Goal: Task Accomplishment & Management: Manage account settings

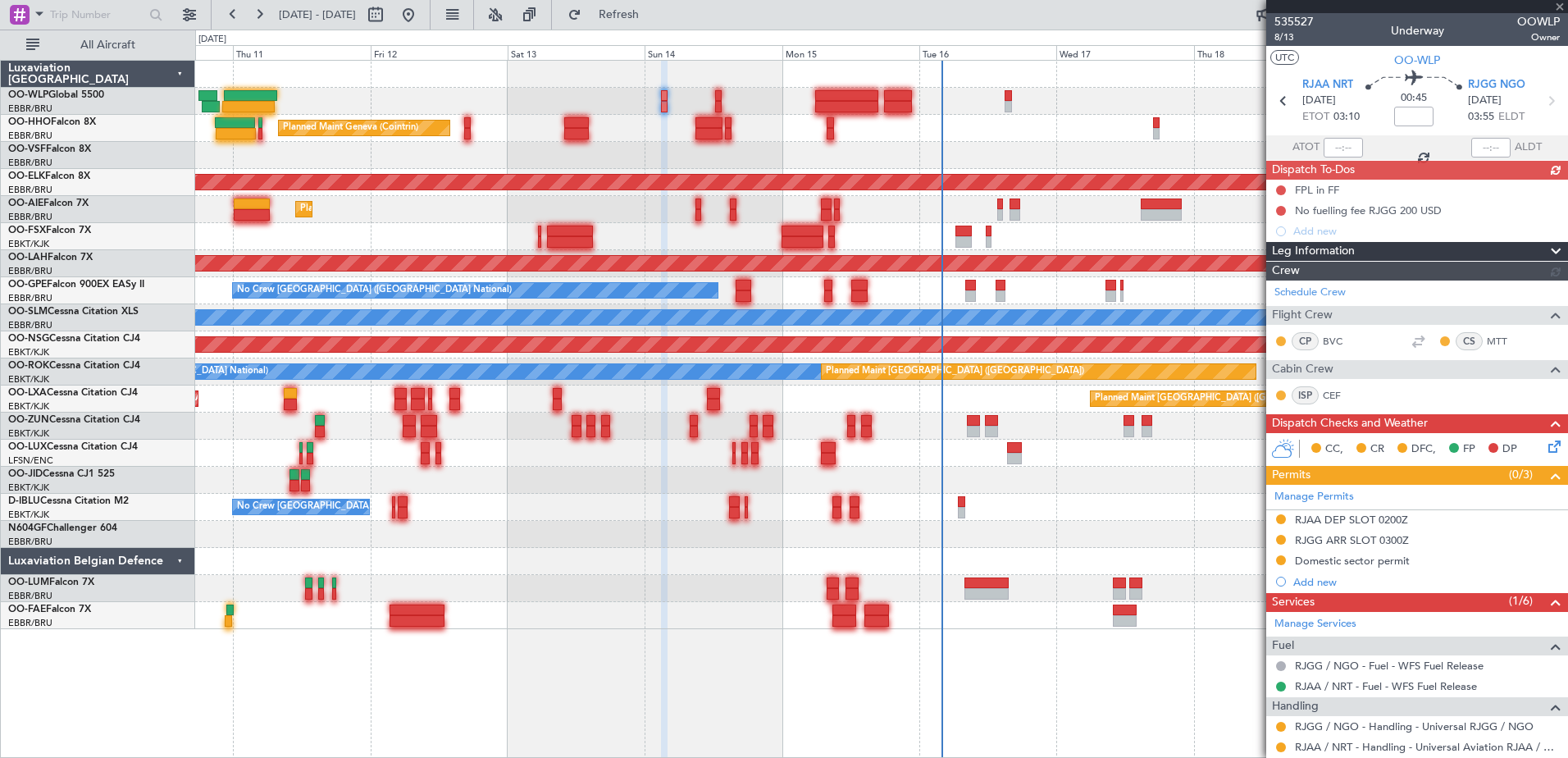
click at [990, 465] on div "Planned Maint Liege Planned Maint Geneva (Cointrin) AOG Maint New York (Teterbo…" at bounding box center [881, 344] width 1372 height 568
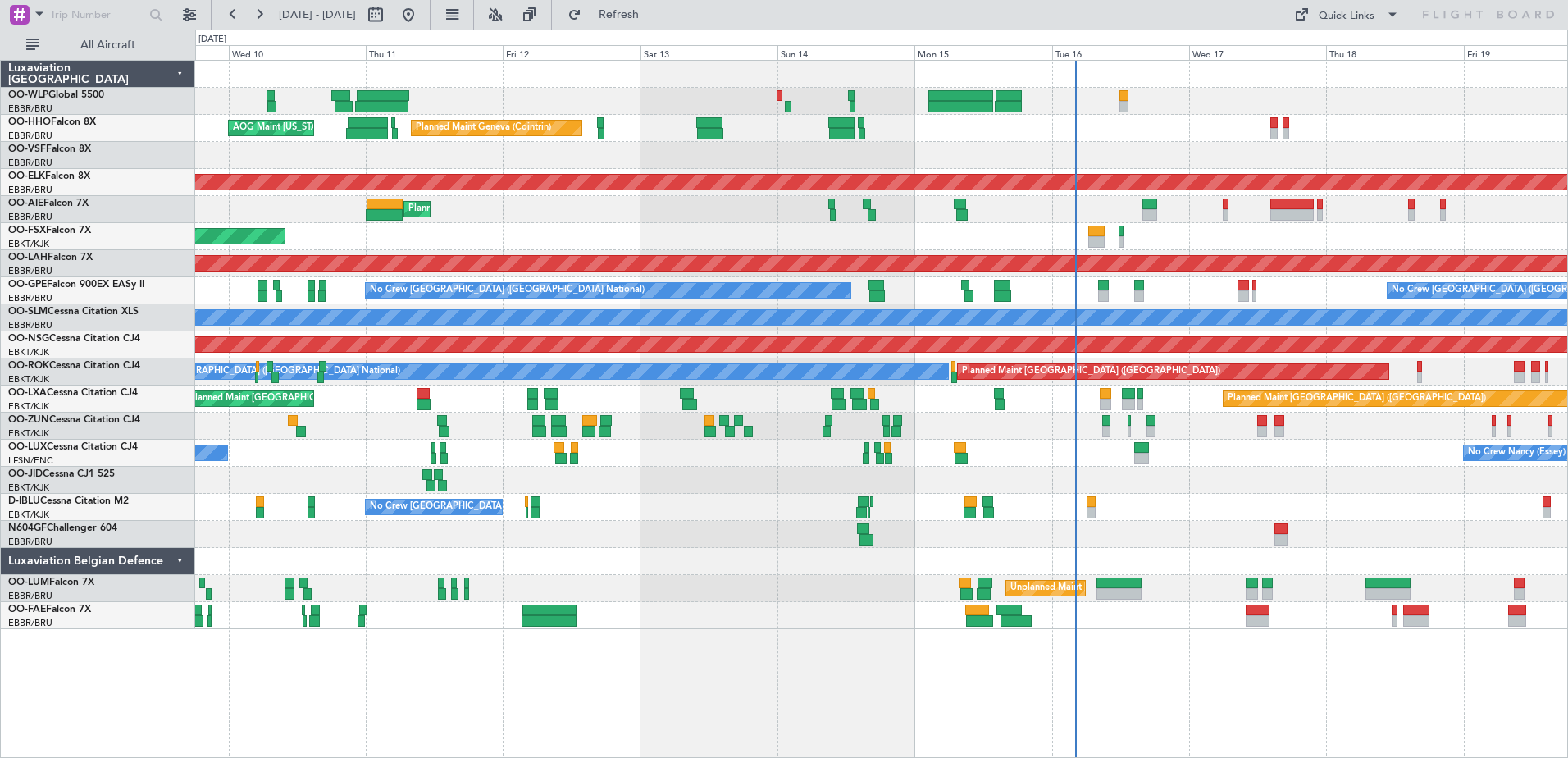
click at [506, 167] on div at bounding box center [881, 155] width 1372 height 27
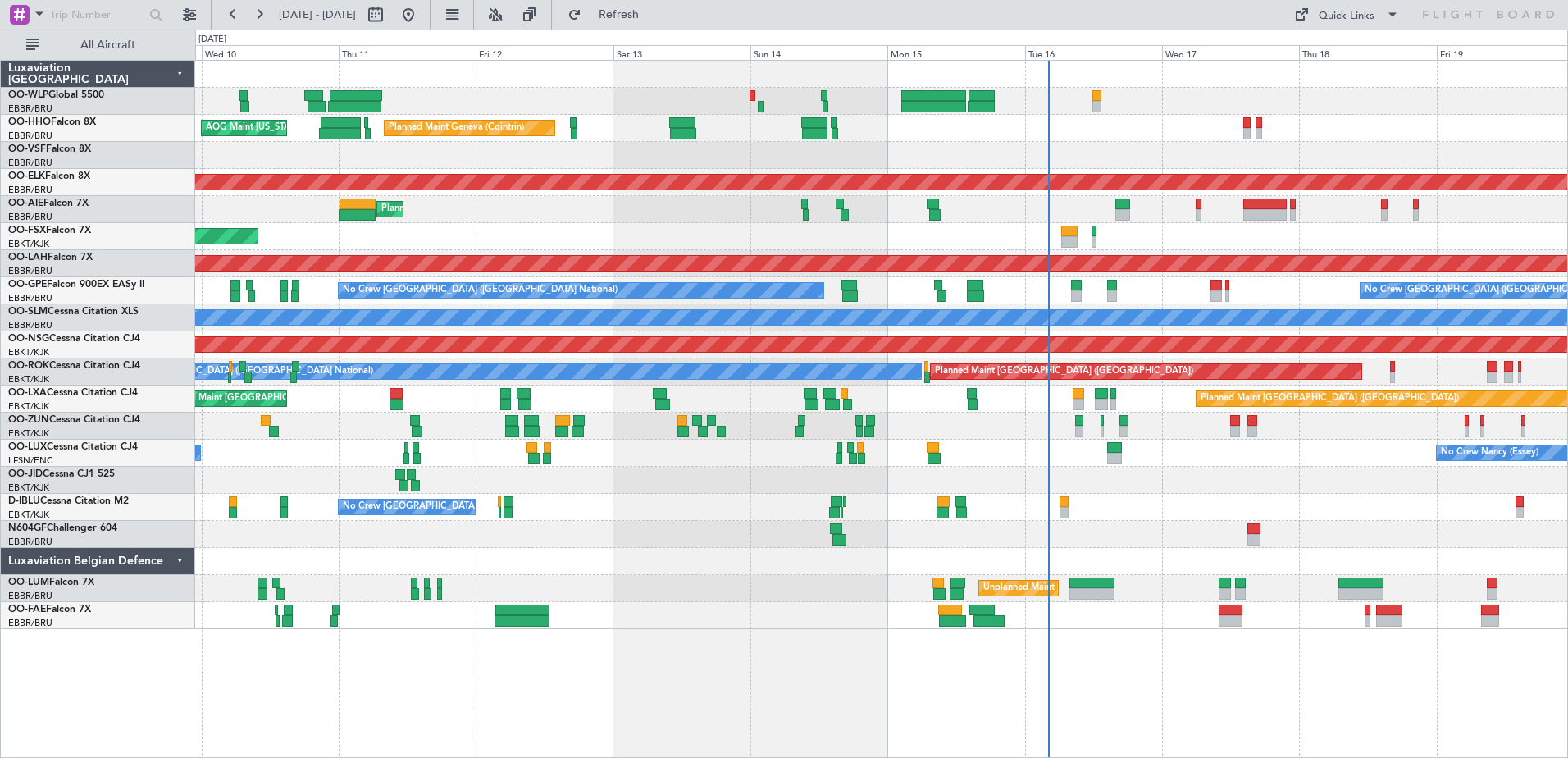
click at [677, 229] on div "Planned Maint Kortrijk-[GEOGRAPHIC_DATA]" at bounding box center [881, 237] width 1372 height 27
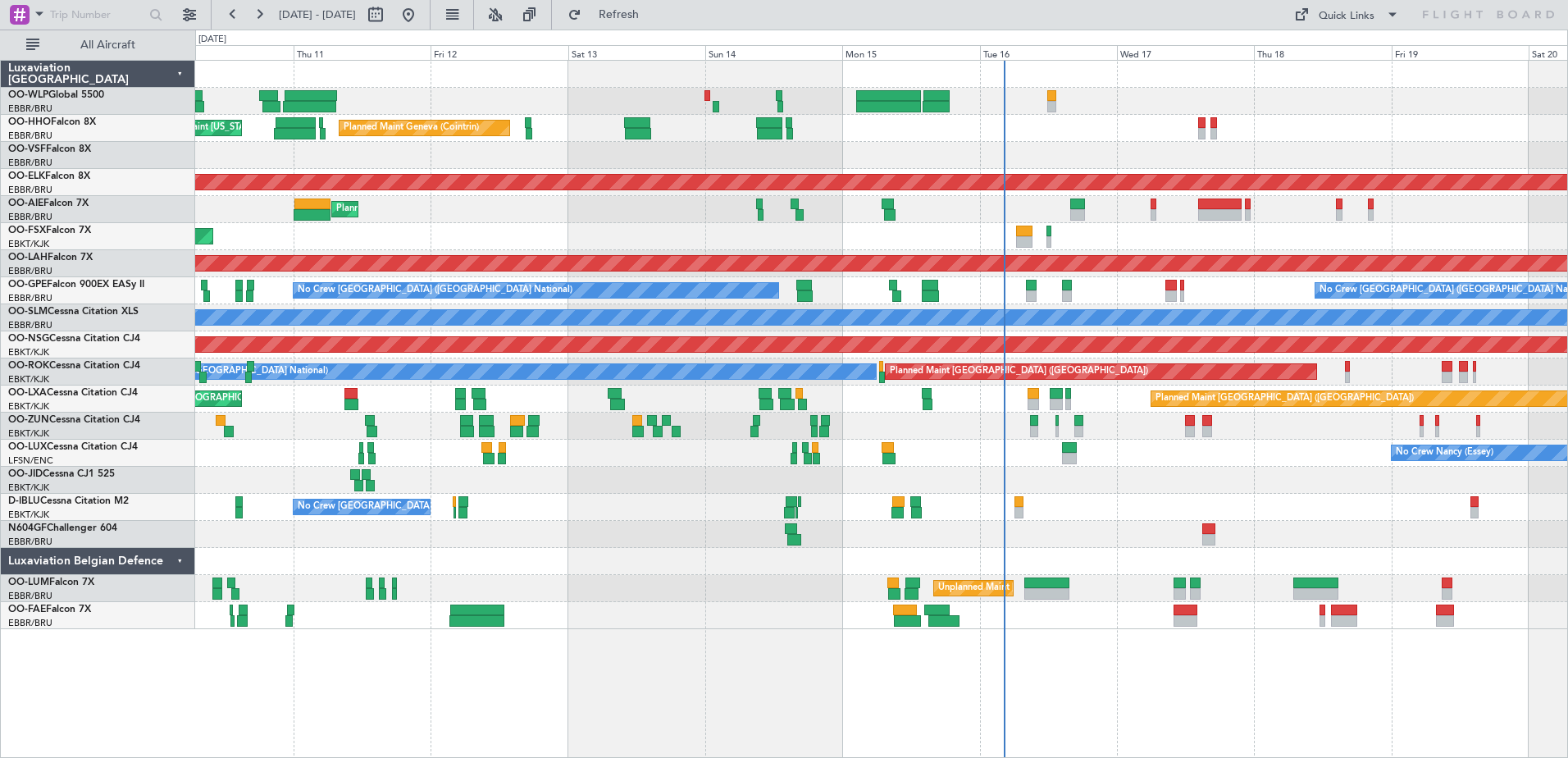
click at [465, 221] on div "Planned Maint [GEOGRAPHIC_DATA] ([GEOGRAPHIC_DATA])" at bounding box center [881, 209] width 1372 height 27
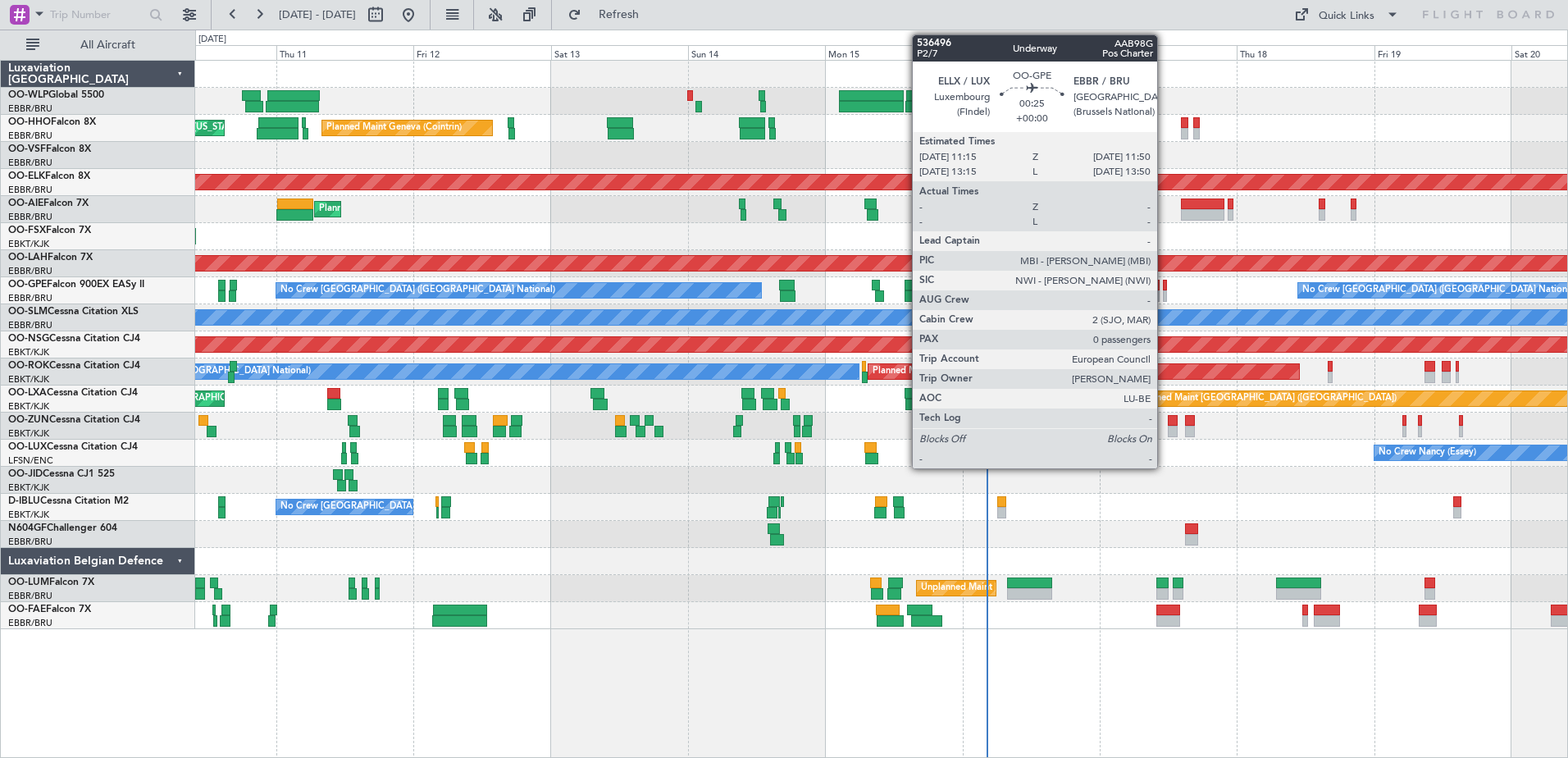
click at [1165, 291] on div at bounding box center [1165, 295] width 4 height 12
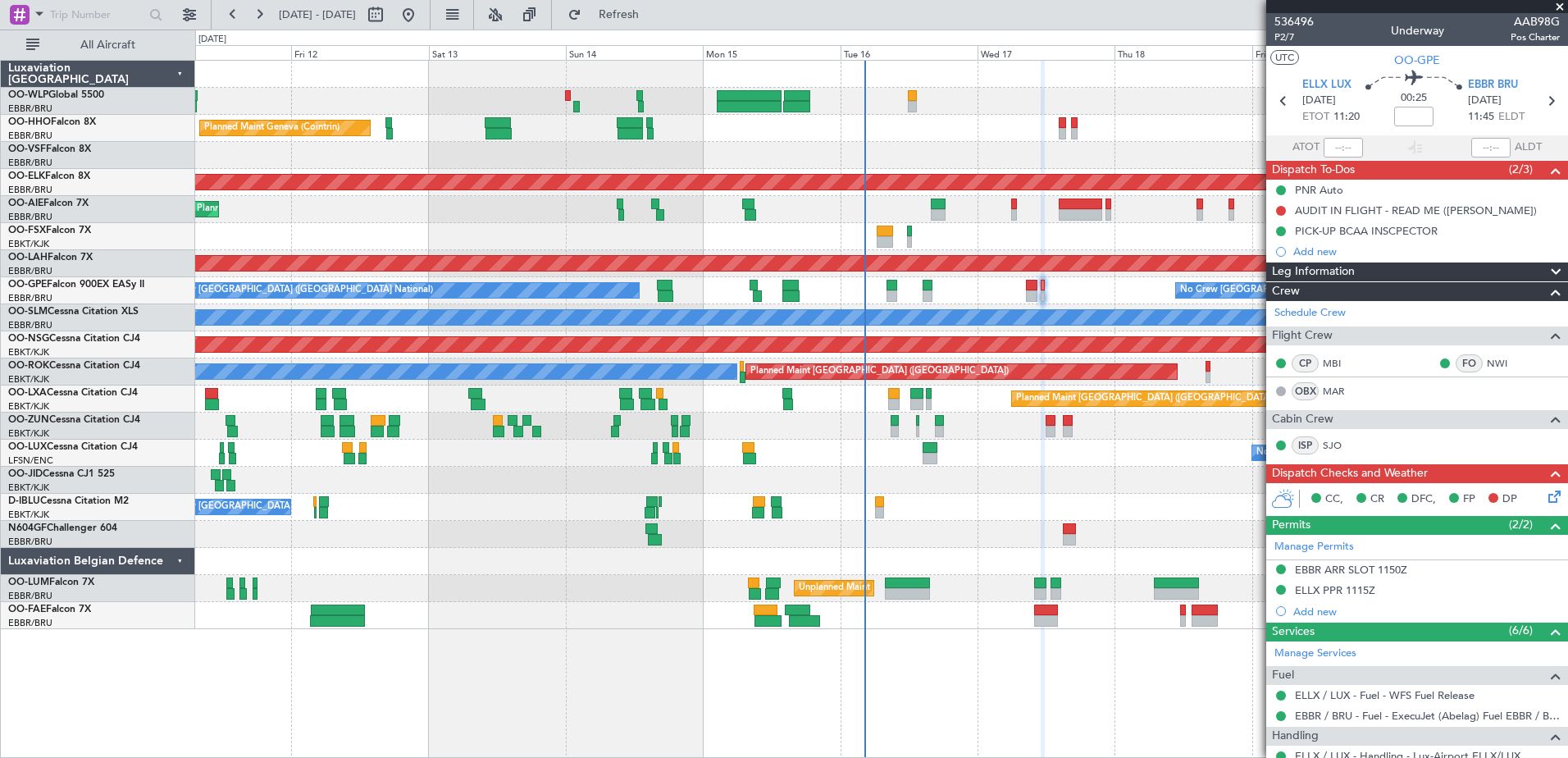
click at [928, 494] on div "Planned Maint Liege Planned Maint Geneva (Cointrin) AOG Maint New York (Teterbo…" at bounding box center [881, 344] width 1372 height 568
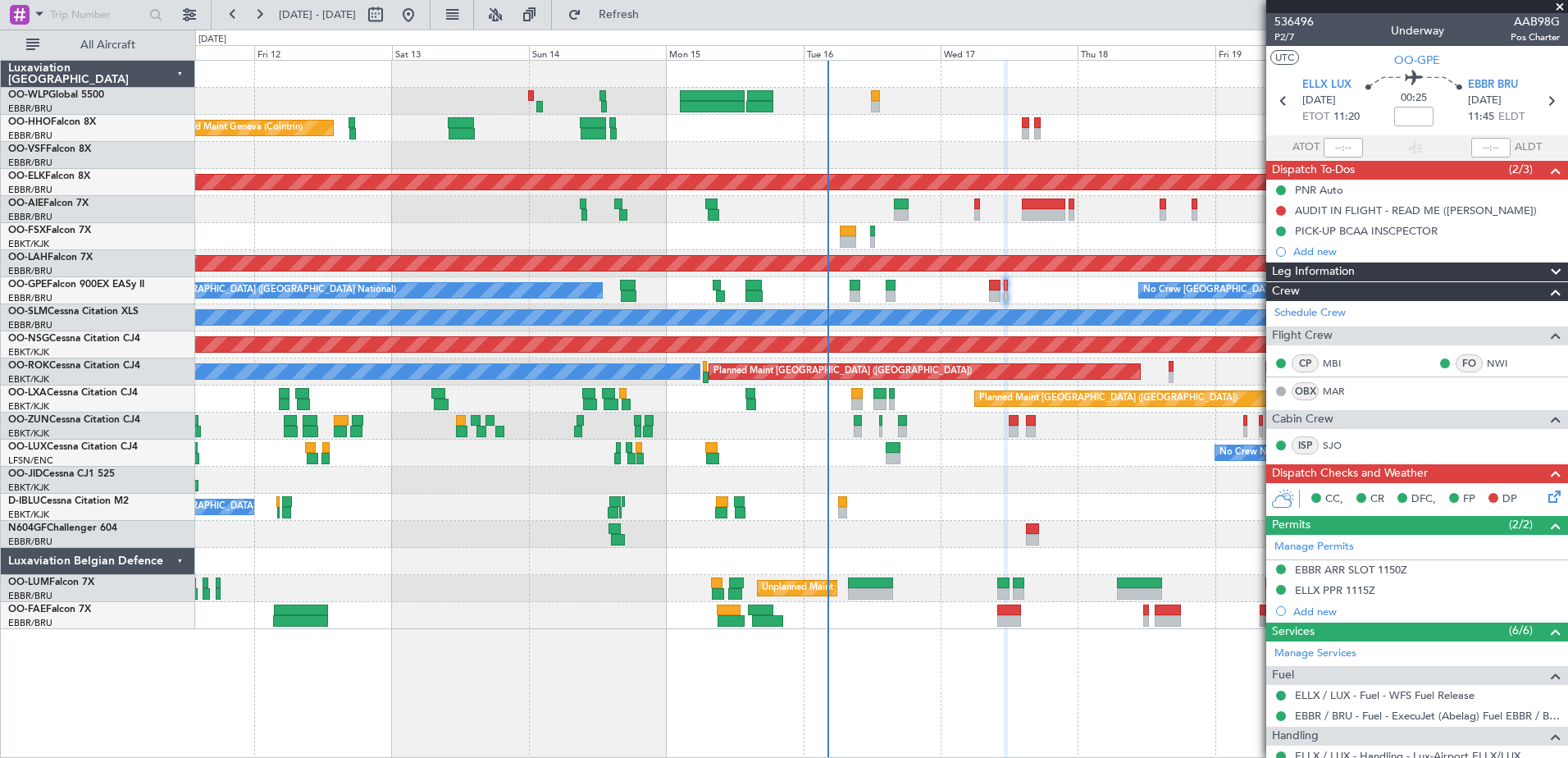
click at [922, 582] on div "Planned Maint Liege Planned Maint Geneva (Cointrin) AOG Maint New York (Teterbo…" at bounding box center [881, 344] width 1372 height 568
click at [435, 225] on div "Planned Maint Kortrijk-[GEOGRAPHIC_DATA]" at bounding box center [881, 237] width 1372 height 27
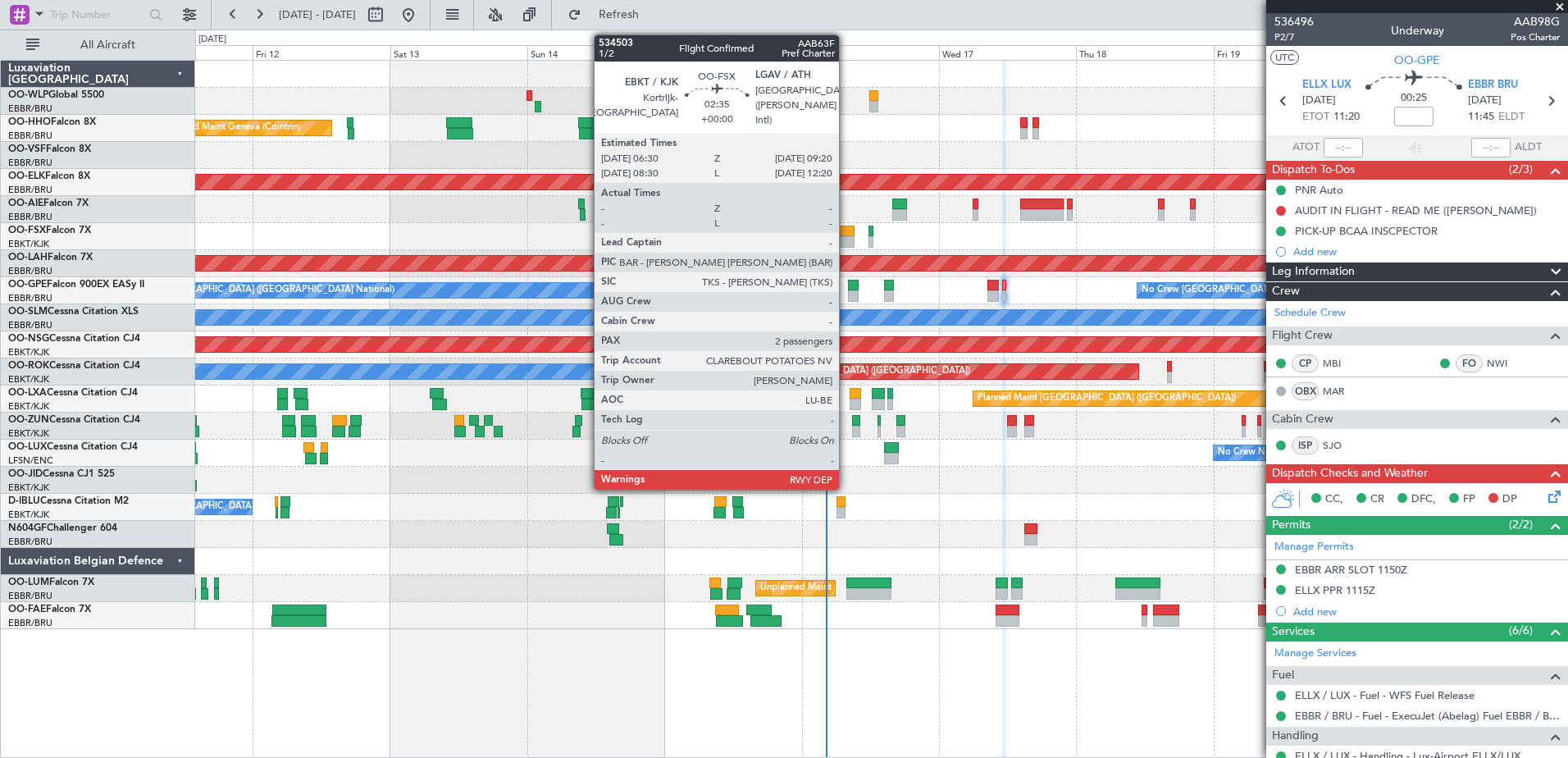
click at [846, 242] on div at bounding box center [846, 241] width 16 height 12
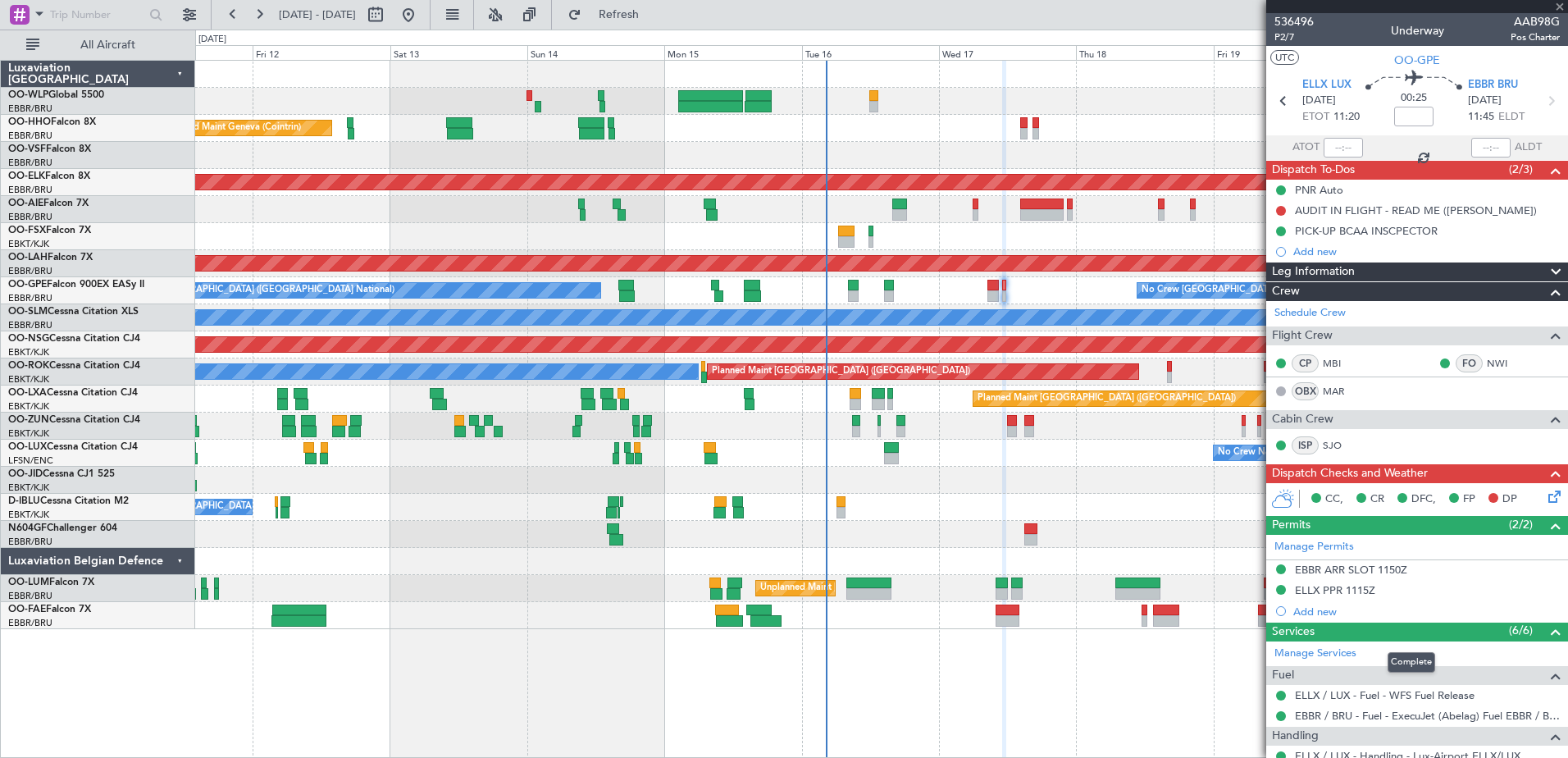
type input "2"
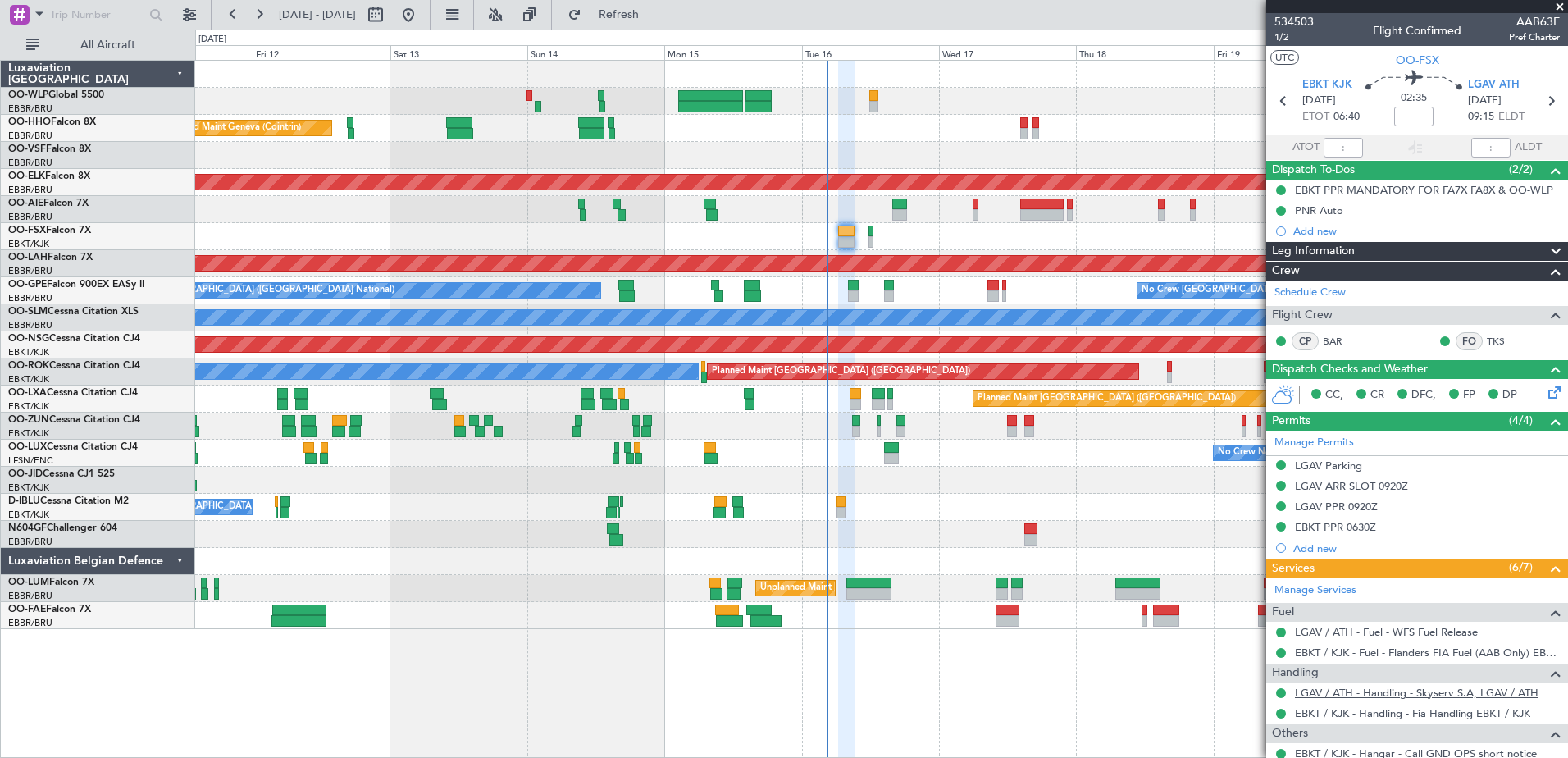
click at [1392, 689] on link "LGAV / ATH - Handling - Skyserv S.A, LGAV / ATH" at bounding box center [1417, 692] width 243 height 14
click at [1361, 689] on link "LGAV / ATH - Handling - Skyserv S.A, LGAV / ATH" at bounding box center [1417, 692] width 243 height 14
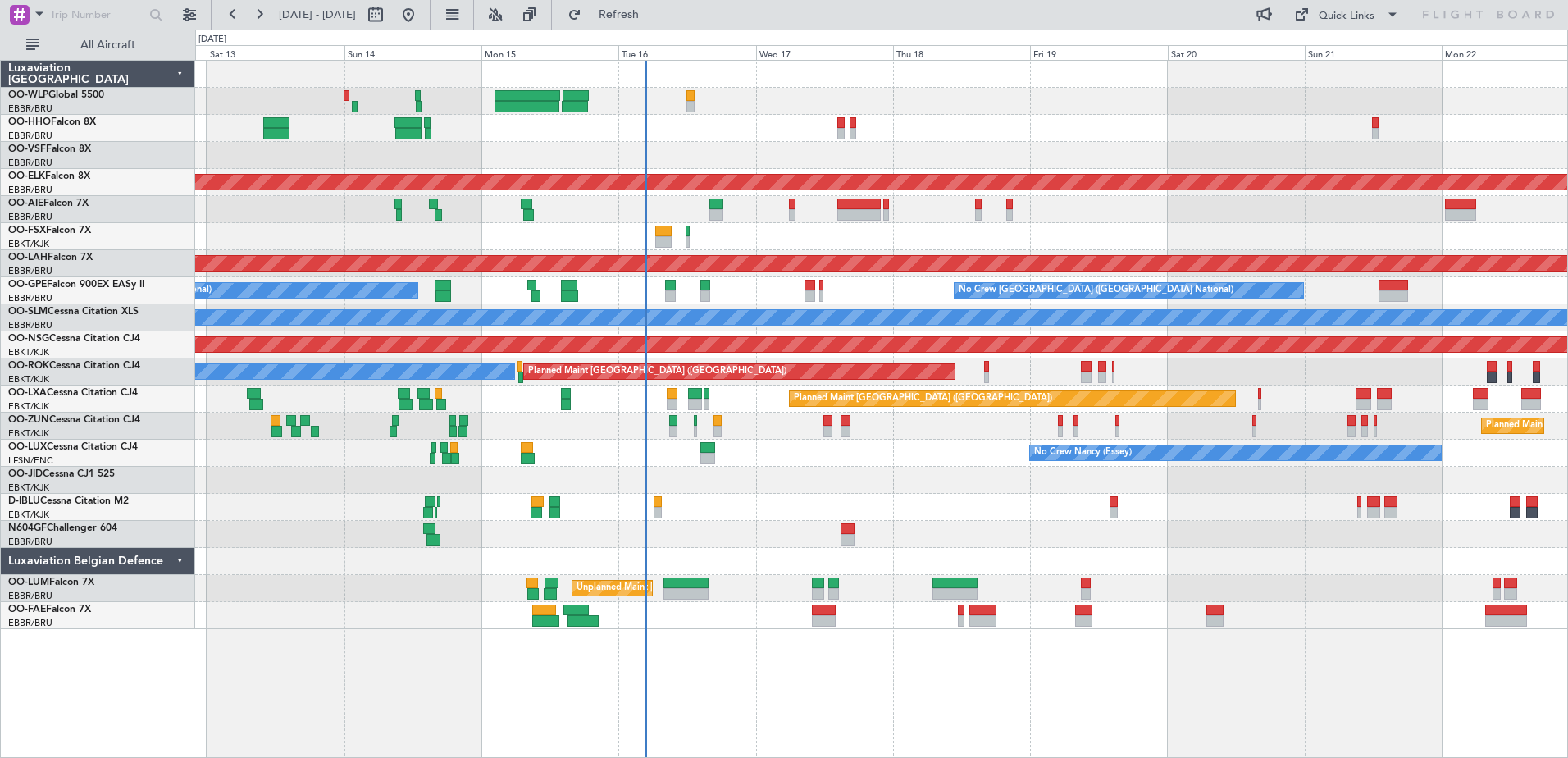
click at [1239, 398] on div "Planned Maint Geneva (Cointrin) AOG Maint [US_STATE] ([GEOGRAPHIC_DATA]) Planne…" at bounding box center [881, 344] width 1372 height 568
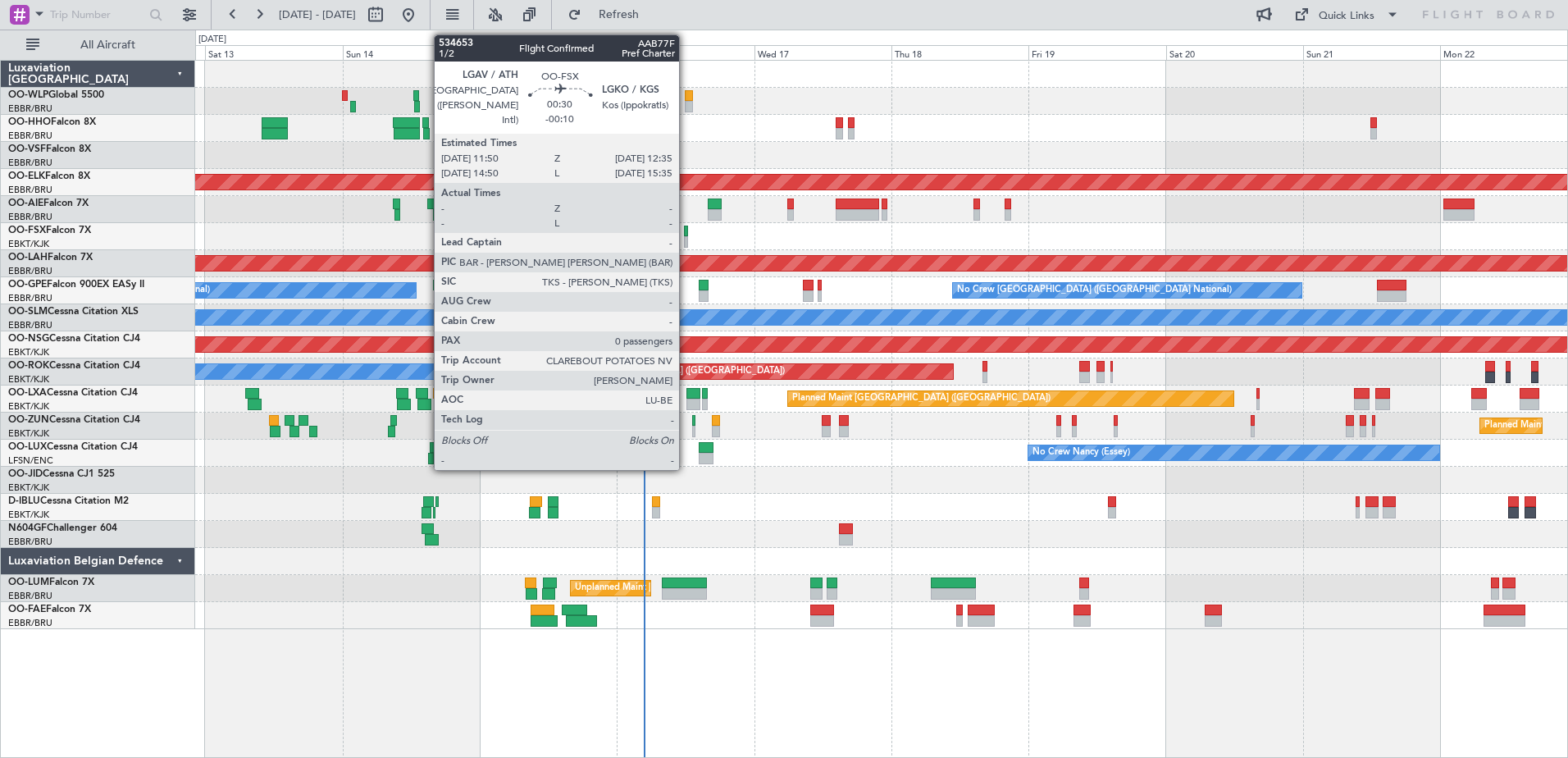
click at [687, 238] on div at bounding box center [686, 241] width 5 height 12
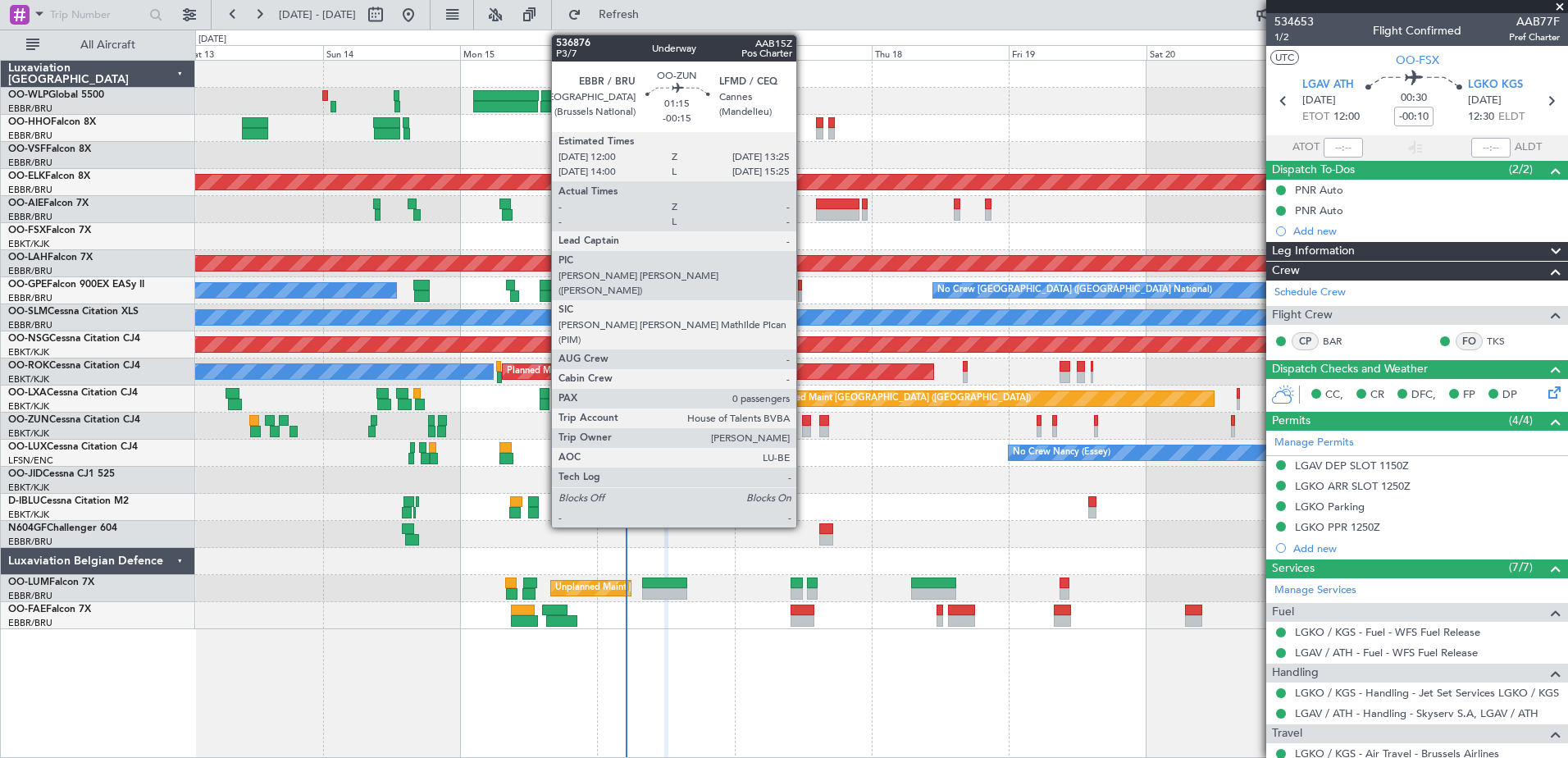
click at [804, 422] on div at bounding box center [806, 421] width 8 height 12
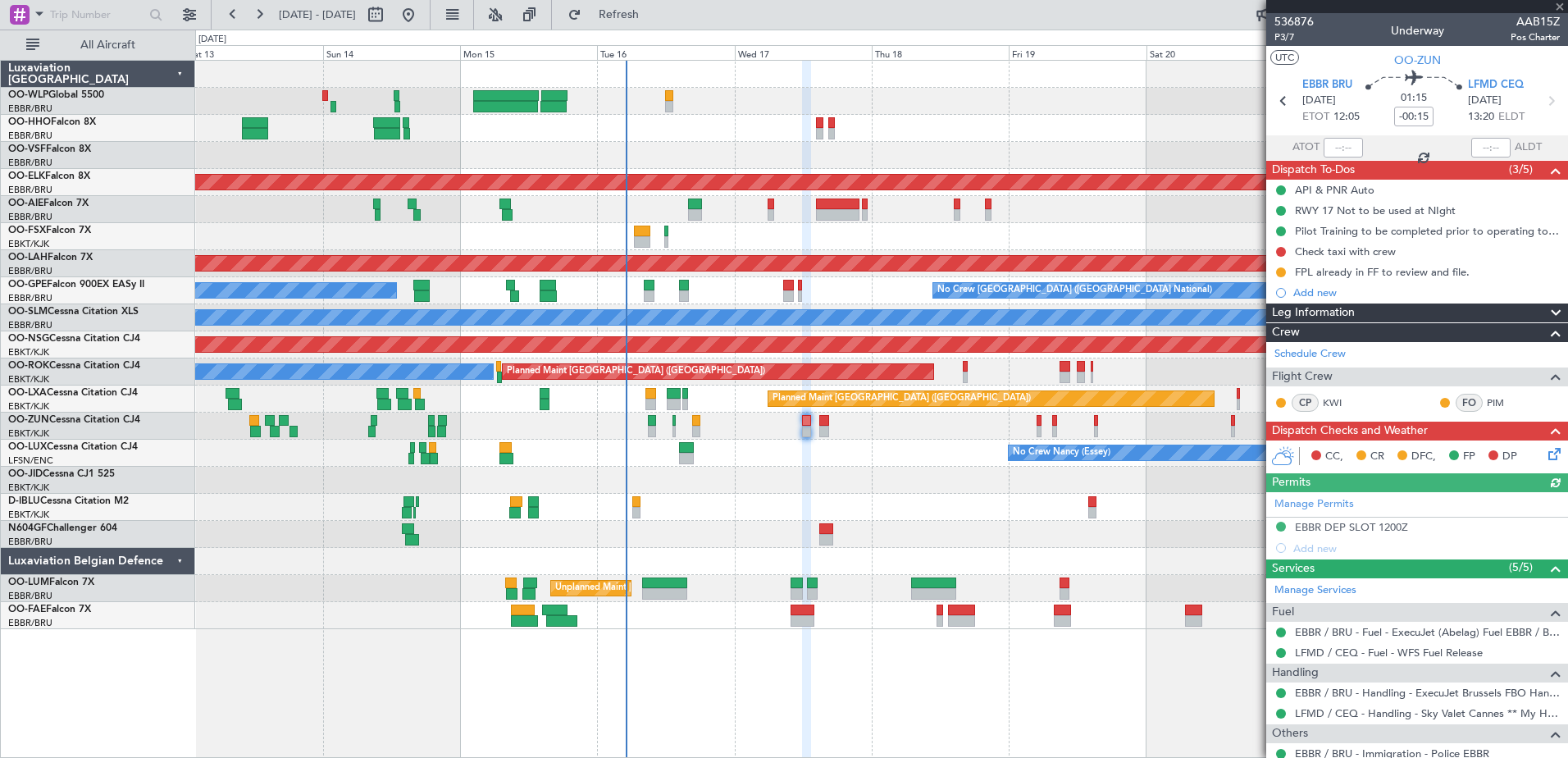
scroll to position [72, 0]
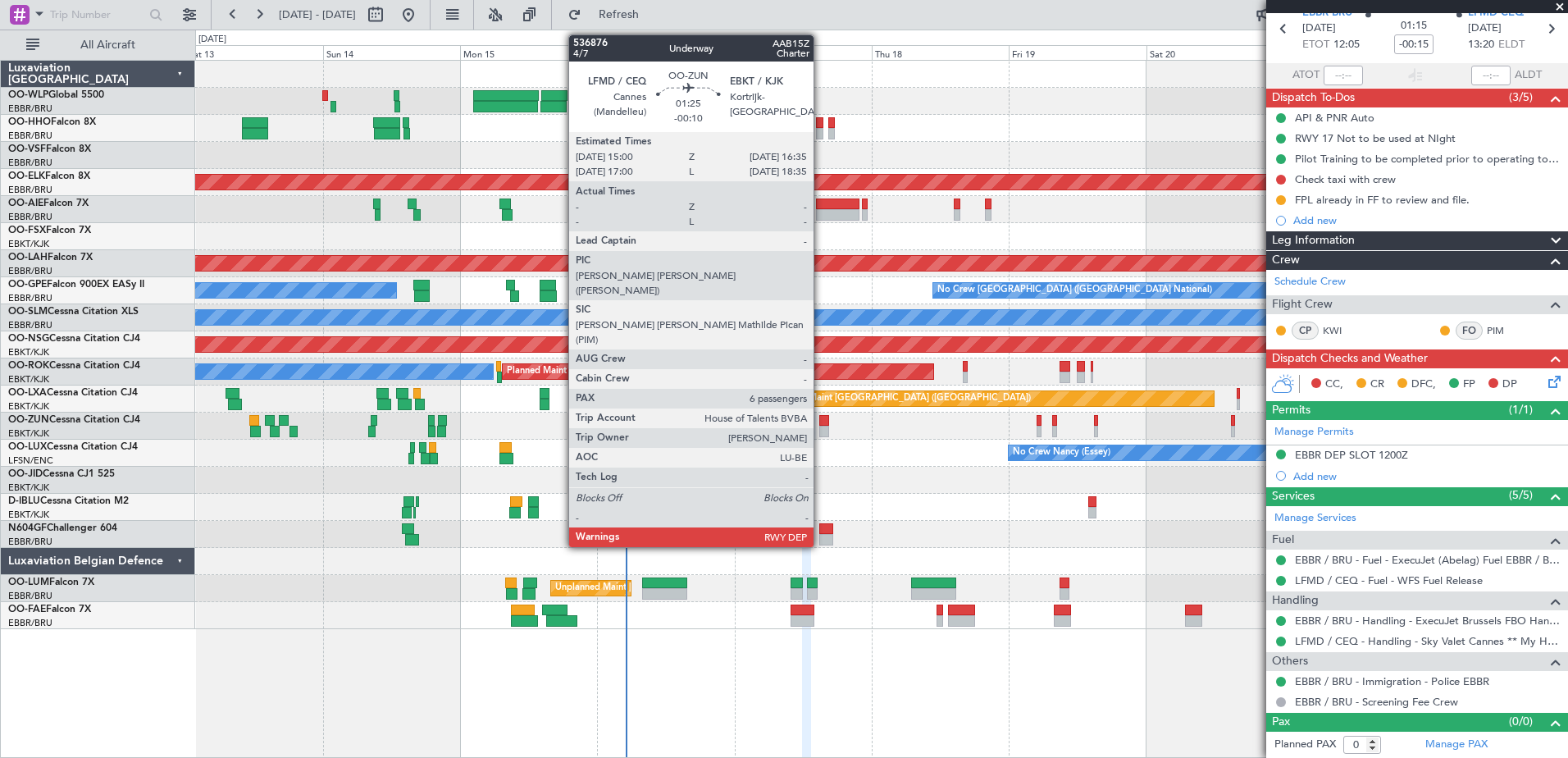
click at [822, 427] on div at bounding box center [824, 431] width 10 height 12
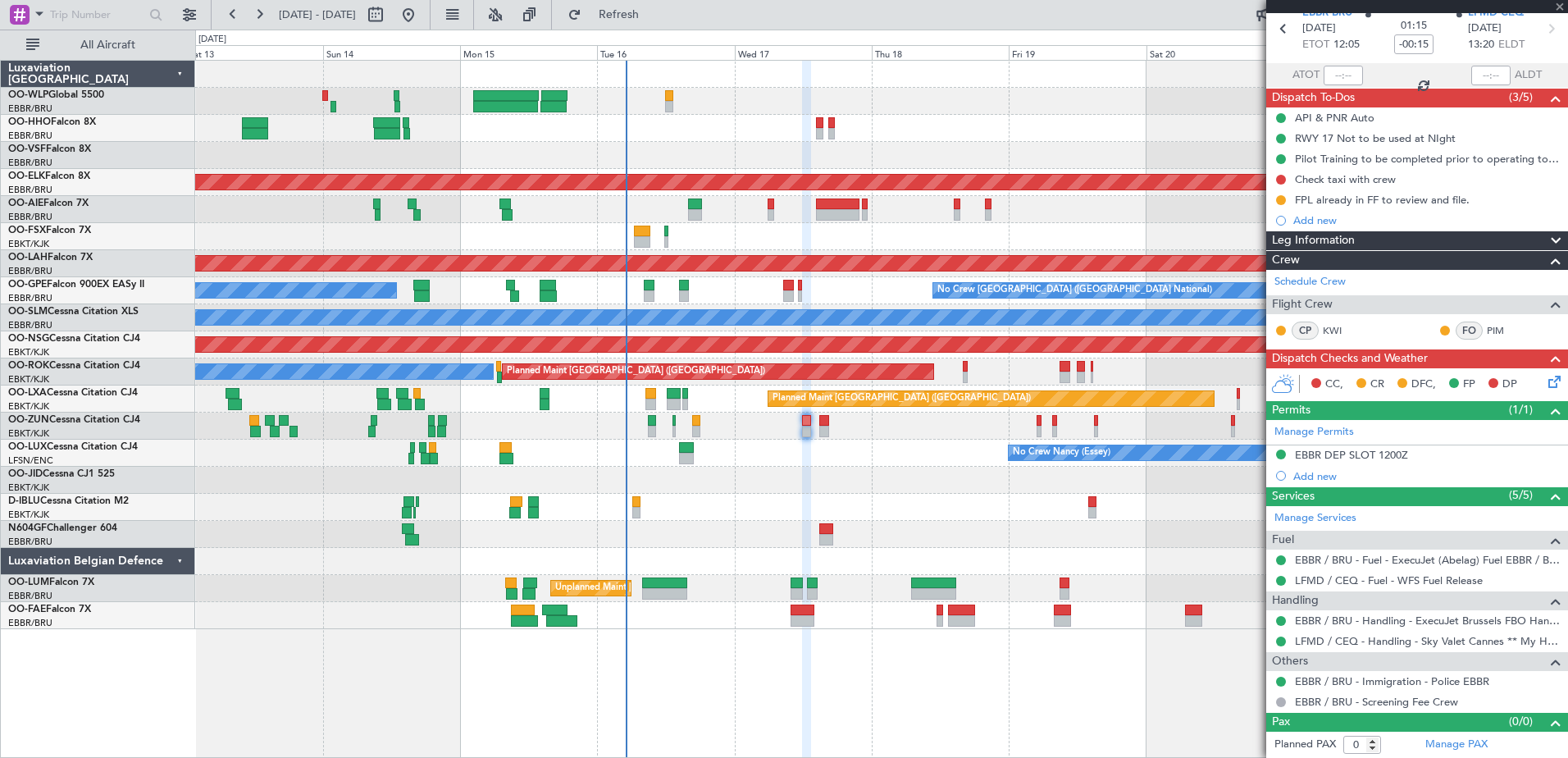
type input "-00:10"
type input "6"
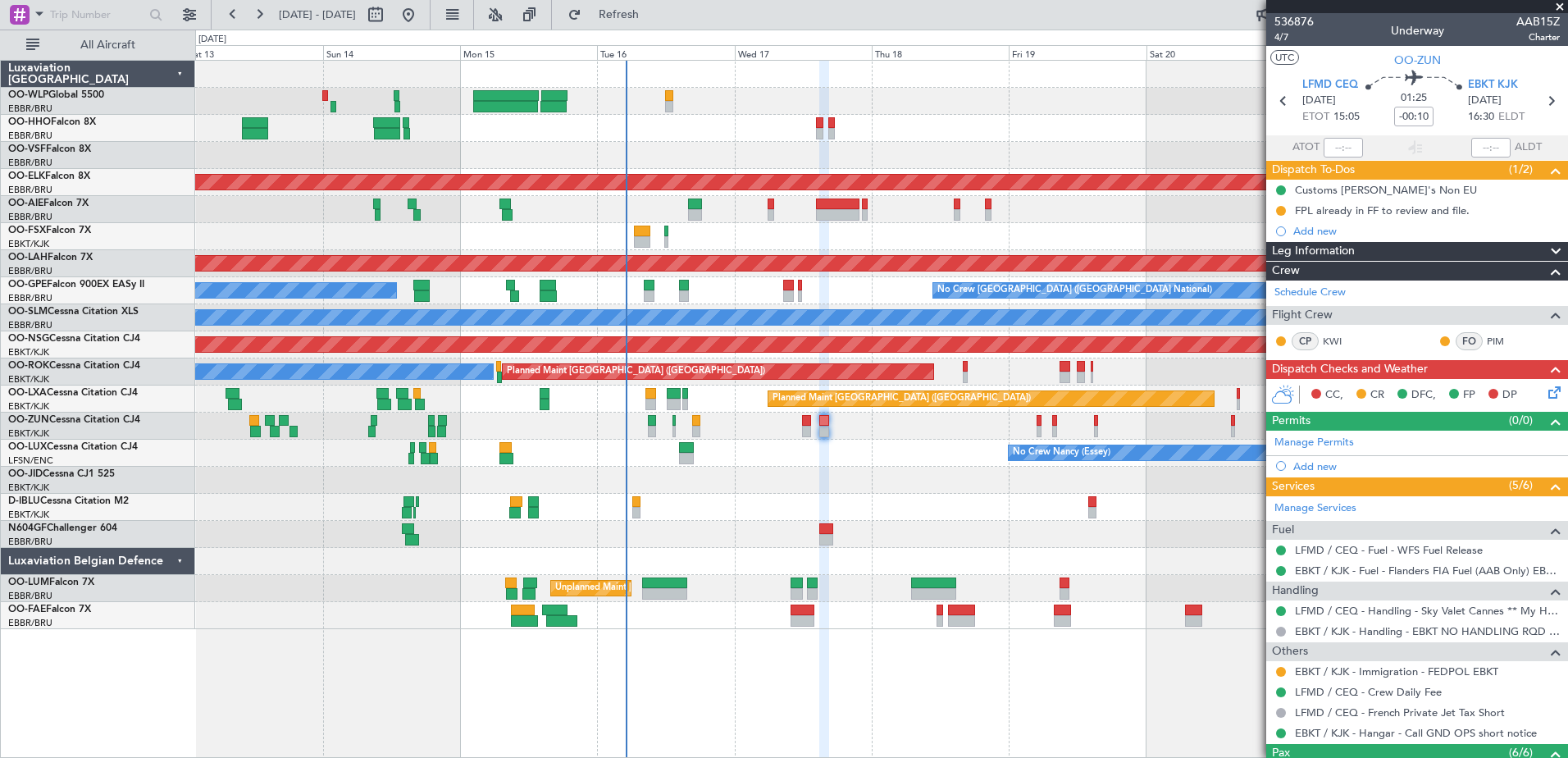
scroll to position [252, 0]
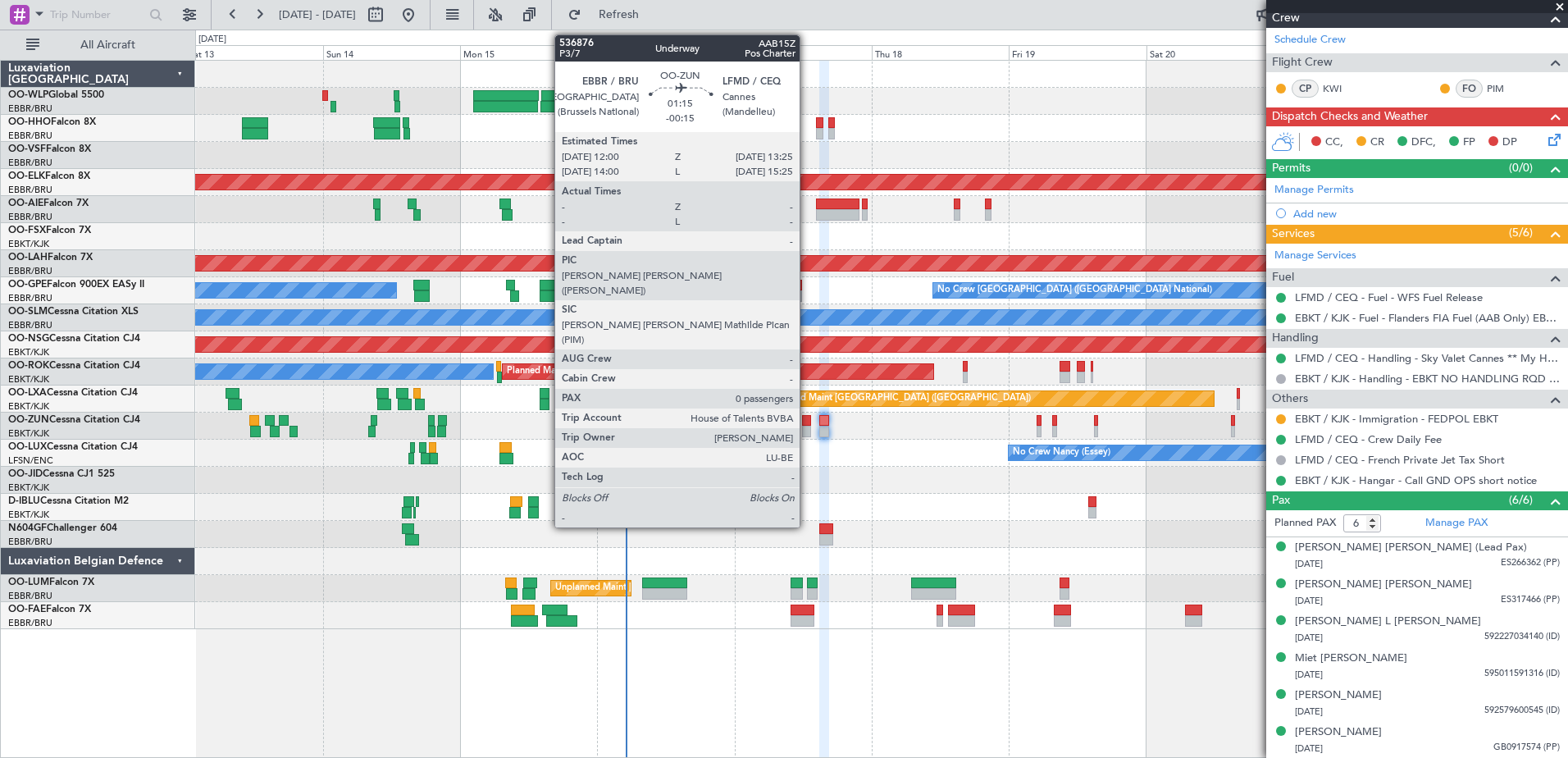
click at [807, 431] on div at bounding box center [806, 431] width 8 height 12
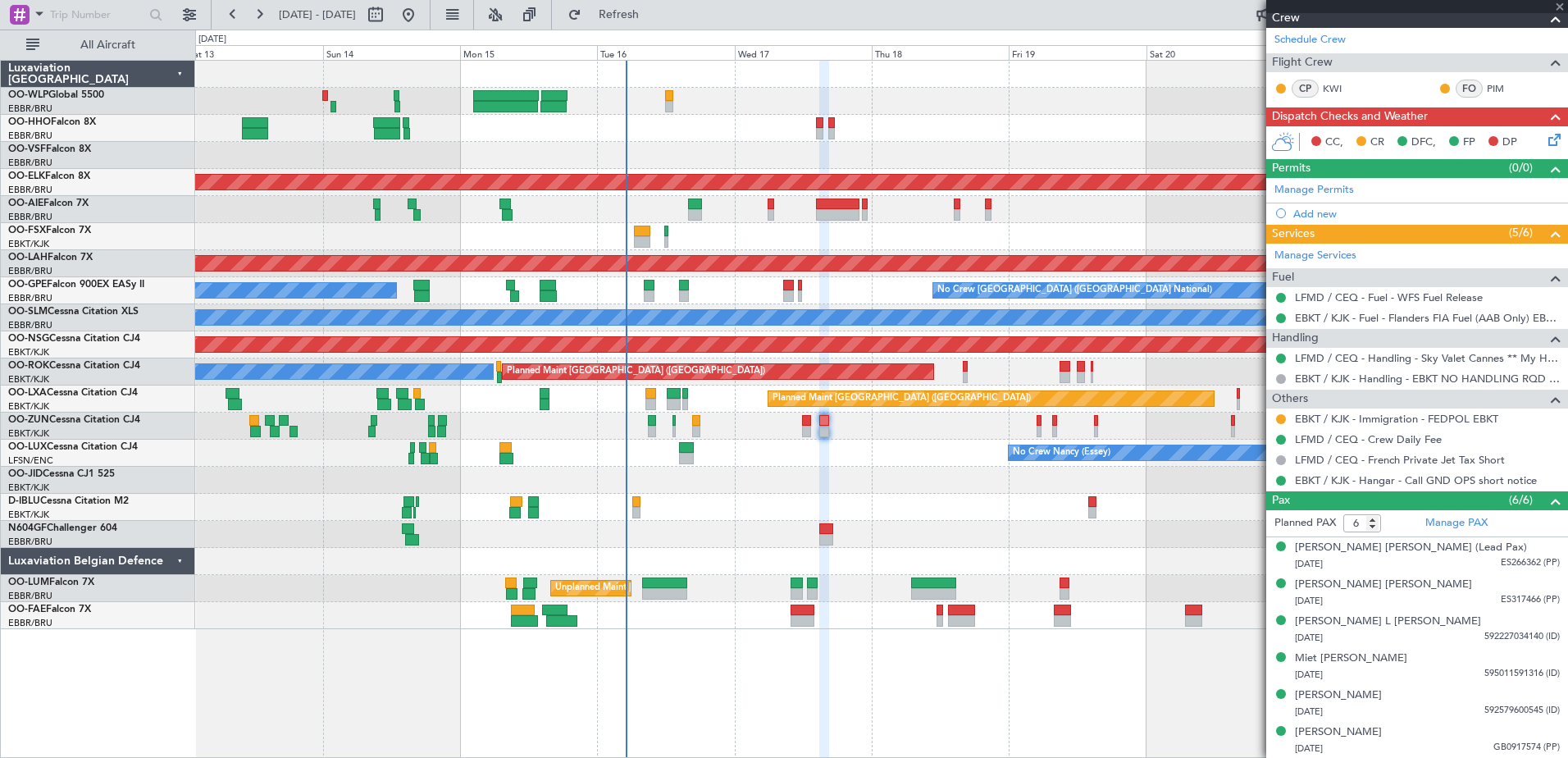
type input "-00:15"
type input "0"
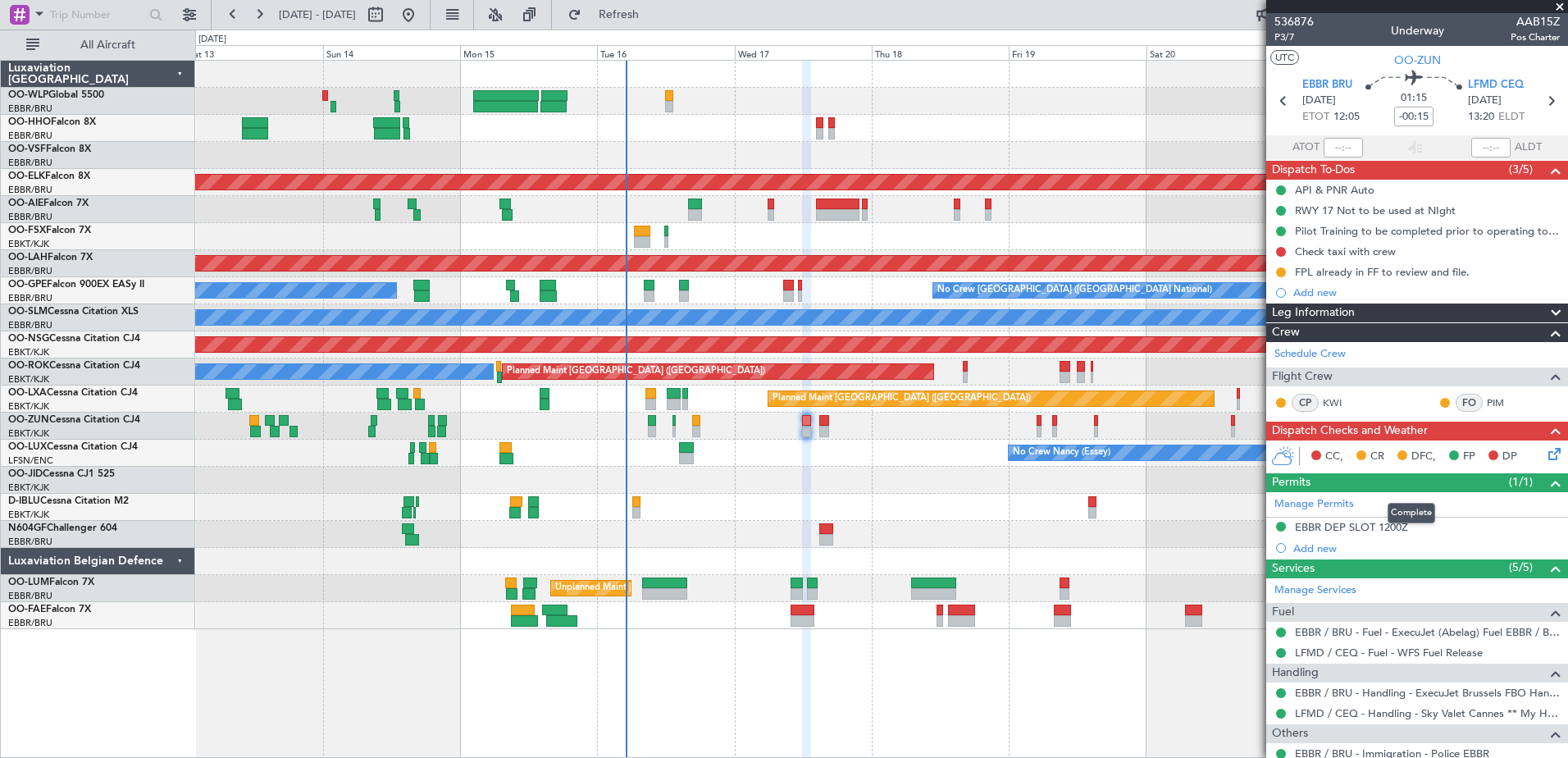
scroll to position [72, 0]
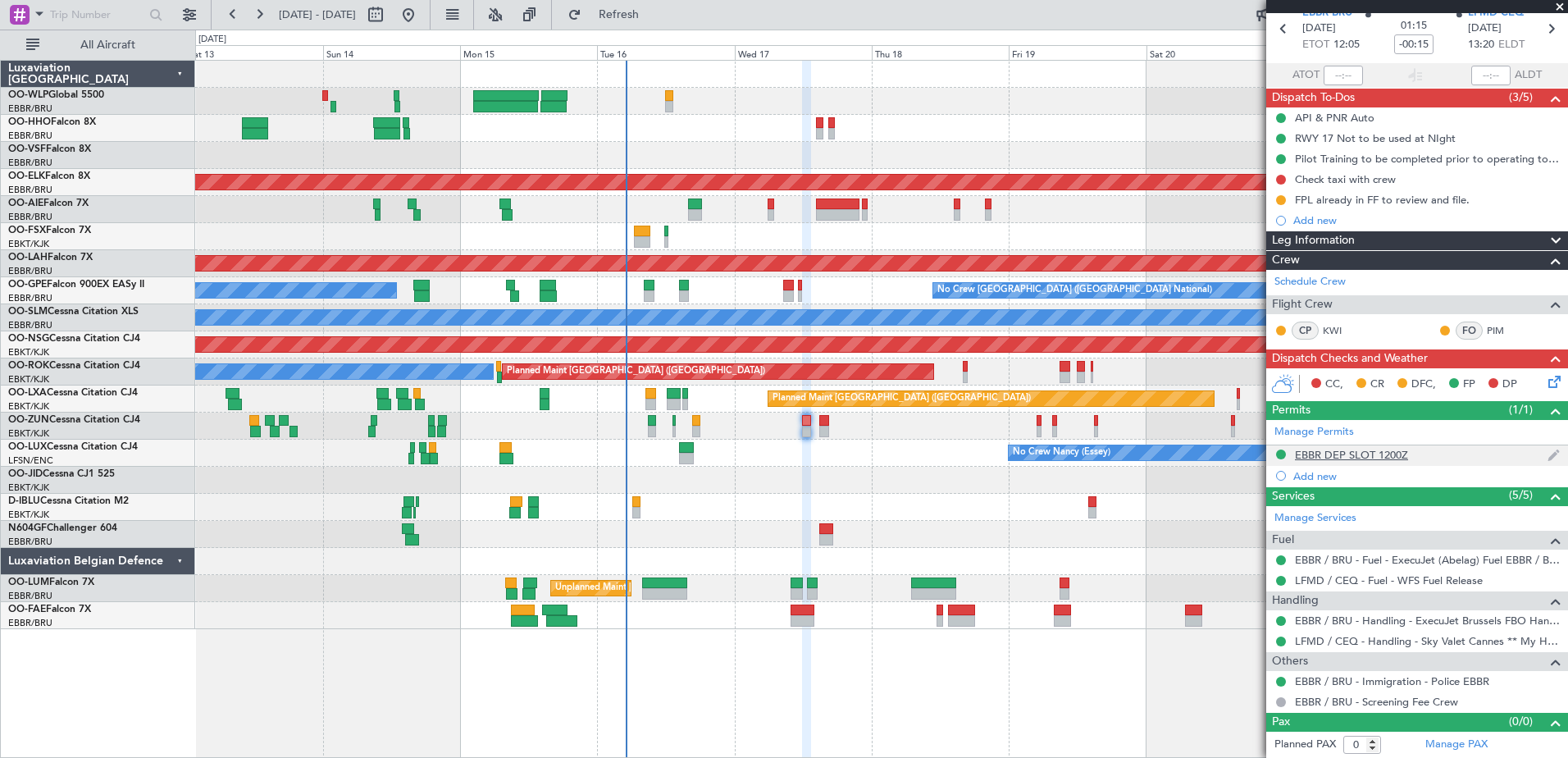
click at [1329, 454] on div "EBBR DEP SLOT 1200Z" at bounding box center [1352, 454] width 113 height 14
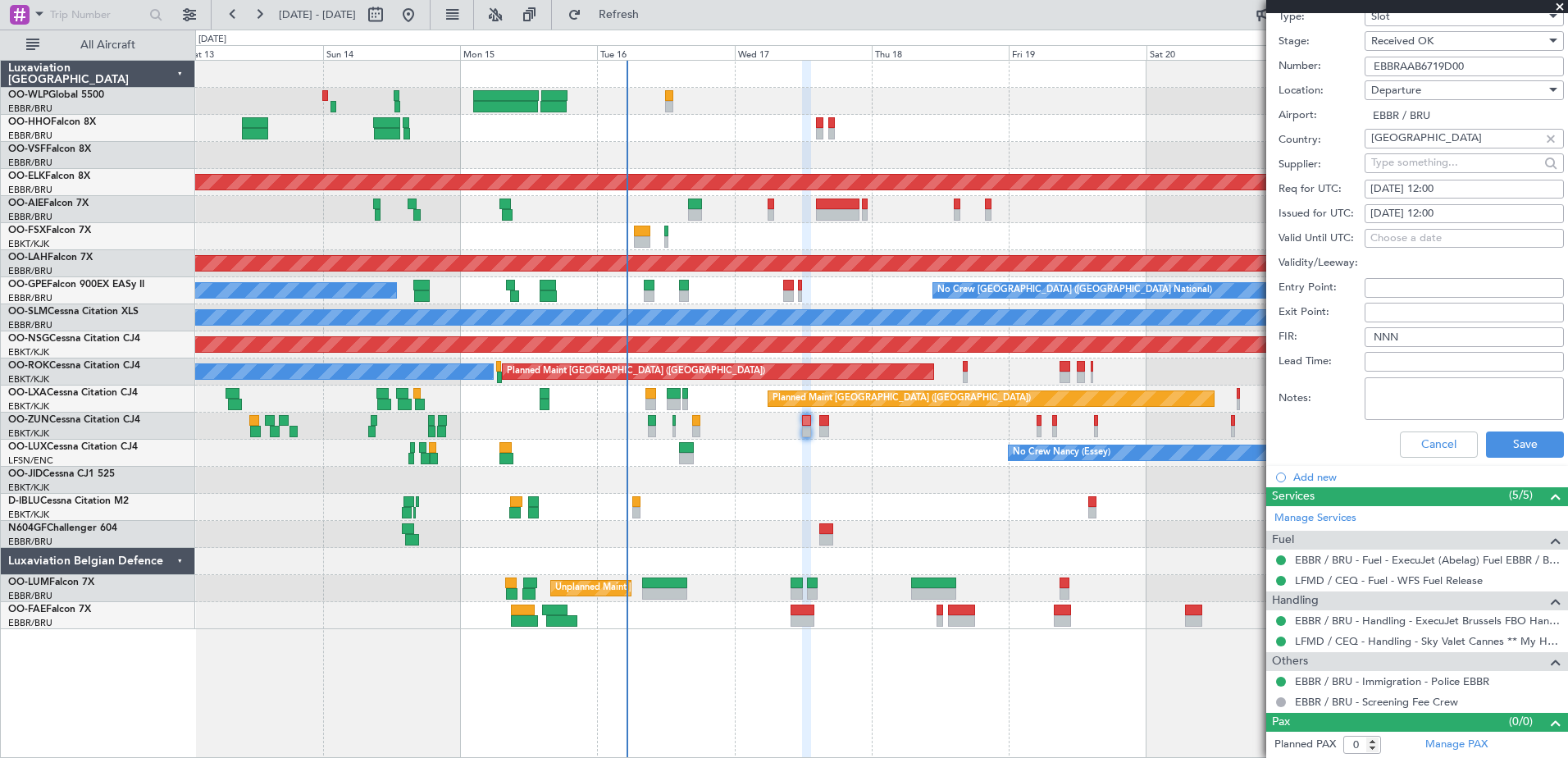
scroll to position [0, 0]
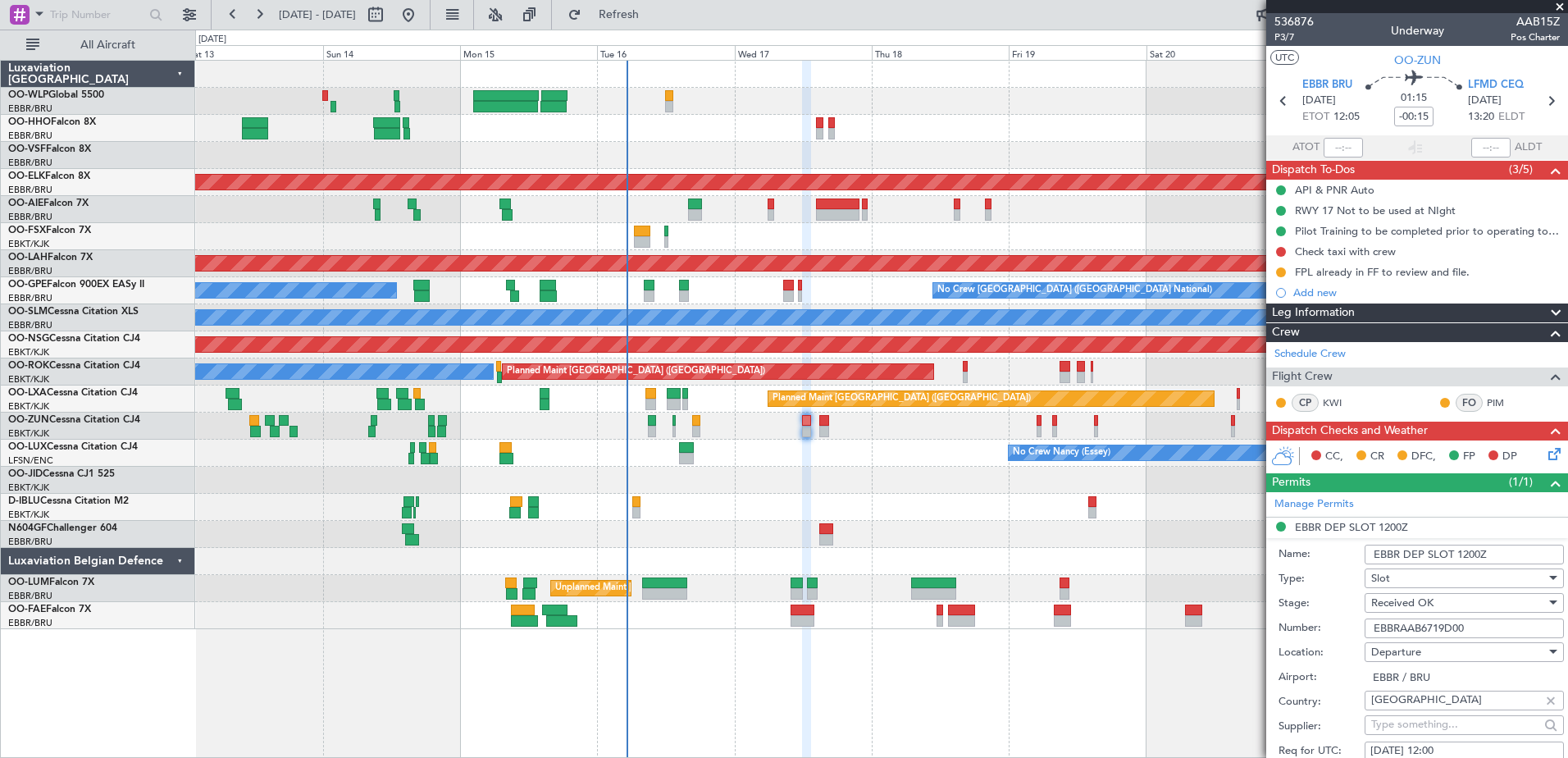
click at [1557, 3] on span at bounding box center [1560, 7] width 16 height 15
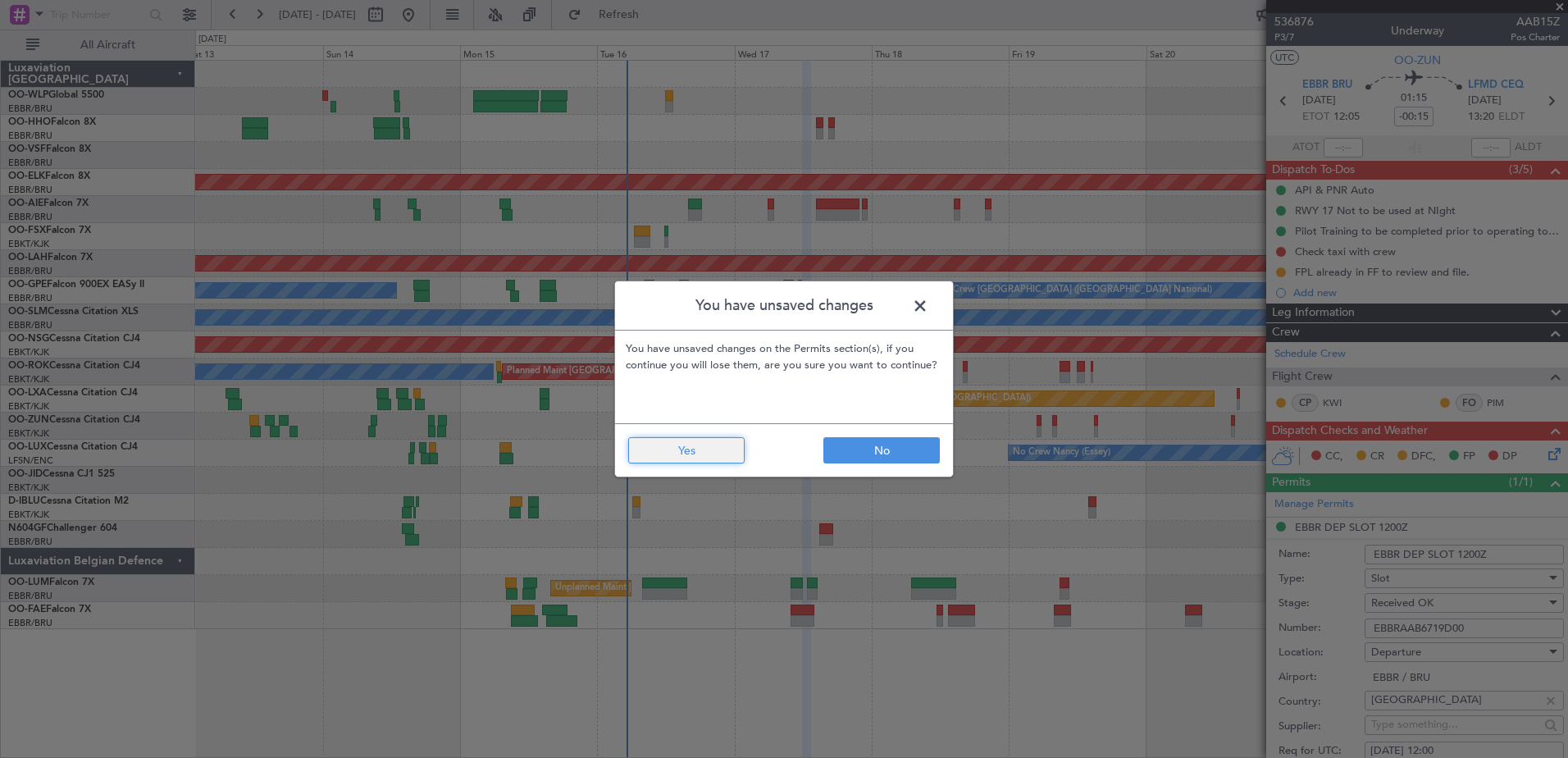
click at [671, 458] on button "Yes" at bounding box center [686, 450] width 116 height 27
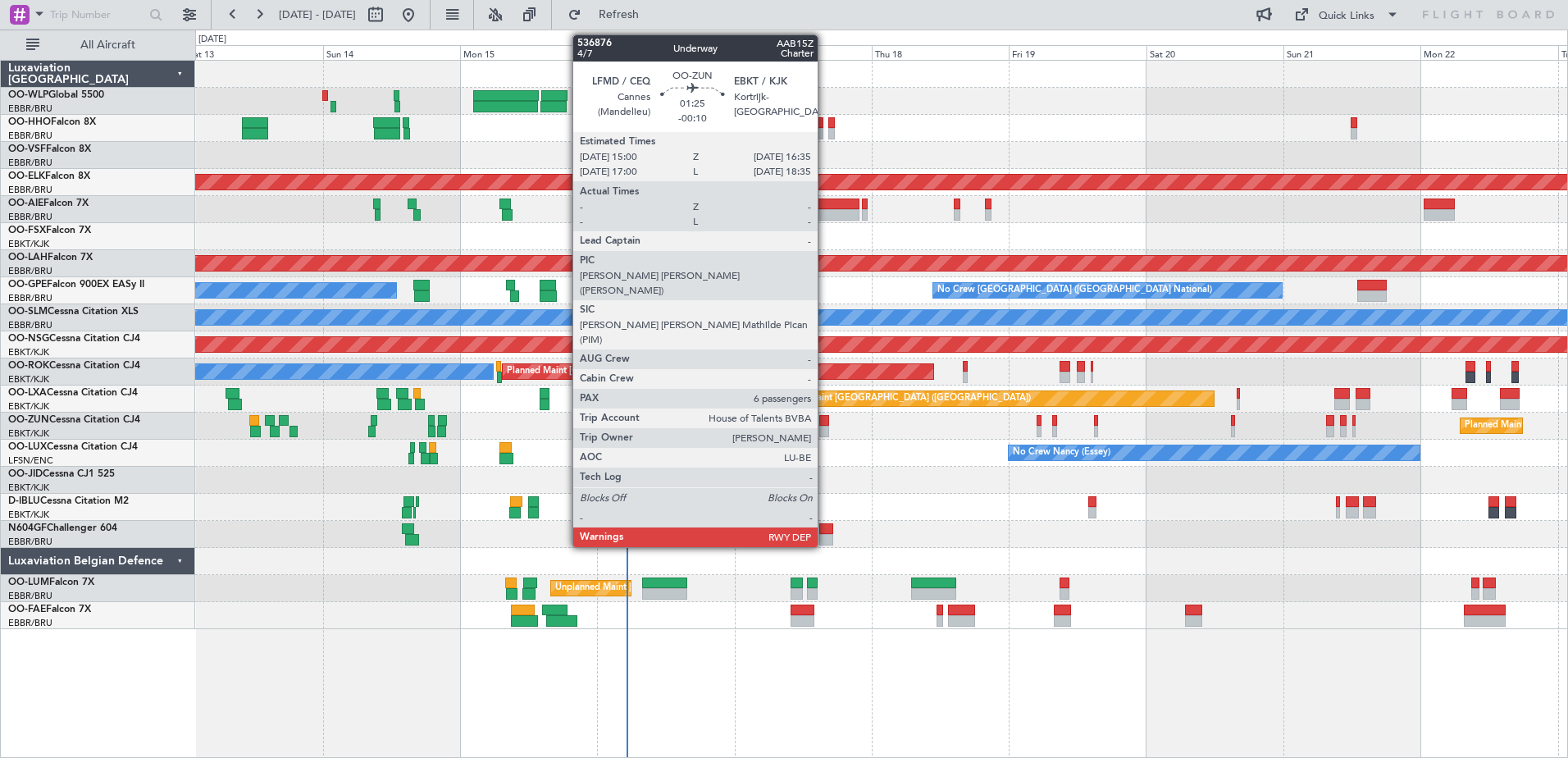
click at [827, 426] on div at bounding box center [824, 431] width 10 height 12
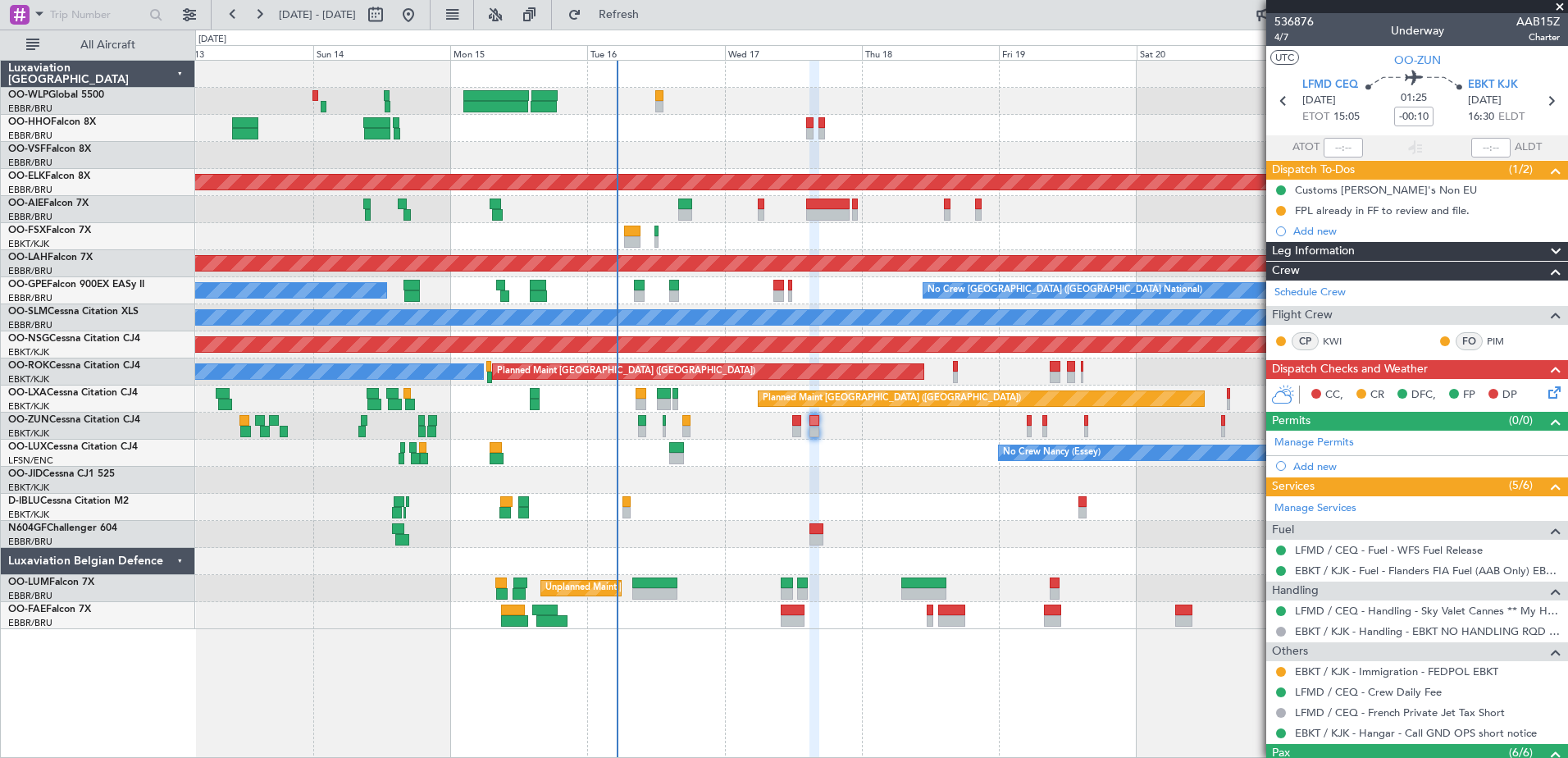
click at [872, 470] on div "Planned Maint Geneva (Cointrin) Planned Maint Kortrijk-Wevelgem Planned Maint L…" at bounding box center [881, 344] width 1372 height 568
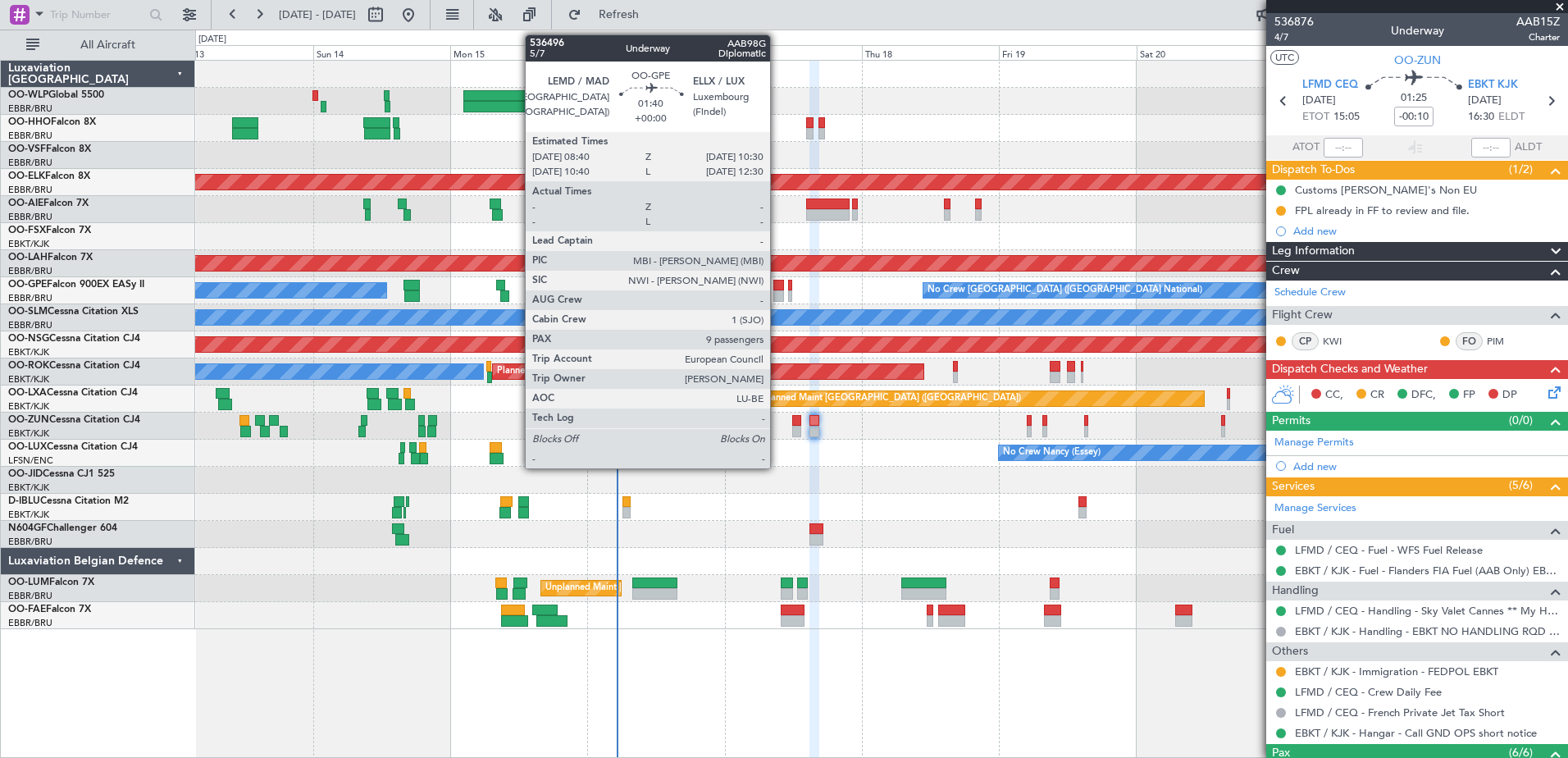
click at [778, 289] on div at bounding box center [779, 285] width 11 height 12
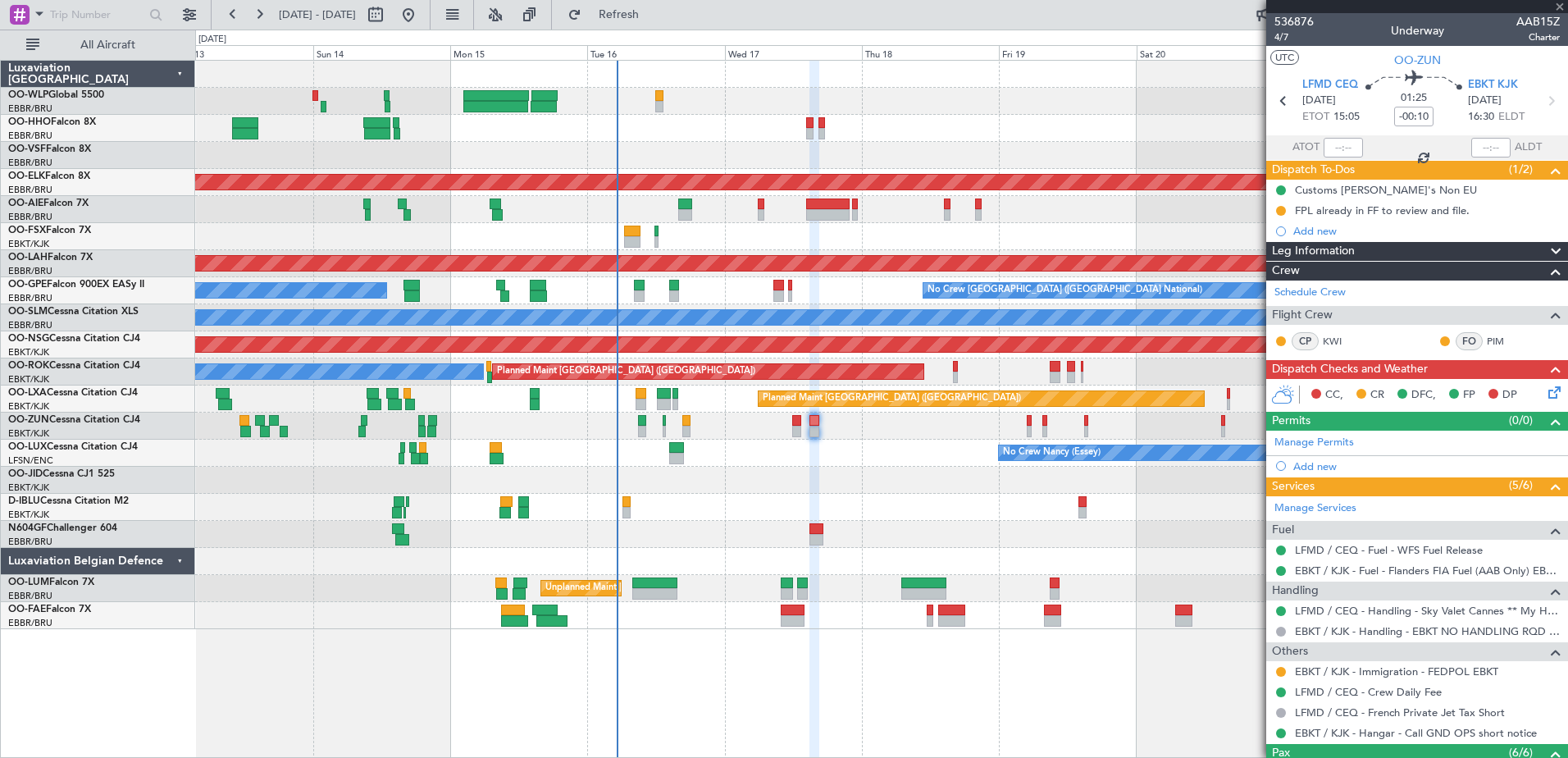
type input "9"
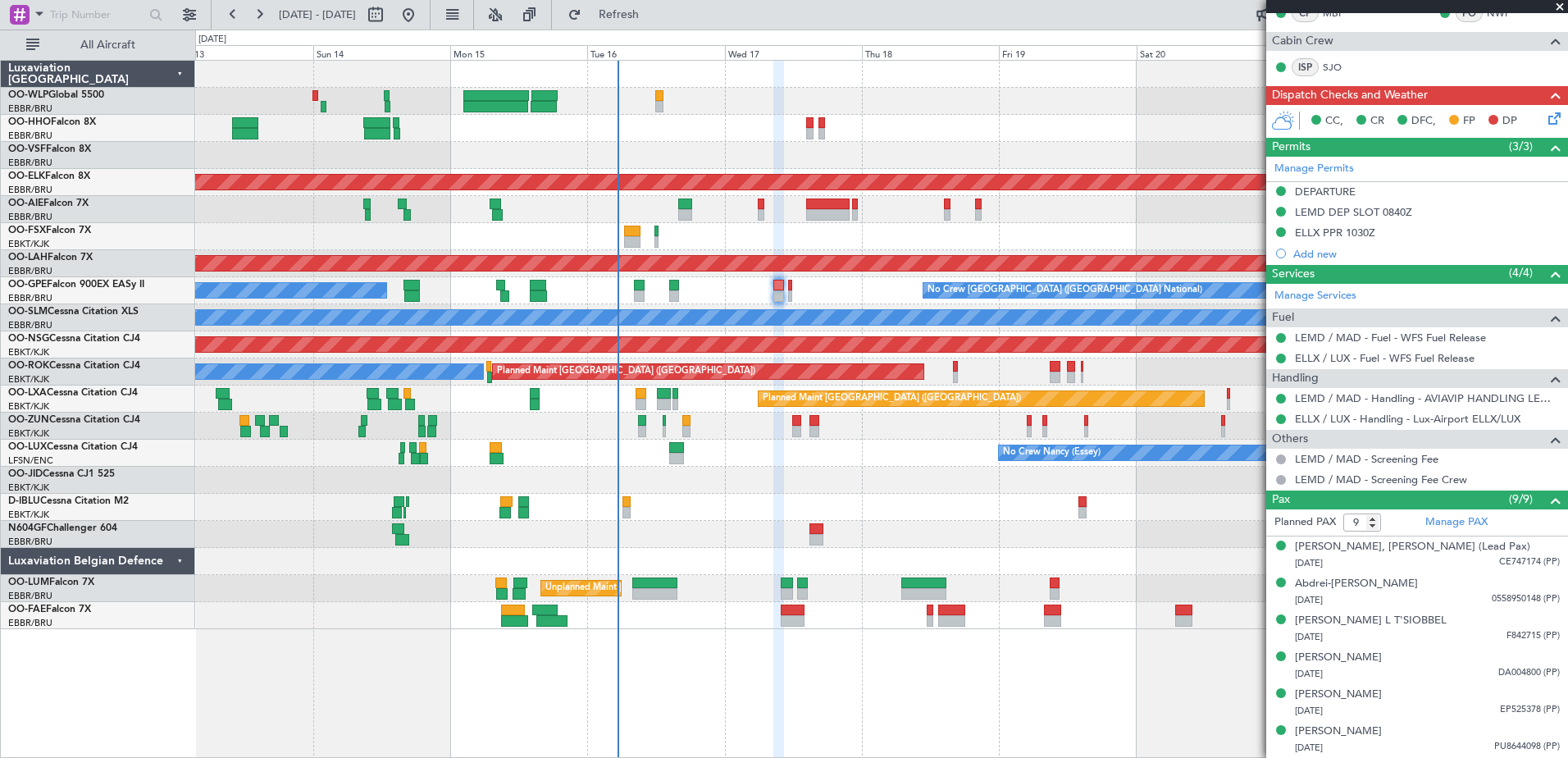
scroll to position [410, 0]
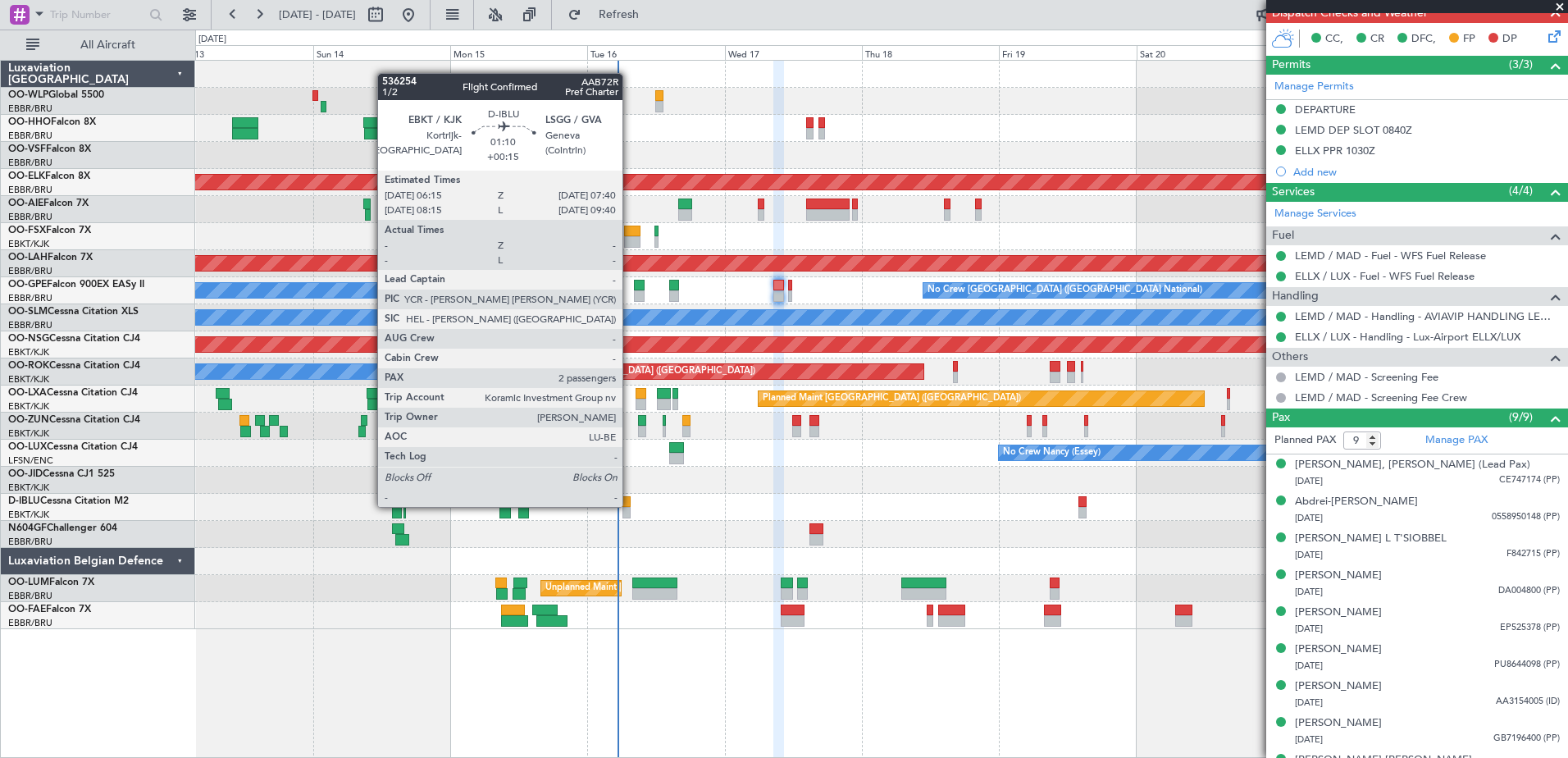
click at [630, 505] on div at bounding box center [627, 501] width 8 height 12
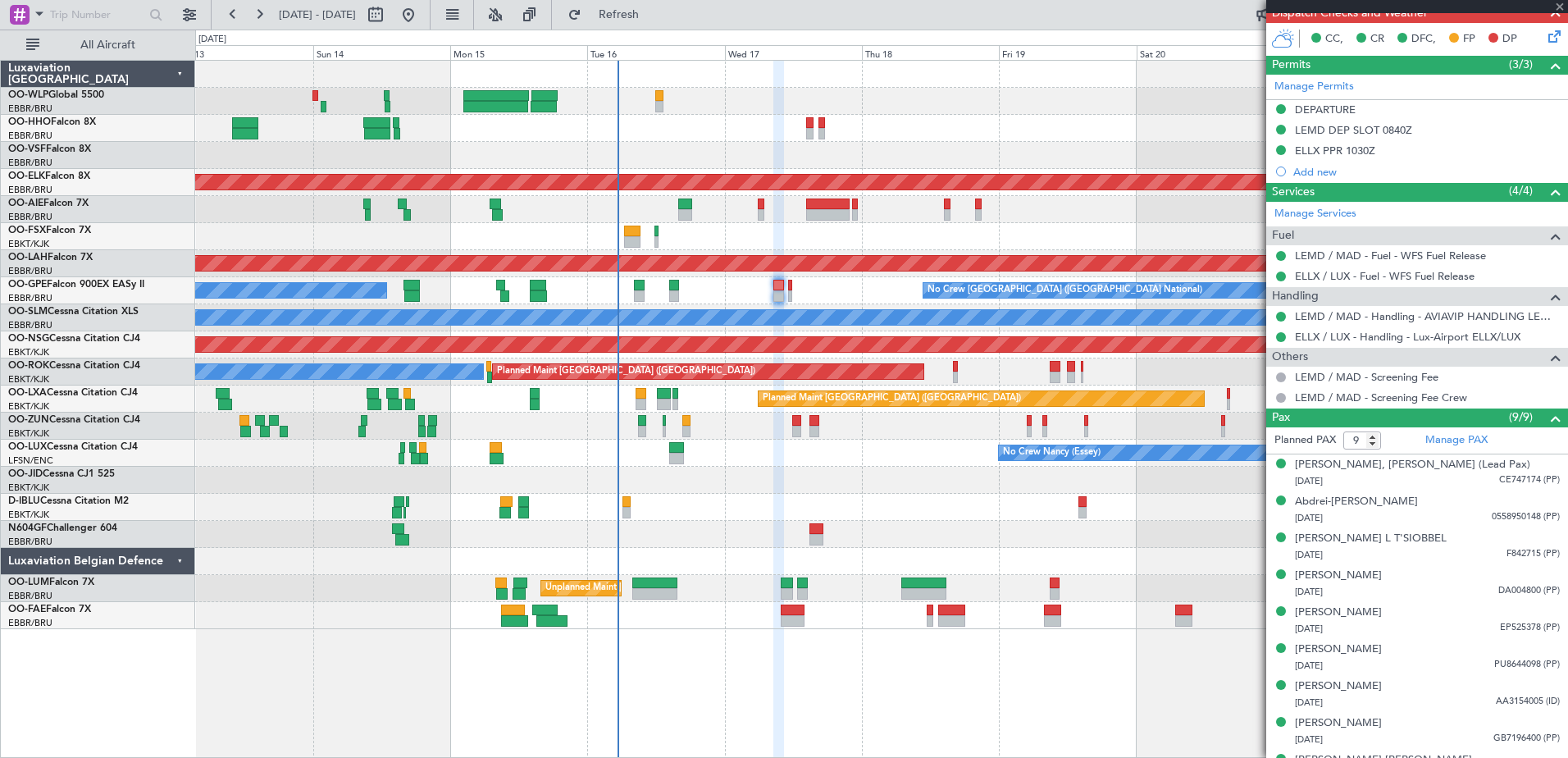
type input "+00:15"
type input "2"
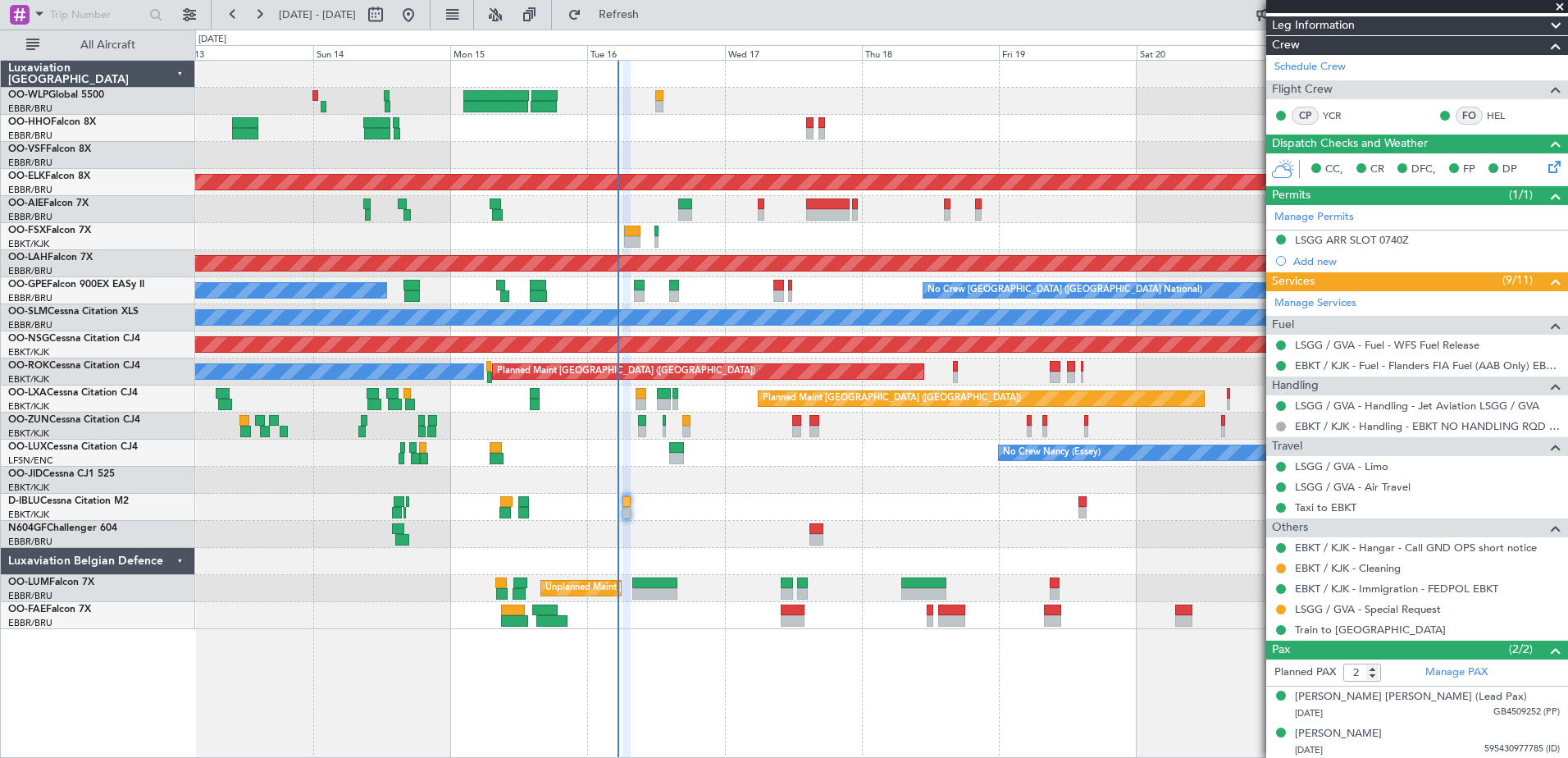
scroll to position [248, 0]
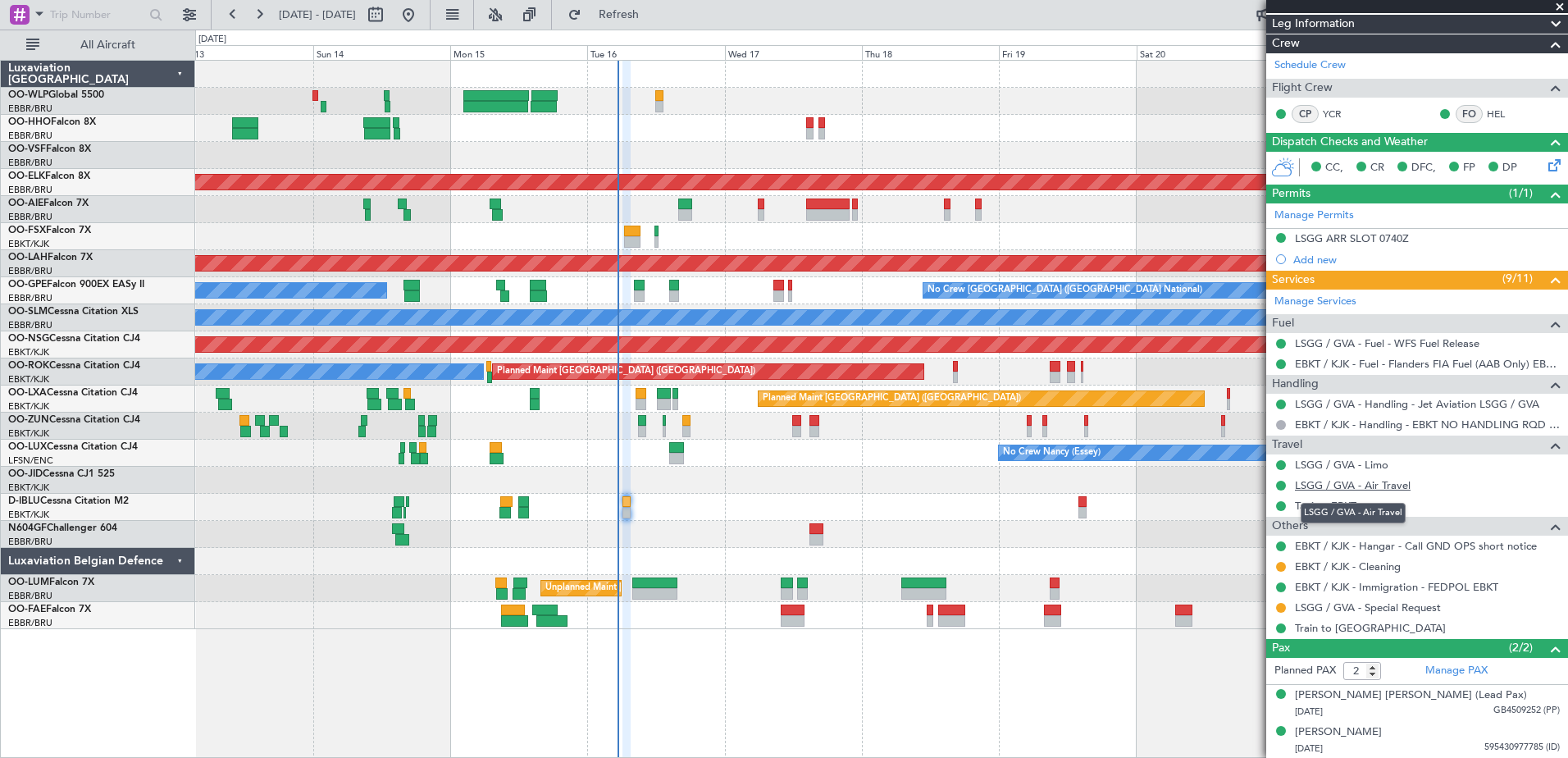
click at [1377, 485] on link "LSGG / GVA - Air Travel" at bounding box center [1353, 485] width 115 height 14
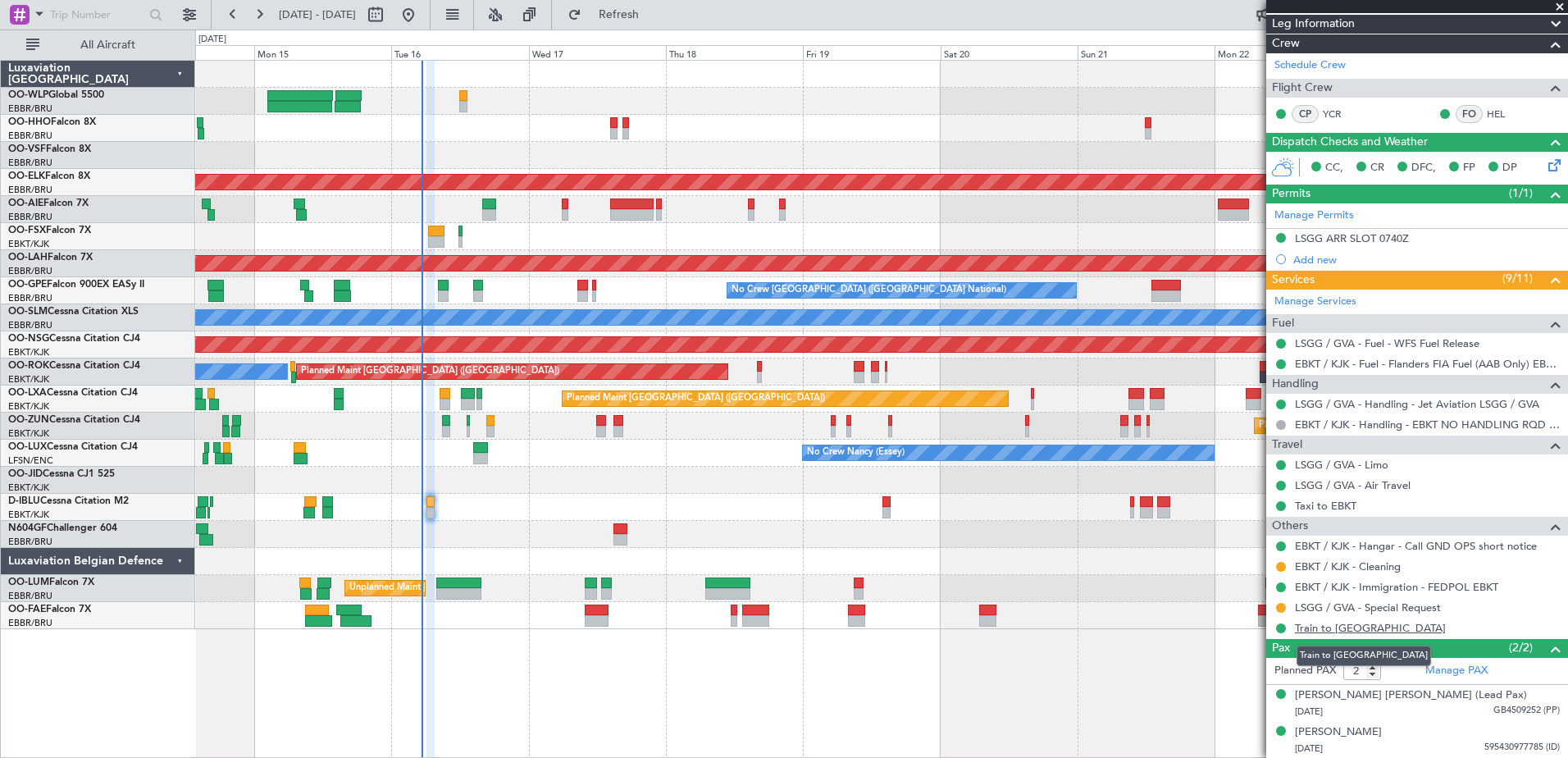
click at [1335, 628] on link "Train to Paris" at bounding box center [1370, 627] width 151 height 14
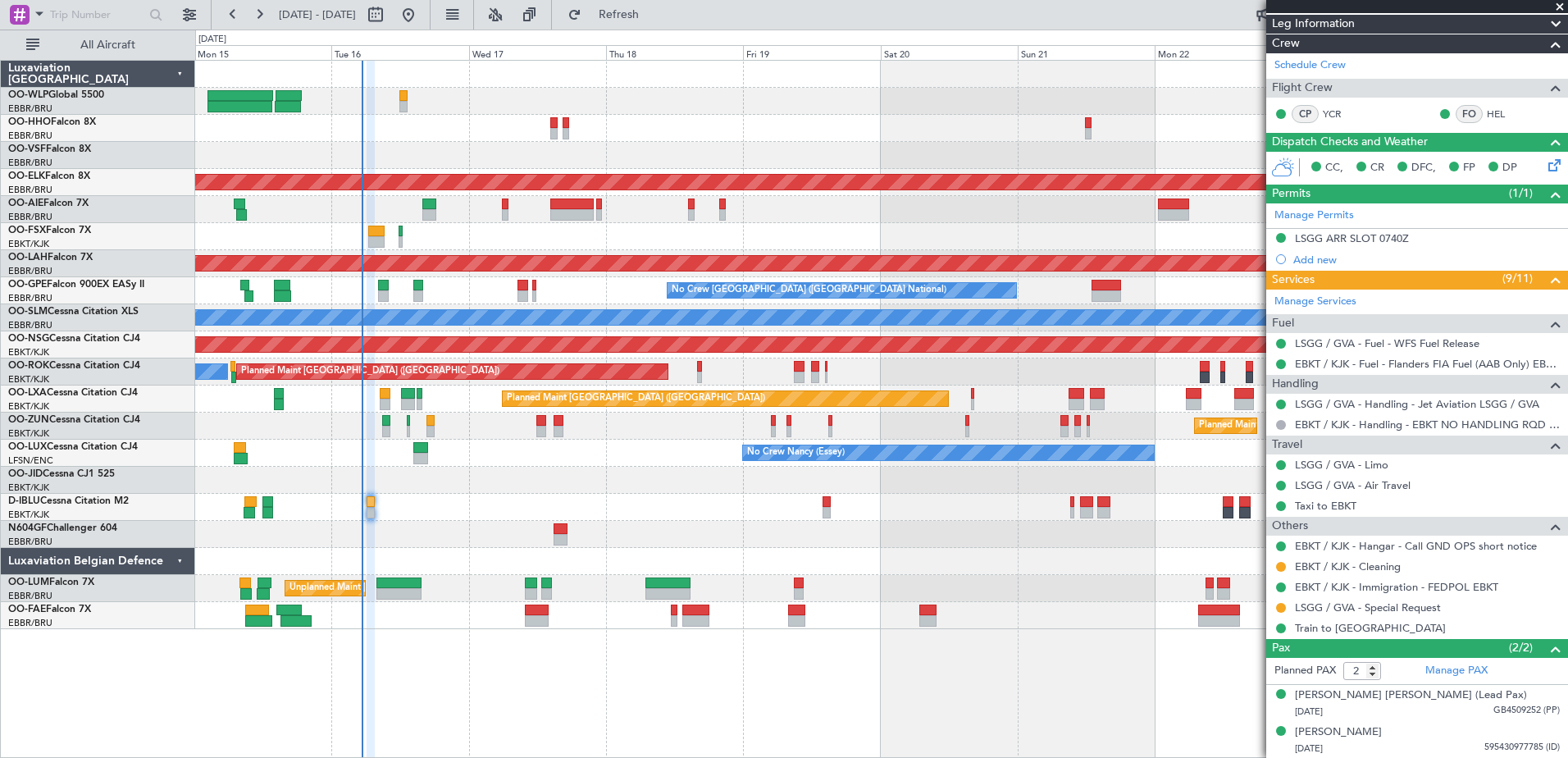
click at [632, 500] on div "A/C Unavailable Brussels (Brussels National) A/C Unavailable Kortrijk-Wevelgem" at bounding box center [881, 507] width 1372 height 27
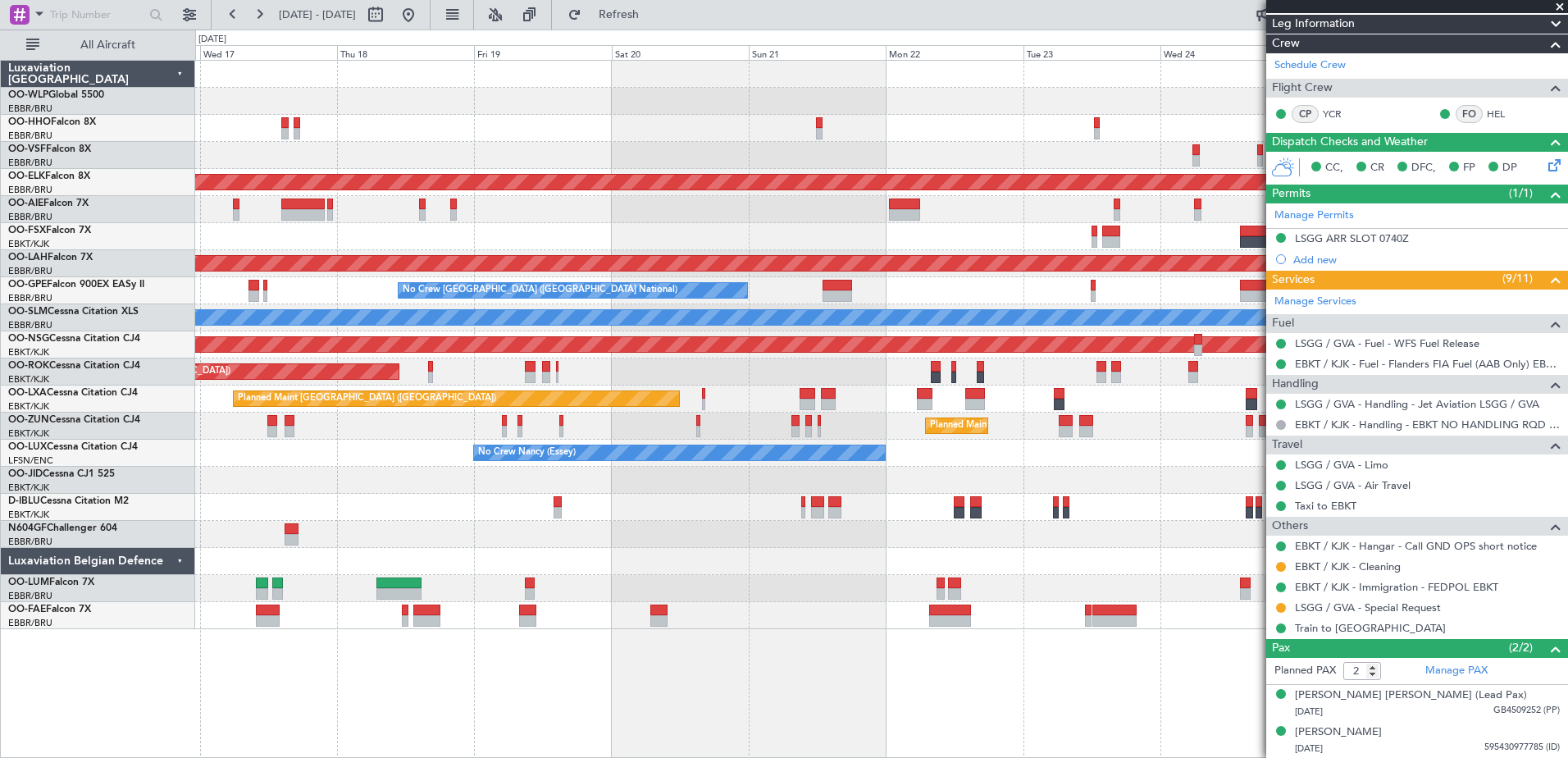
click at [314, 238] on div at bounding box center [881, 237] width 1372 height 27
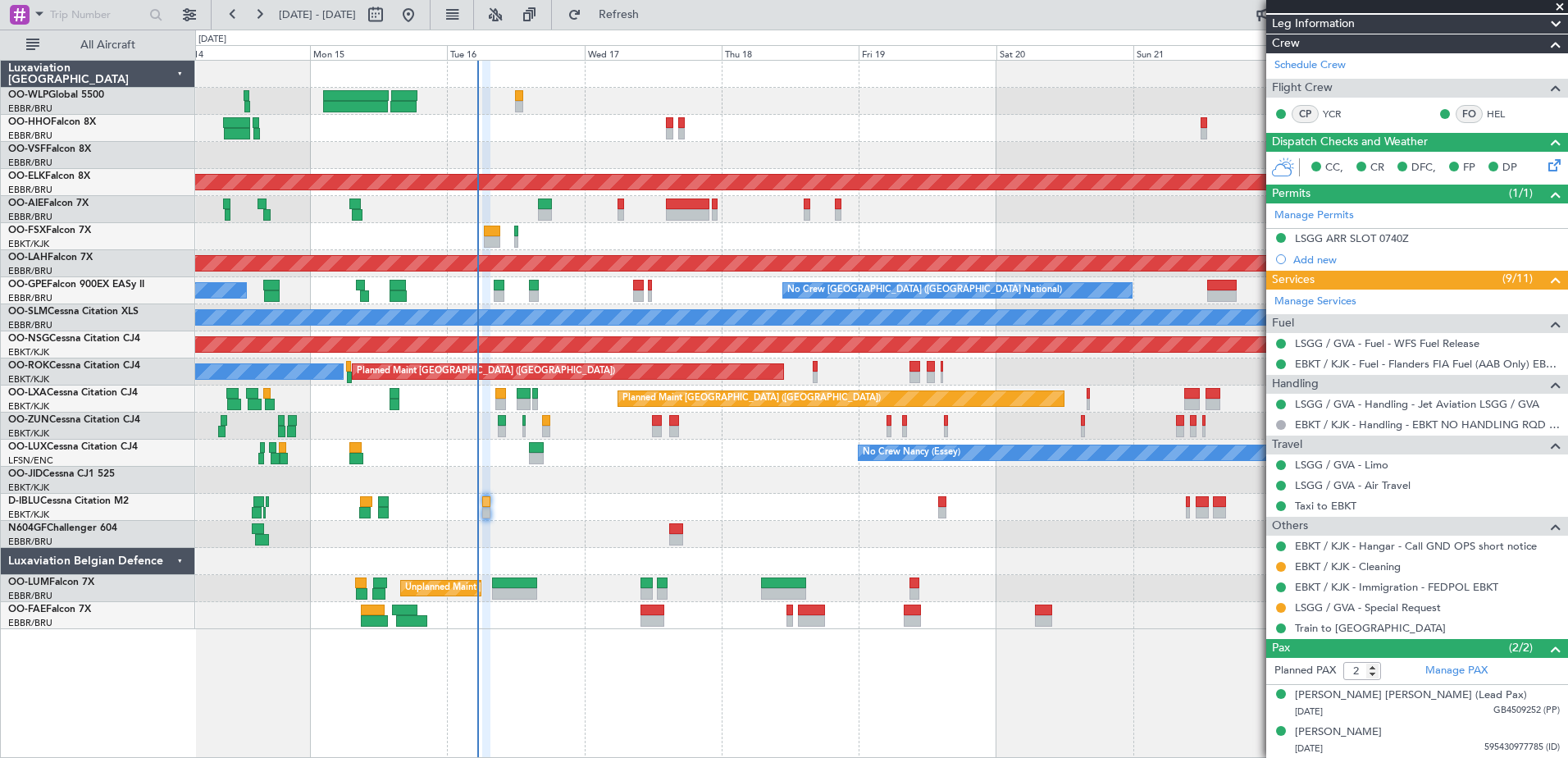
click at [1436, 247] on fb-app "16 Sep 2025 - 26 Sep 2025 Refresh Quick Links All Aircraft Planned Maint Geneva…" at bounding box center [784, 384] width 1568 height 745
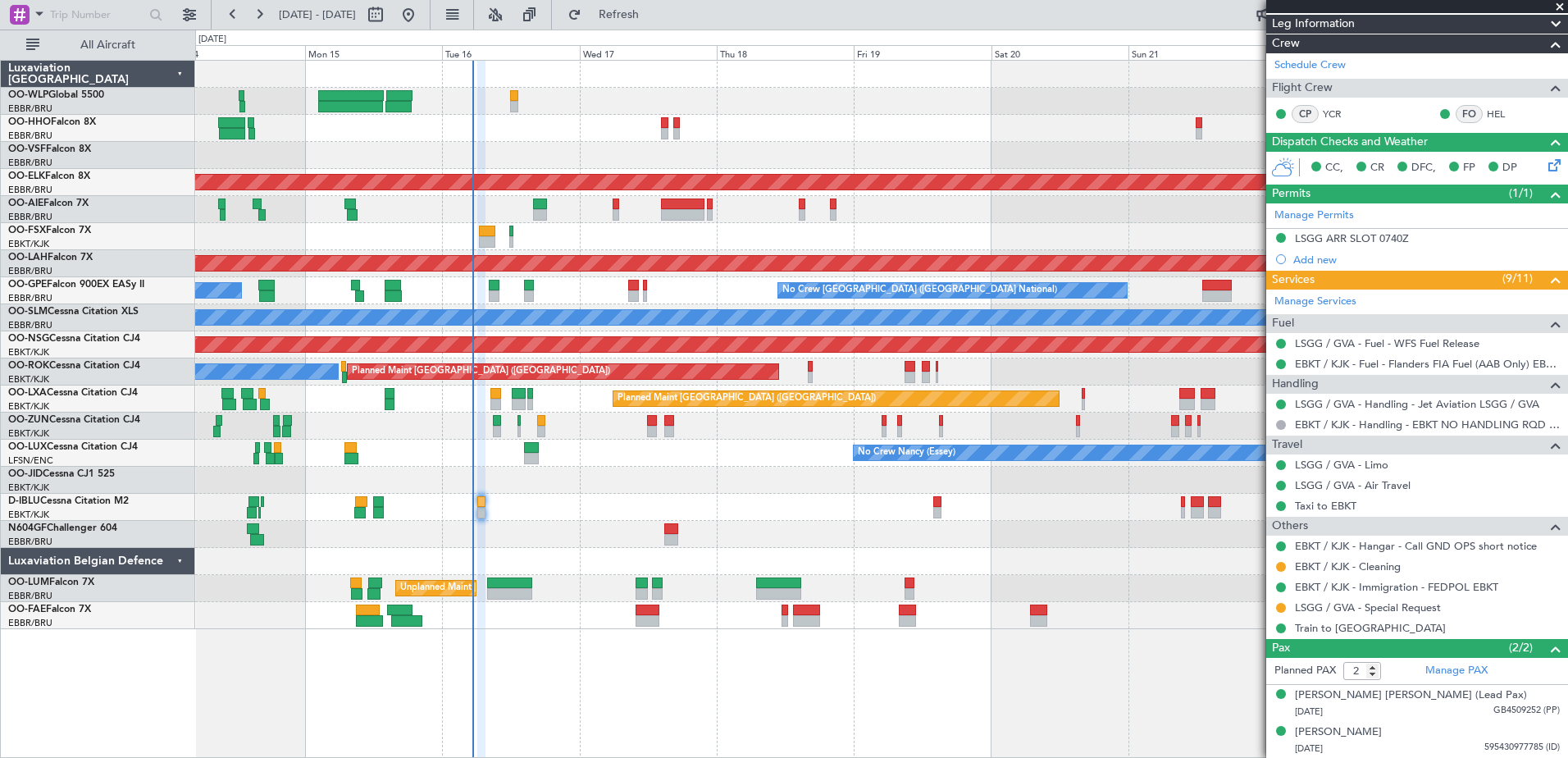
click at [543, 239] on div at bounding box center [881, 237] width 1372 height 27
click at [1381, 483] on link "LSGG / GVA - Air Travel" at bounding box center [1353, 485] width 115 height 14
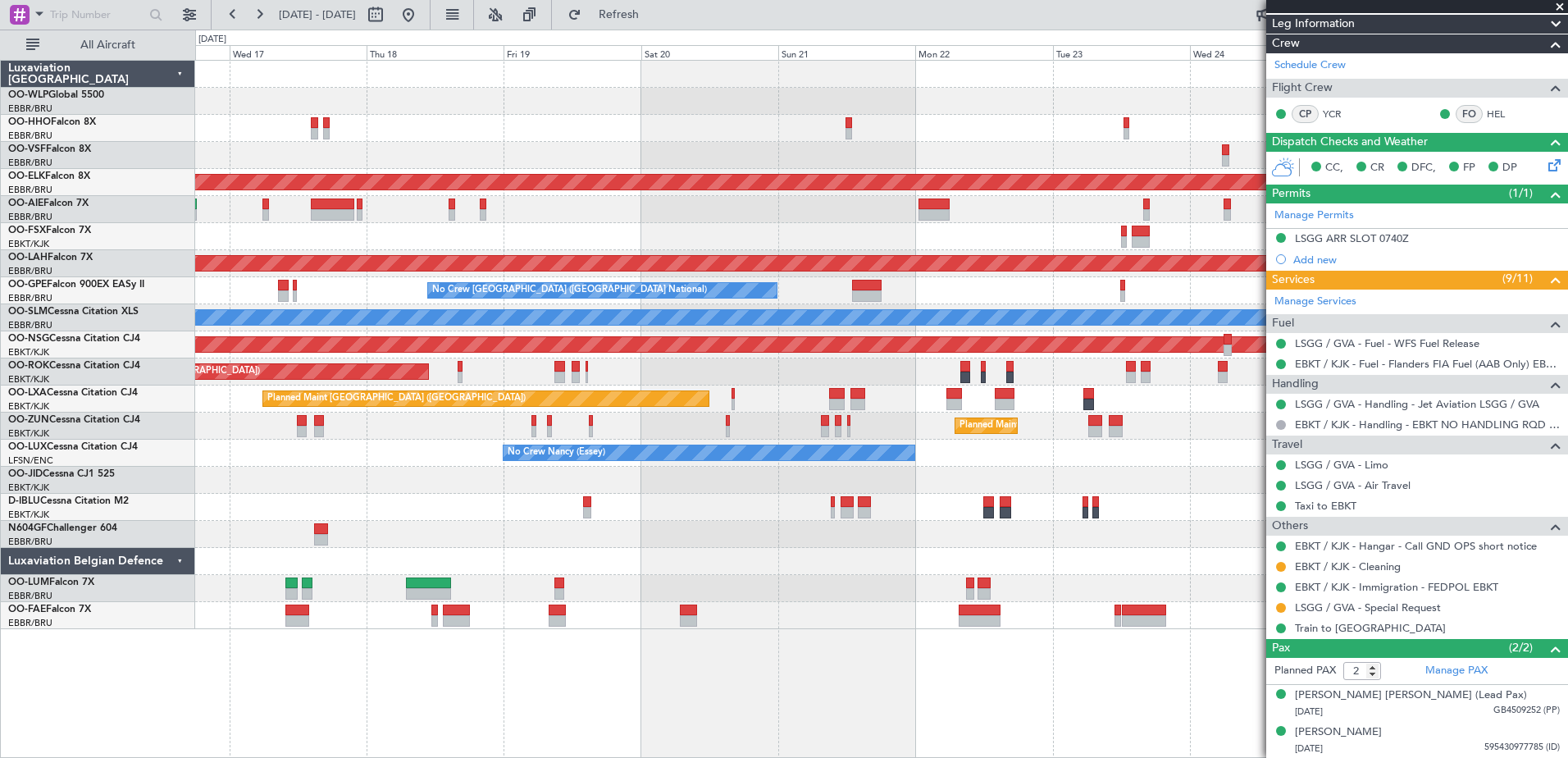
click at [671, 127] on div "Planned Maint Kortrijk-Wevelgem Planned Maint London (Farnborough) Planned Main…" at bounding box center [881, 344] width 1372 height 568
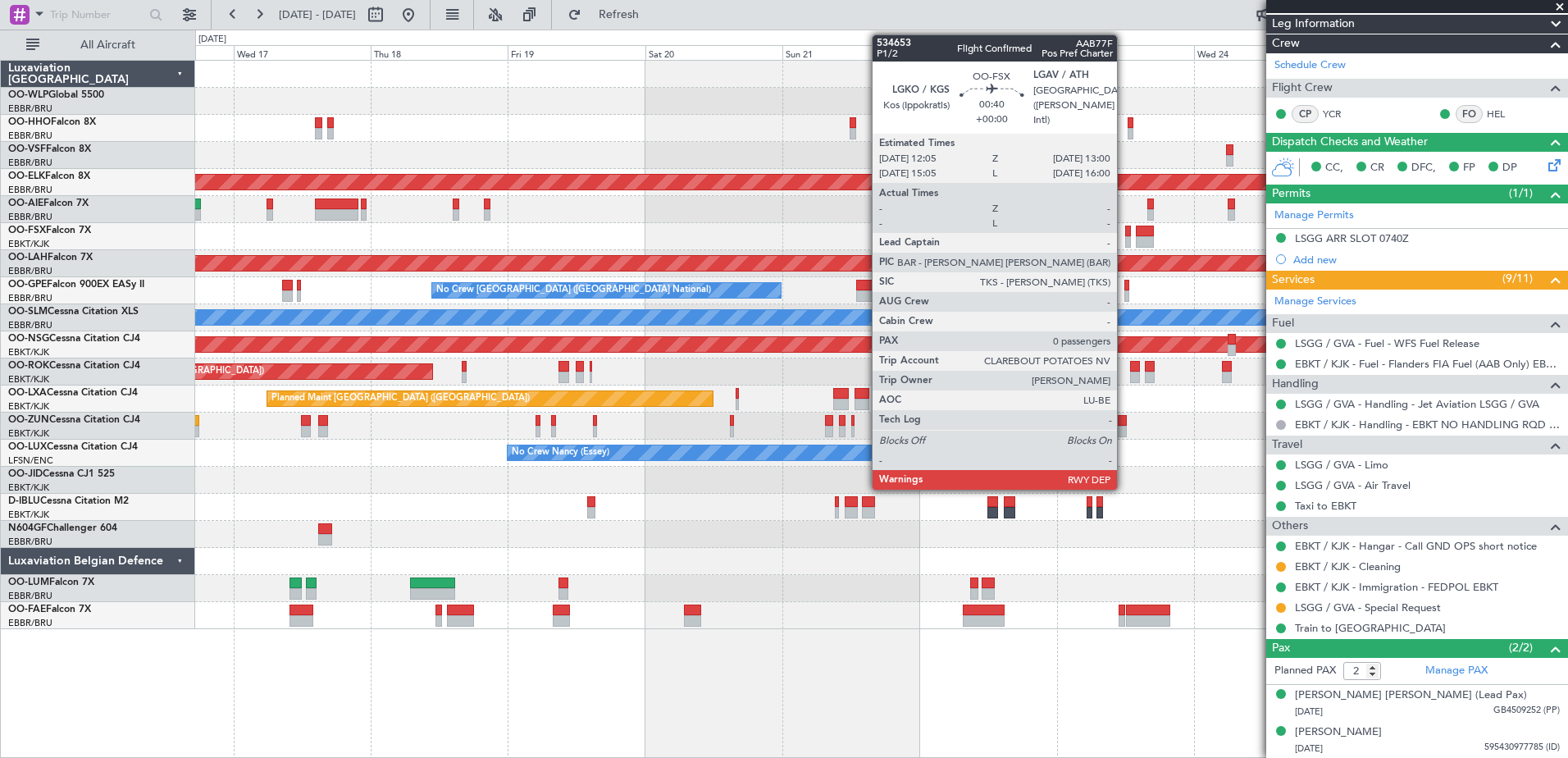
click at [1125, 240] on div at bounding box center [1128, 241] width 5 height 12
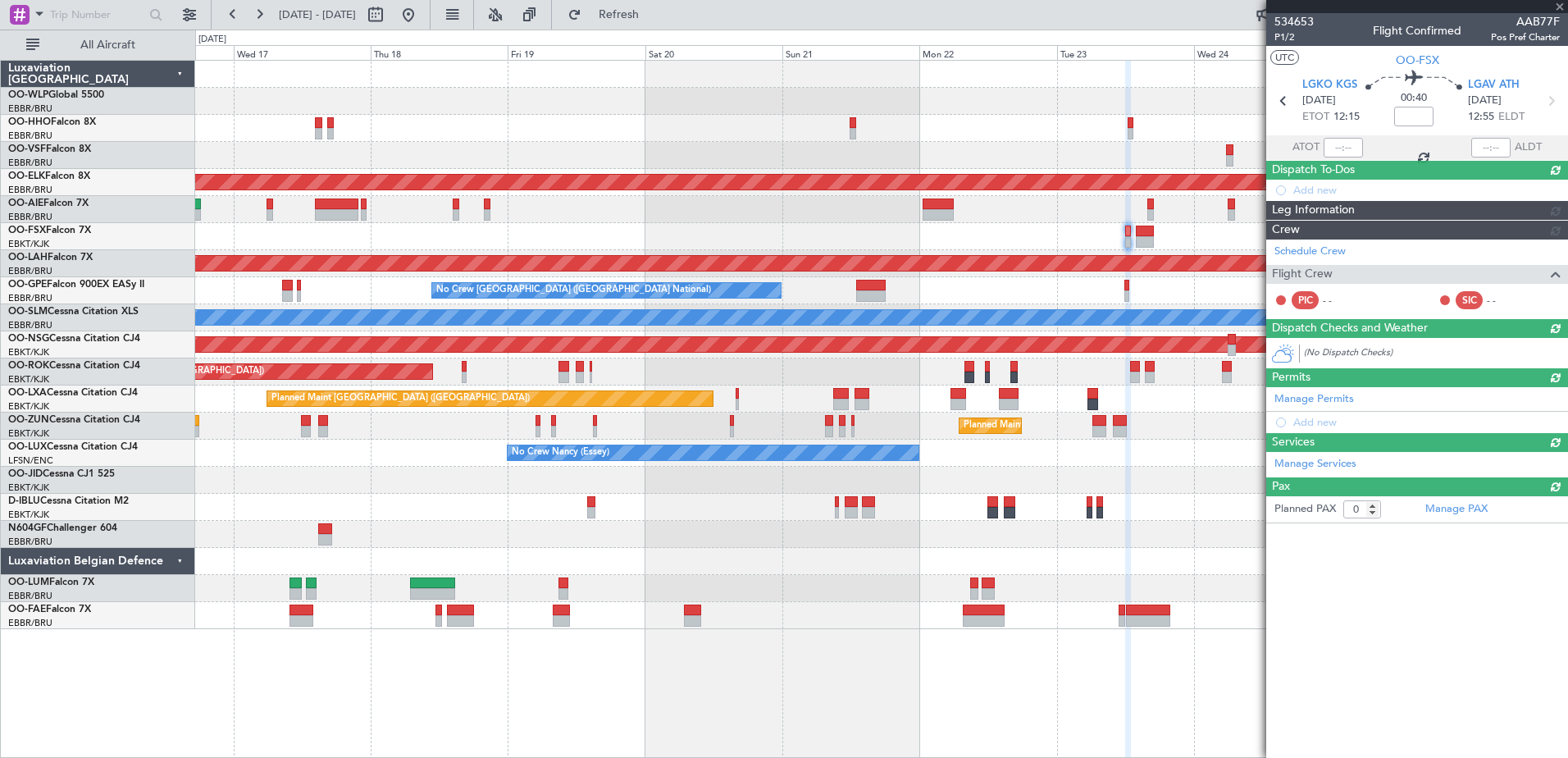
scroll to position [0, 0]
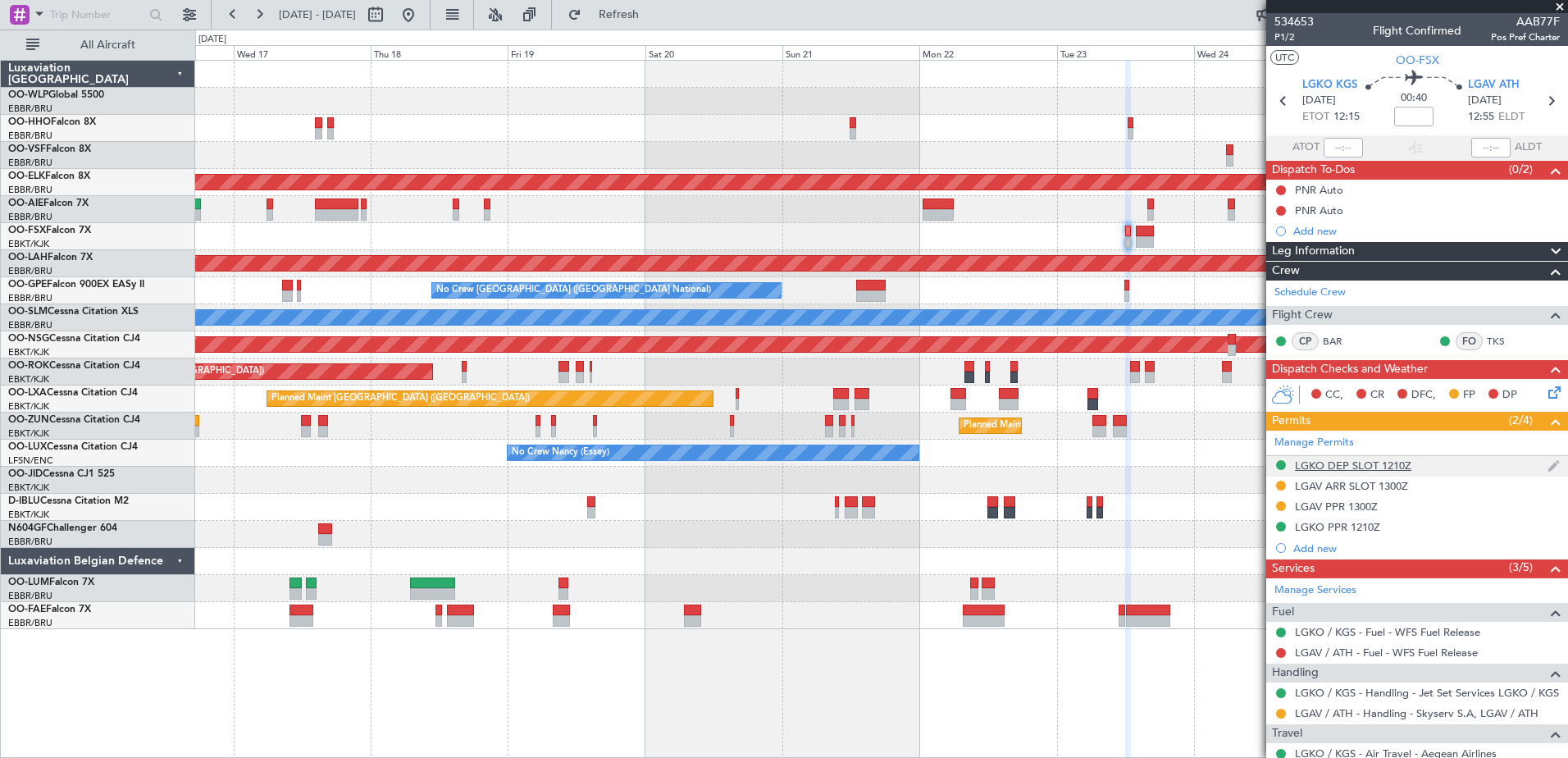
click at [1362, 463] on div "LGKO DEP SLOT 1210Z" at bounding box center [1353, 464] width 116 height 14
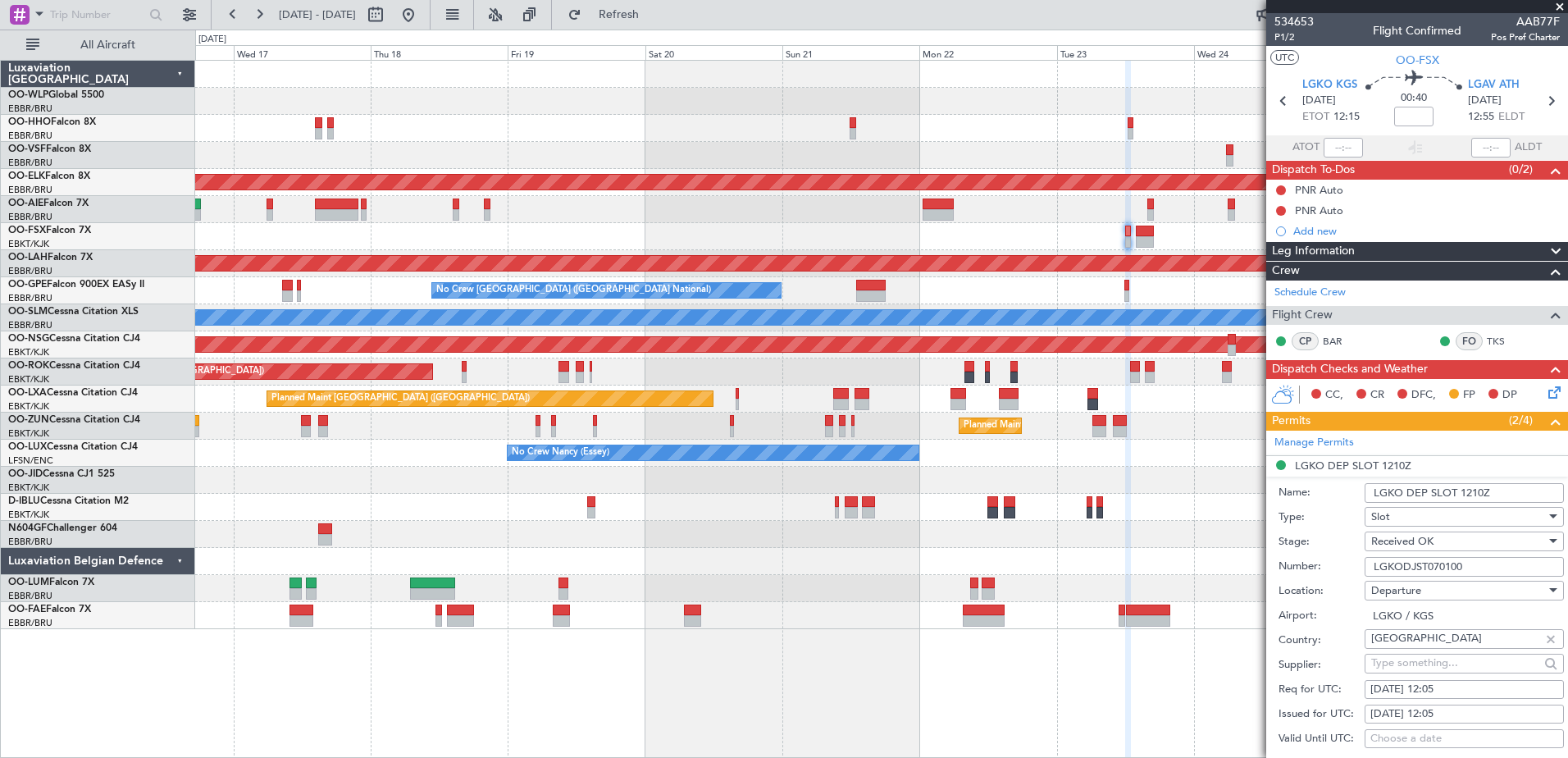
drag, startPoint x: 1481, startPoint y: 567, endPoint x: 1355, endPoint y: 575, distance: 126.3
click at [1357, 574] on div "Number: LGKODJST070100" at bounding box center [1422, 566] width 285 height 25
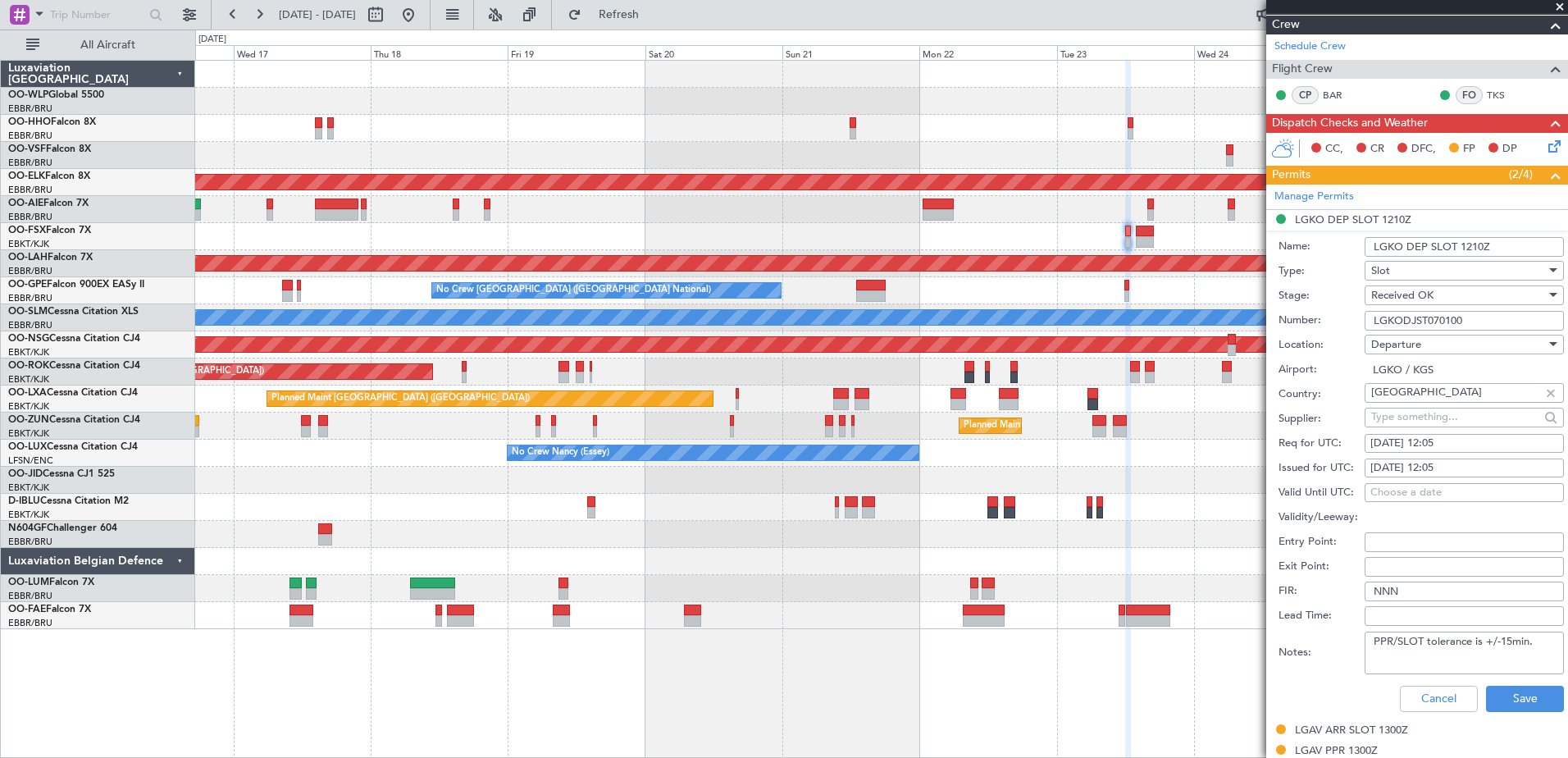
scroll to position [410, 0]
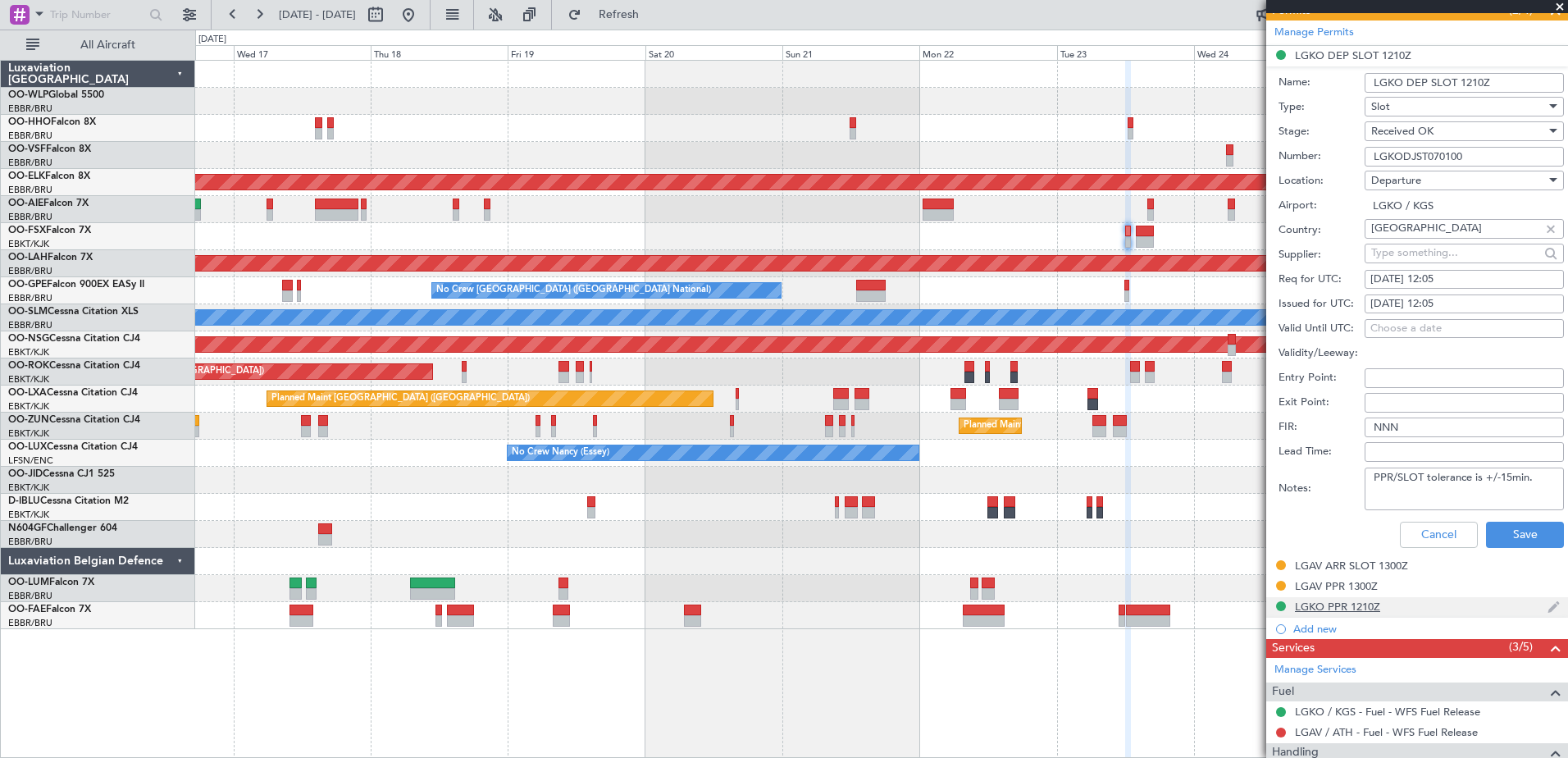
click at [1337, 607] on div "LGKO PPR 1210Z" at bounding box center [1337, 605] width 85 height 14
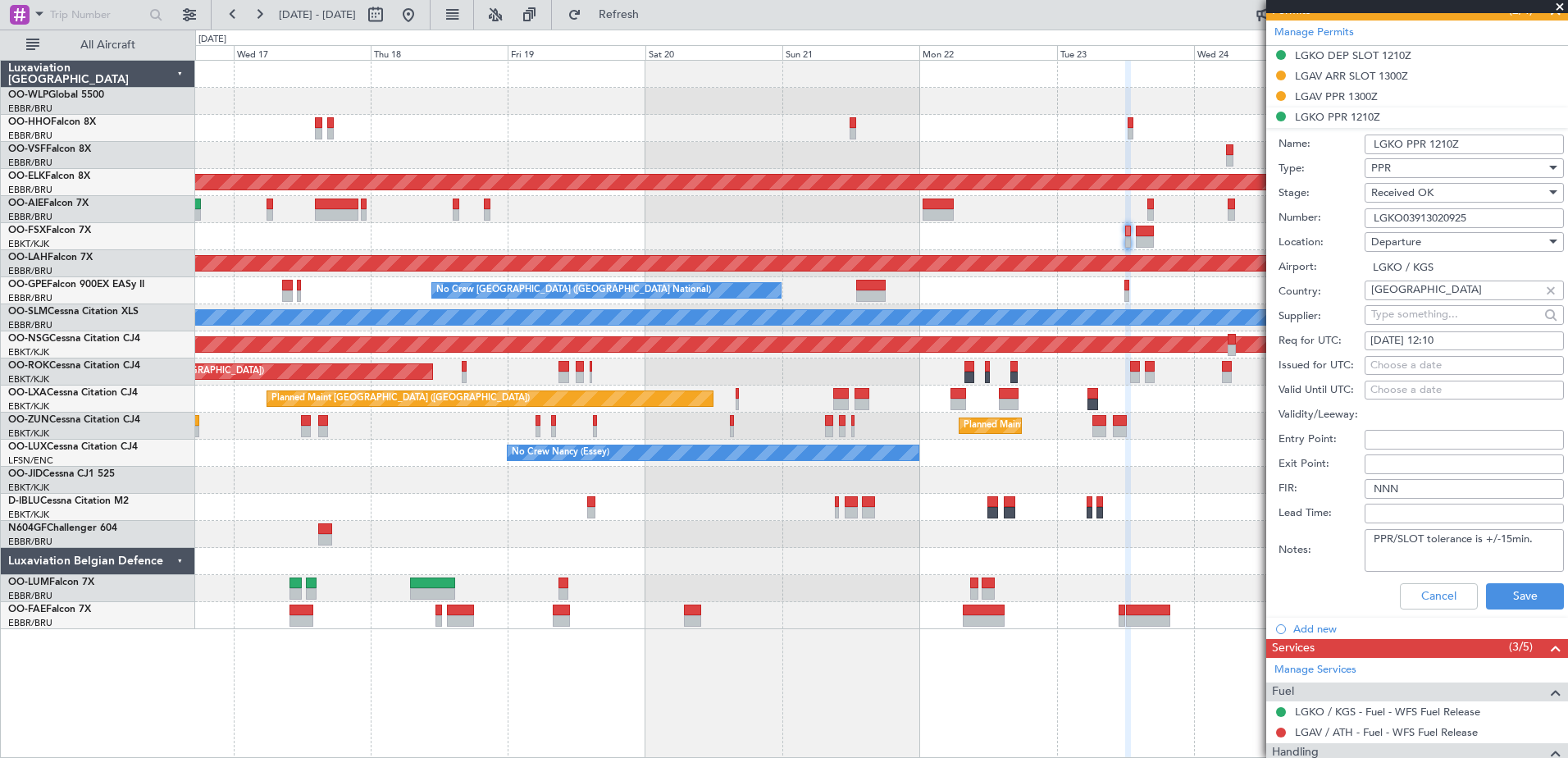
drag, startPoint x: 1493, startPoint y: 219, endPoint x: 1363, endPoint y: 230, distance: 130.5
click at [1363, 230] on form "Name: LGKO PPR 1210Z Type: PPR Stage: Received OK Number: LGKO03913020925 Locat…" at bounding box center [1417, 372] width 302 height 489
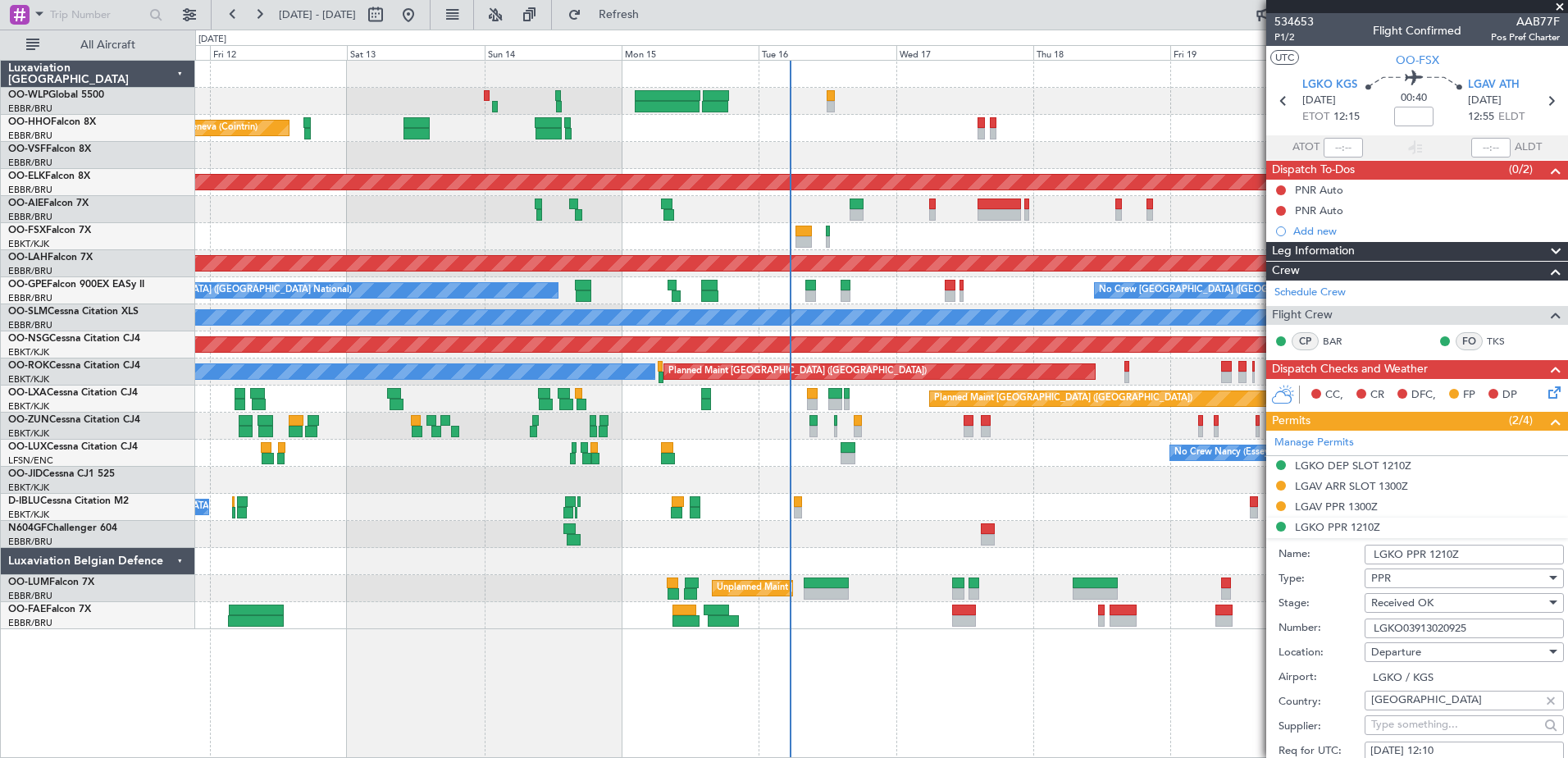
click at [1322, 575] on fb-app "16 Sep 2025 - 26 Sep 2025 Refresh Quick Links All Aircraft Planned Maint Liege …" at bounding box center [784, 384] width 1568 height 745
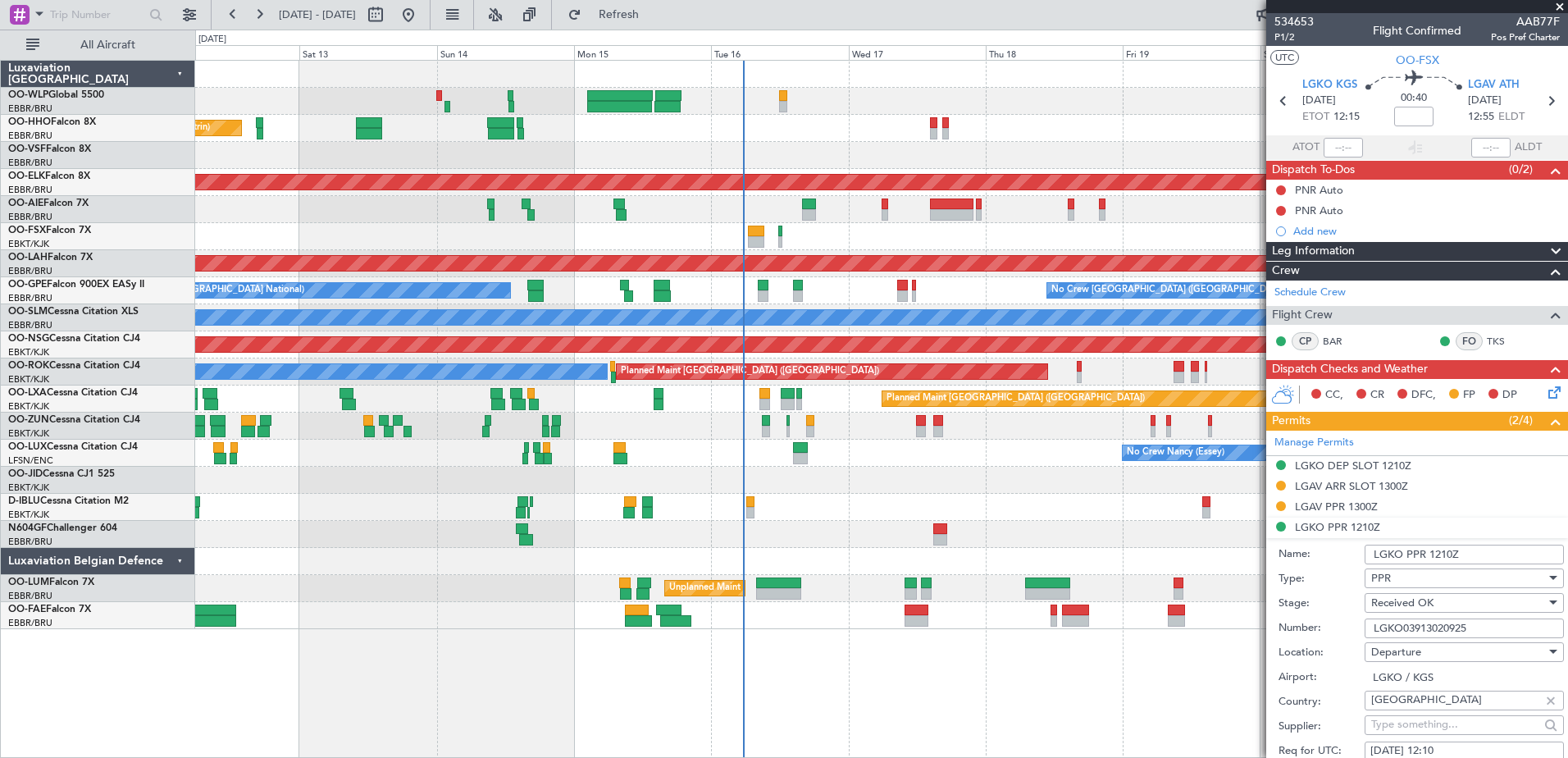
click at [1017, 507] on div "No Crew [GEOGRAPHIC_DATA] ([GEOGRAPHIC_DATA] National)" at bounding box center [881, 507] width 1372 height 27
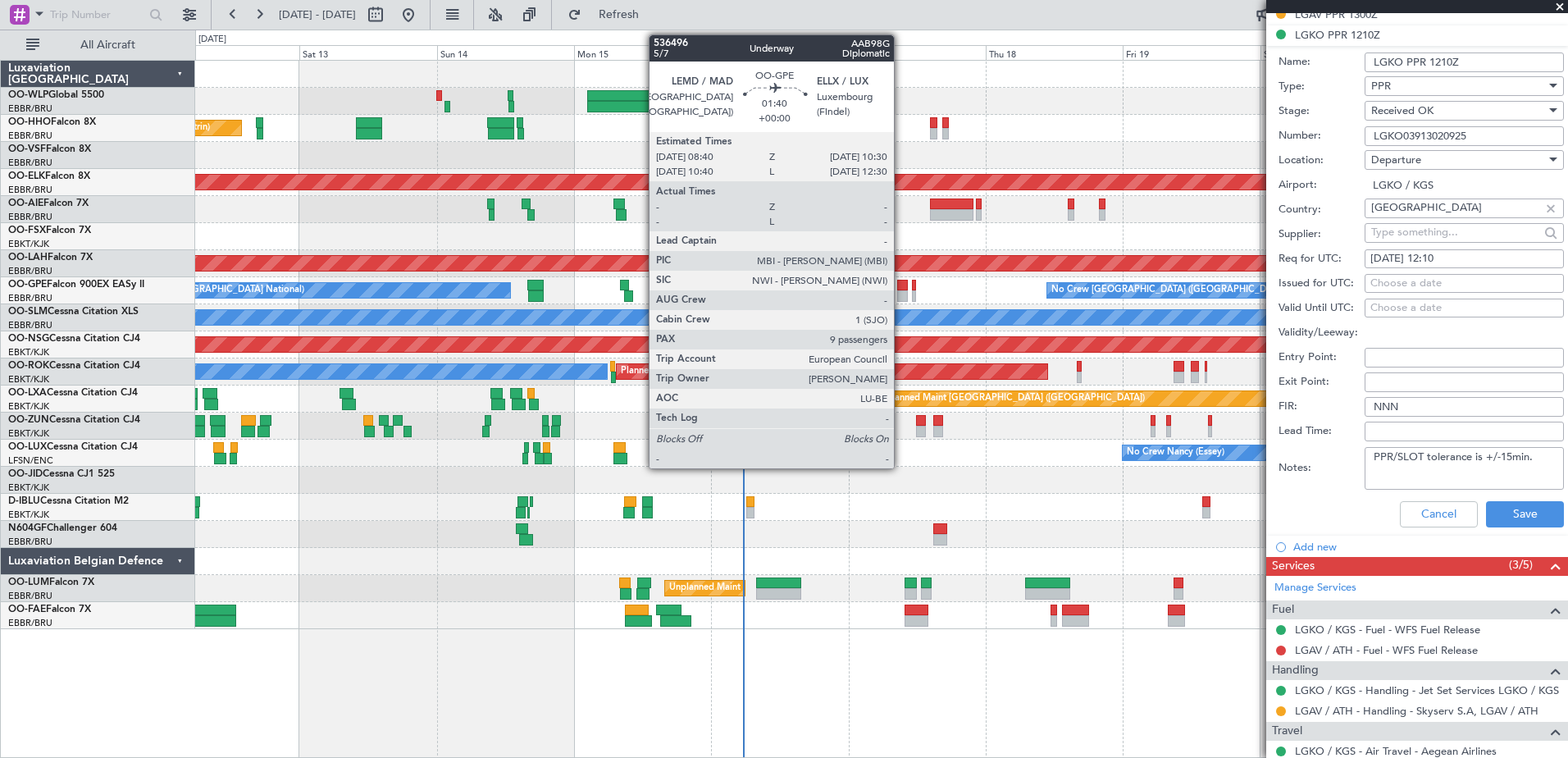
click at [901, 295] on div at bounding box center [903, 295] width 11 height 12
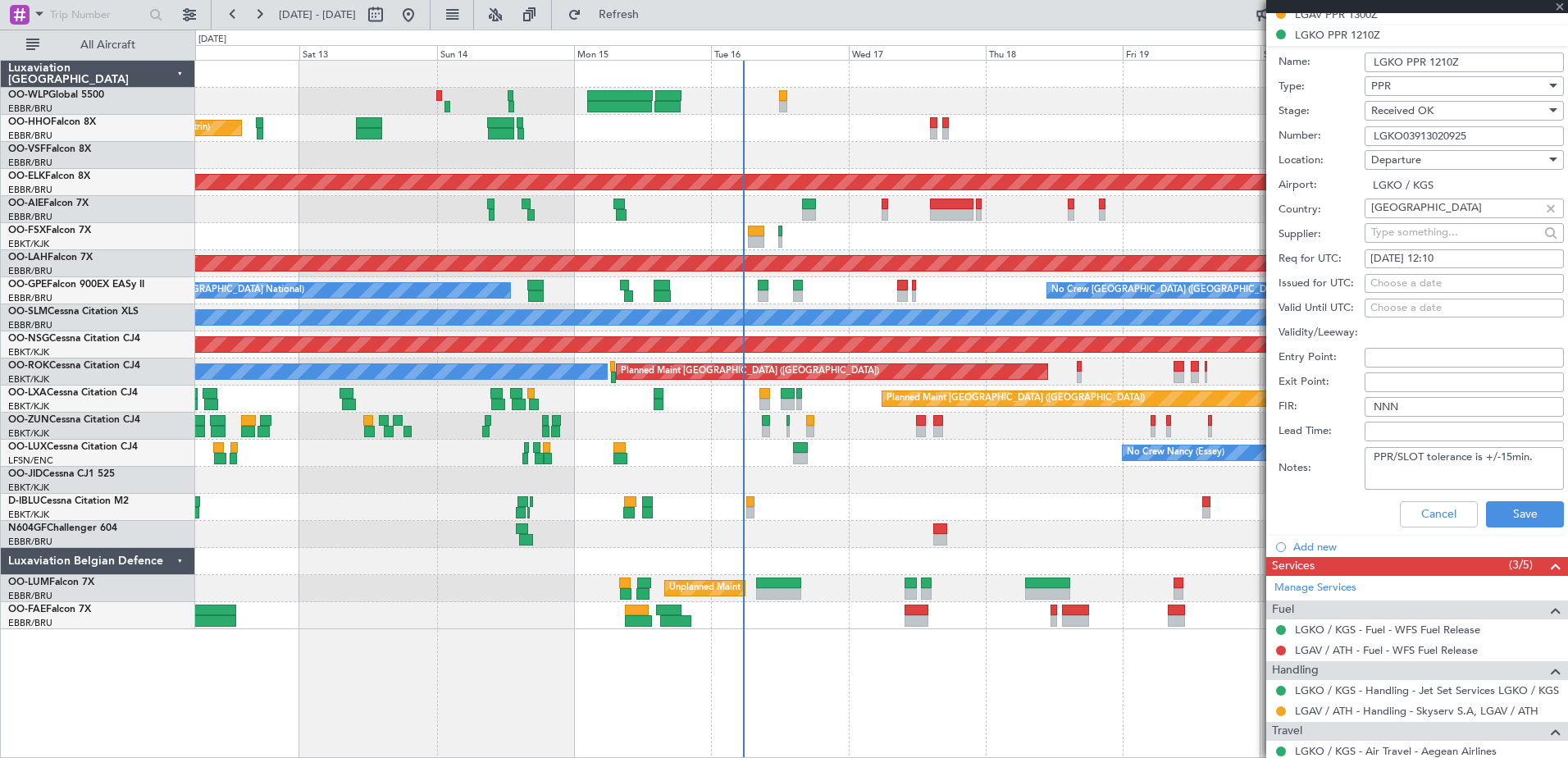
type input "9"
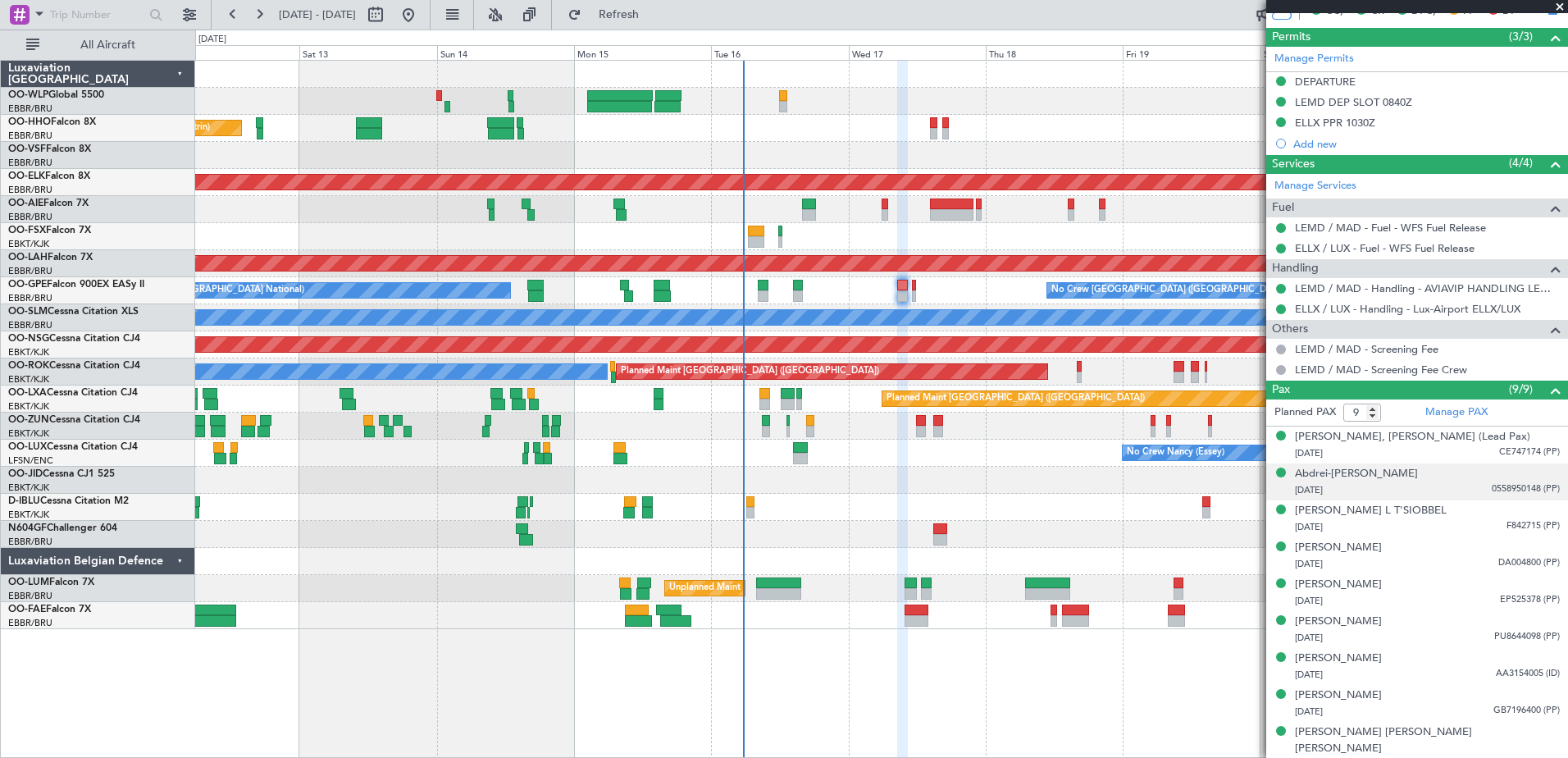
scroll to position [0, 0]
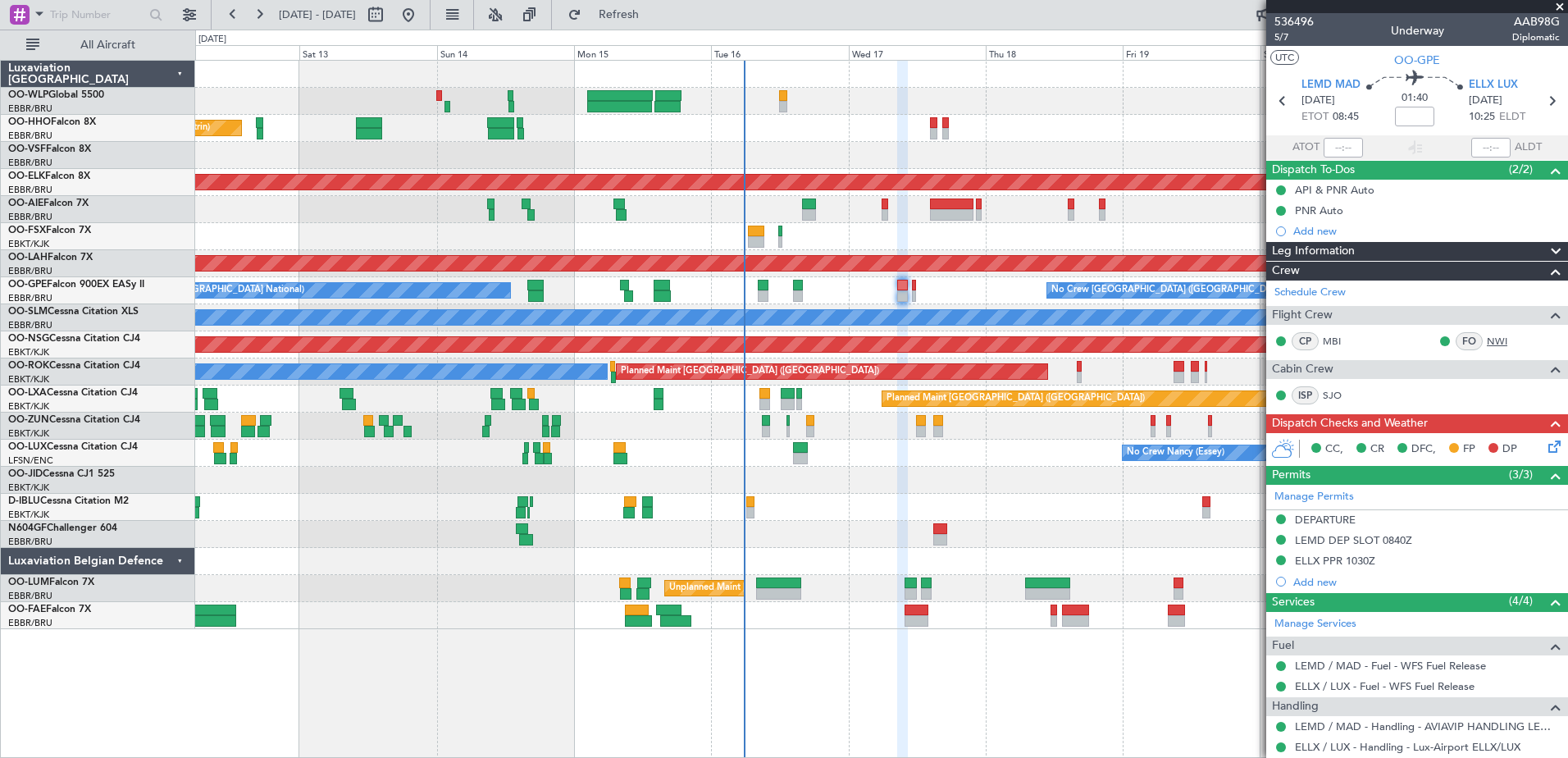
click at [1488, 337] on link "NWI" at bounding box center [1506, 341] width 37 height 15
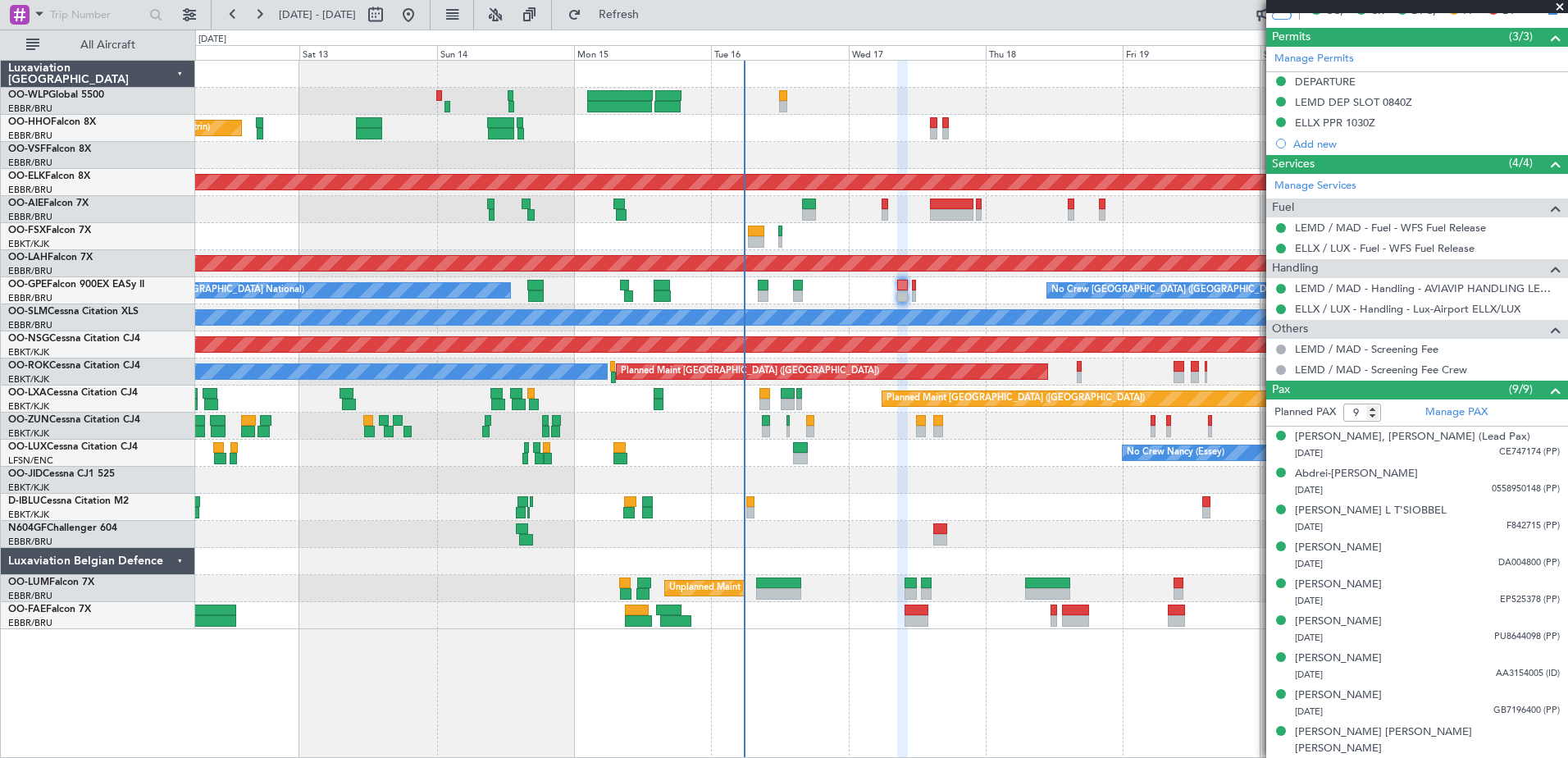
scroll to position [273, 0]
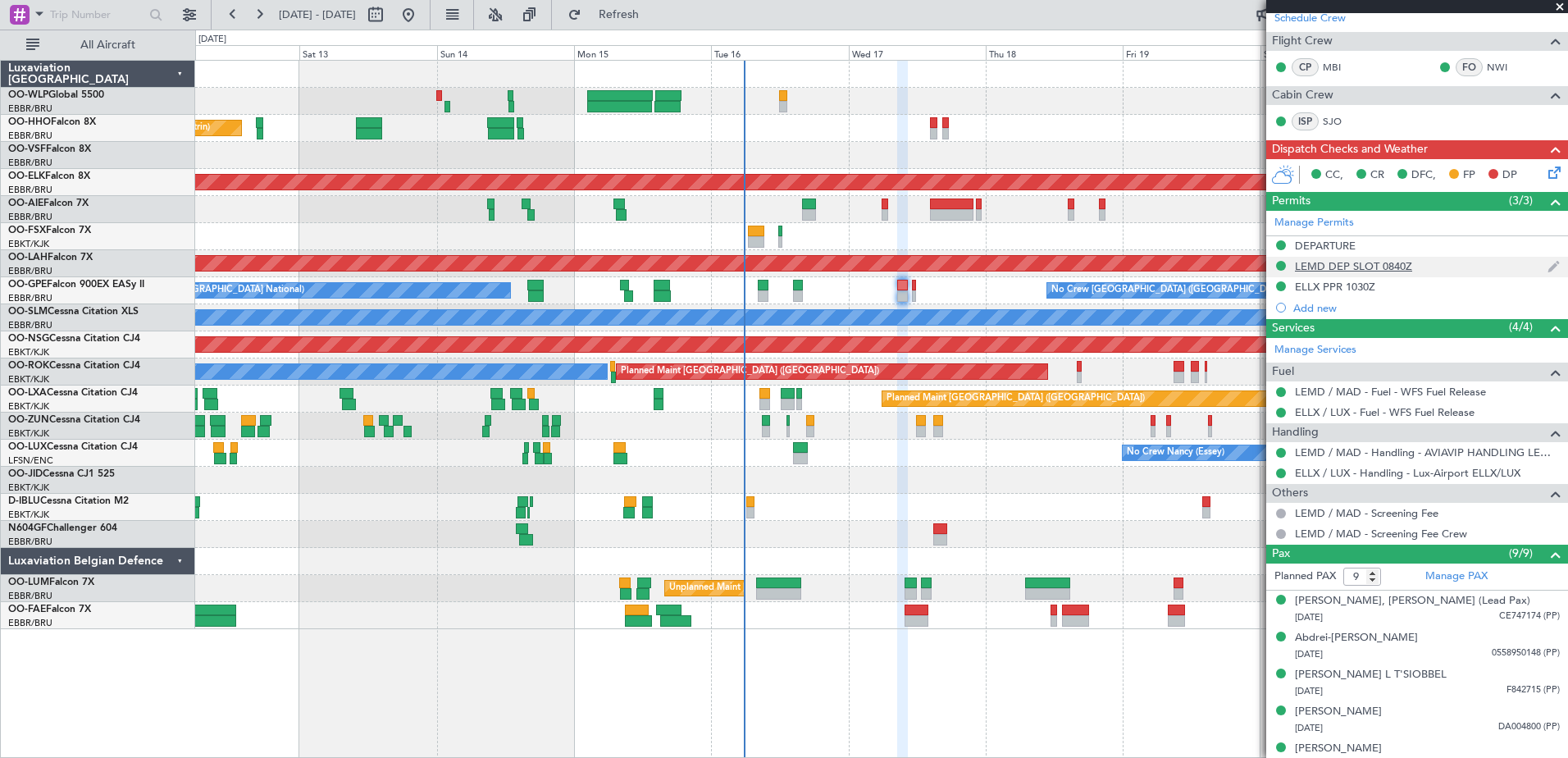
click at [1367, 271] on div "LEMD DEP SLOT 0840Z" at bounding box center [1354, 265] width 117 height 14
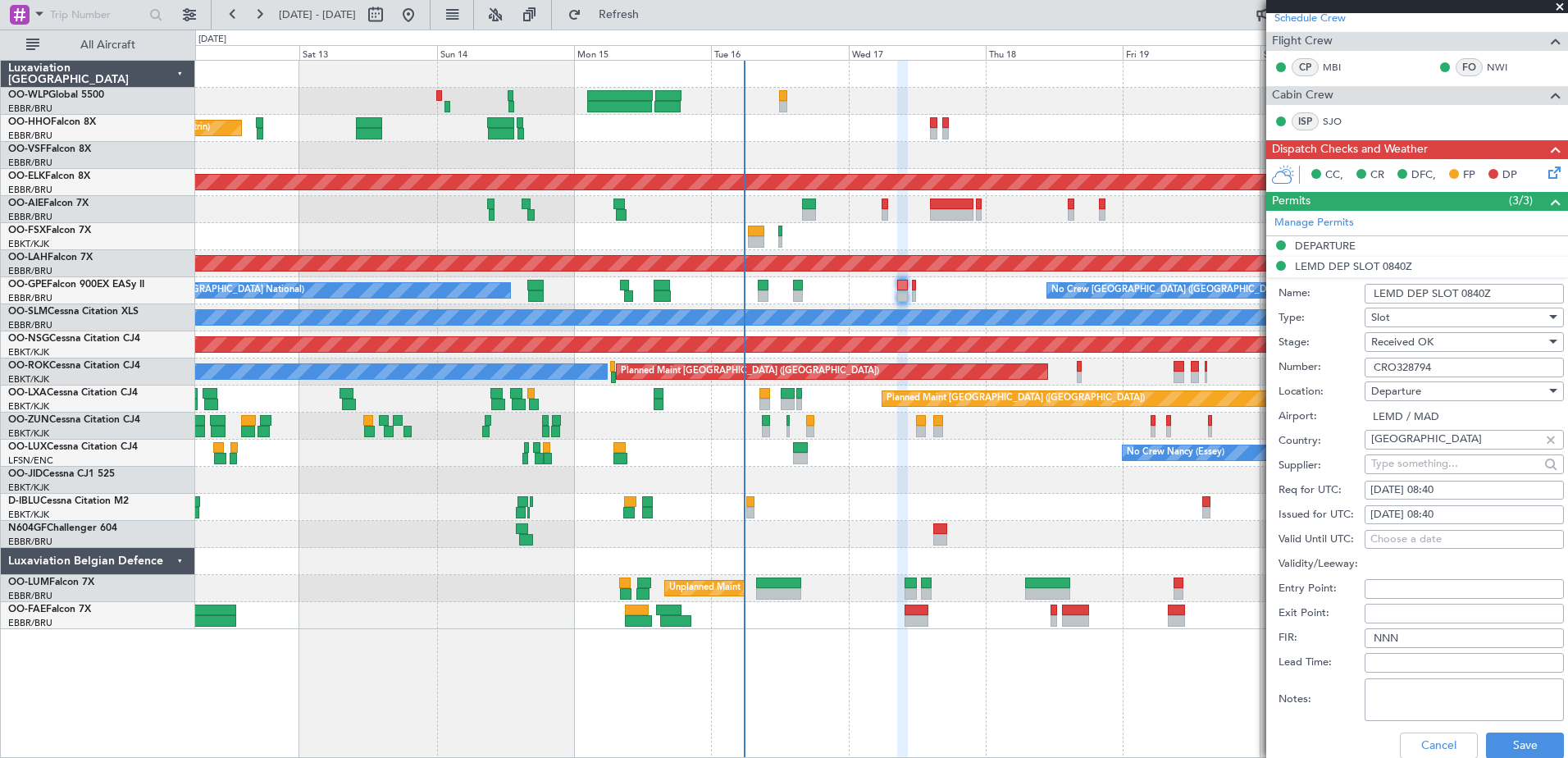
drag, startPoint x: 1455, startPoint y: 364, endPoint x: 1365, endPoint y: 379, distance: 91.2
click at [1365, 379] on form "Name: LEMD DEP SLOT 0840Z Type: Slot Stage: Received OK Number: CRO328794 Locat…" at bounding box center [1417, 521] width 302 height 489
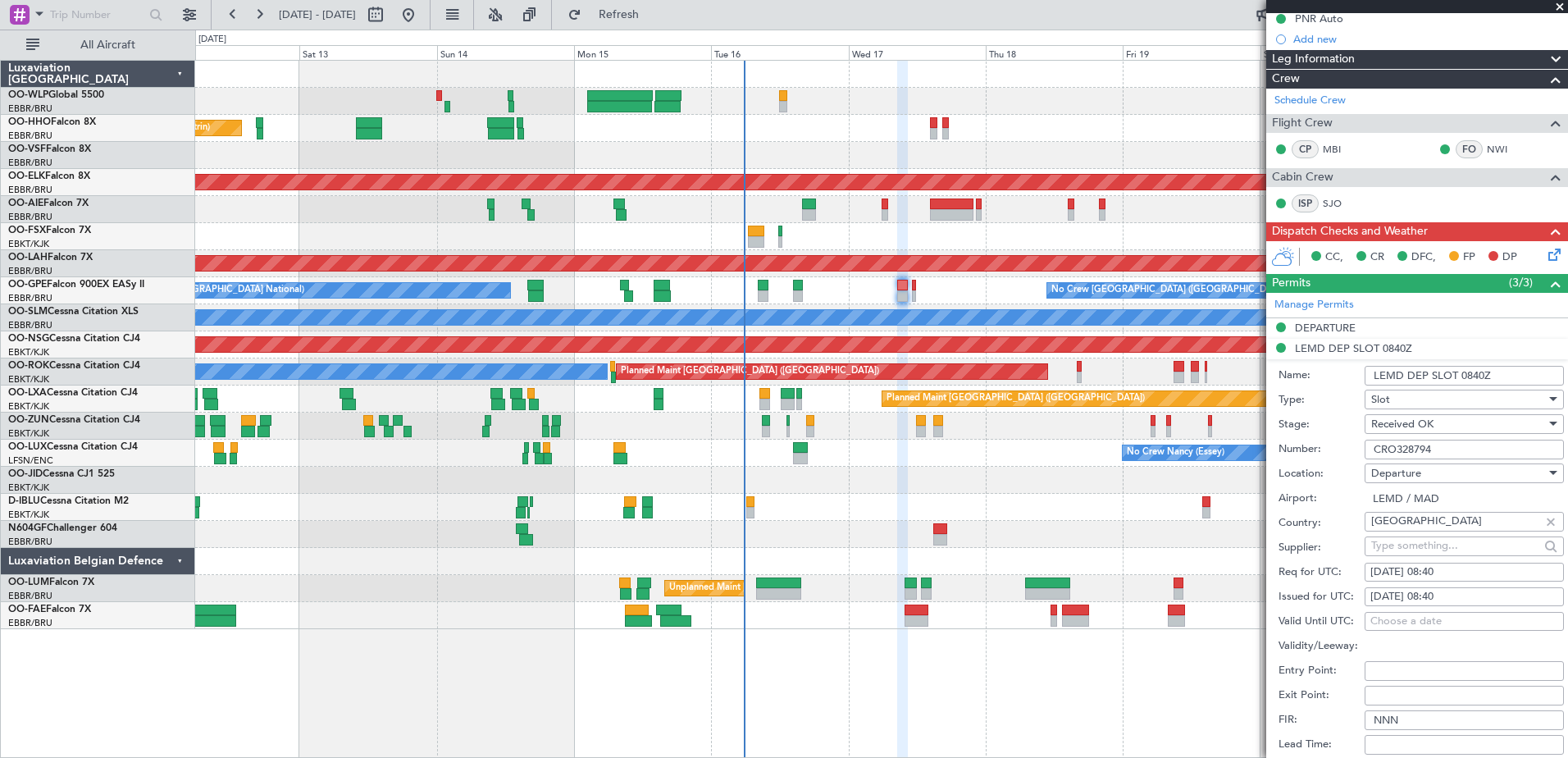
scroll to position [684, 0]
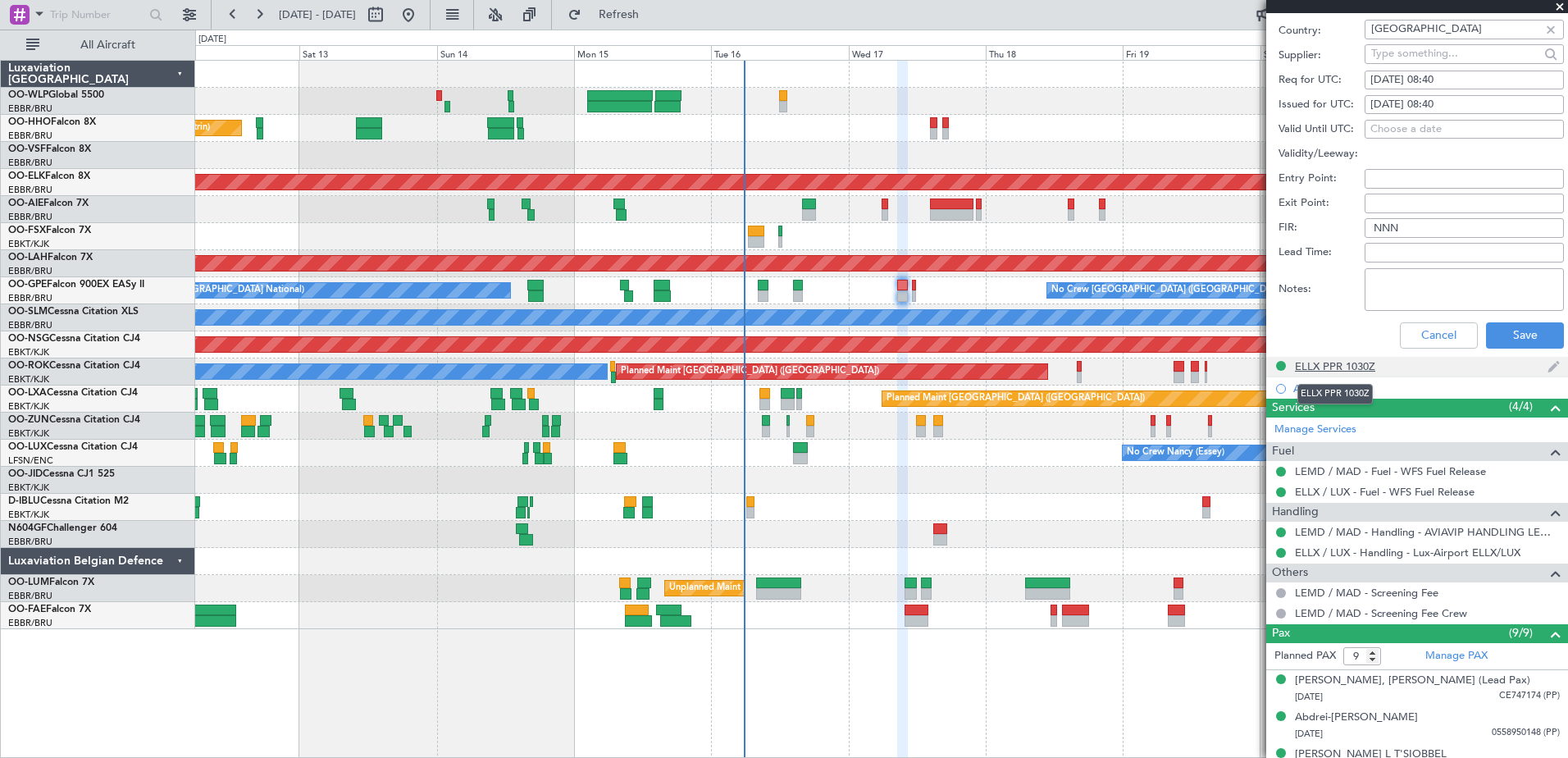
click at [1346, 362] on div "ELLX PPR 1030Z" at bounding box center [1336, 366] width 81 height 14
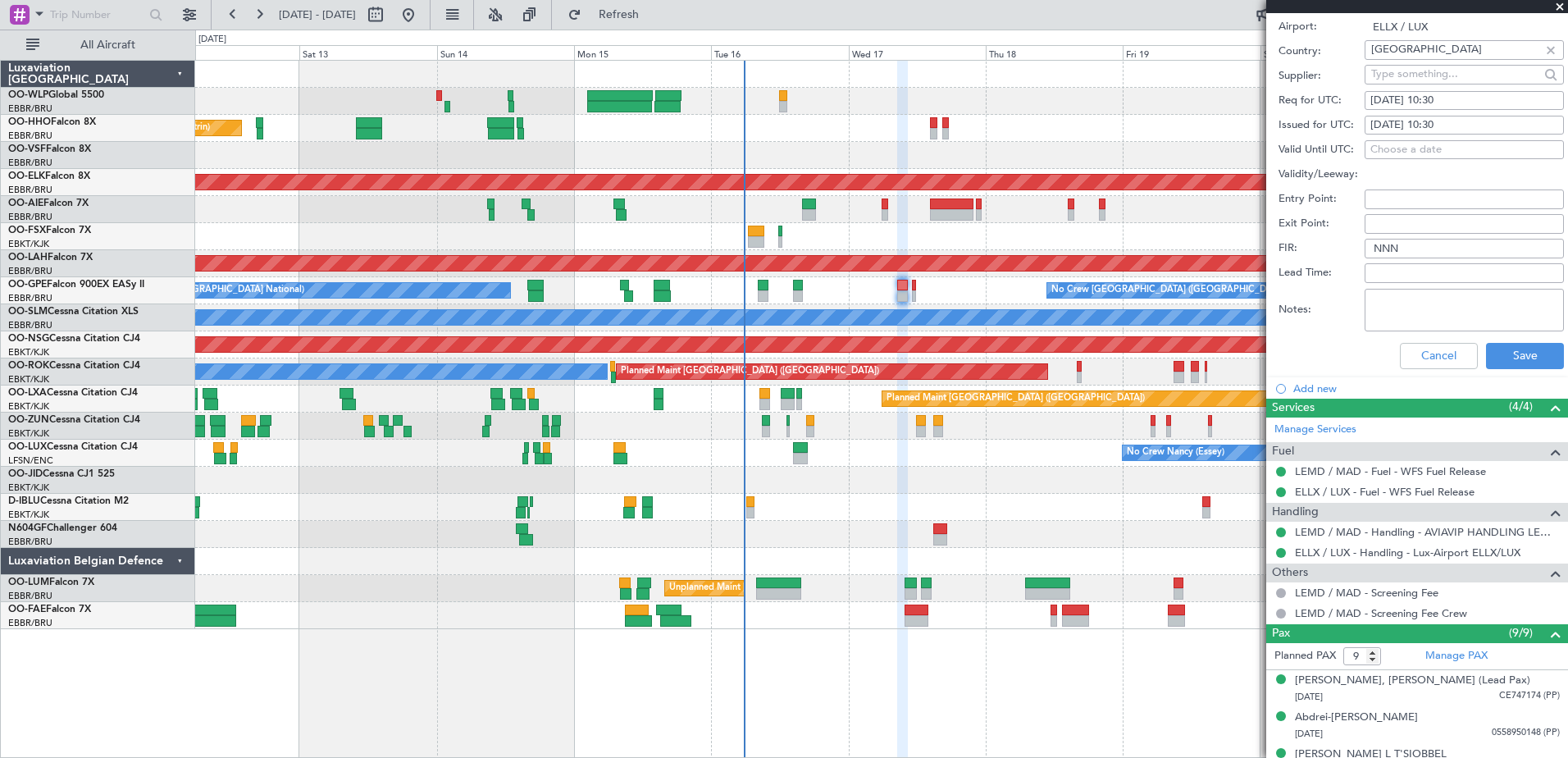
scroll to position [356, 0]
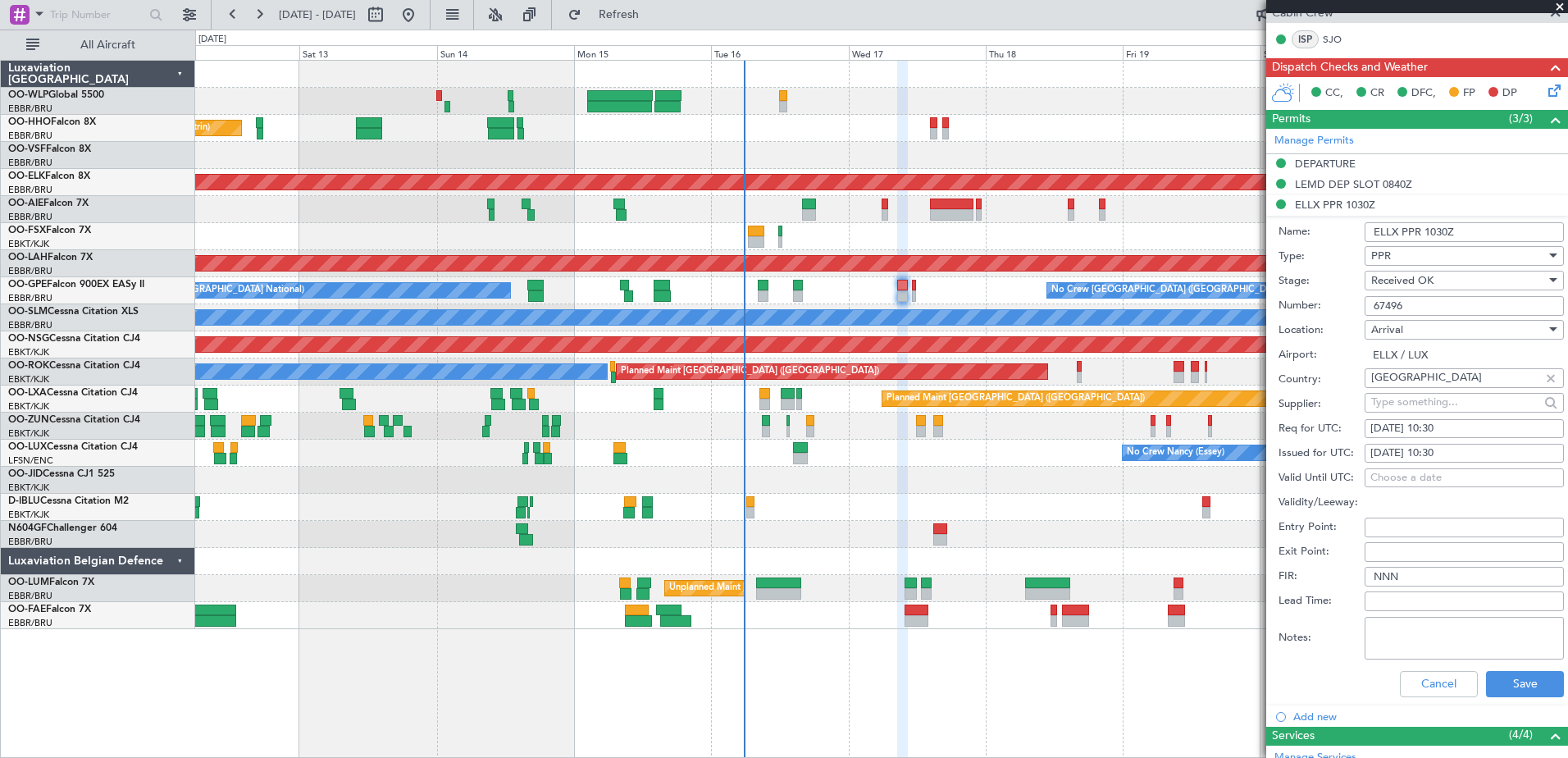
drag, startPoint x: 1402, startPoint y: 297, endPoint x: 1314, endPoint y: 297, distance: 88.0
click at [1314, 297] on div "Number: 67496" at bounding box center [1422, 305] width 285 height 25
click at [866, 517] on div "No Crew [GEOGRAPHIC_DATA] ([GEOGRAPHIC_DATA] National)" at bounding box center [881, 507] width 1372 height 27
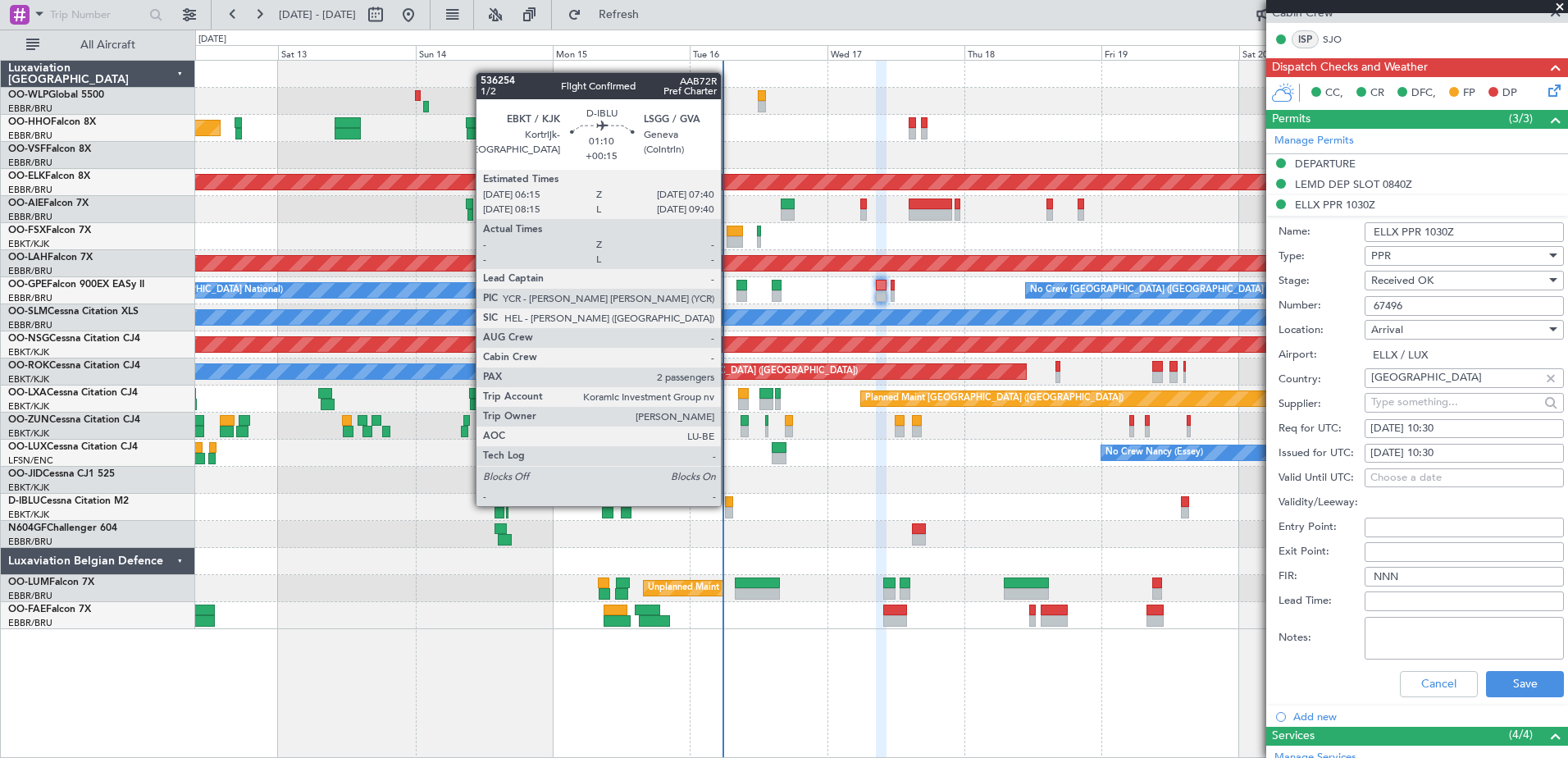
click at [728, 504] on div at bounding box center [729, 501] width 8 height 12
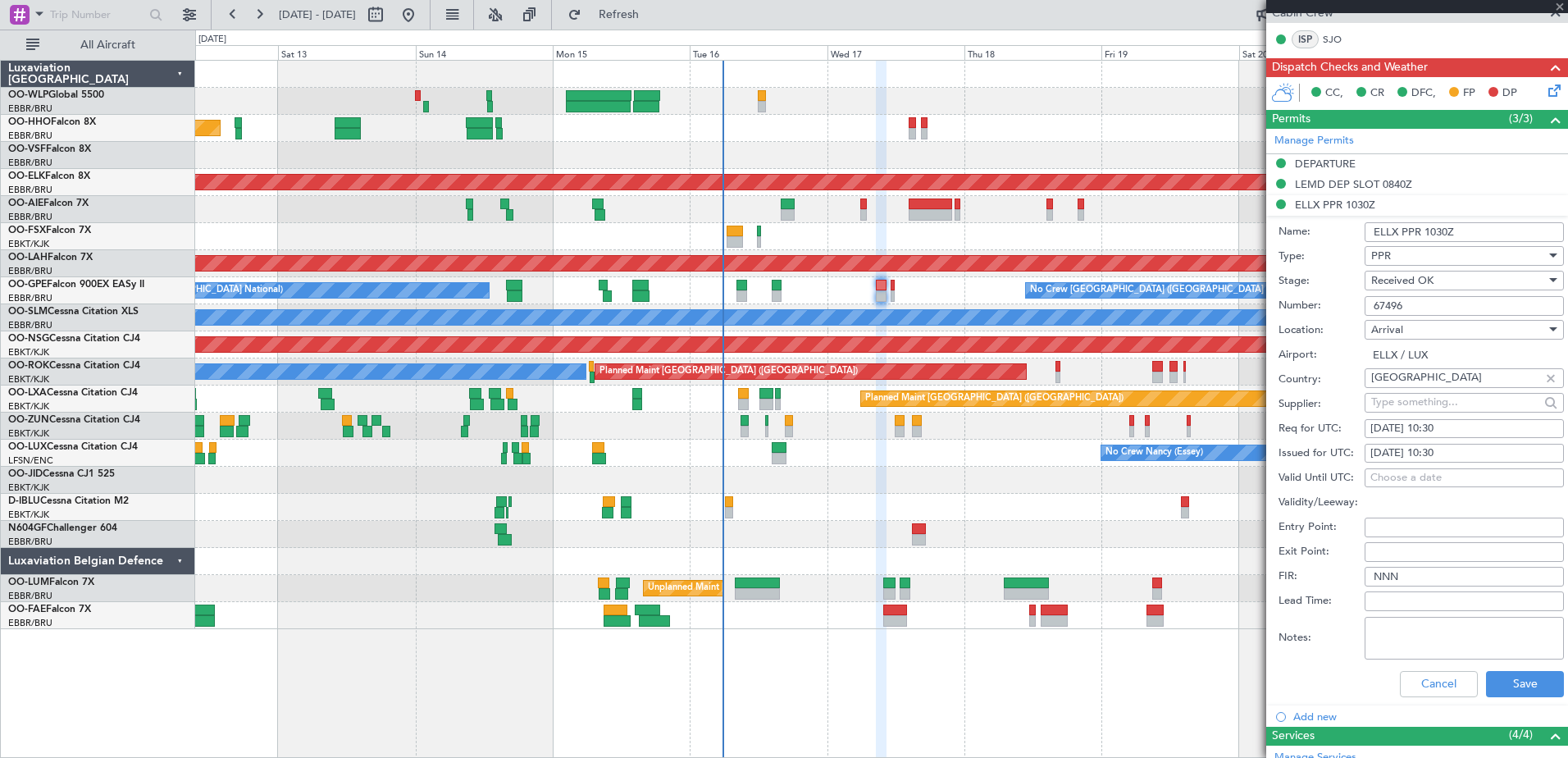
type input "+00:15"
type input "2"
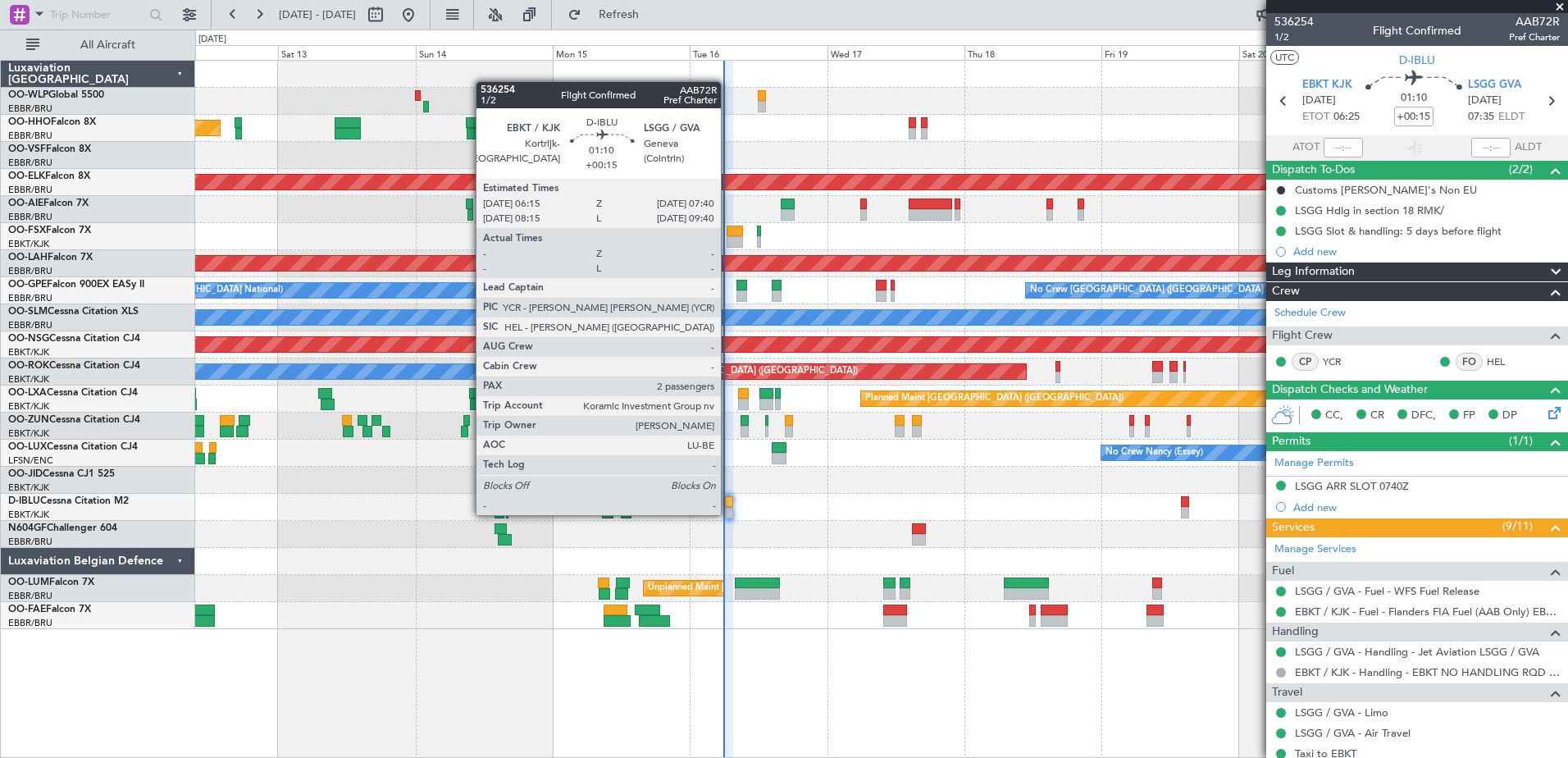
click at [728, 513] on div at bounding box center [729, 512] width 8 height 12
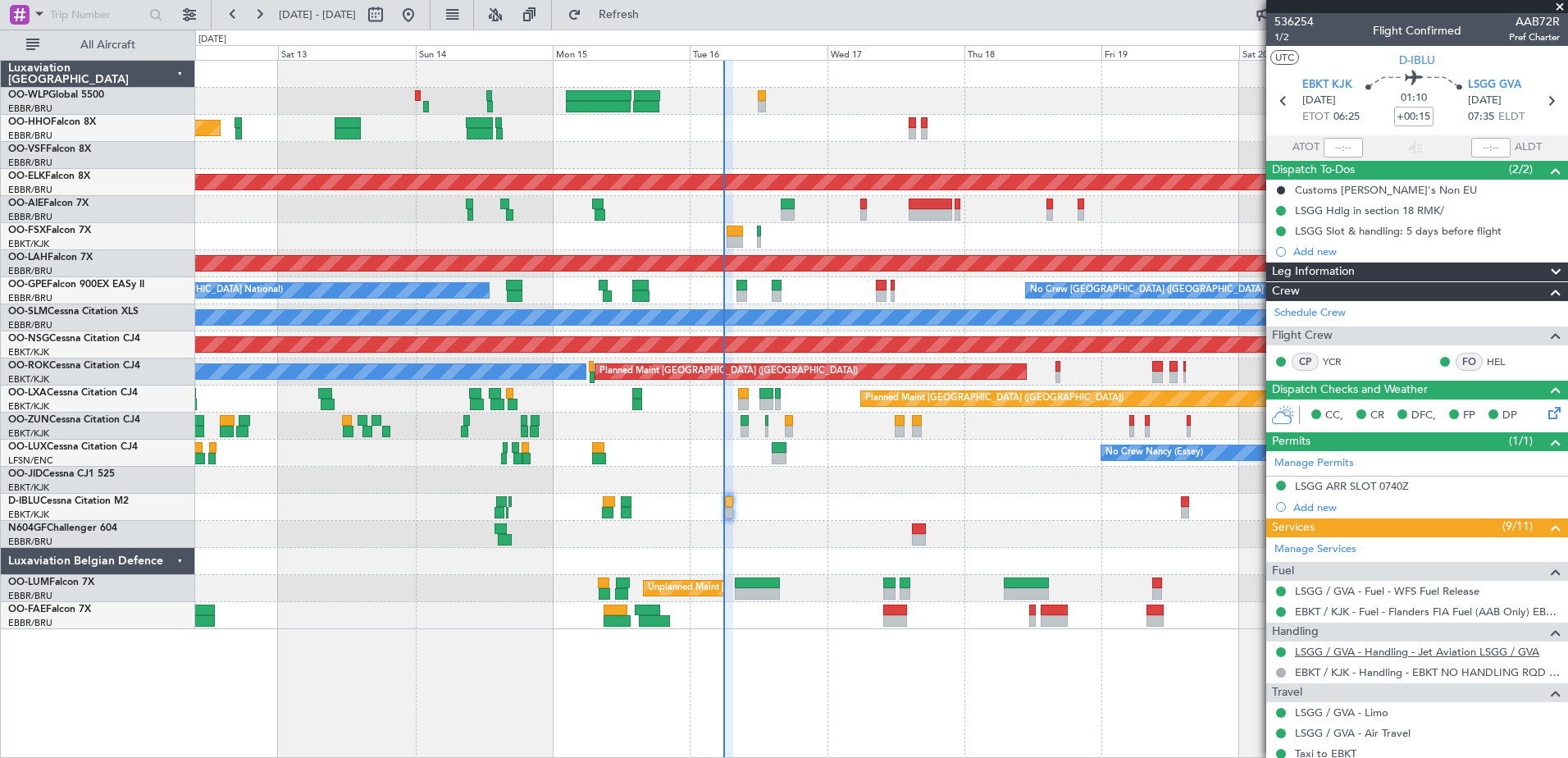
scroll to position [248, 0]
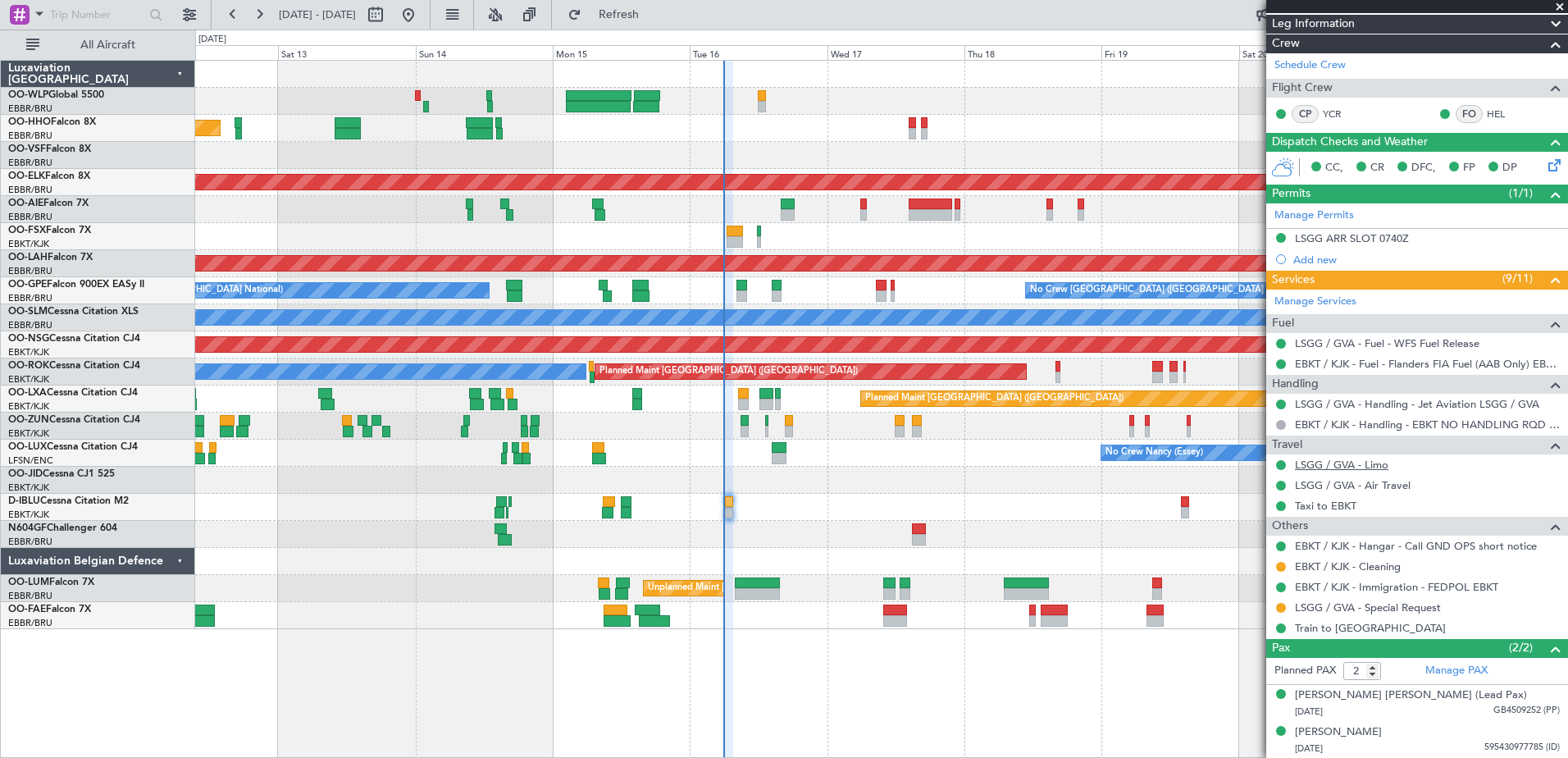
click at [1337, 464] on link "LSGG / GVA - Limo" at bounding box center [1342, 464] width 93 height 14
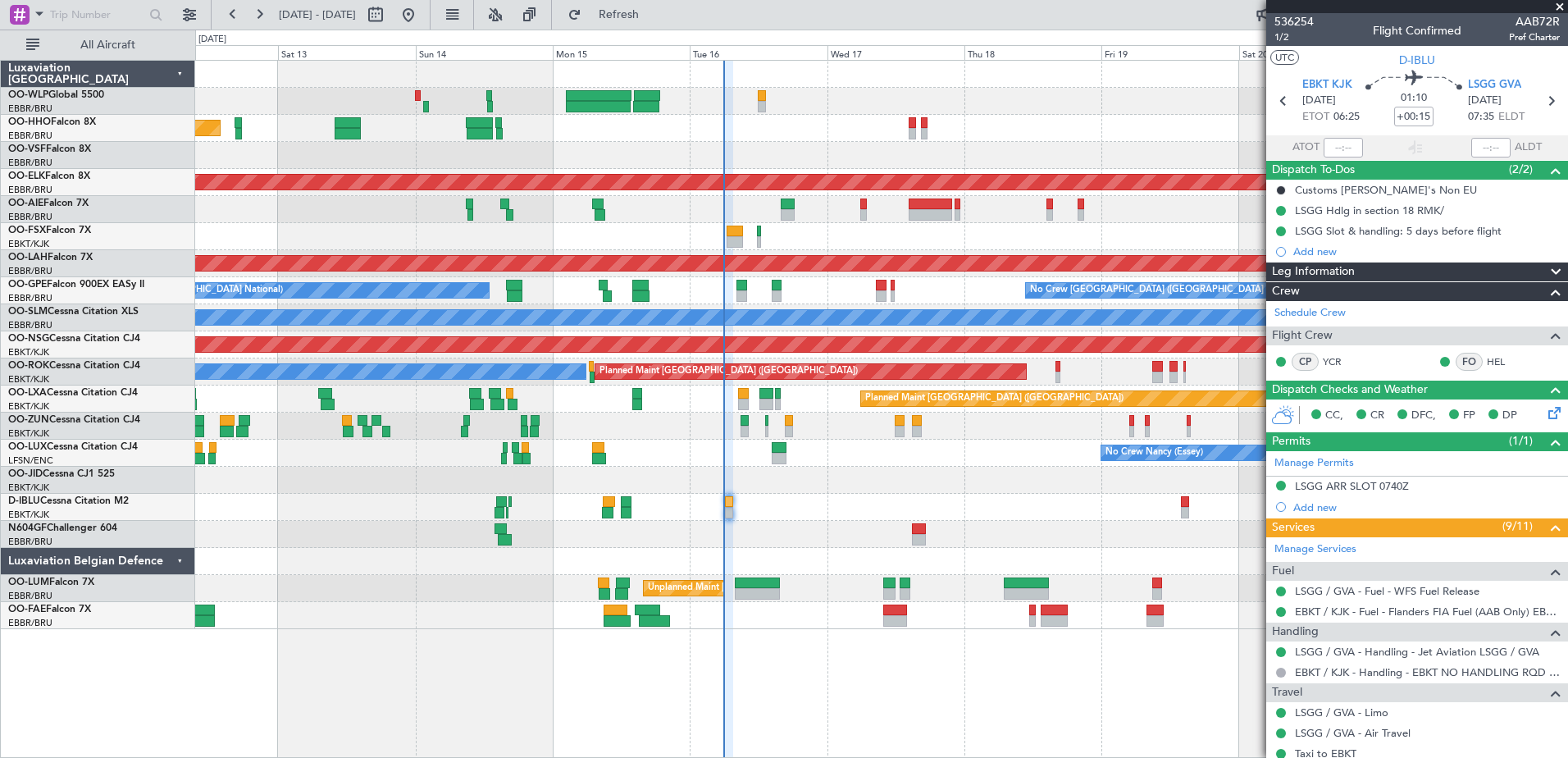
scroll to position [248, 0]
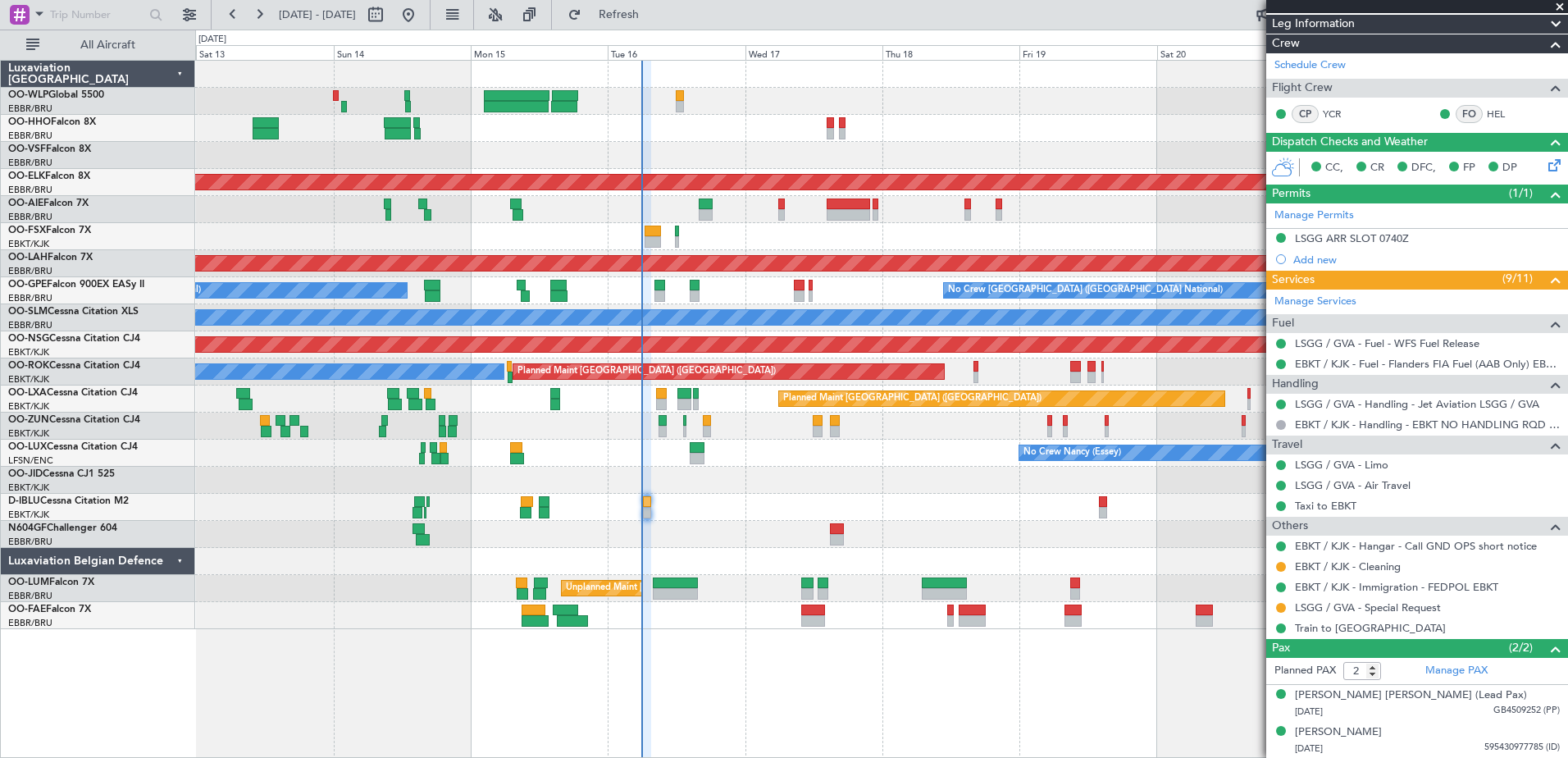
click at [805, 539] on div at bounding box center [881, 534] width 1372 height 27
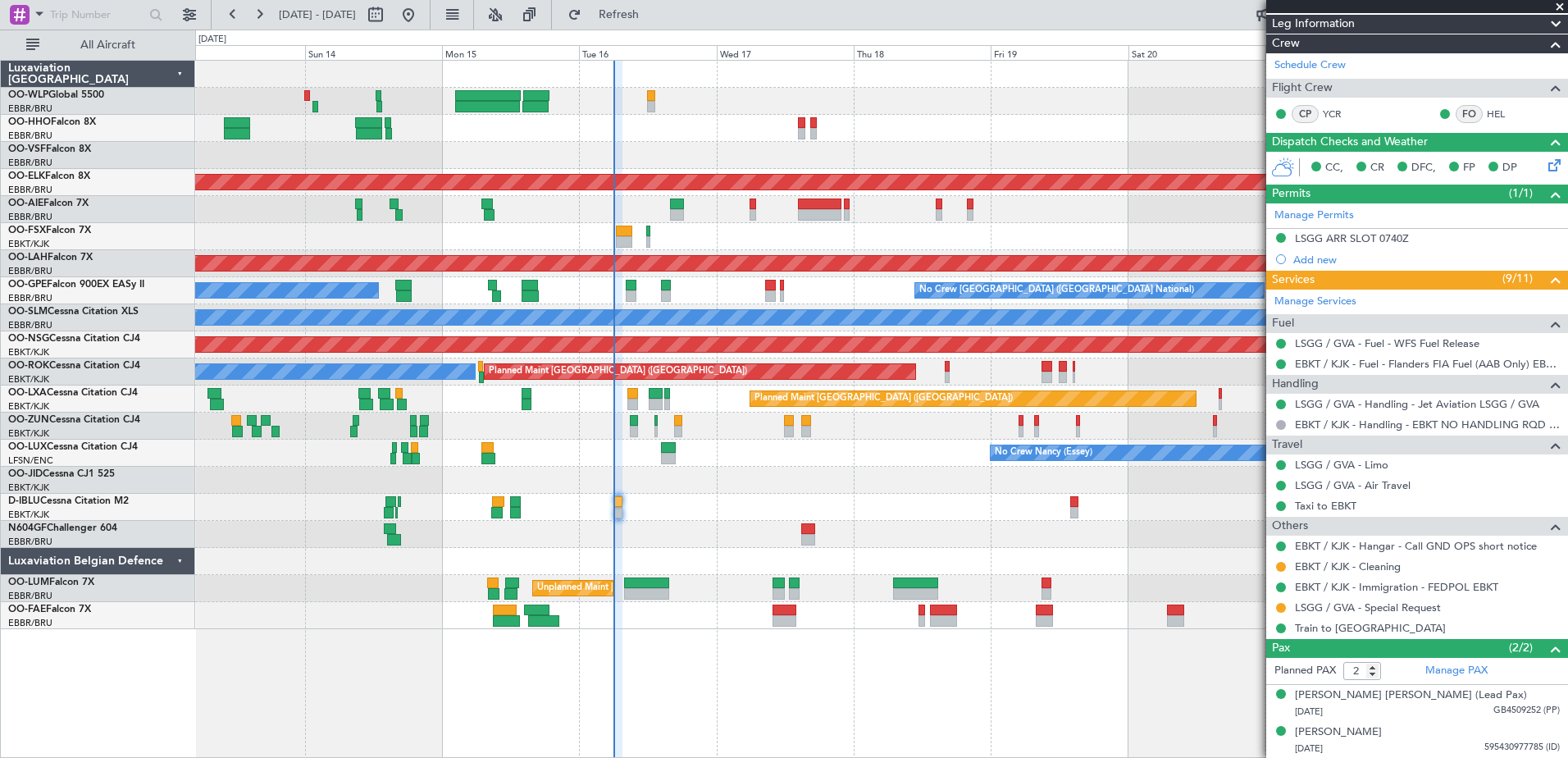
click at [996, 114] on div at bounding box center [881, 101] width 1372 height 27
click at [861, 226] on div at bounding box center [881, 237] width 1372 height 27
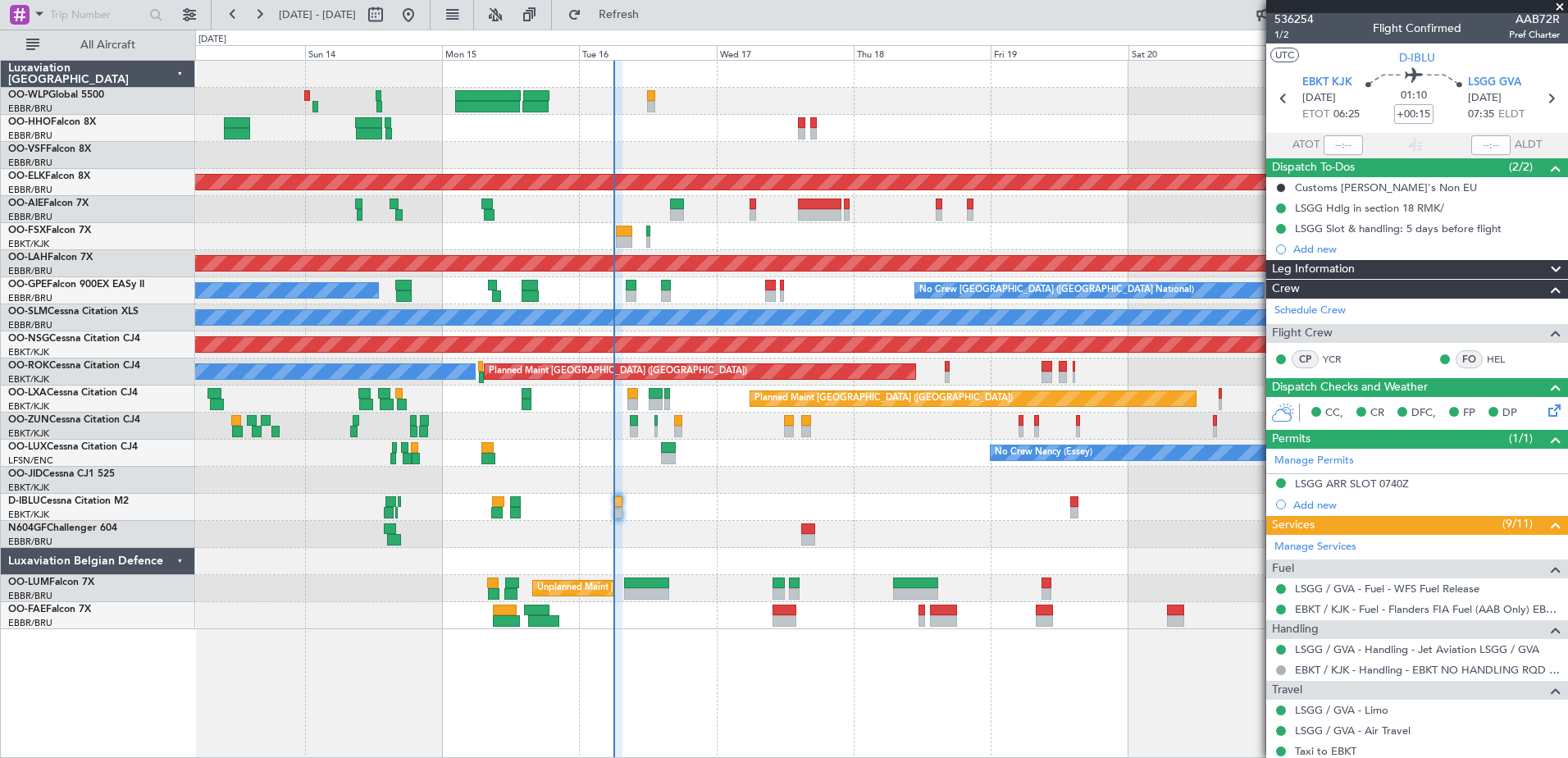
scroll to position [18, 0]
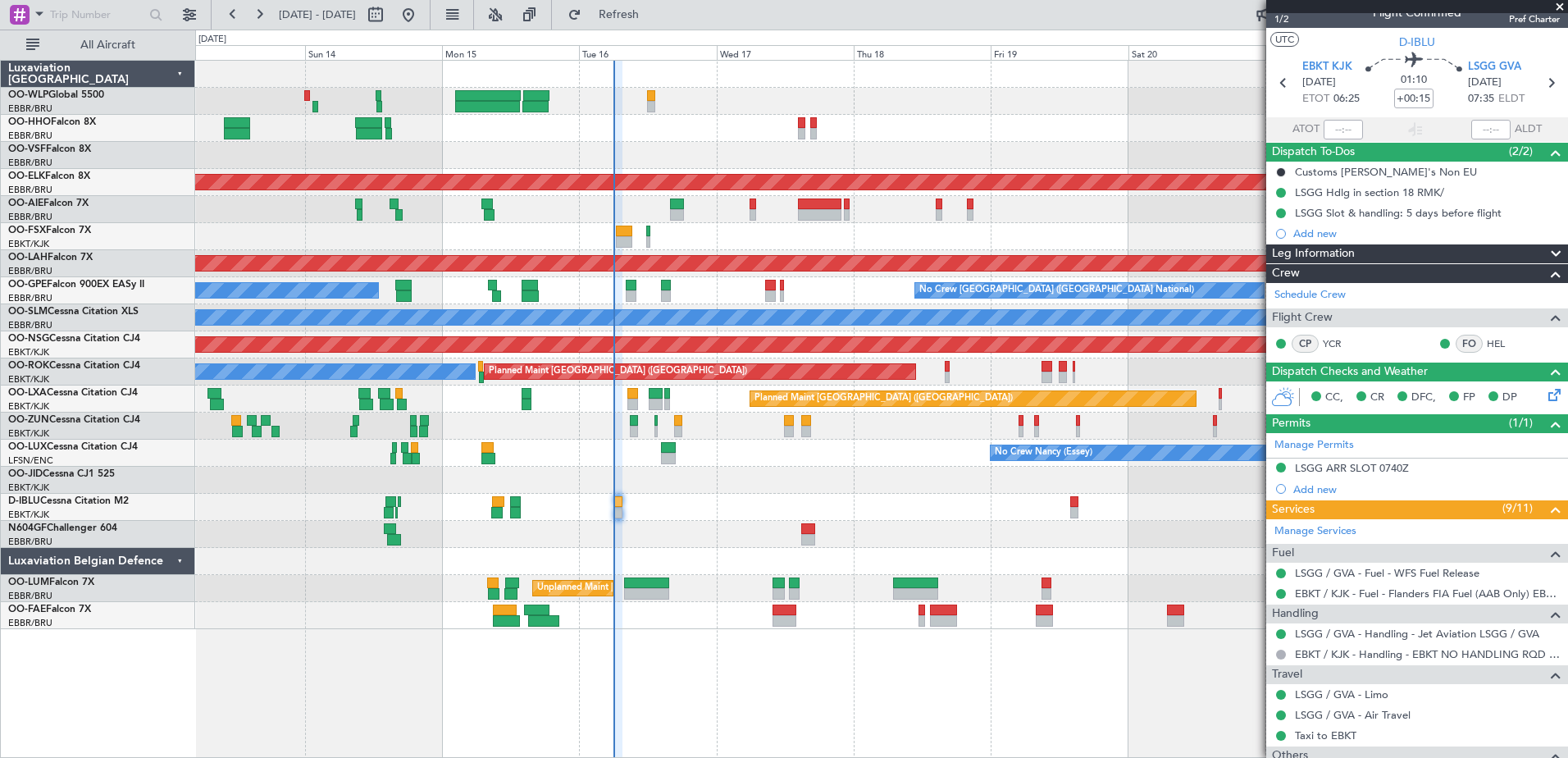
click at [981, 504] on div "No Crew [GEOGRAPHIC_DATA] ([GEOGRAPHIC_DATA] National)" at bounding box center [881, 507] width 1372 height 27
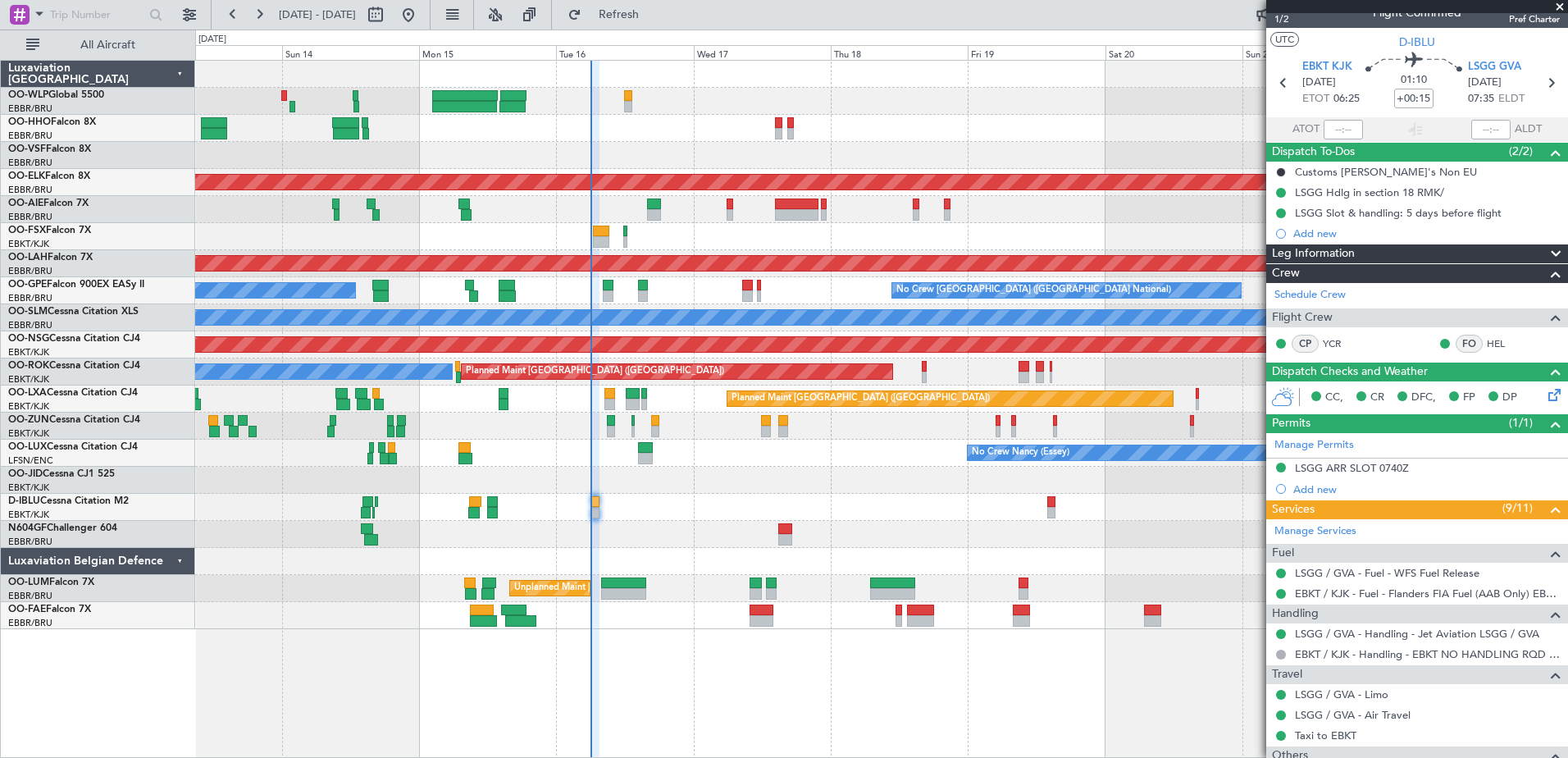
click at [872, 506] on div "Planned Maint Geneva (Cointrin) Planned Maint Kortrijk-Wevelgem Planned Maint L…" at bounding box center [881, 344] width 1372 height 568
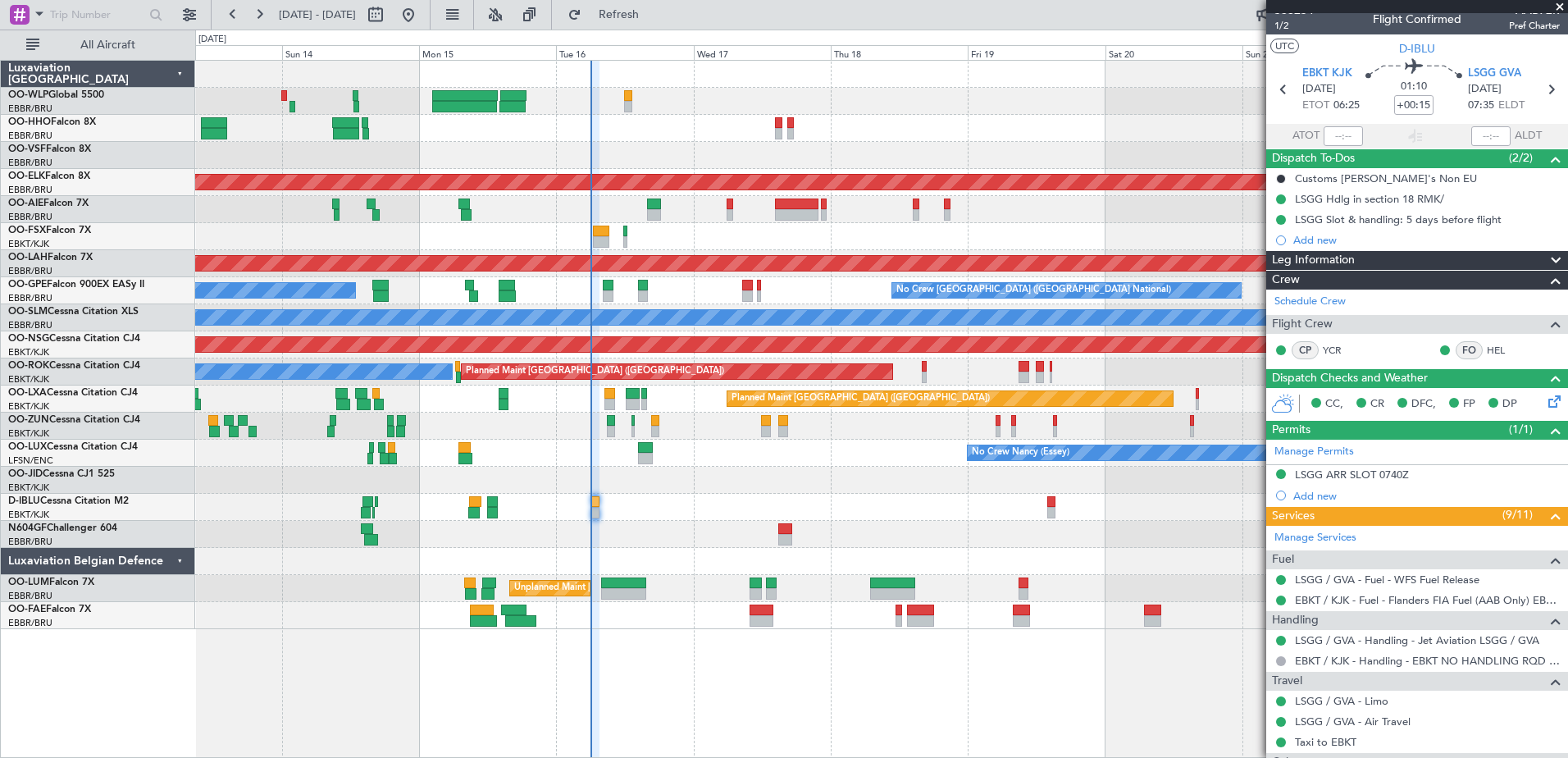
scroll to position [9, 0]
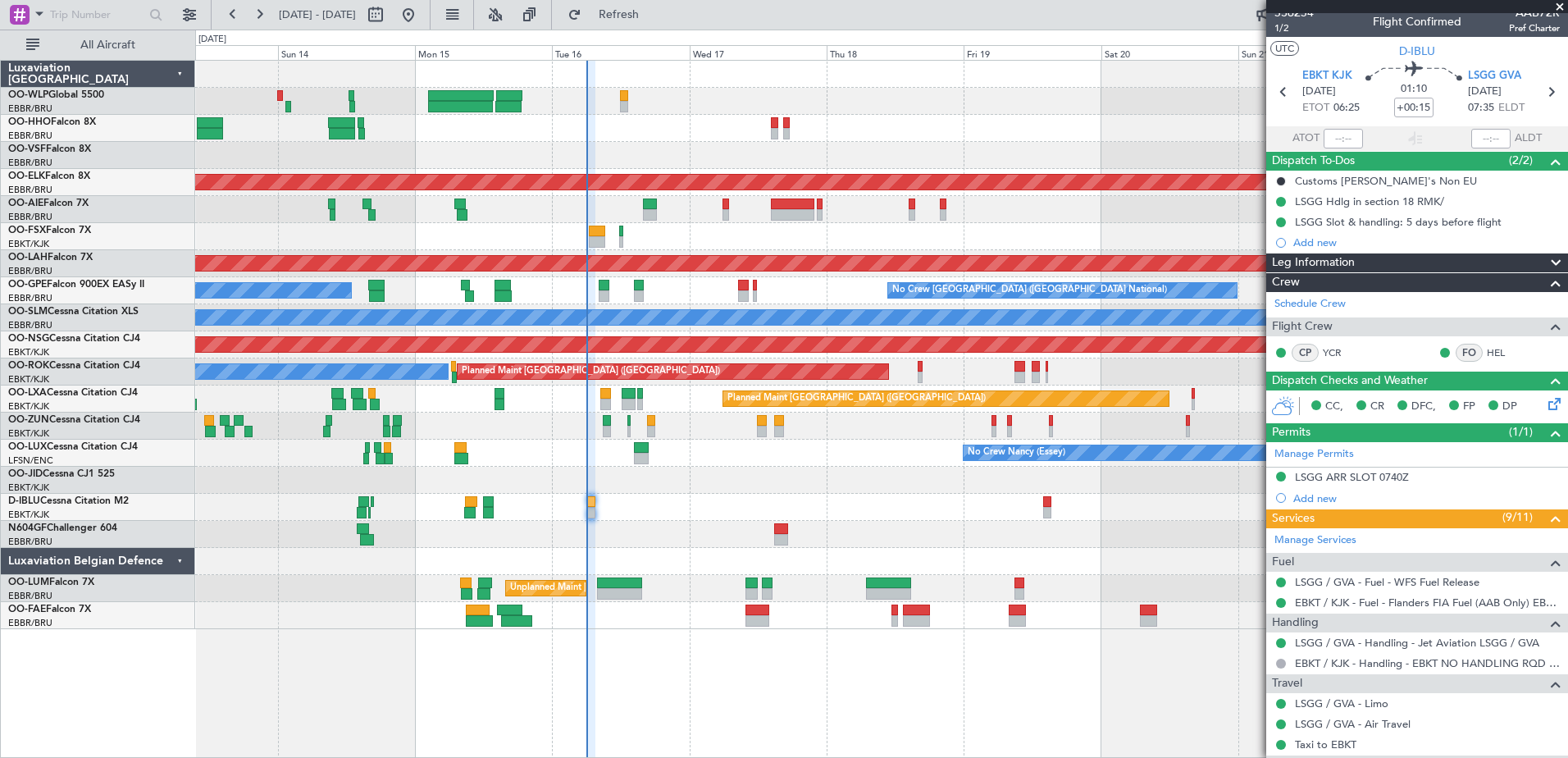
click at [819, 475] on div at bounding box center [881, 480] width 1372 height 27
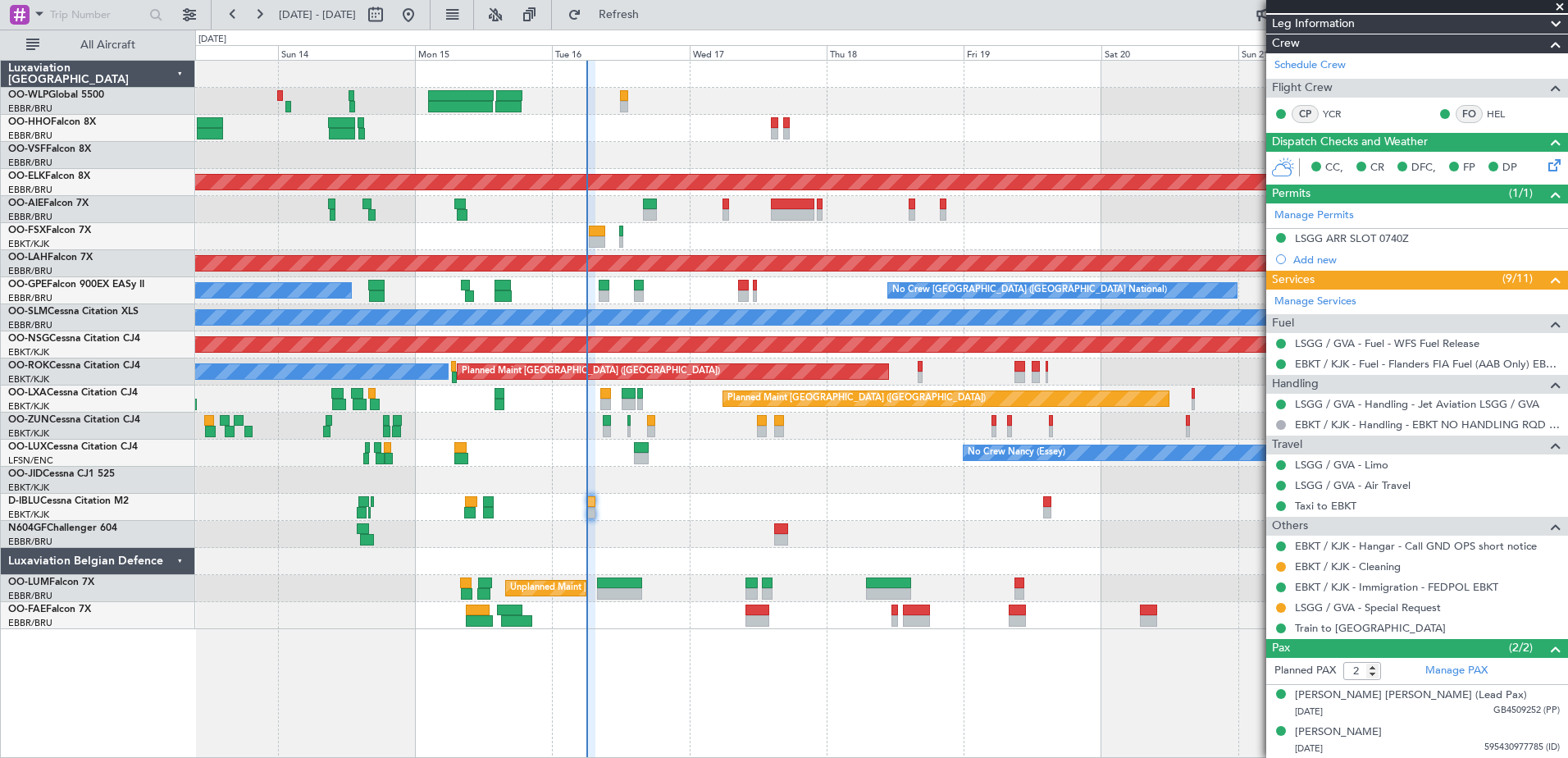
scroll to position [0, 0]
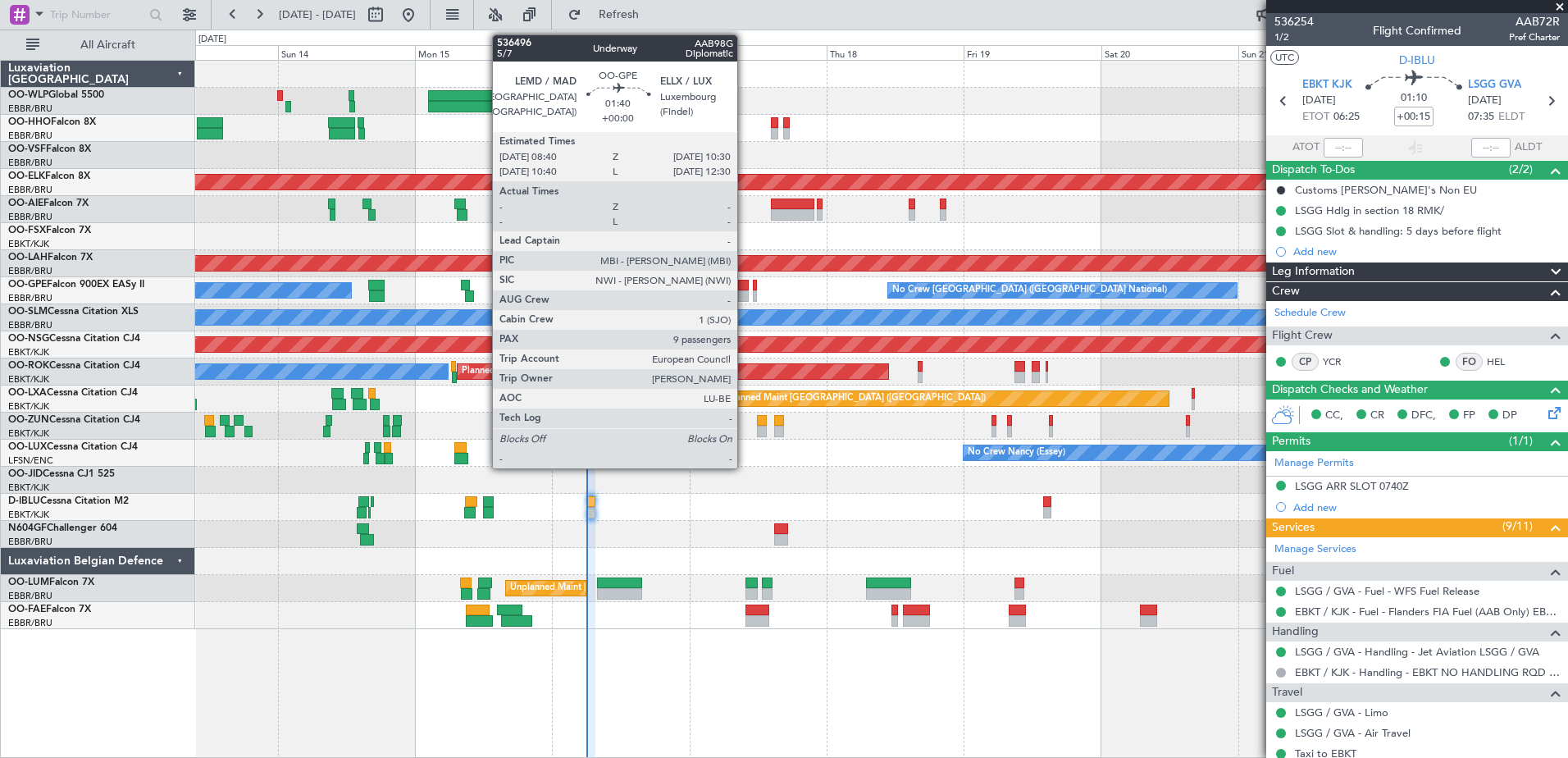
click at [745, 295] on div at bounding box center [744, 295] width 11 height 12
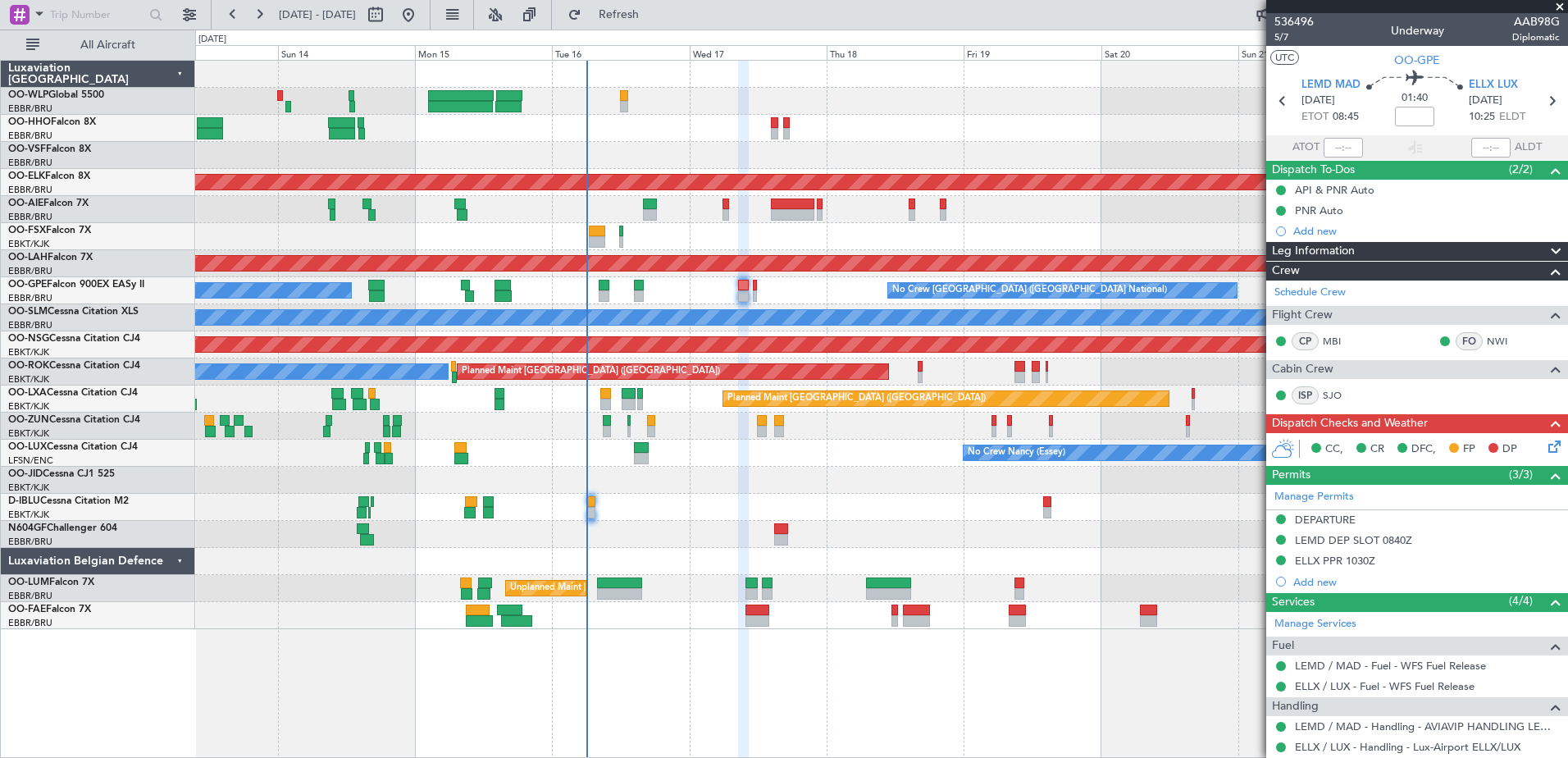
scroll to position [246, 0]
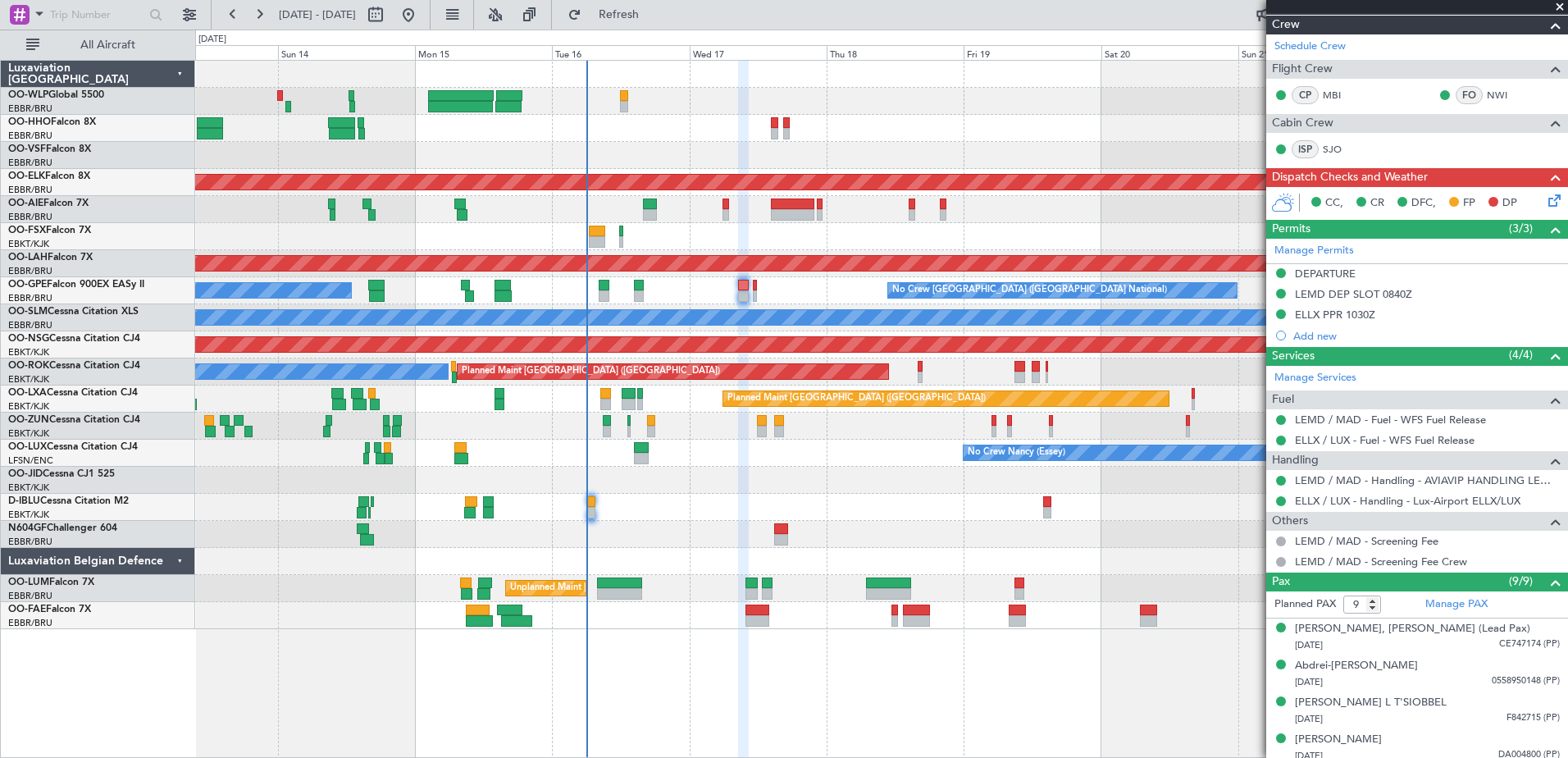
click at [1346, 314] on div "ELLX PPR 1030Z" at bounding box center [1336, 314] width 81 height 14
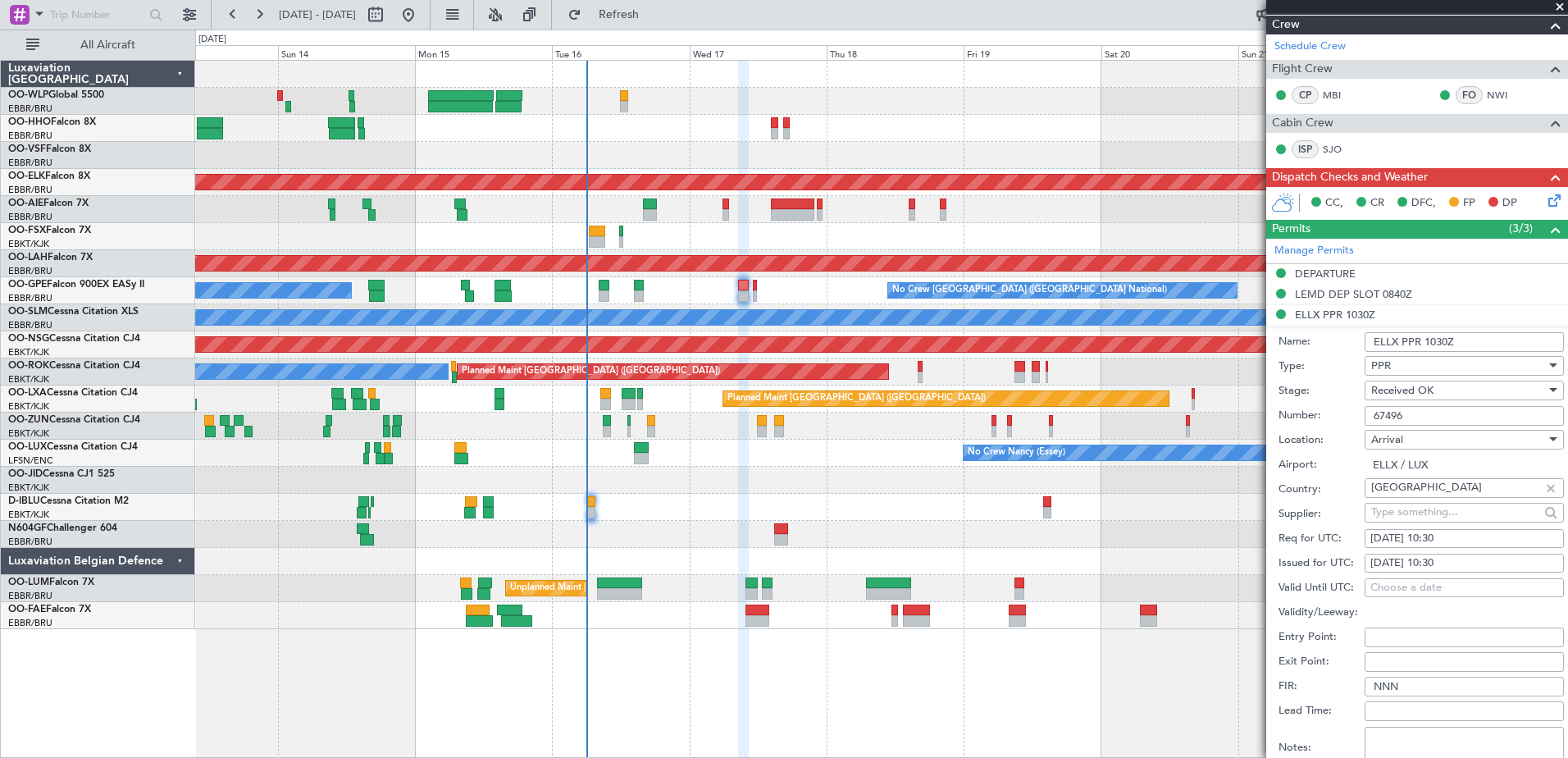
drag, startPoint x: 1432, startPoint y: 416, endPoint x: 1308, endPoint y: 404, distance: 124.6
click at [1308, 404] on div "Number: 67496" at bounding box center [1422, 415] width 285 height 25
click at [1334, 273] on div "DEPARTURE" at bounding box center [1326, 272] width 60 height 14
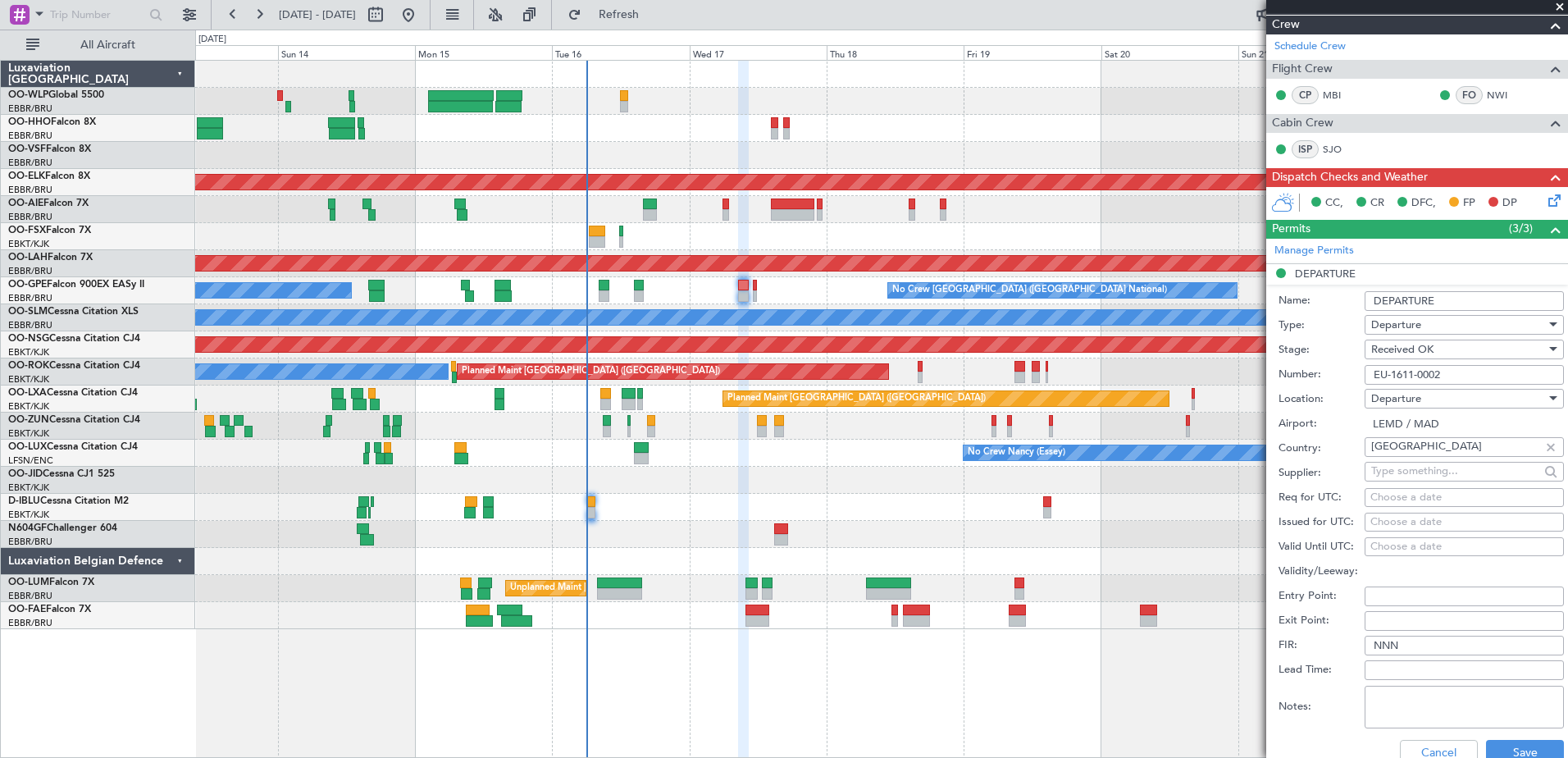
drag, startPoint x: 1466, startPoint y: 375, endPoint x: 1346, endPoint y: 377, distance: 120.0
click at [1346, 377] on div "Number: EU-1611-0002" at bounding box center [1422, 374] width 285 height 25
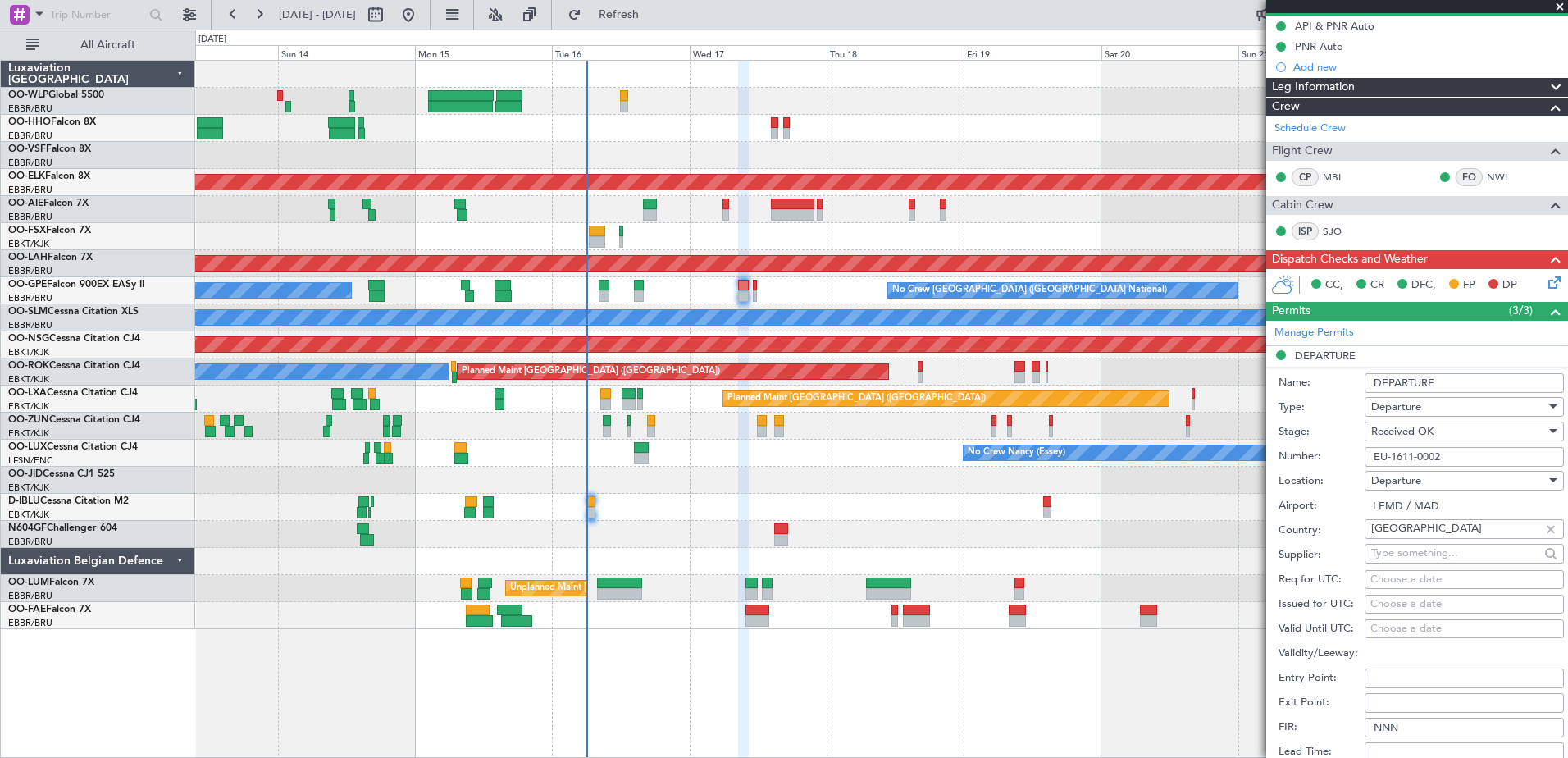
scroll to position [0, 0]
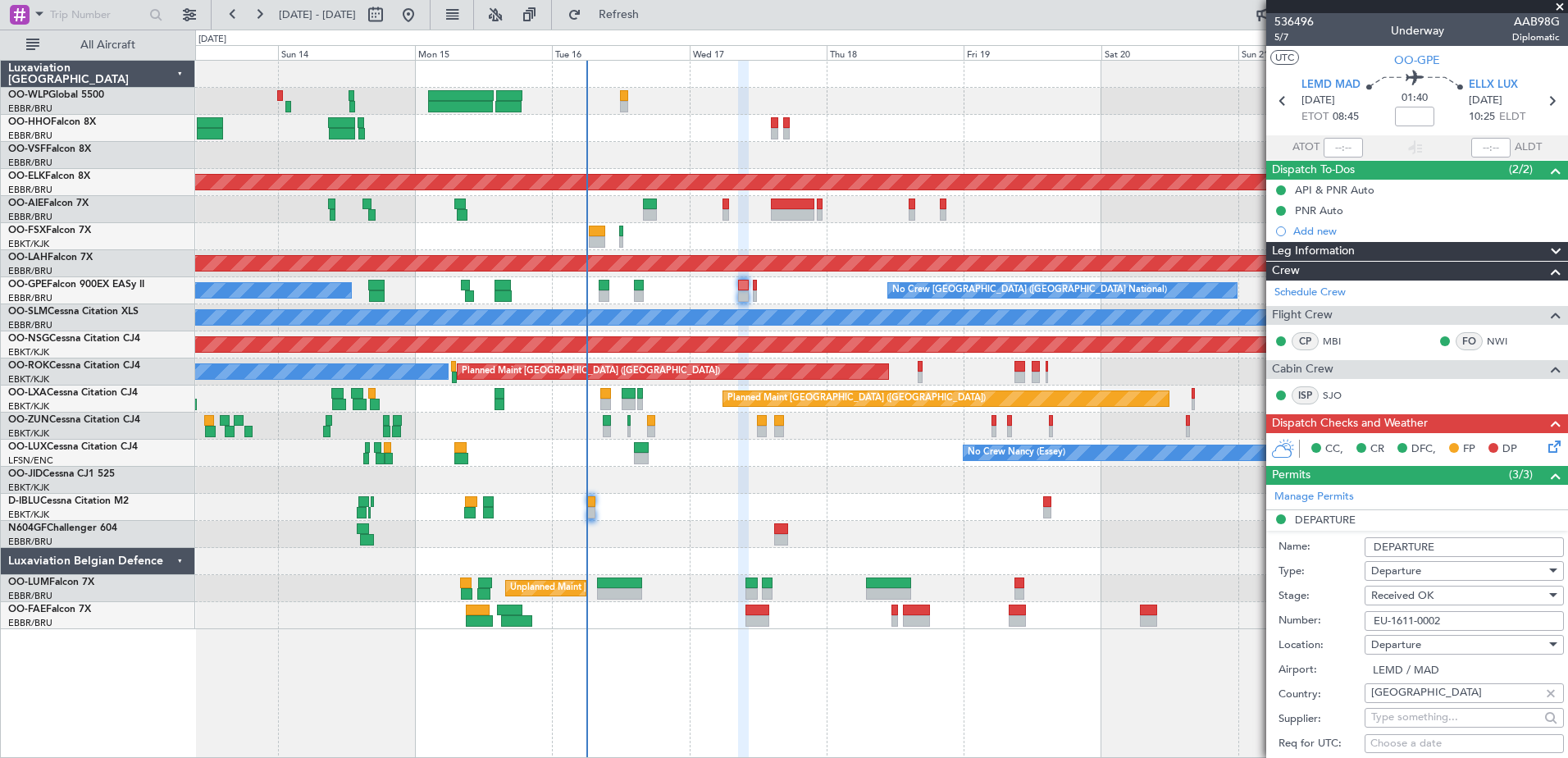
click at [1545, 444] on icon at bounding box center [1552, 443] width 13 height 13
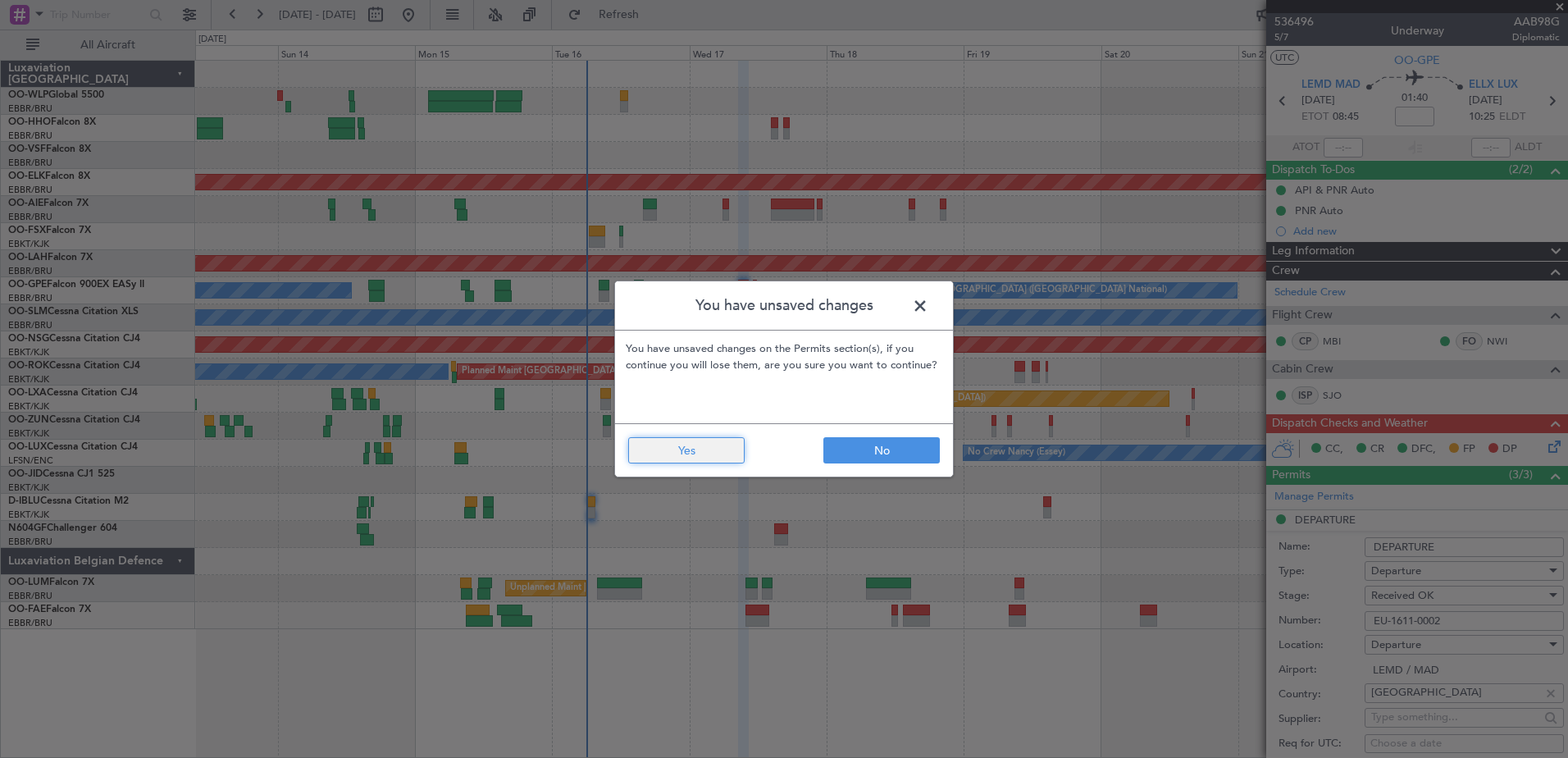
click at [701, 441] on button "Yes" at bounding box center [686, 450] width 116 height 27
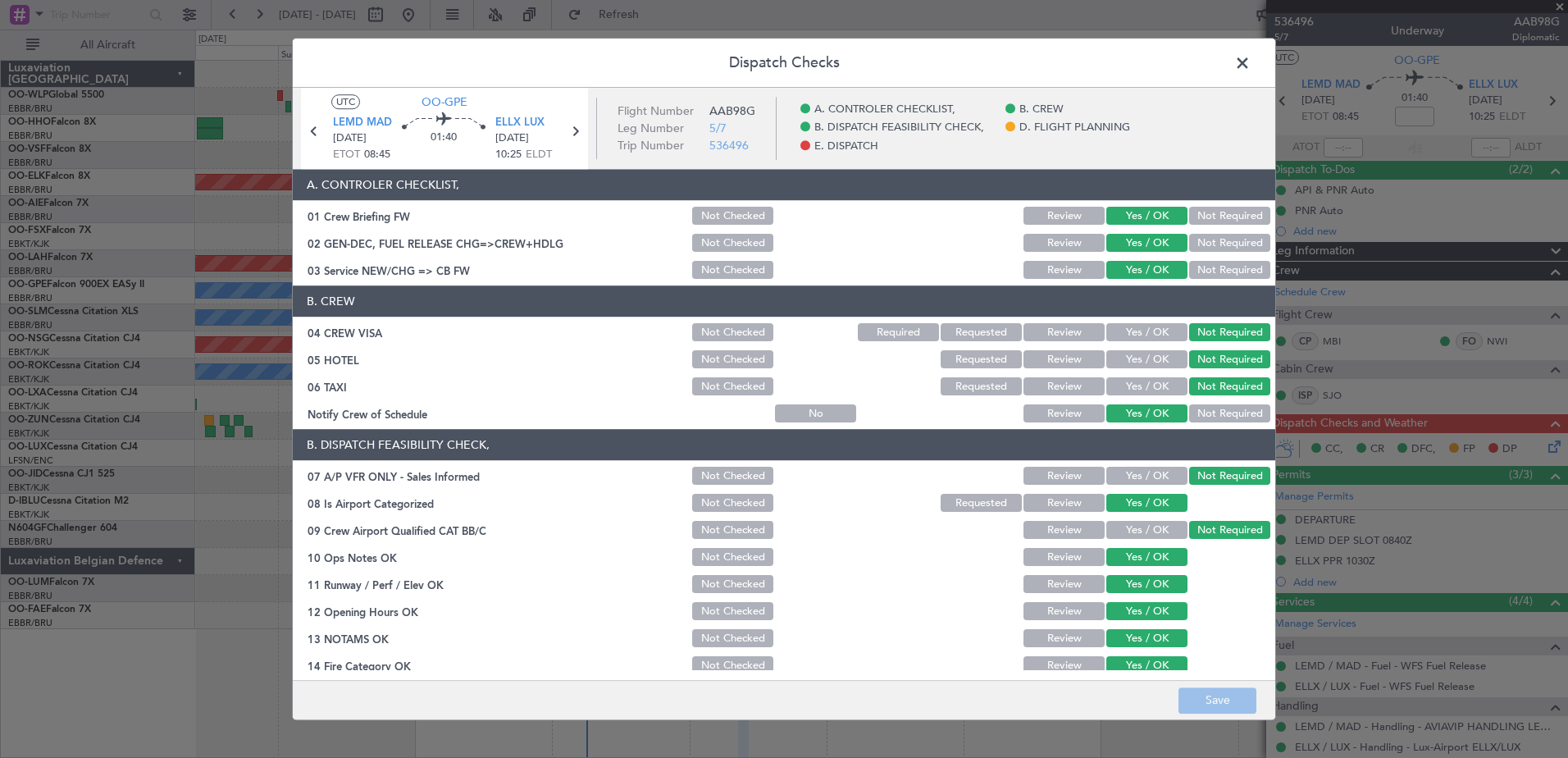
scroll to position [326, 0]
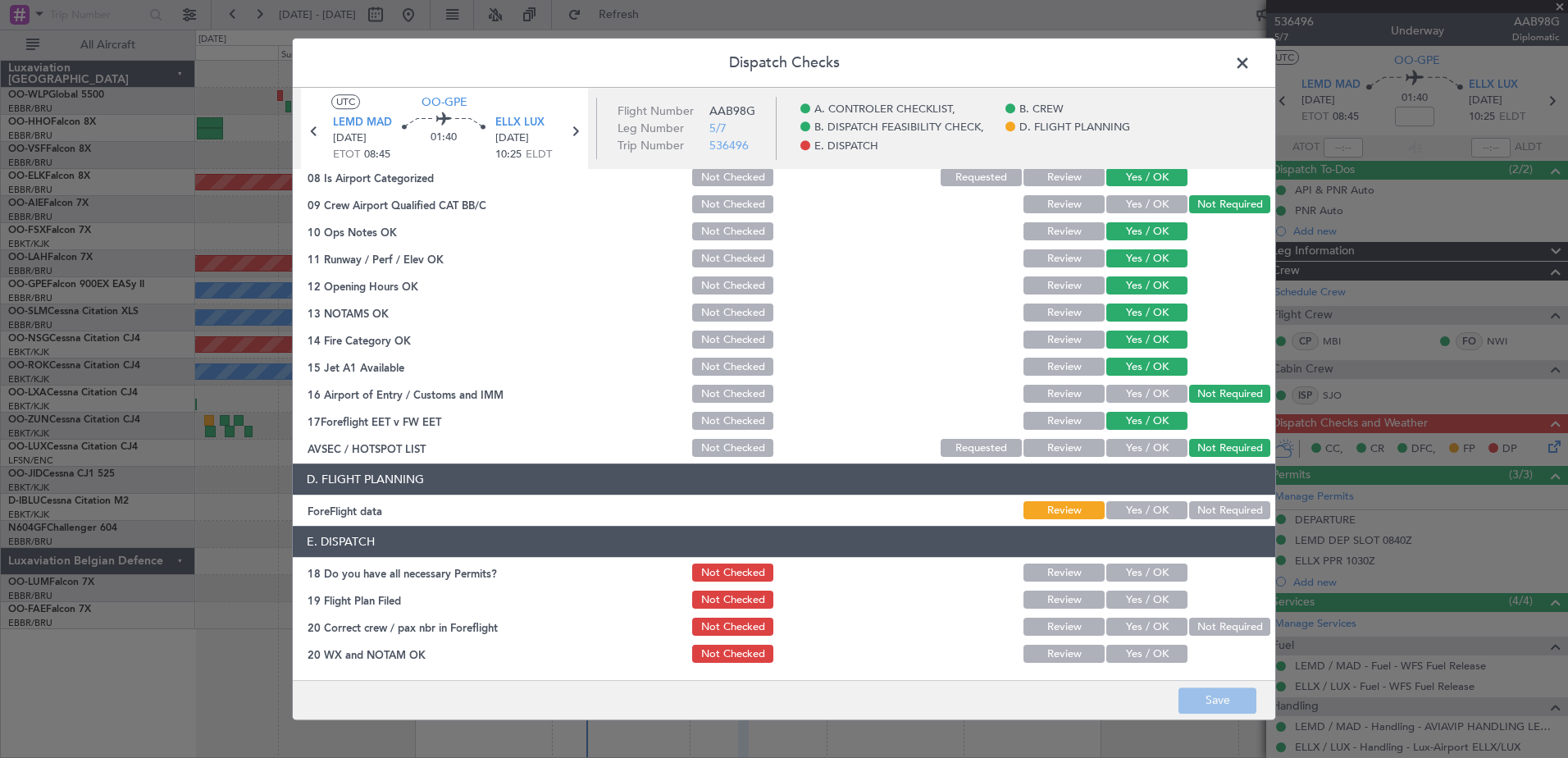
click at [1156, 513] on button "Yes / OK" at bounding box center [1147, 511] width 81 height 18
click at [1147, 567] on button "Yes / OK" at bounding box center [1147, 573] width 81 height 18
drag, startPoint x: 1147, startPoint y: 596, endPoint x: 1147, endPoint y: 605, distance: 9.0
click at [1147, 599] on button "Yes / OK" at bounding box center [1147, 600] width 81 height 18
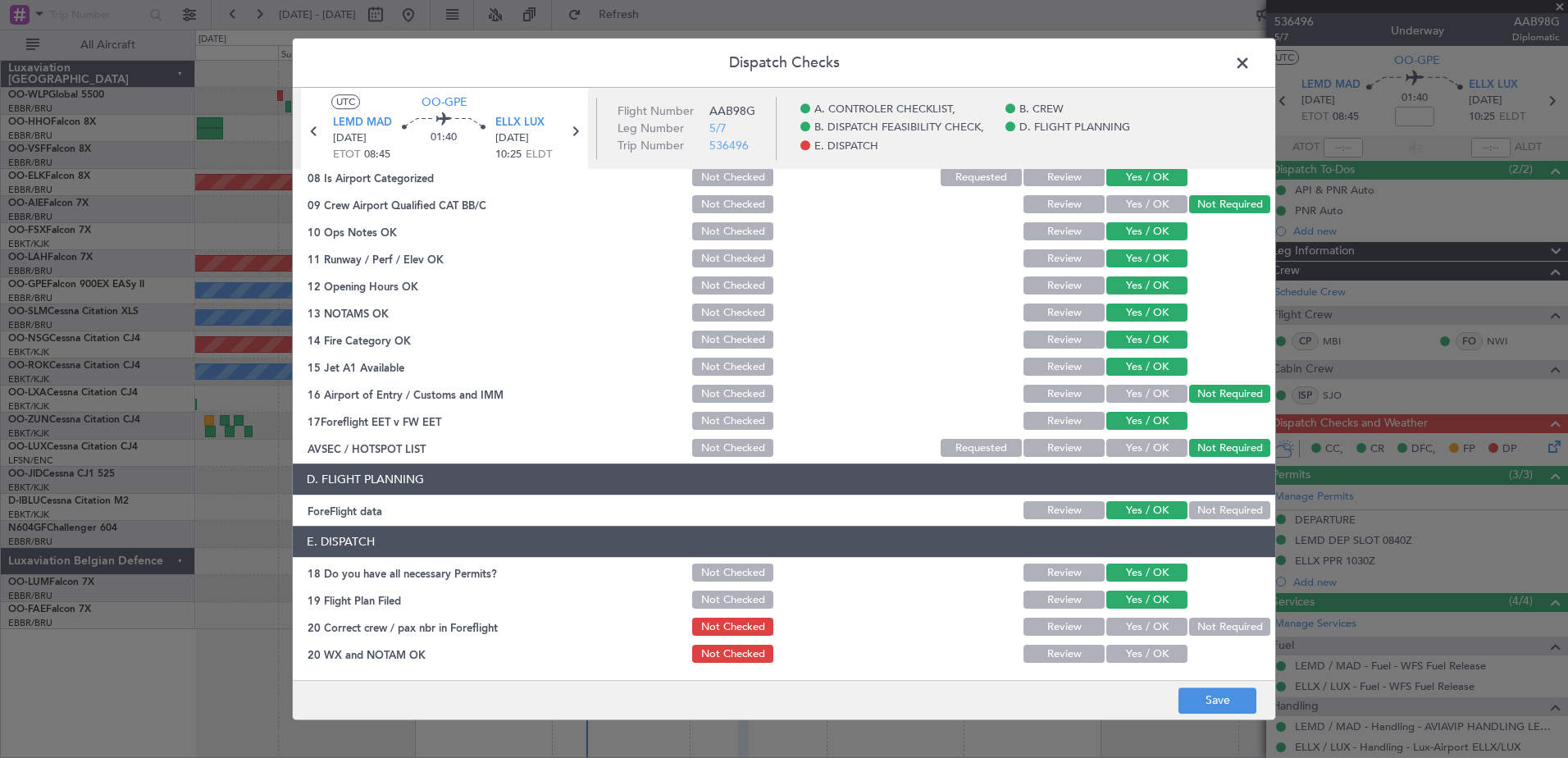
drag, startPoint x: 1147, startPoint y: 625, endPoint x: 1147, endPoint y: 638, distance: 13.0
click at [1147, 635] on button "Yes / OK" at bounding box center [1147, 627] width 81 height 18
click at [1151, 658] on button "Yes / OK" at bounding box center [1147, 655] width 81 height 18
drag, startPoint x: 1200, startPoint y: 689, endPoint x: 1210, endPoint y: 693, distance: 10.8
click at [1203, 690] on button "Save" at bounding box center [1218, 699] width 78 height 27
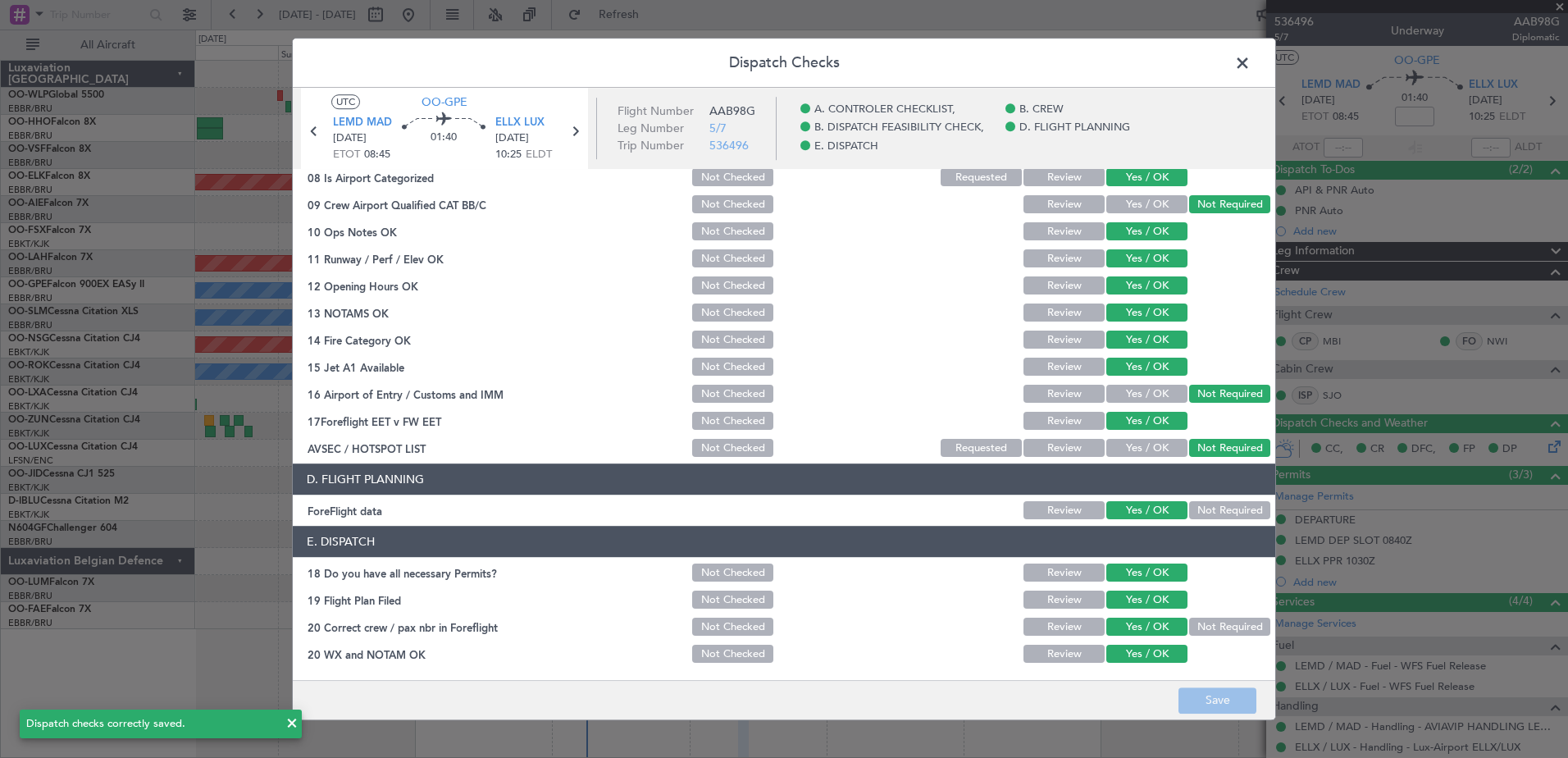
click at [1251, 64] on span at bounding box center [1251, 68] width 0 height 33
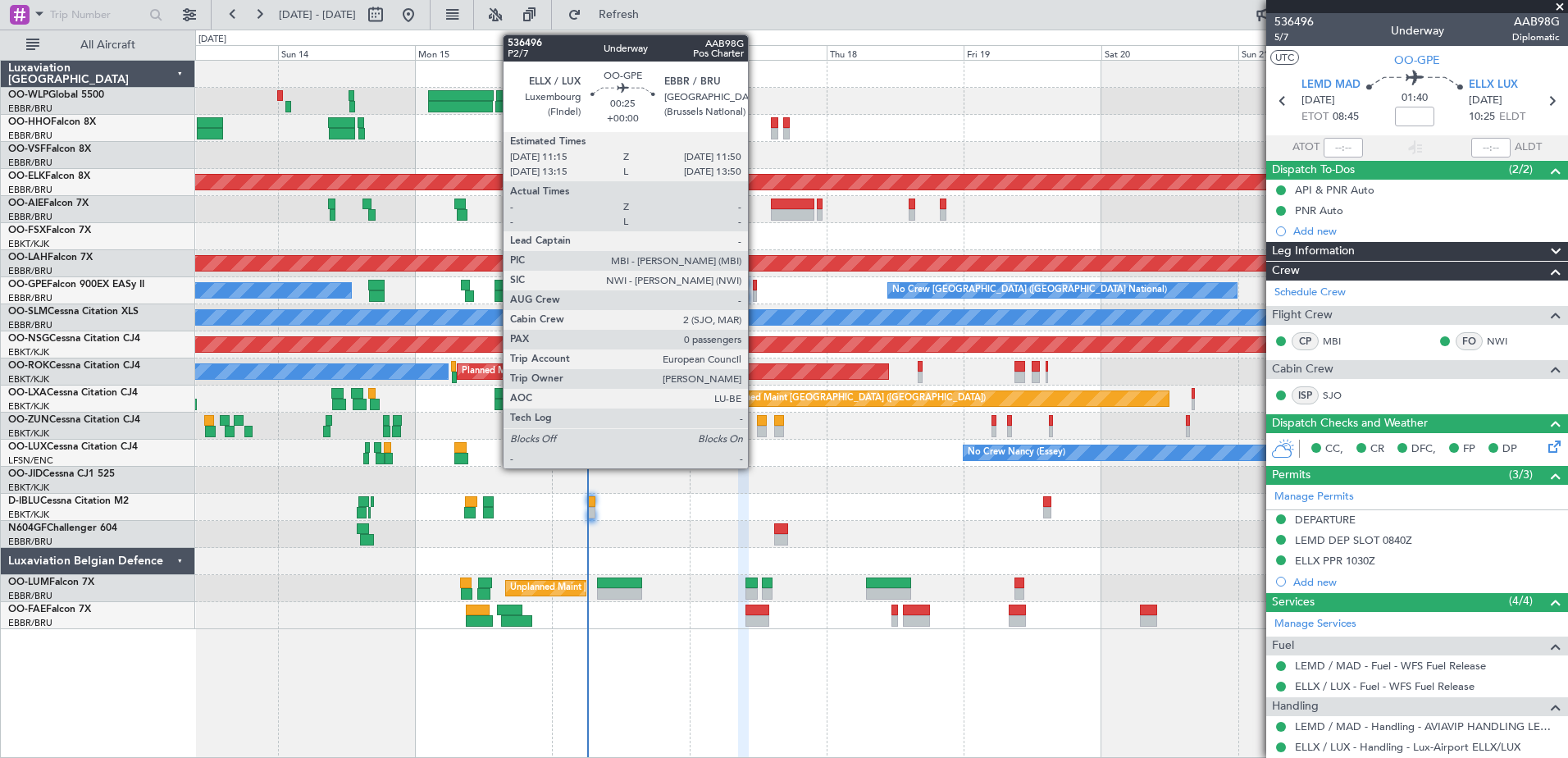
click at [756, 289] on div at bounding box center [755, 285] width 4 height 12
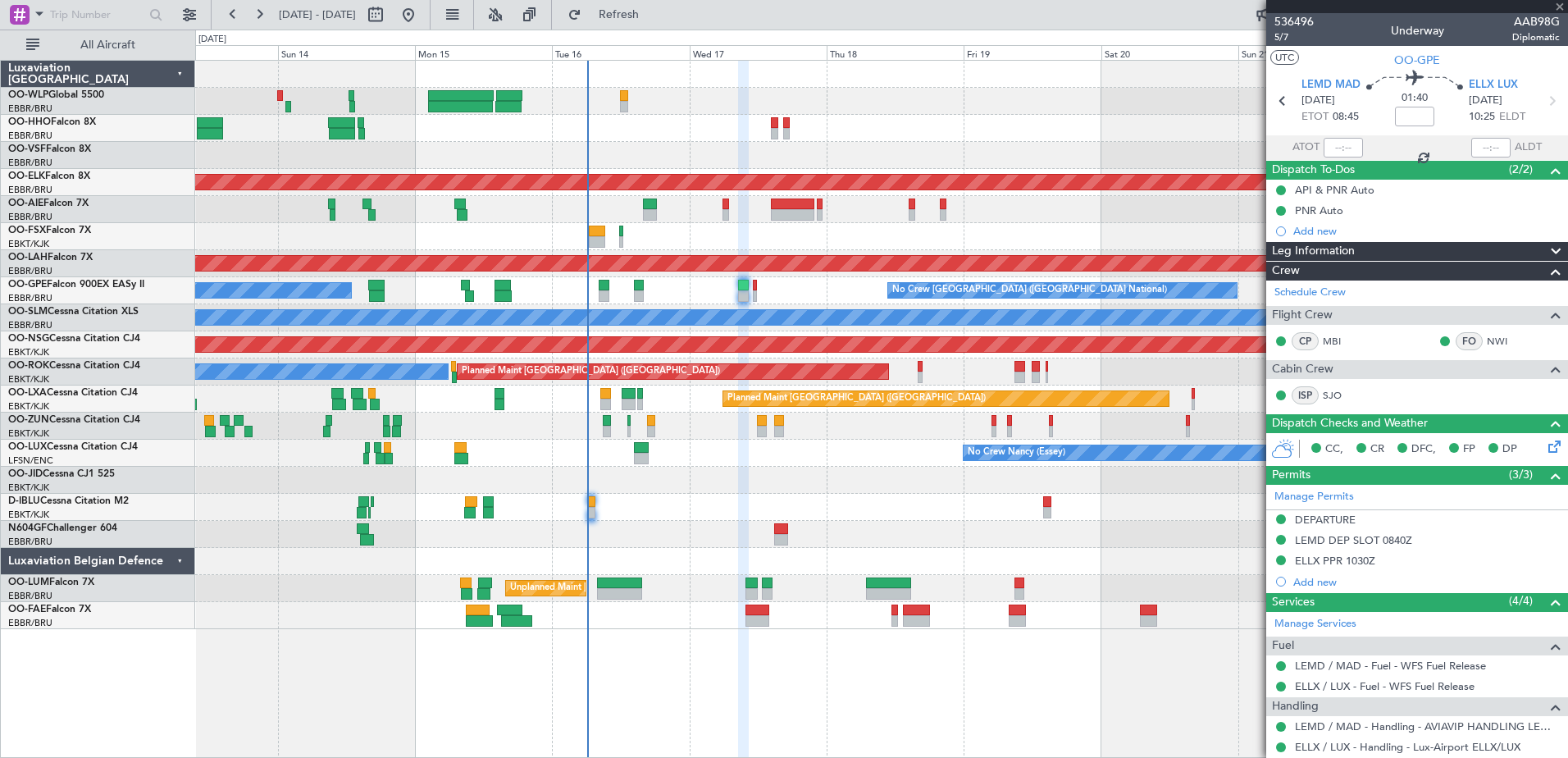
type input "0"
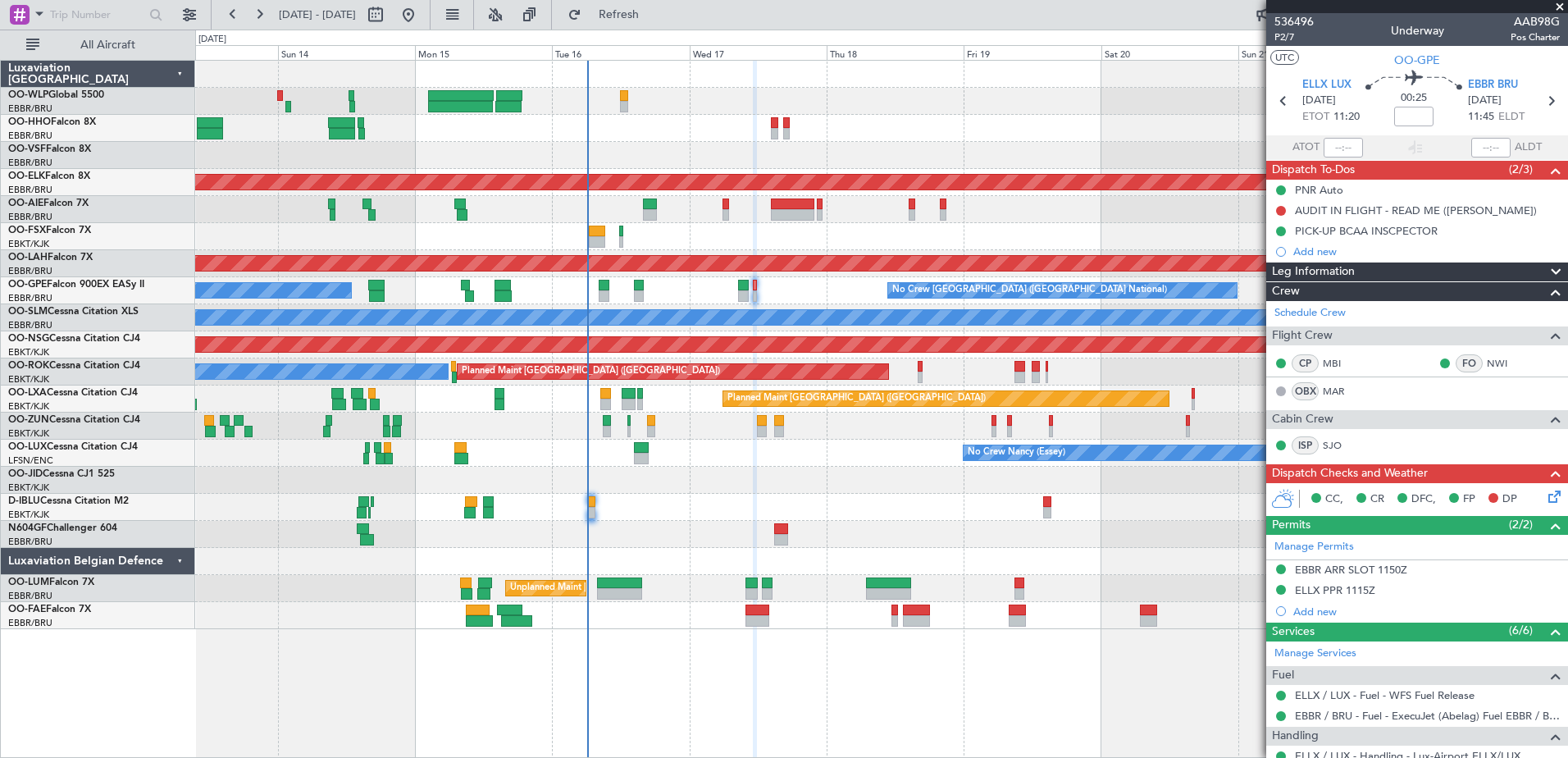
scroll to position [135, 0]
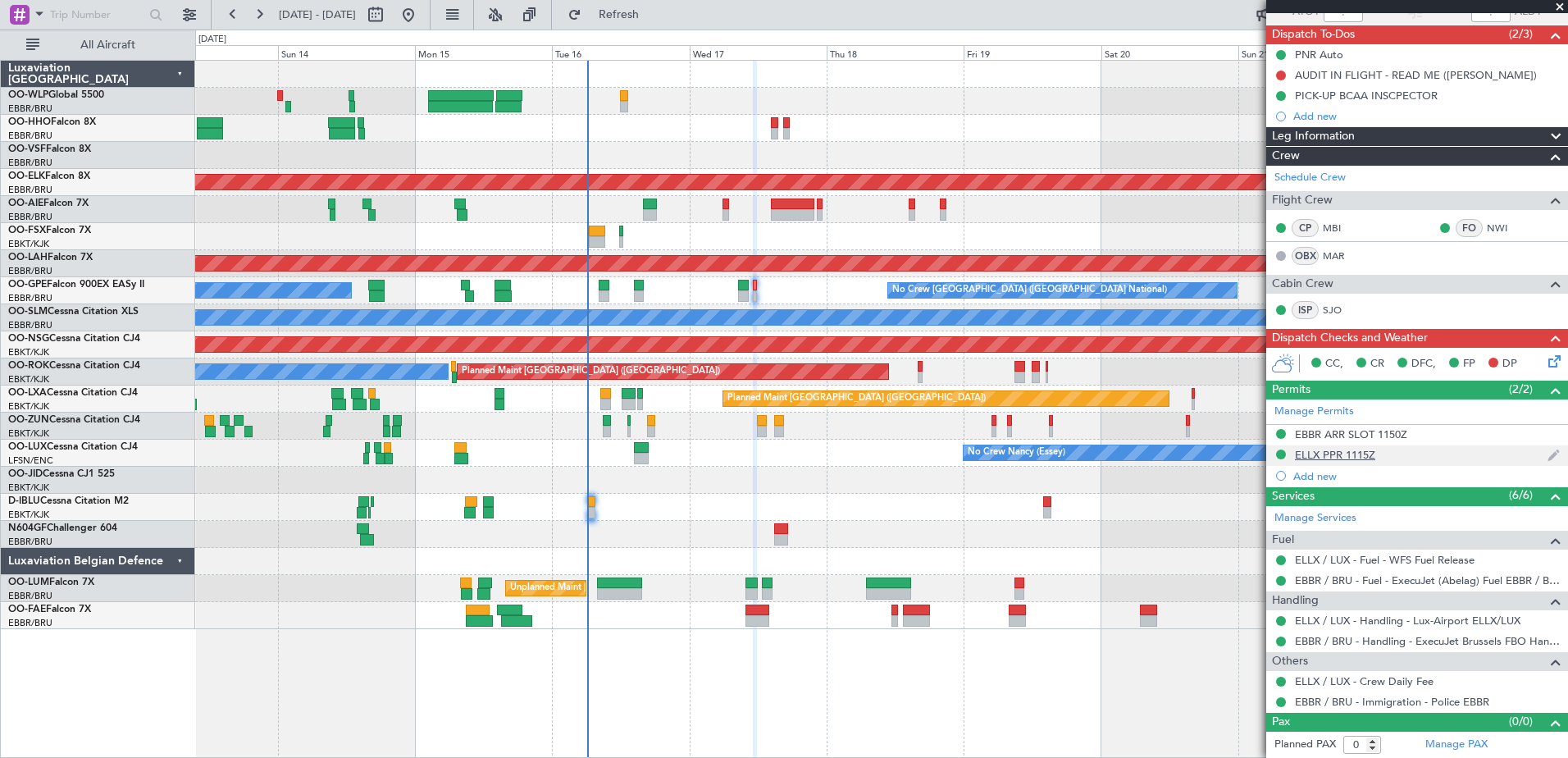
click at [1341, 453] on div "ELLX PPR 1115Z" at bounding box center [1336, 454] width 81 height 14
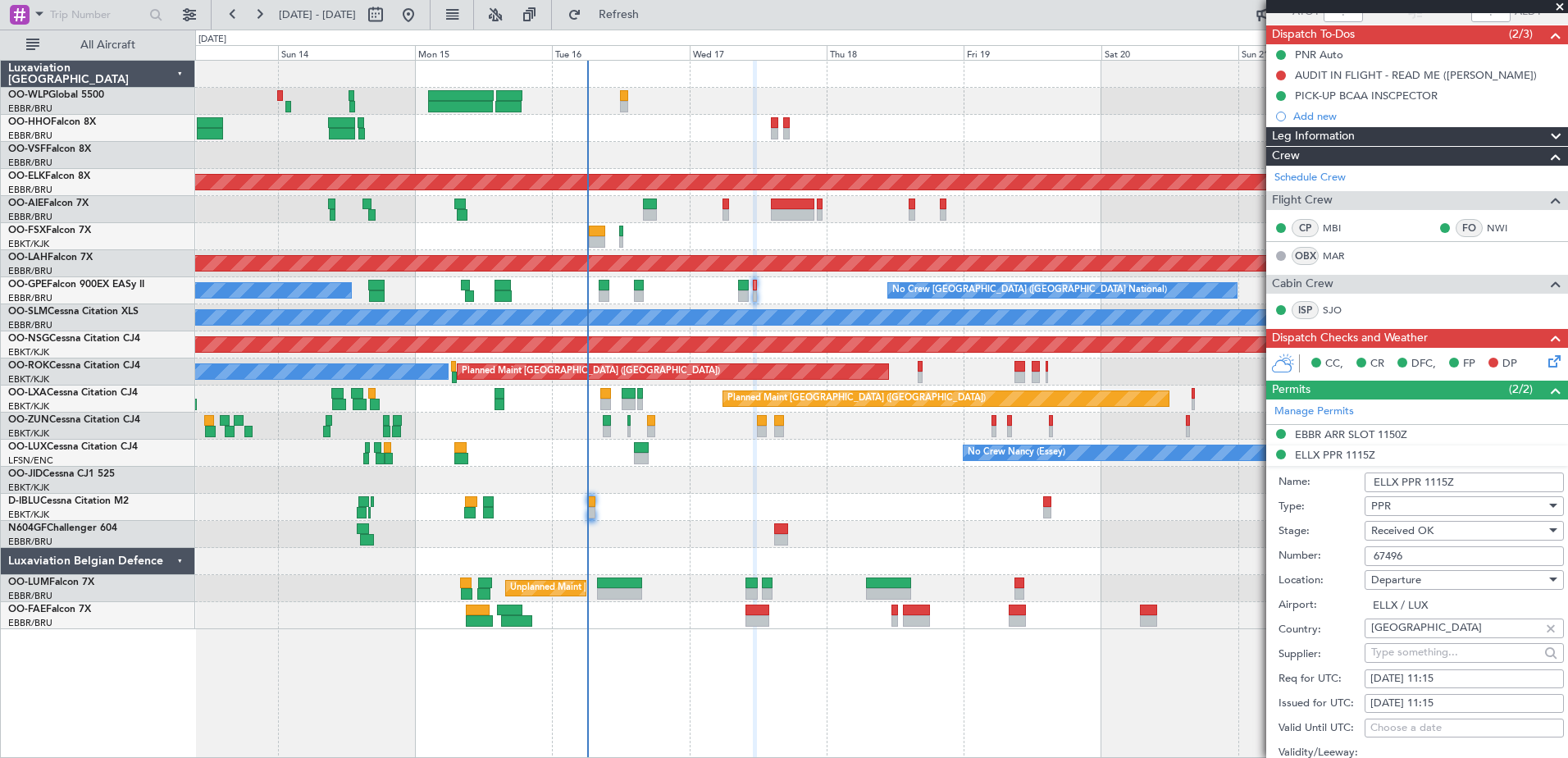
drag, startPoint x: 1421, startPoint y: 554, endPoint x: 1353, endPoint y: 556, distance: 68.0
click at [1353, 556] on div "Number: 67496" at bounding box center [1422, 555] width 285 height 25
click at [1362, 434] on div "EBBR ARR SLOT 1150Z" at bounding box center [1351, 433] width 113 height 14
drag, startPoint x: 1473, startPoint y: 530, endPoint x: 1361, endPoint y: 536, distance: 112.2
click at [1361, 536] on div "Number: EBBRAAB6711A00" at bounding box center [1422, 535] width 285 height 25
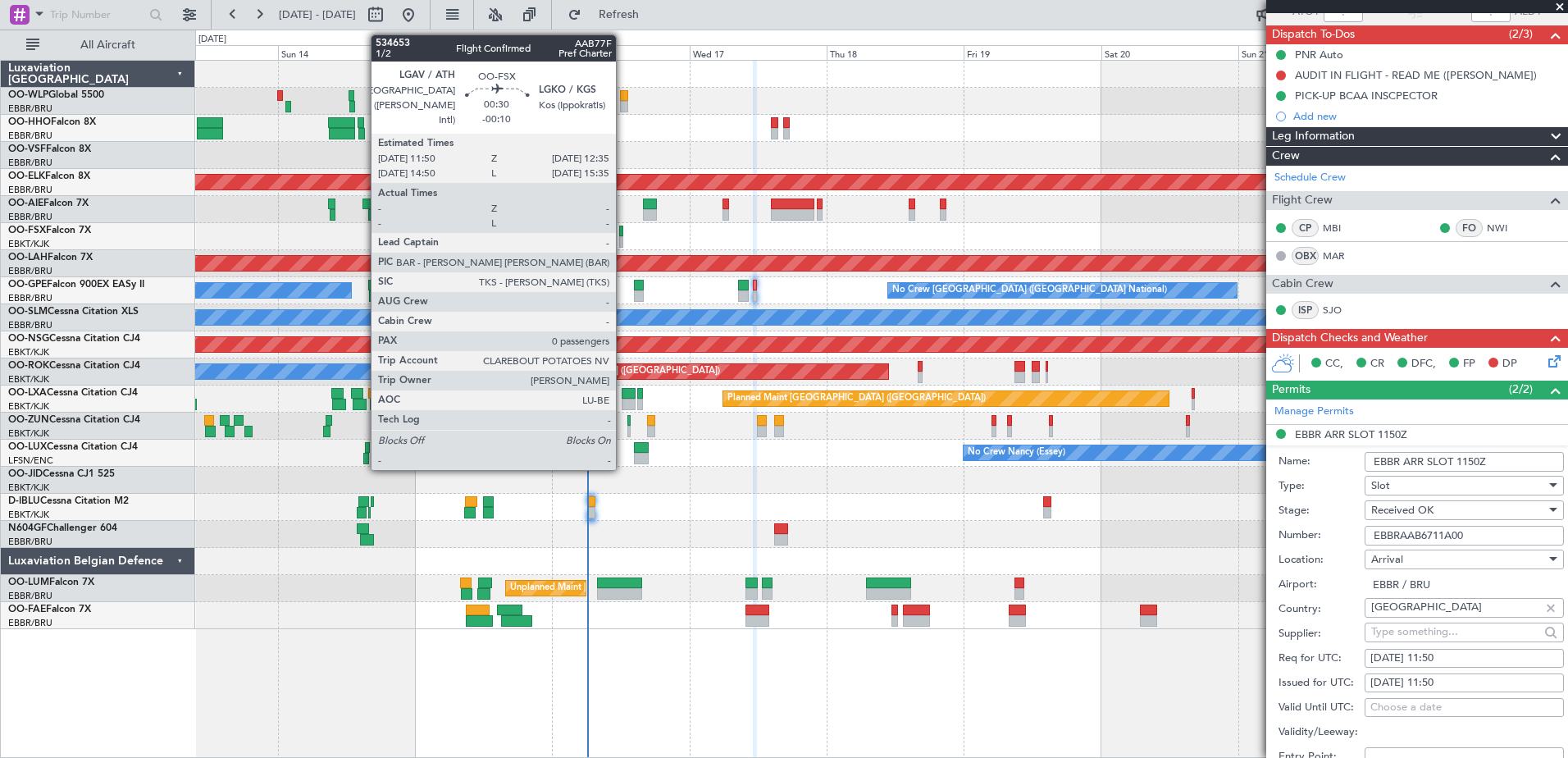
click at [623, 232] on div at bounding box center [621, 231] width 5 height 12
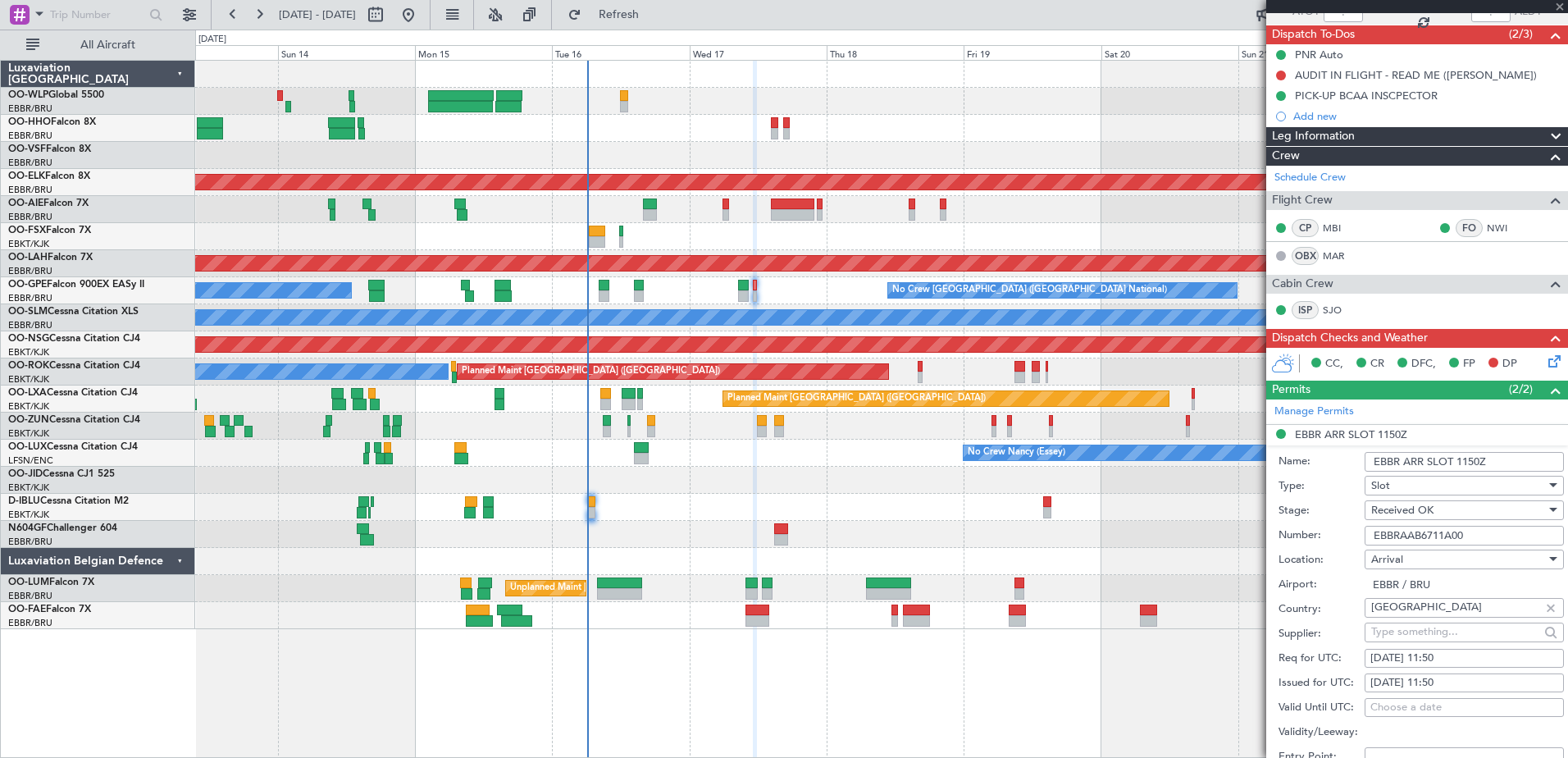
type input "-00:10"
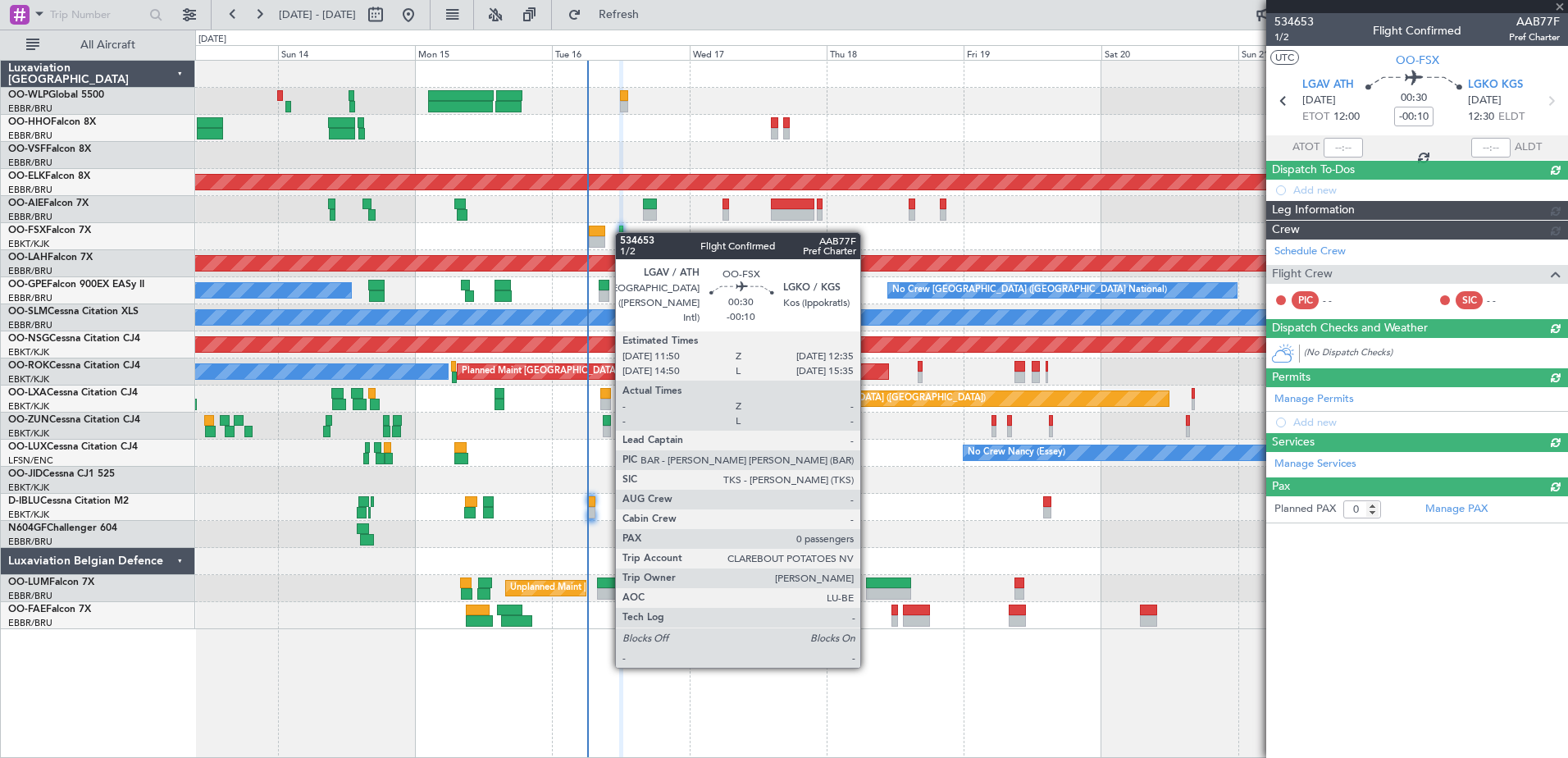
scroll to position [0, 0]
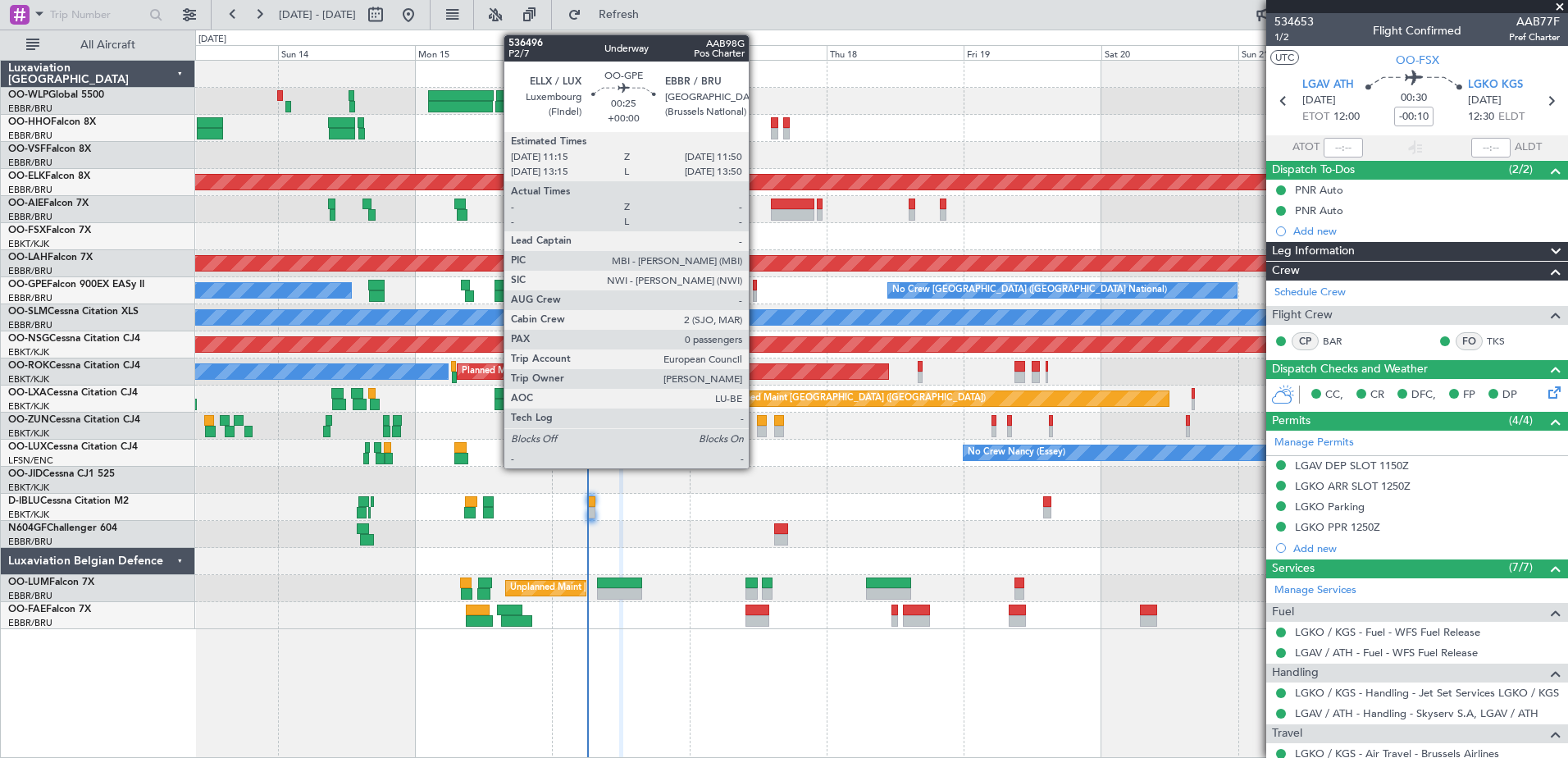
click at [757, 290] on div at bounding box center [755, 295] width 4 height 12
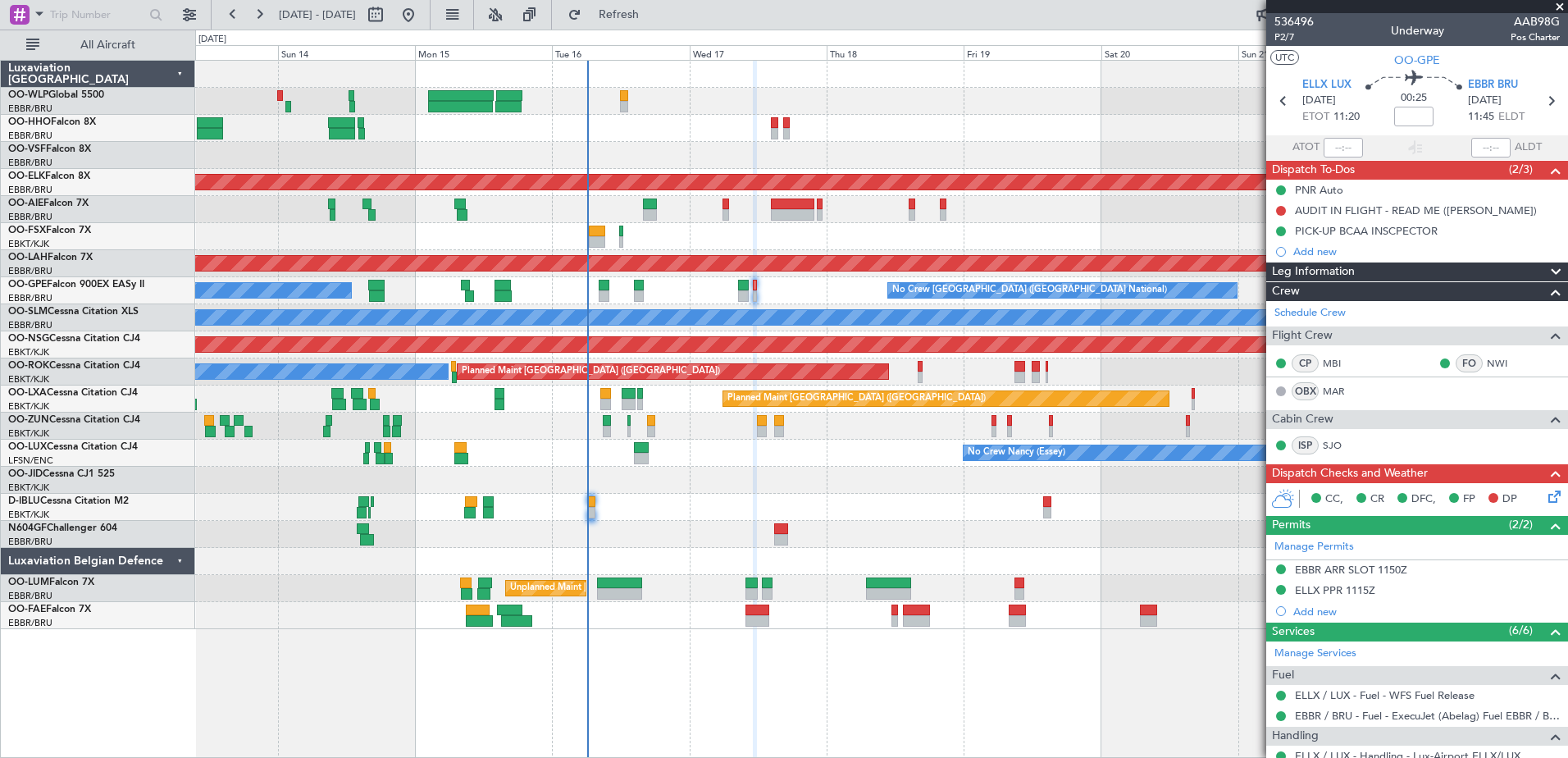
click at [1545, 488] on icon at bounding box center [1552, 494] width 13 height 13
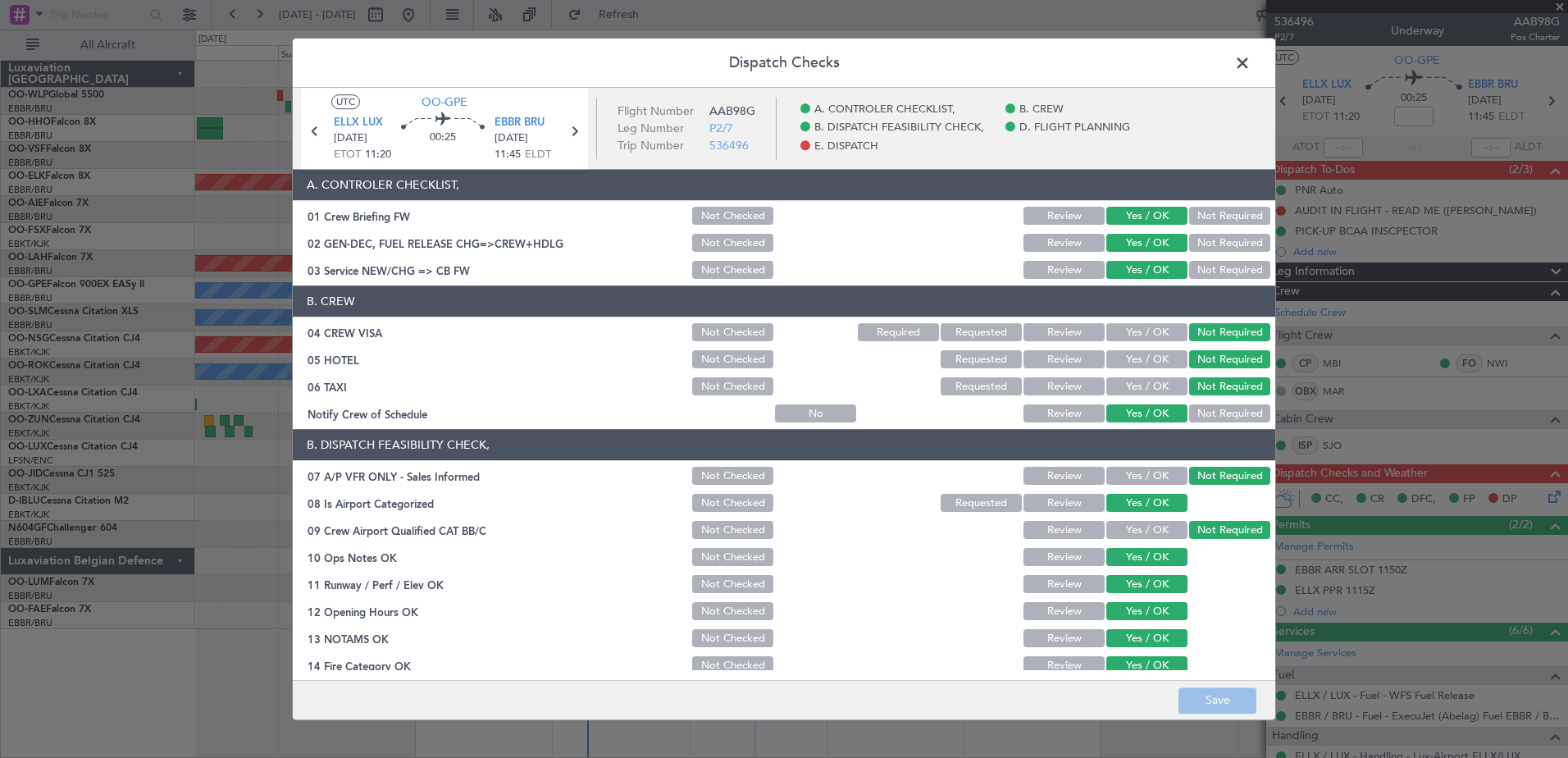
scroll to position [326, 0]
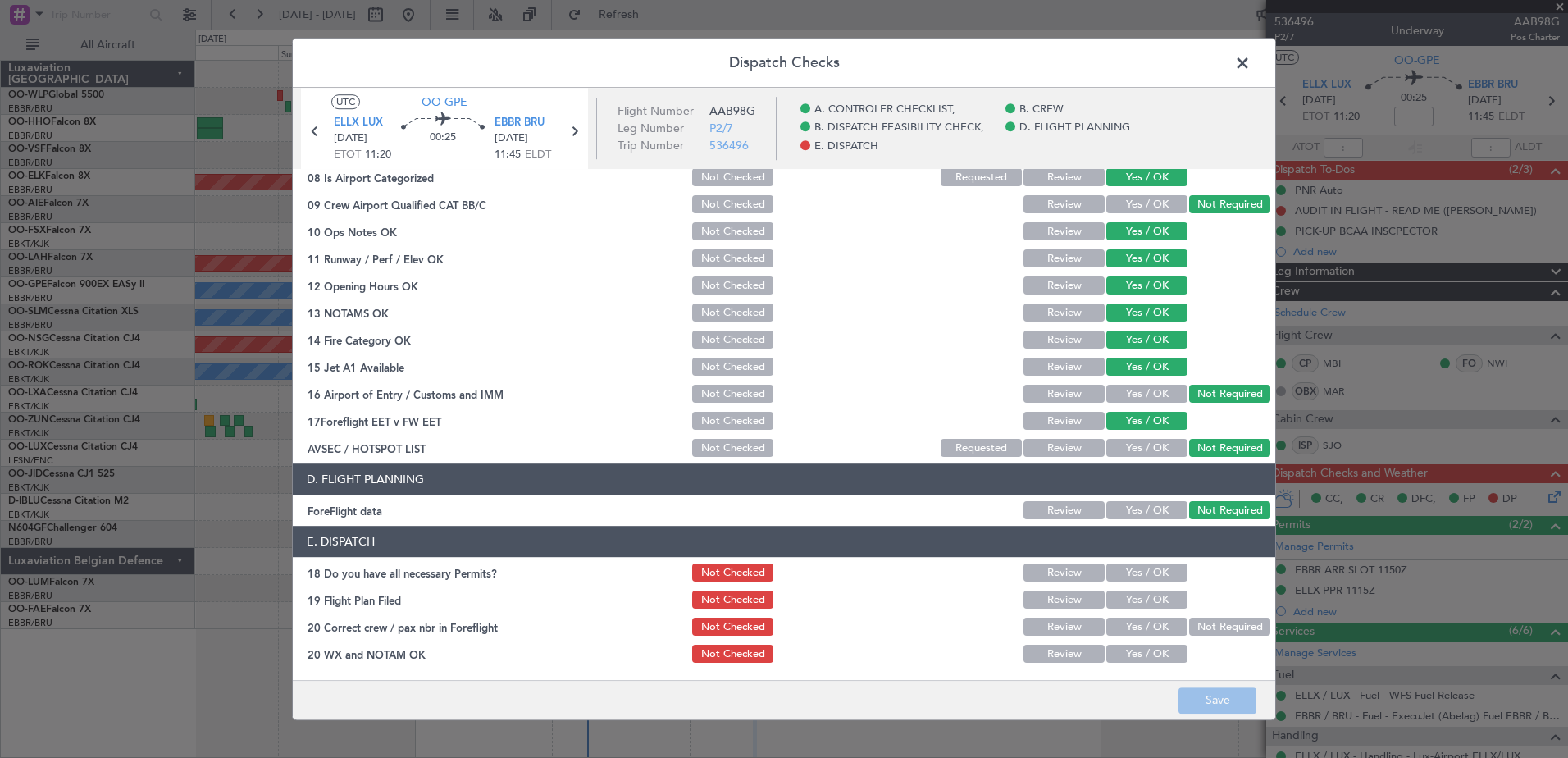
click at [1122, 569] on button "Yes / OK" at bounding box center [1147, 573] width 81 height 18
drag, startPoint x: 1124, startPoint y: 593, endPoint x: 1125, endPoint y: 626, distance: 33.0
click at [1124, 594] on button "Yes / OK" at bounding box center [1147, 600] width 81 height 18
click at [1125, 629] on button "Yes / OK" at bounding box center [1147, 627] width 81 height 18
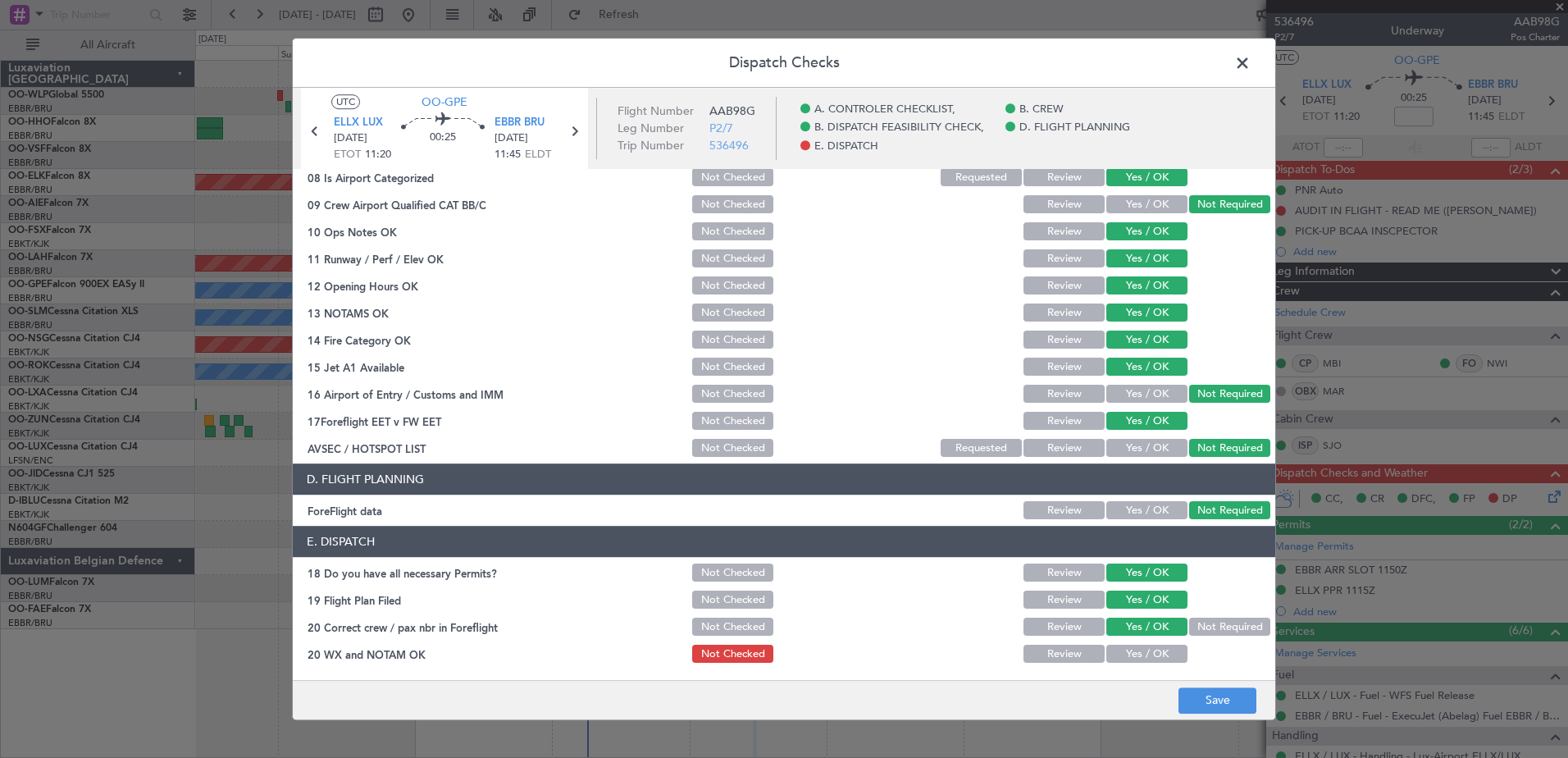
click at [1128, 650] on button "Yes / OK" at bounding box center [1147, 655] width 81 height 18
click at [1208, 697] on button "Save" at bounding box center [1218, 699] width 78 height 27
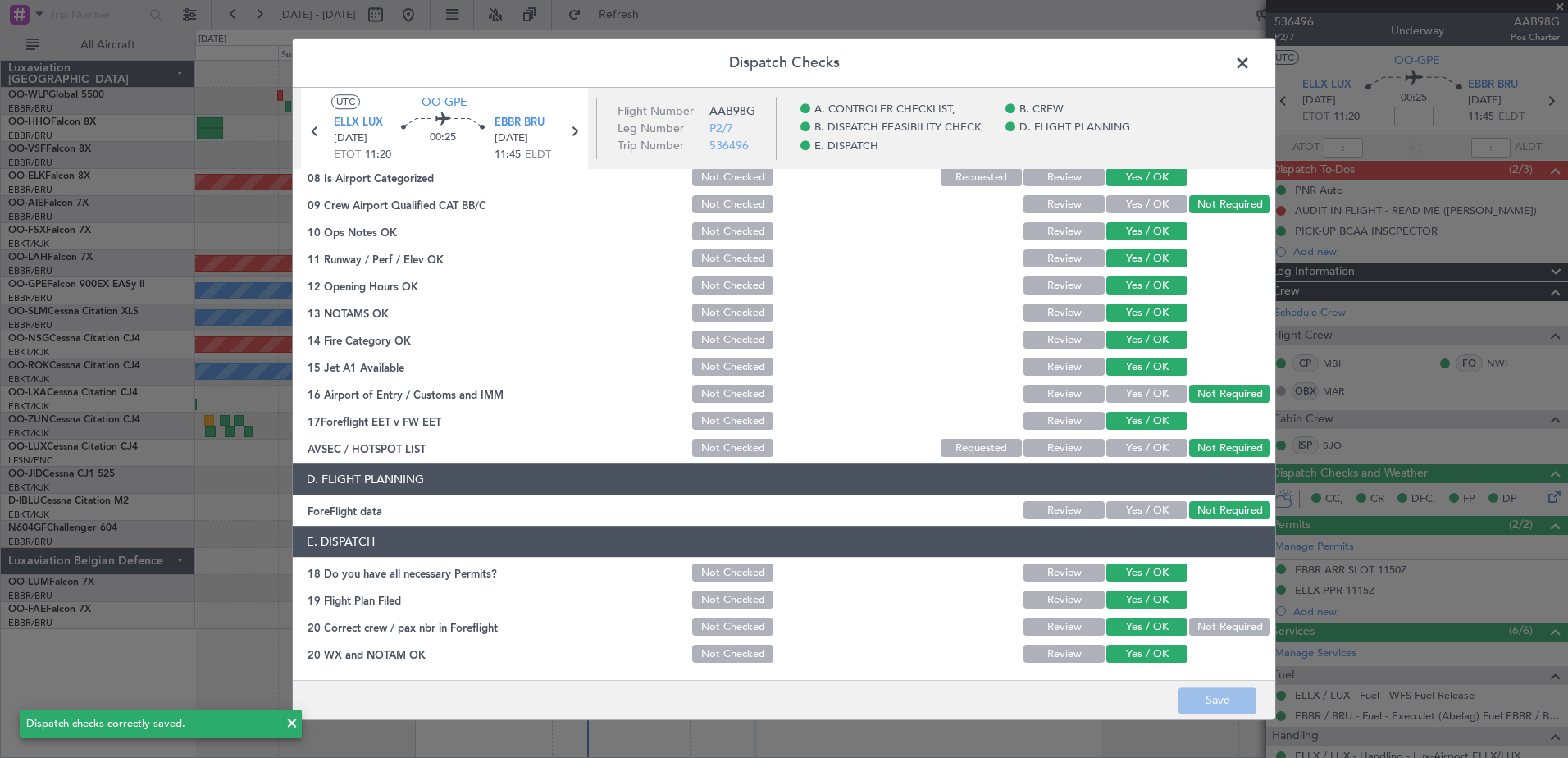
click at [1251, 64] on span at bounding box center [1251, 68] width 0 height 33
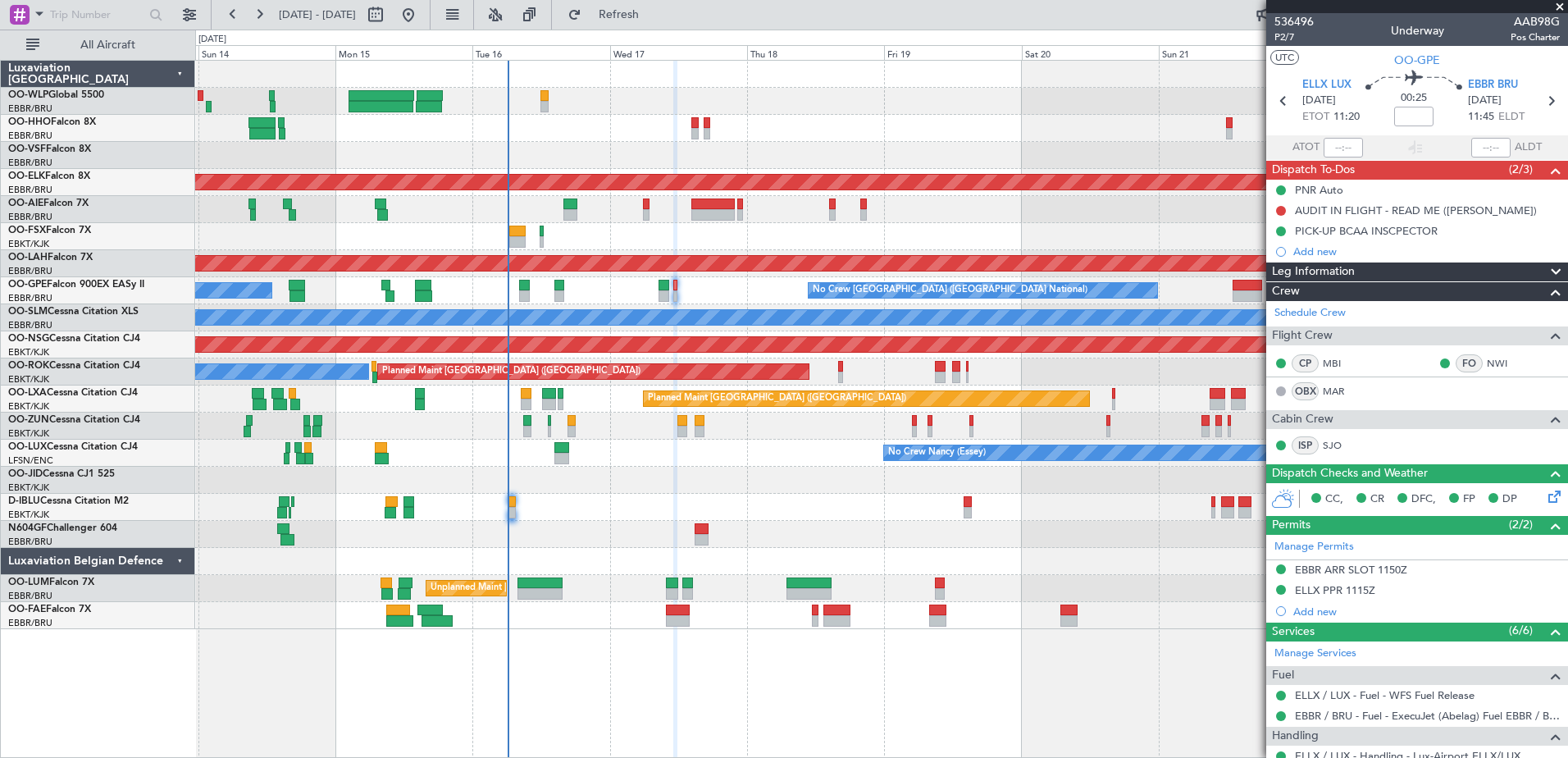
click at [711, 496] on div "A/C Unavailable Brussels (Brussels National) No Crew Brussels (Brussels Nationa…" at bounding box center [881, 507] width 1372 height 27
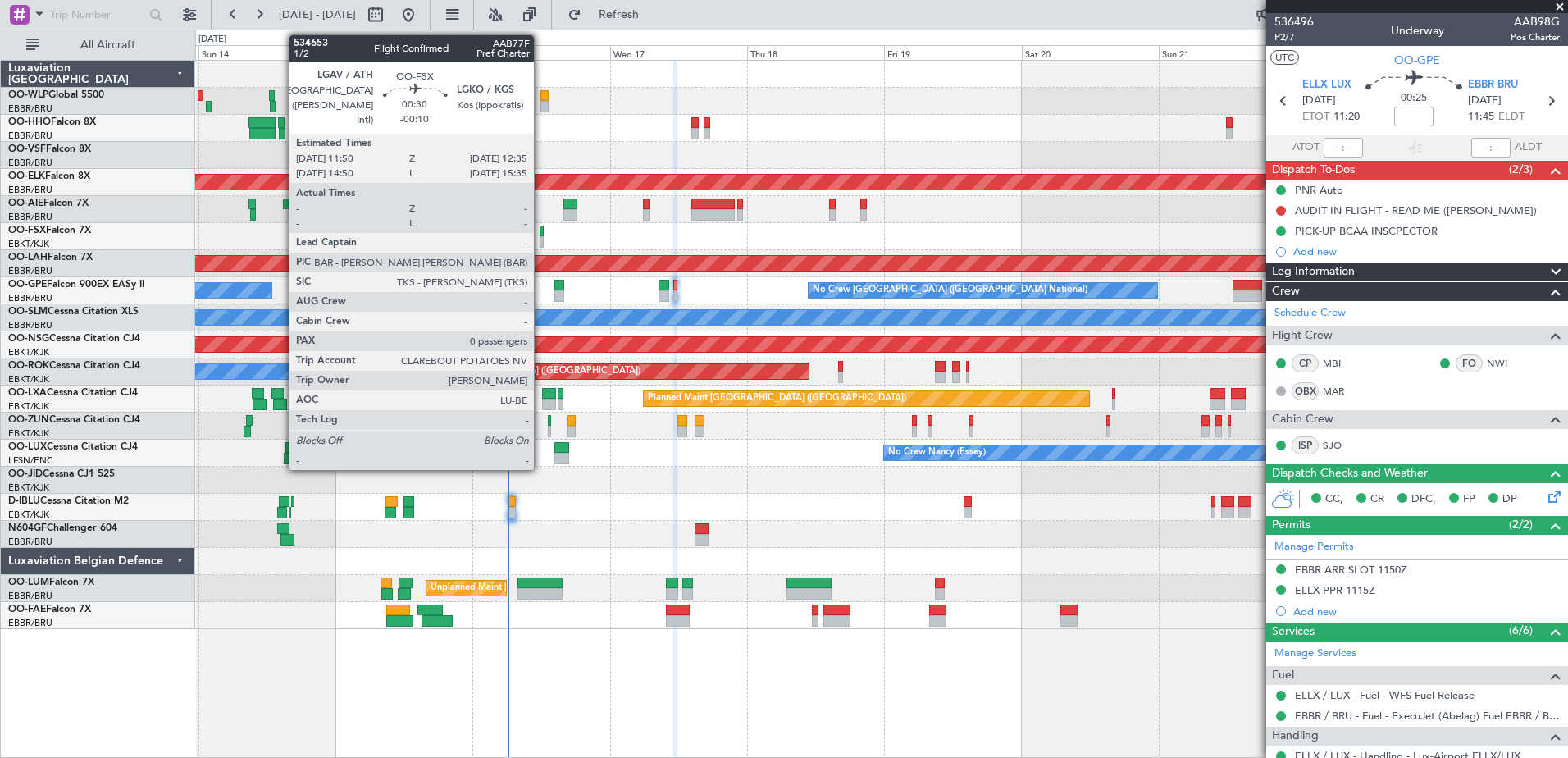
click at [542, 241] on div at bounding box center [542, 241] width 5 height 12
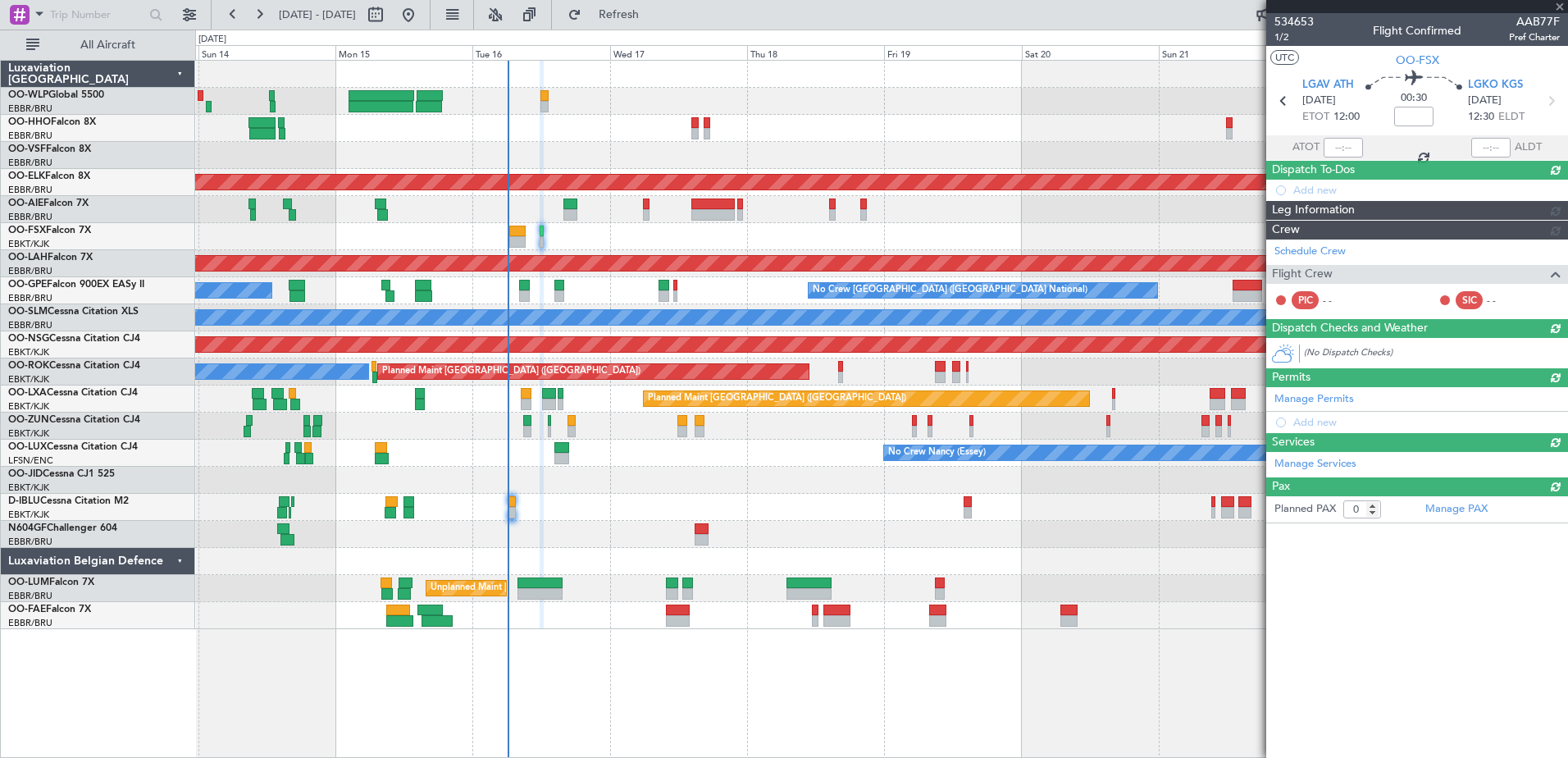
type input "-00:10"
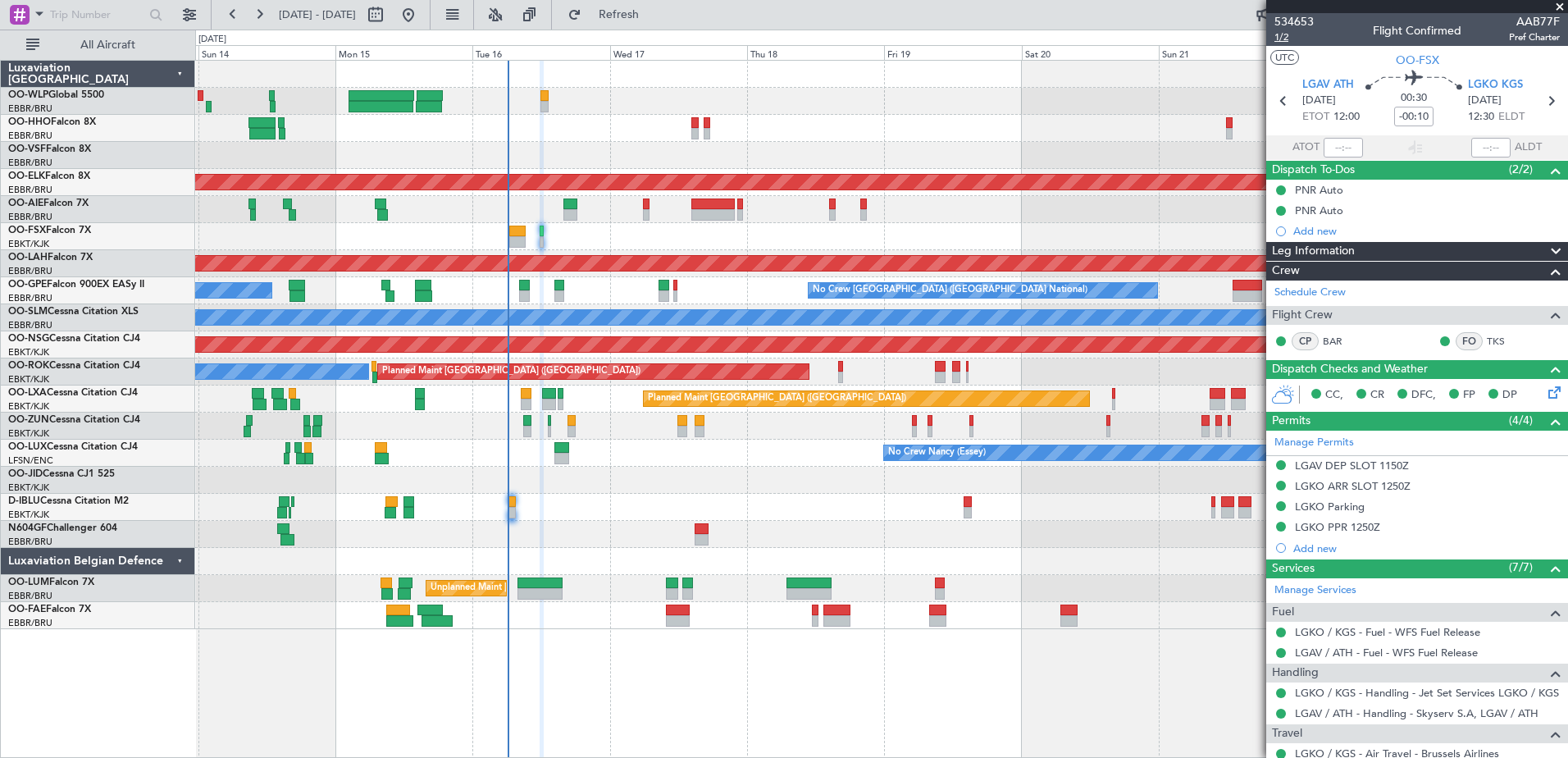
click at [1282, 38] on span "1/2" at bounding box center [1294, 37] width 39 height 14
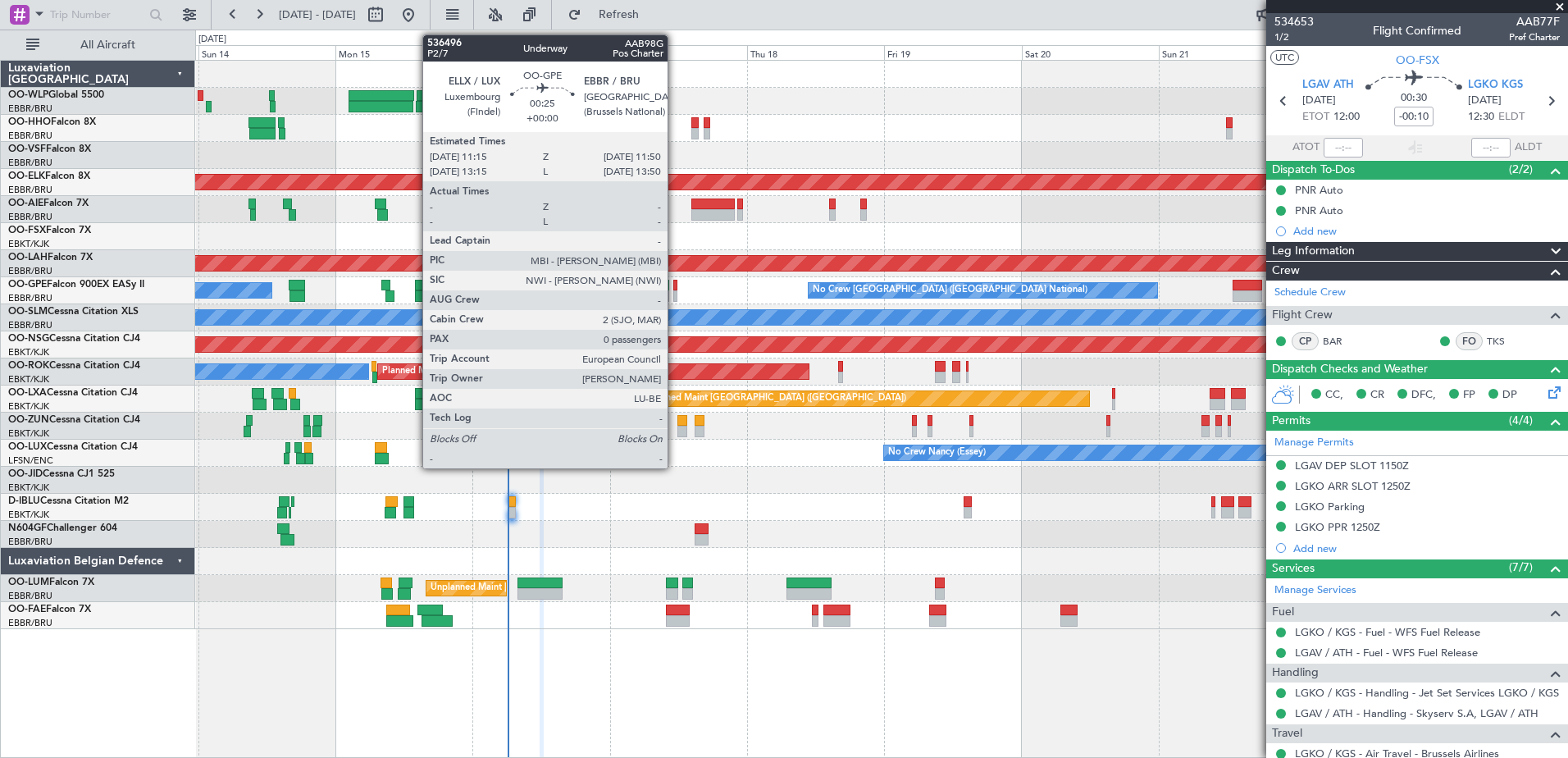
click at [675, 286] on div at bounding box center [675, 285] width 4 height 12
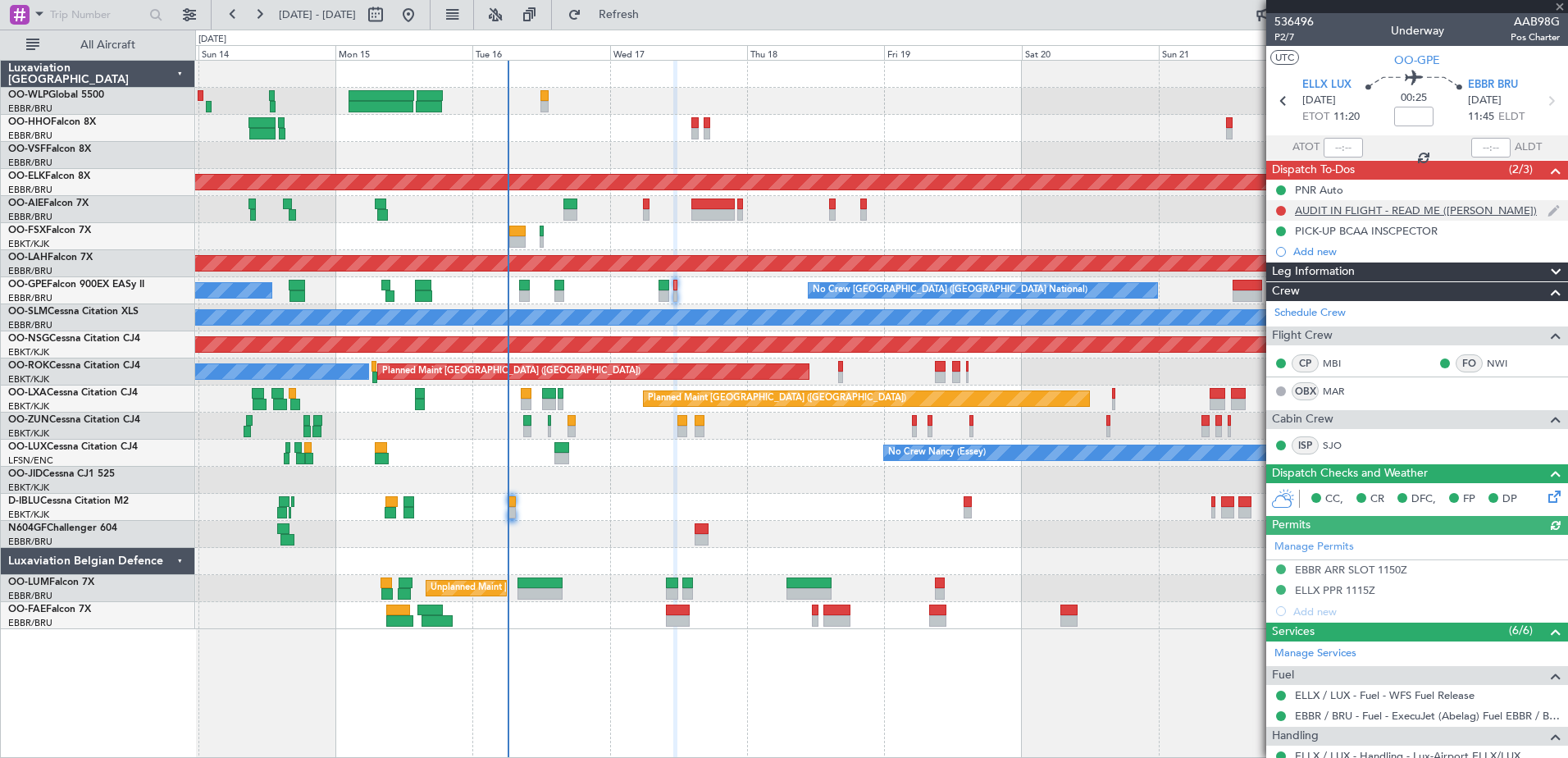
click at [1468, 210] on div "AUDIT IN FLIGHT - READ ME (MICHEL ARMIROTTO)" at bounding box center [1416, 209] width 242 height 14
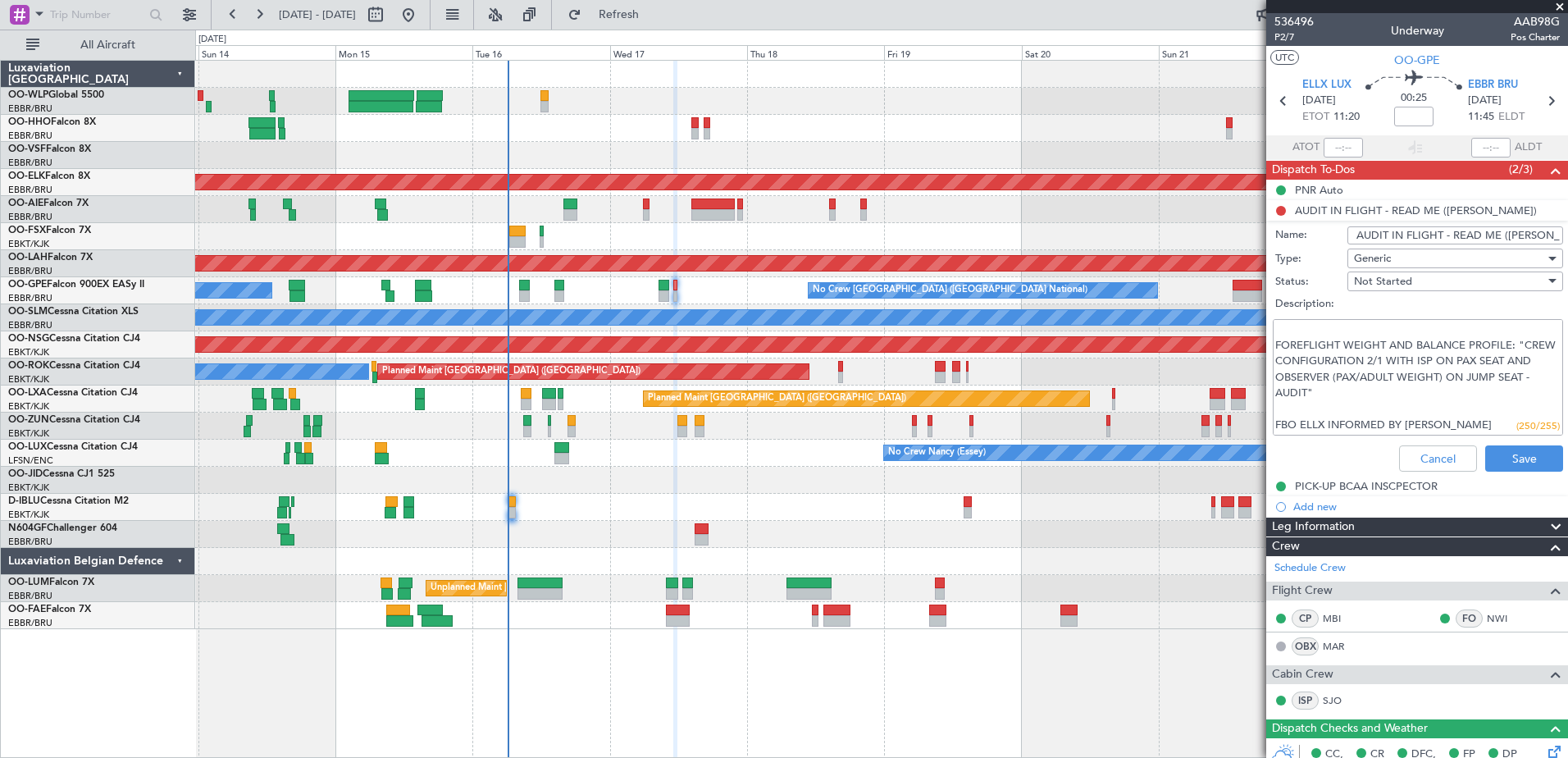
scroll to position [0, 0]
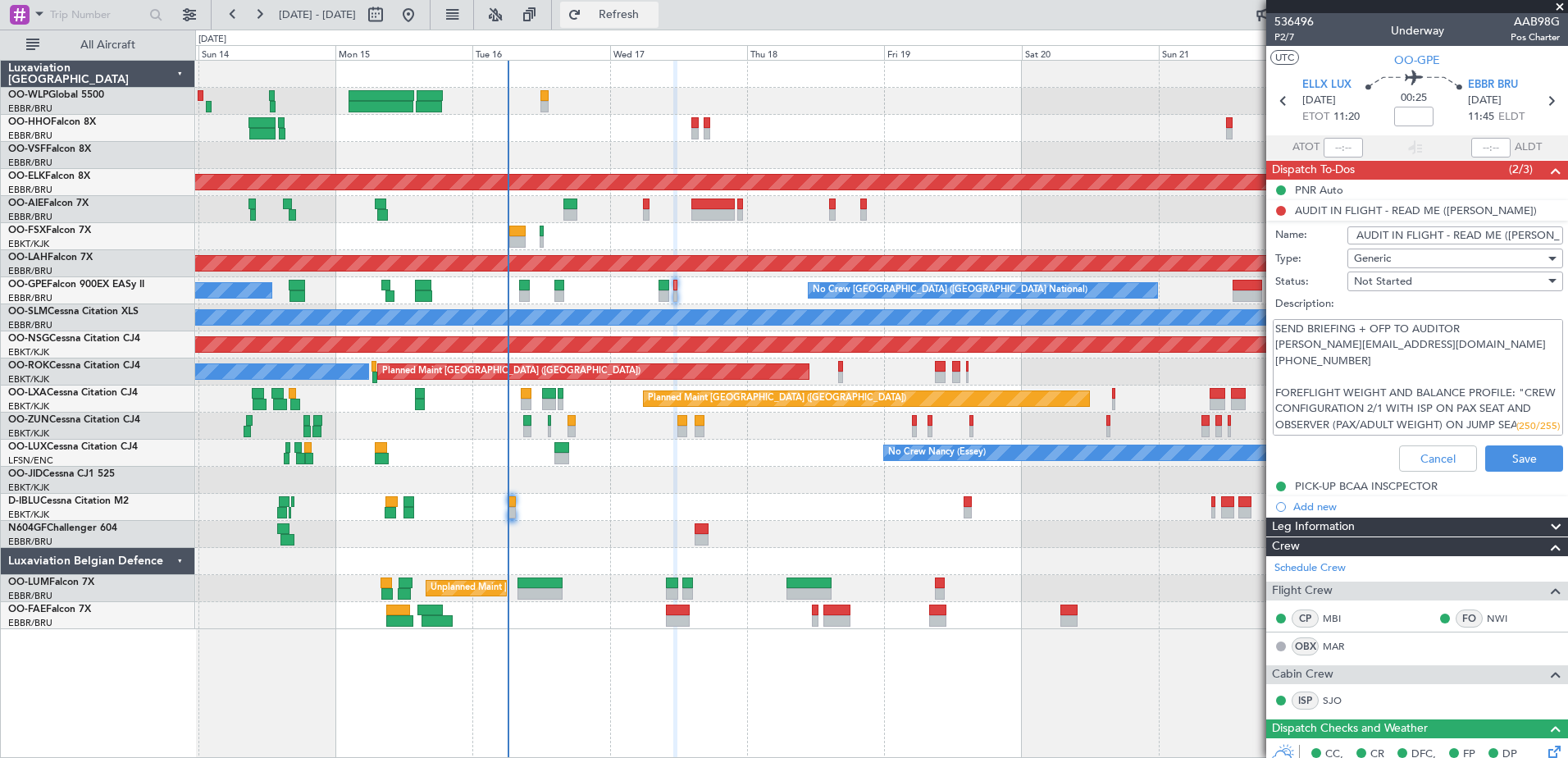
click at [654, 10] on span "Refresh" at bounding box center [618, 15] width 69 height 12
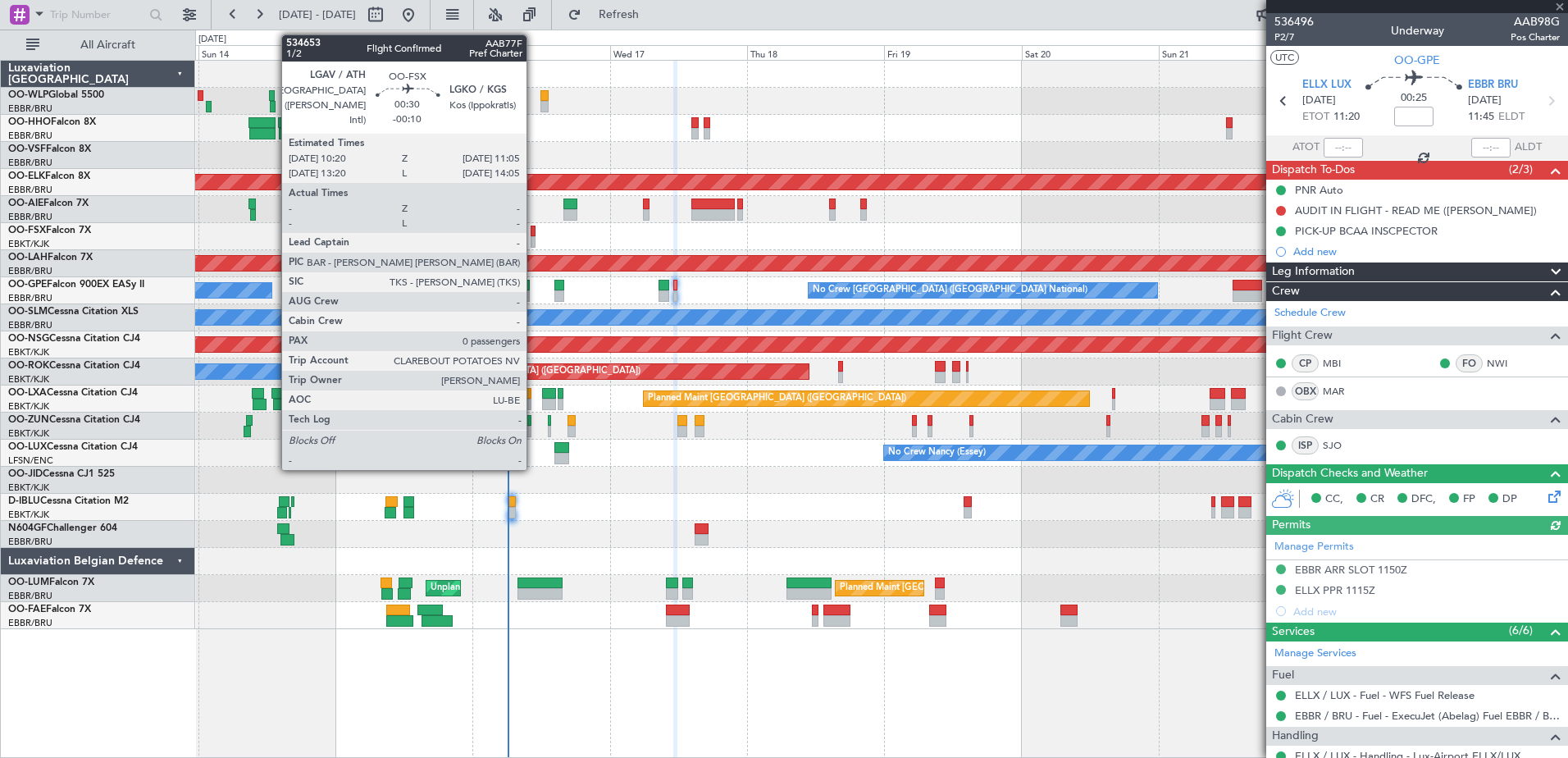
click at [534, 238] on div at bounding box center [532, 241] width 5 height 12
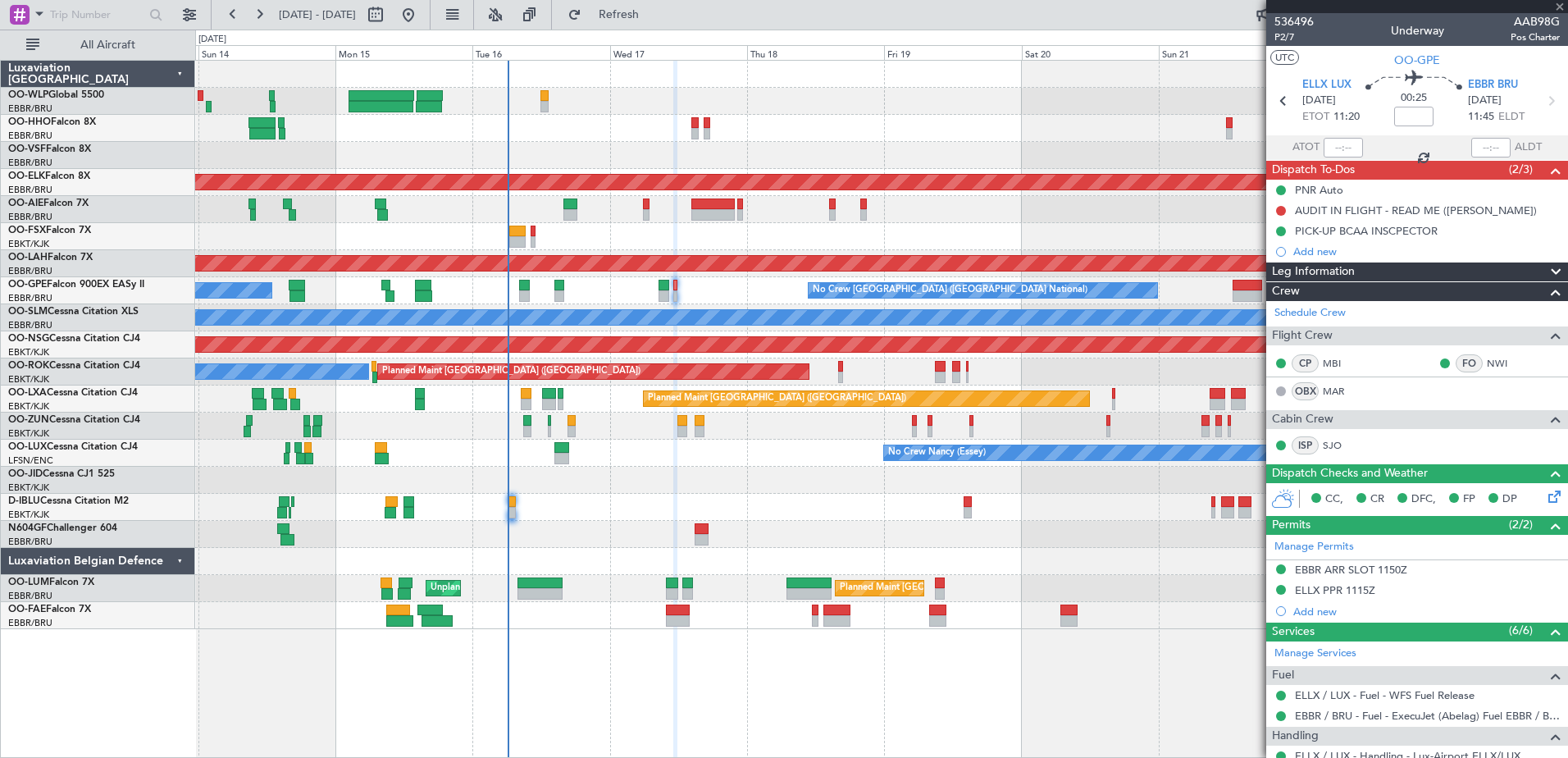
type input "-00:10"
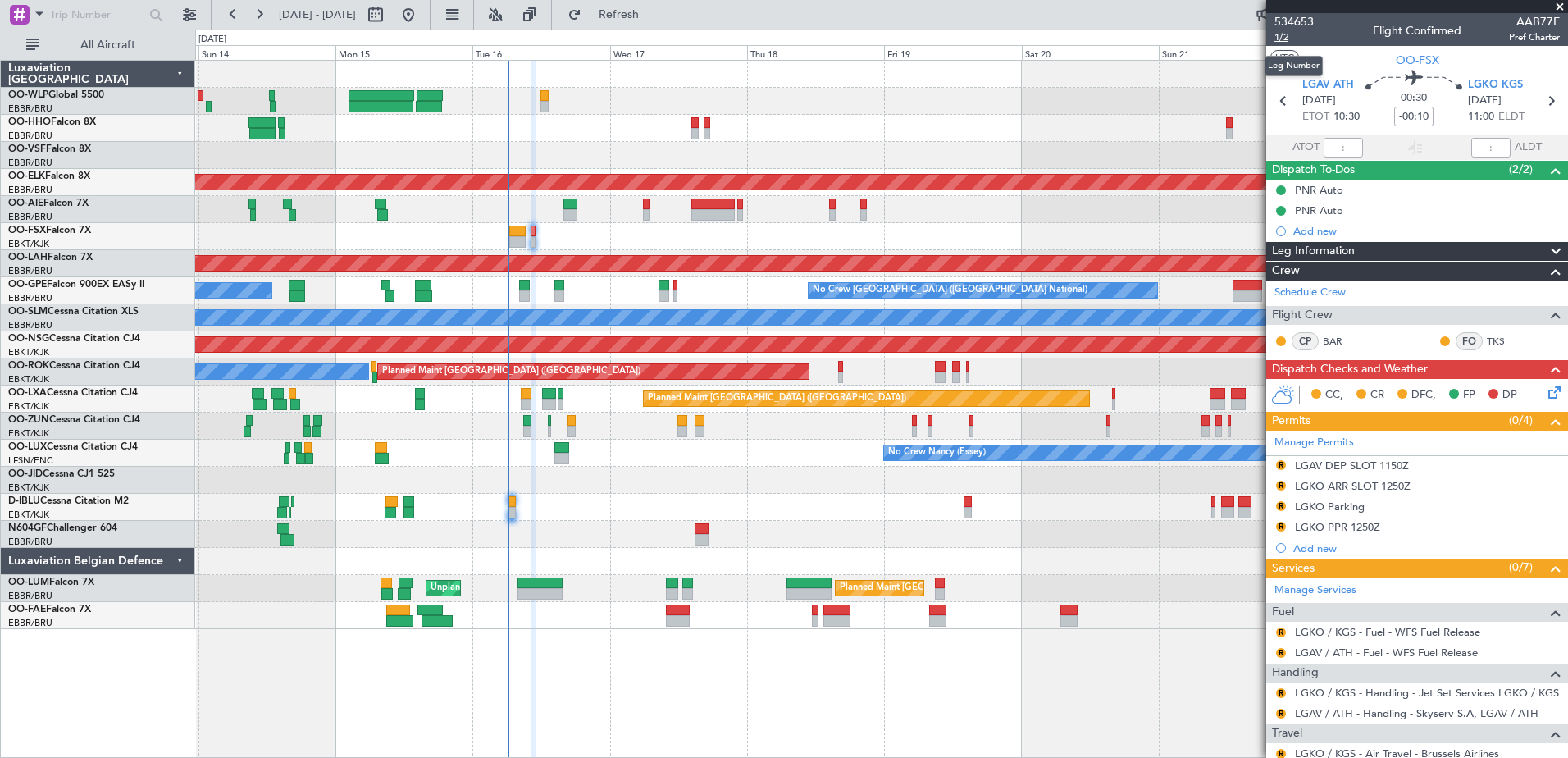
click at [1283, 34] on span "1/2" at bounding box center [1294, 37] width 39 height 14
click at [1281, 631] on button "R" at bounding box center [1281, 632] width 10 height 10
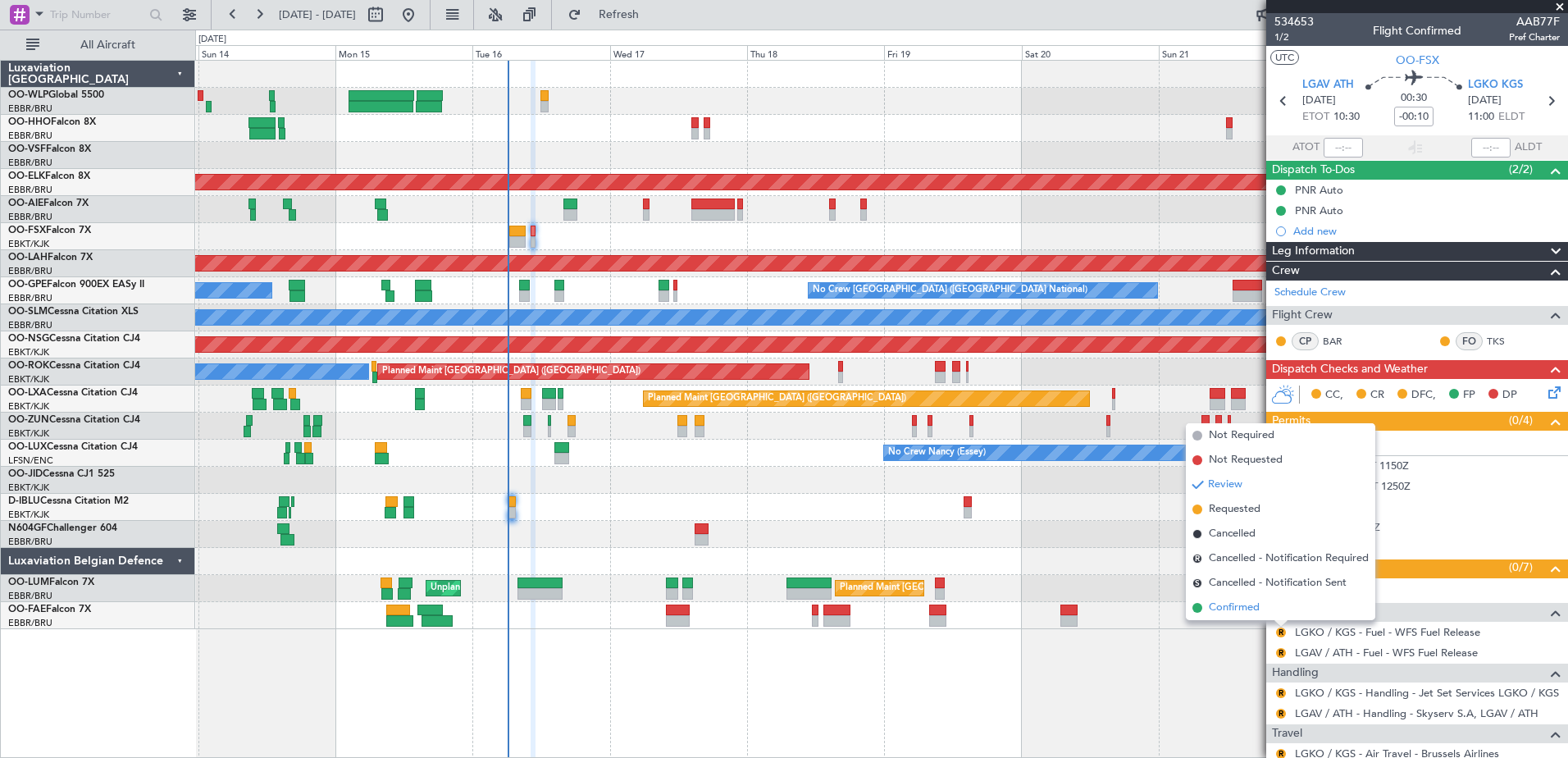
click at [1233, 607] on span "Confirmed" at bounding box center [1235, 607] width 51 height 16
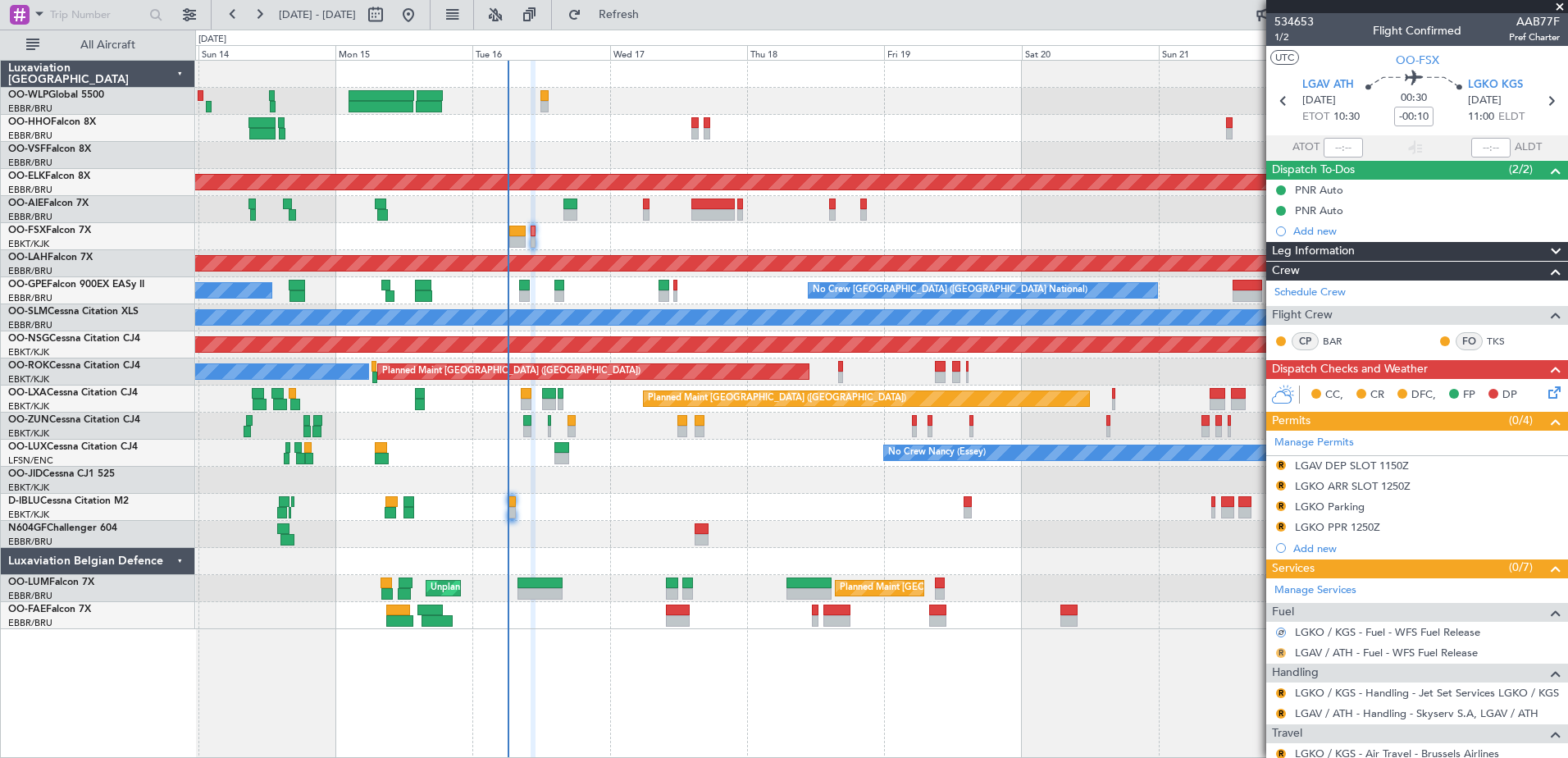
click at [1278, 651] on button "R" at bounding box center [1281, 652] width 10 height 10
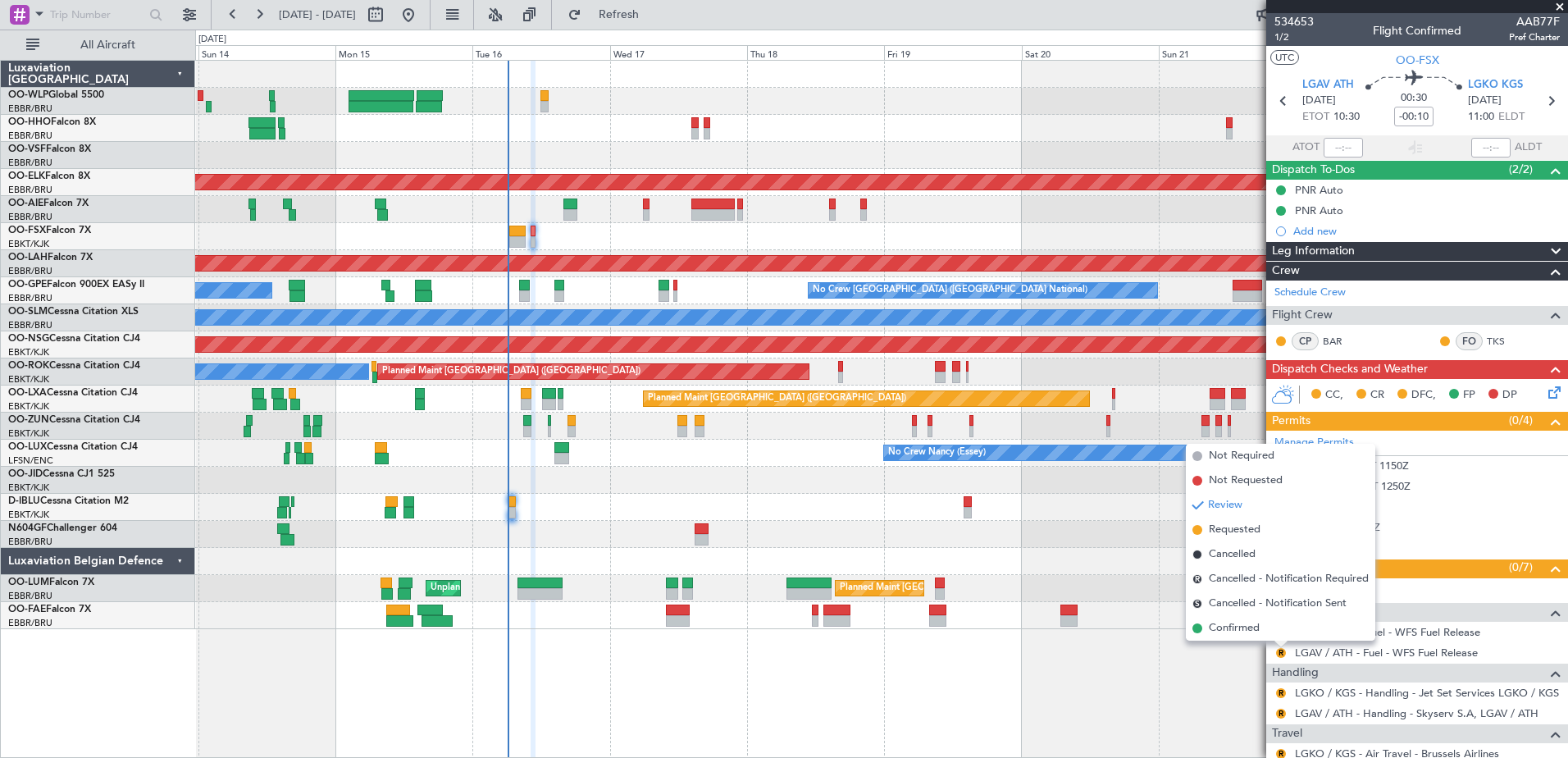
click at [1228, 620] on span "Confirmed" at bounding box center [1235, 628] width 51 height 16
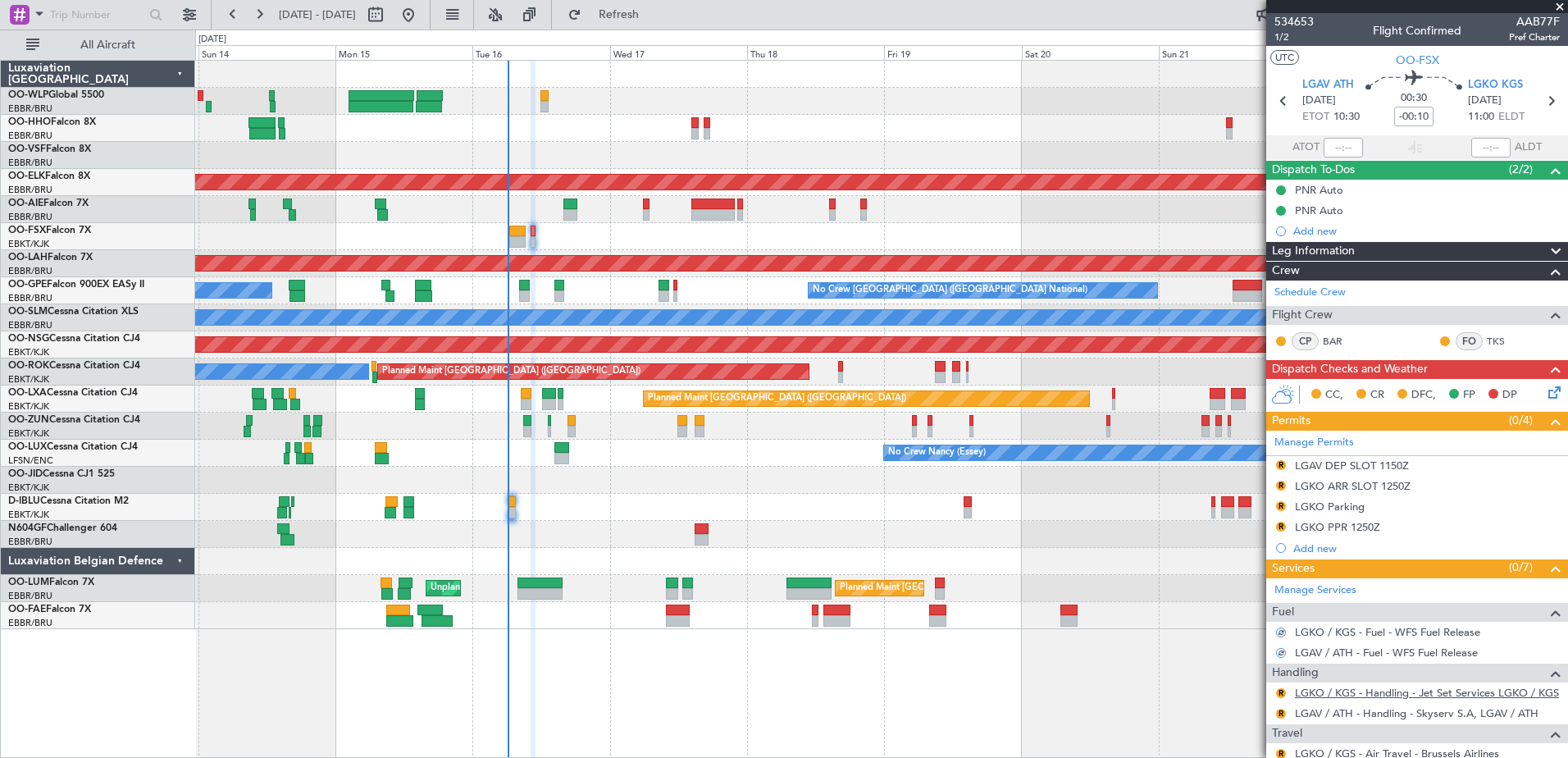
click at [1328, 694] on link "LGKO / KGS - Handling - Jet Set Services LGKO / KGS" at bounding box center [1427, 692] width 264 height 14
click at [654, 13] on span "Refresh" at bounding box center [618, 15] width 69 height 12
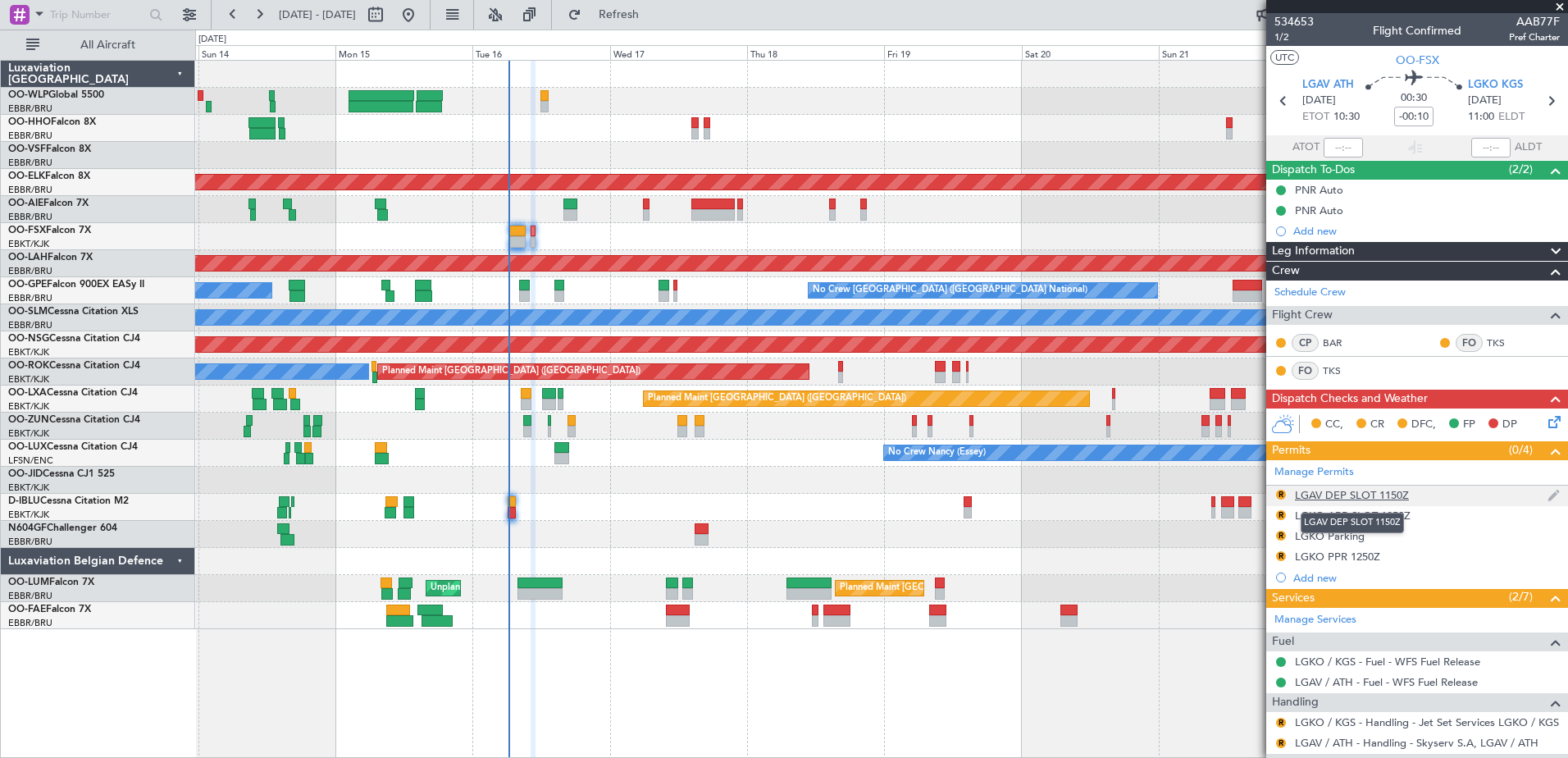
click at [1380, 493] on div "LGAV DEP SLOT 1150Z" at bounding box center [1352, 495] width 114 height 14
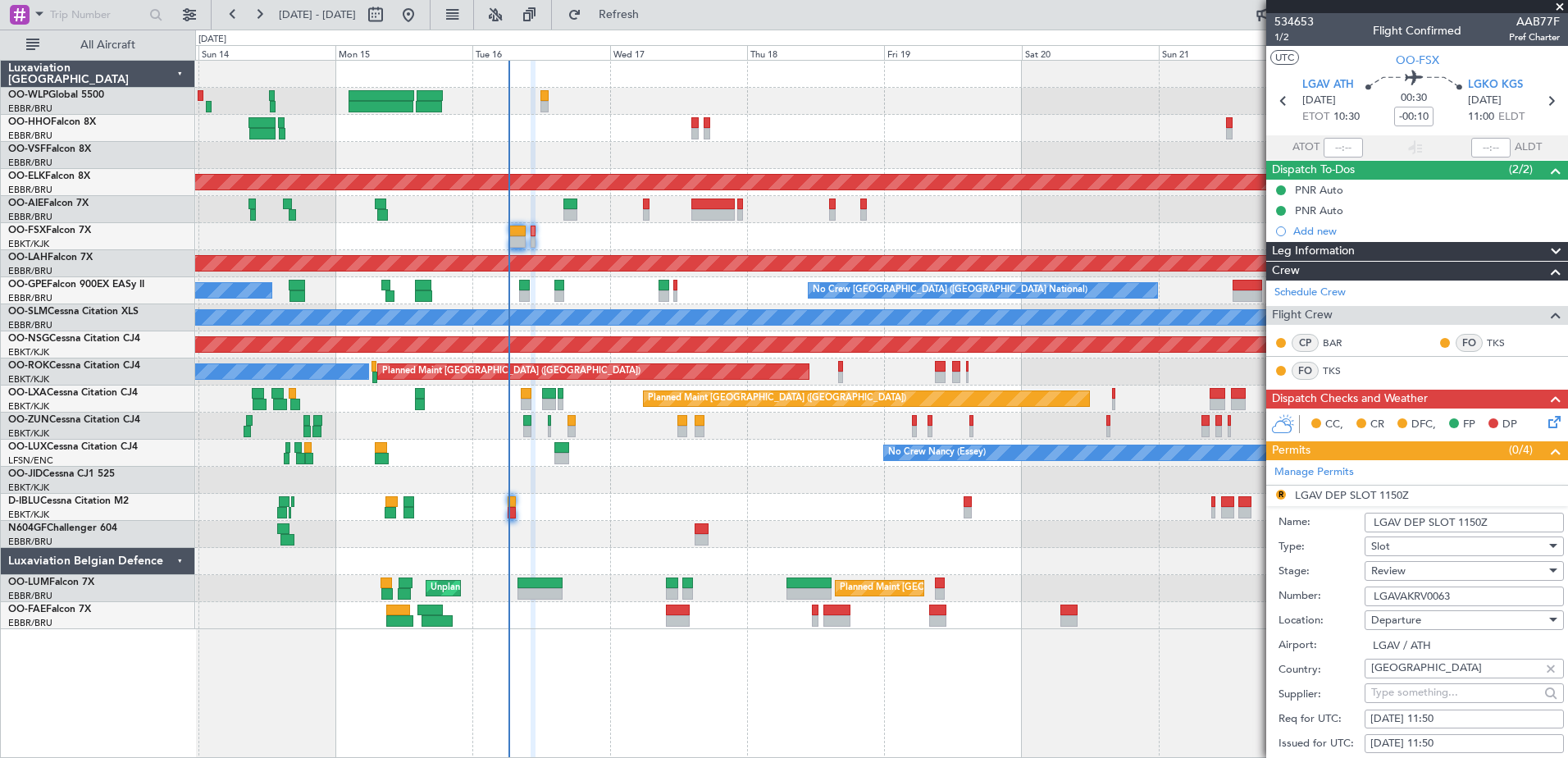
scroll to position [164, 0]
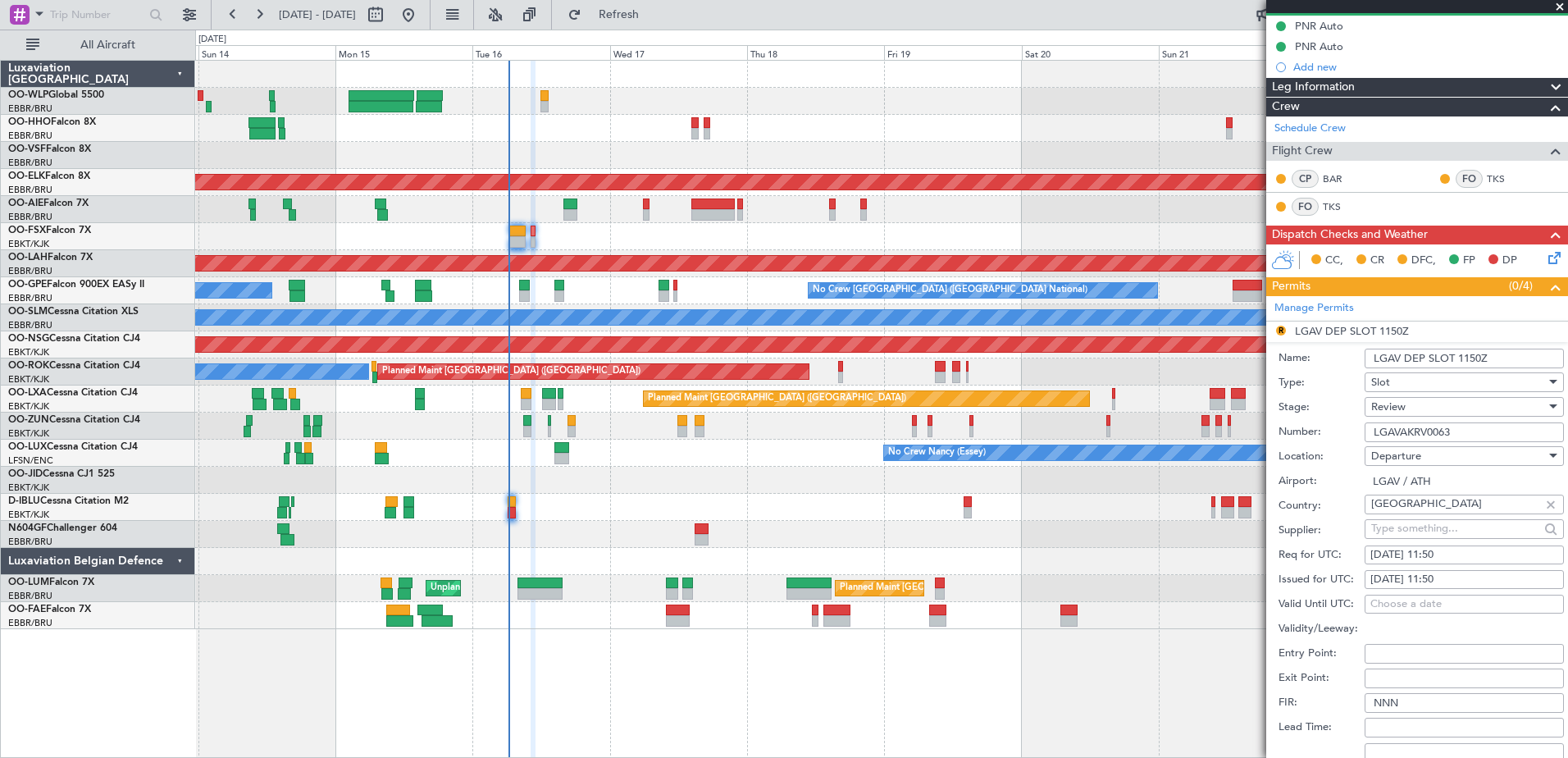
click at [1460, 555] on div "16/09/2025 11:50" at bounding box center [1464, 555] width 188 height 16
select select "9"
select select "2025"
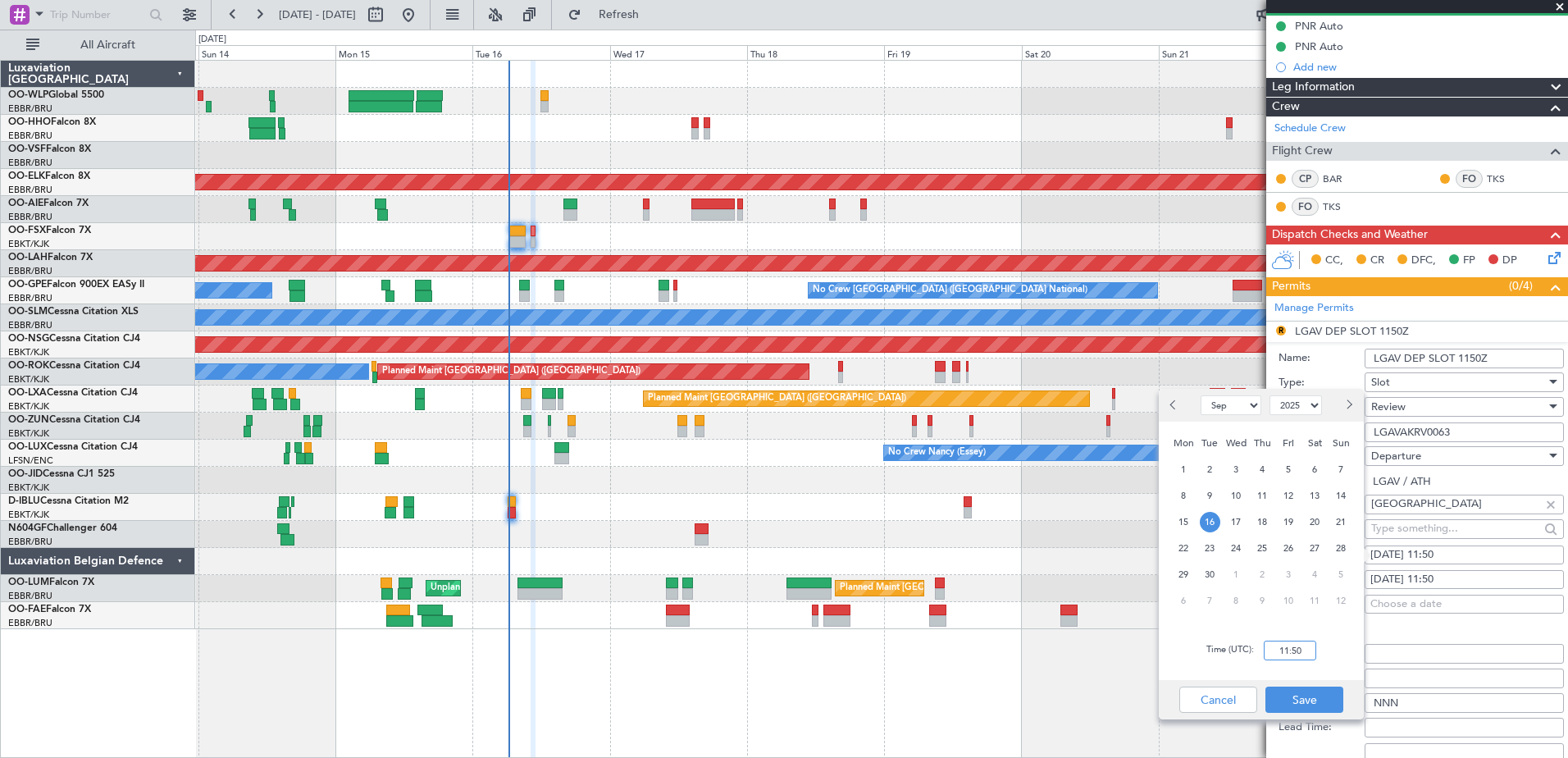
click at [1293, 645] on input "11:50" at bounding box center [1290, 650] width 52 height 20
type input "10:20"
click at [1317, 696] on button "Save" at bounding box center [1305, 699] width 78 height 27
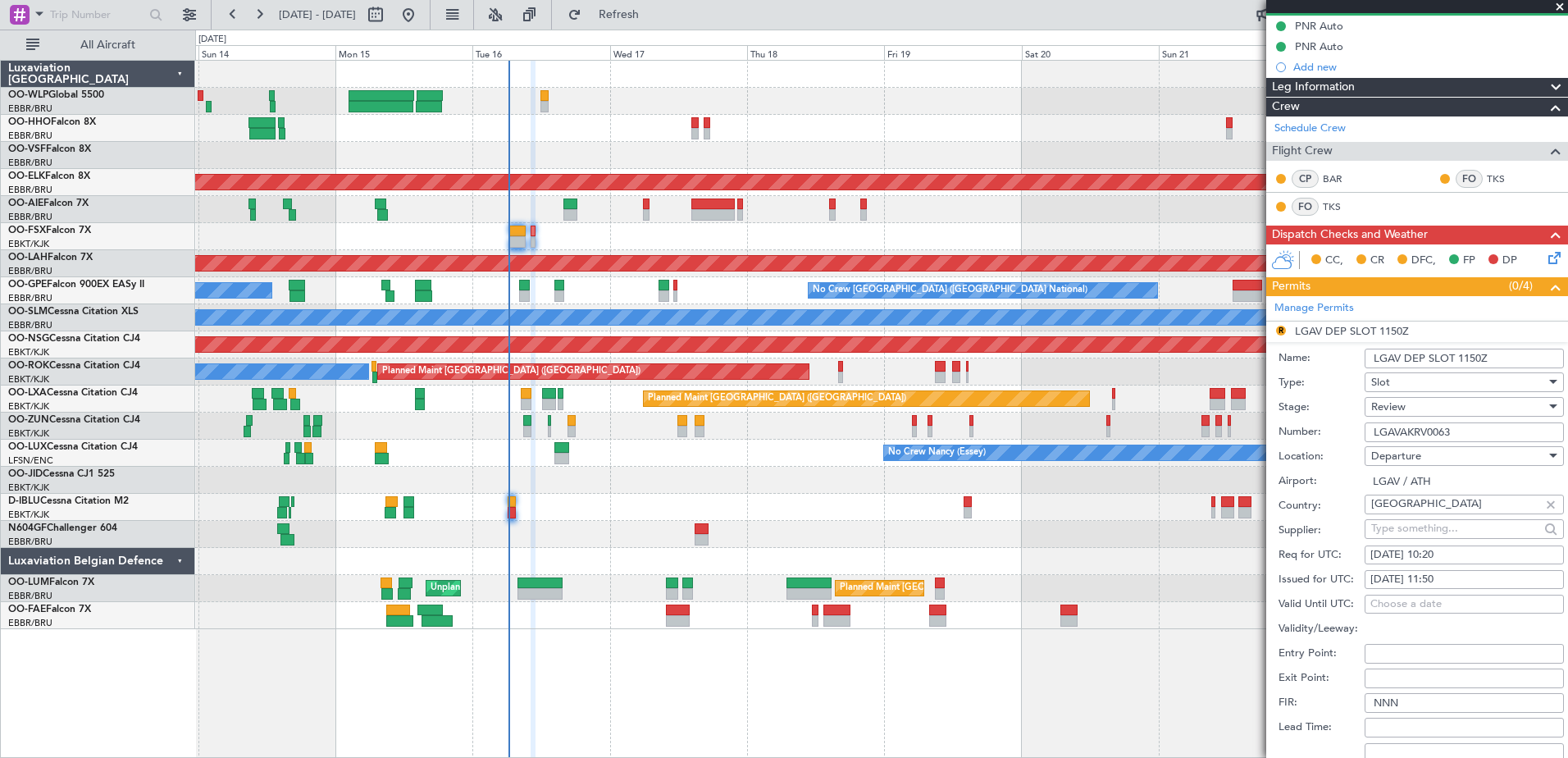
click at [1455, 567] on div "Issued for UTC: 16/09/2025 11:50" at bounding box center [1422, 579] width 285 height 25
click at [1456, 572] on div "16/09/2025 11:50" at bounding box center [1464, 580] width 188 height 16
select select "9"
select select "2025"
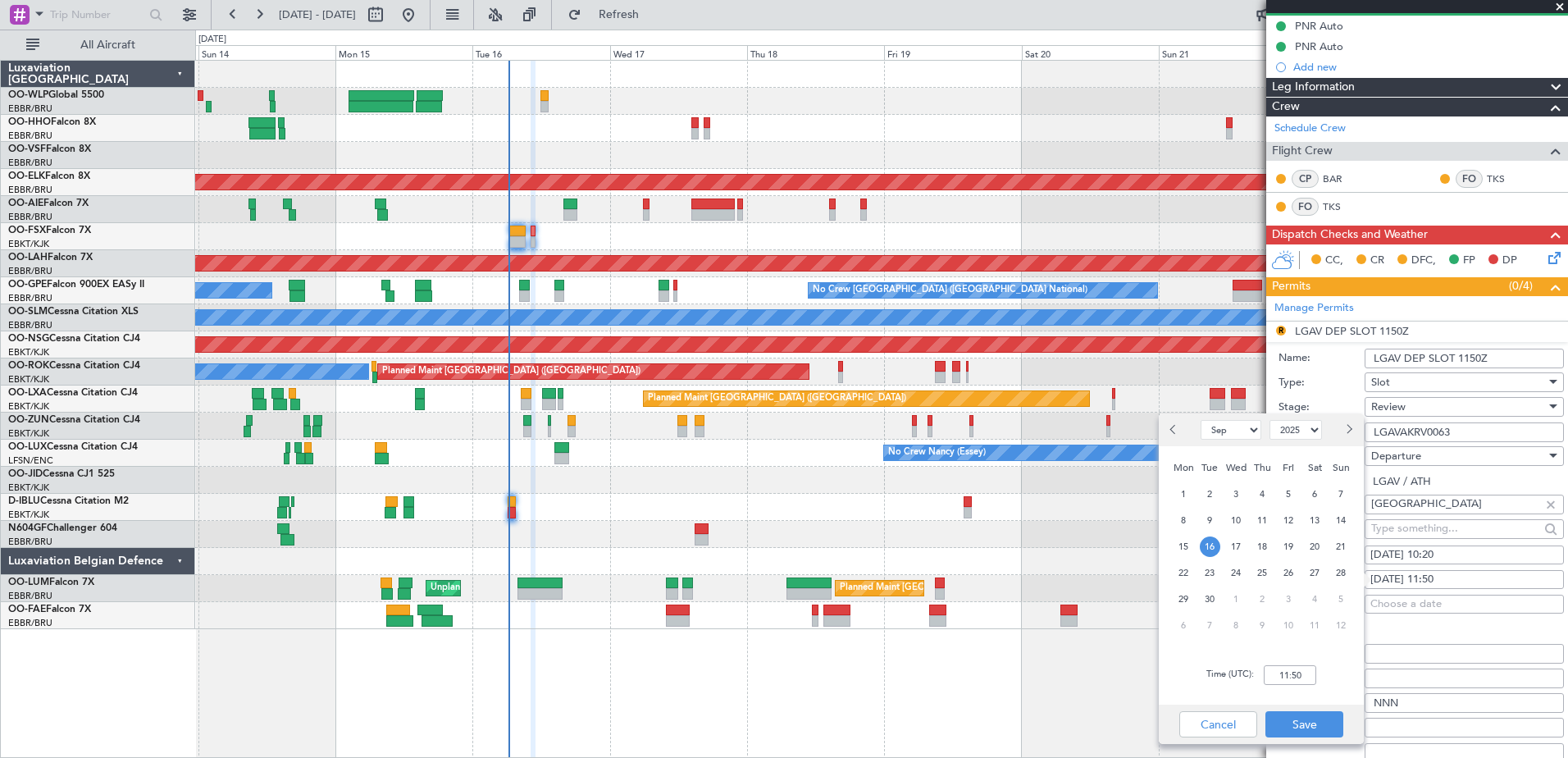
click at [1300, 685] on div "Time (UTC): 11:50" at bounding box center [1262, 675] width 205 height 59
click at [1305, 675] on input "11:50" at bounding box center [1290, 675] width 52 height 20
type input "10:20"
click at [1317, 718] on button "Save" at bounding box center [1305, 723] width 78 height 27
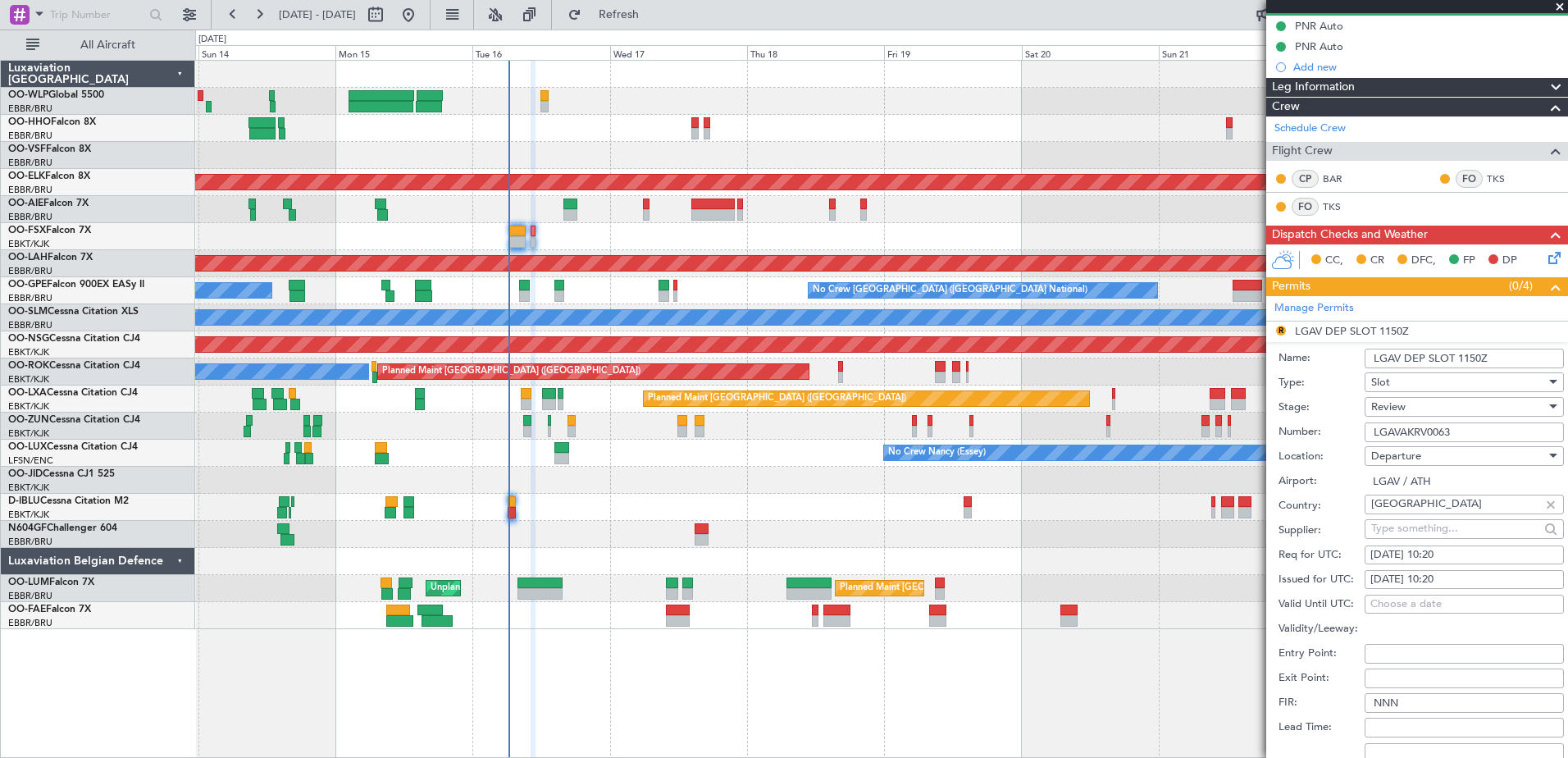
click at [1422, 411] on div "Review" at bounding box center [1458, 406] width 175 height 25
click at [1410, 512] on span "Requested" at bounding box center [1458, 513] width 172 height 25
click at [1441, 406] on div "Requested" at bounding box center [1458, 406] width 175 height 25
click at [1434, 528] on span "Received OK" at bounding box center [1458, 530] width 172 height 25
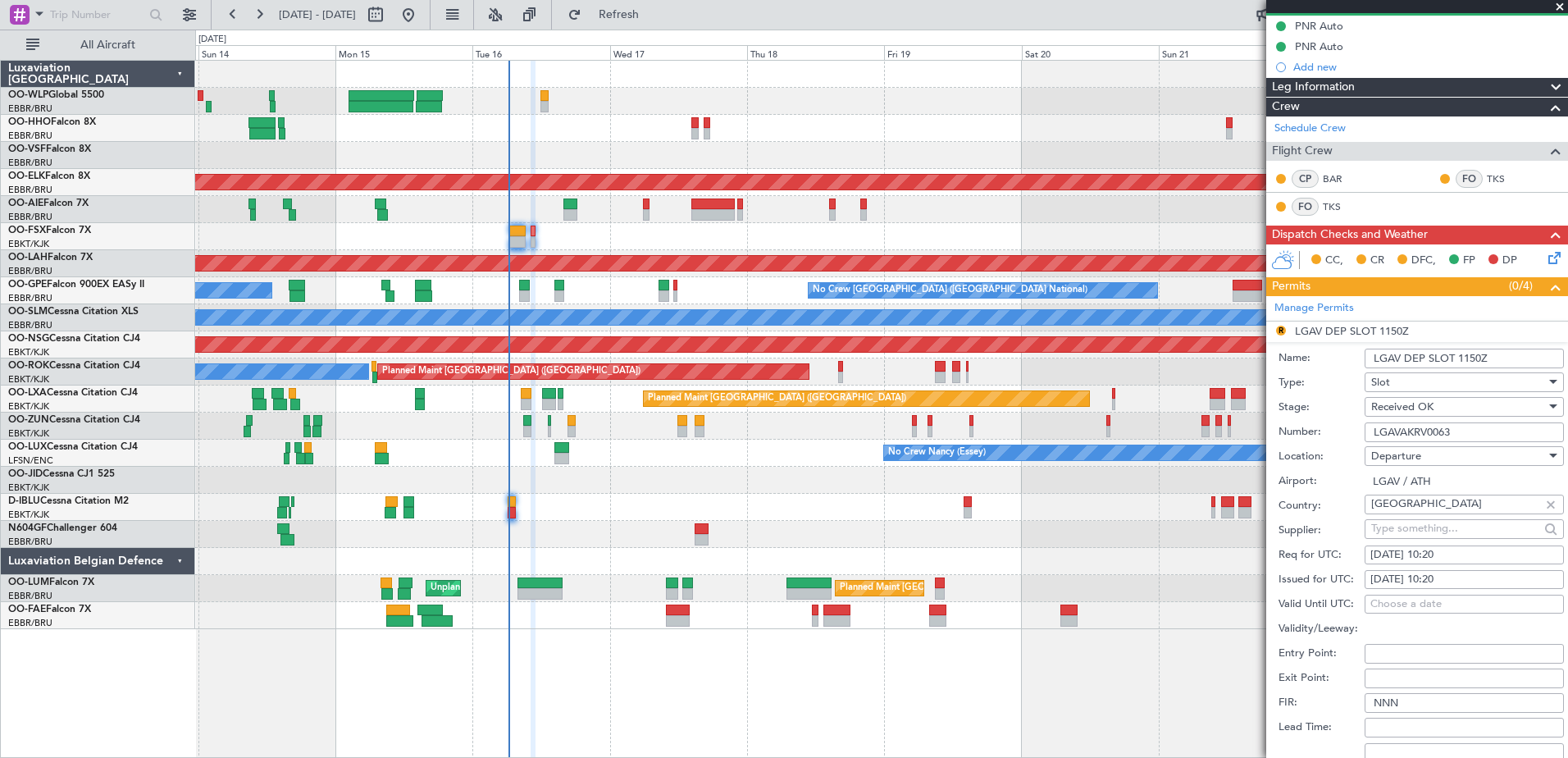
scroll to position [410, 0]
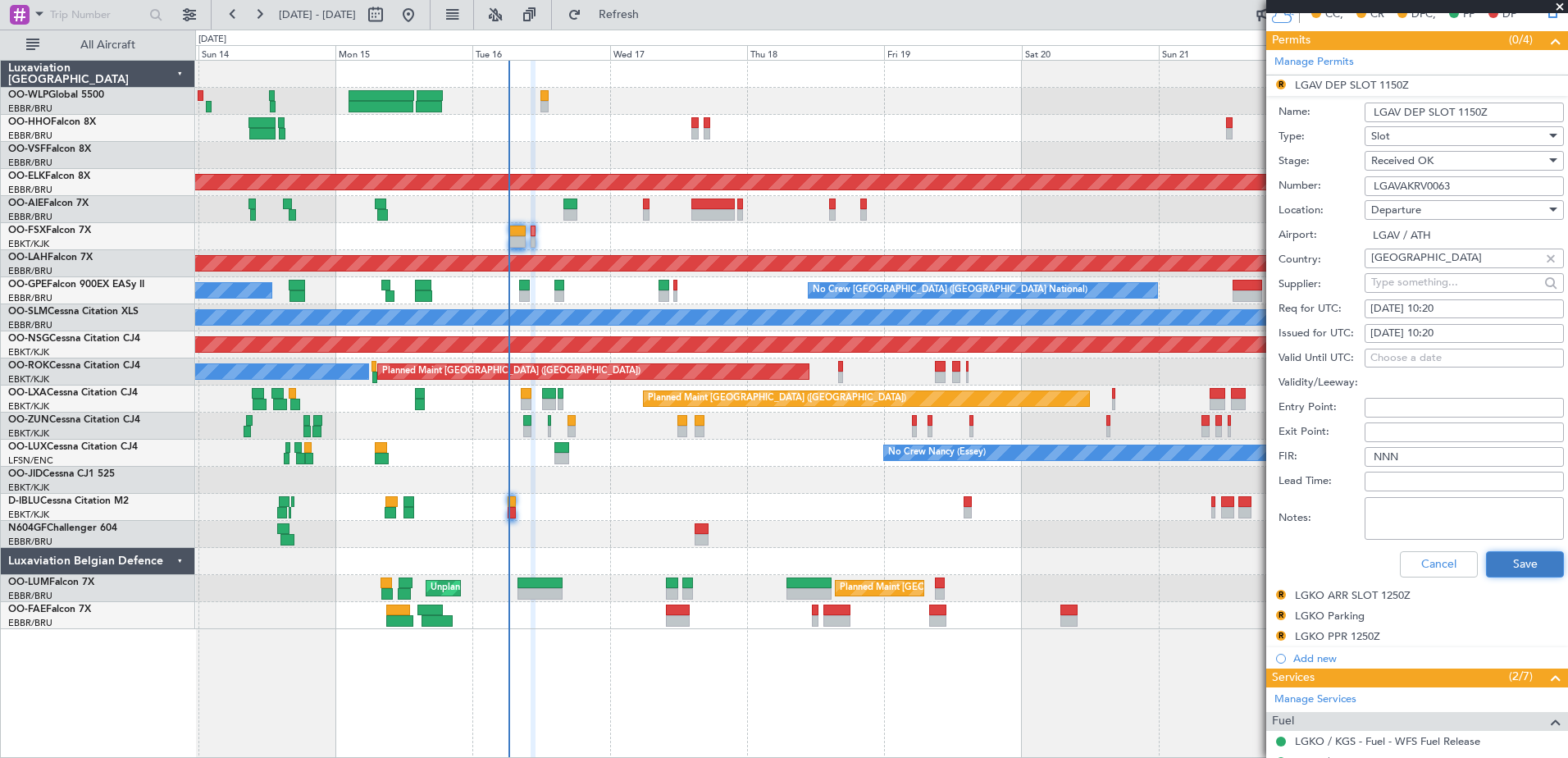
click at [1514, 566] on button "Save" at bounding box center [1525, 564] width 78 height 27
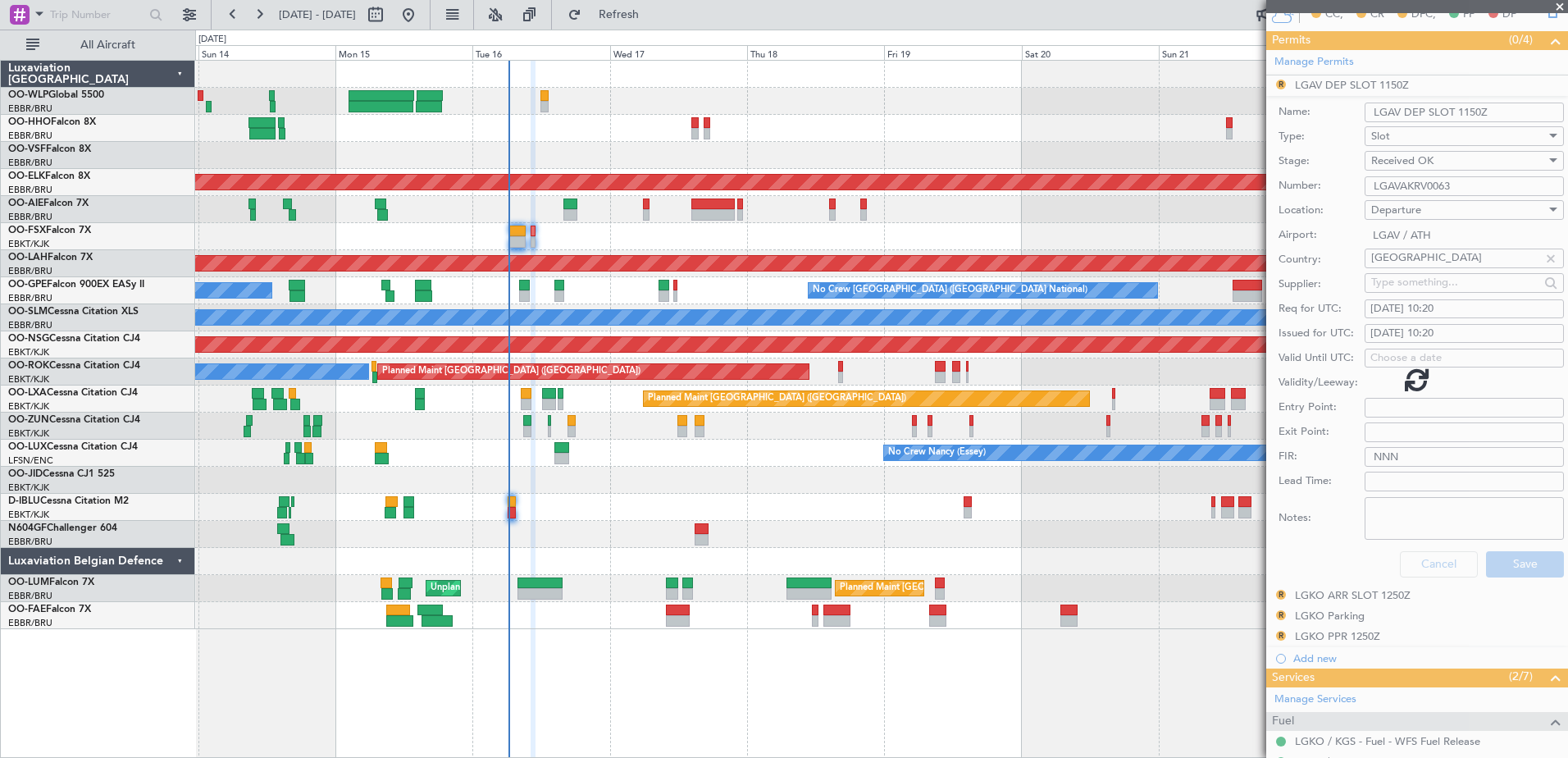
scroll to position [162, 0]
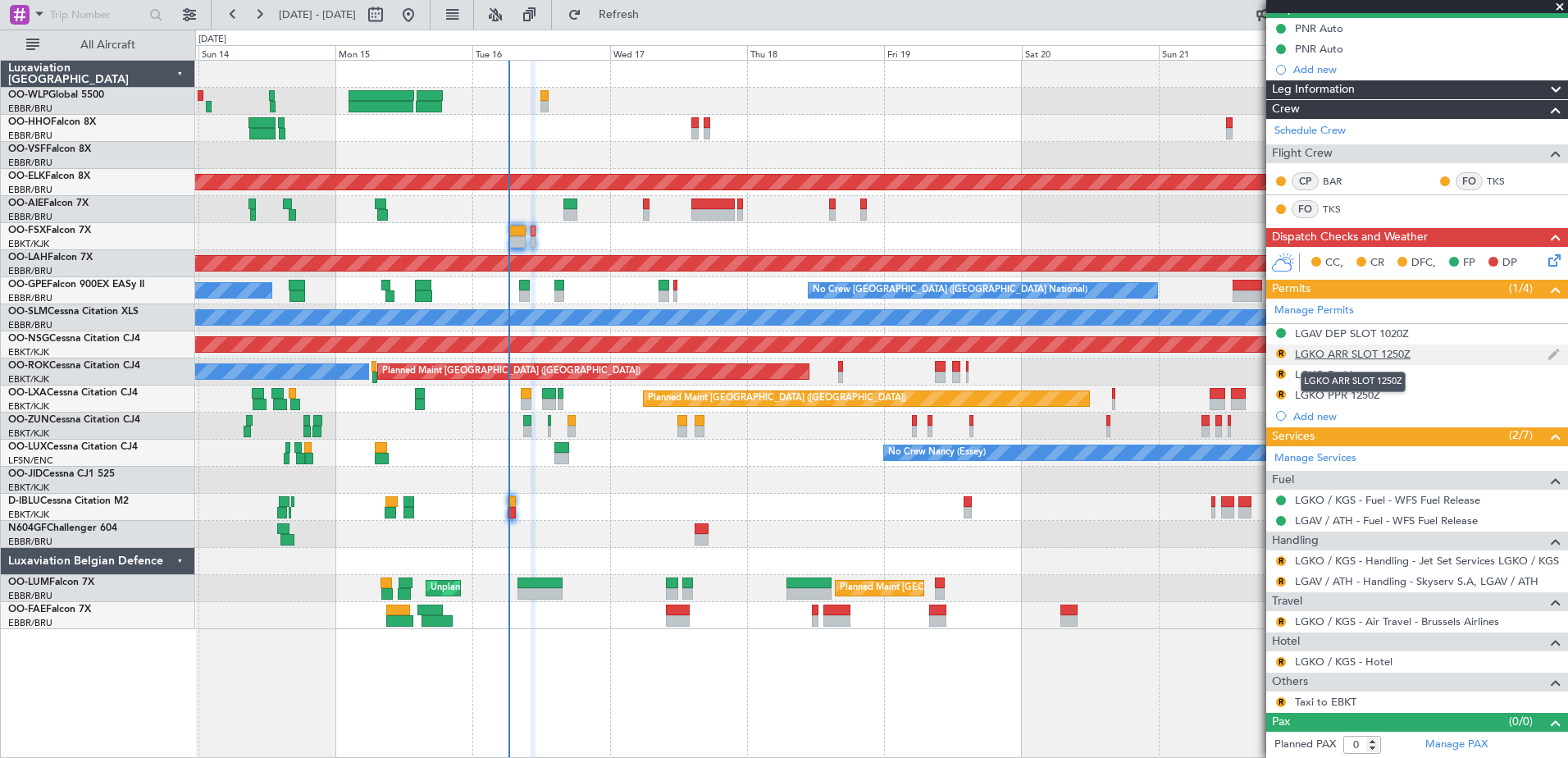
click at [1365, 348] on div "LGKO ARR SLOT 1250Z" at bounding box center [1353, 353] width 115 height 14
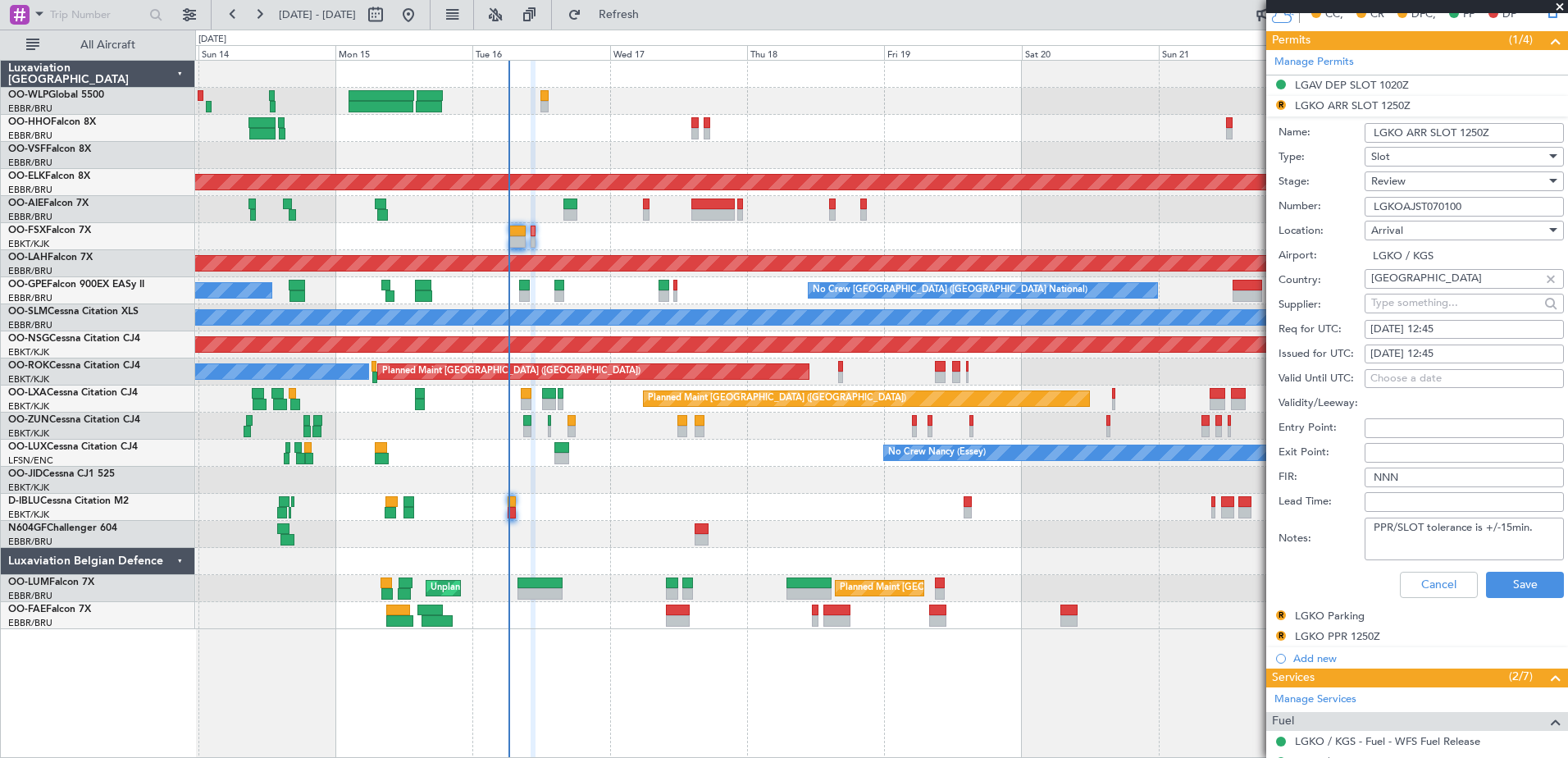
click at [1464, 321] on div "16/09/2025 12:45" at bounding box center [1464, 329] width 188 height 16
select select "9"
select select "2025"
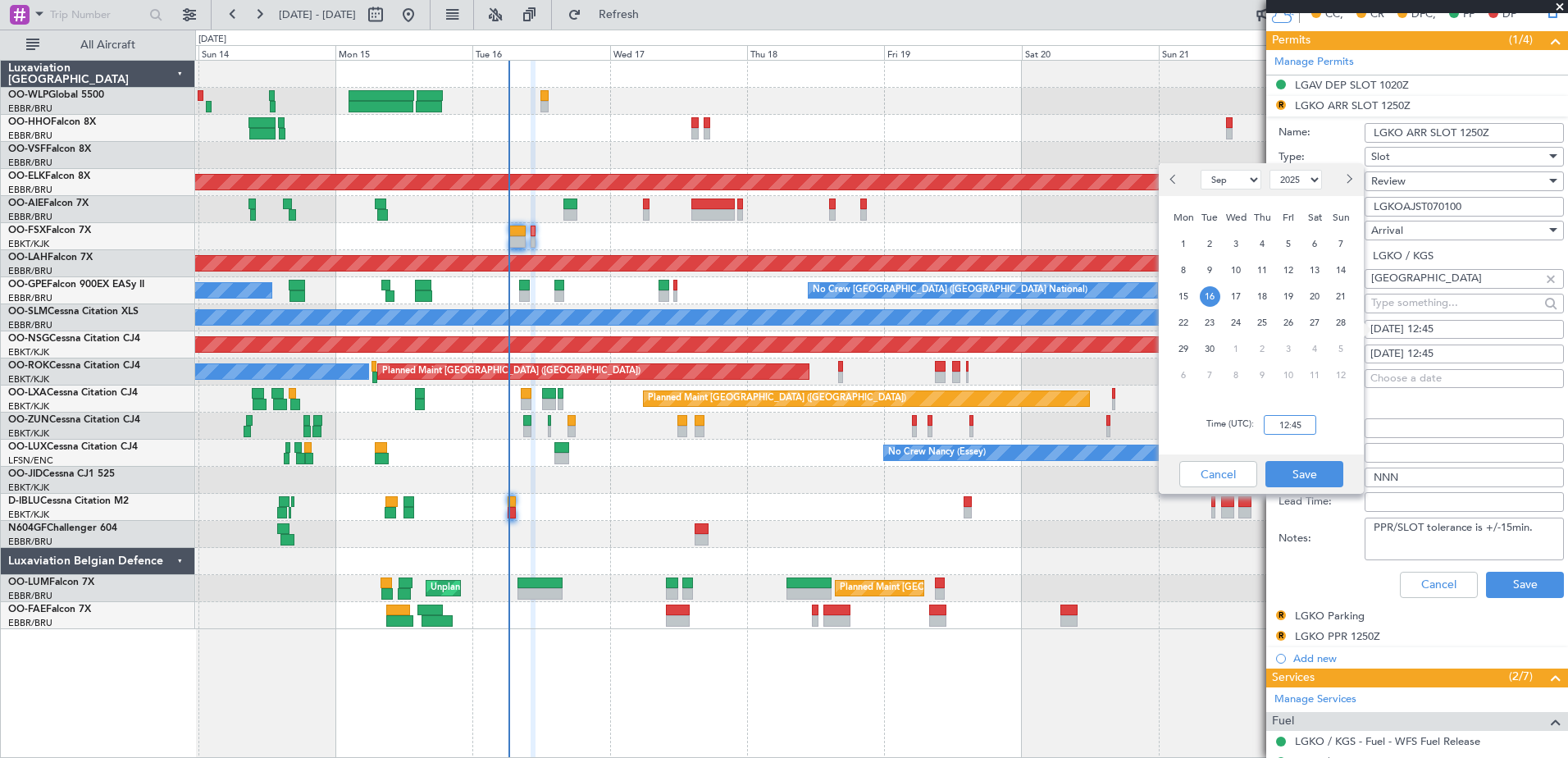
click at [1294, 423] on input "12:45" at bounding box center [1290, 425] width 52 height 20
type input "11:05"
drag, startPoint x: 1304, startPoint y: 467, endPoint x: 1352, endPoint y: 433, distance: 58.8
click at [1305, 467] on button "Save" at bounding box center [1305, 474] width 78 height 27
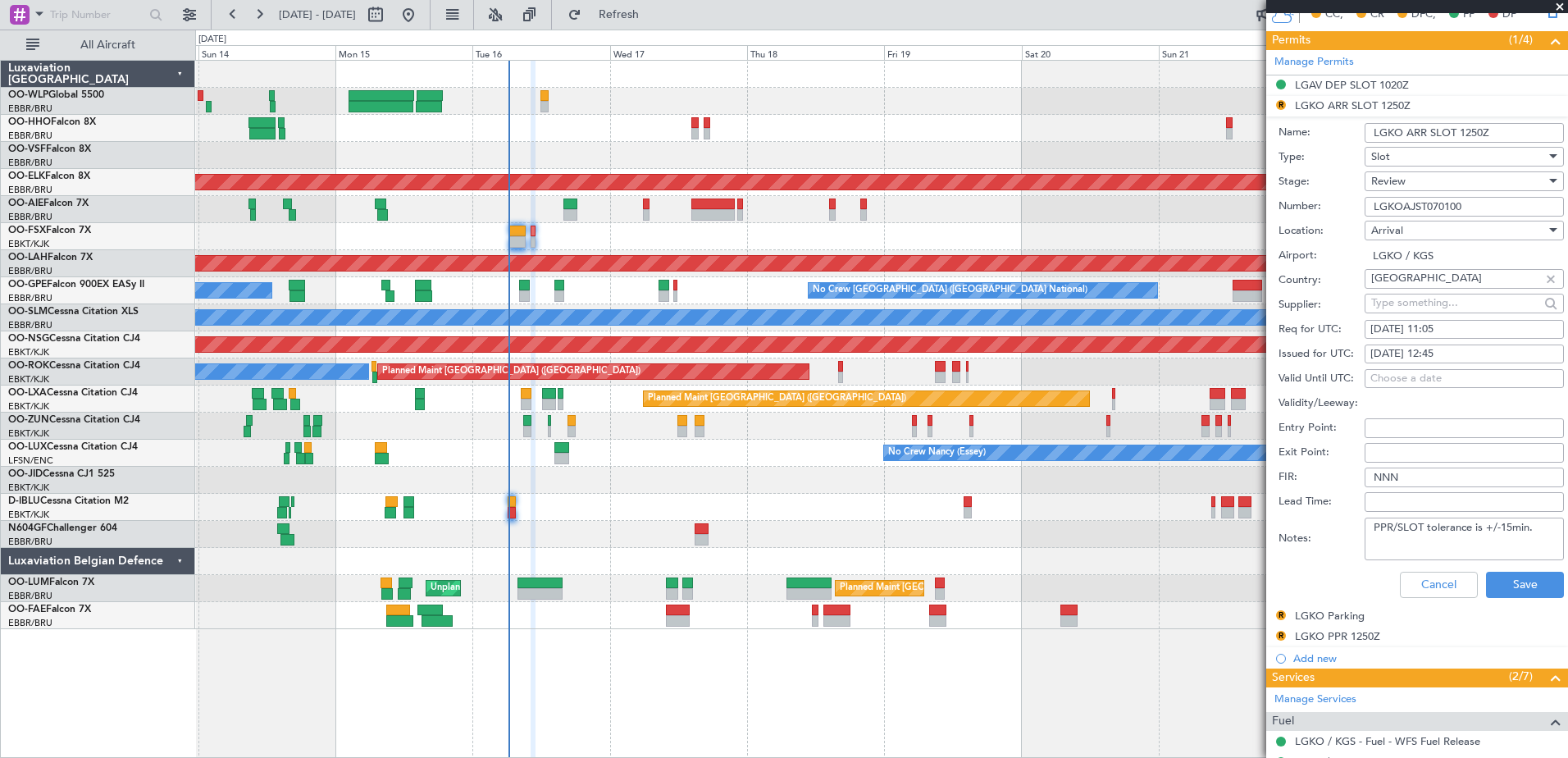
click at [1453, 347] on div "16/09/2025 12:45" at bounding box center [1464, 354] width 188 height 16
select select "9"
select select "2025"
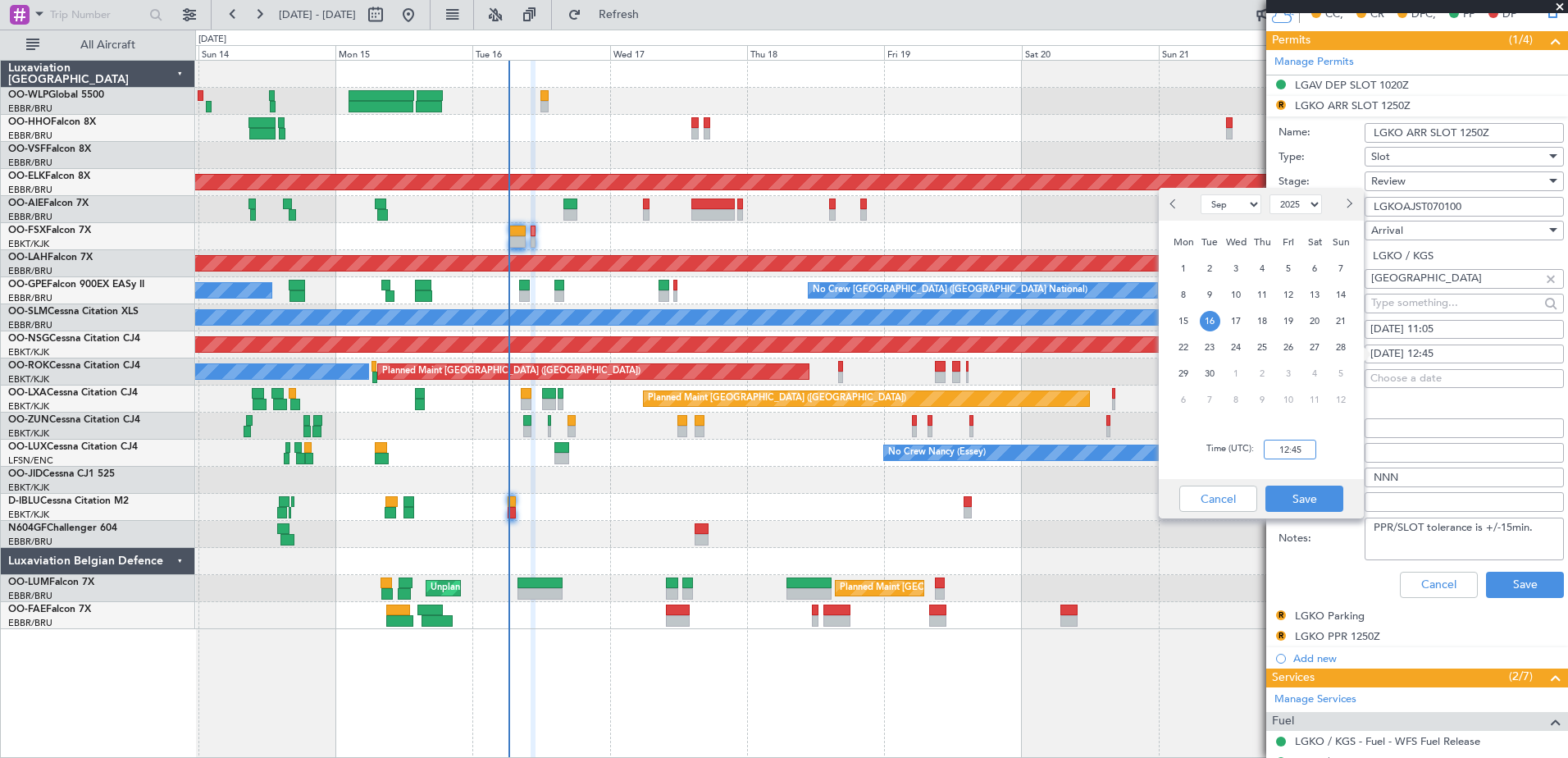
click at [1294, 454] on input "12:45" at bounding box center [1290, 450] width 52 height 20
type input "11:05"
click at [1305, 496] on button "Save" at bounding box center [1305, 498] width 78 height 27
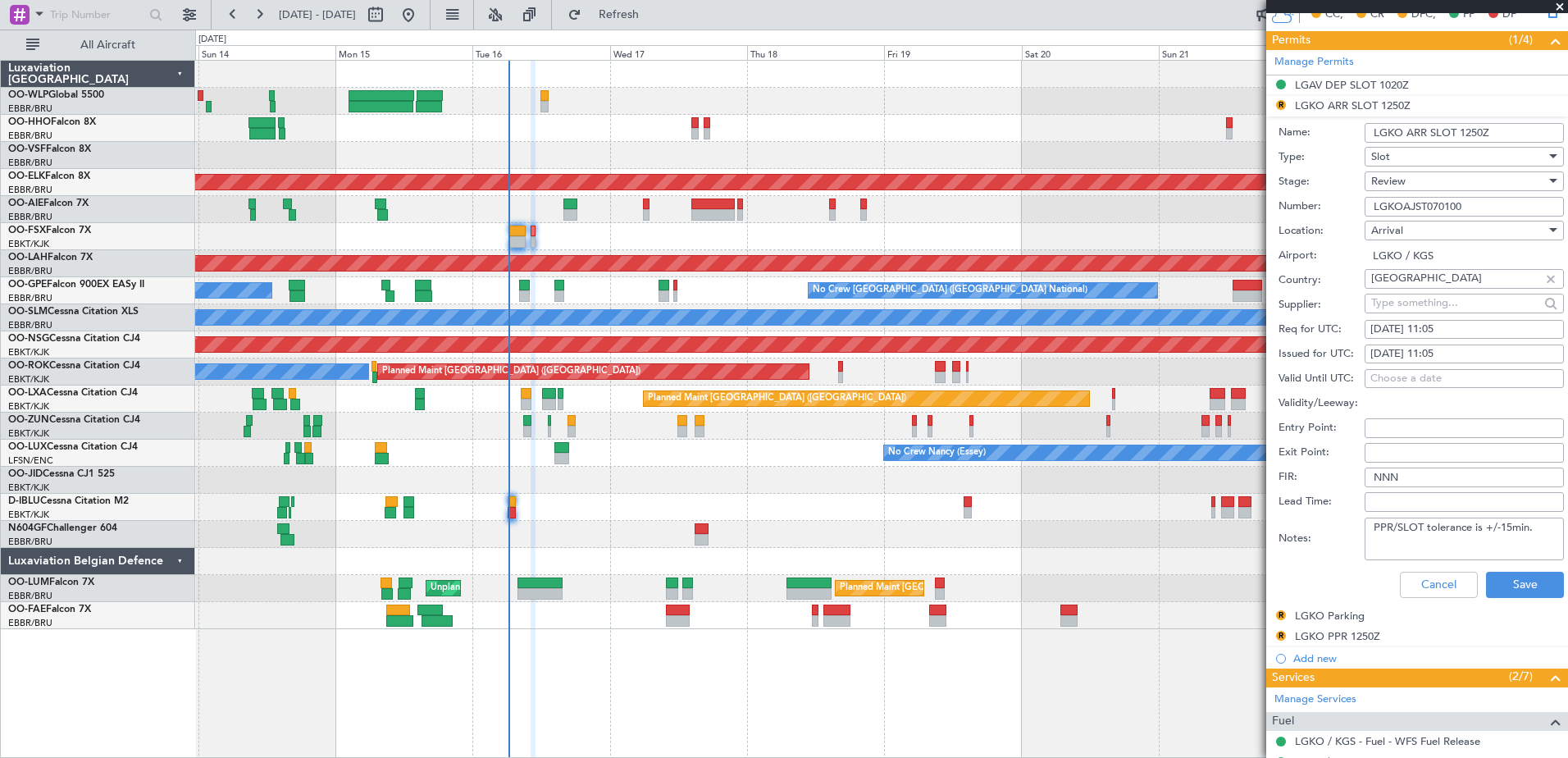
click at [1407, 181] on div "Review" at bounding box center [1458, 181] width 175 height 25
click at [1436, 283] on span "Requested" at bounding box center [1458, 287] width 172 height 25
click at [1510, 583] on button "Save" at bounding box center [1525, 584] width 78 height 27
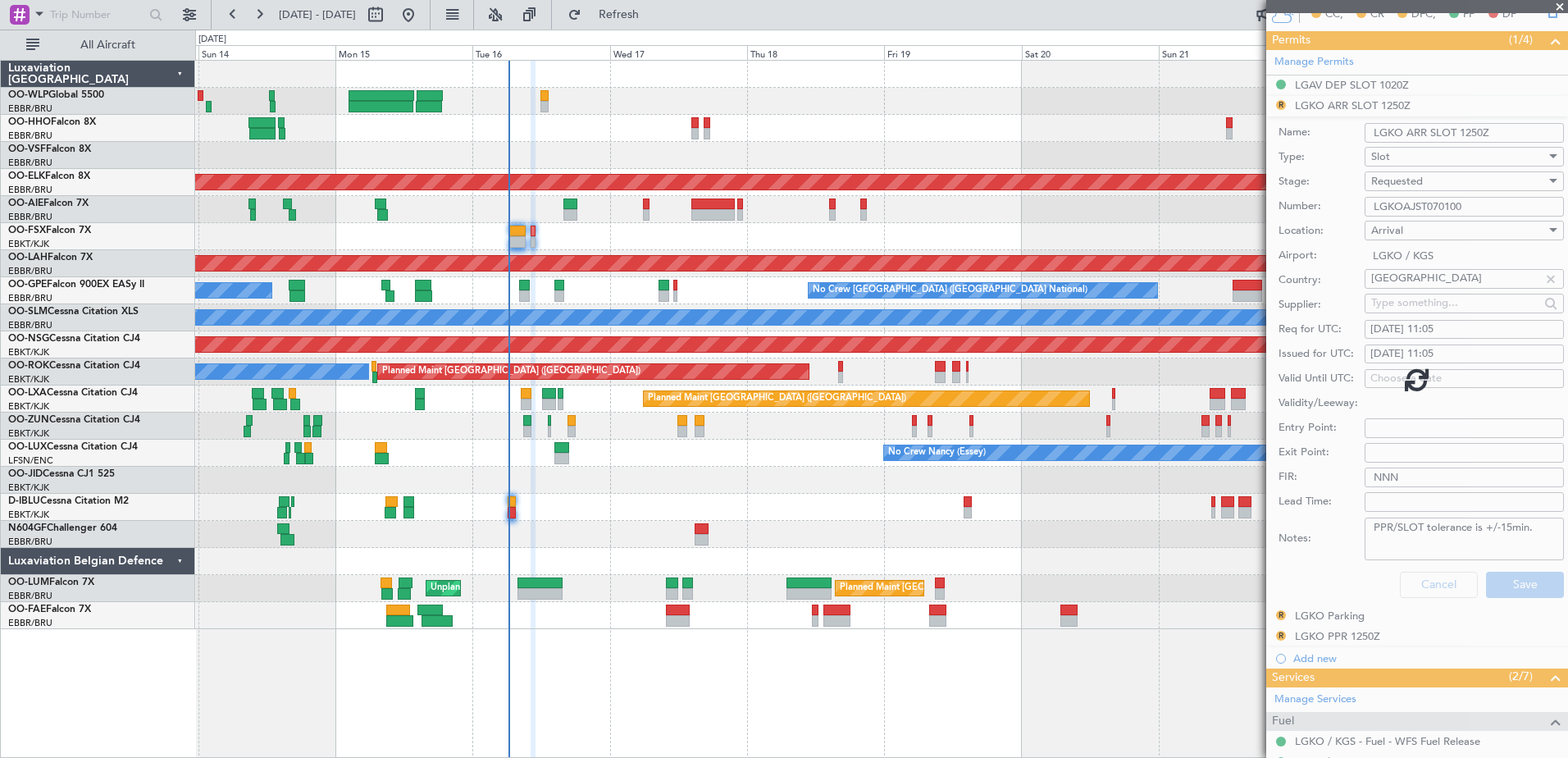
scroll to position [162, 0]
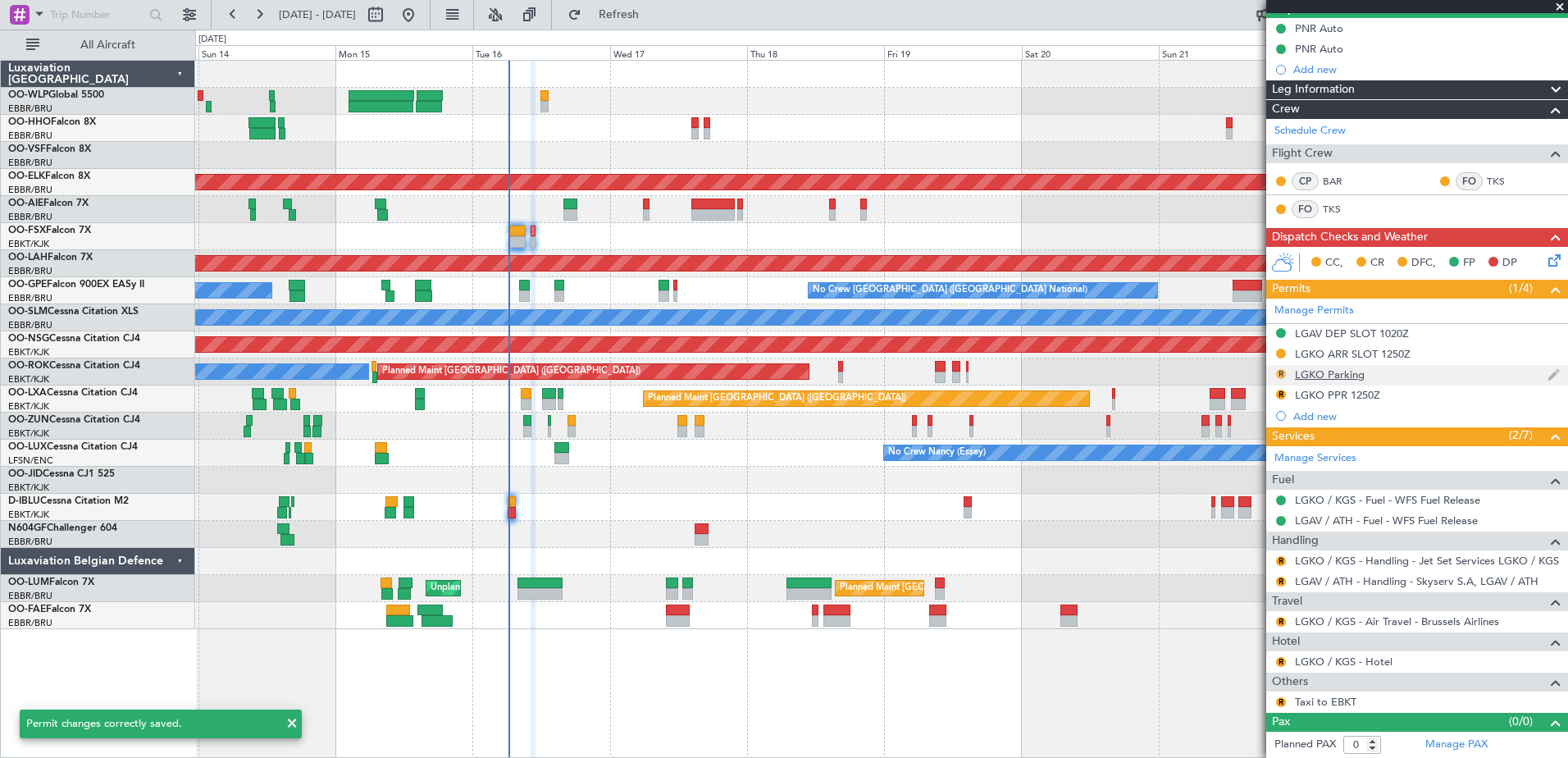
click at [1282, 376] on button "R" at bounding box center [1281, 373] width 10 height 10
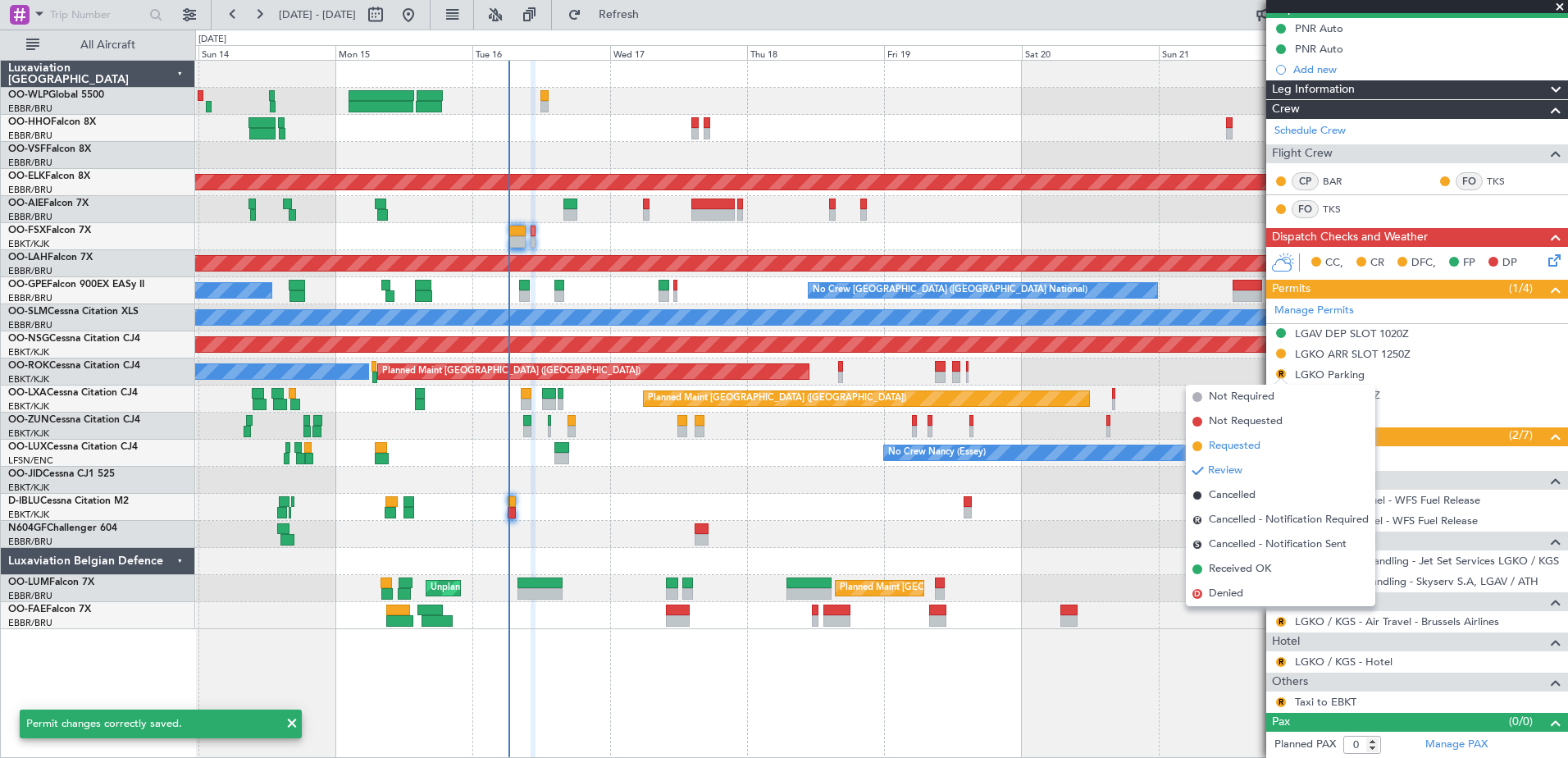
click at [1243, 444] on span "Requested" at bounding box center [1235, 446] width 51 height 16
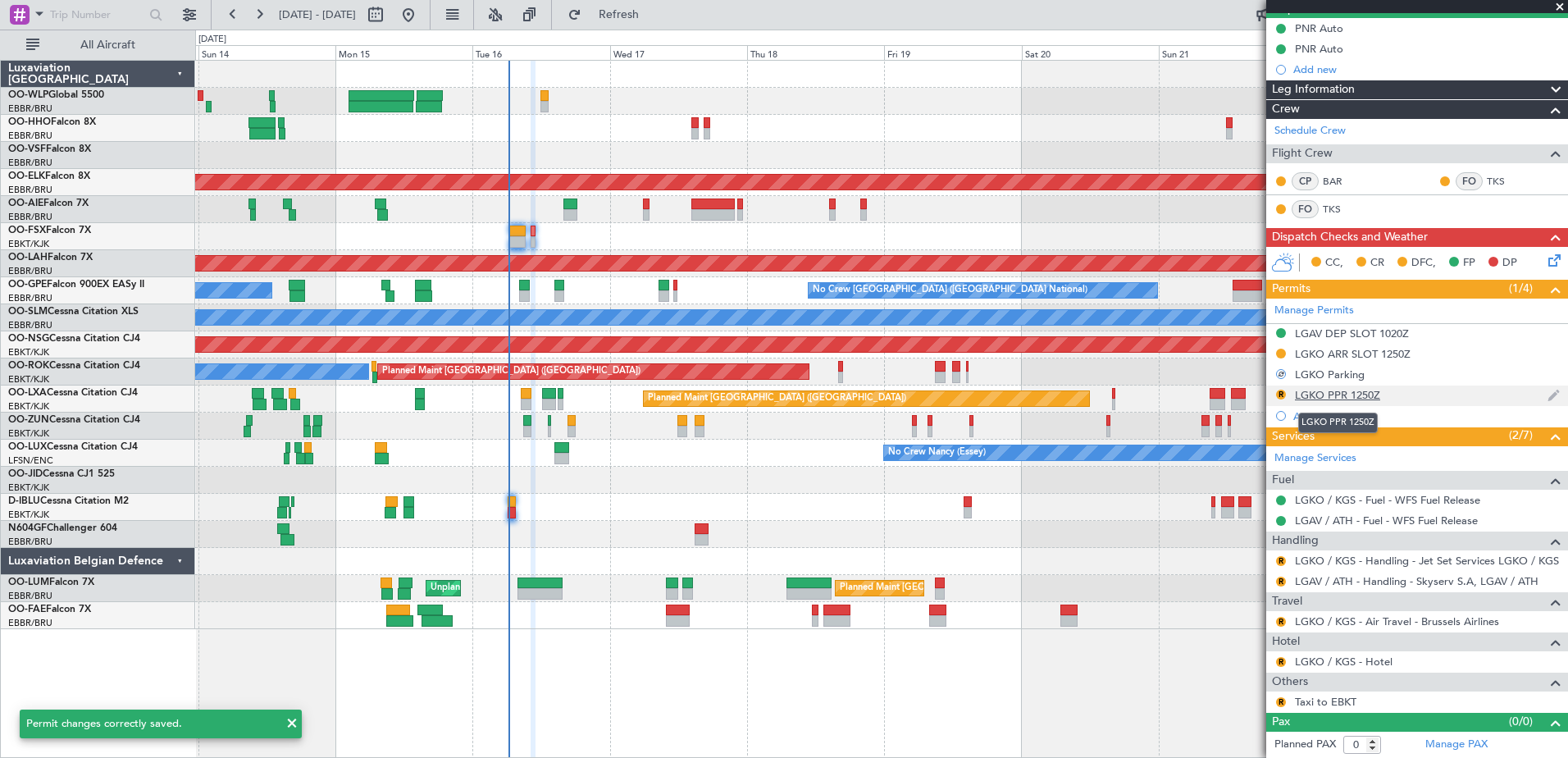
click at [1316, 391] on div "LGKO PPR 1250Z" at bounding box center [1337, 394] width 85 height 14
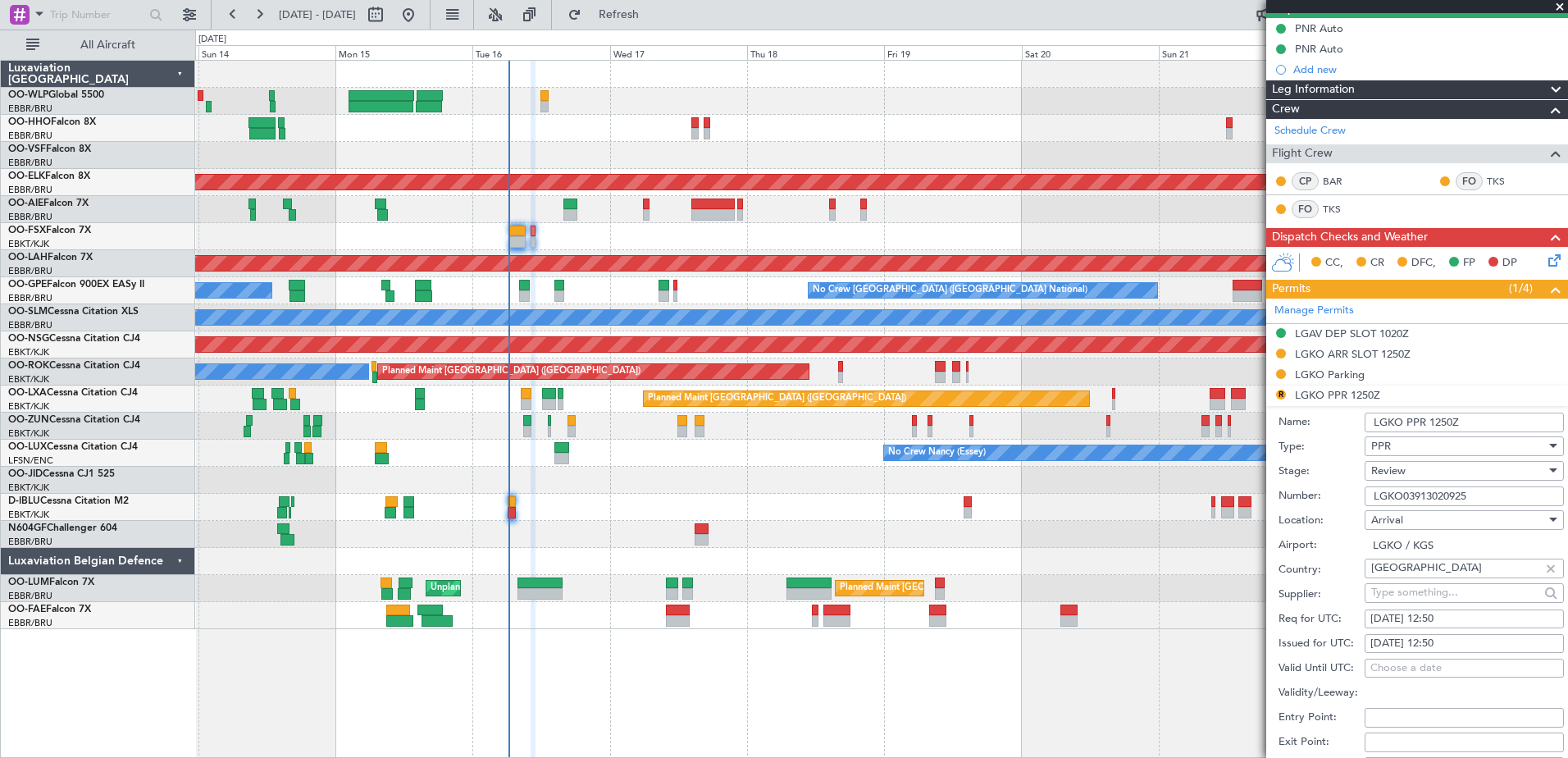
click at [1465, 616] on div "16/09/2025 12:50" at bounding box center [1464, 619] width 188 height 16
select select "9"
select select "2025"
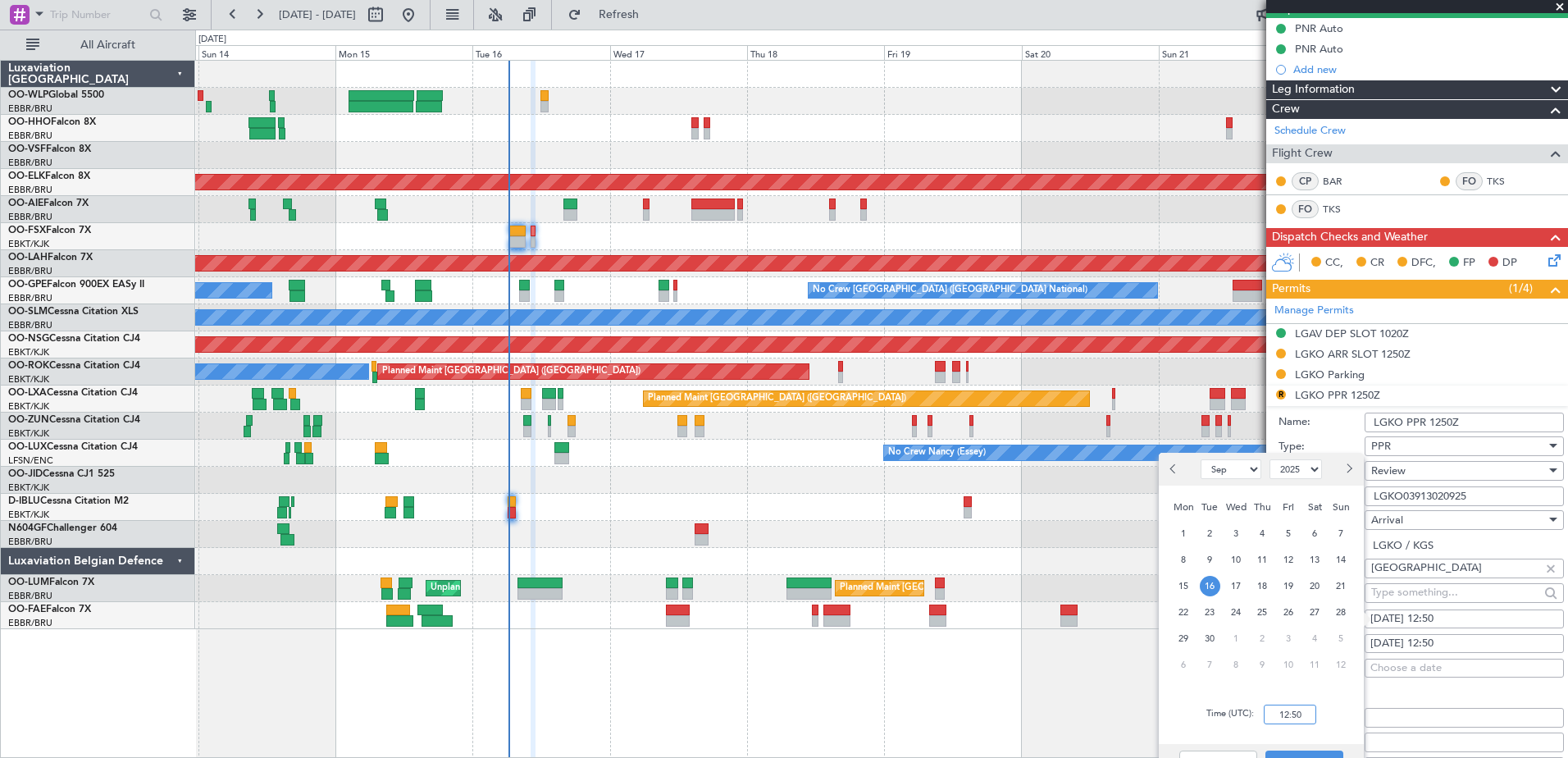
click at [1292, 710] on input "12:50" at bounding box center [1290, 714] width 52 height 20
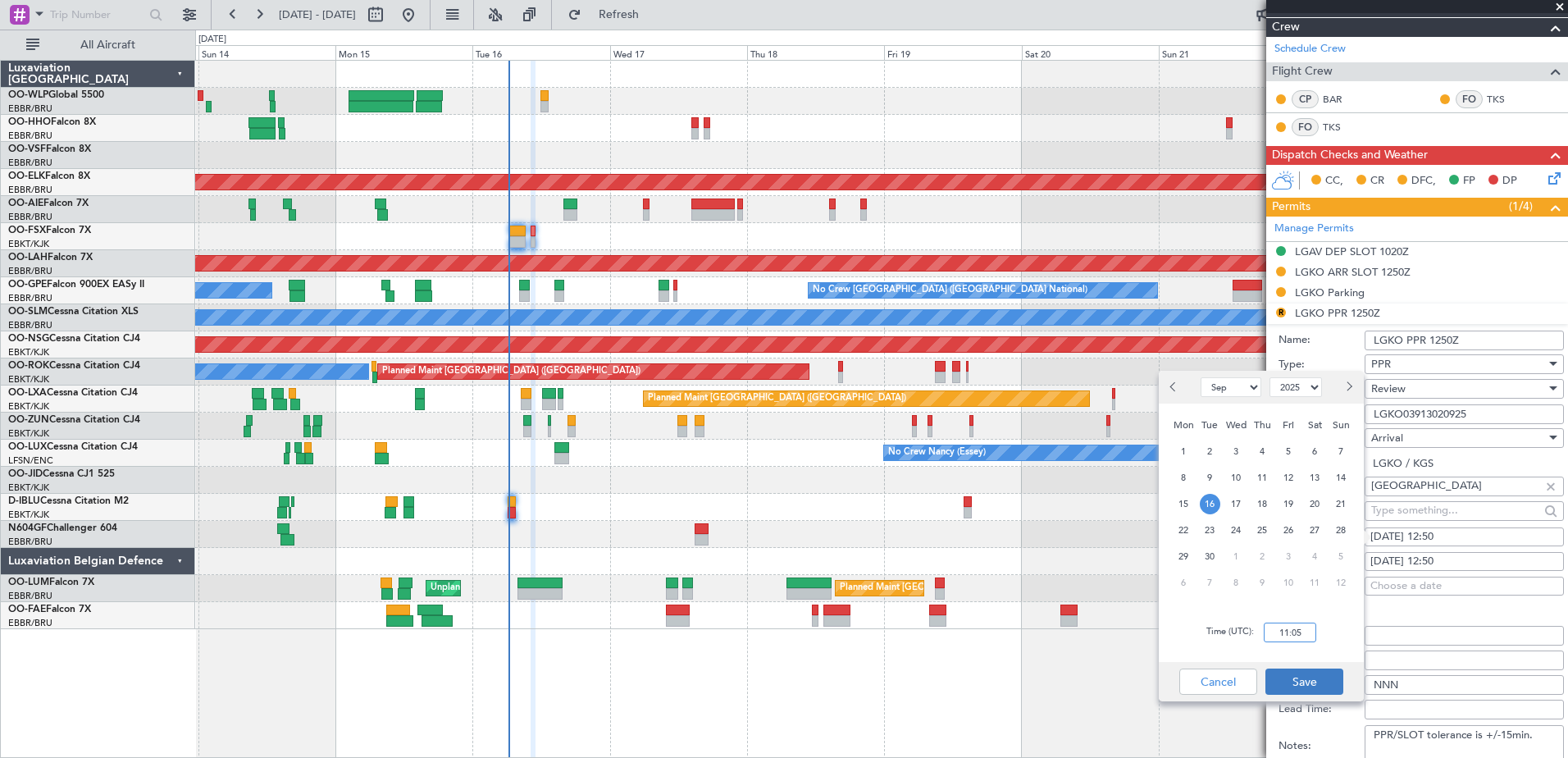
type input "11:05"
click at [1329, 678] on button "Save" at bounding box center [1305, 681] width 78 height 27
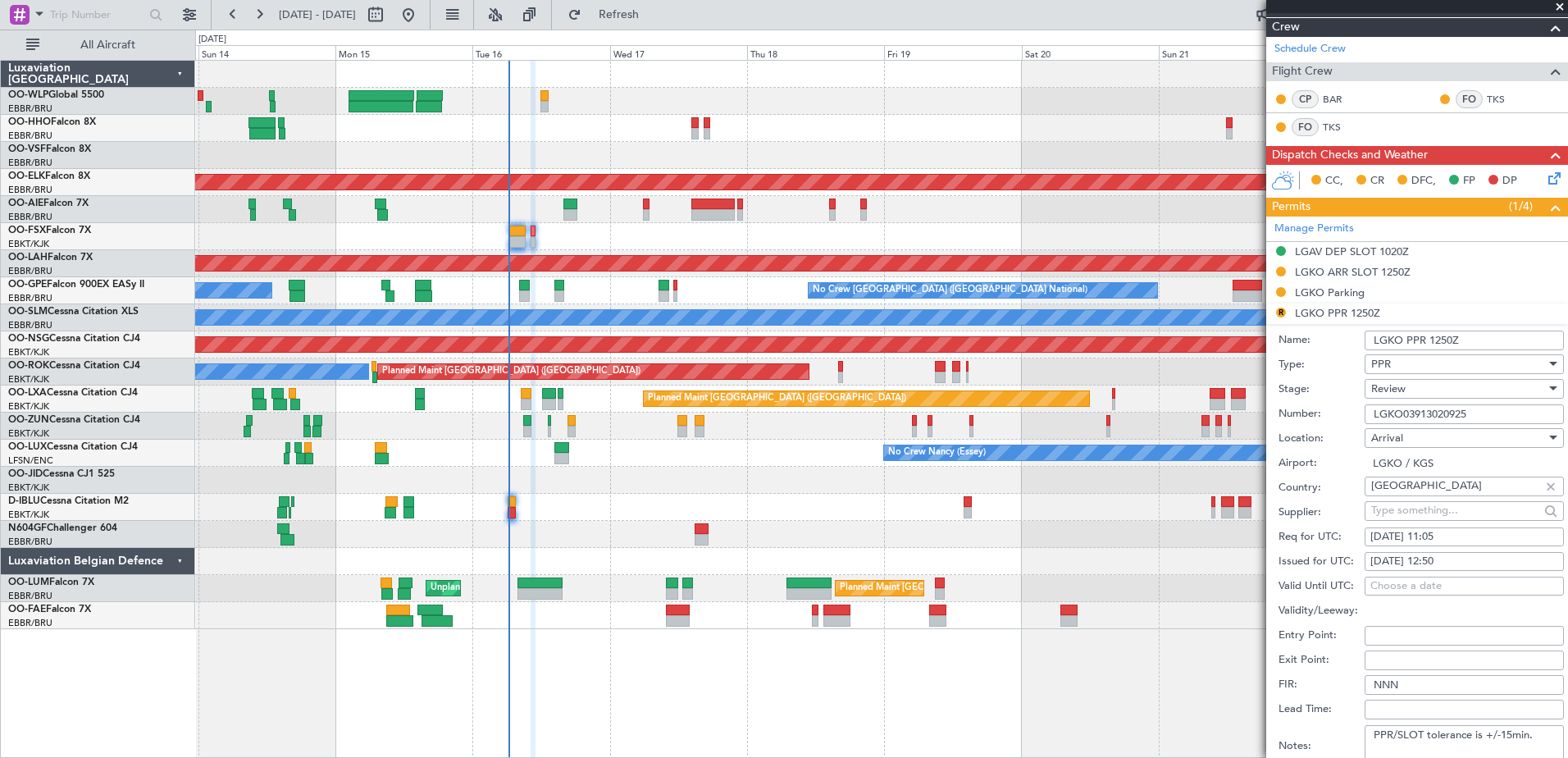
click at [1453, 556] on div "16/09/2025 12:50" at bounding box center [1464, 561] width 188 height 16
select select "9"
select select "2025"
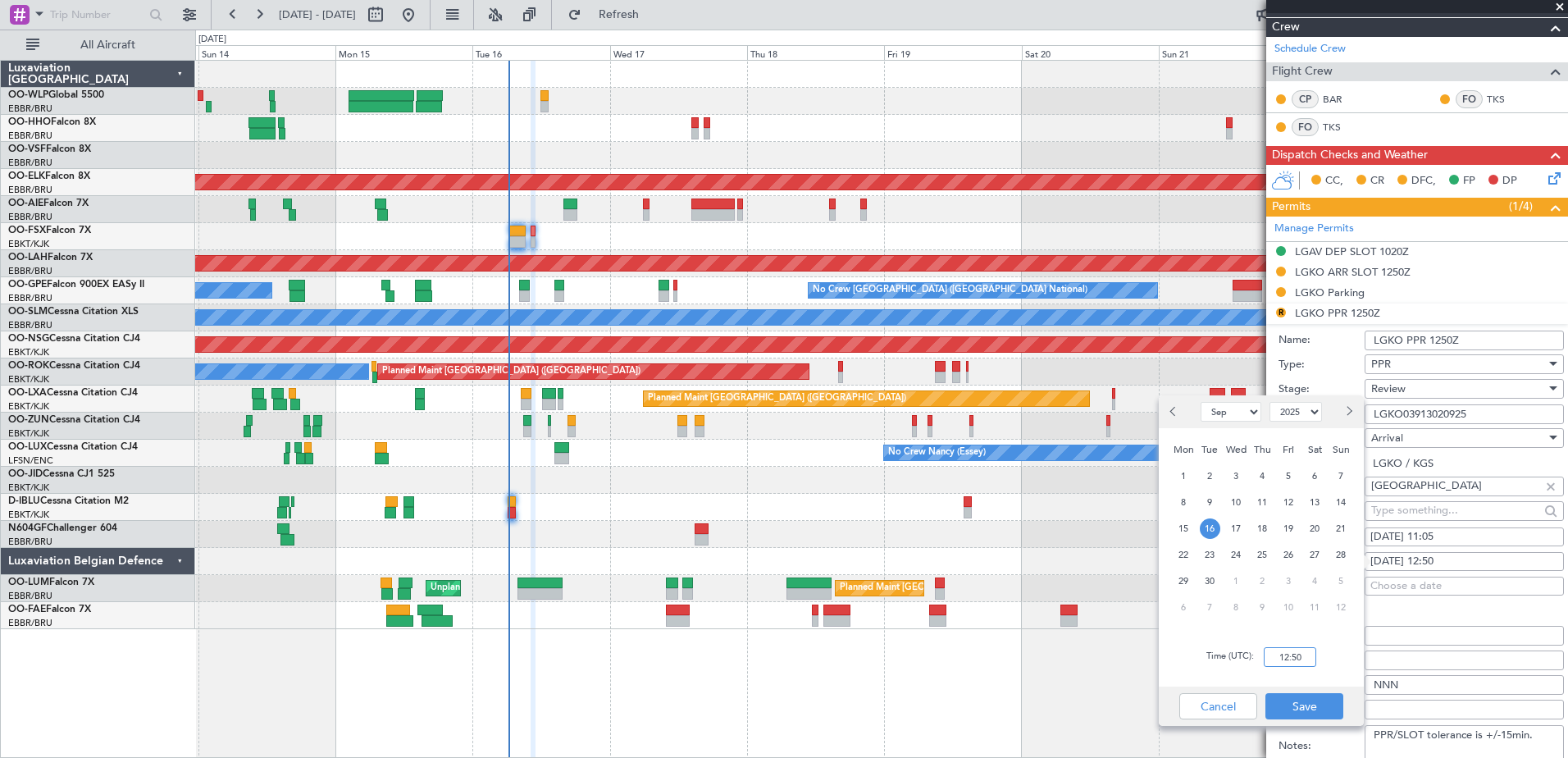
click at [1290, 660] on input "12:50" at bounding box center [1290, 657] width 52 height 20
type input "11:05"
click at [1313, 701] on button "Save" at bounding box center [1305, 706] width 78 height 27
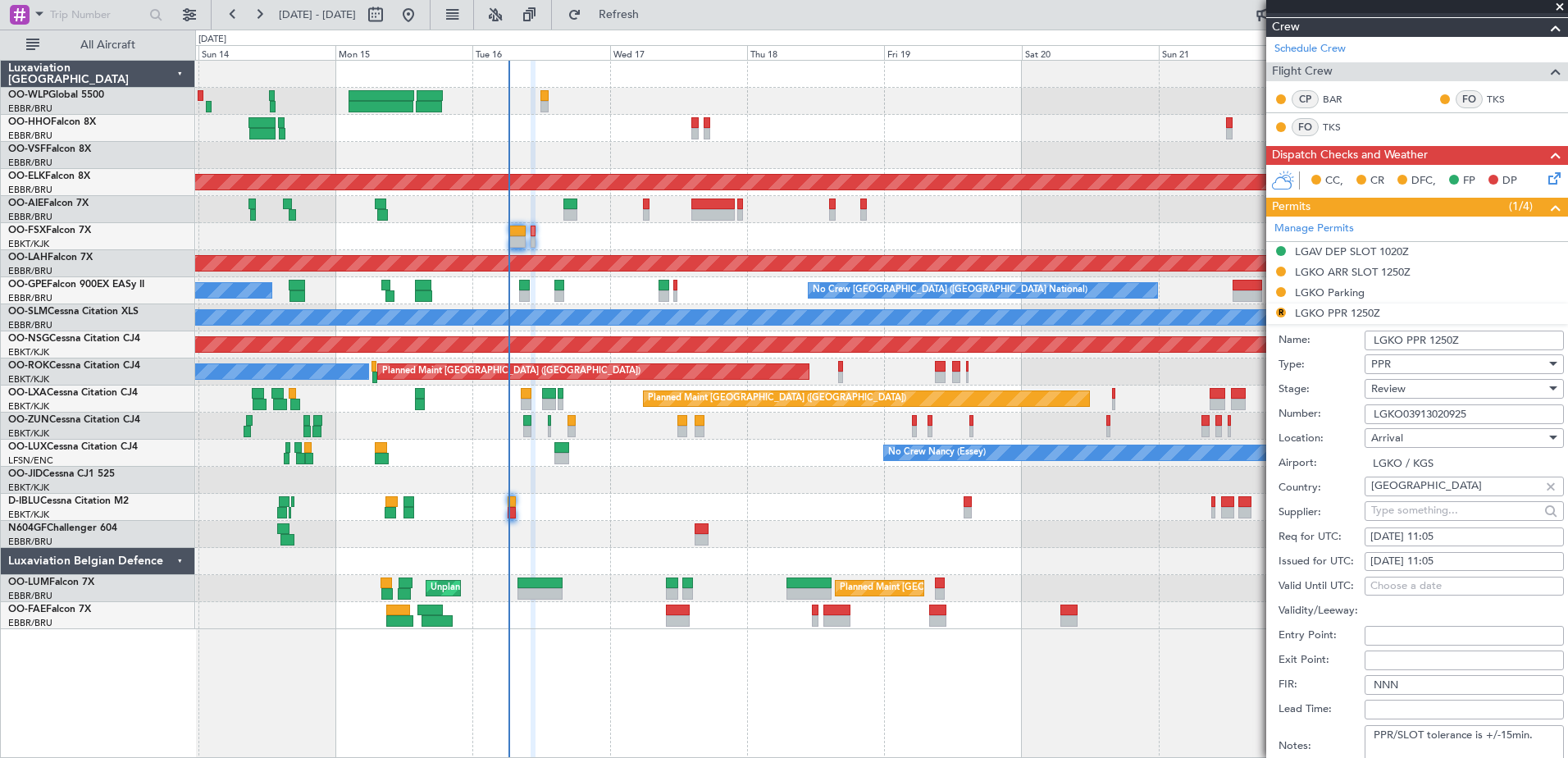
scroll to position [408, 0]
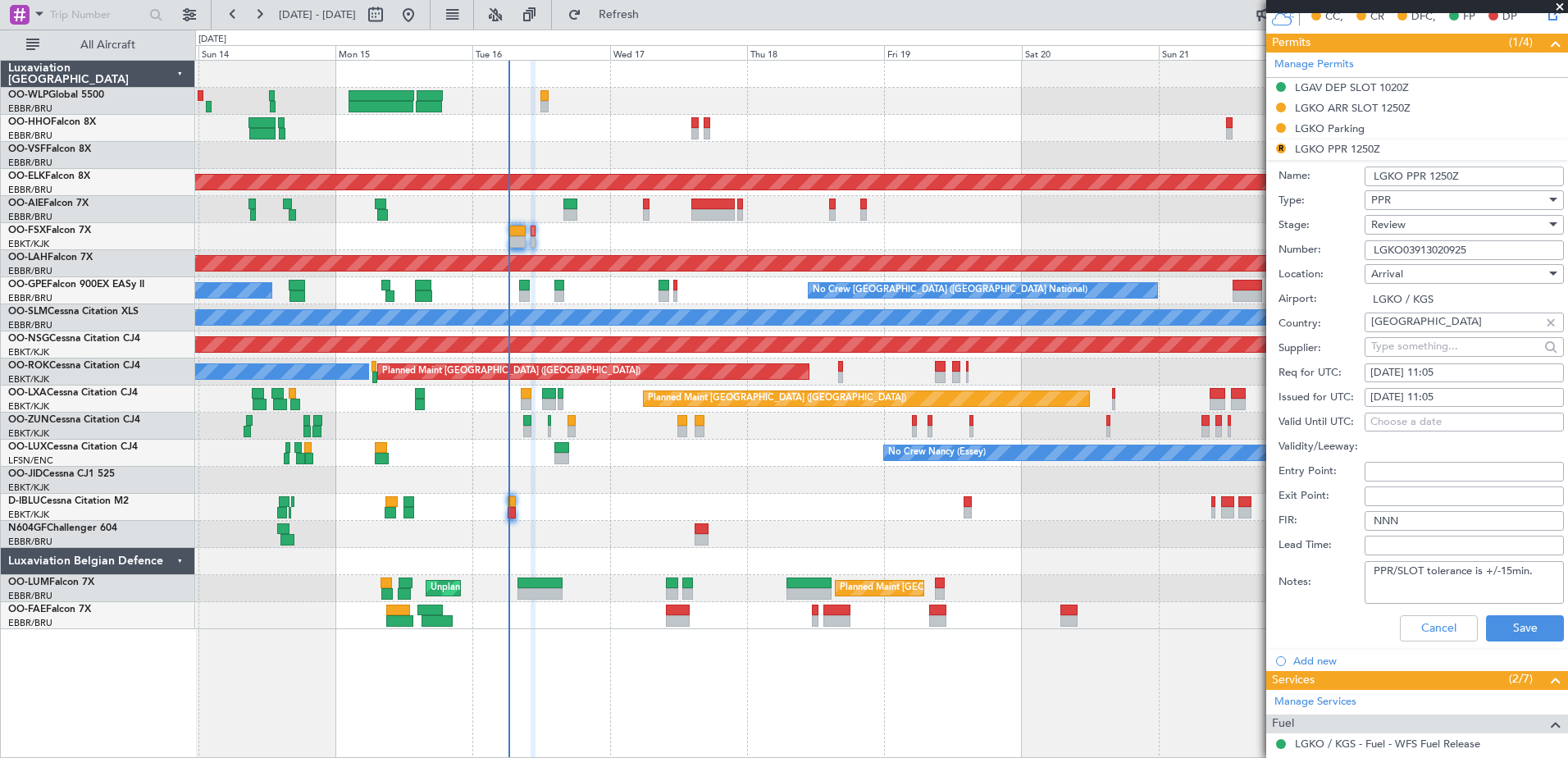
click at [1421, 222] on div "Review" at bounding box center [1458, 224] width 175 height 25
click at [1425, 326] on span "Requested" at bounding box center [1458, 331] width 172 height 25
click at [1518, 624] on button "Save" at bounding box center [1525, 627] width 78 height 27
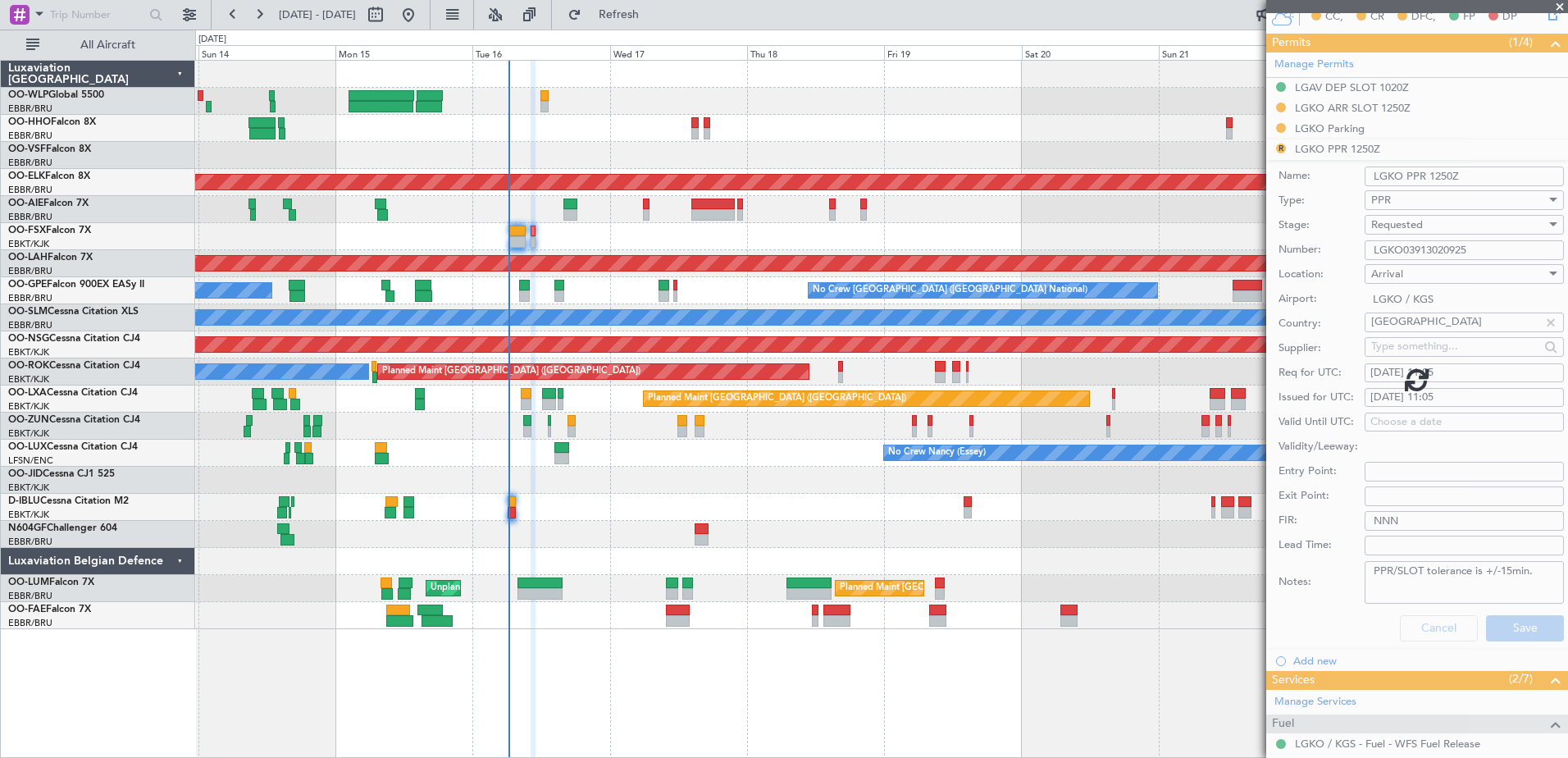
scroll to position [162, 0]
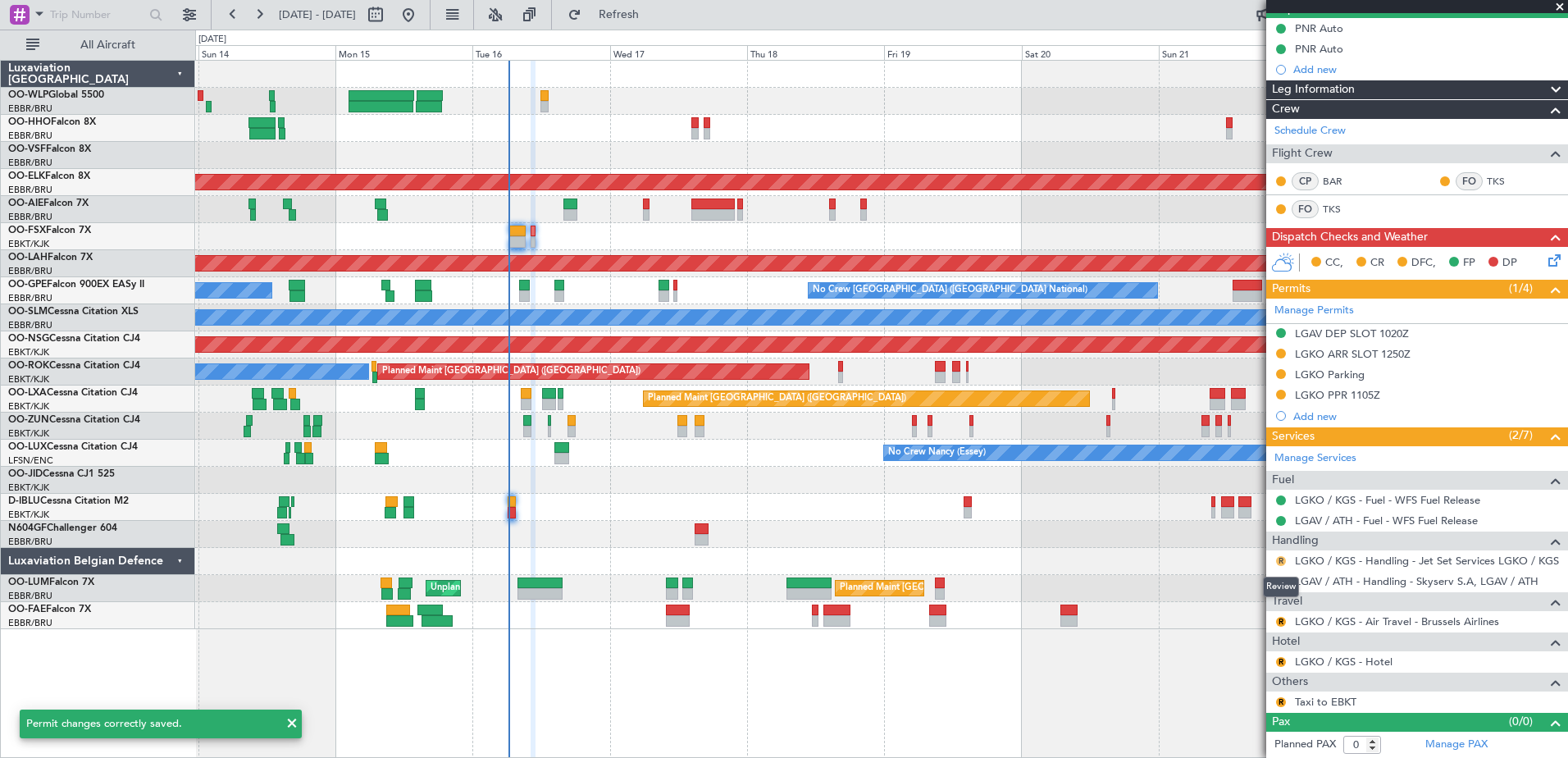
click at [1283, 560] on button "R" at bounding box center [1281, 560] width 10 height 10
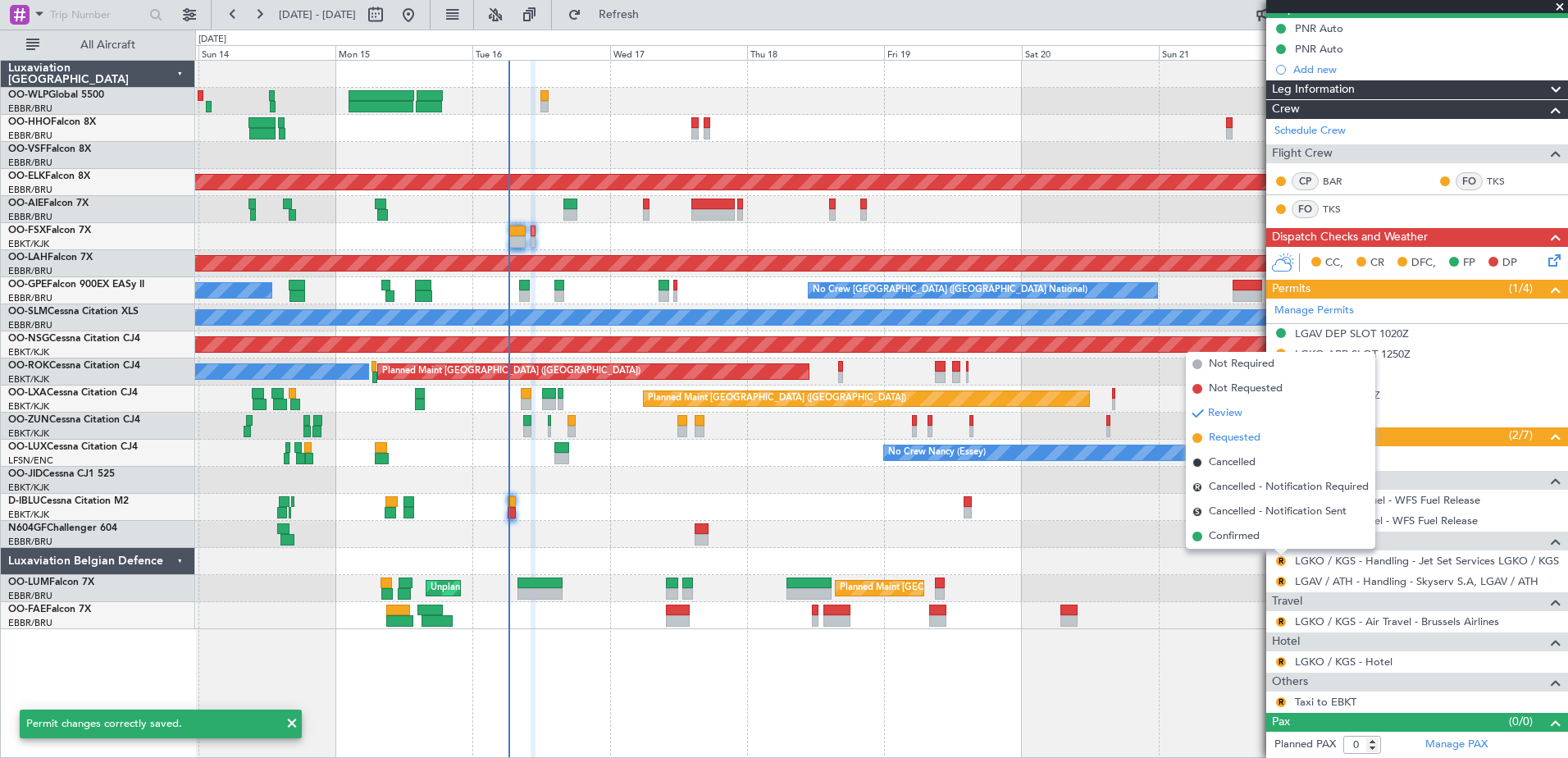
click at [1242, 442] on span "Requested" at bounding box center [1235, 438] width 51 height 16
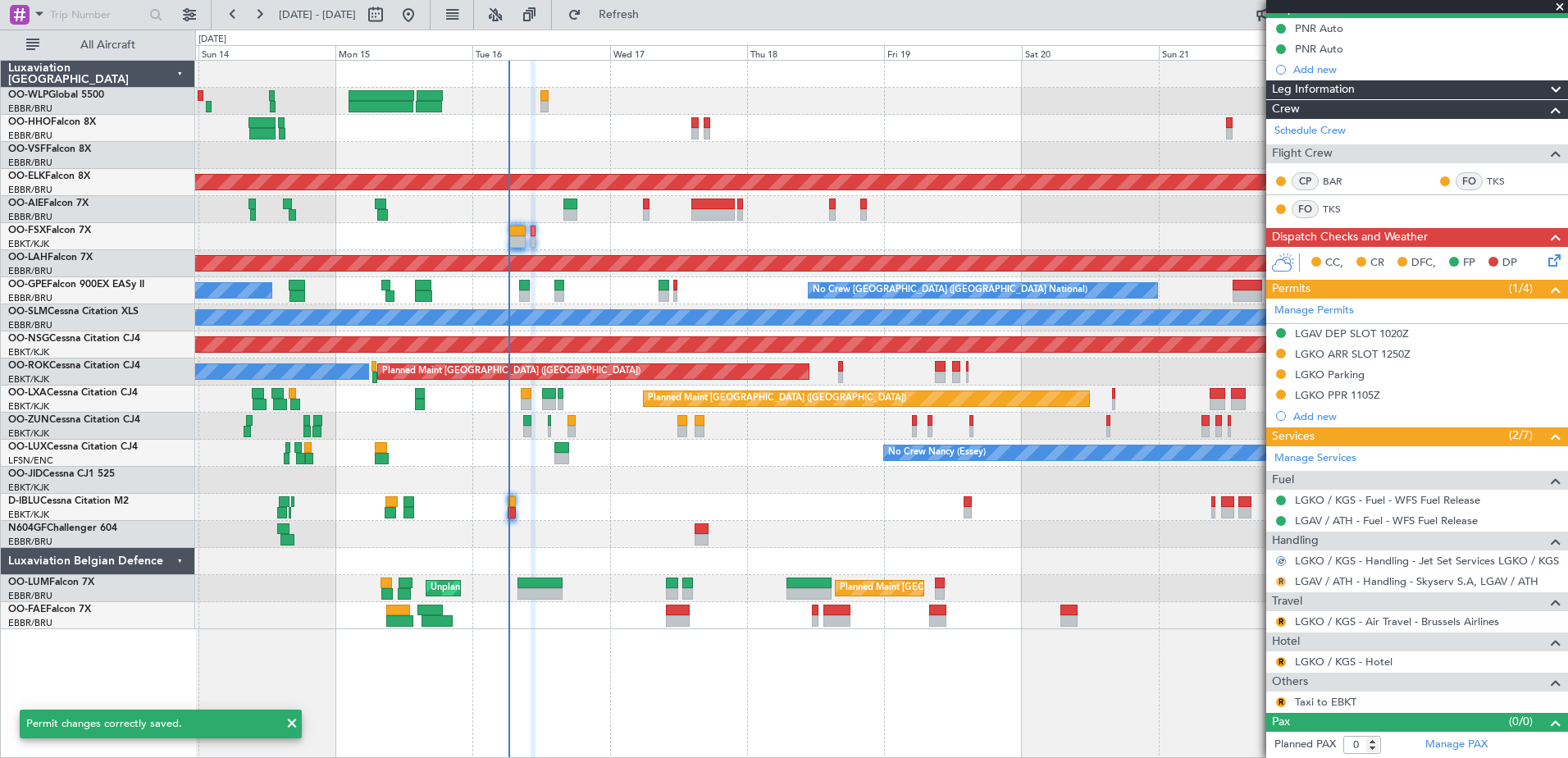
click at [1277, 581] on button "R" at bounding box center [1281, 581] width 10 height 10
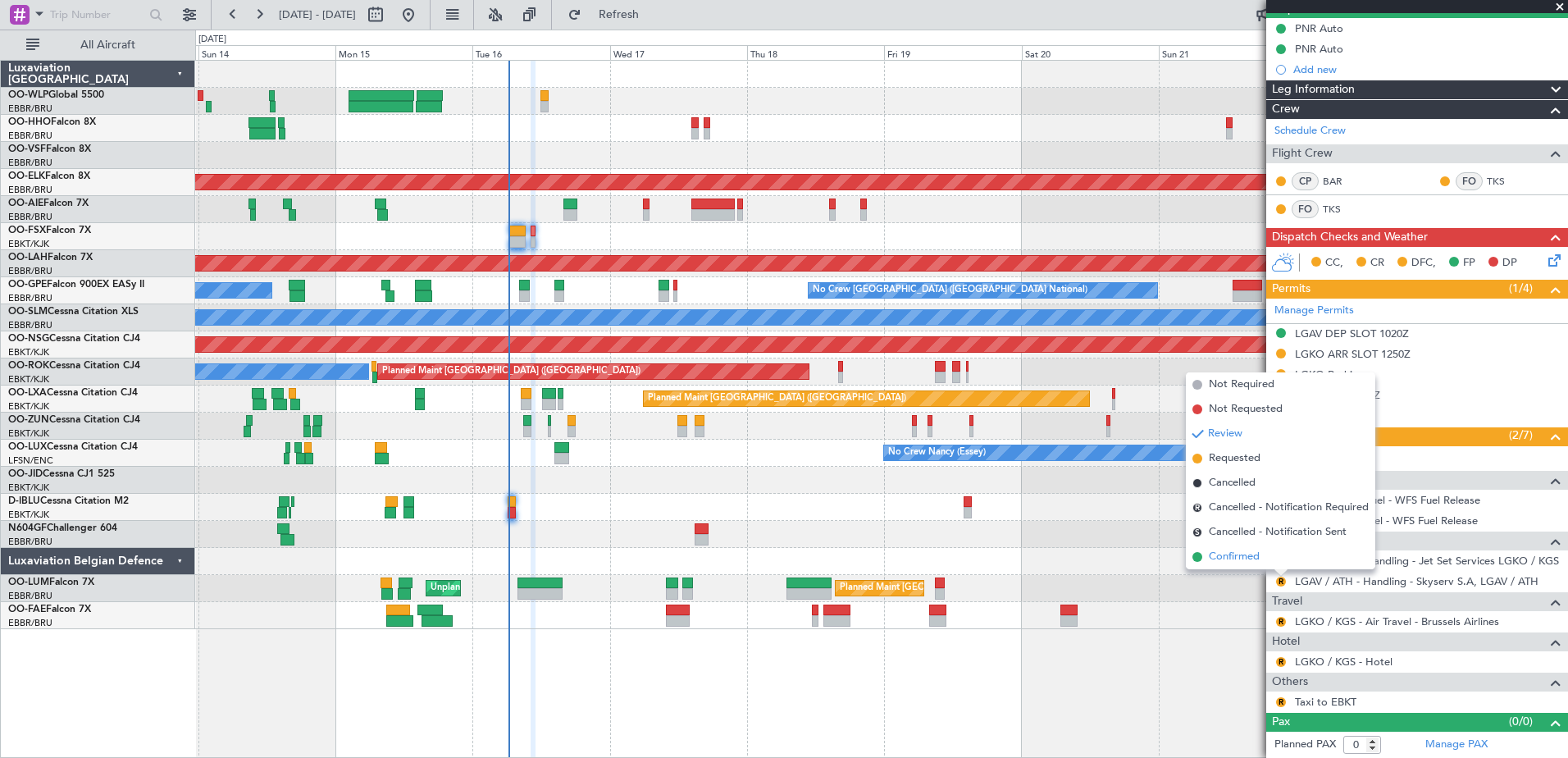
click at [1231, 557] on span "Confirmed" at bounding box center [1235, 557] width 51 height 16
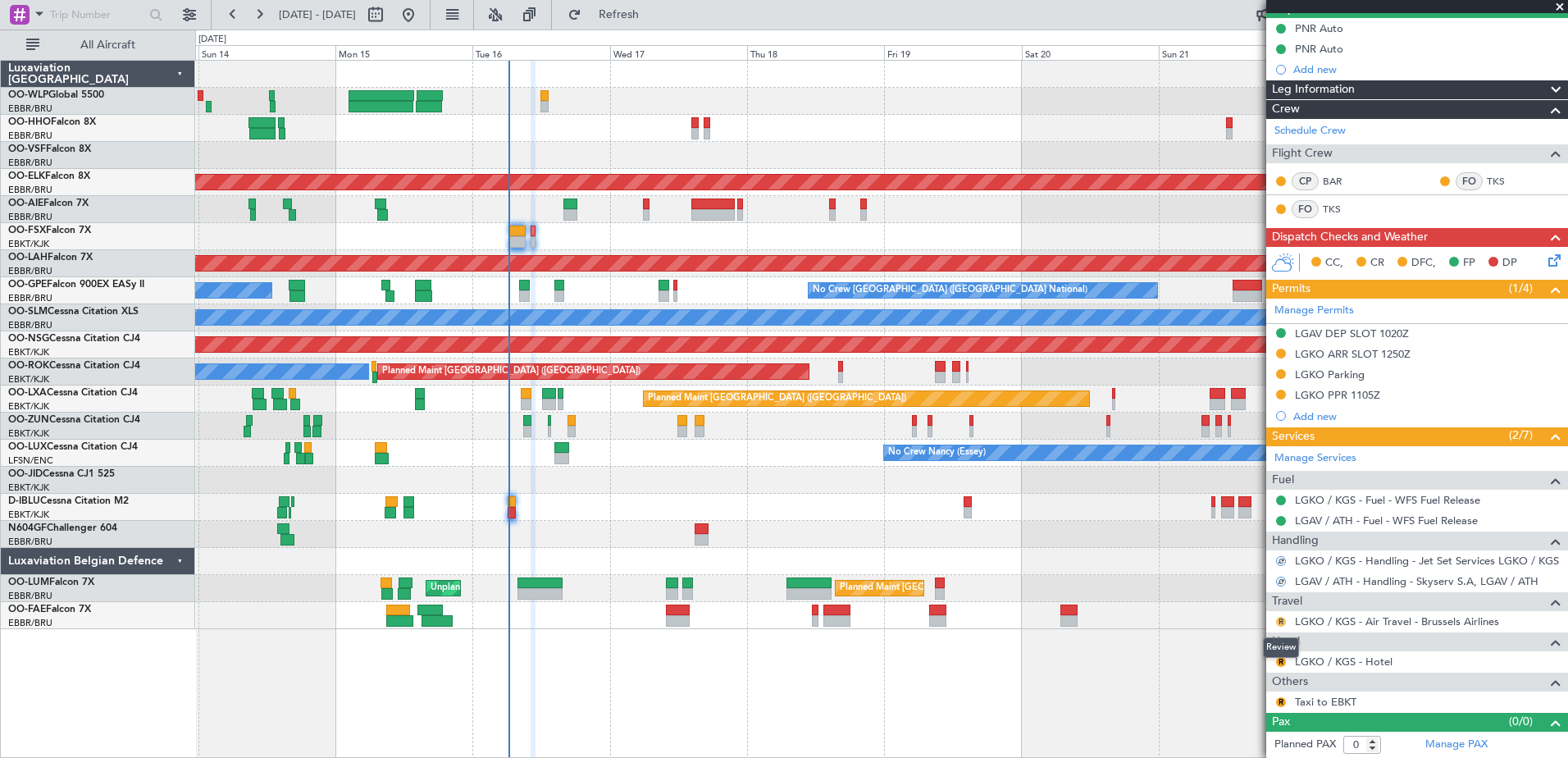
click at [1279, 621] on button "R" at bounding box center [1281, 621] width 10 height 10
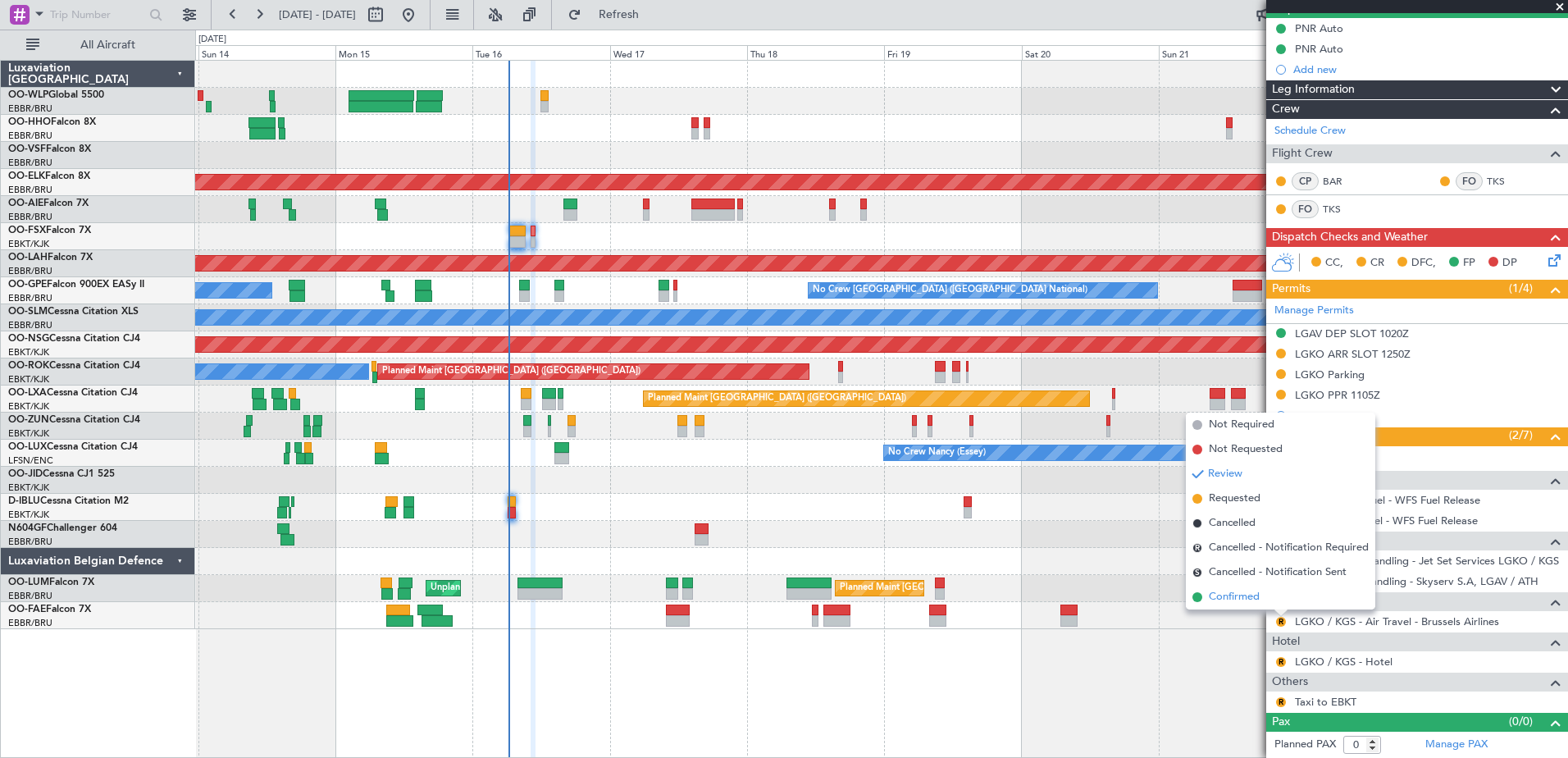
click at [1239, 599] on span "Confirmed" at bounding box center [1235, 597] width 51 height 16
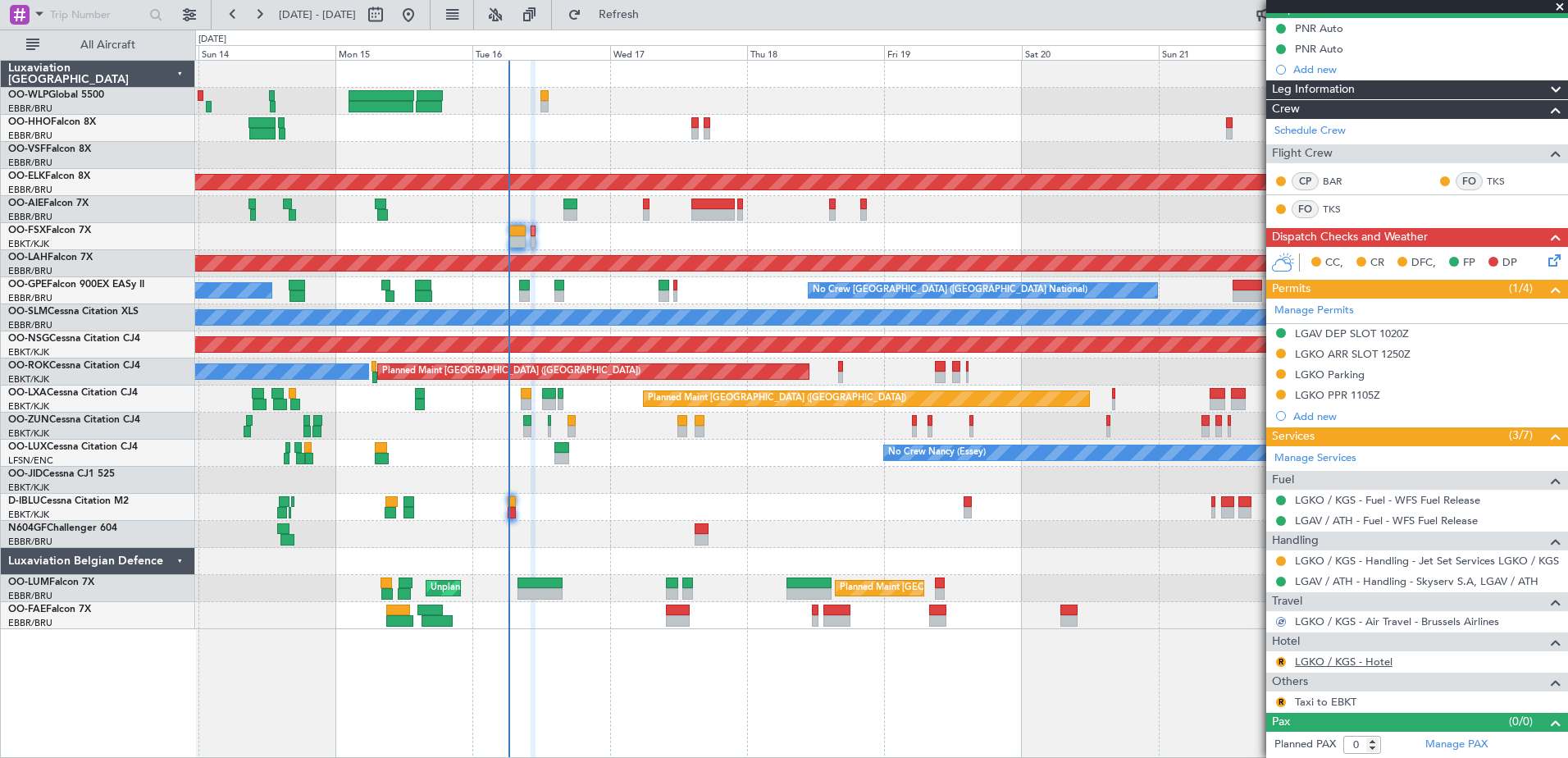
click at [1332, 659] on link "LGKO / KGS - Hotel" at bounding box center [1344, 661] width 98 height 14
click at [1282, 662] on button "R" at bounding box center [1281, 661] width 10 height 10
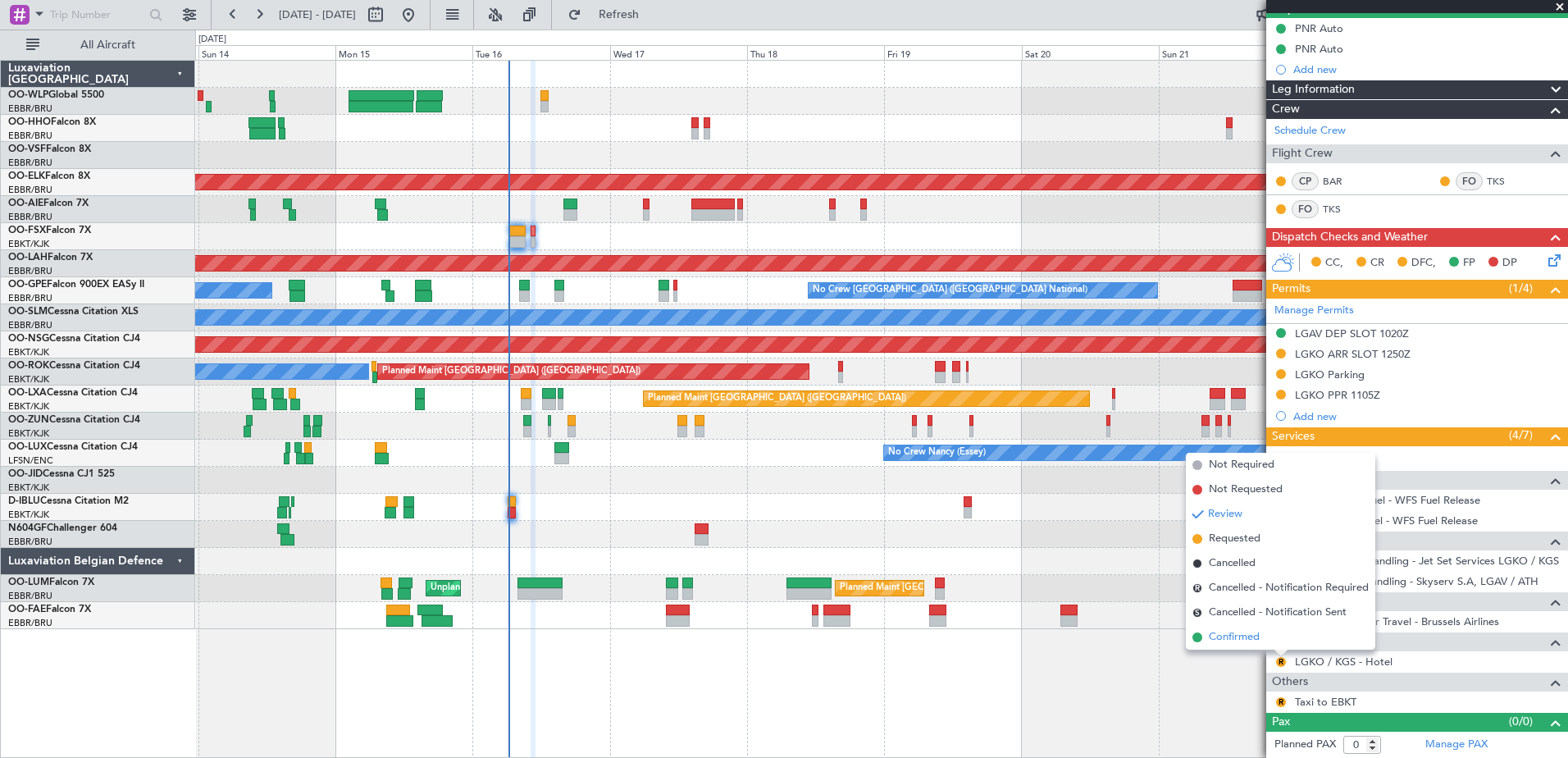
click at [1227, 636] on span "Confirmed" at bounding box center [1235, 637] width 51 height 16
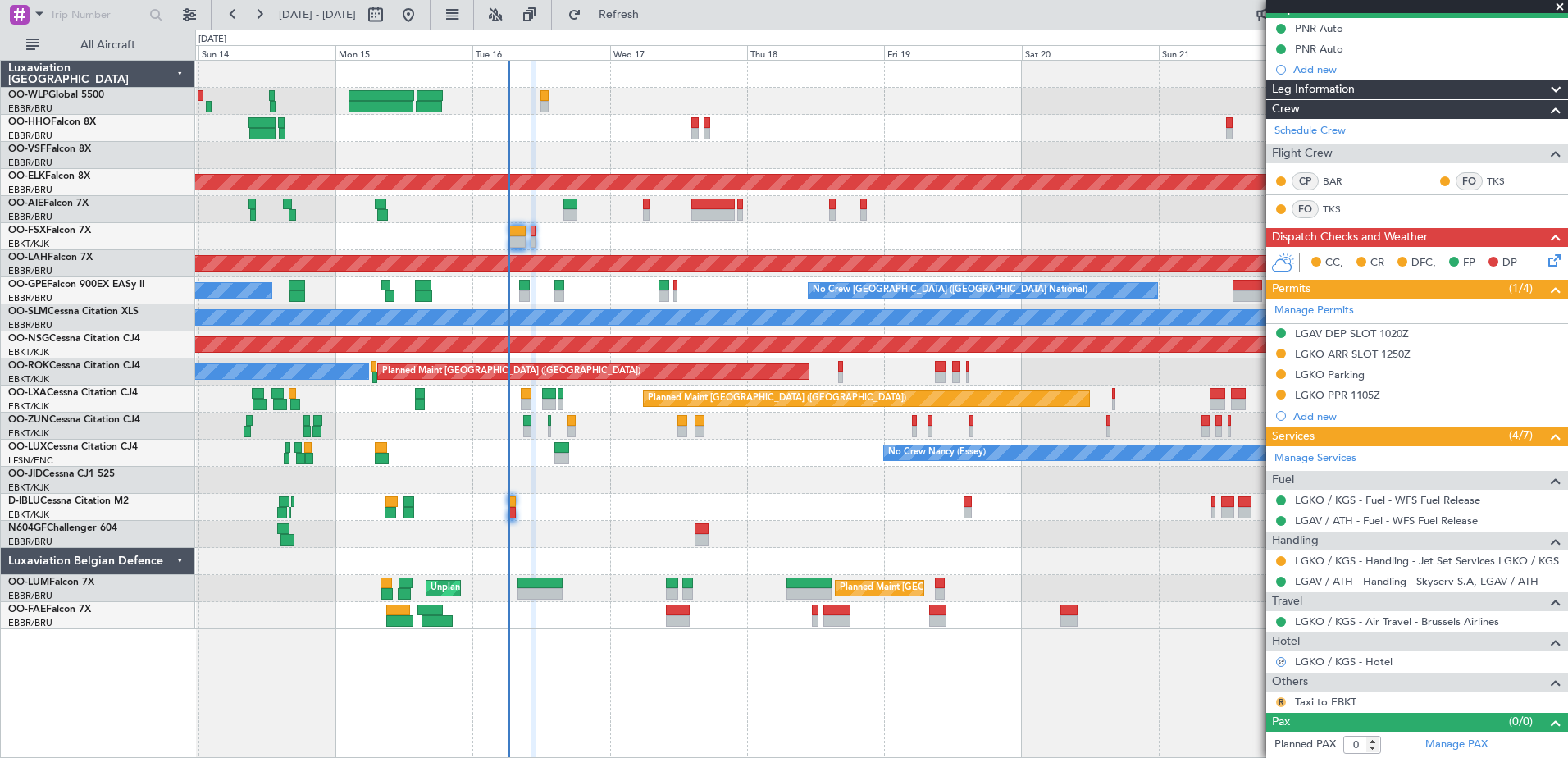
click at [1283, 702] on button "R" at bounding box center [1281, 701] width 10 height 10
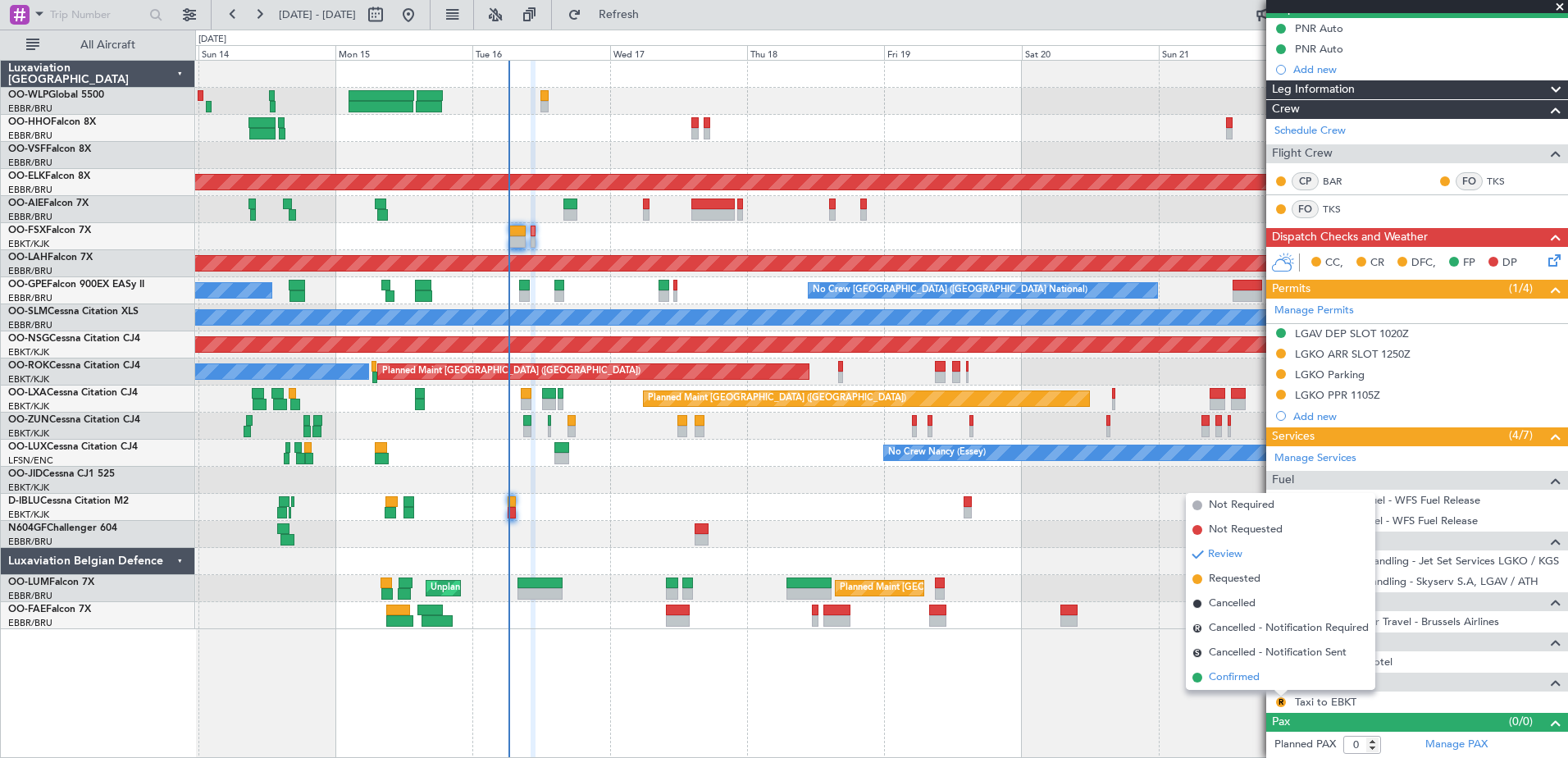
click at [1234, 667] on li "Confirmed" at bounding box center [1281, 677] width 189 height 25
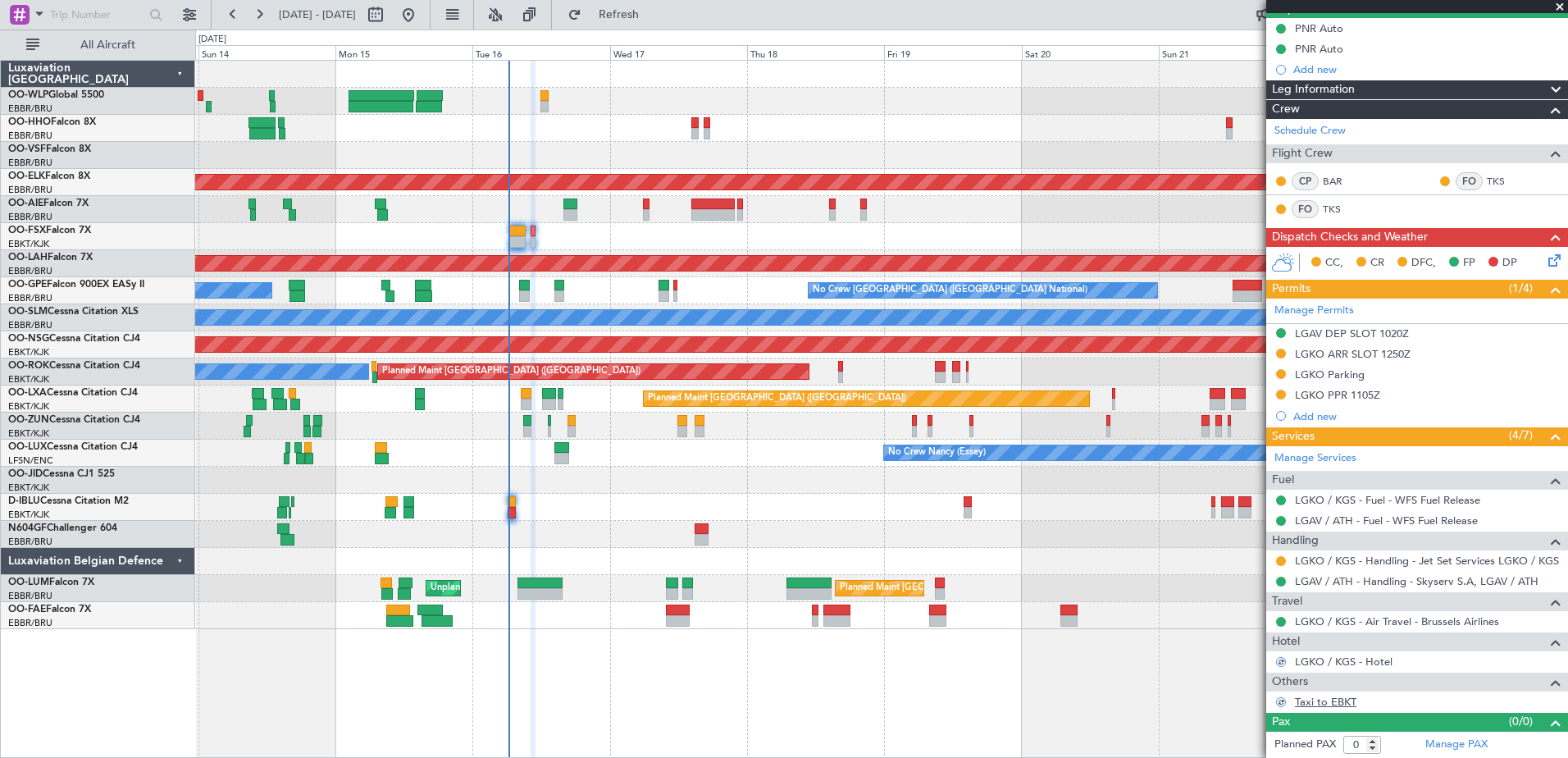
click at [1311, 703] on link "Taxi to EBKT" at bounding box center [1326, 700] width 61 height 14
click at [1545, 258] on icon at bounding box center [1552, 257] width 13 height 13
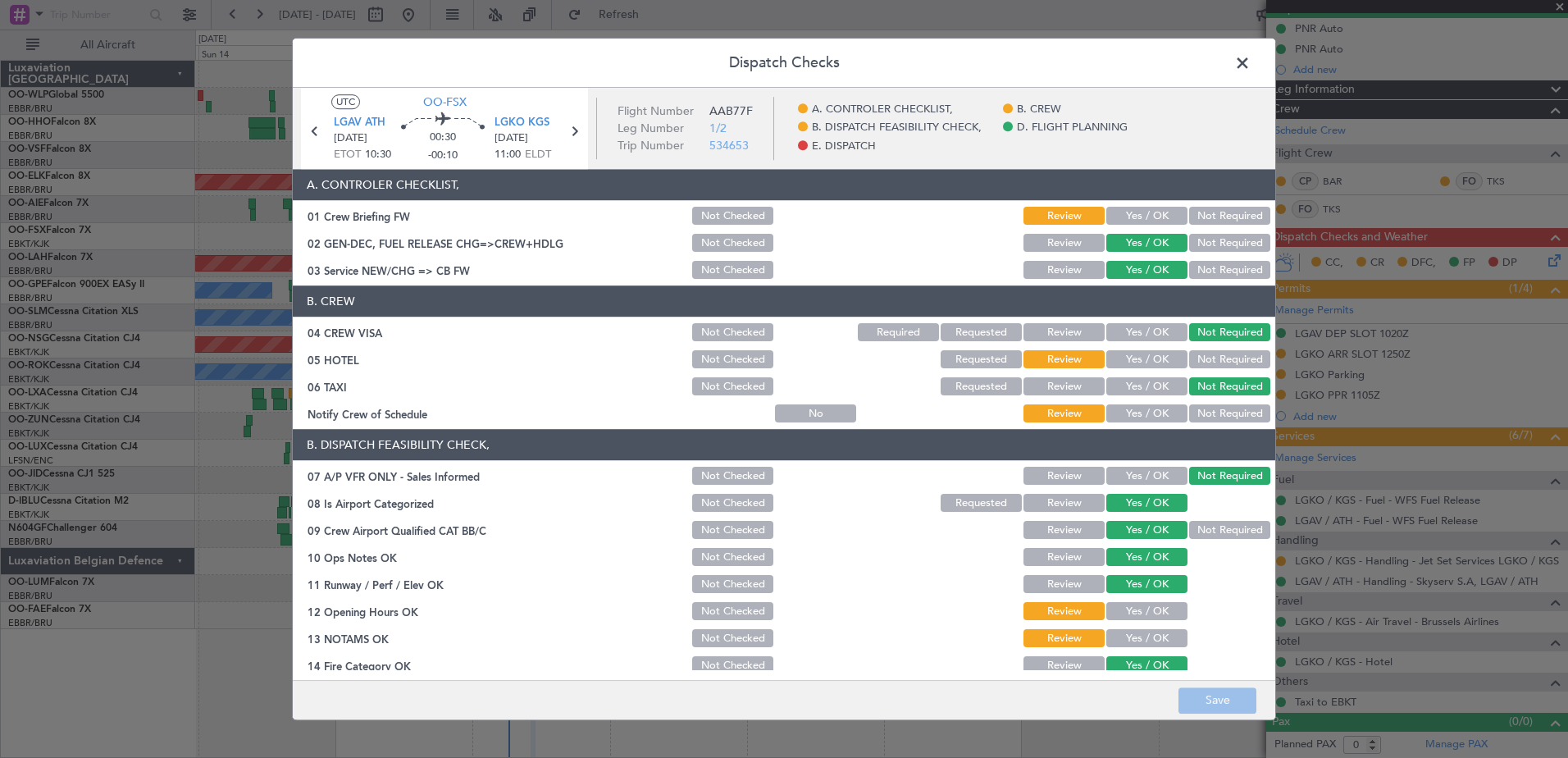
click at [1131, 408] on button "Yes / OK" at bounding box center [1147, 414] width 81 height 18
click at [1212, 354] on button "Not Required" at bounding box center [1230, 360] width 81 height 18
click at [1153, 614] on button "Yes / OK" at bounding box center [1147, 612] width 81 height 18
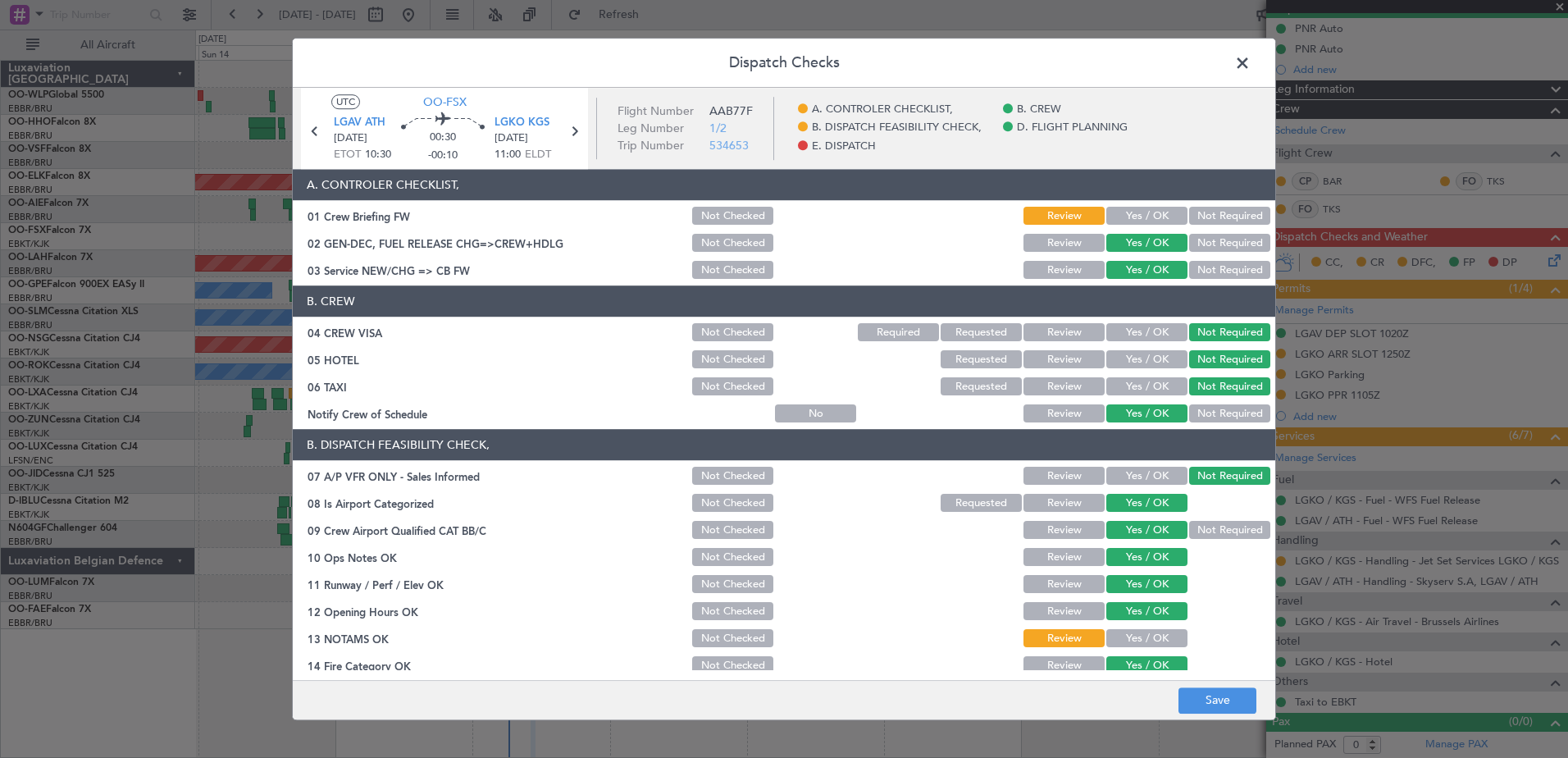
click at [1150, 643] on button "Yes / OK" at bounding box center [1147, 639] width 81 height 18
click at [1227, 211] on button "Not Required" at bounding box center [1230, 217] width 81 height 18
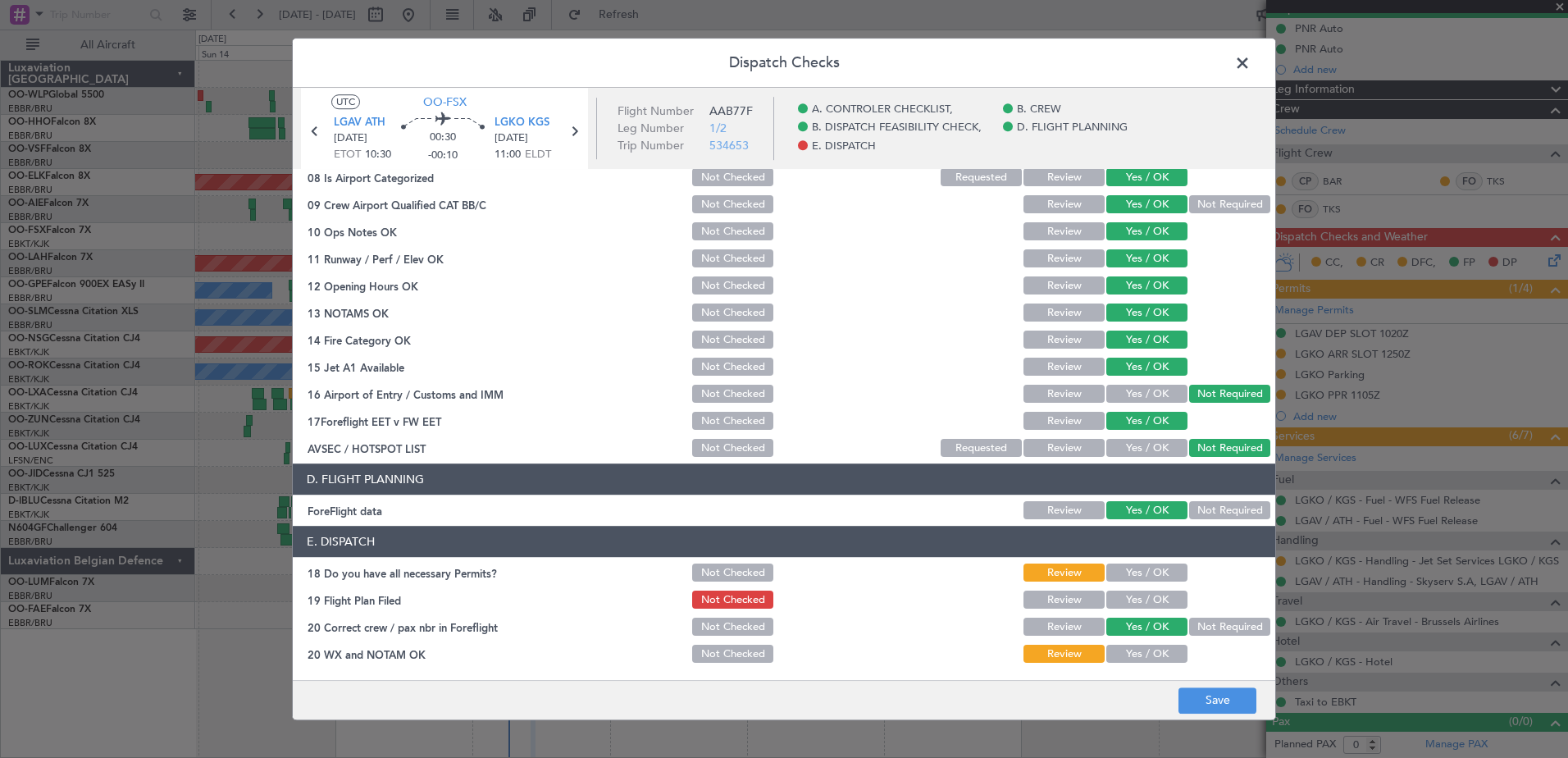
click at [1145, 576] on button "Yes / OK" at bounding box center [1147, 573] width 81 height 18
click at [1147, 596] on button "Yes / OK" at bounding box center [1147, 600] width 81 height 18
click at [1153, 646] on button "Yes / OK" at bounding box center [1147, 655] width 81 height 18
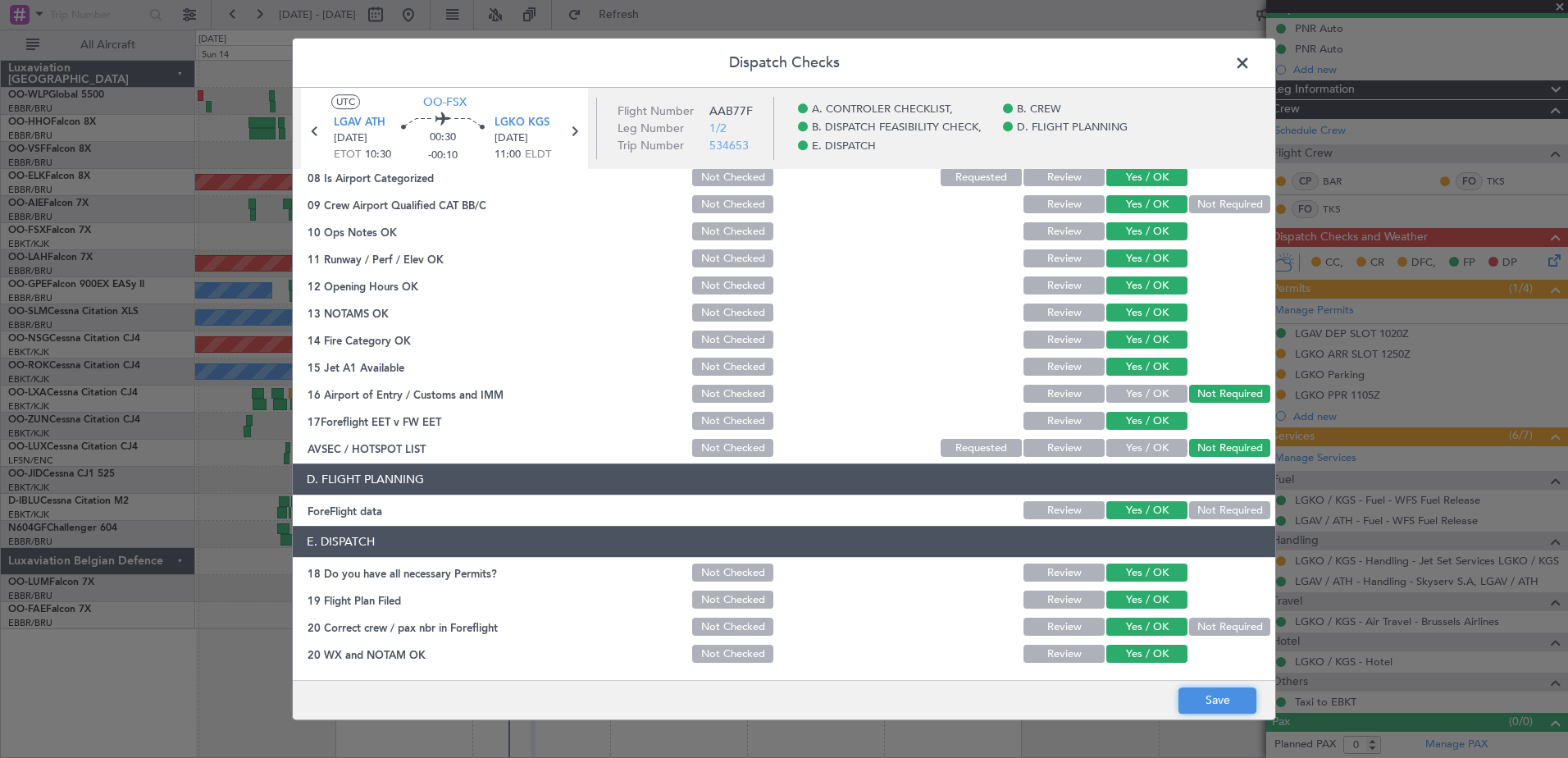
click at [1218, 703] on button "Save" at bounding box center [1218, 699] width 78 height 27
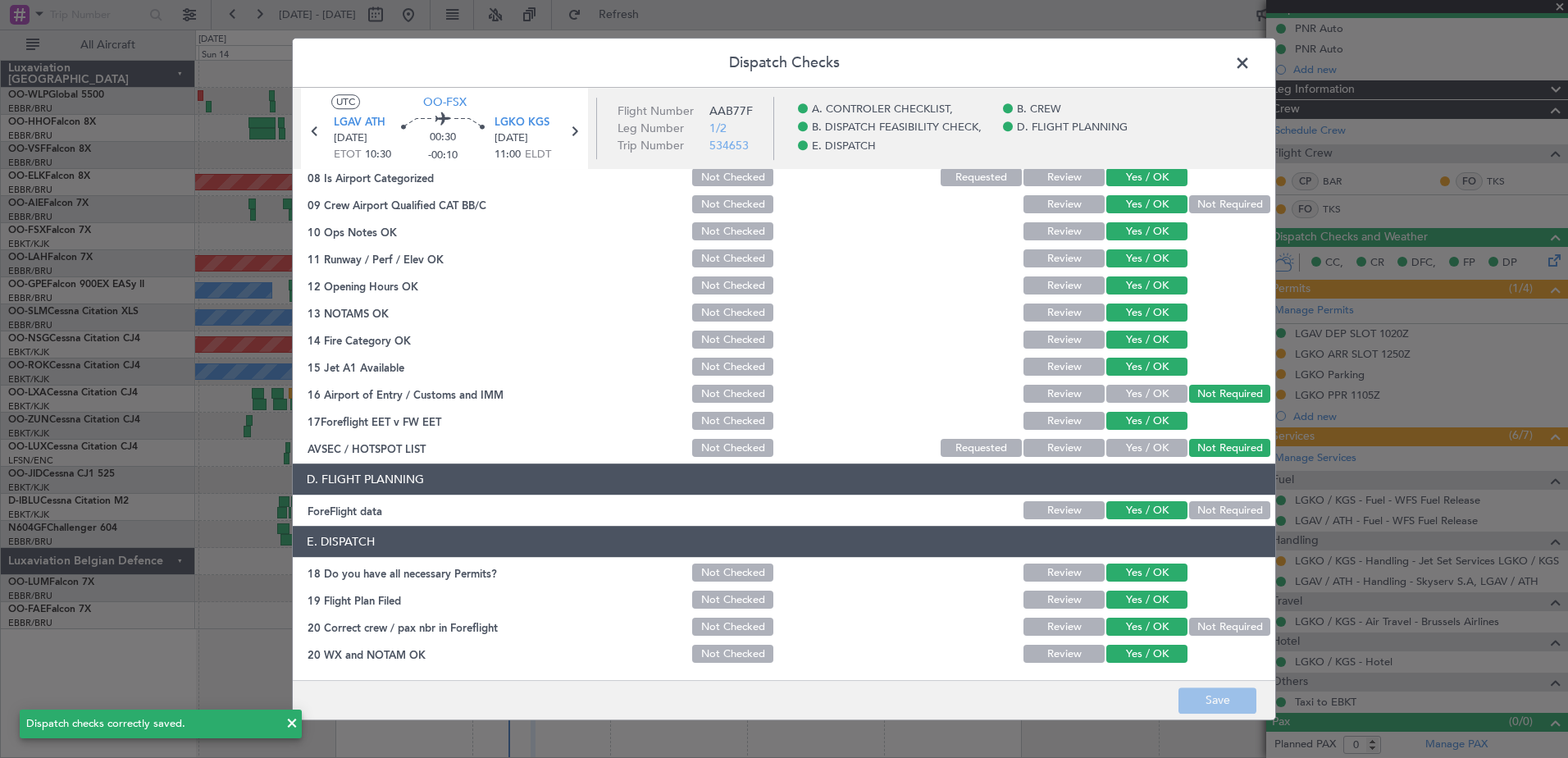
click at [1251, 63] on span at bounding box center [1251, 68] width 0 height 33
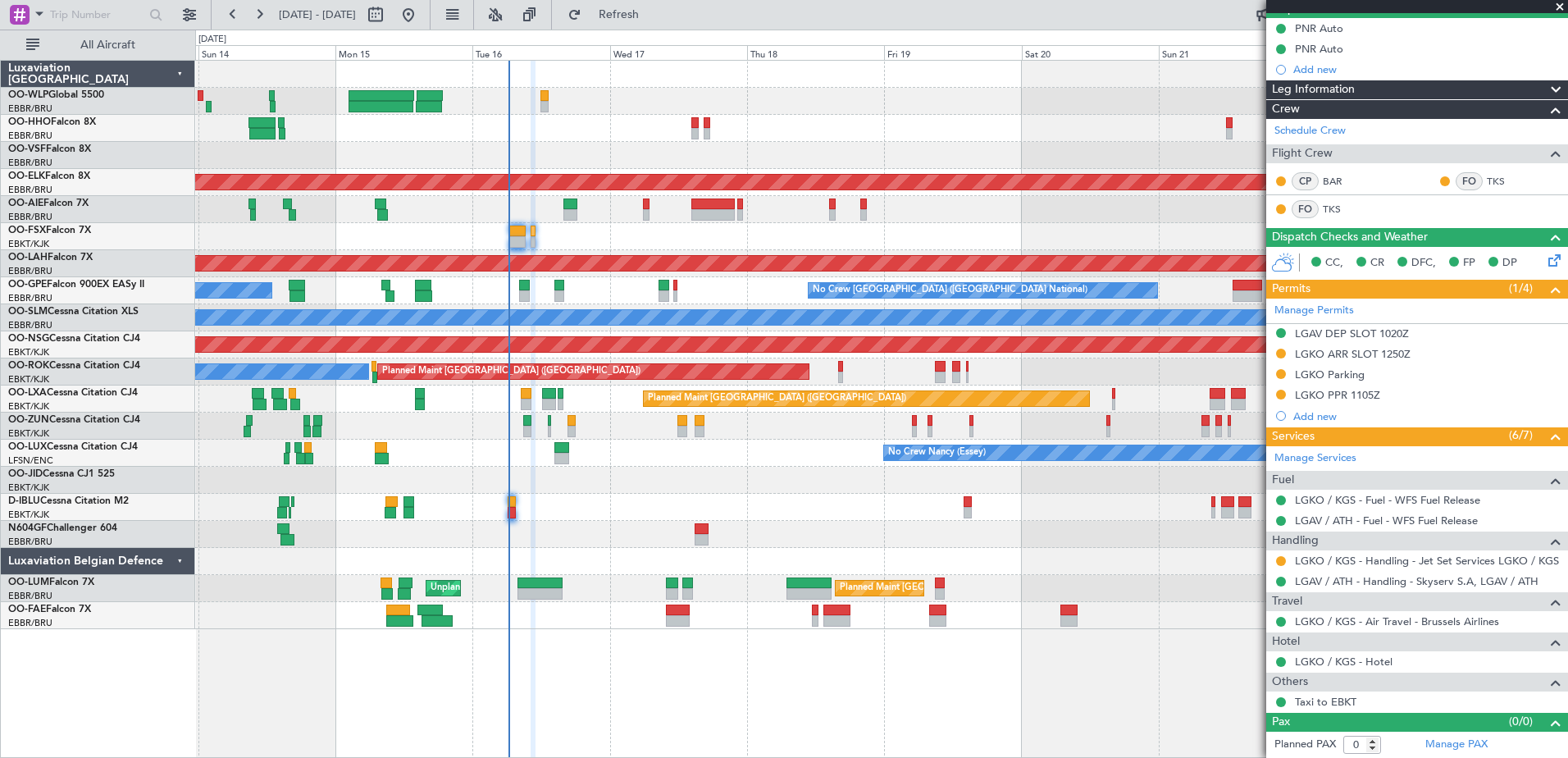
scroll to position [0, 0]
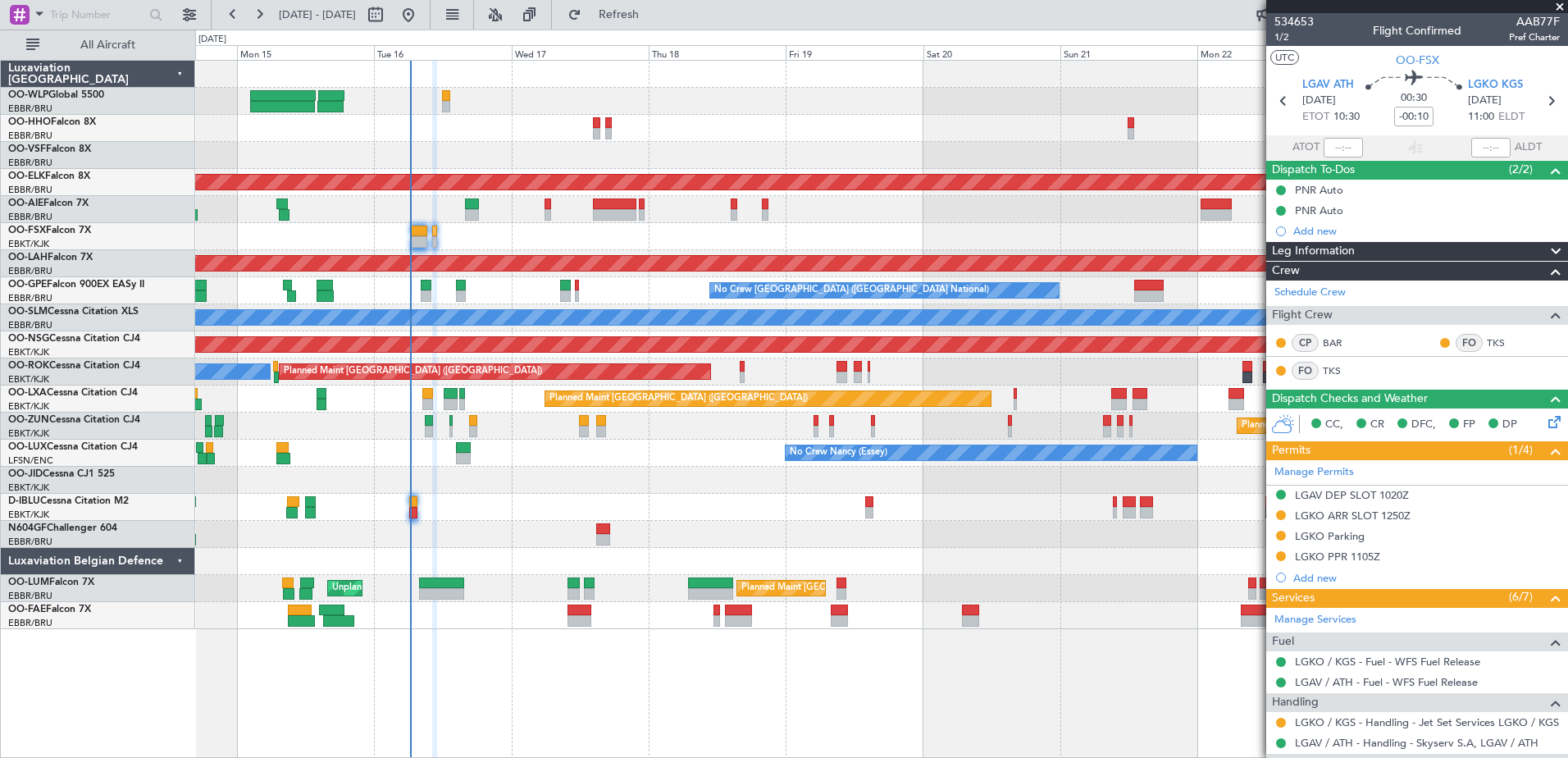
click at [785, 238] on div at bounding box center [881, 237] width 1372 height 27
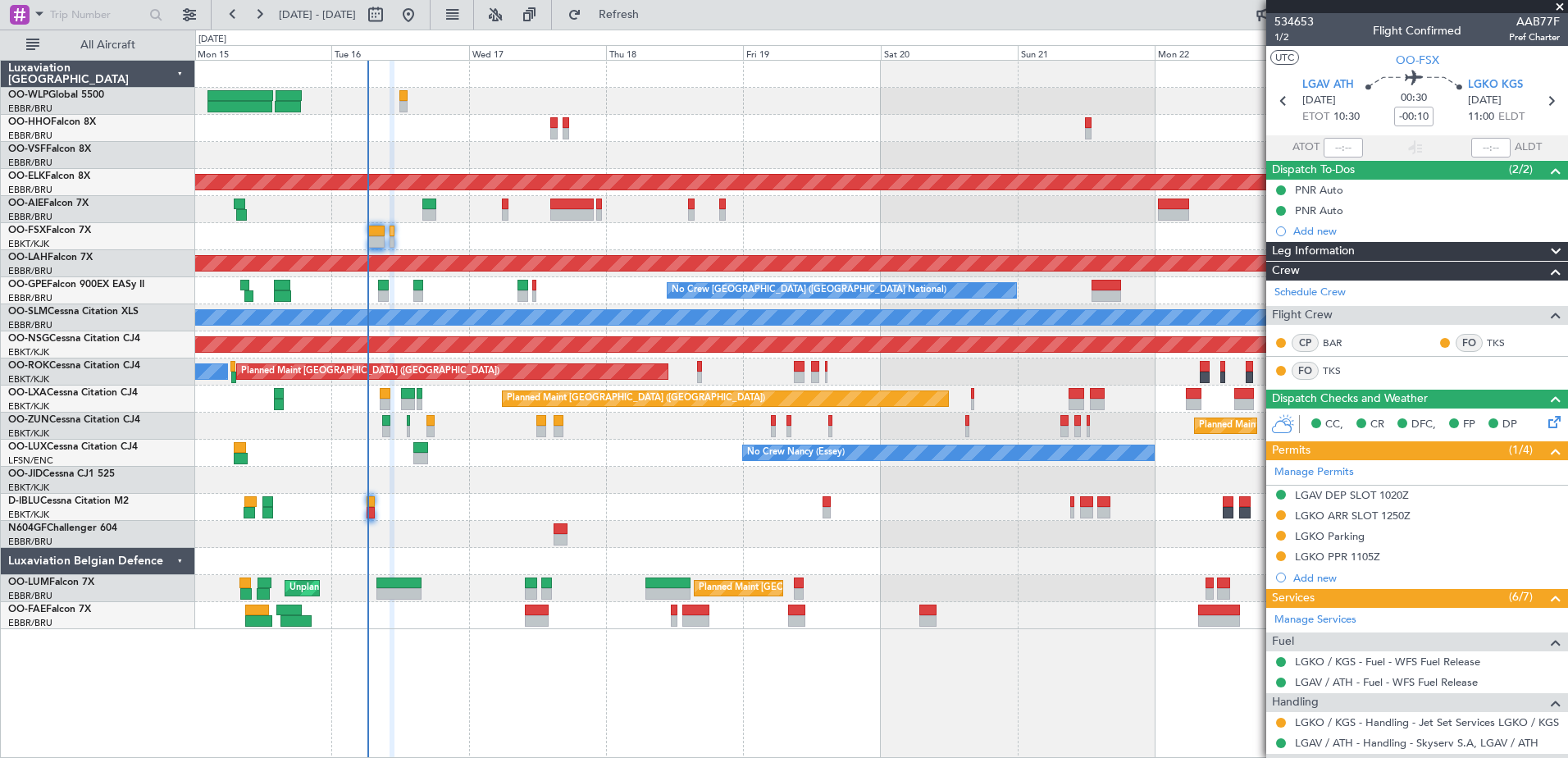
click at [680, 516] on div "A/C Unavailable Brussels (Brussels National) A/C Unavailable Kortrijk-Wevelgem" at bounding box center [881, 507] width 1372 height 27
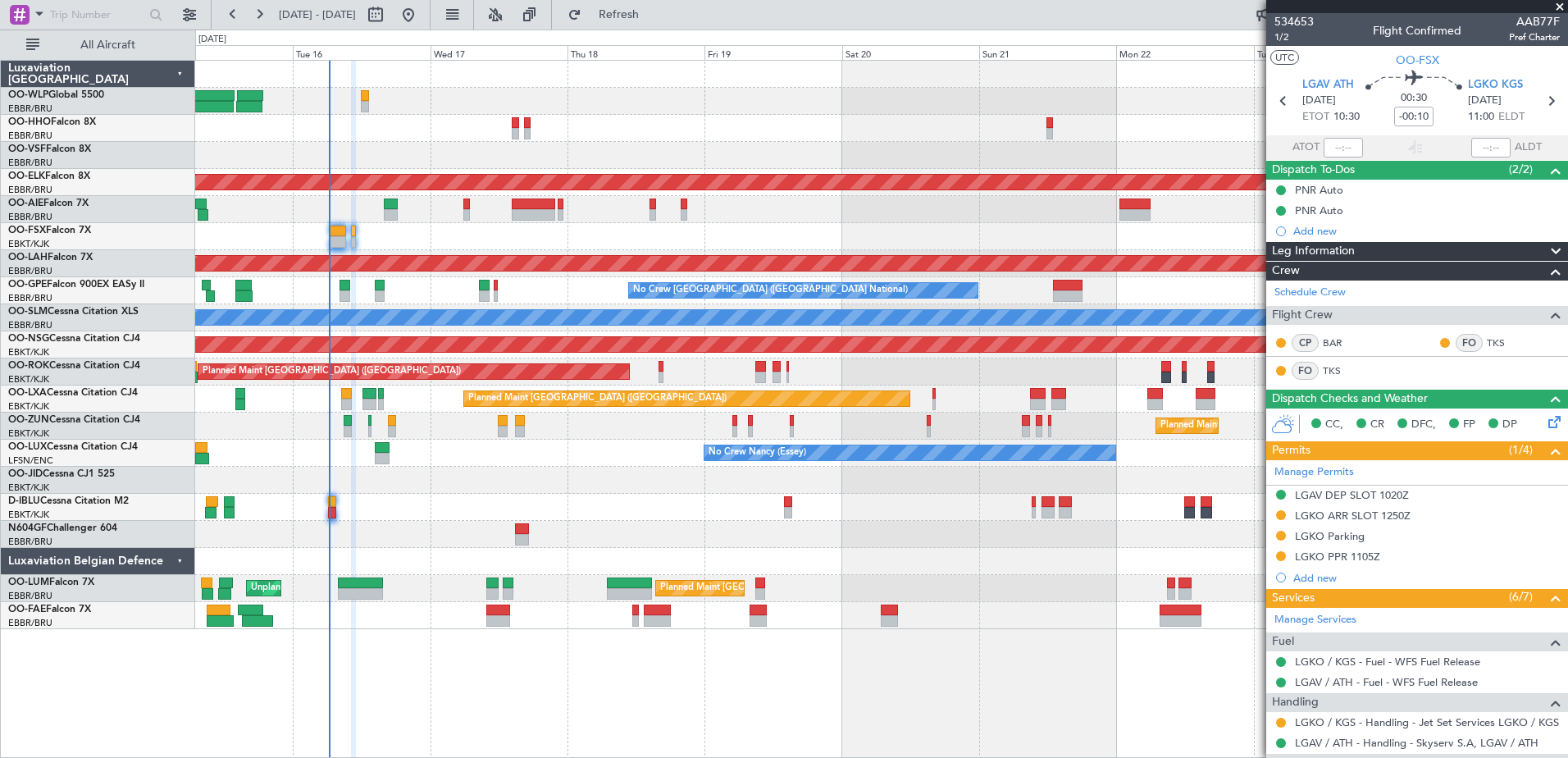
click at [374, 156] on div "Planned Maint Kortrijk-Wevelgem Planned Maint London (Farnborough) Planned Main…" at bounding box center [881, 344] width 1372 height 568
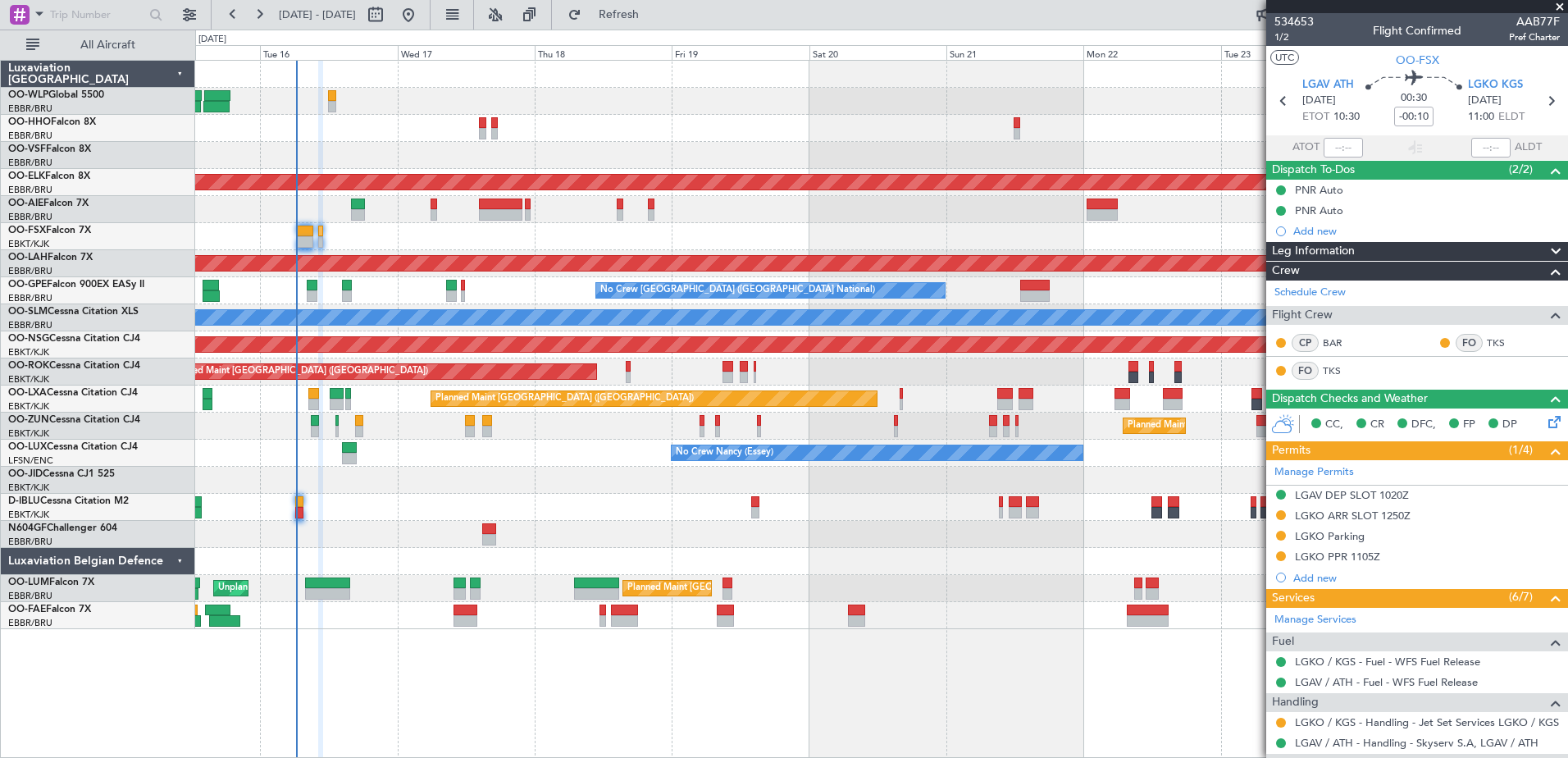
click at [468, 155] on div at bounding box center [881, 155] width 1372 height 27
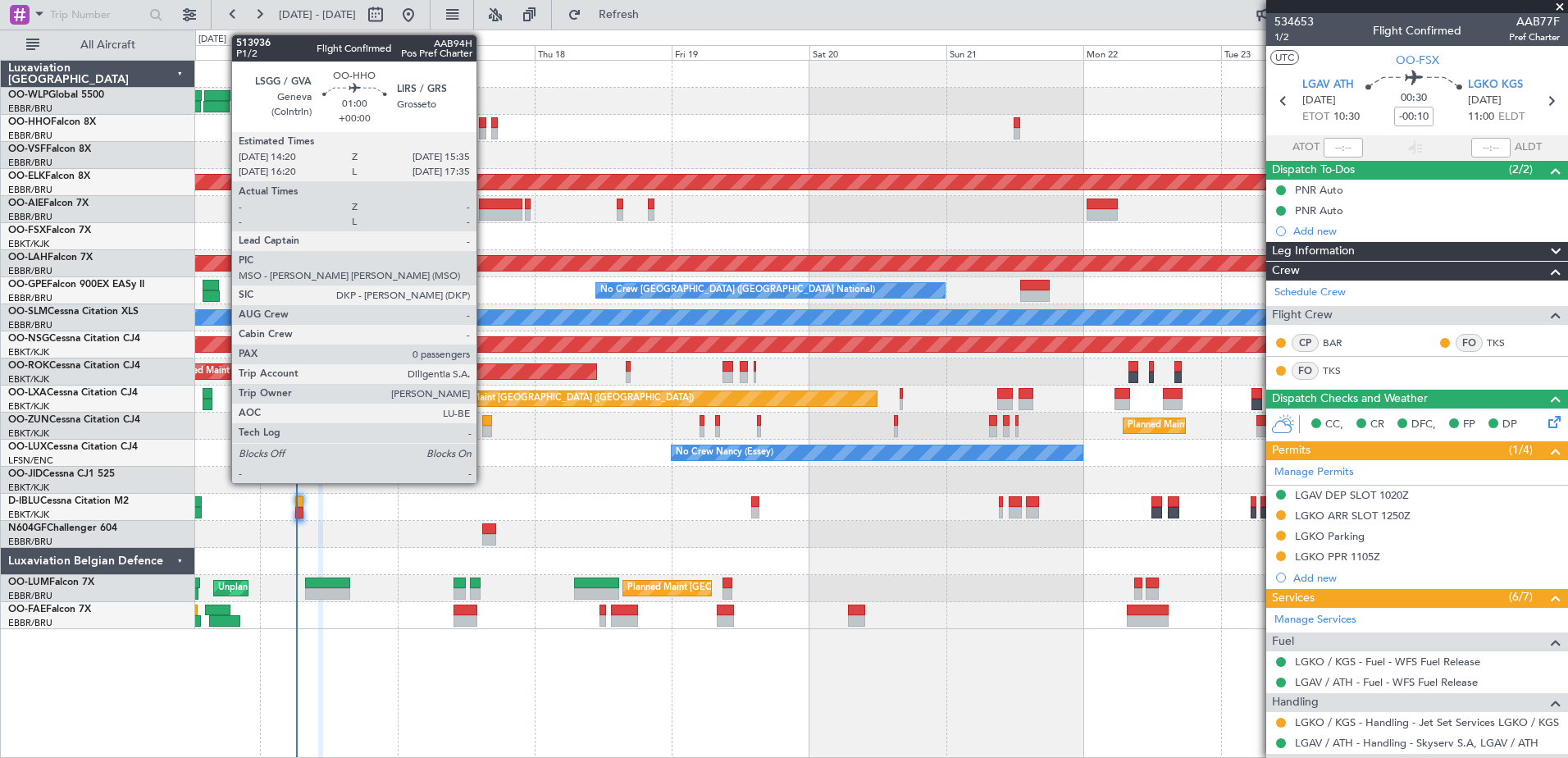
click at [484, 133] on div at bounding box center [483, 133] width 7 height 12
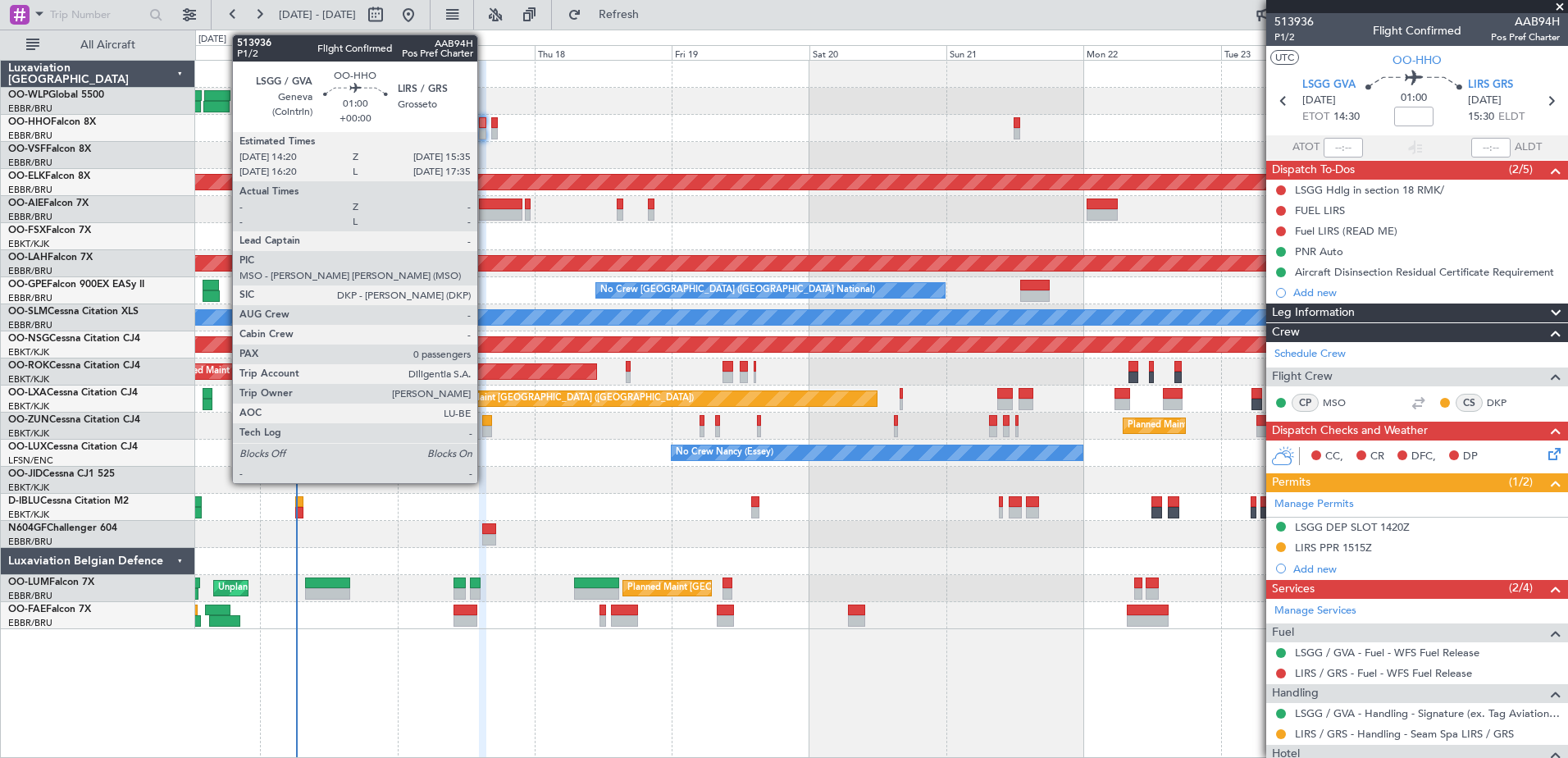
click at [485, 131] on div at bounding box center [483, 133] width 7 height 12
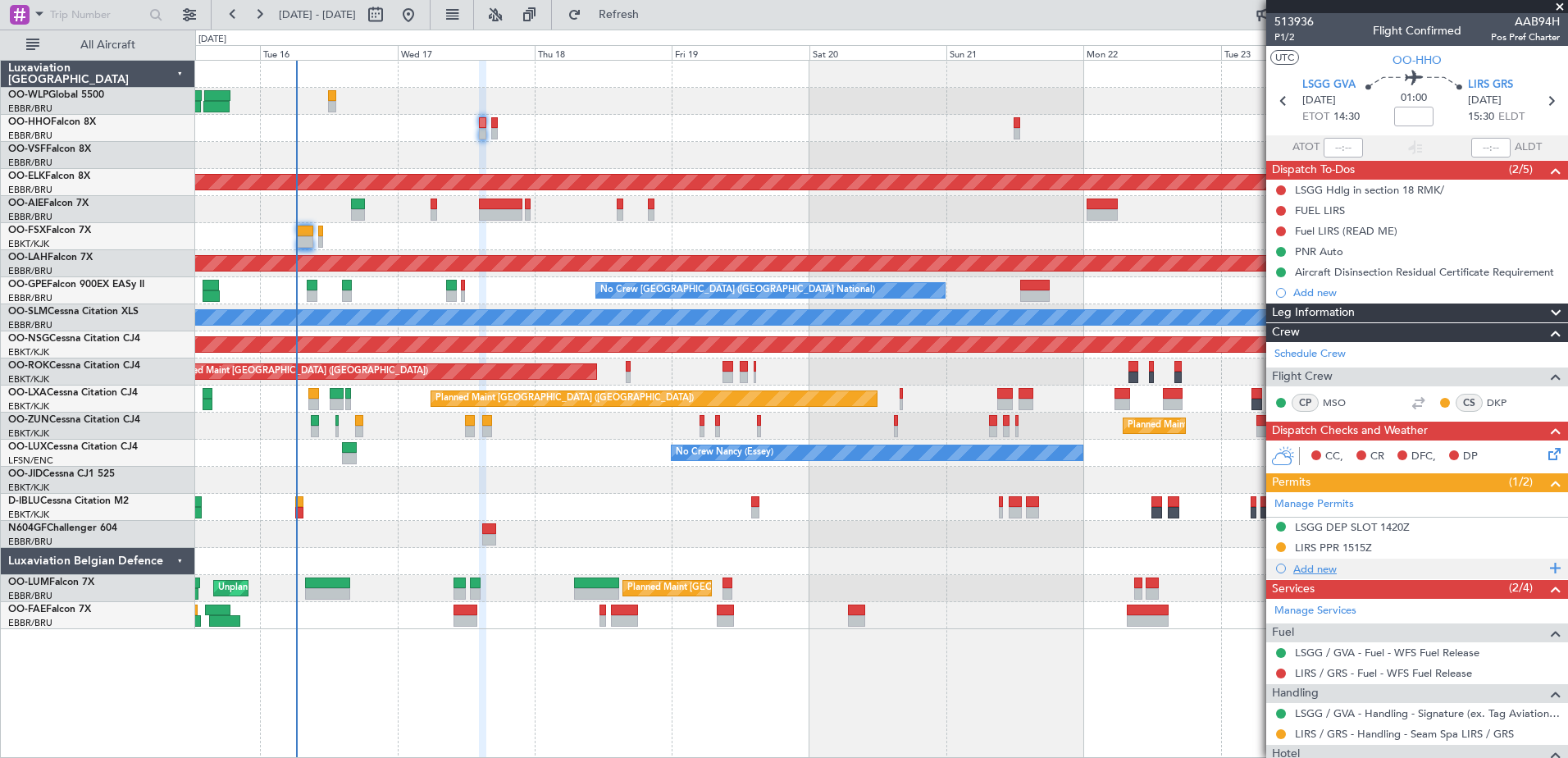
scroll to position [72, 0]
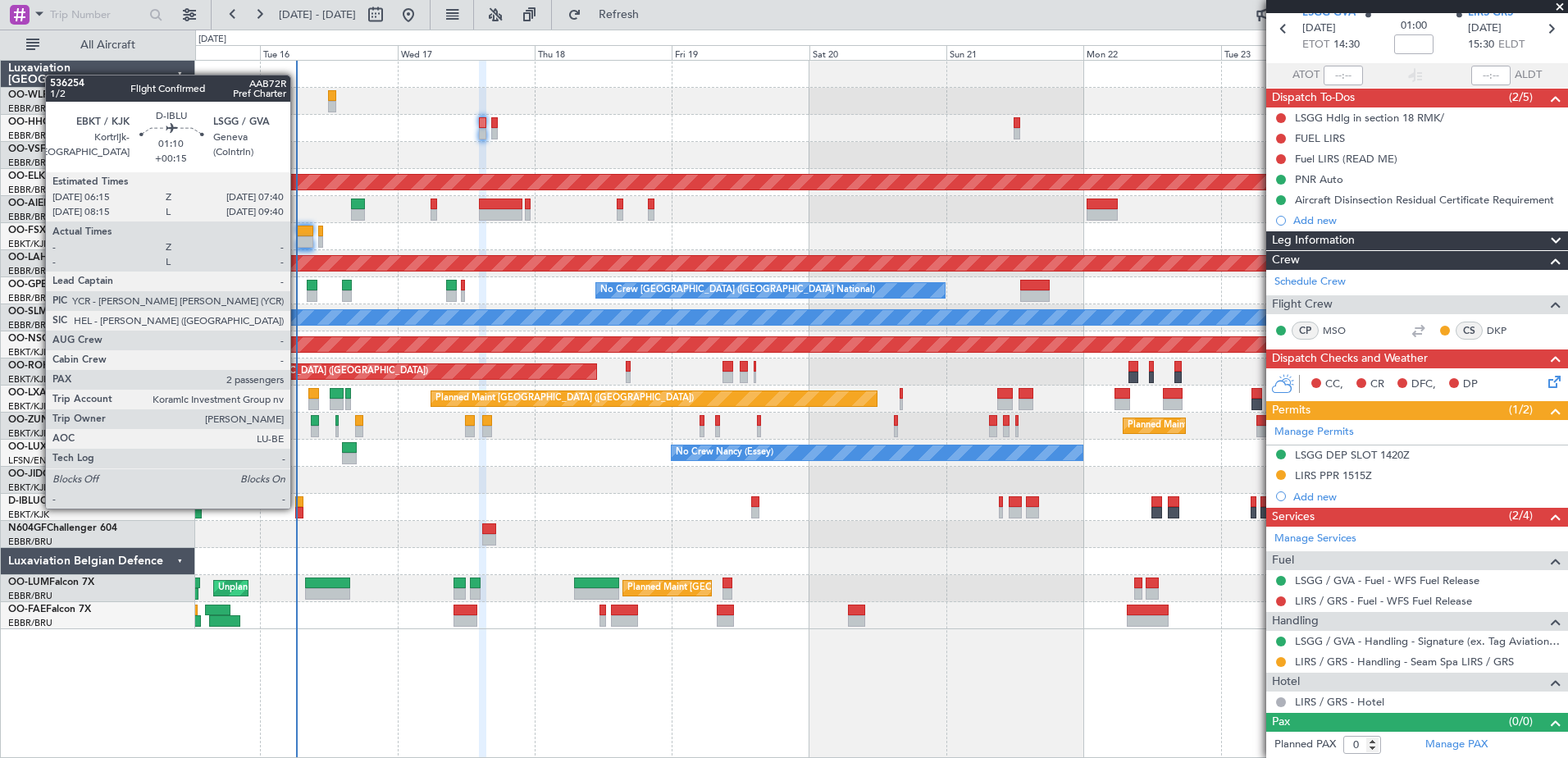
click at [297, 507] on div at bounding box center [299, 512] width 8 height 12
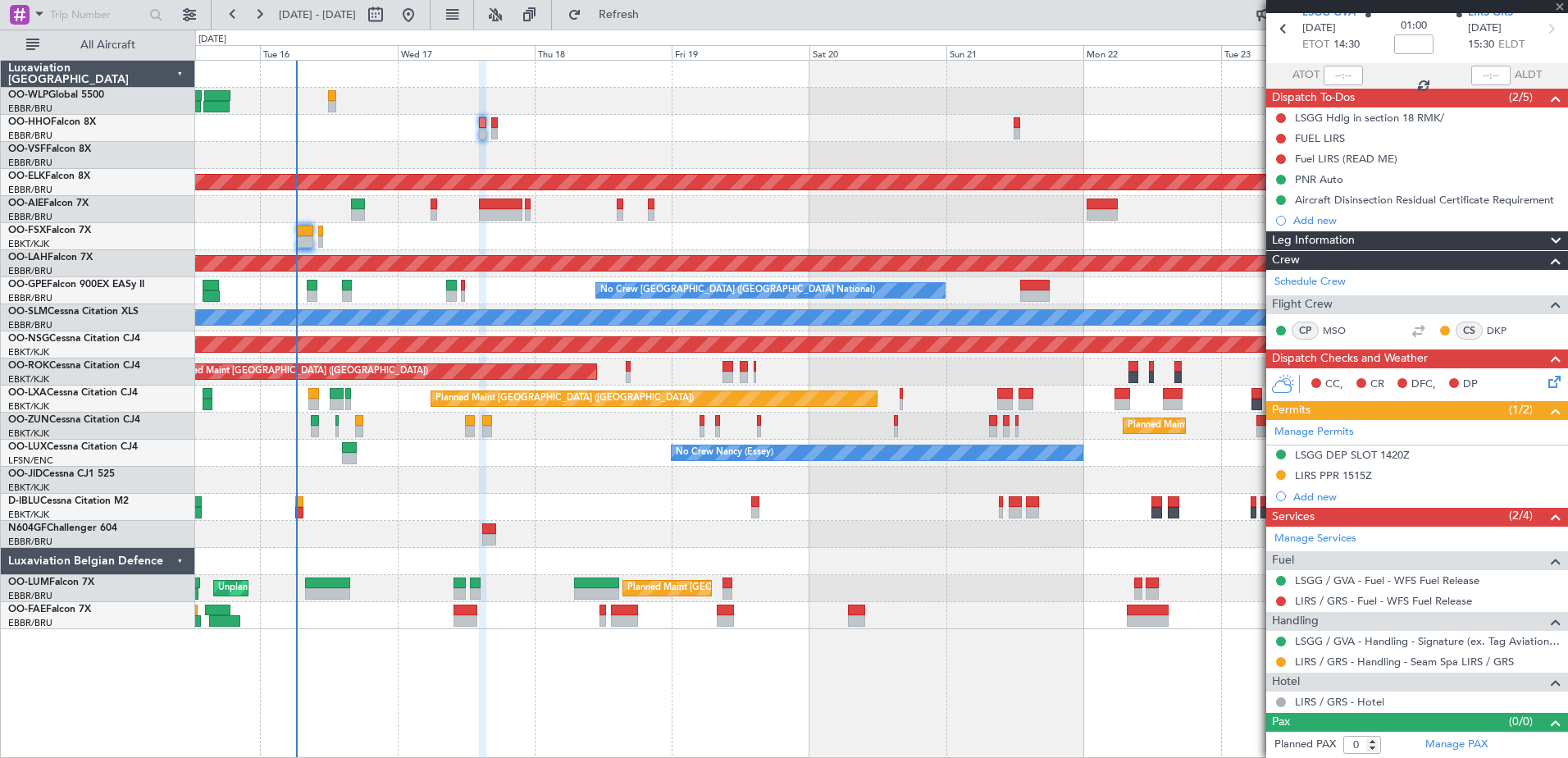
click at [299, 507] on div at bounding box center [299, 512] width 8 height 12
type input "+00:15"
type input "2"
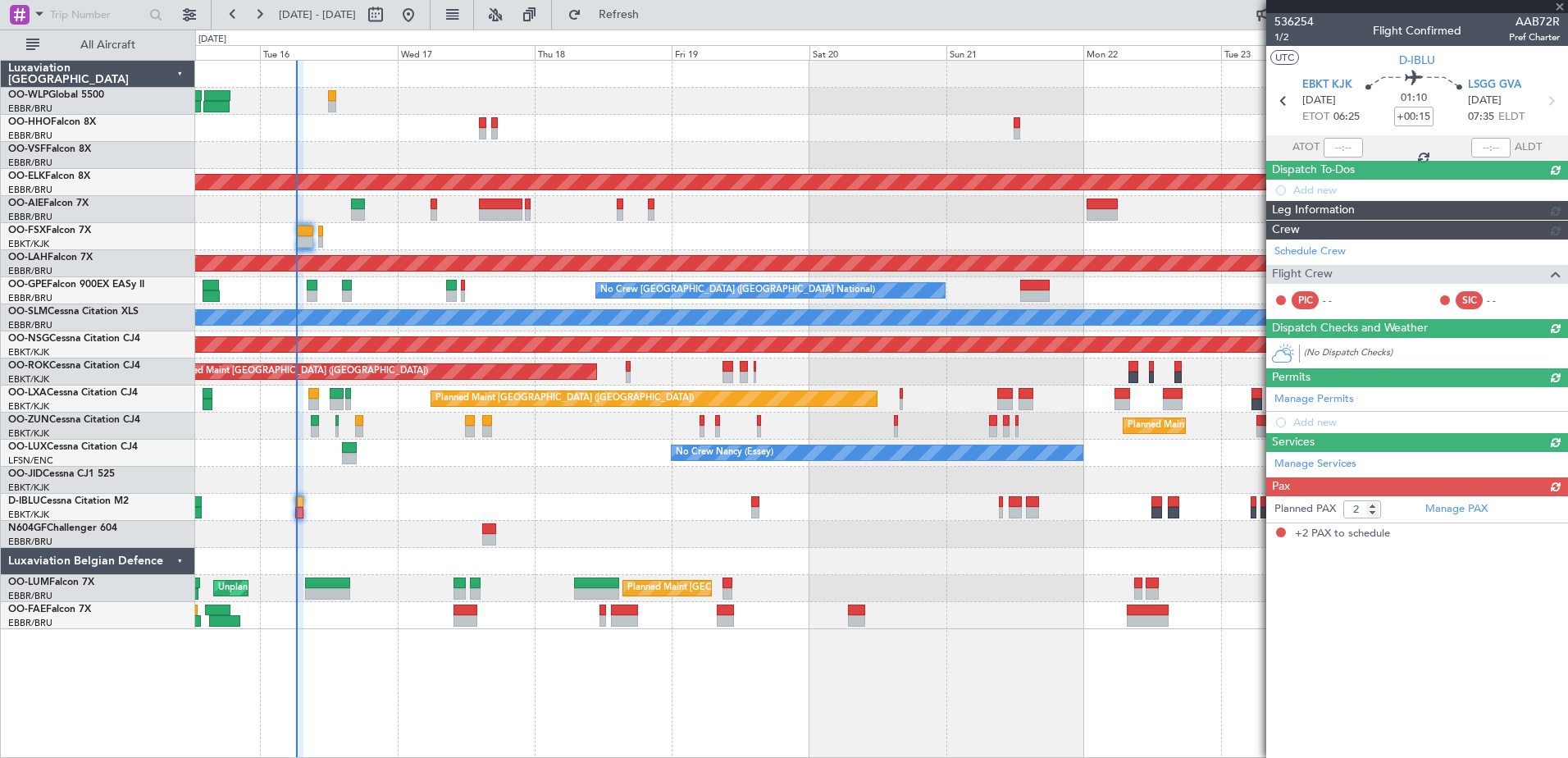
scroll to position [0, 0]
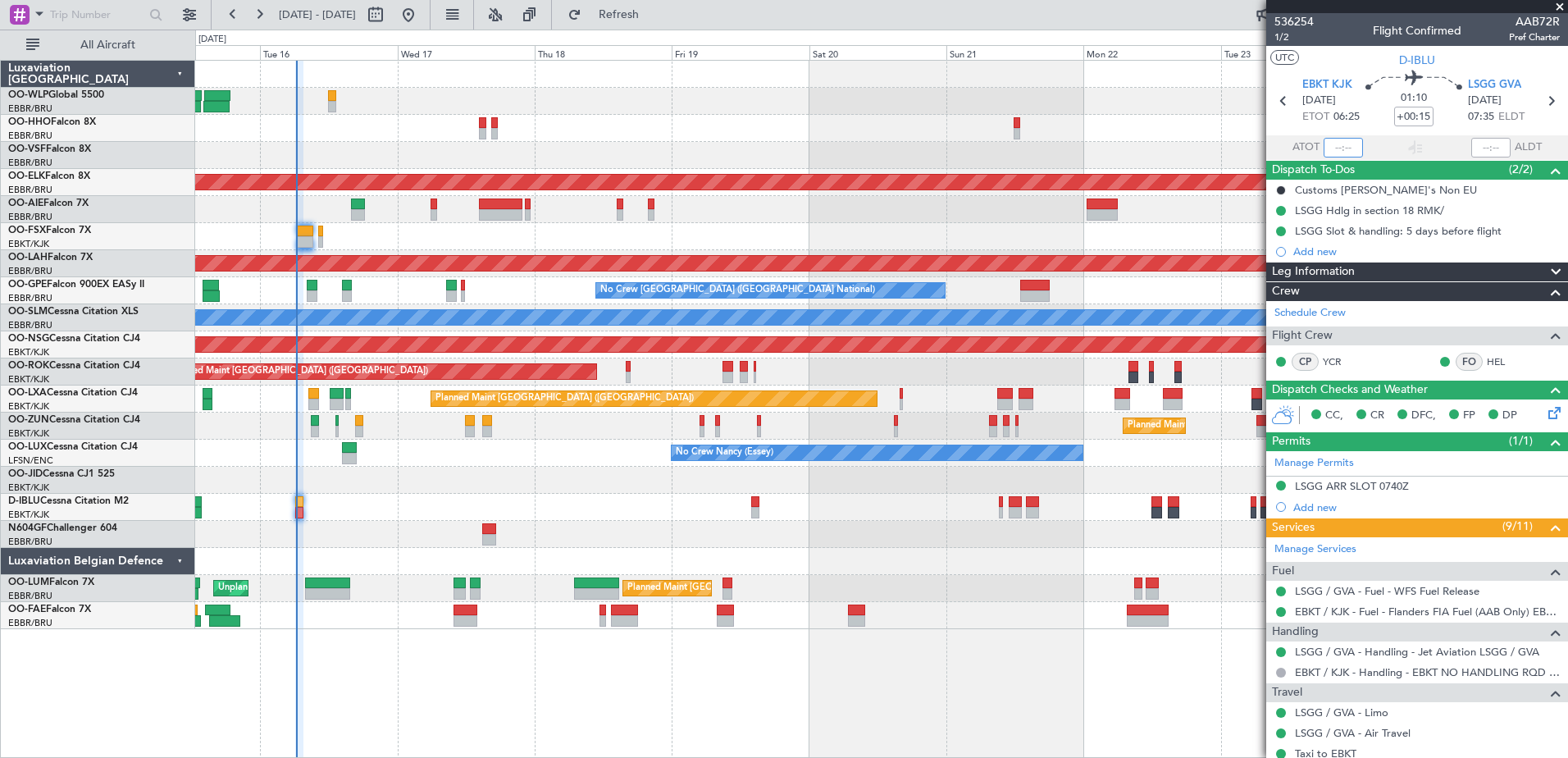
click at [1324, 143] on input "text" at bounding box center [1343, 148] width 39 height 20
type input "06:19"
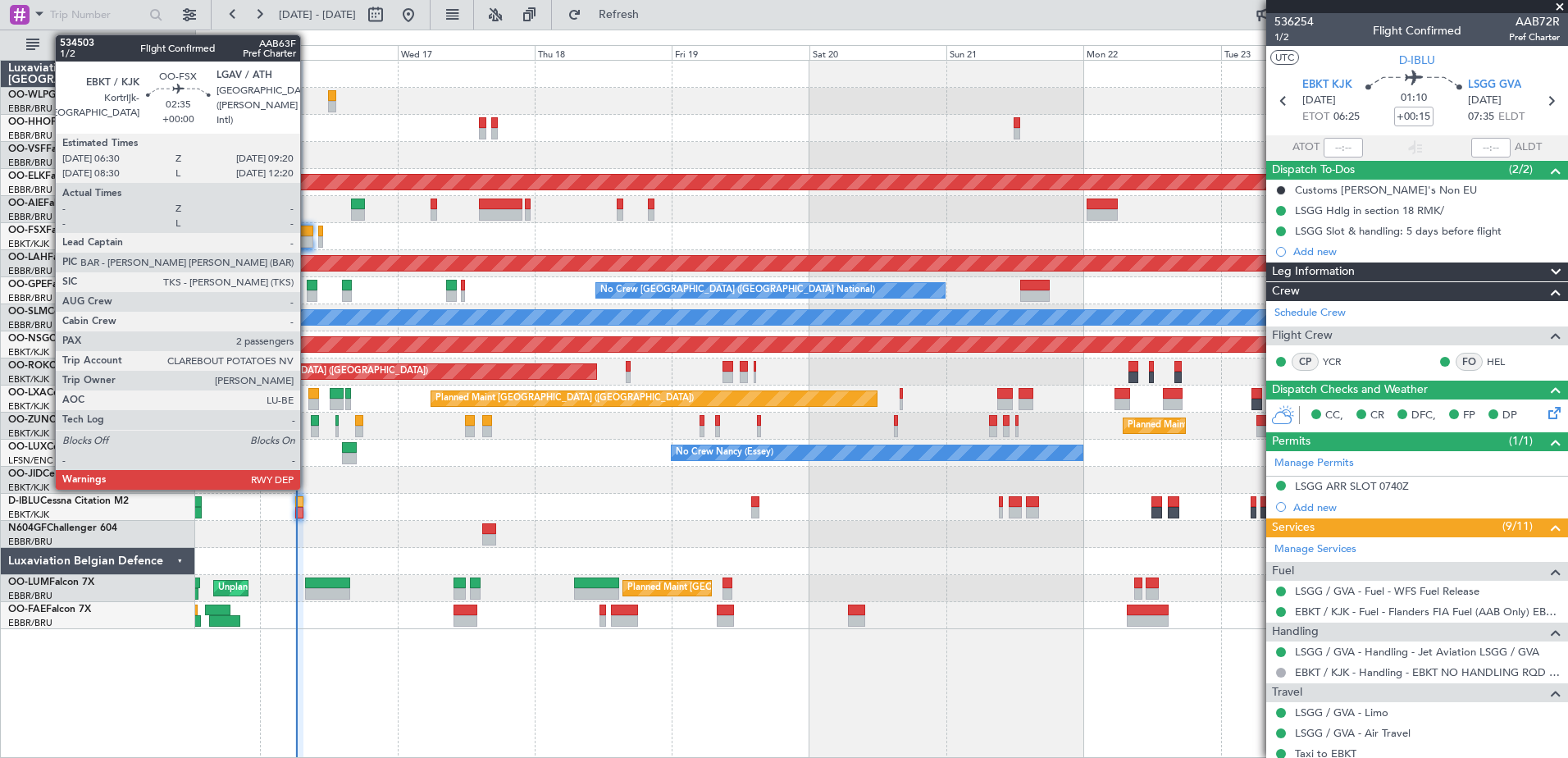
click at [309, 234] on div at bounding box center [306, 231] width 16 height 12
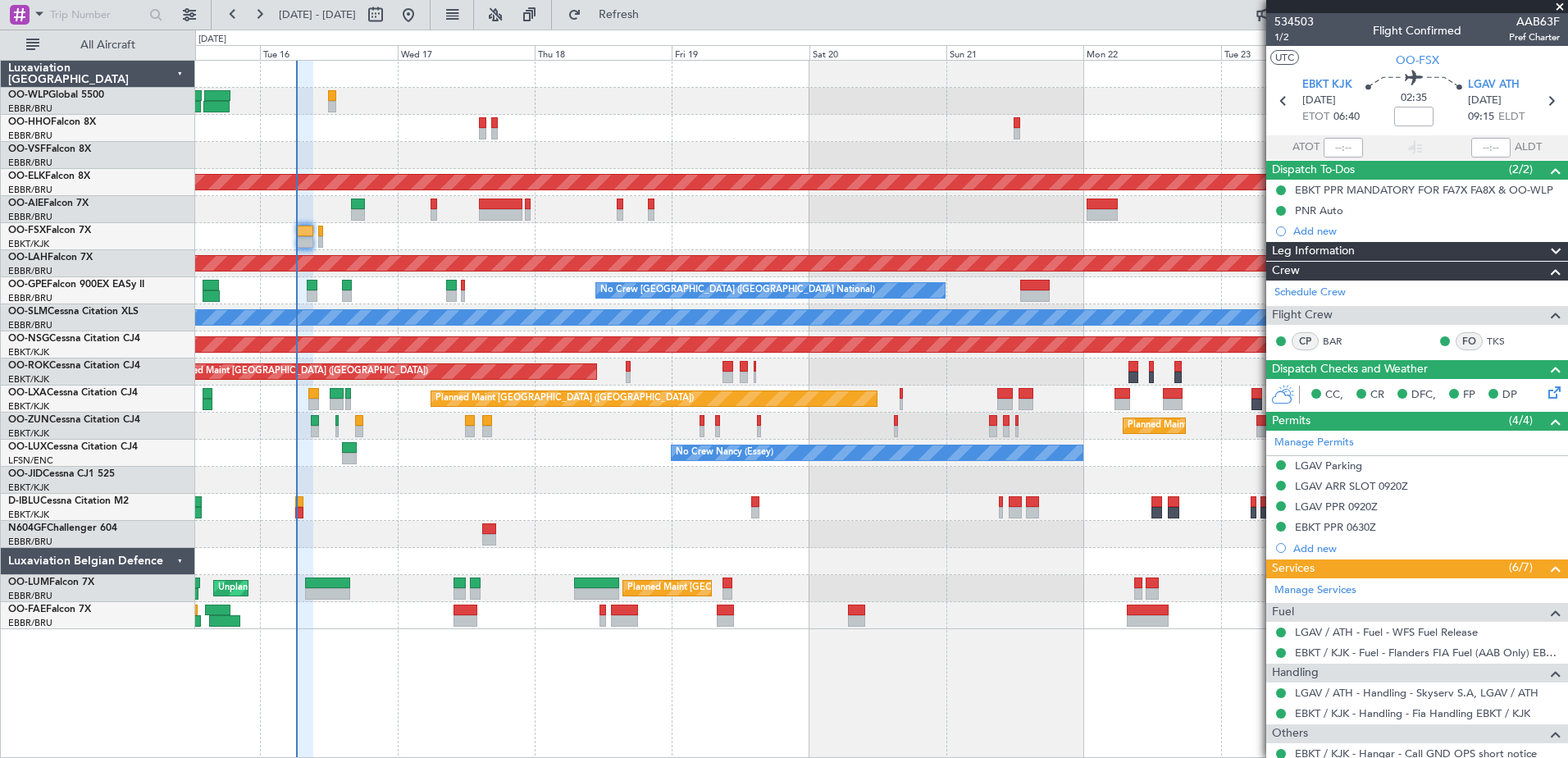
scroll to position [166, 0]
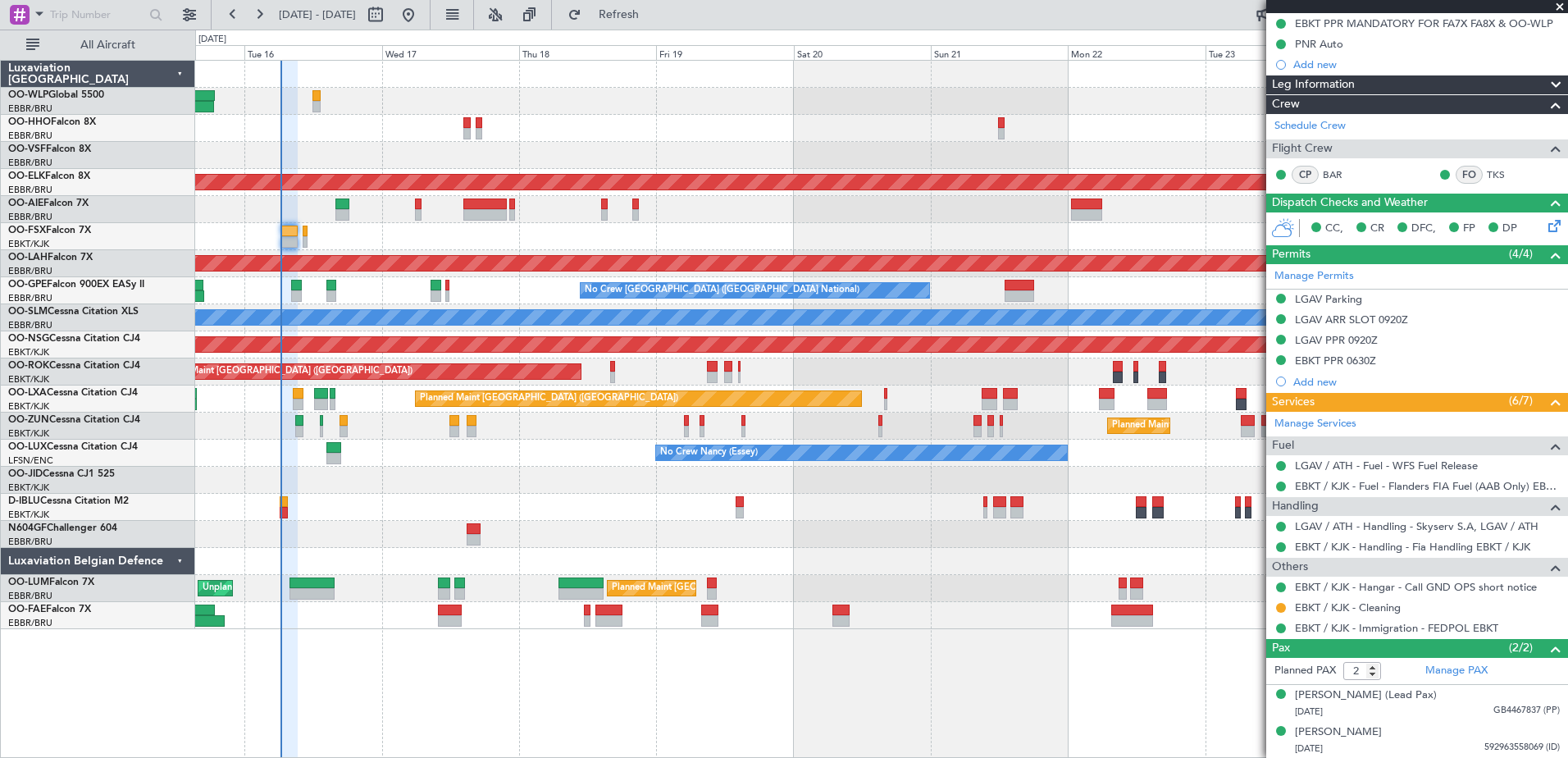
click at [502, 499] on div "Planned Maint Kortrijk-Wevelgem Planned Maint London (Farnborough) Planned Main…" at bounding box center [881, 344] width 1372 height 568
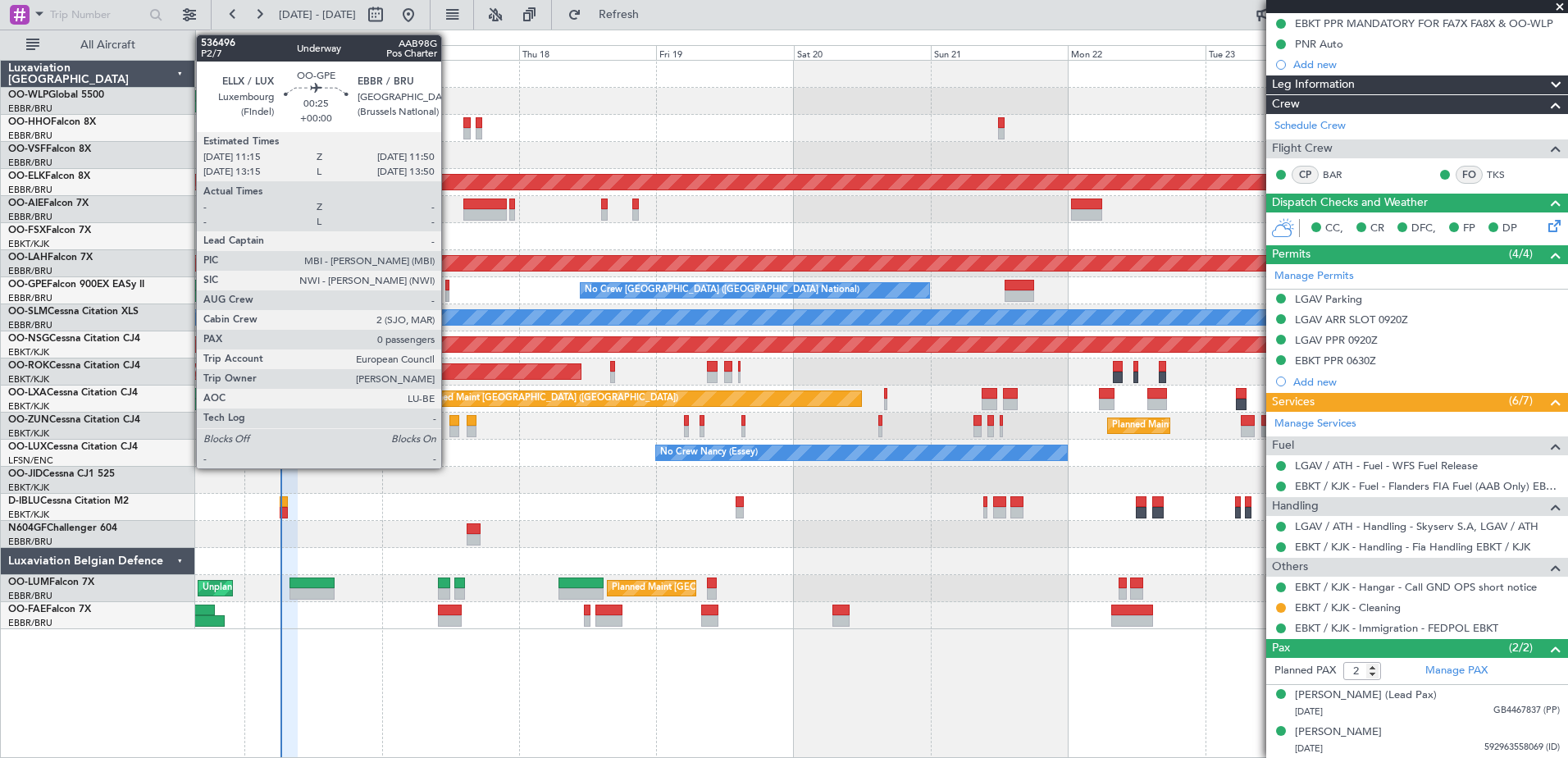
click at [448, 293] on div at bounding box center [447, 295] width 4 height 12
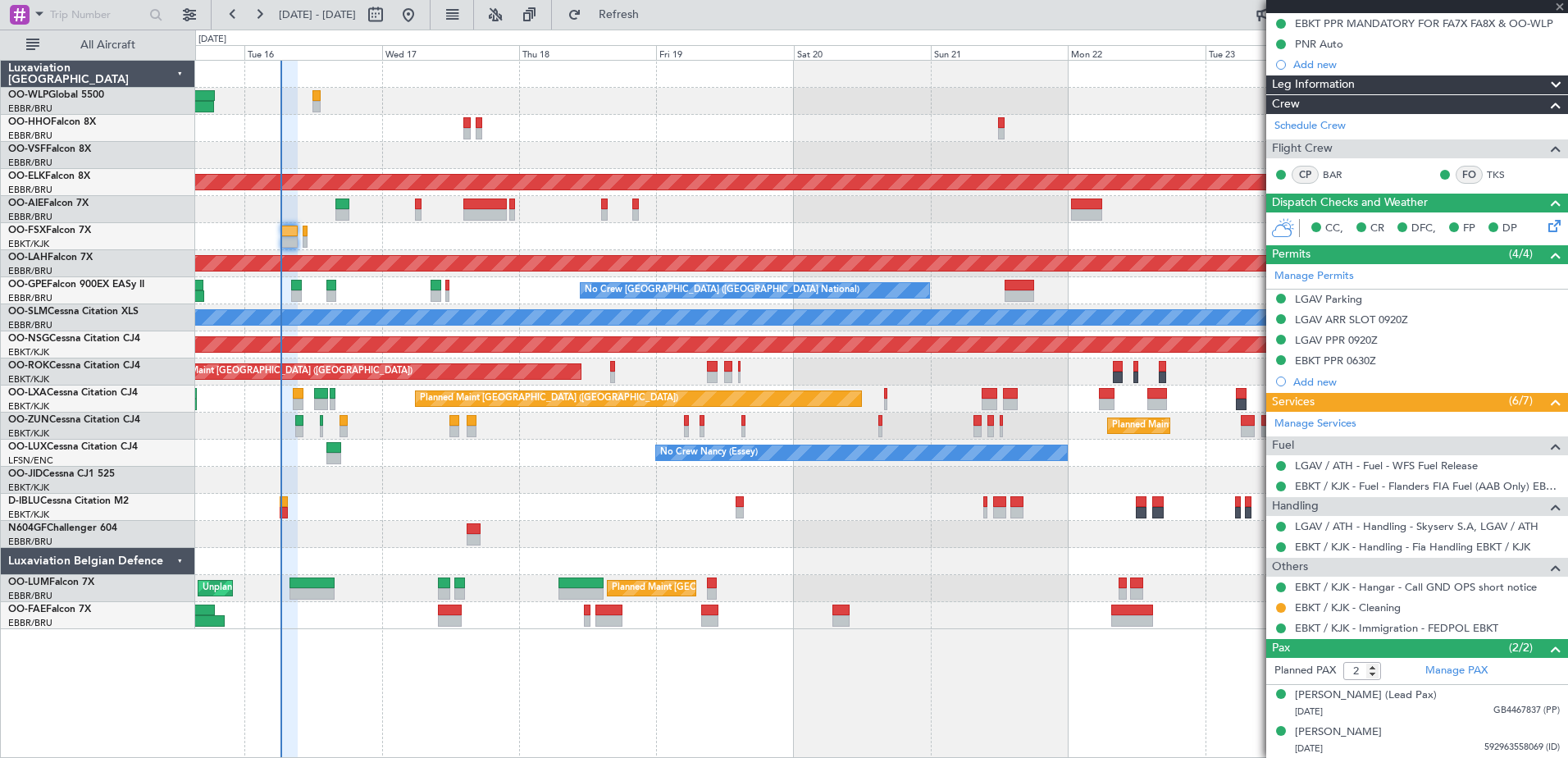
type input "0"
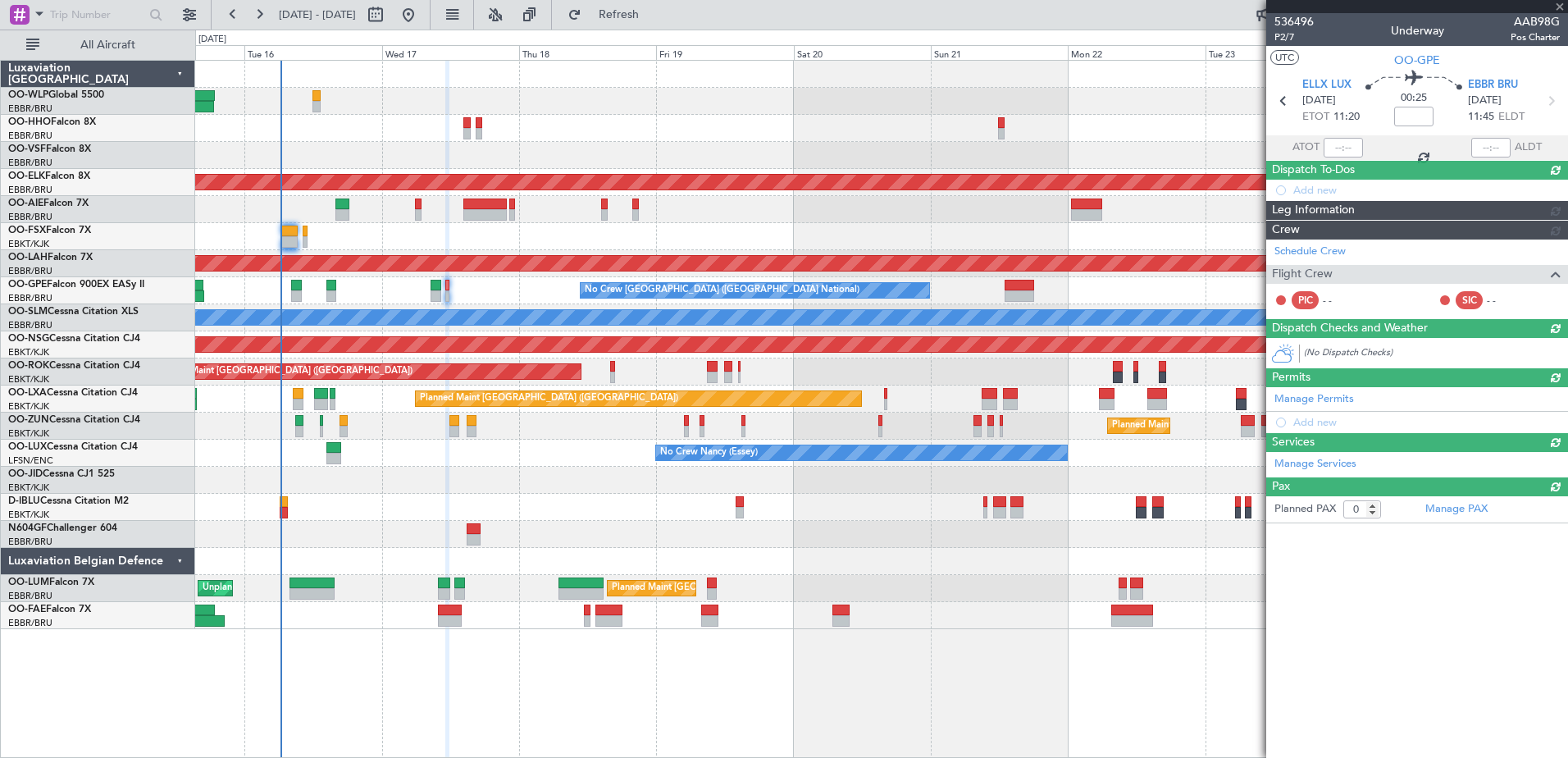
scroll to position [0, 0]
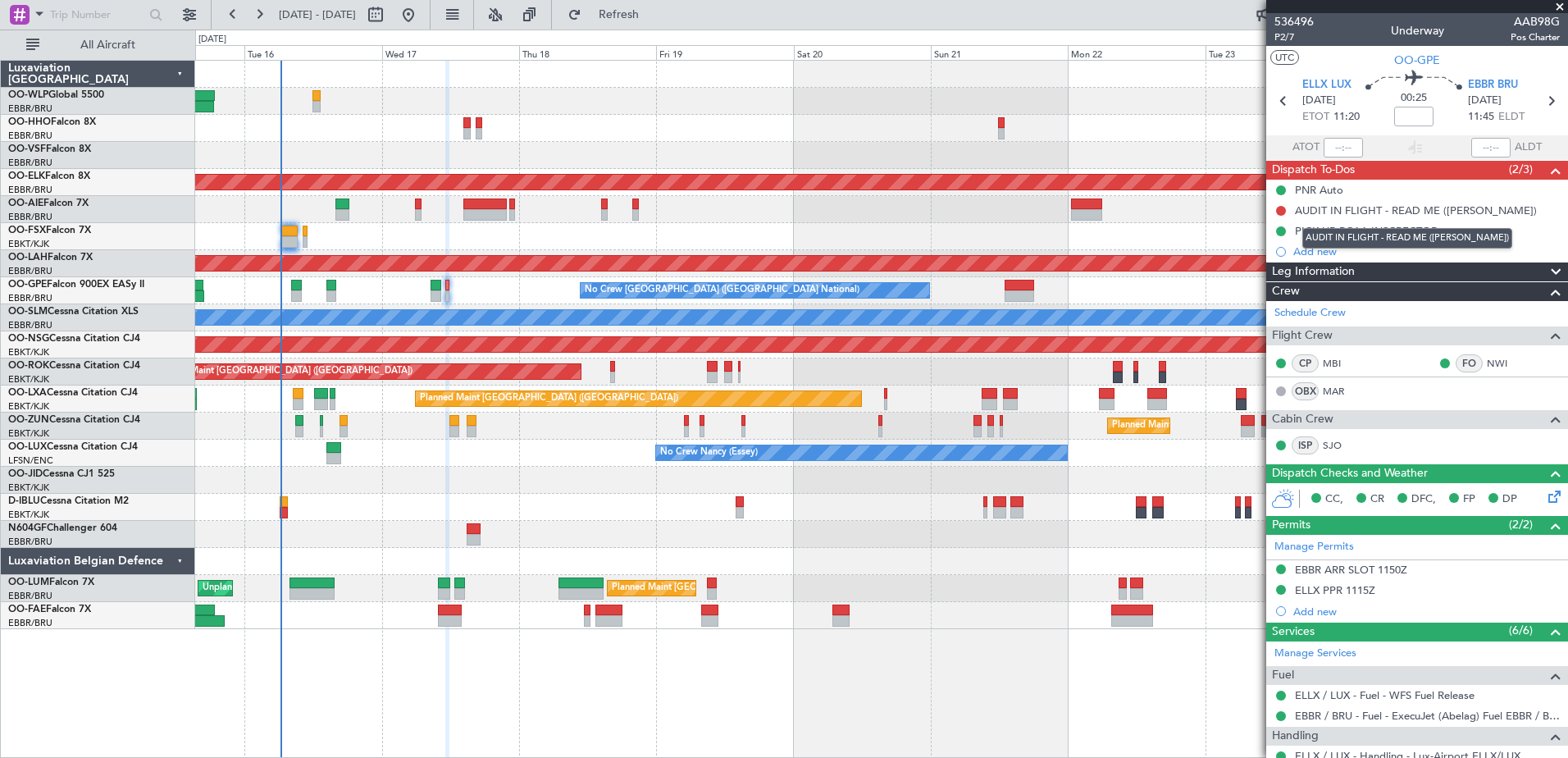
click at [1408, 206] on div "AUDIT IN FLIGHT - READ ME (MICHEL ARMIROTTO)" at bounding box center [1416, 209] width 242 height 14
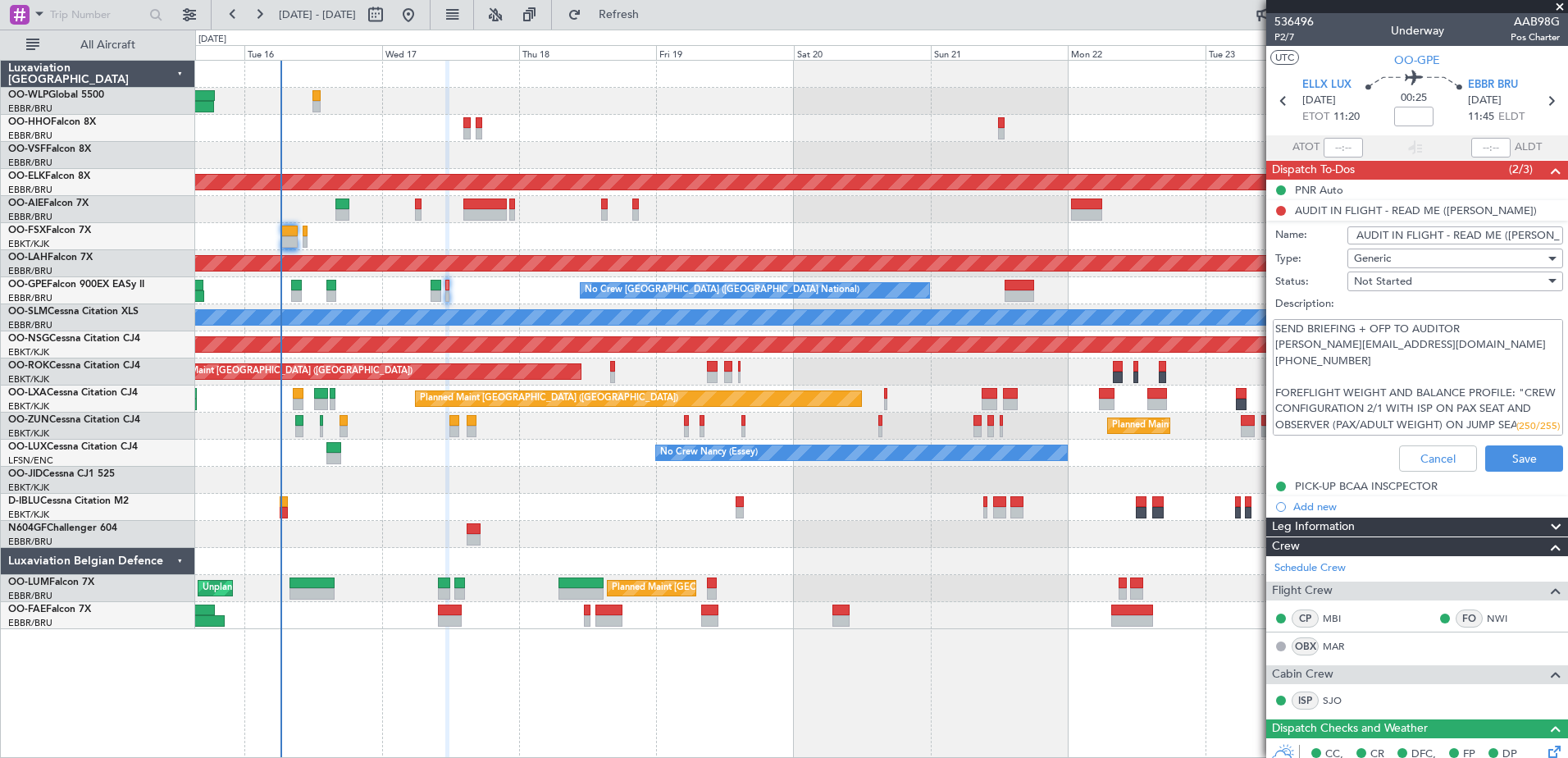
drag, startPoint x: 1274, startPoint y: 346, endPoint x: 1454, endPoint y: 344, distance: 180.0
click at [1454, 344] on textarea "SEND BRIEFING + OFP TO AUDITOR michel.armirotto.ext@mobilit.fgov.be +32(0)476 2…" at bounding box center [1418, 378] width 290 height 117
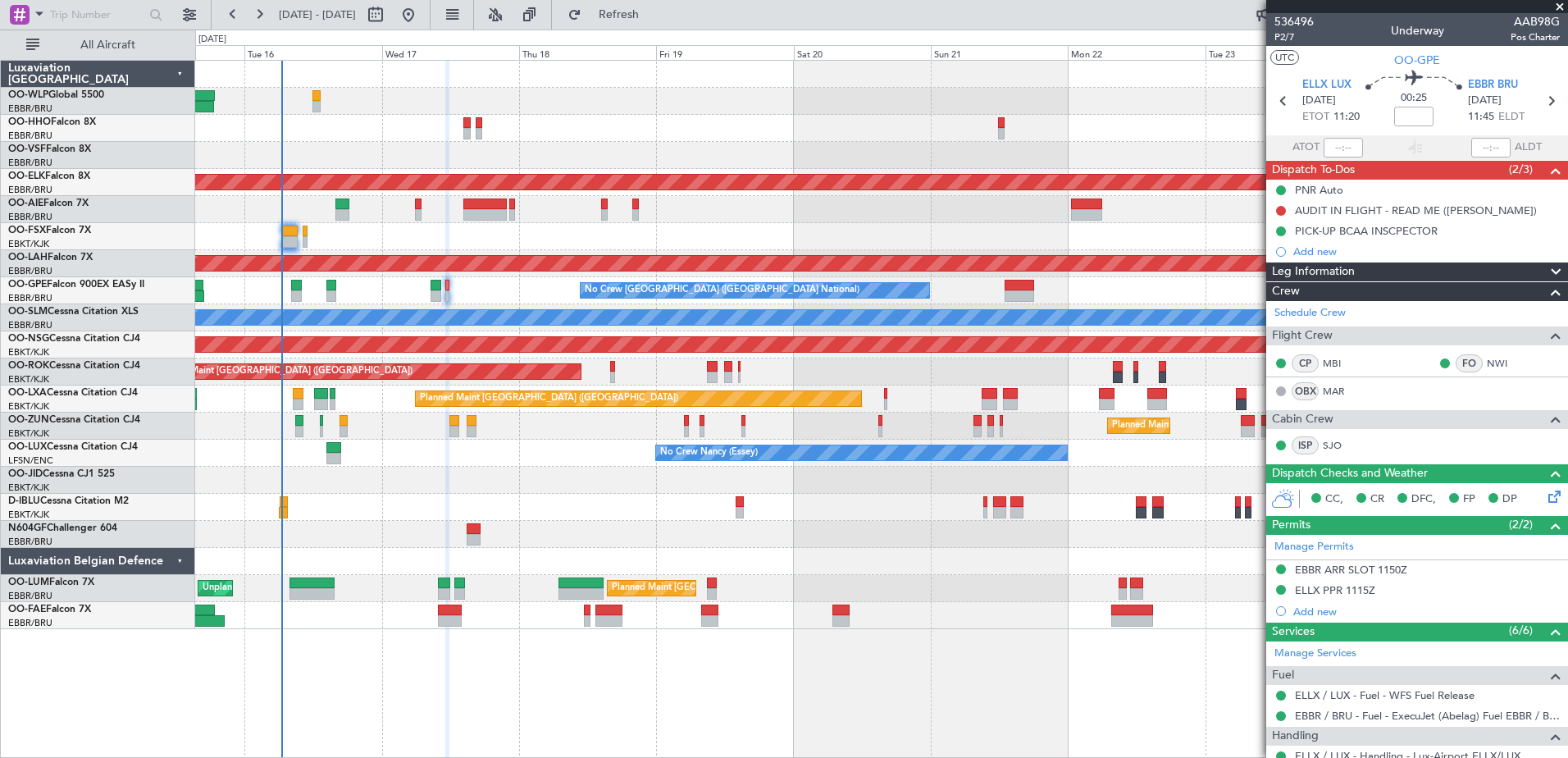
click at [304, 145] on div at bounding box center [881, 155] width 1372 height 27
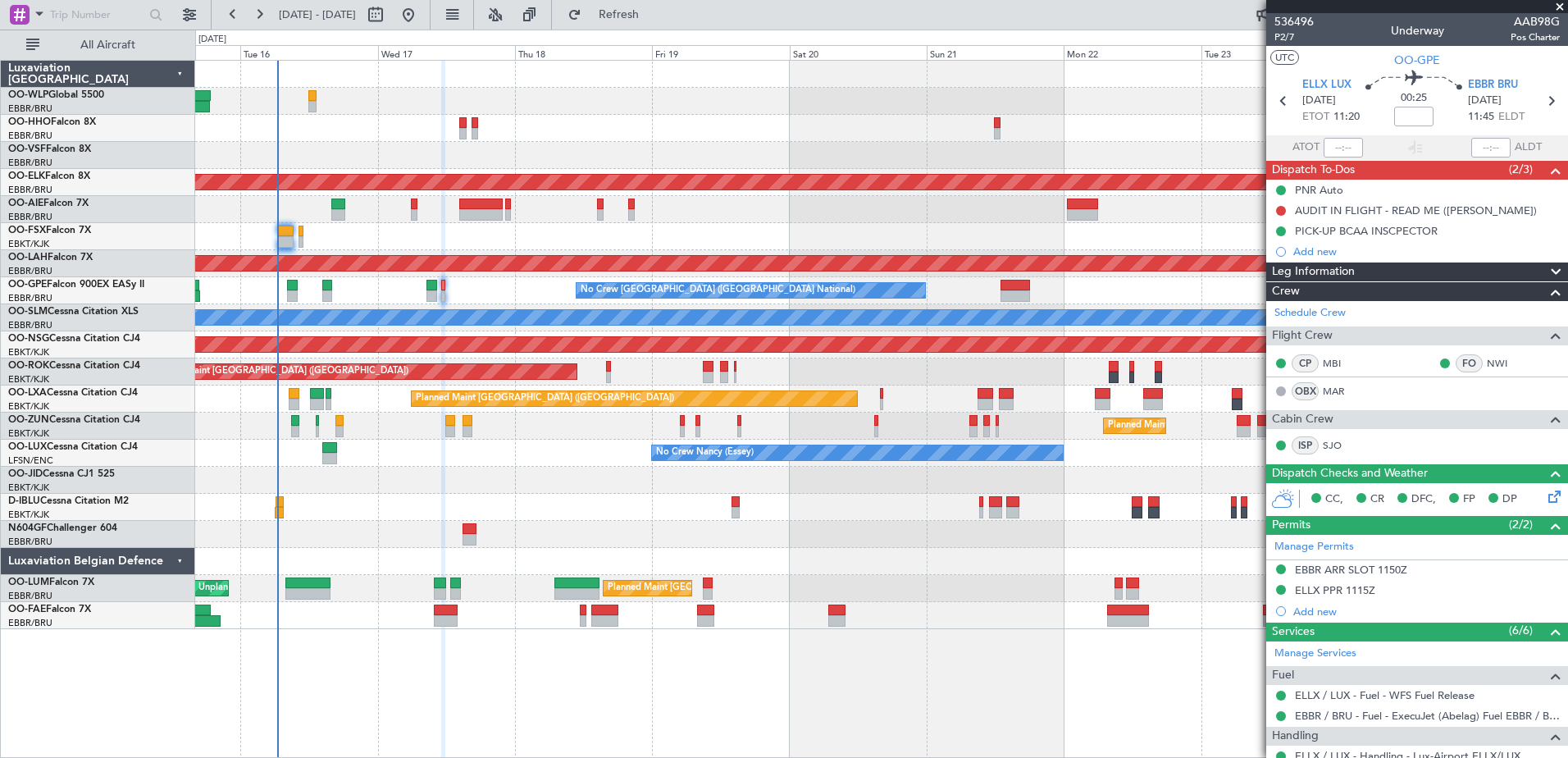
click at [453, 233] on div at bounding box center [881, 237] width 1372 height 27
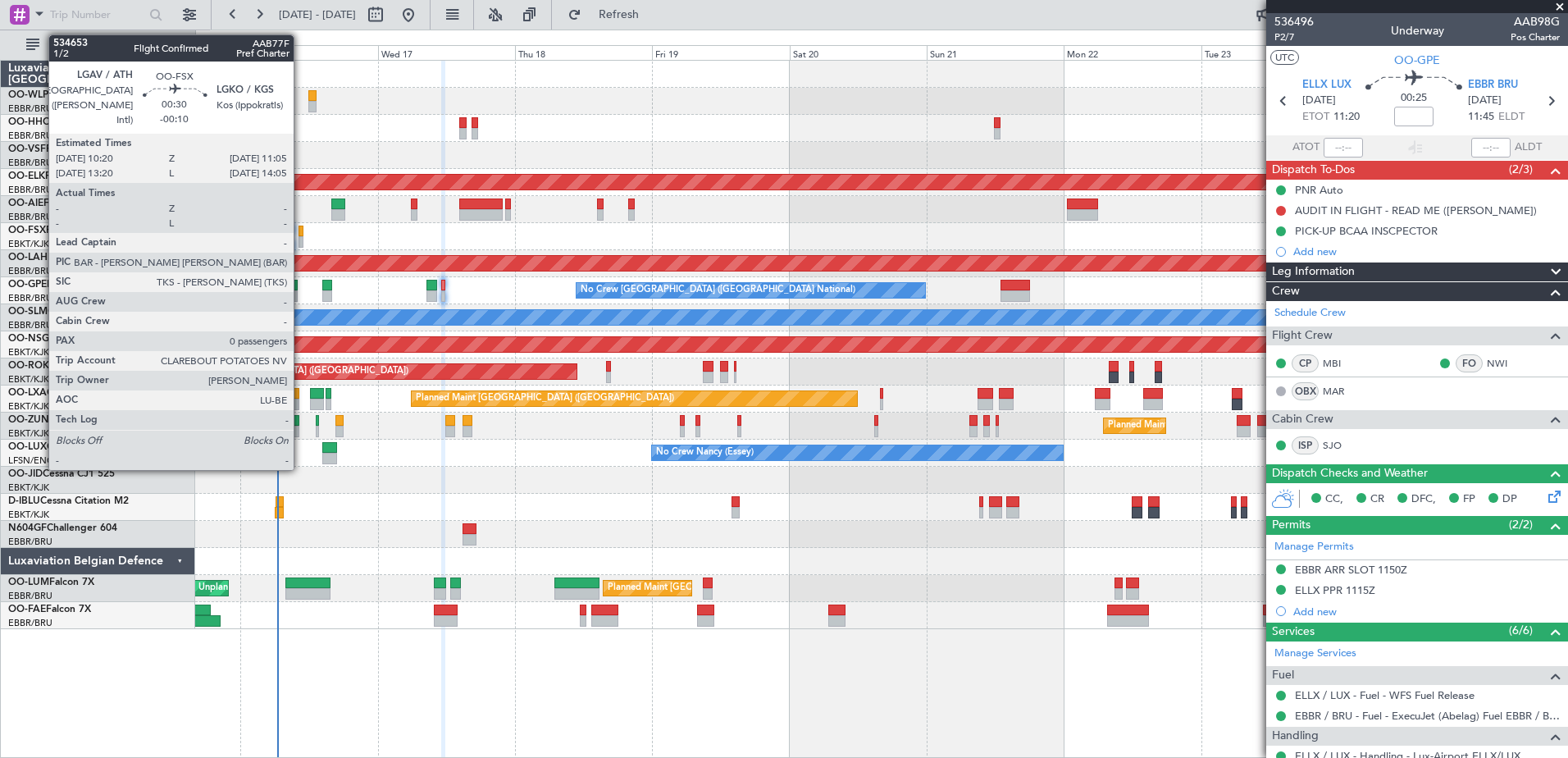
click at [301, 242] on div at bounding box center [300, 241] width 5 height 12
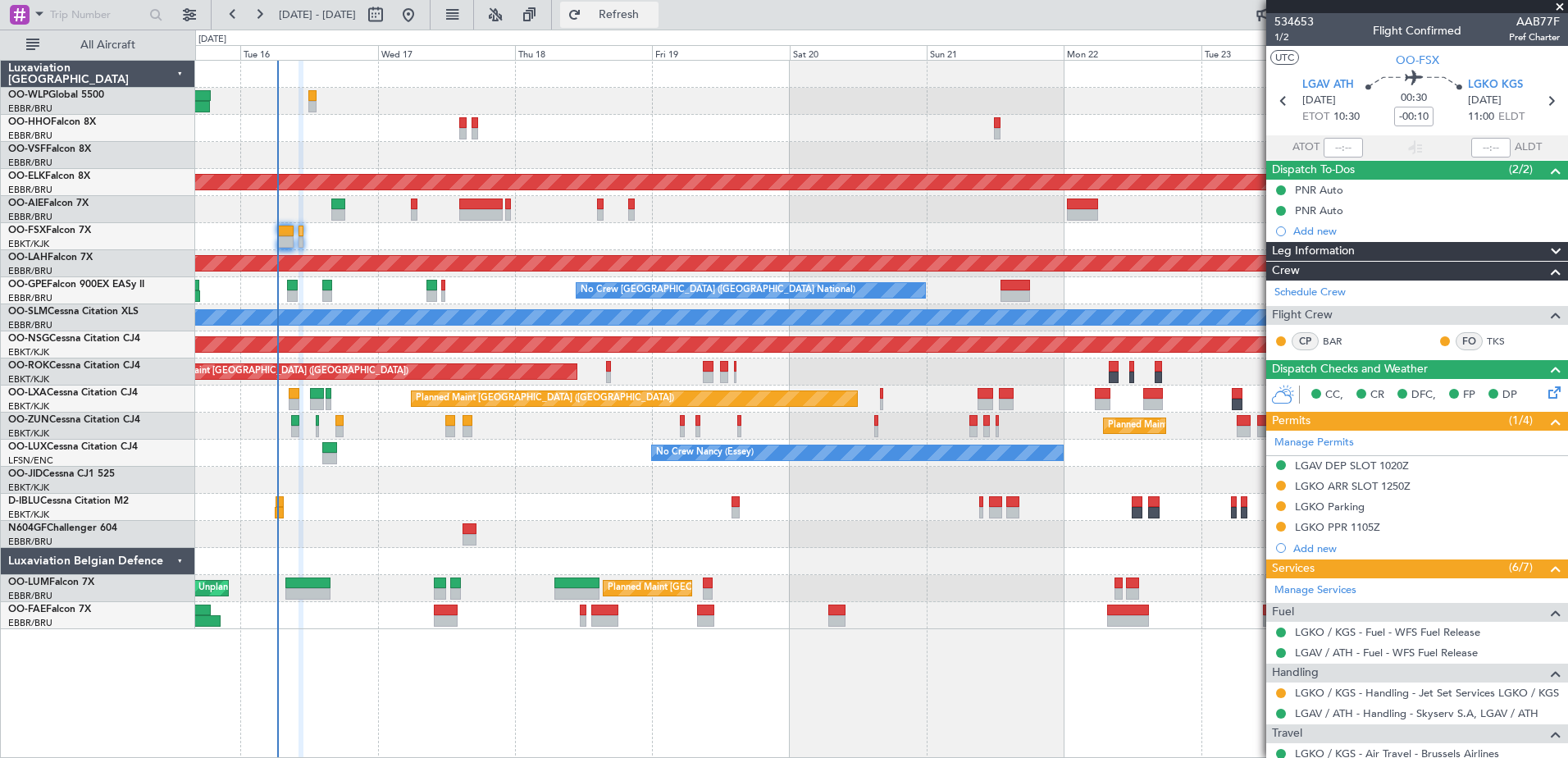
click at [654, 12] on span "Refresh" at bounding box center [618, 15] width 69 height 12
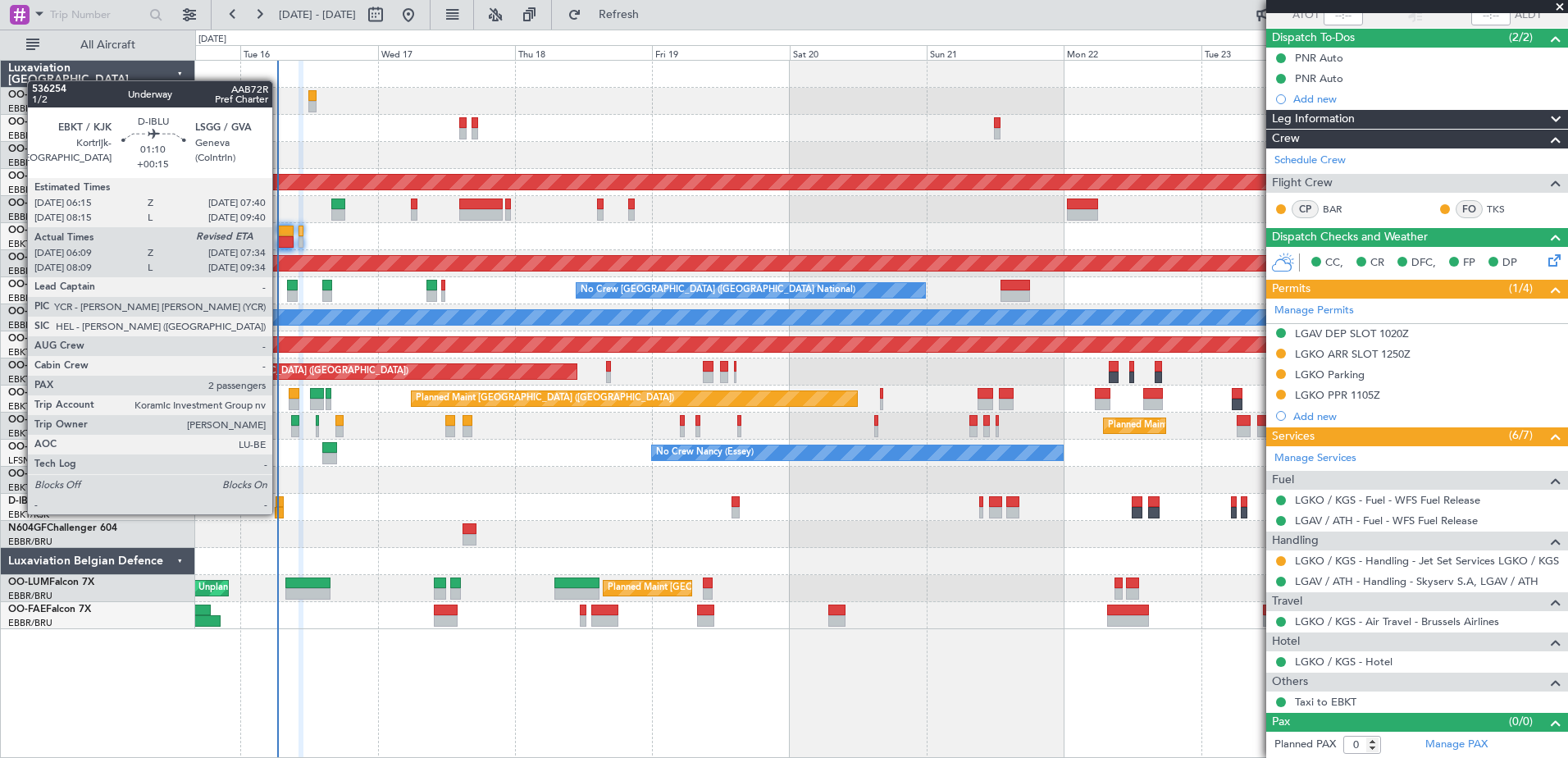
click at [280, 512] on div at bounding box center [278, 512] width 8 height 12
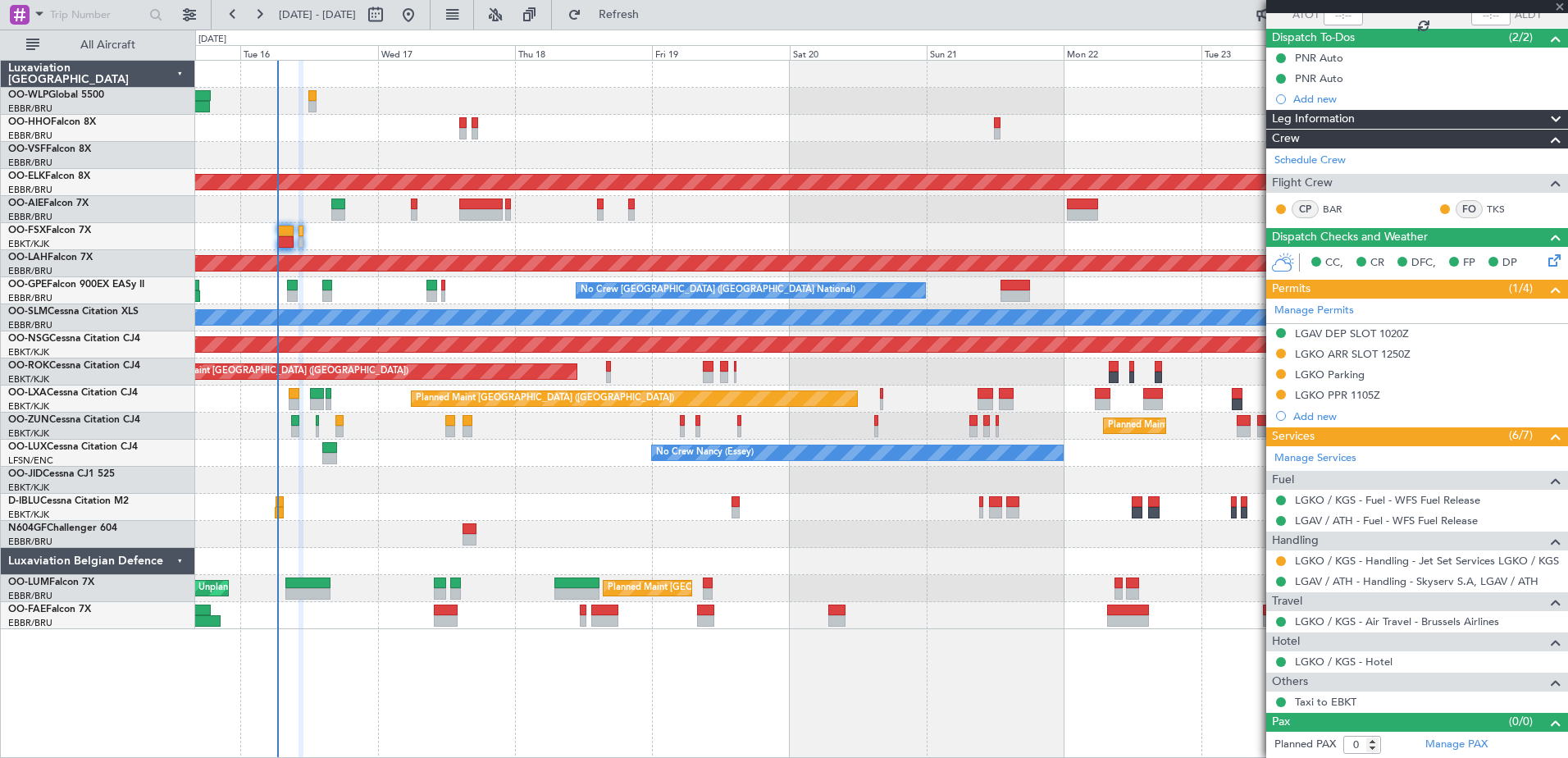
type input "+00:15"
type input "06:19"
type input "2"
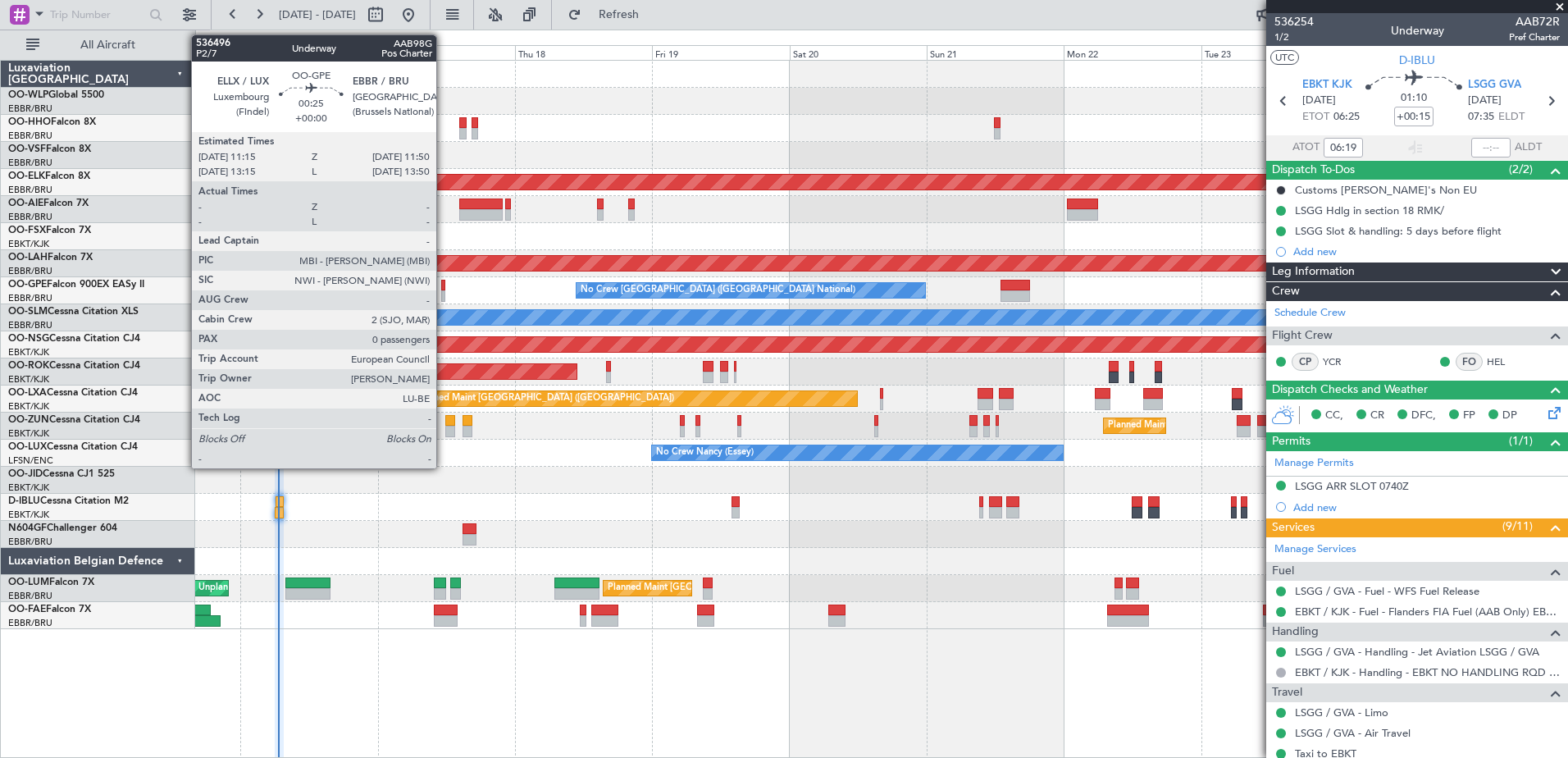
click at [444, 286] on div at bounding box center [443, 285] width 4 height 12
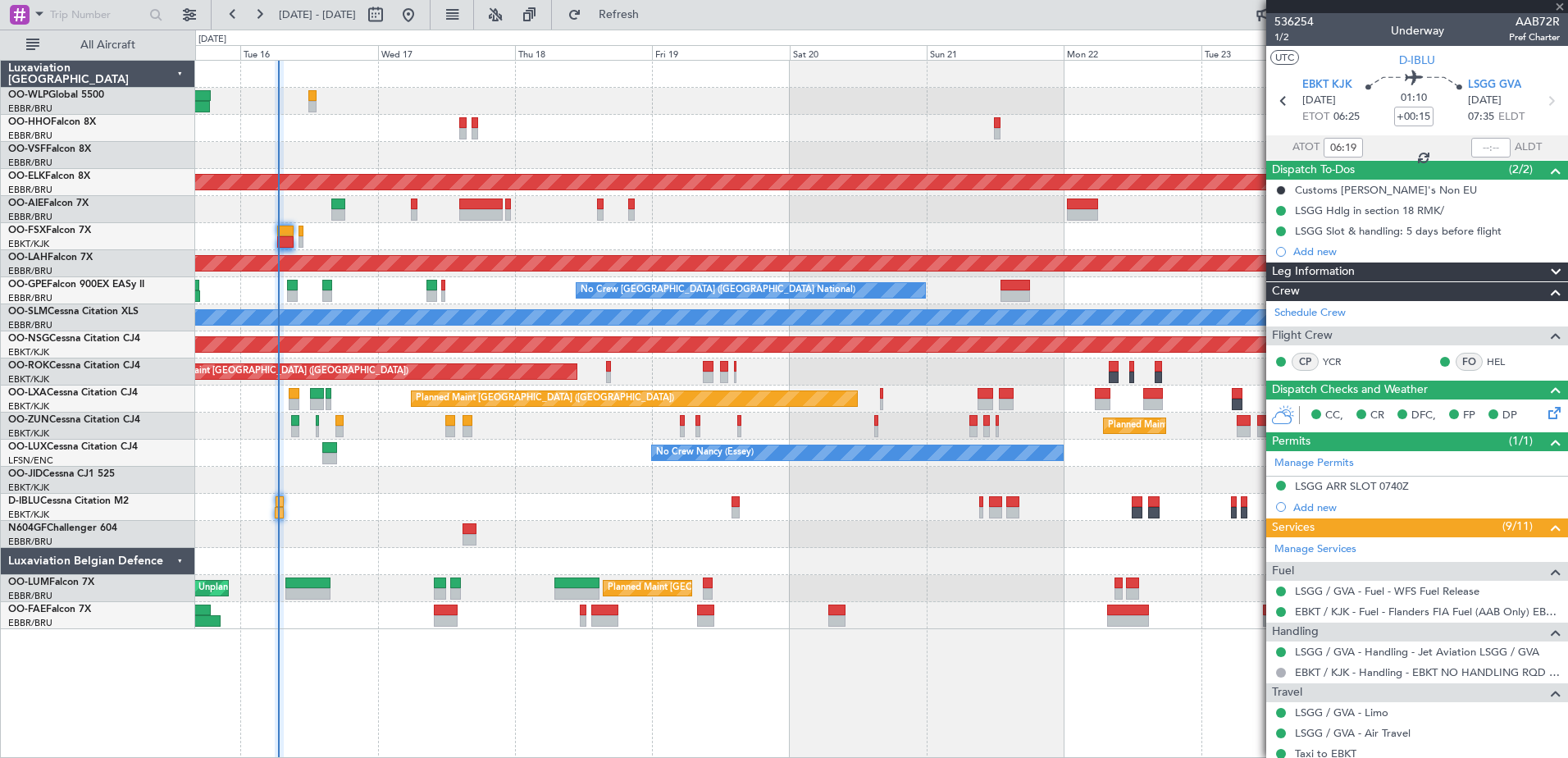
type input "0"
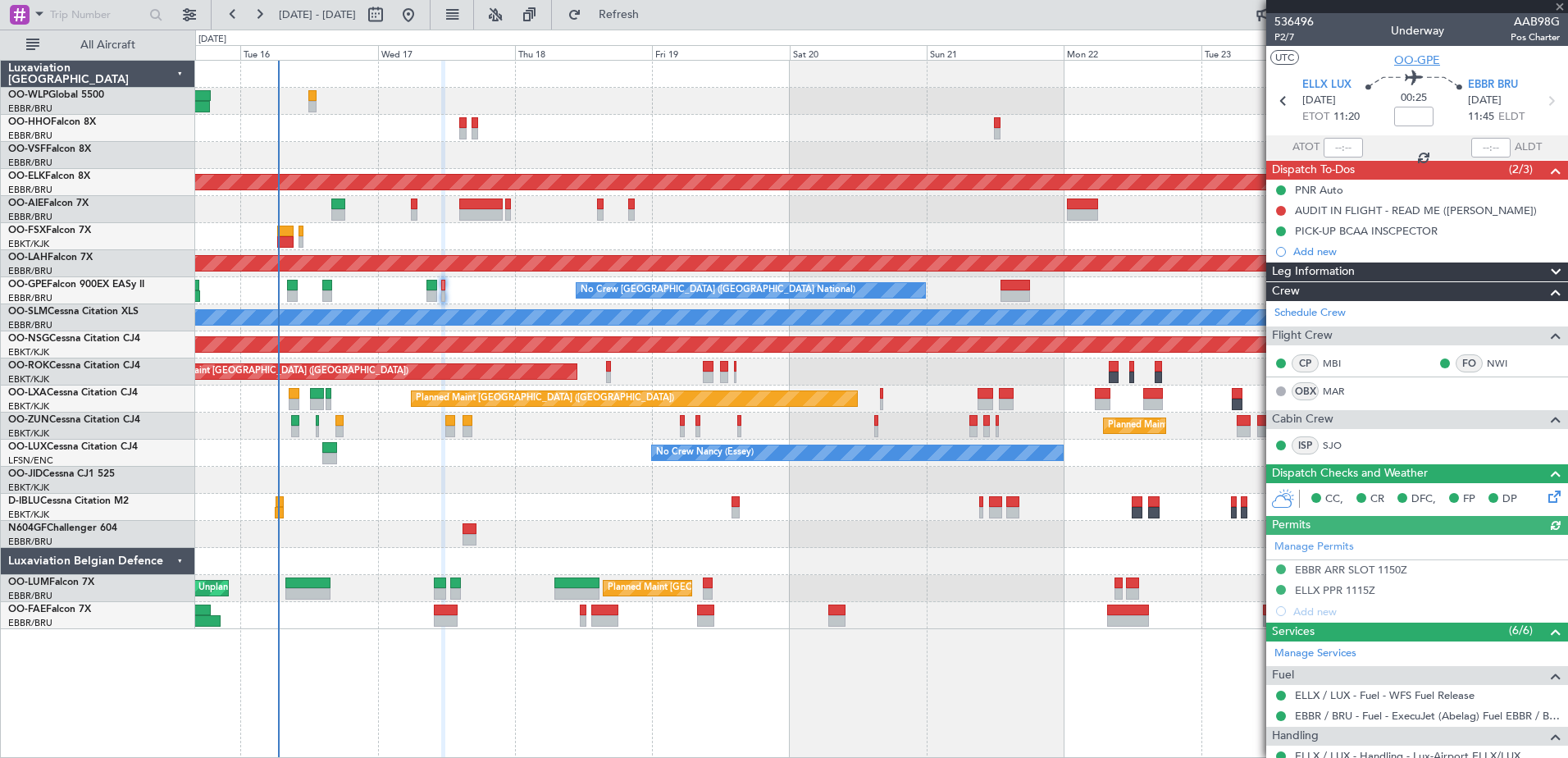
click at [1415, 59] on span "OO-GPE" at bounding box center [1417, 59] width 46 height 17
click at [1286, 35] on span "P2/7" at bounding box center [1294, 37] width 39 height 14
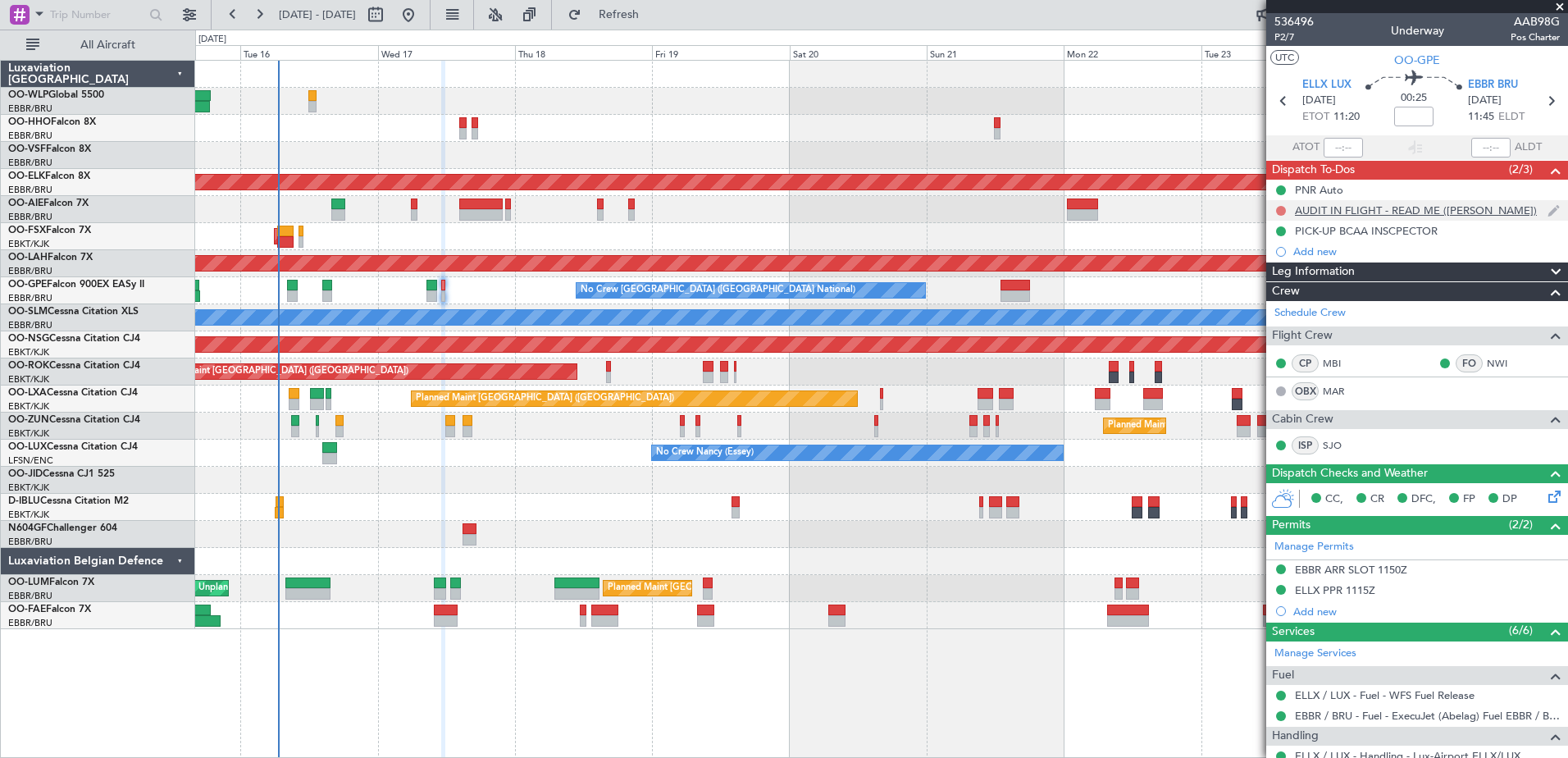
click at [1282, 210] on button at bounding box center [1281, 210] width 10 height 10
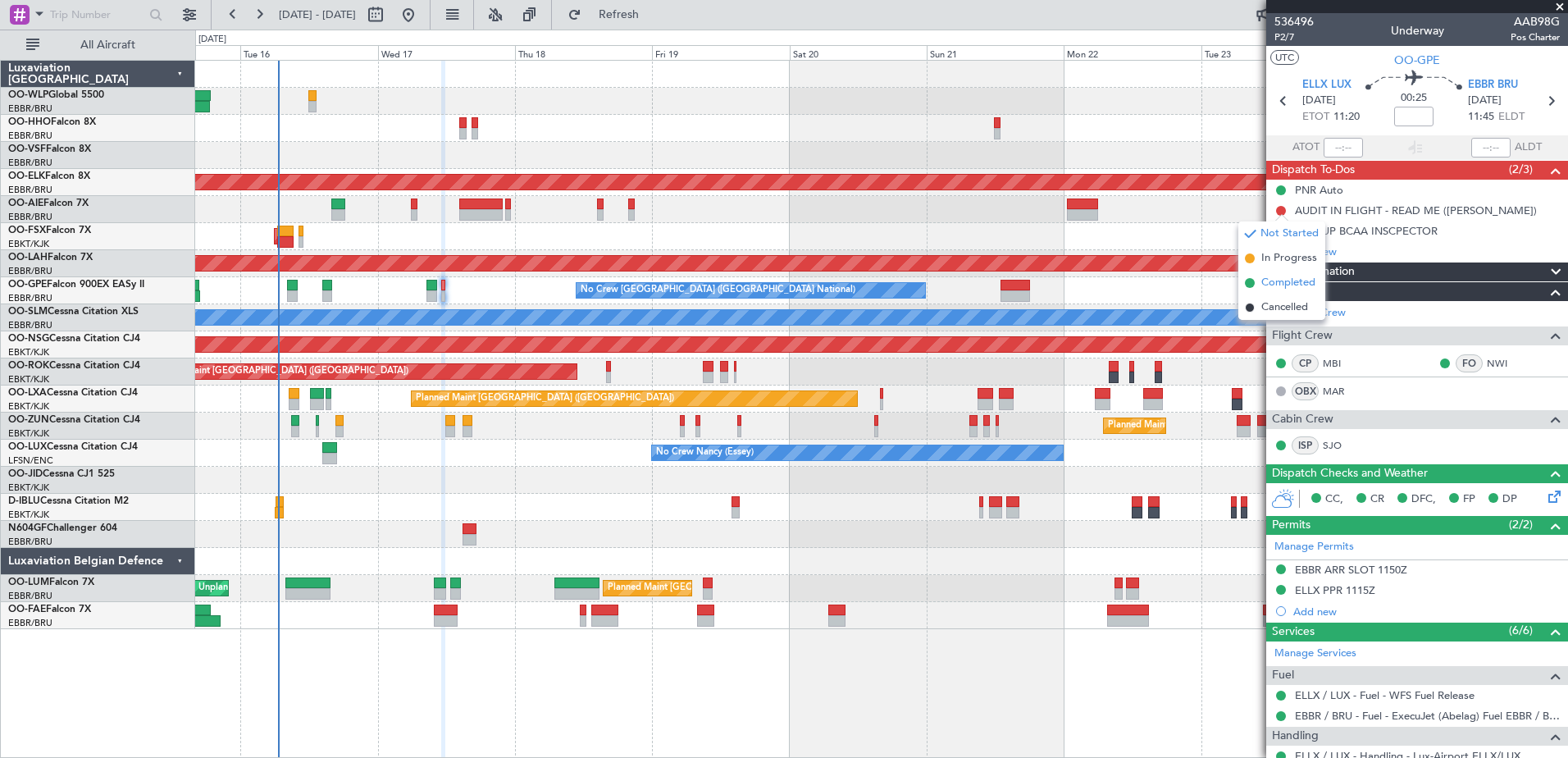
click at [1274, 281] on span "Completed" at bounding box center [1288, 283] width 54 height 16
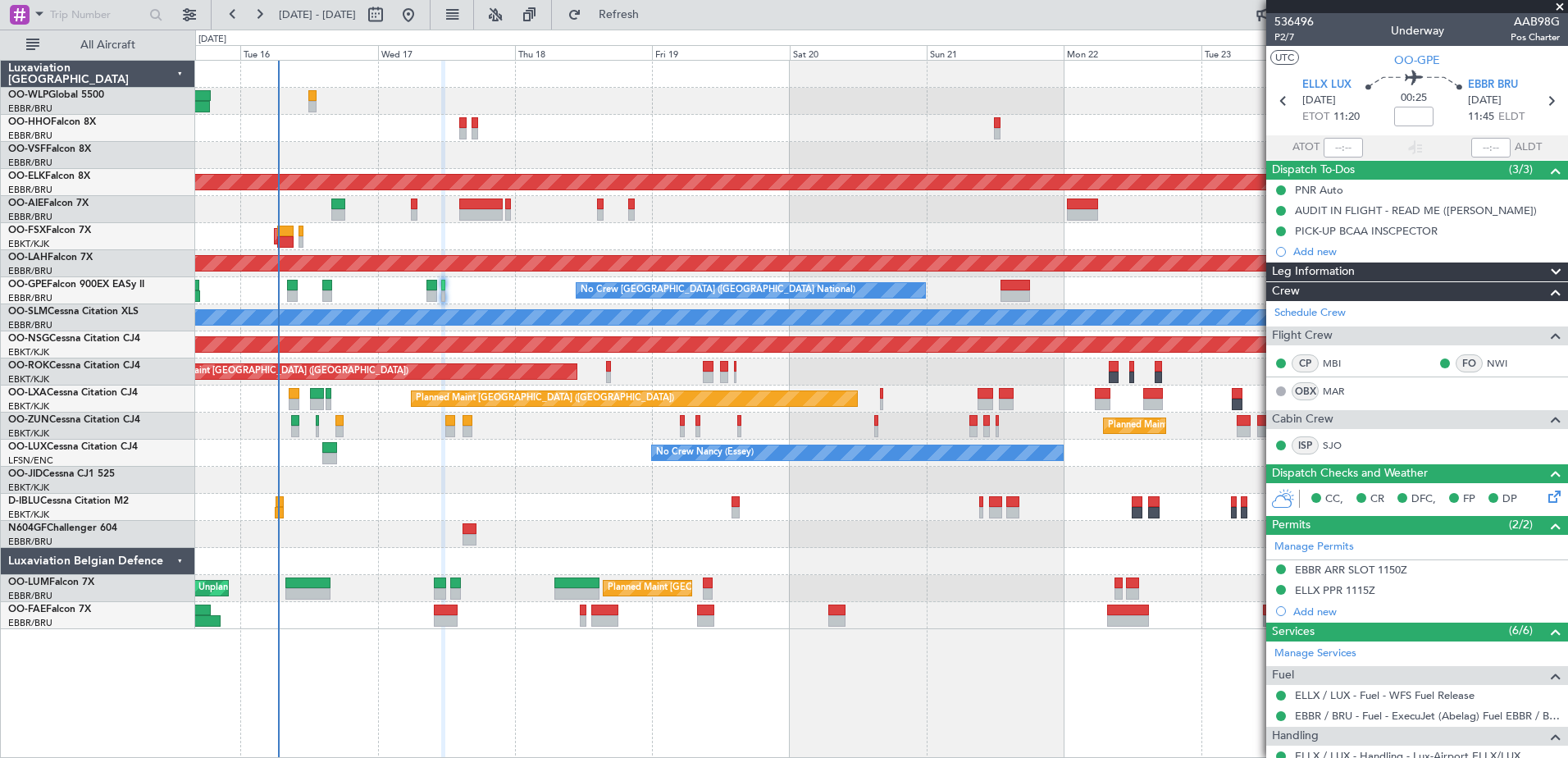
scroll to position [135, 0]
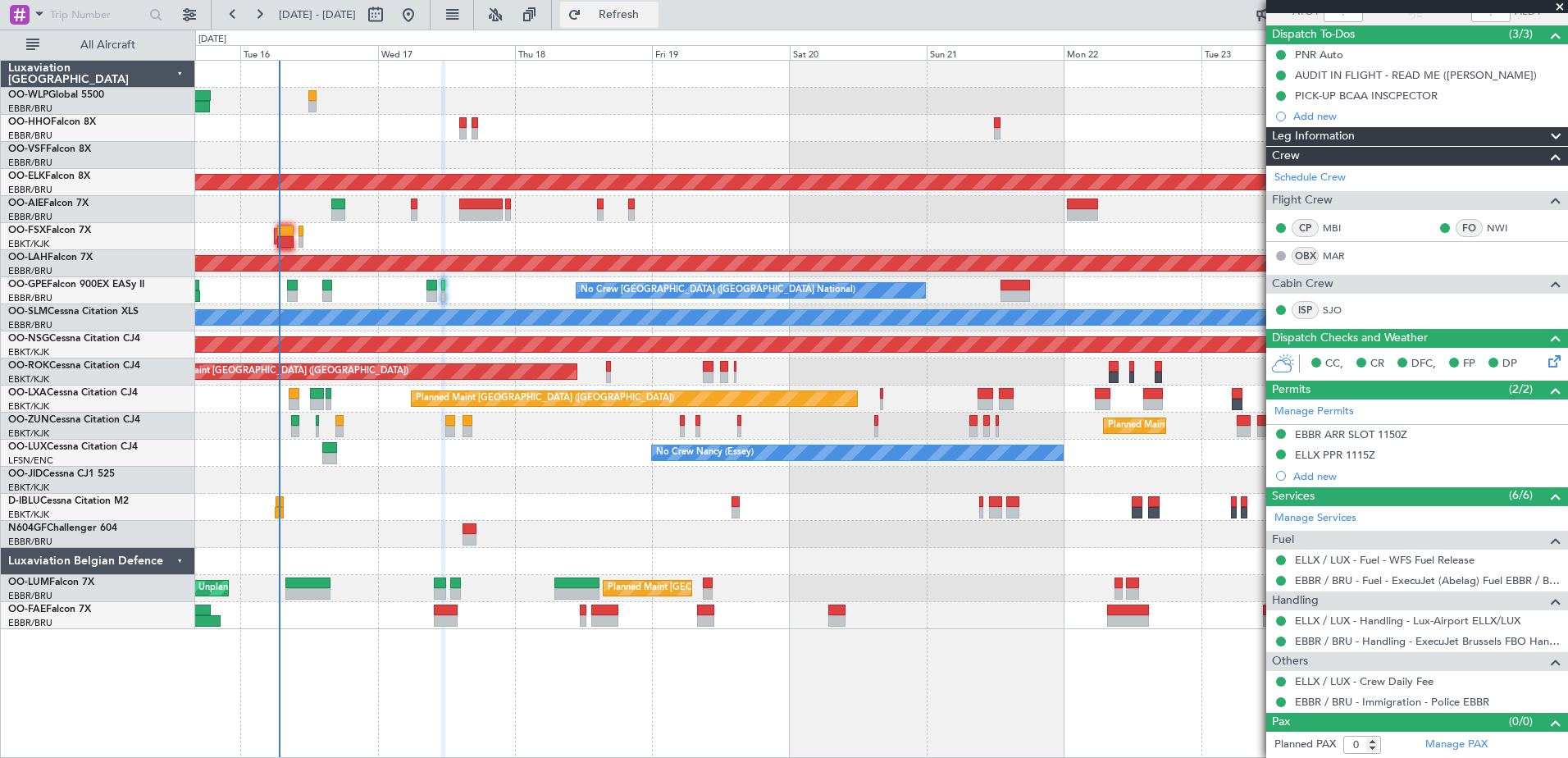
click at [624, 25] on button "Refresh" at bounding box center [609, 15] width 99 height 27
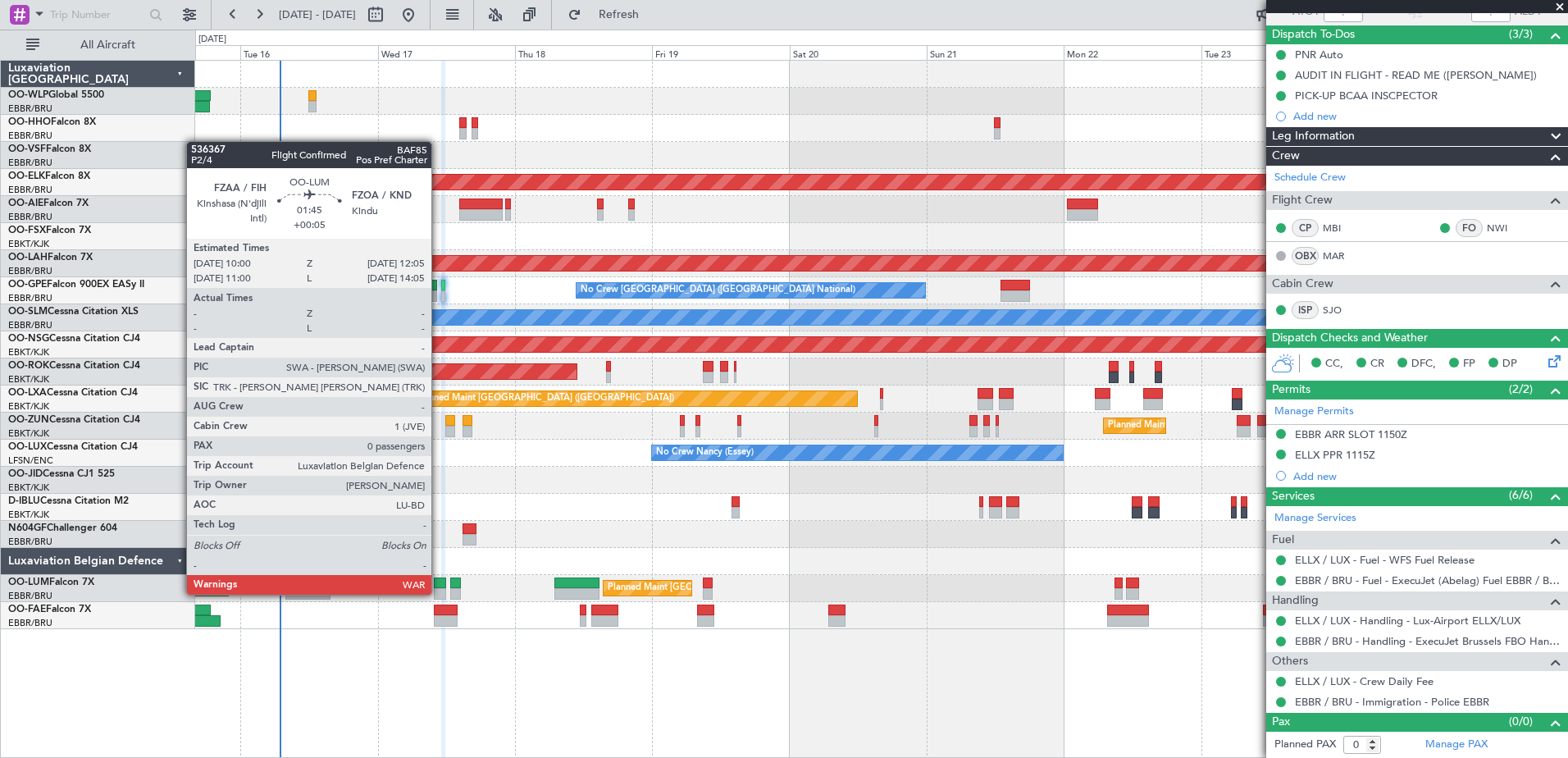
click at [439, 593] on div at bounding box center [439, 593] width 12 height 12
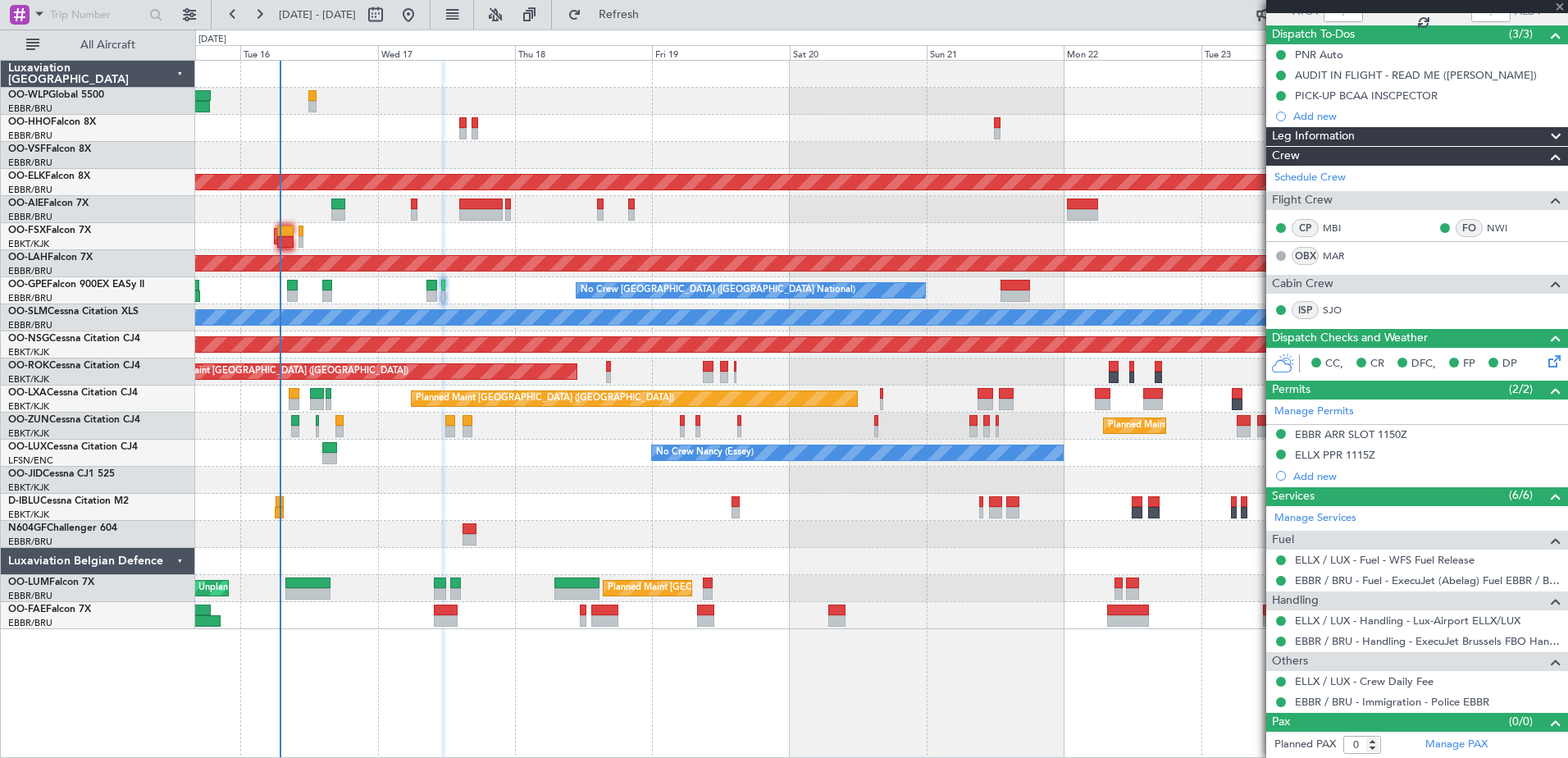
scroll to position [0, 0]
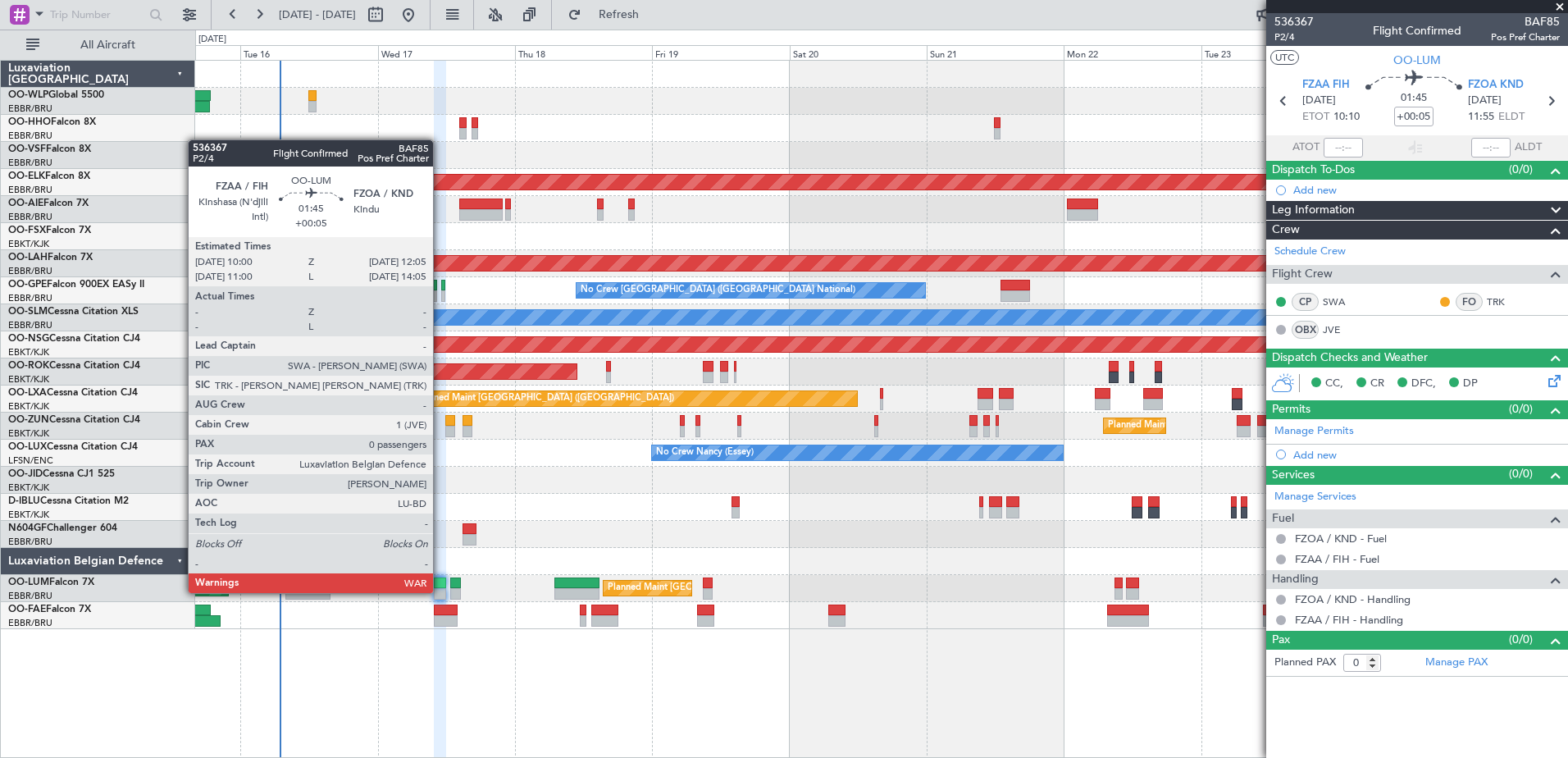
click at [442, 589] on div at bounding box center [439, 593] width 12 height 12
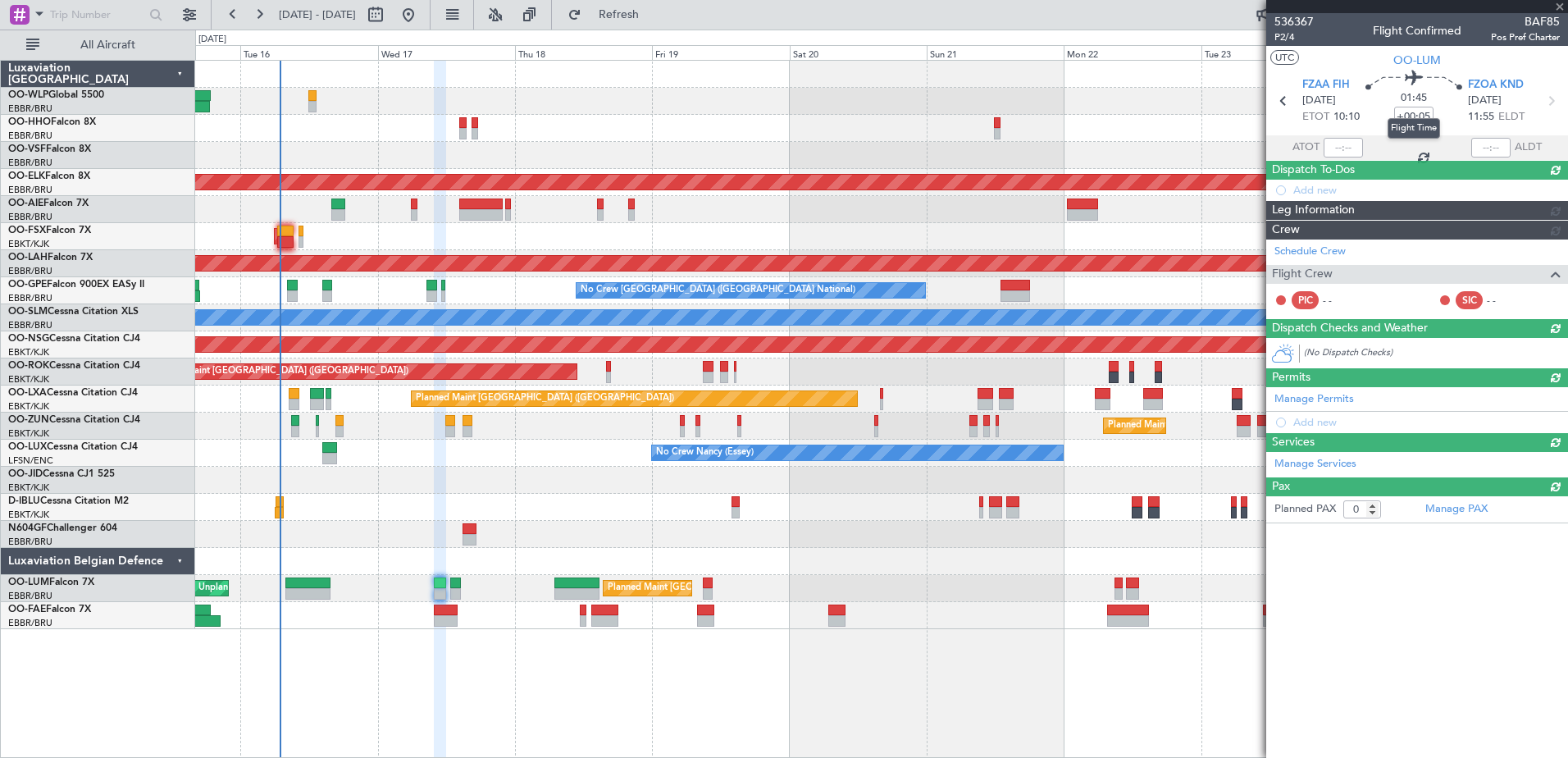
click at [1420, 115] on mat-tooltip-component "Flight Time" at bounding box center [1414, 129] width 75 height 44
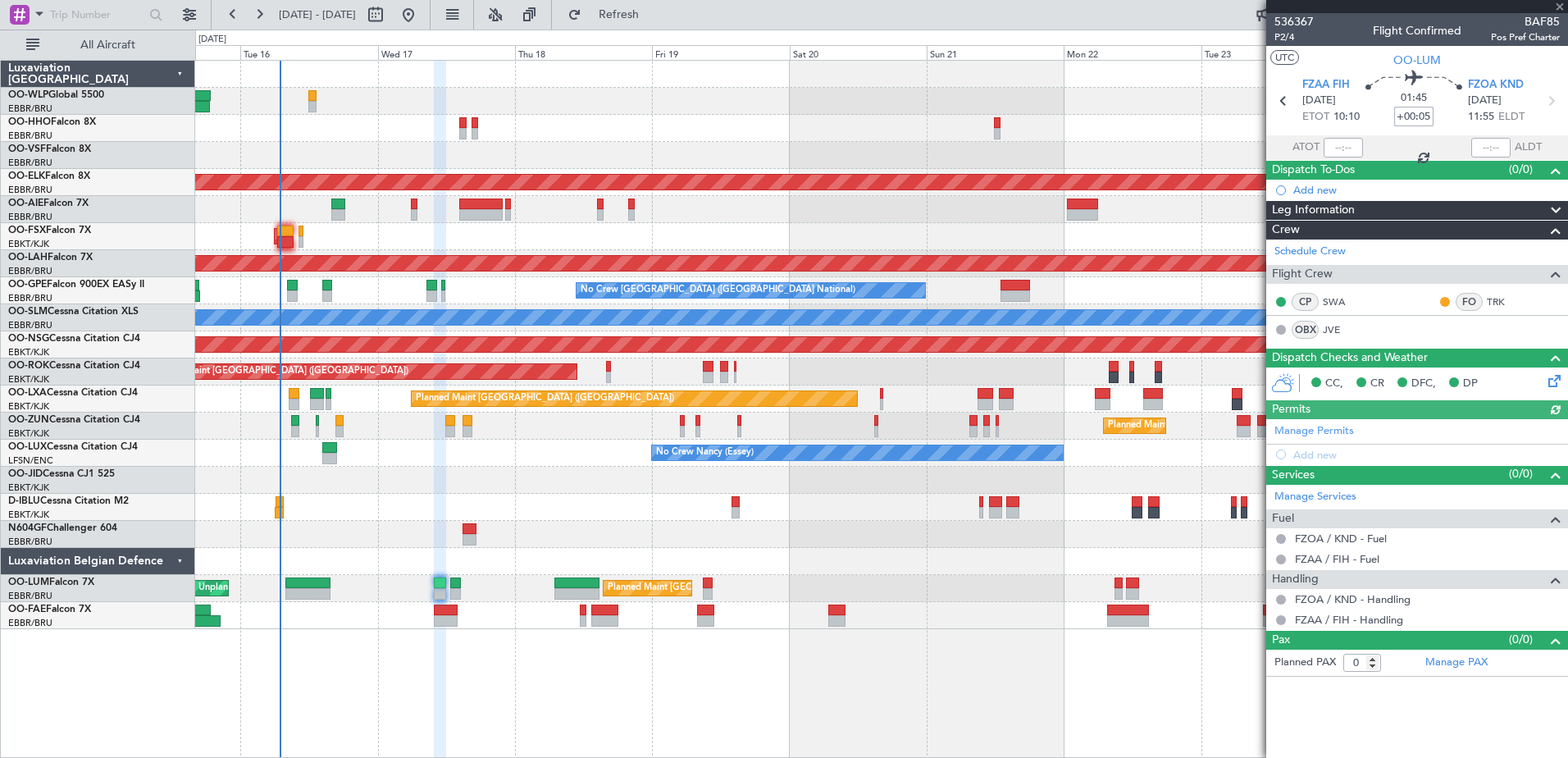
click at [1429, 113] on input "+00:05" at bounding box center [1413, 117] width 39 height 20
type input "-00:15"
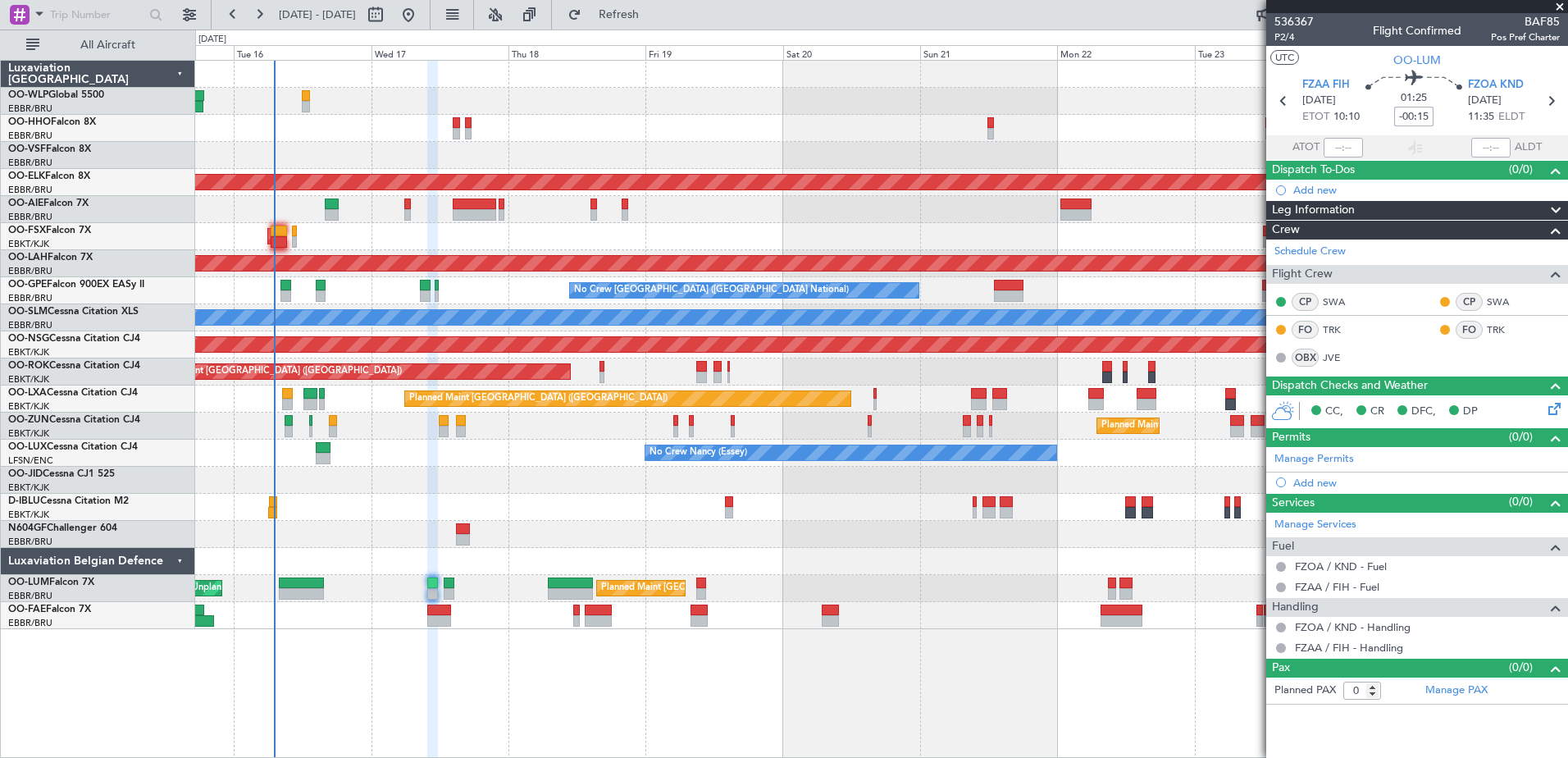
click at [295, 512] on div "A/C Unavailable Brussels (Brussels National) A/C Unavailable Kortrijk-Wevelgem" at bounding box center [881, 507] width 1372 height 27
click at [654, 11] on span "Refresh" at bounding box center [618, 15] width 69 height 12
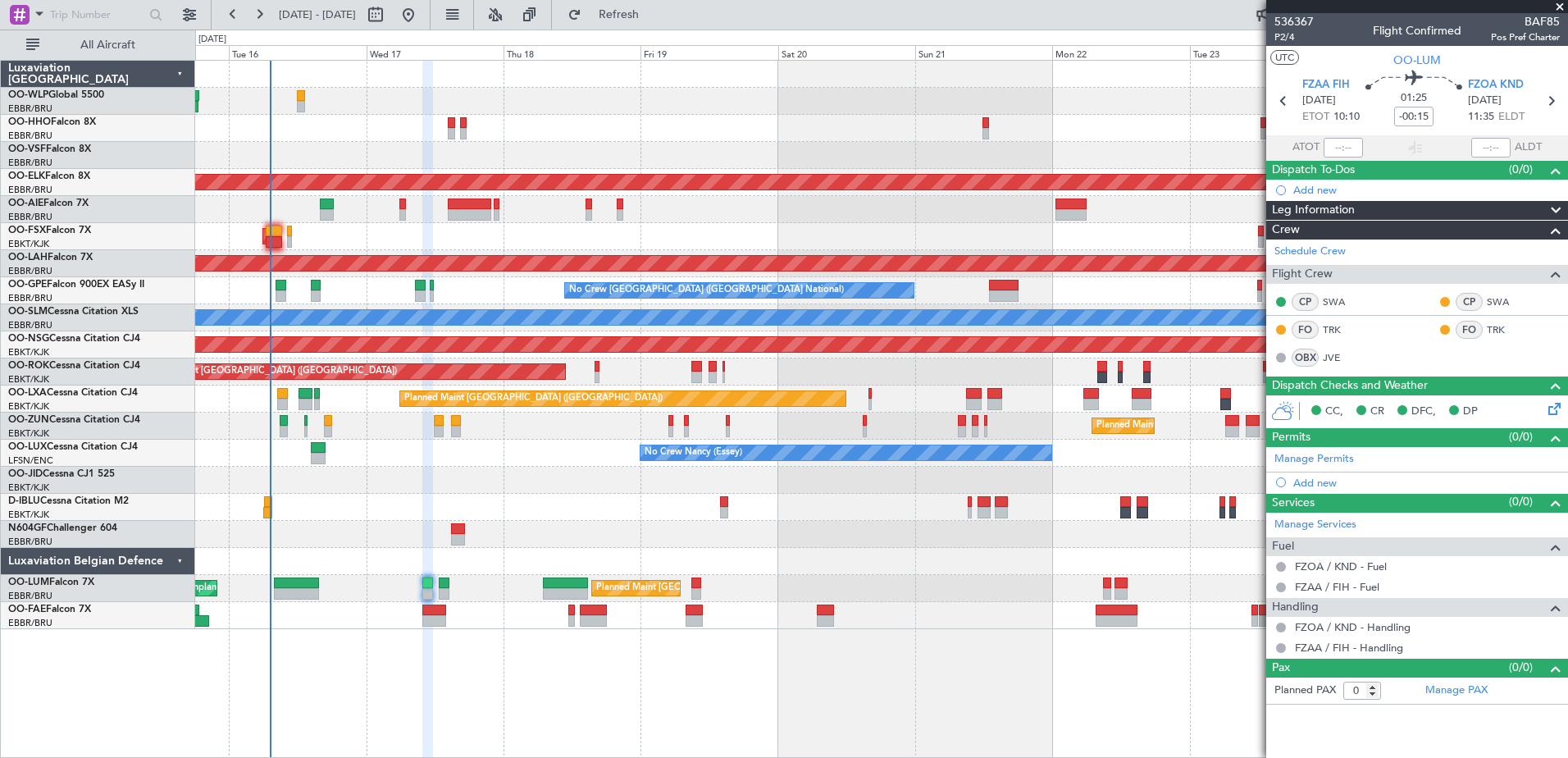
click at [676, 521] on div "Planned Maint Kortrijk-Wevelgem Planned Maint London (Farnborough) AOG Maint Ko…" at bounding box center [881, 344] width 1372 height 568
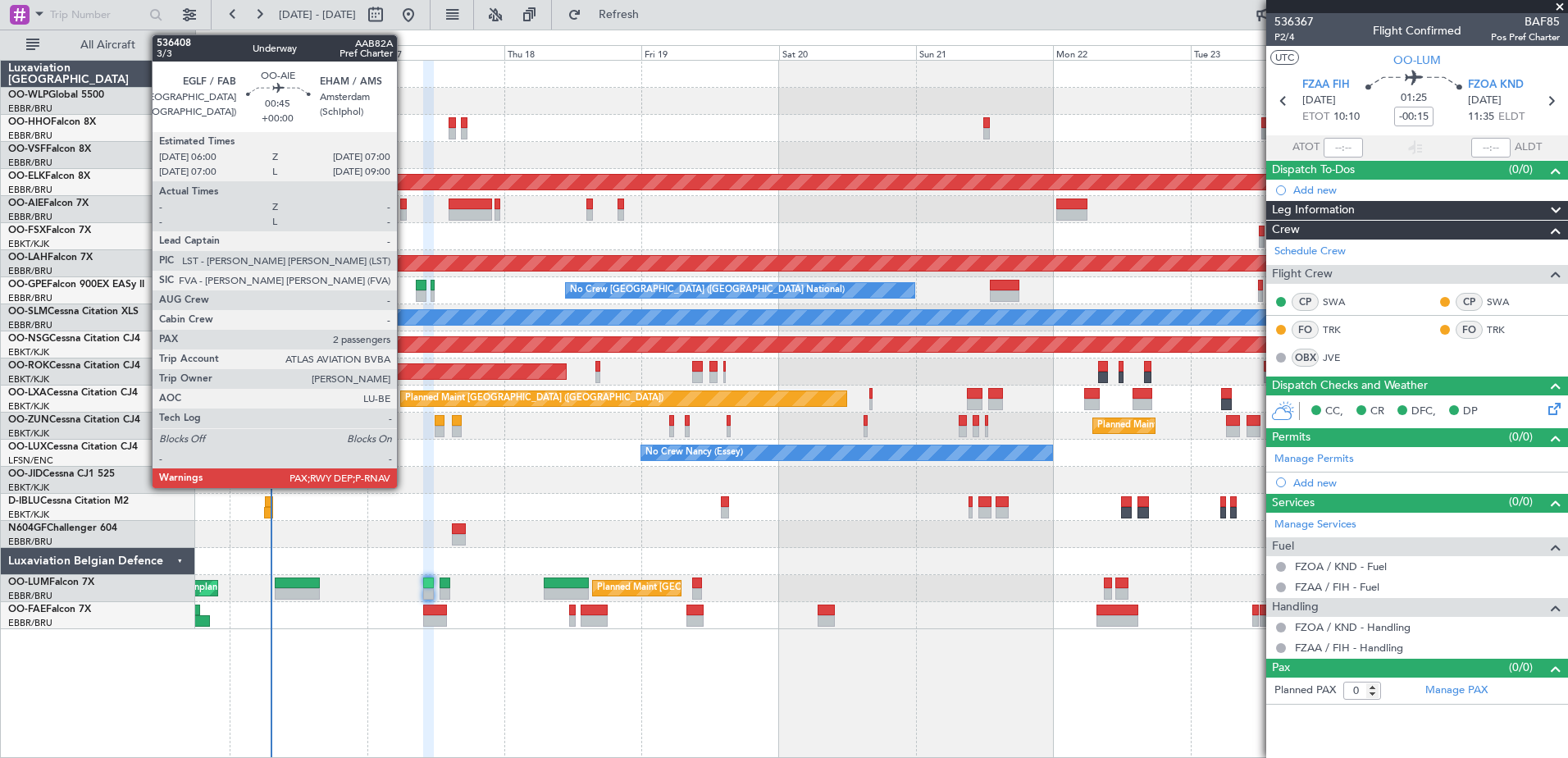
click at [404, 215] on div at bounding box center [403, 215] width 5 height 12
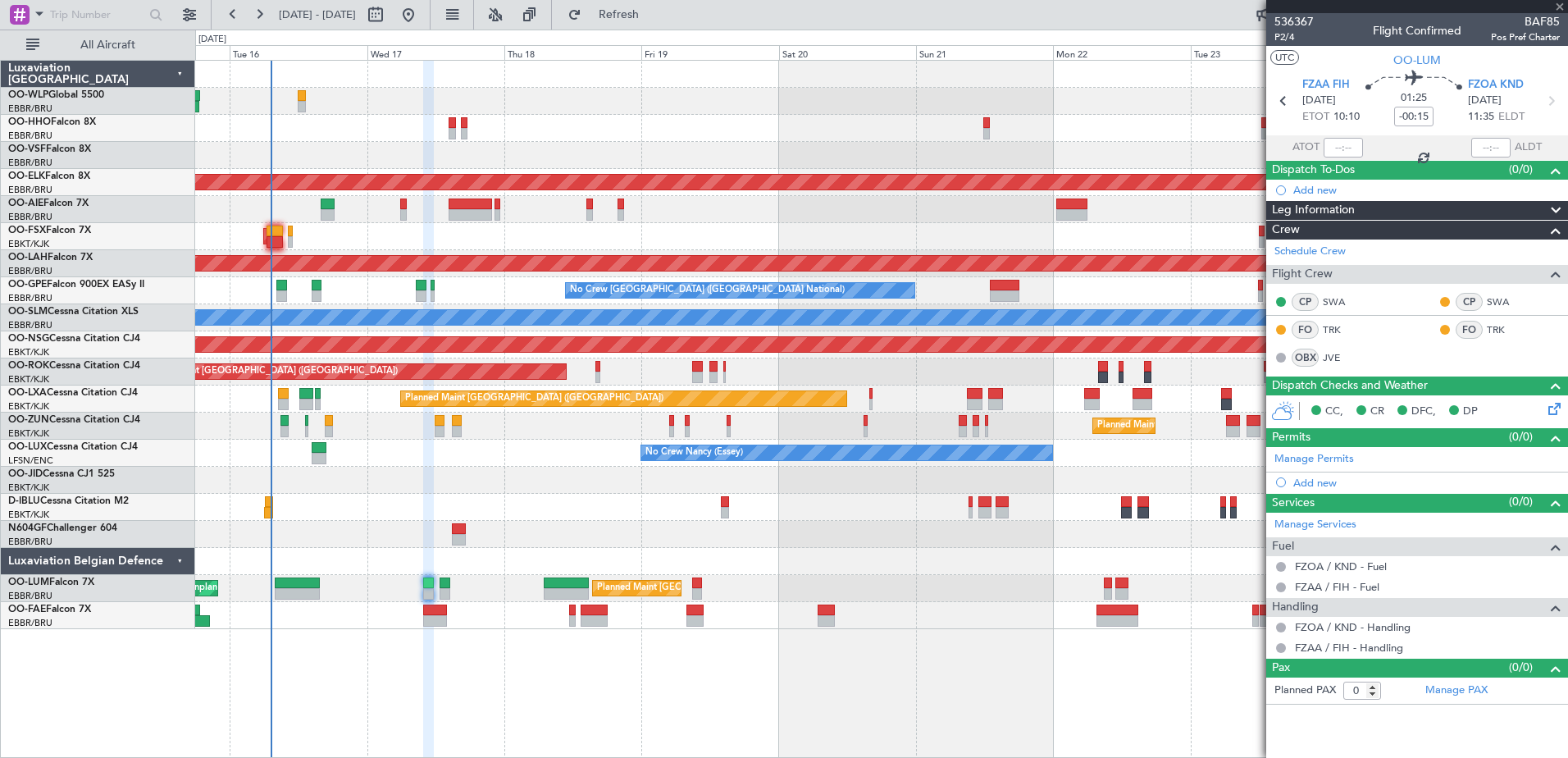
type input "2"
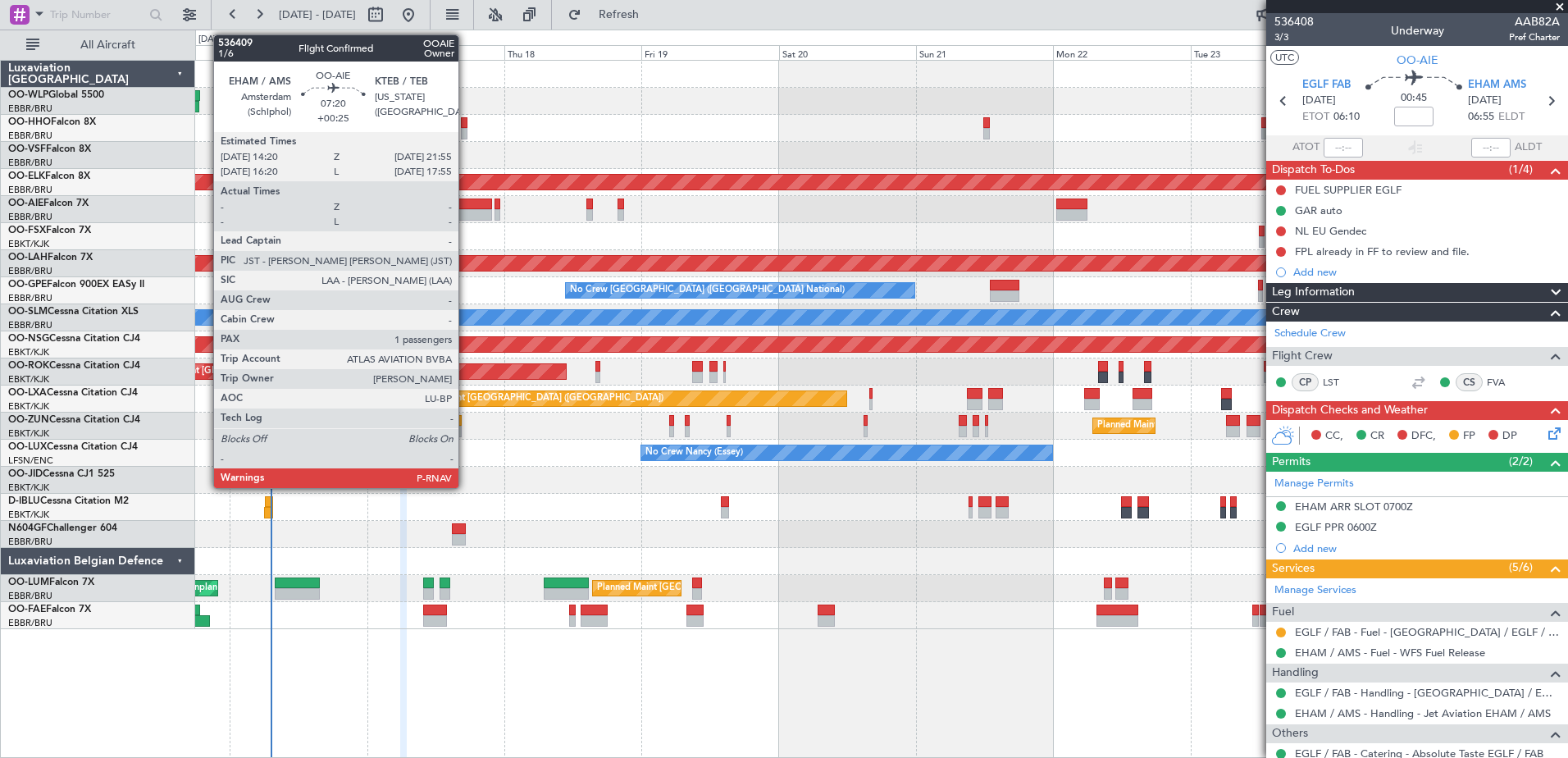
click at [466, 208] on div at bounding box center [470, 204] width 44 height 12
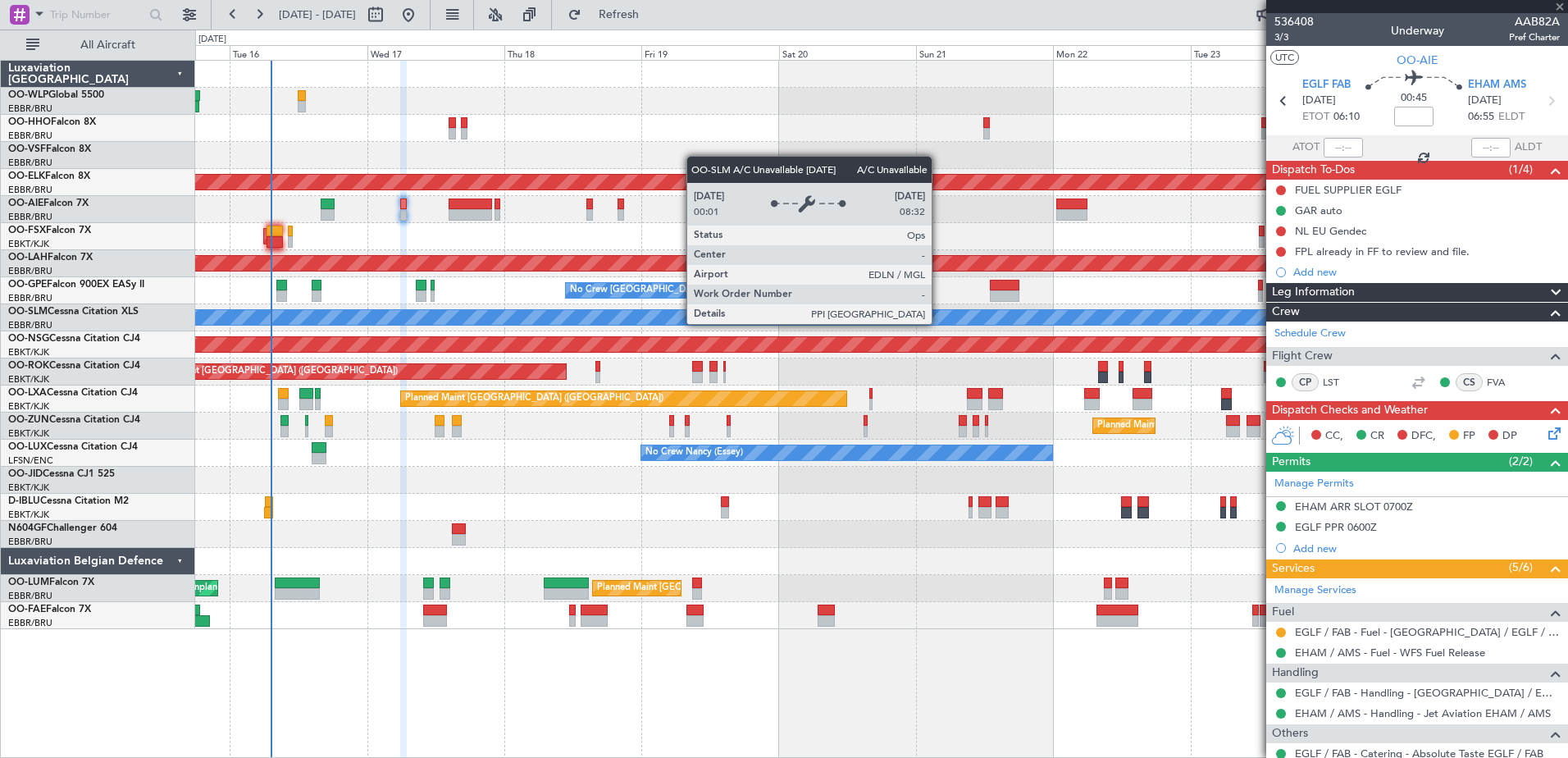
type input "+00:25"
type input "1"
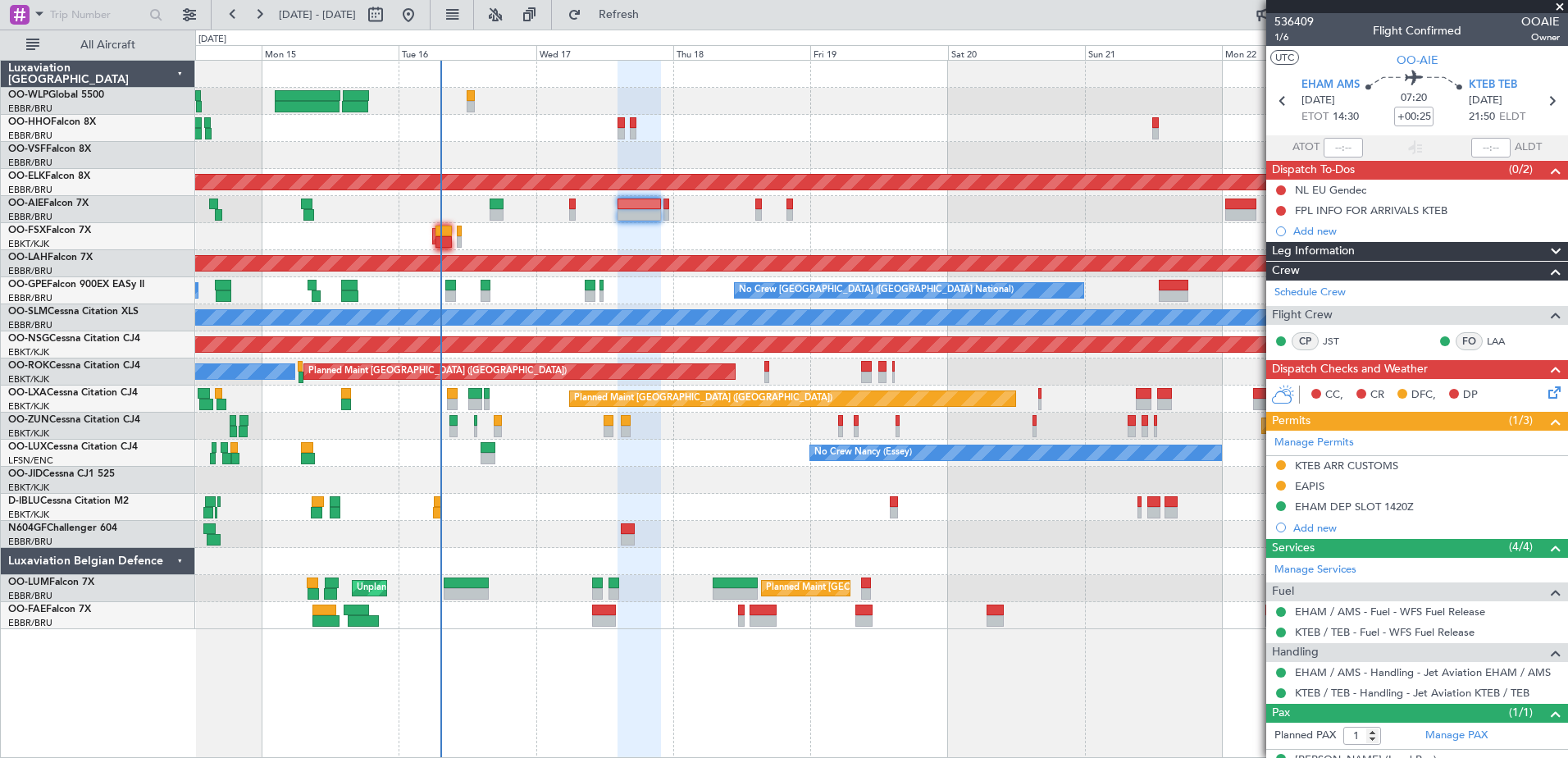
click at [623, 308] on div "Planned Maint Geneva (Cointrin) Planned Maint Kortrijk-Wevelgem Planned Maint L…" at bounding box center [881, 344] width 1372 height 568
click at [1391, 208] on div "FPL INFO FOR ARRIVALS KTEB" at bounding box center [1371, 209] width 153 height 14
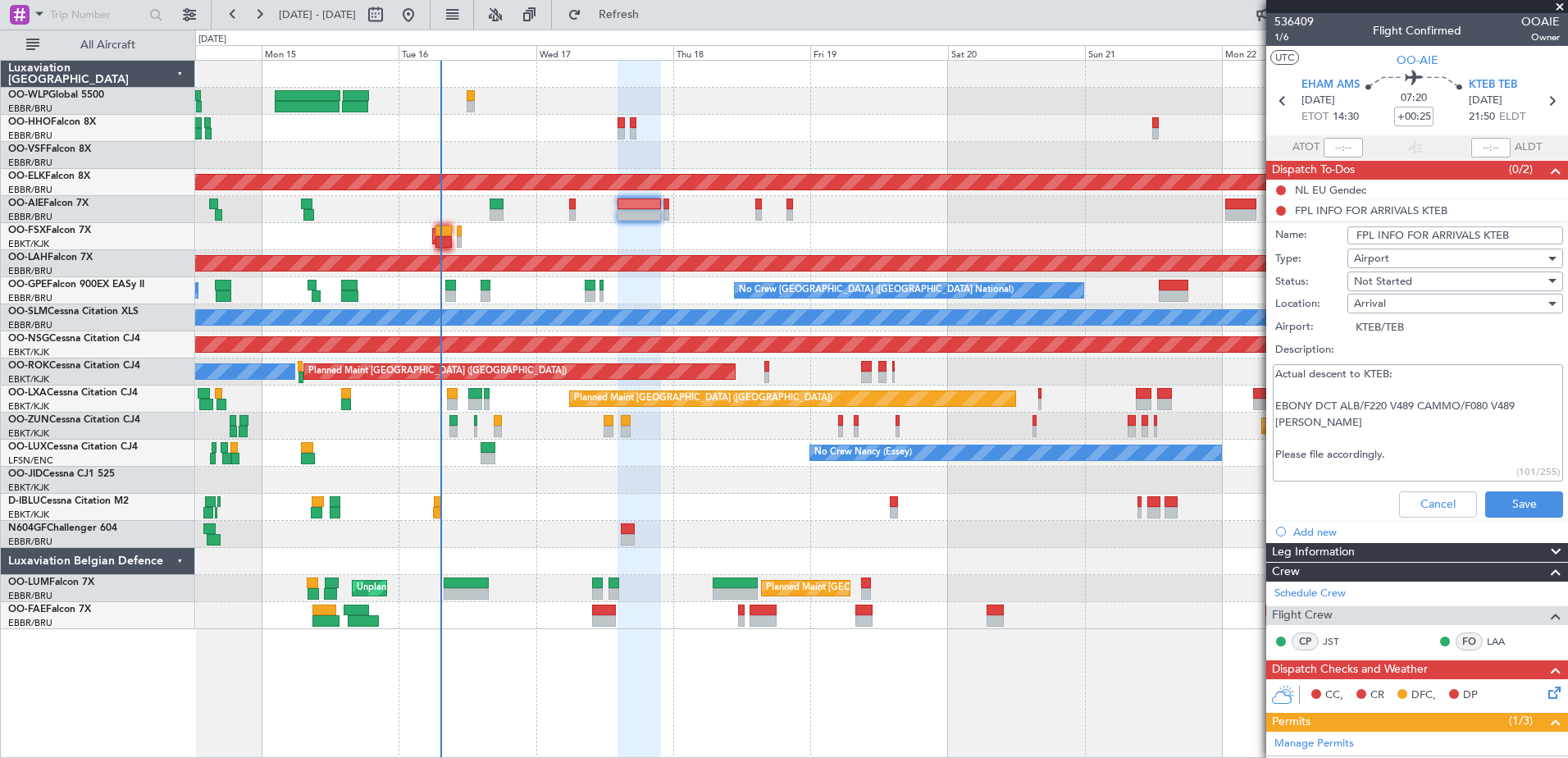
drag, startPoint x: 1274, startPoint y: 406, endPoint x: 1317, endPoint y: 427, distance: 47.9
click at [1317, 427] on textarea "Actual descent to KTEB: EBONY DCT ALB/F220 V489 CAMMO/F080 V489 COATE Please fi…" at bounding box center [1418, 422] width 290 height 117
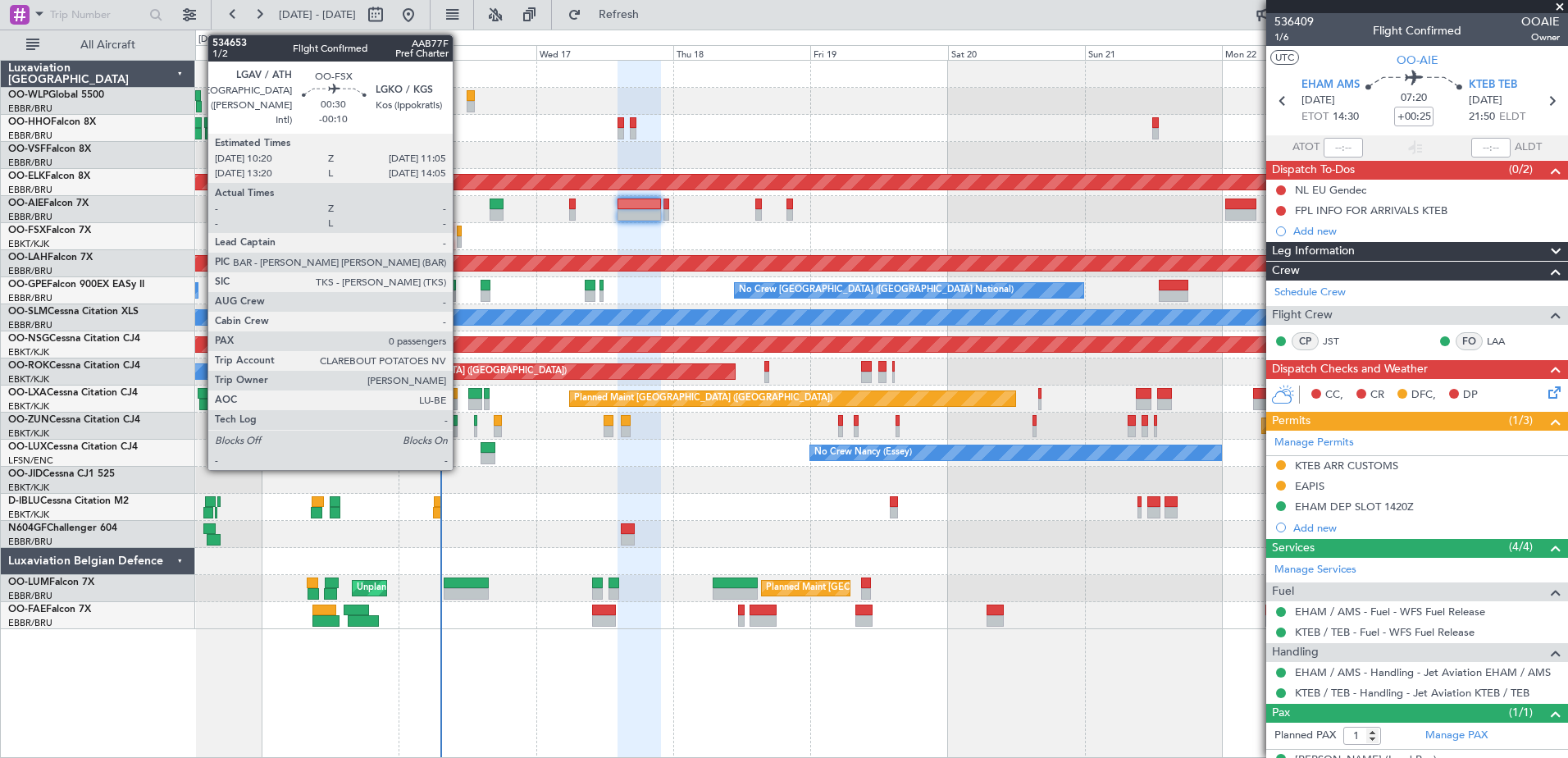
click at [460, 235] on div at bounding box center [458, 231] width 5 height 12
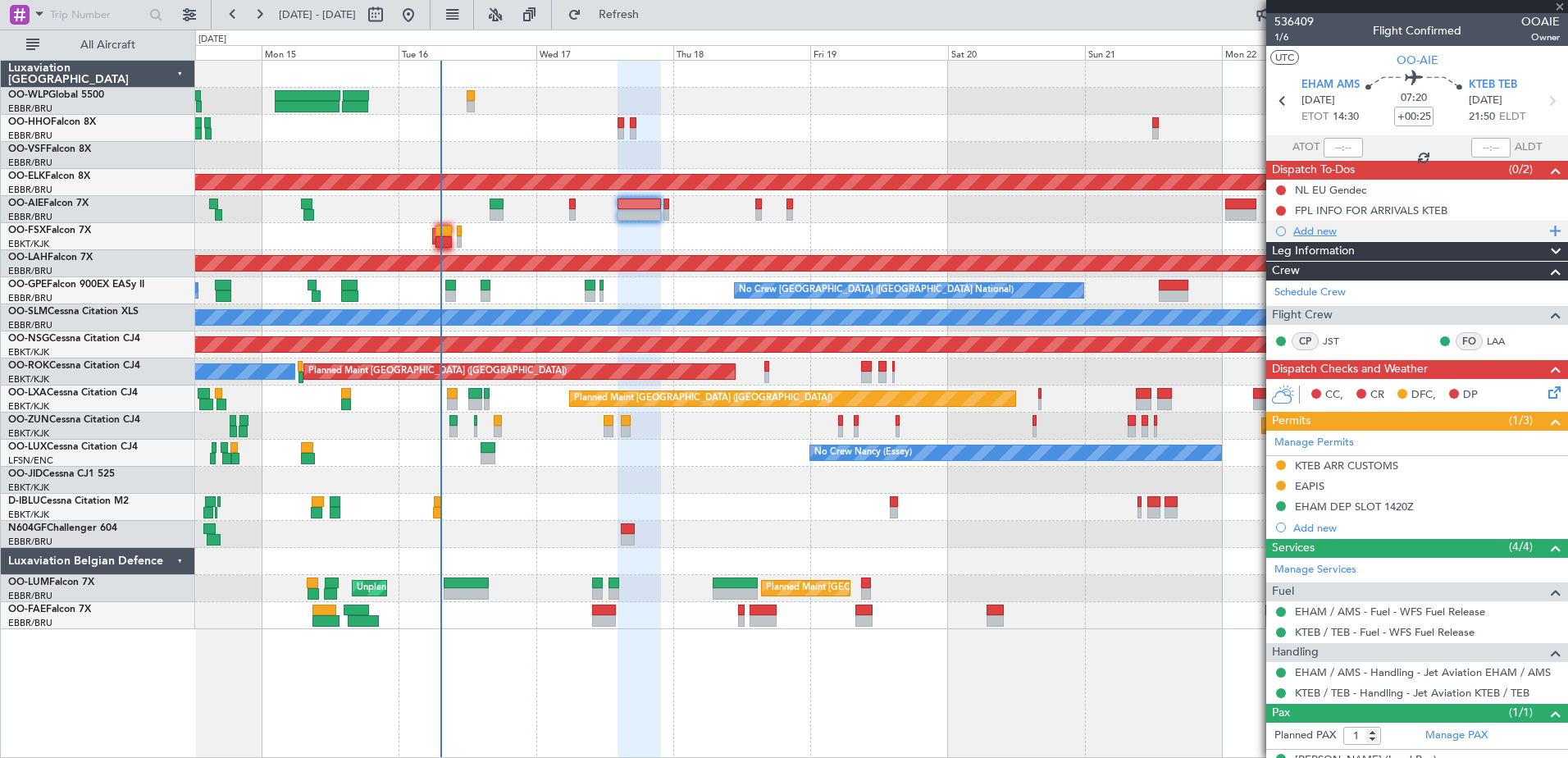
type input "-00:10"
type input "0"
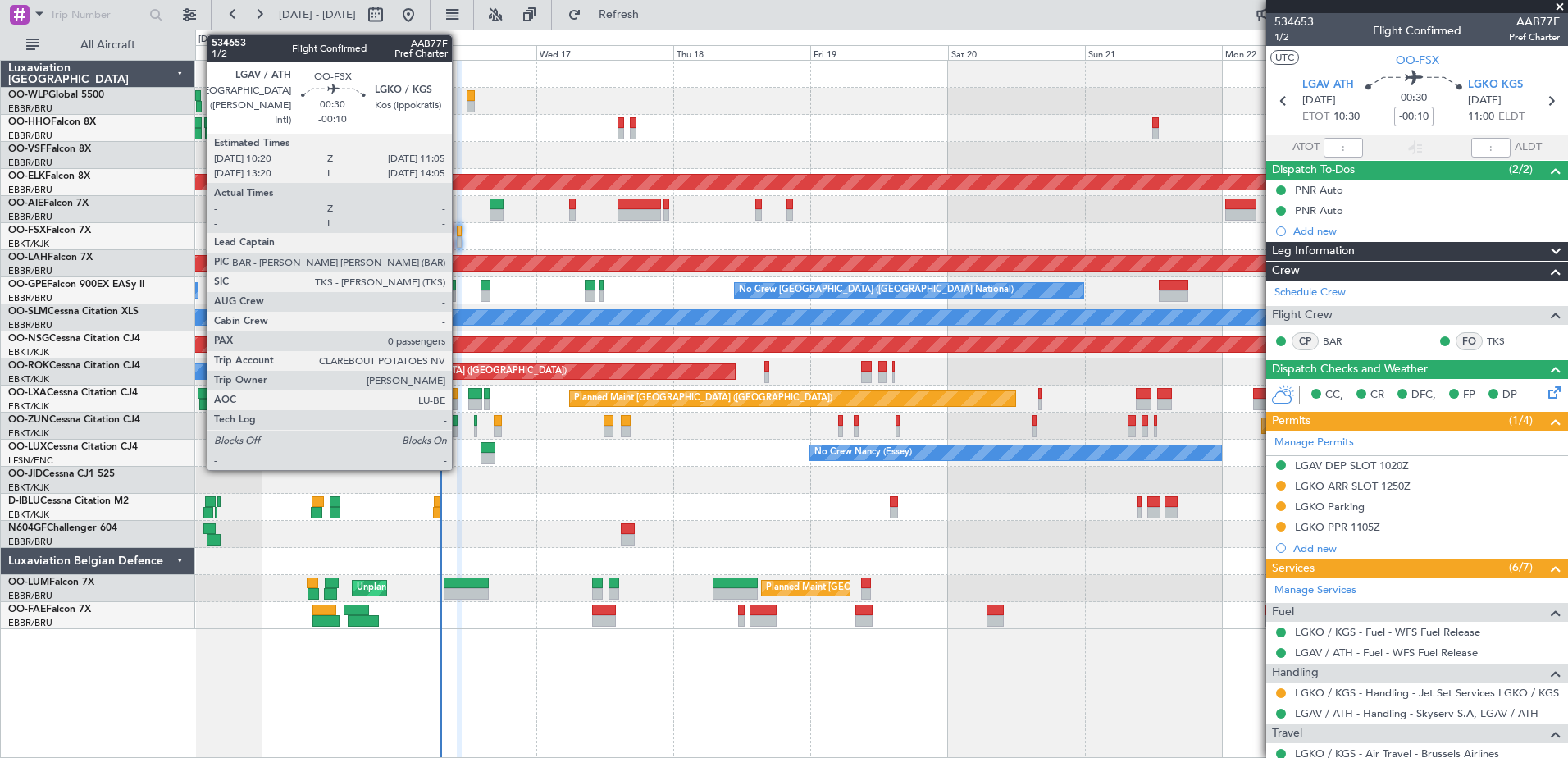
click at [459, 240] on div at bounding box center [458, 241] width 5 height 12
click at [460, 232] on div at bounding box center [458, 231] width 5 height 12
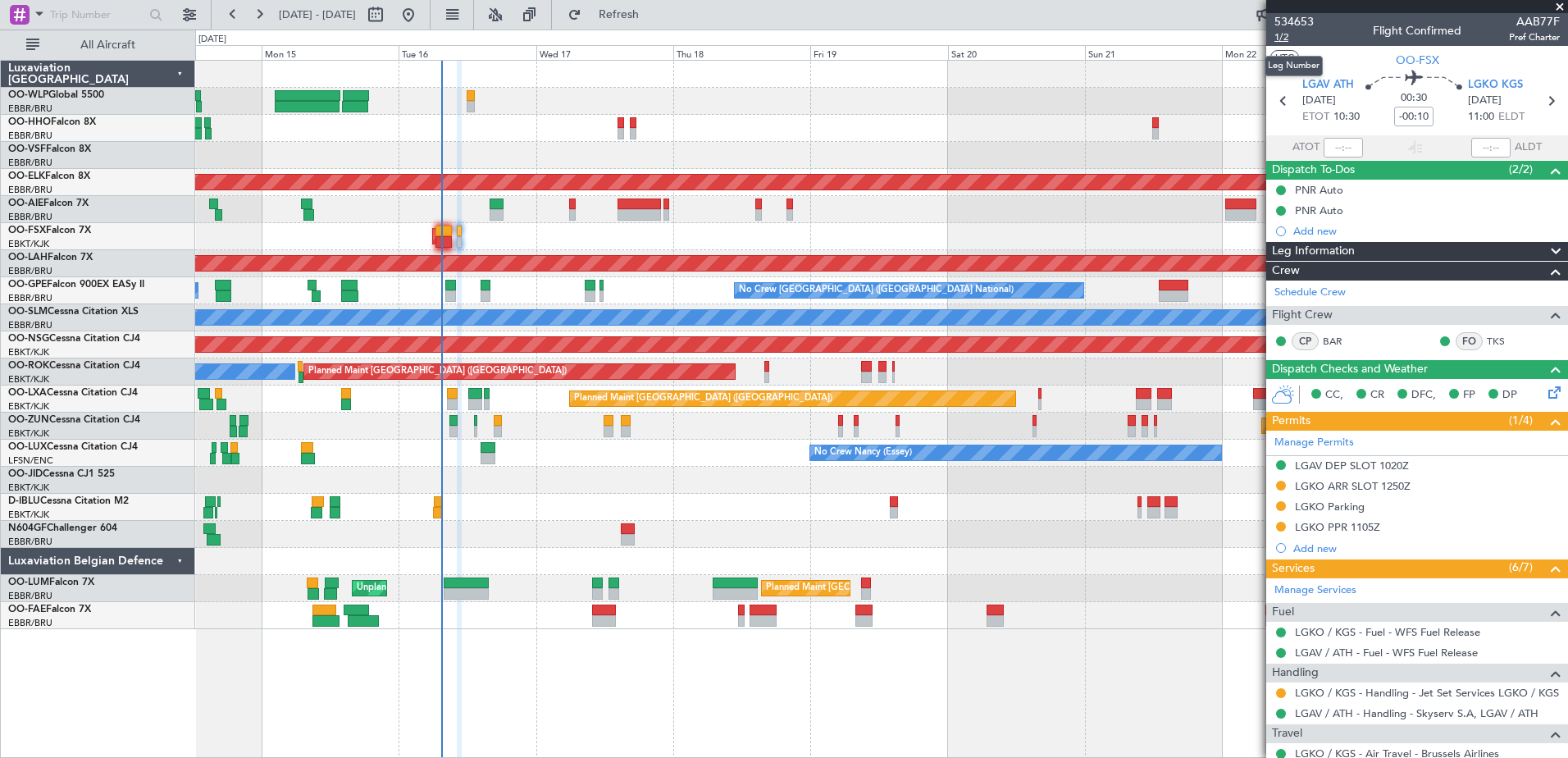
click at [1283, 40] on span "1/2" at bounding box center [1294, 37] width 39 height 14
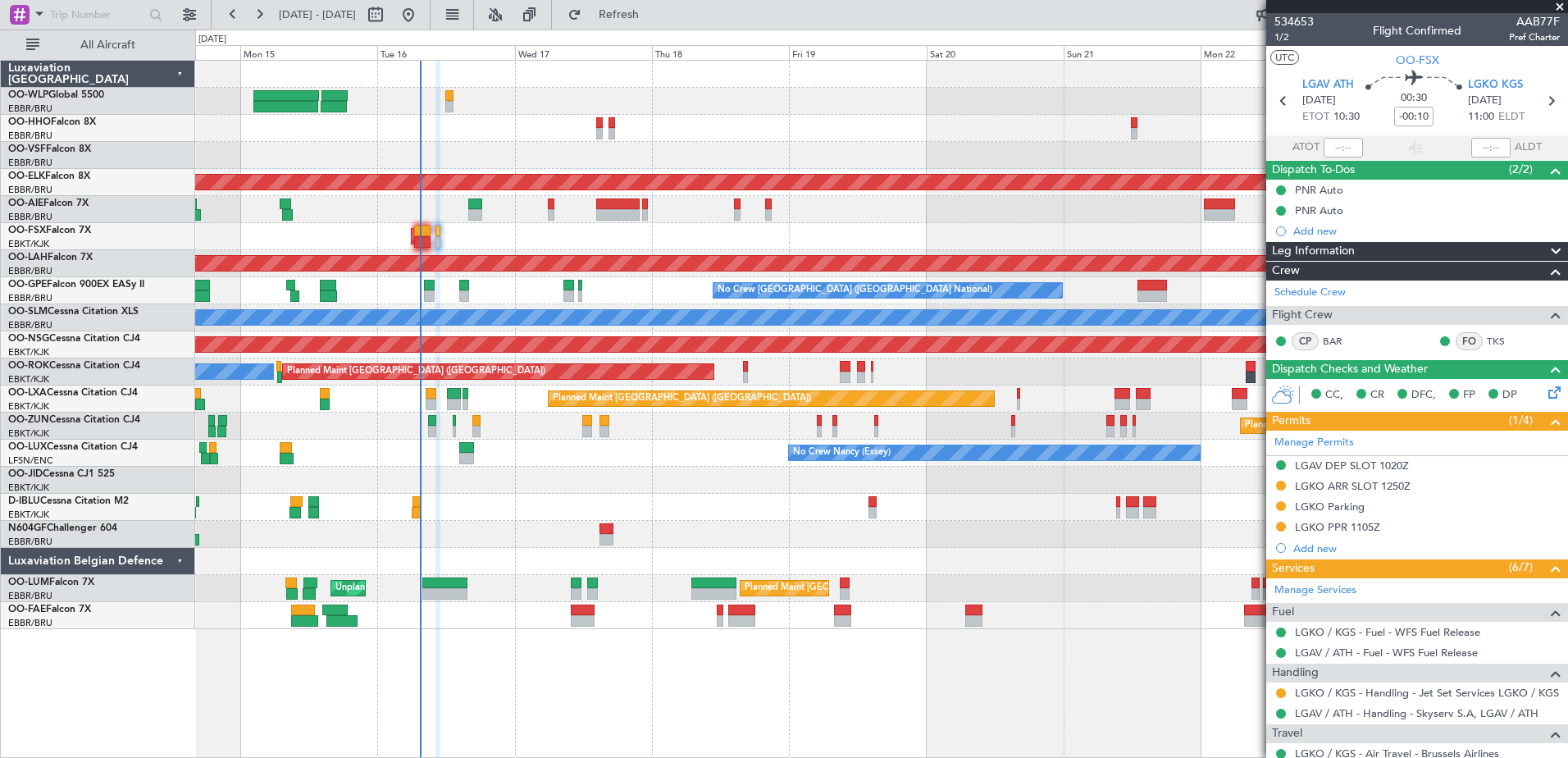
click at [1044, 118] on div "Planned Maint Geneva (Cointrin)" at bounding box center [881, 129] width 1372 height 27
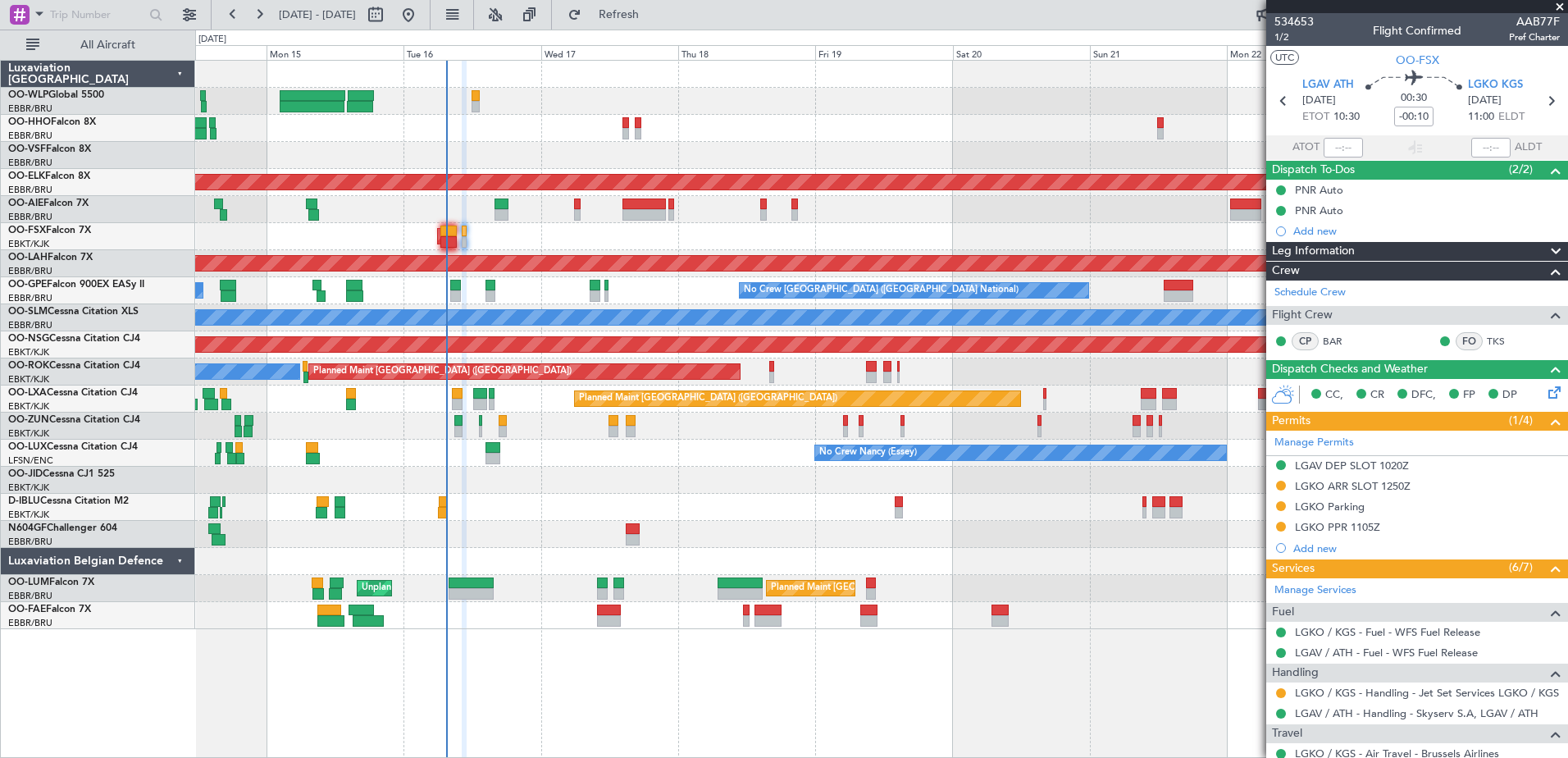
click at [505, 235] on div "AOG Maint Kortrijk-[GEOGRAPHIC_DATA]" at bounding box center [881, 237] width 1372 height 27
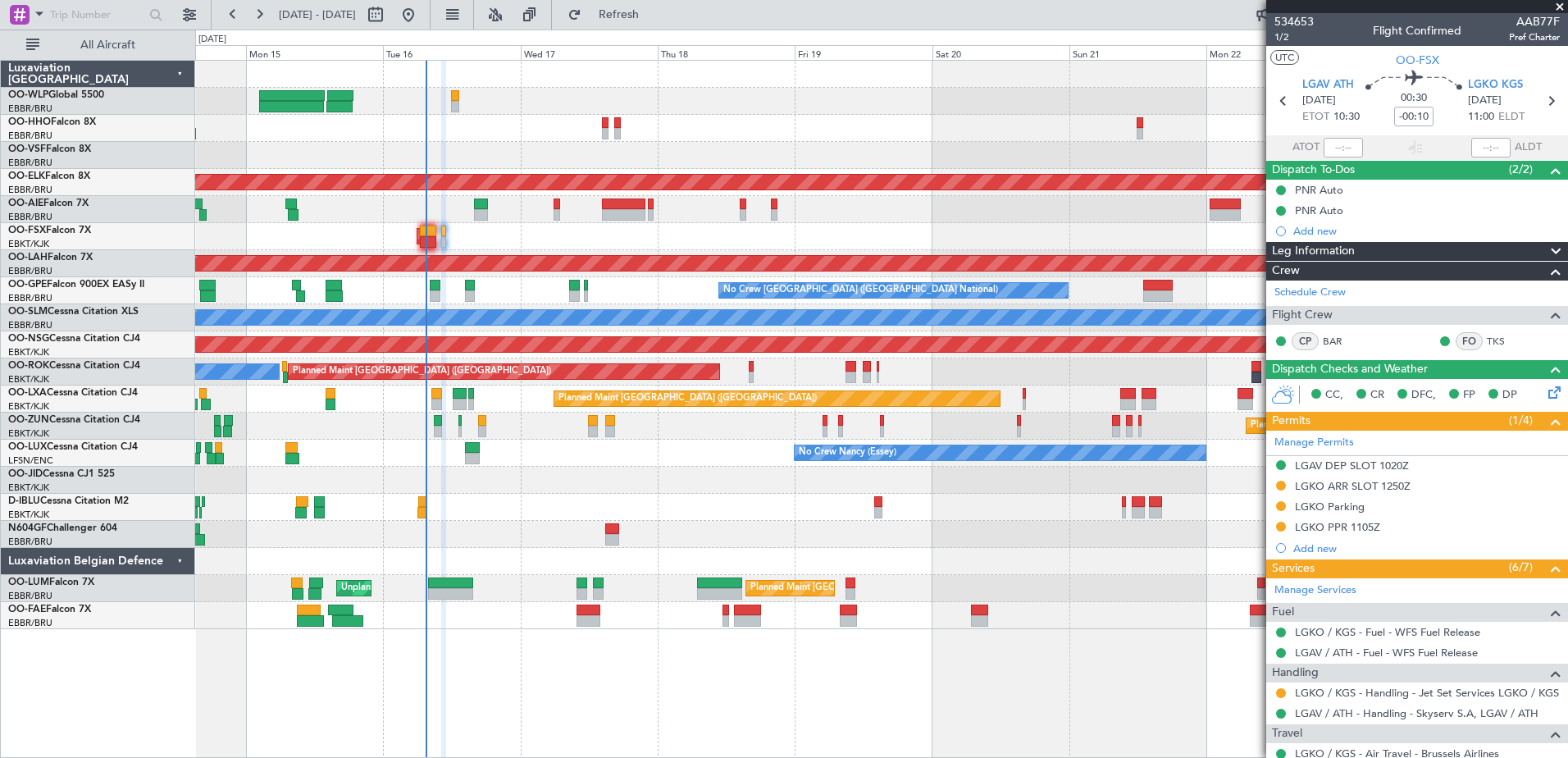
click at [506, 243] on div "AOG Maint Kortrijk-[GEOGRAPHIC_DATA]" at bounding box center [881, 237] width 1372 height 27
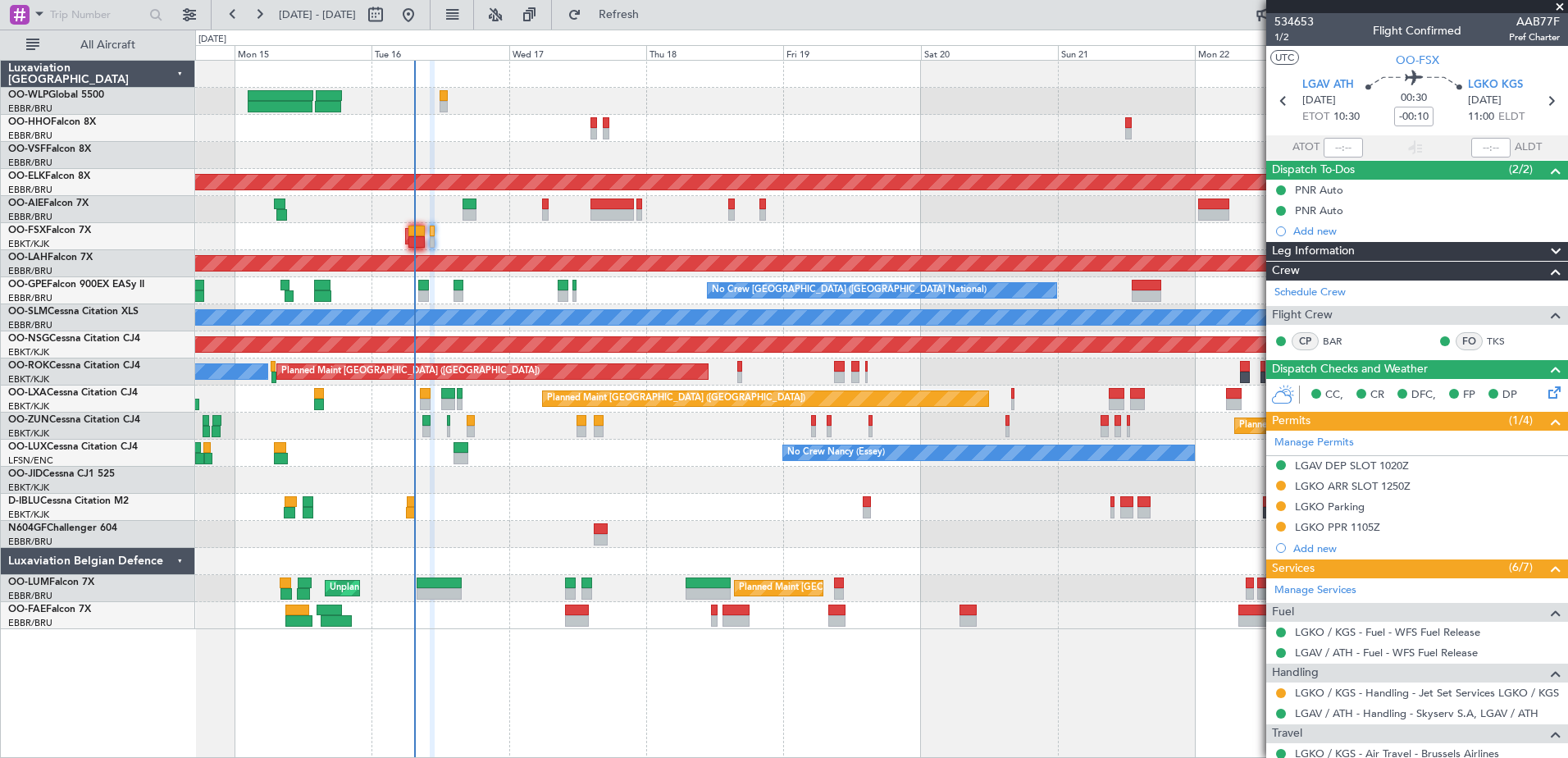
click at [574, 226] on div "AOG Maint Kortrijk-[GEOGRAPHIC_DATA]" at bounding box center [881, 237] width 1372 height 27
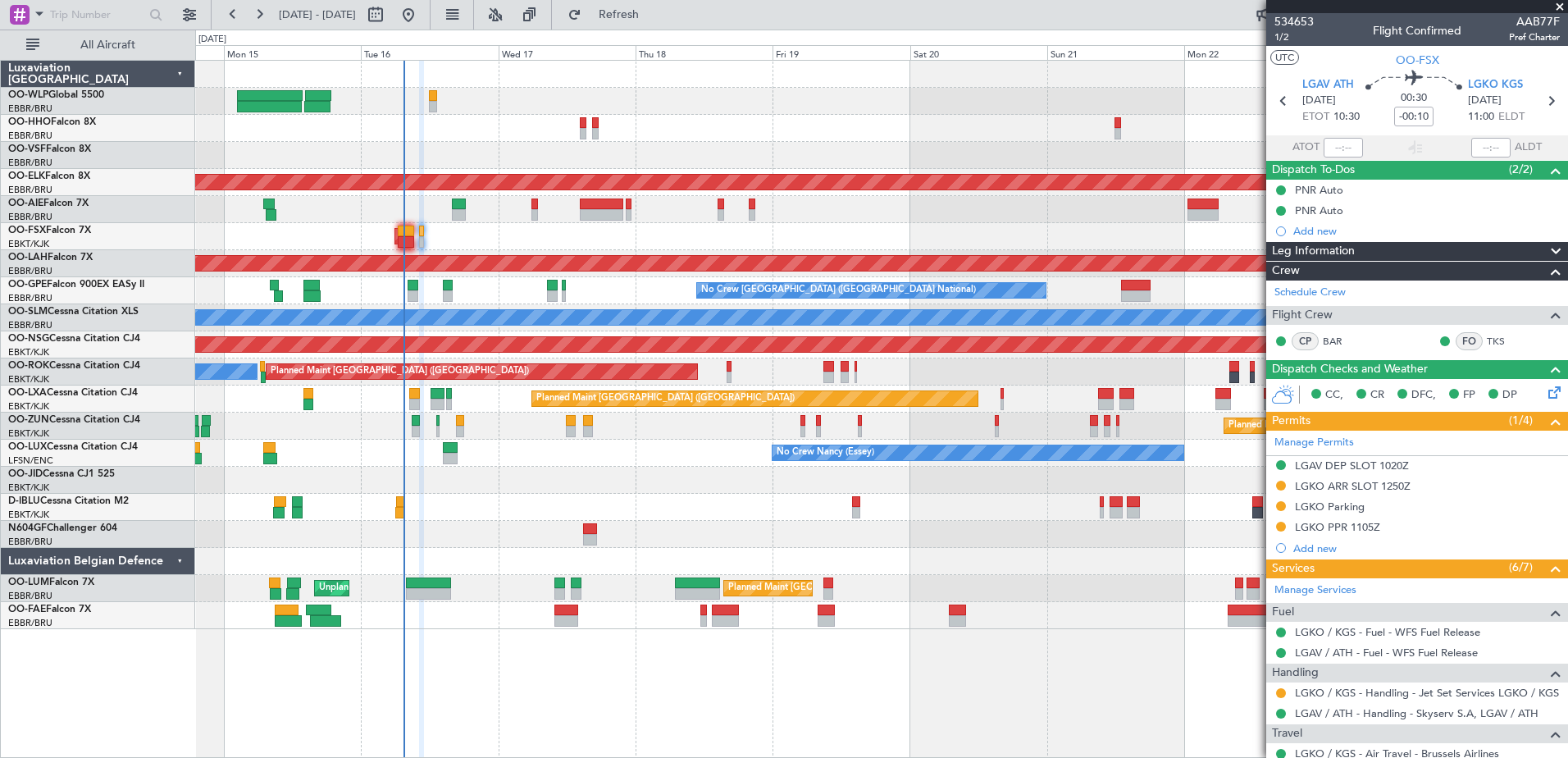
click at [591, 228] on div "AOG Maint Kortrijk-[GEOGRAPHIC_DATA]" at bounding box center [881, 237] width 1372 height 27
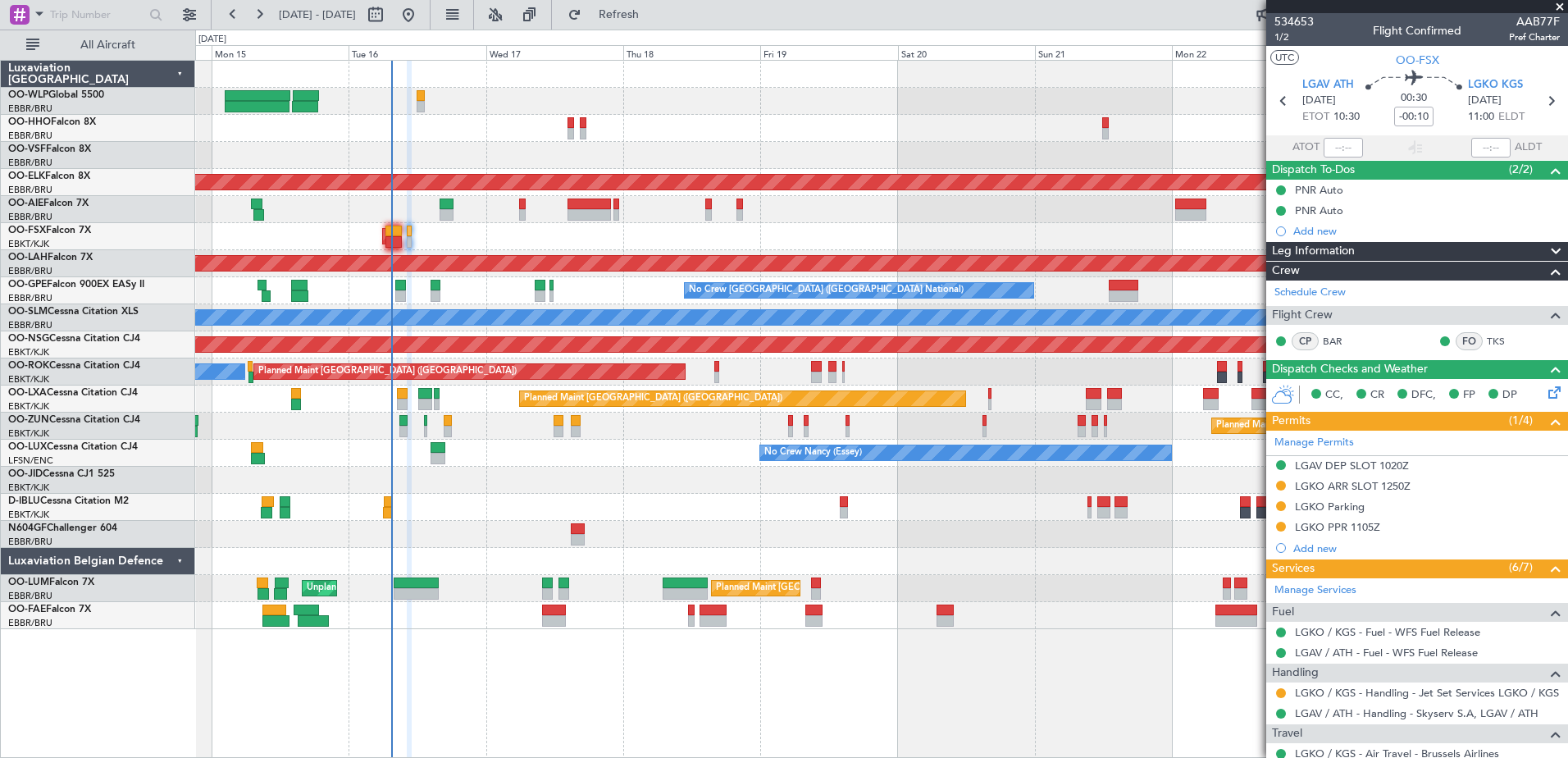
click at [682, 518] on div "A/C Unavailable Brussels (Brussels National) A/C Unavailable Kortrijk-Wevelgem" at bounding box center [881, 507] width 1372 height 27
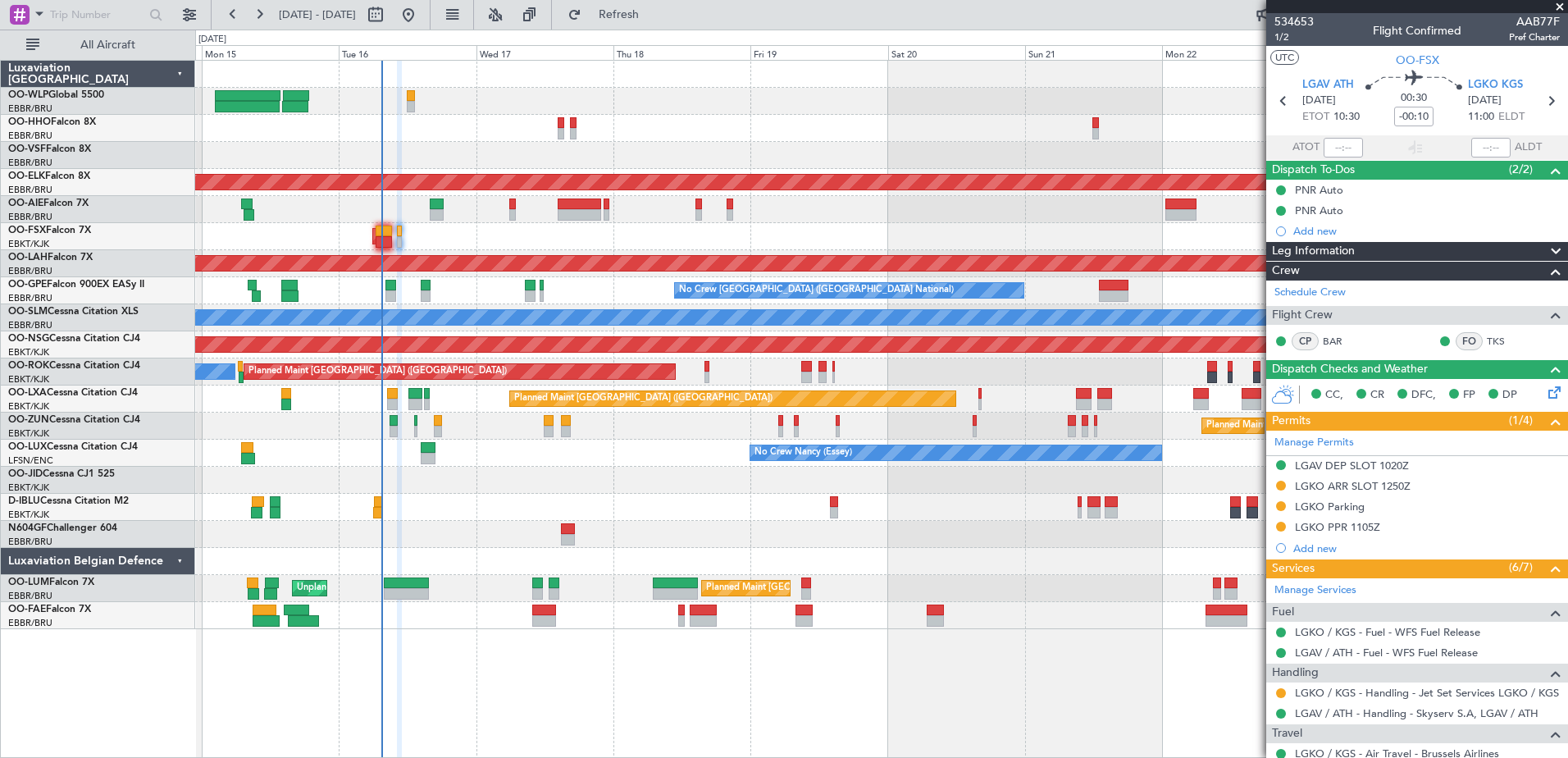
click at [610, 668] on div "Planned Maint Geneva (Cointrin) Planned Maint Kortrijk-Wevelgem Planned Maint L…" at bounding box center [881, 408] width 1373 height 698
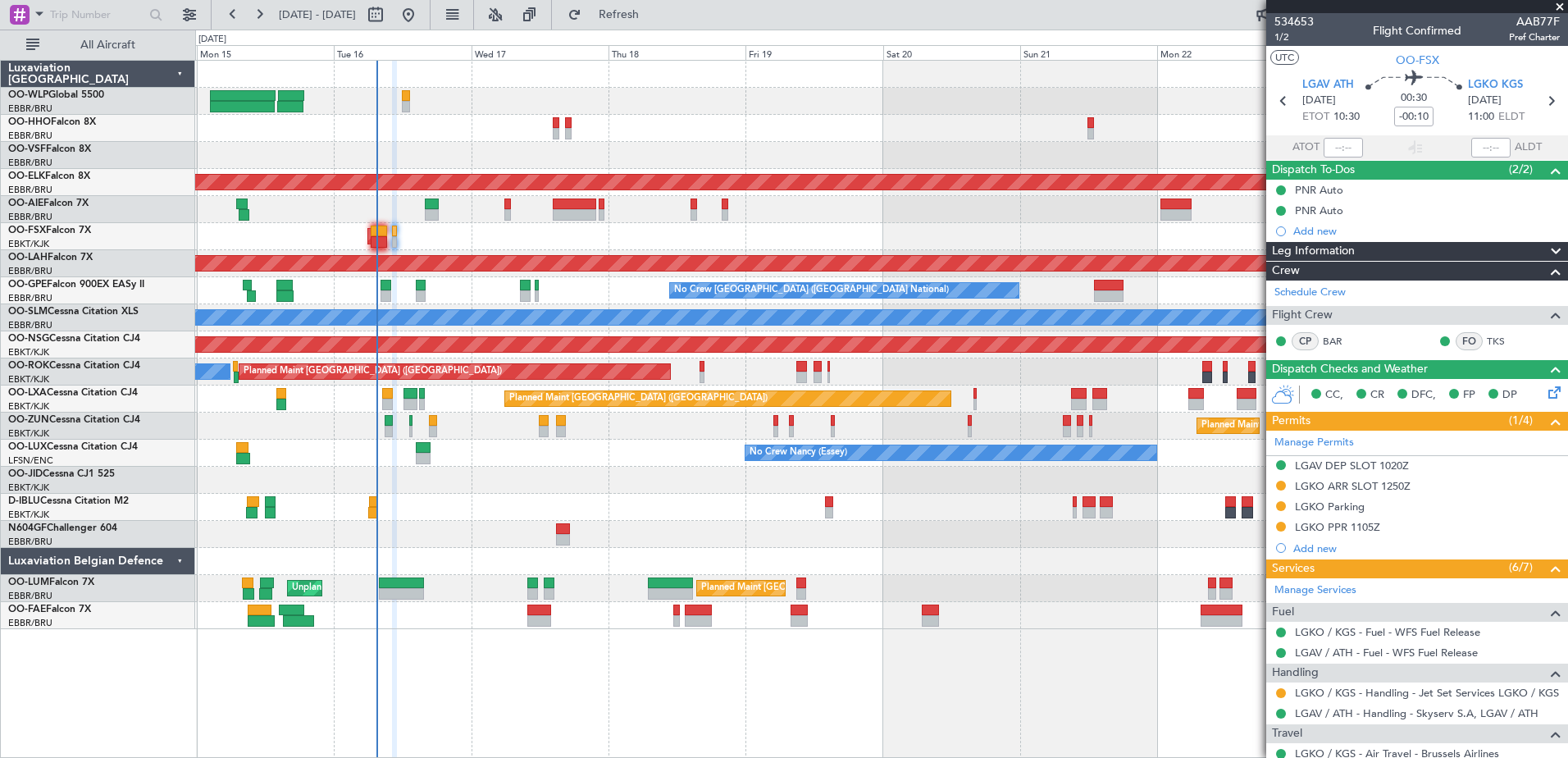
click at [605, 546] on div at bounding box center [881, 534] width 1372 height 27
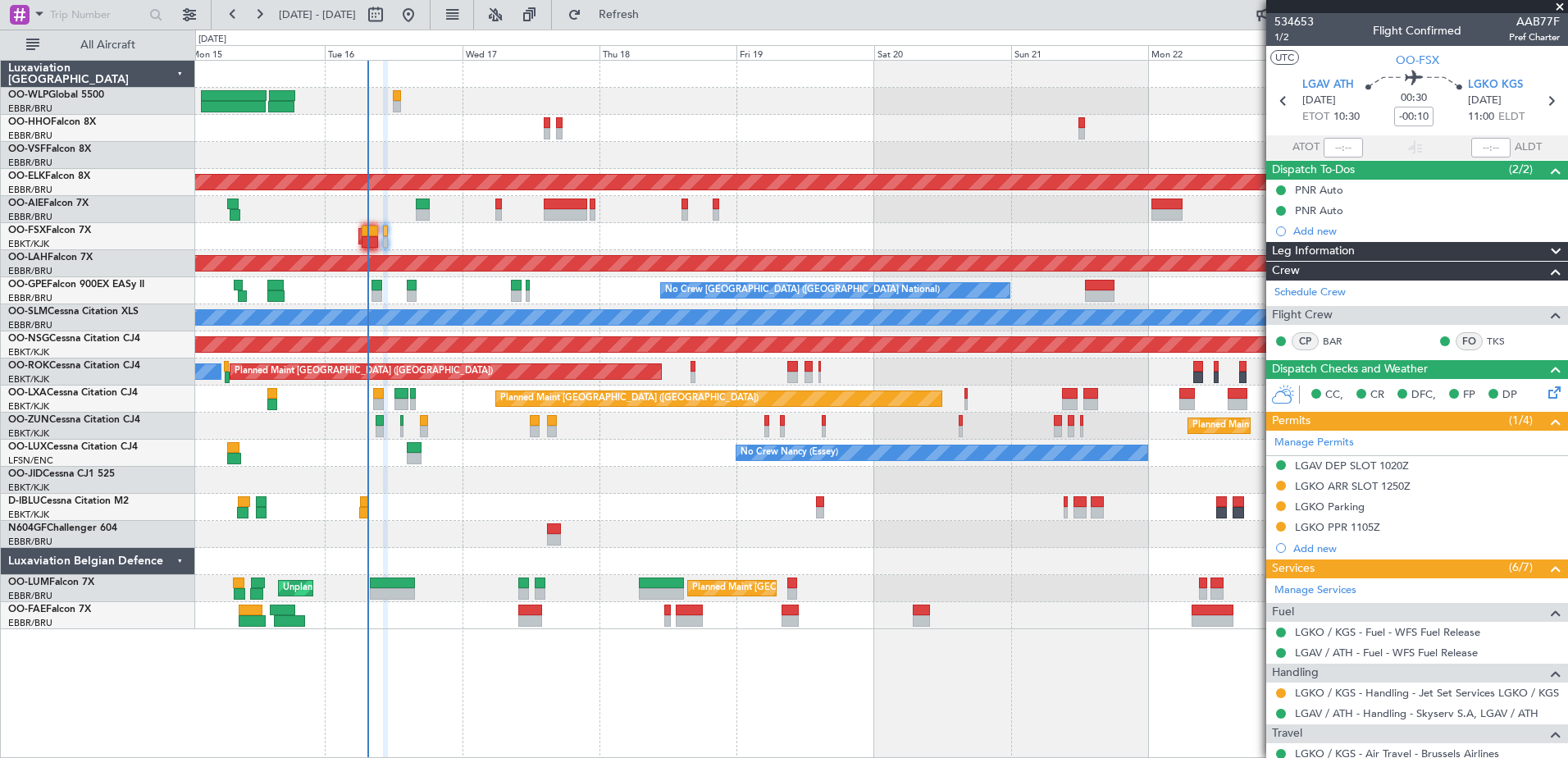
click at [562, 654] on div "Planned Maint Geneva (Cointrin) Planned Maint Kortrijk-Wevelgem Planned Maint L…" at bounding box center [881, 408] width 1373 height 698
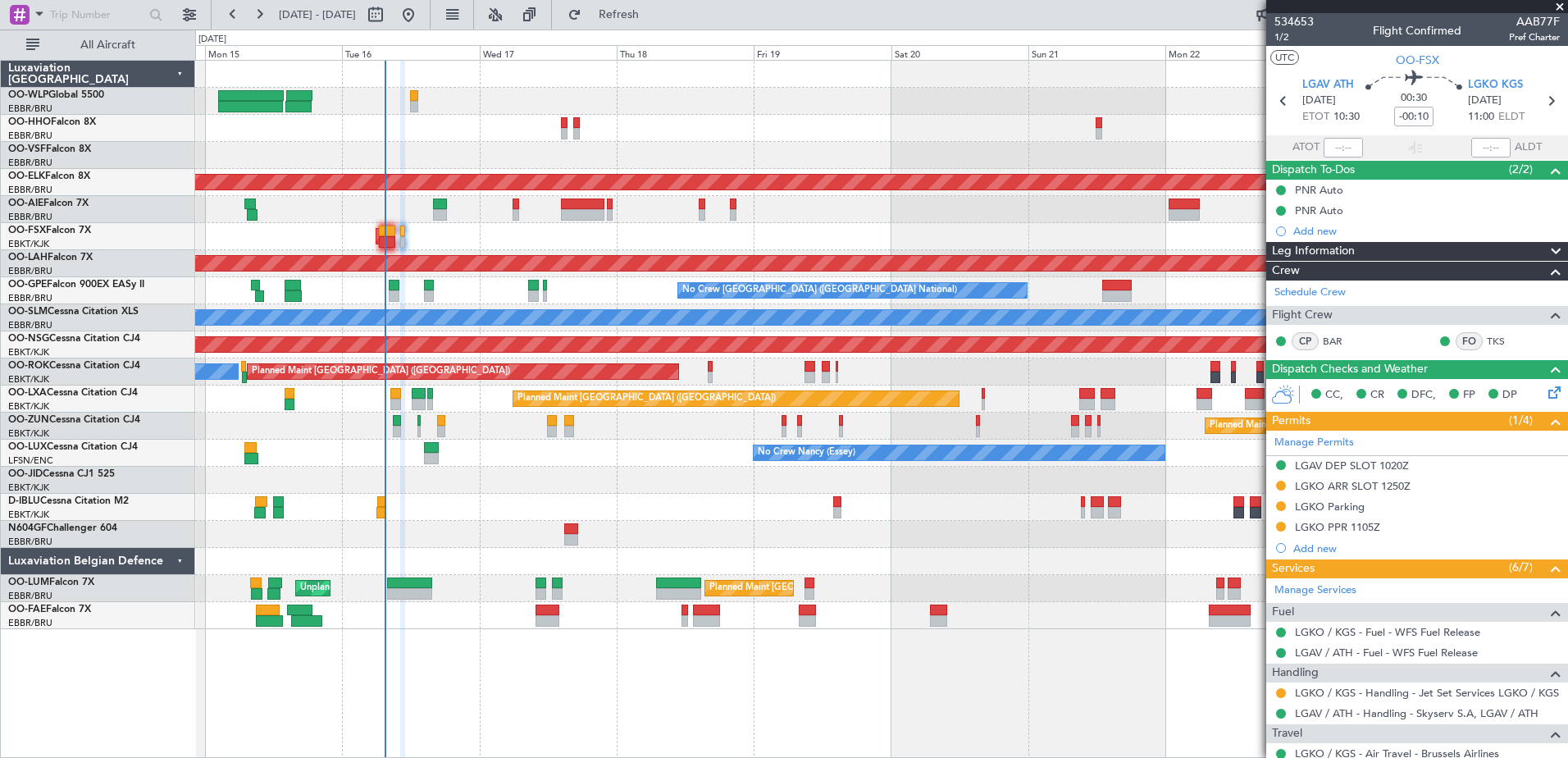
click at [633, 680] on div "Planned Maint Geneva (Cointrin) Planned Maint Kortrijk-Wevelgem Planned Maint L…" at bounding box center [881, 408] width 1373 height 698
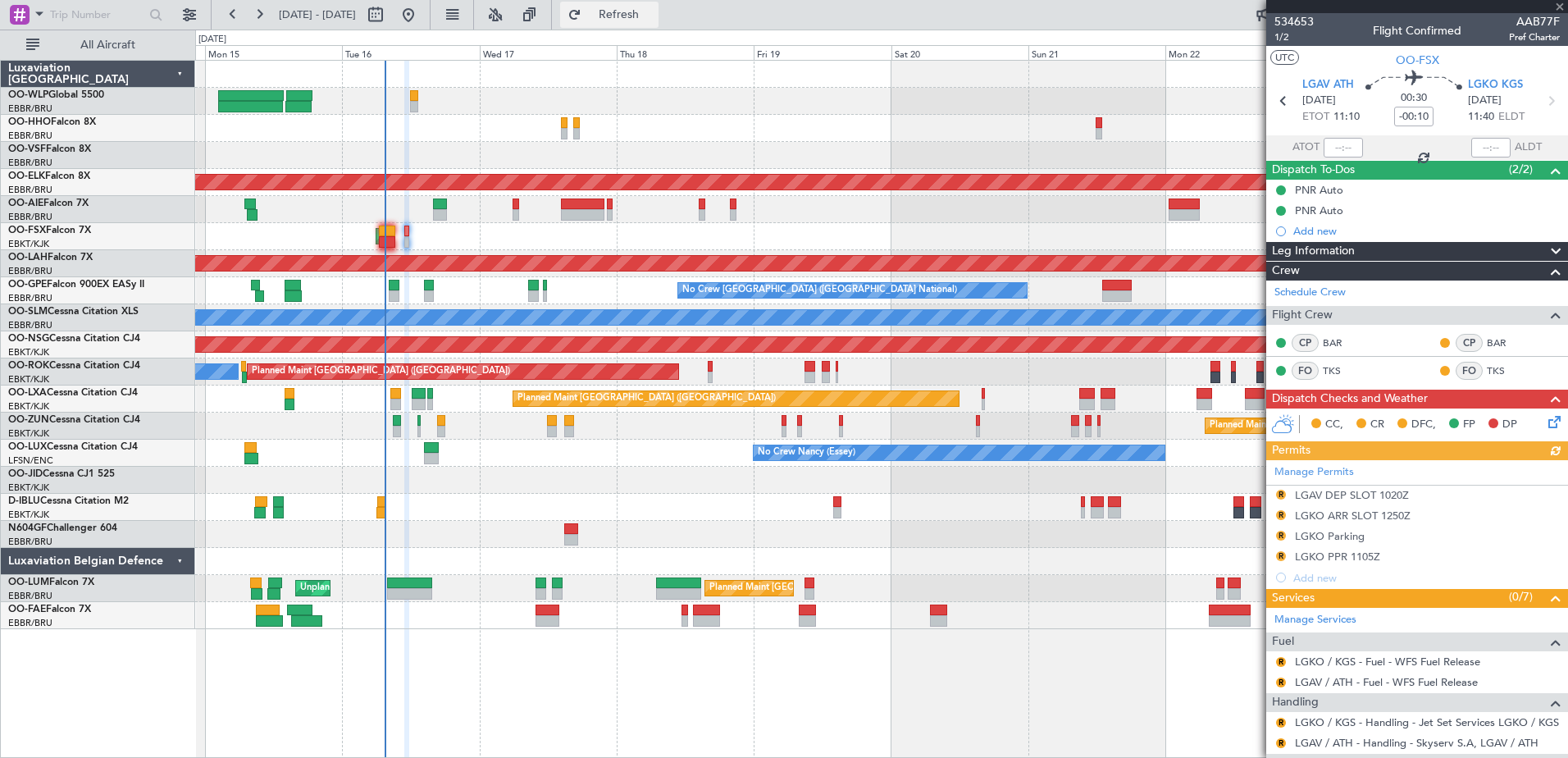
click at [654, 12] on span "Refresh" at bounding box center [618, 15] width 69 height 12
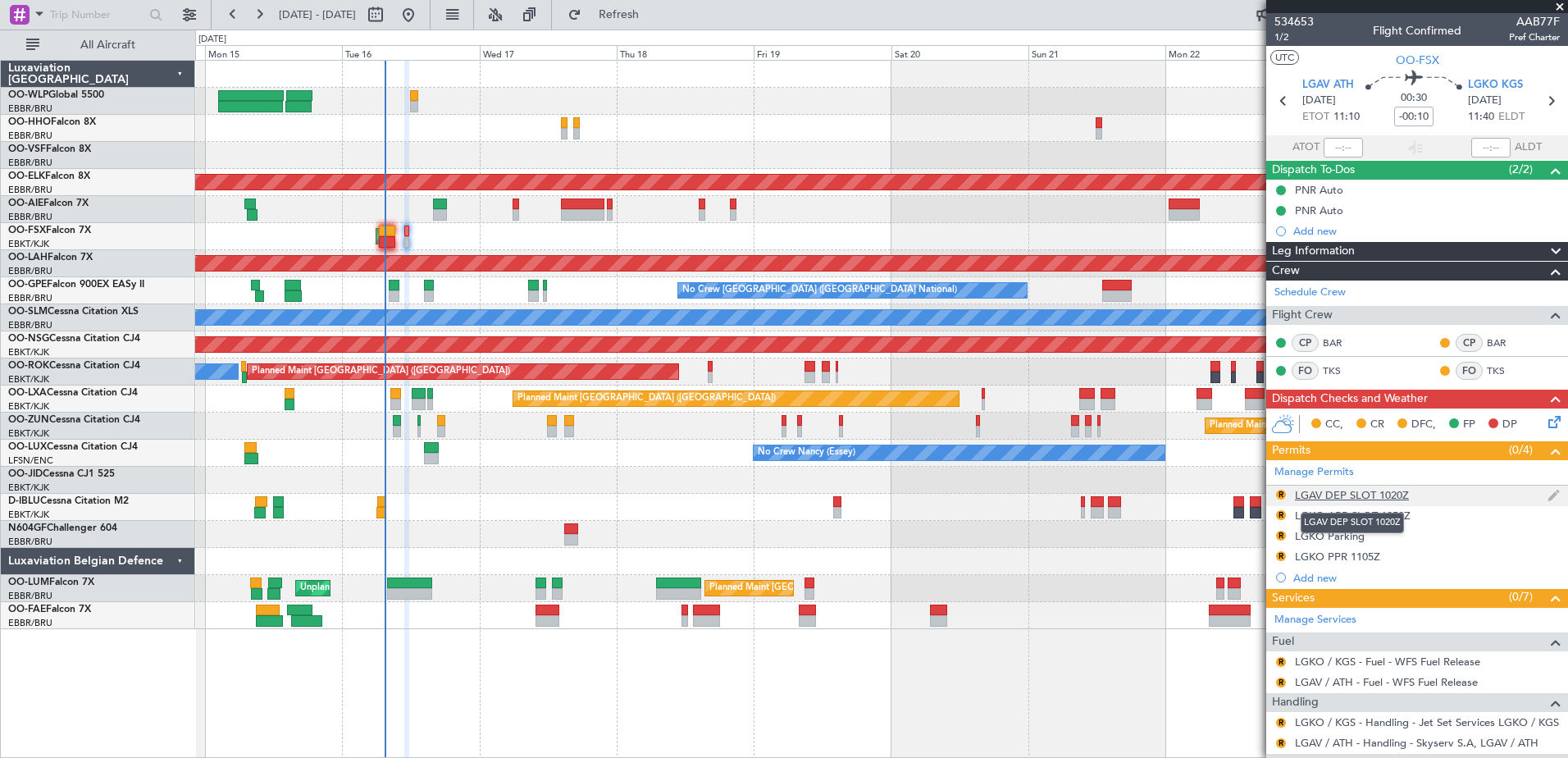
click at [1377, 490] on div "LGAV DEP SLOT 1020Z" at bounding box center [1352, 495] width 114 height 14
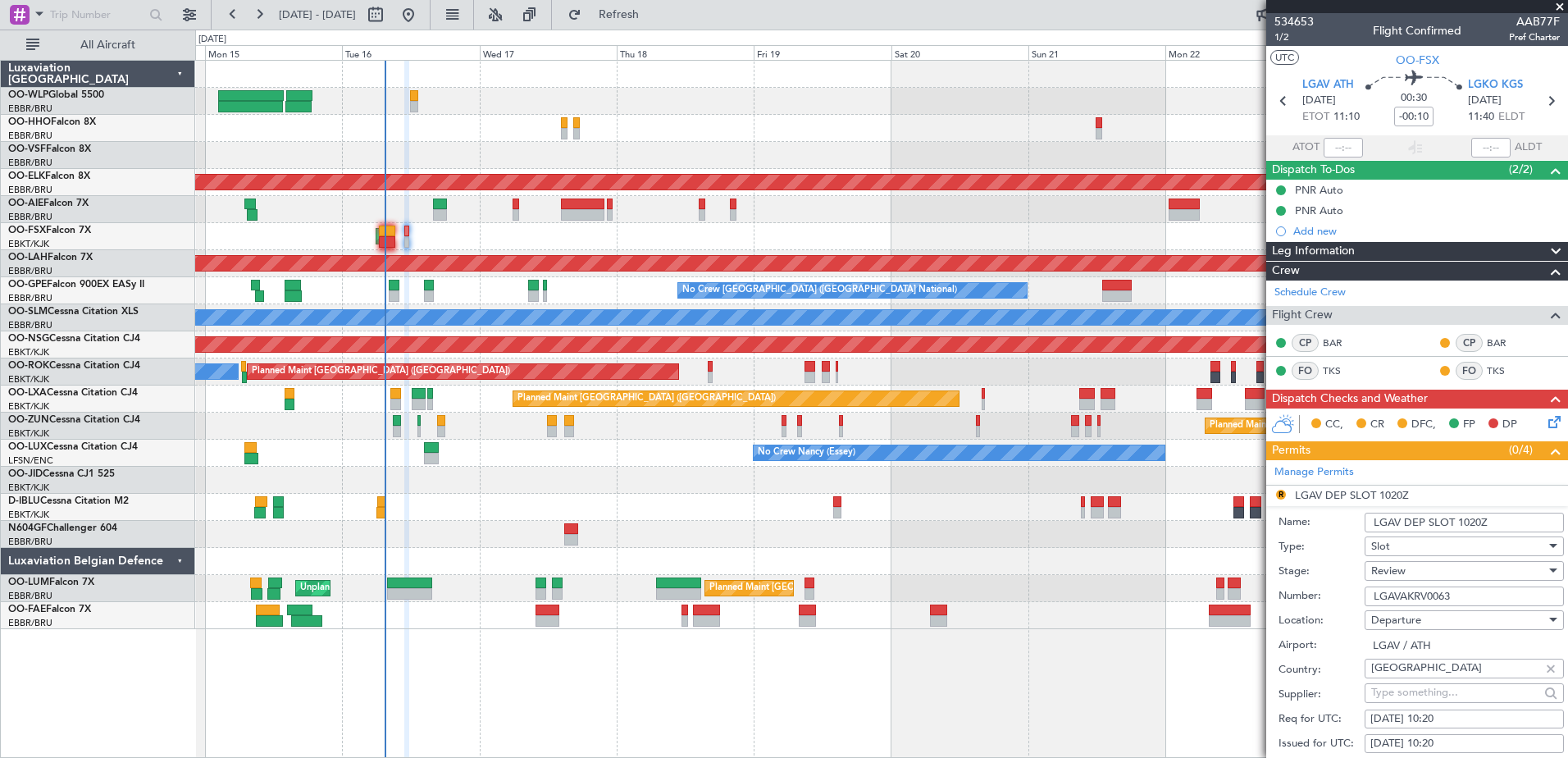
click at [1461, 720] on div "16/09/2025 10:20" at bounding box center [1464, 719] width 188 height 16
select select "9"
select select "2025"
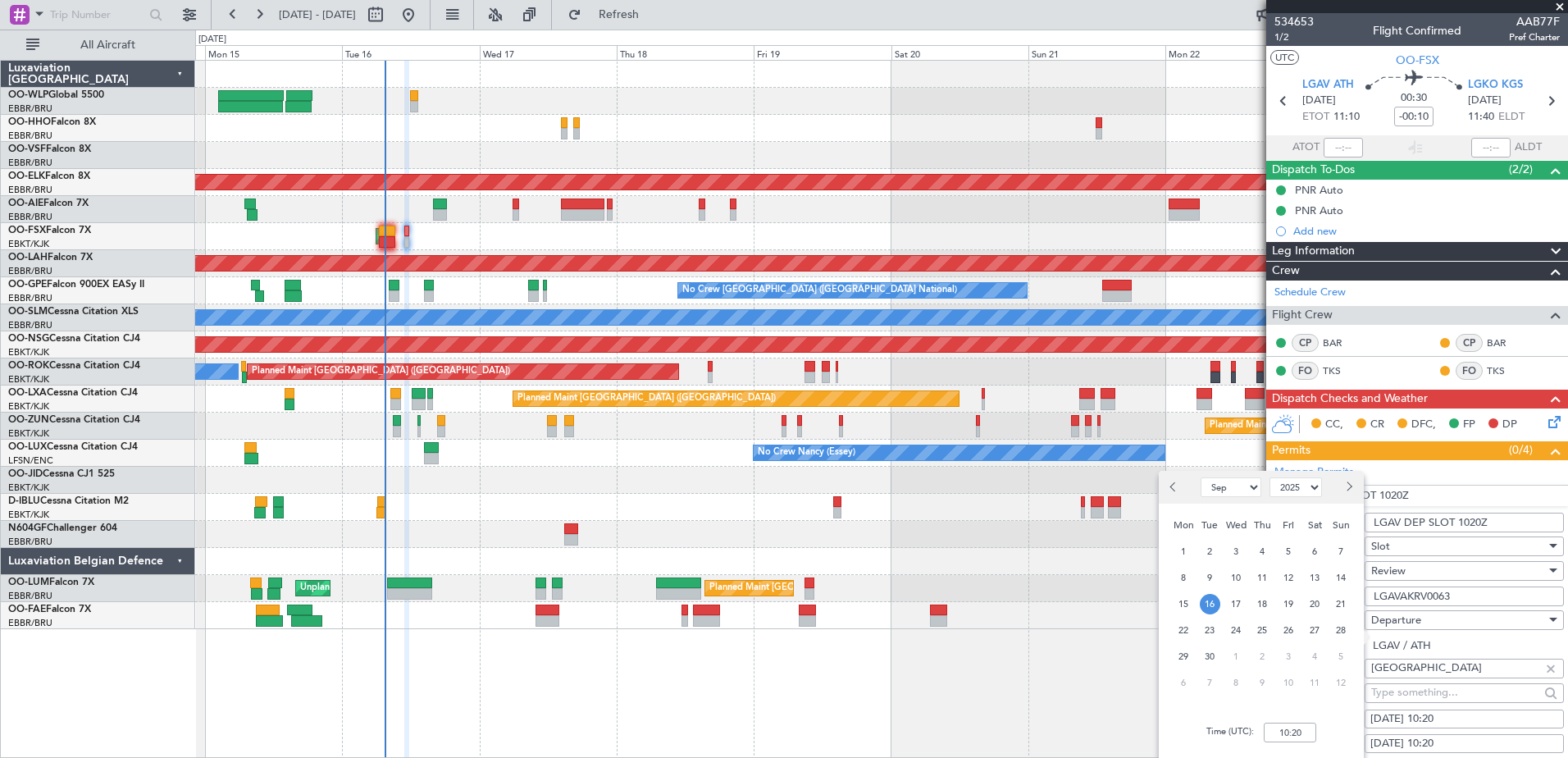
scroll to position [246, 0]
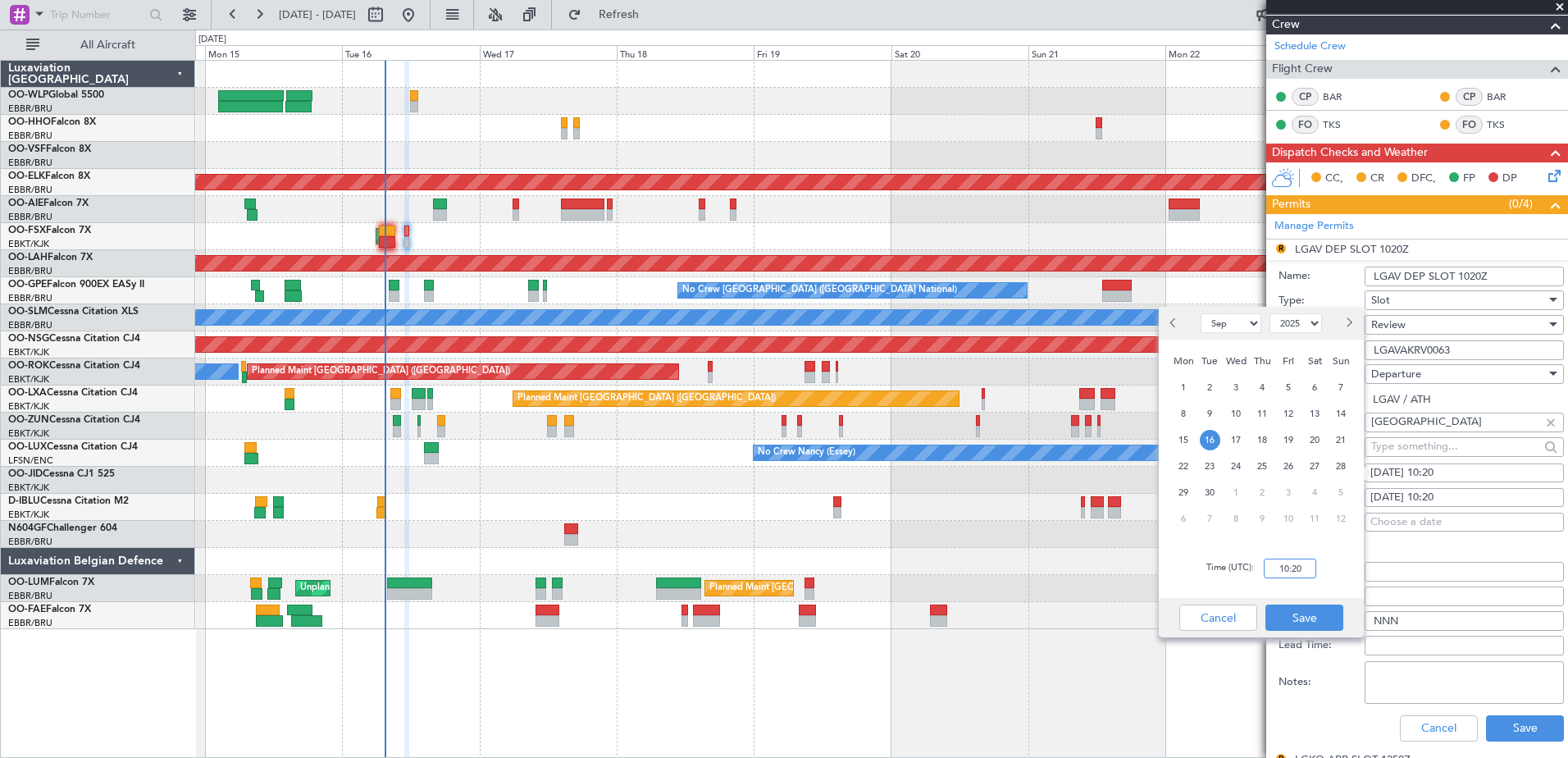
click at [1287, 567] on input "10:20" at bounding box center [1290, 569] width 52 height 20
type input "11:00"
click at [1304, 618] on button "Save" at bounding box center [1305, 617] width 78 height 27
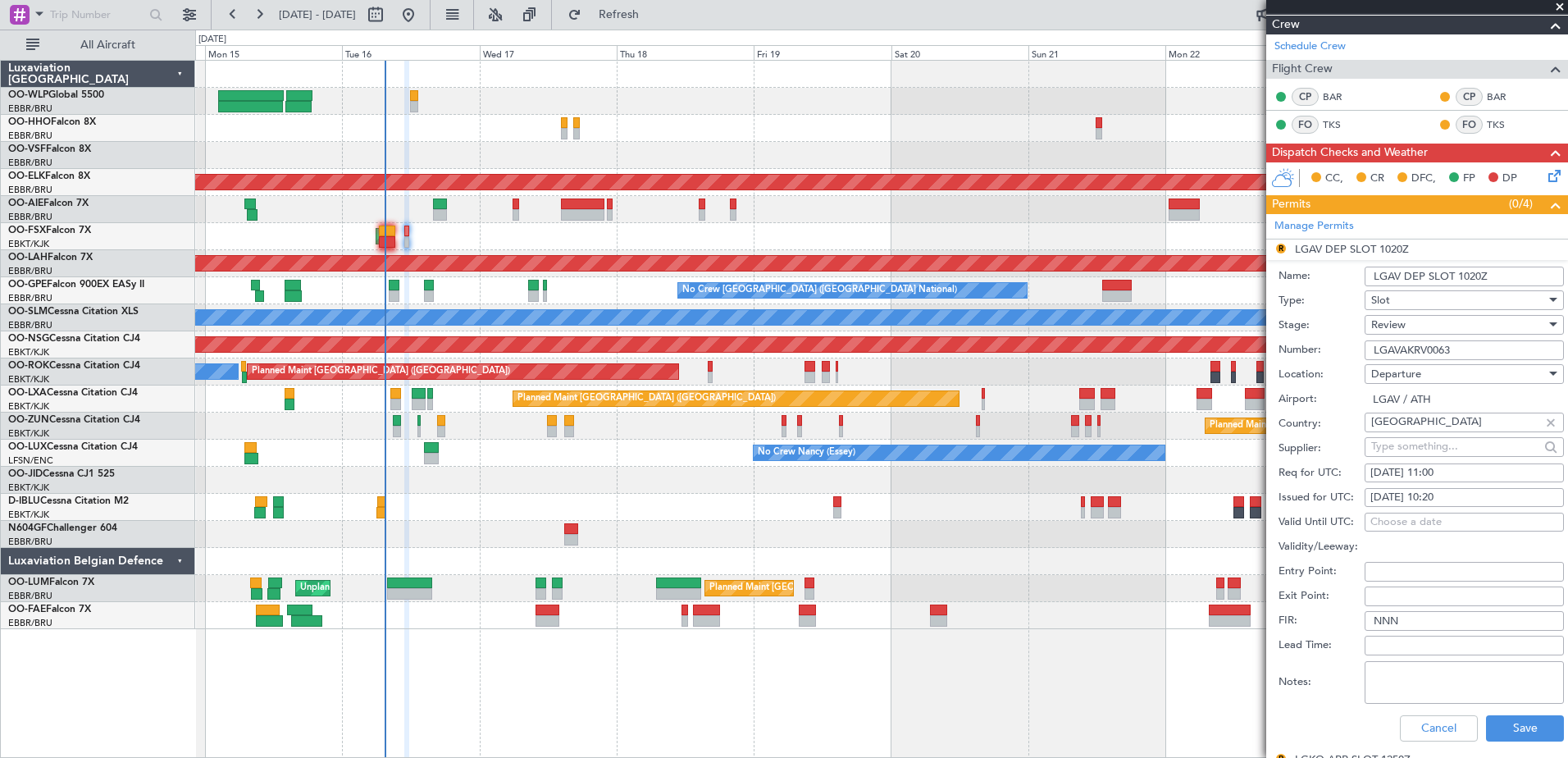
click at [1442, 494] on div "16/09/2025 10:20" at bounding box center [1464, 497] width 188 height 16
select select "9"
select select "2025"
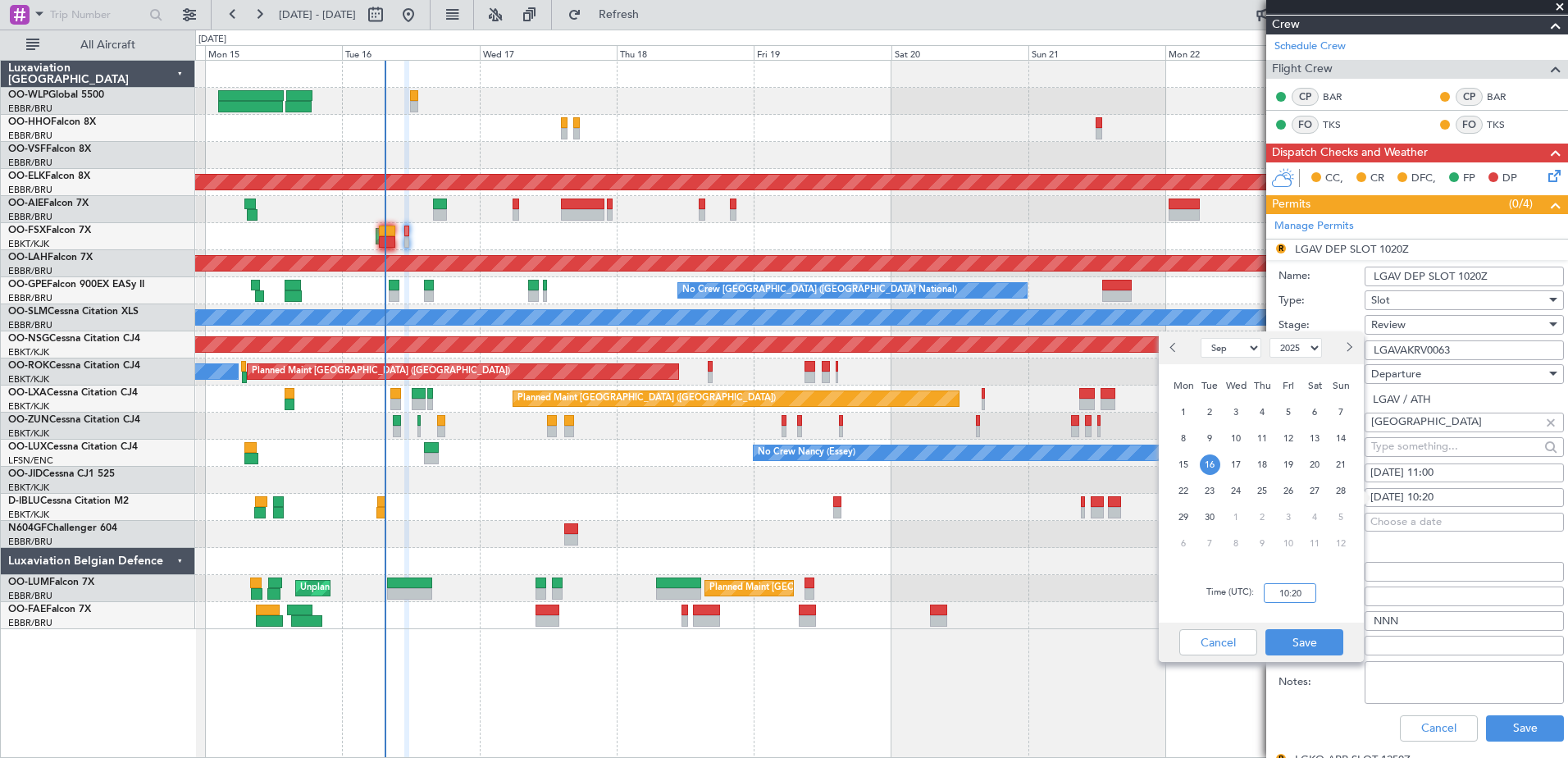
click at [1275, 593] on input "10:20" at bounding box center [1290, 593] width 52 height 20
type input "11:00"
click at [1304, 639] on button "Save" at bounding box center [1305, 642] width 78 height 27
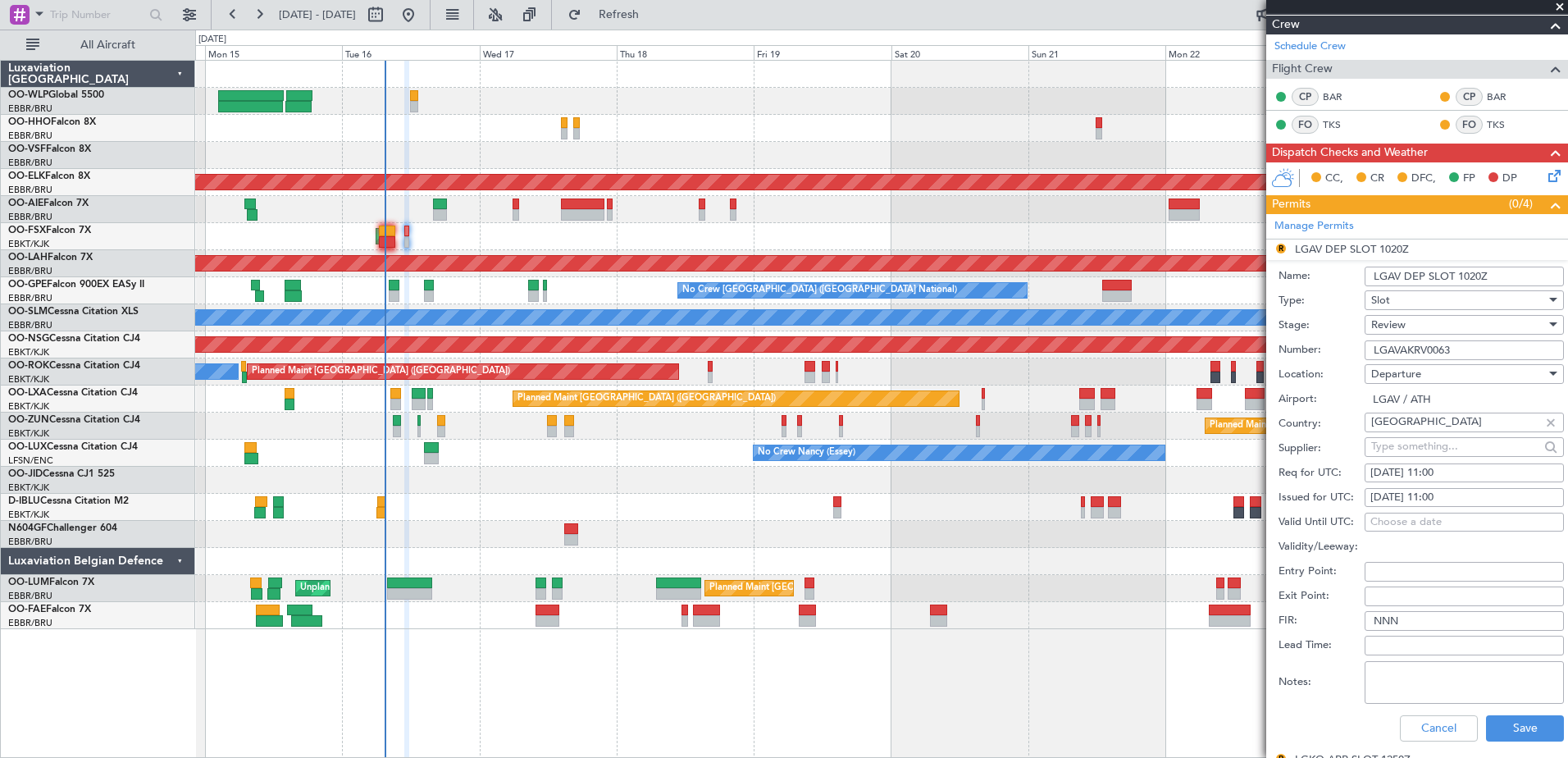
click at [1461, 330] on div "Review" at bounding box center [1458, 325] width 175 height 25
click at [1433, 448] on span "Received OK" at bounding box center [1458, 455] width 172 height 25
click at [1512, 731] on button "Save" at bounding box center [1525, 728] width 78 height 27
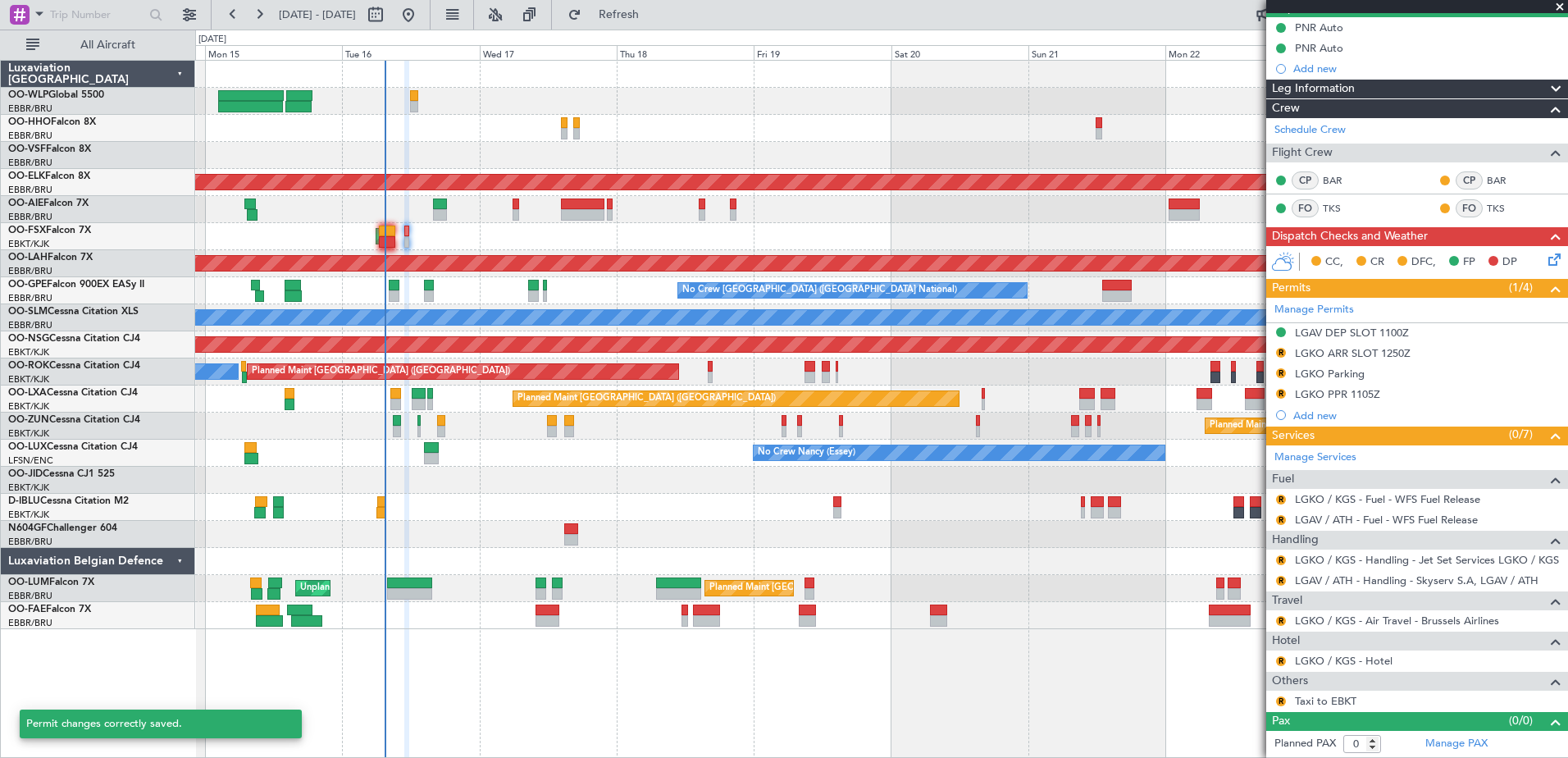
scroll to position [162, 0]
click at [1326, 353] on div "LGKO ARR SLOT 1250Z" at bounding box center [1353, 353] width 115 height 14
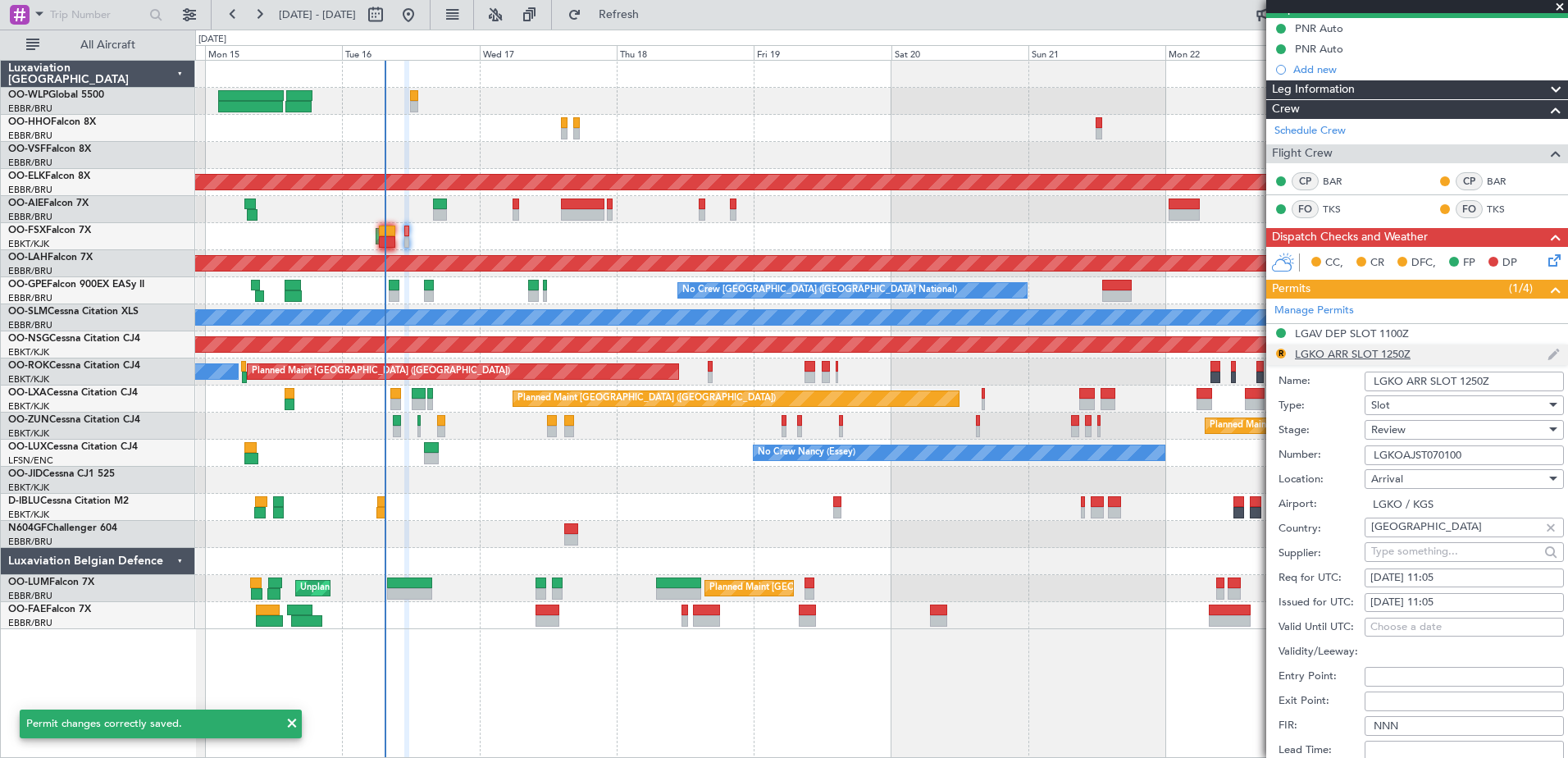
scroll to position [246, 0]
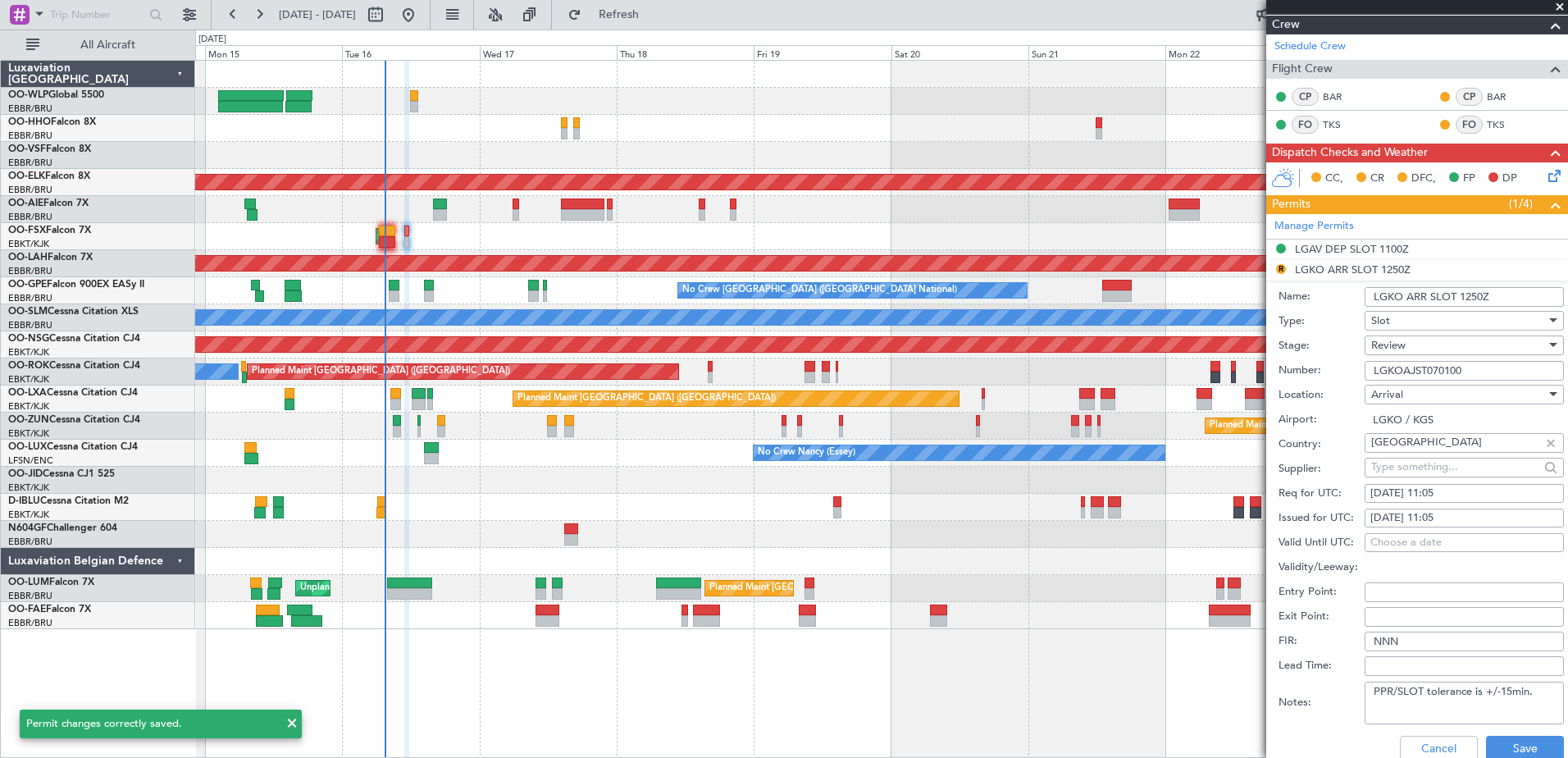
click at [1466, 494] on div "16/09/2025 11:05" at bounding box center [1464, 494] width 188 height 16
select select "9"
select select "2025"
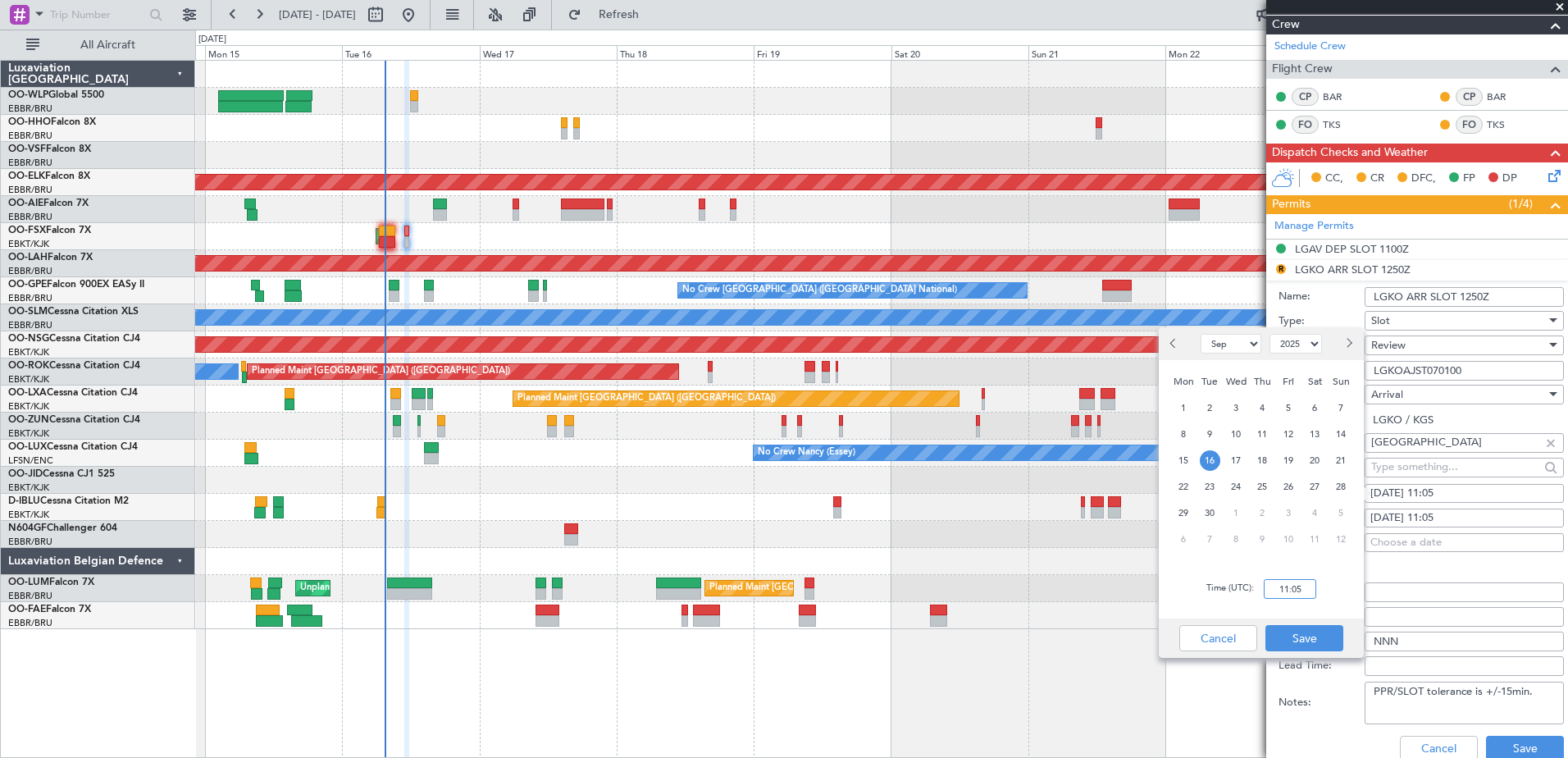
click at [1284, 593] on input "11:05" at bounding box center [1290, 589] width 52 height 20
type input "11:40"
click at [1307, 645] on button "Save" at bounding box center [1305, 637] width 78 height 27
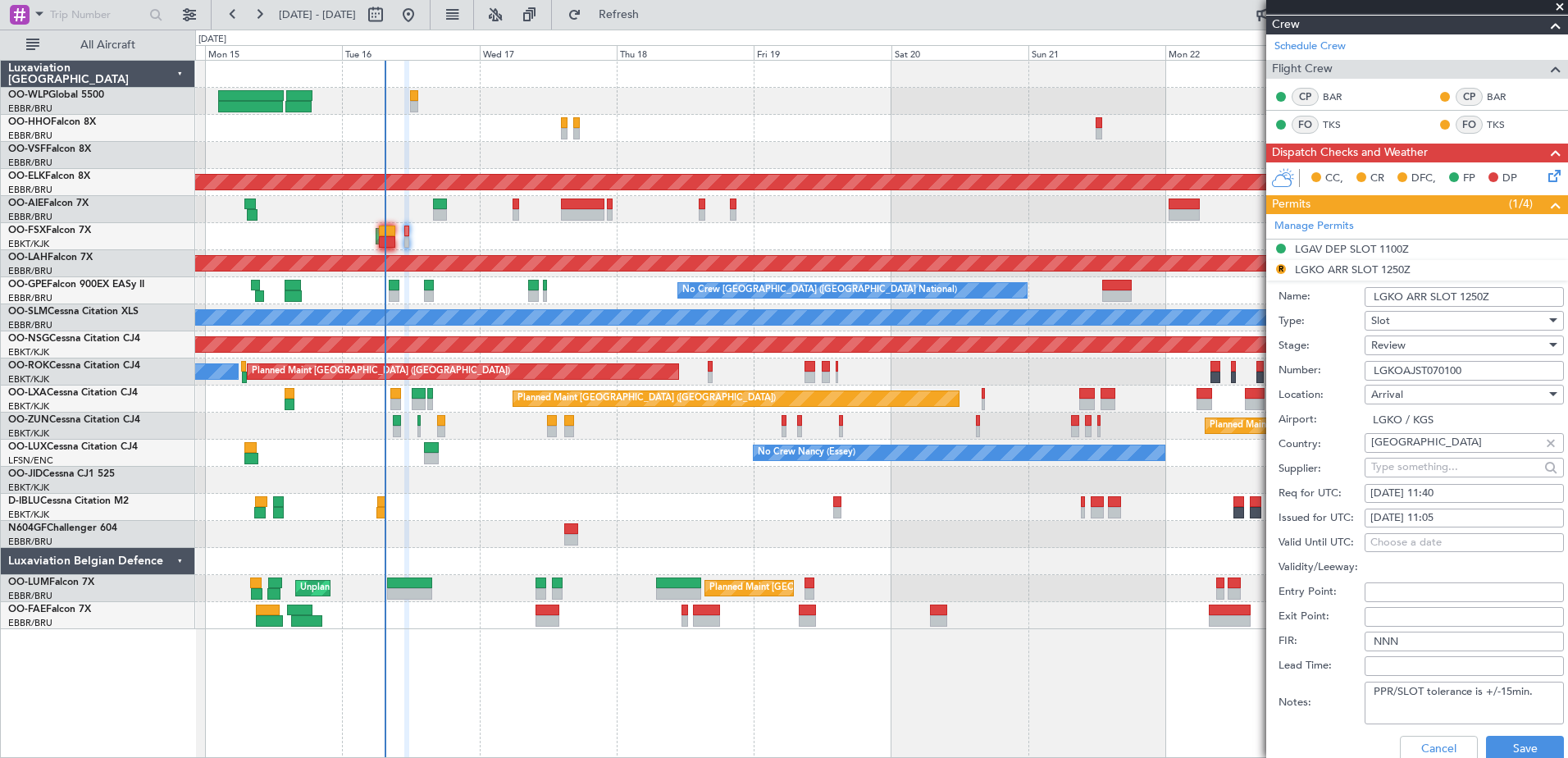
click at [1441, 519] on div "16/09/2025 11:05" at bounding box center [1464, 518] width 188 height 16
select select "9"
select select "2025"
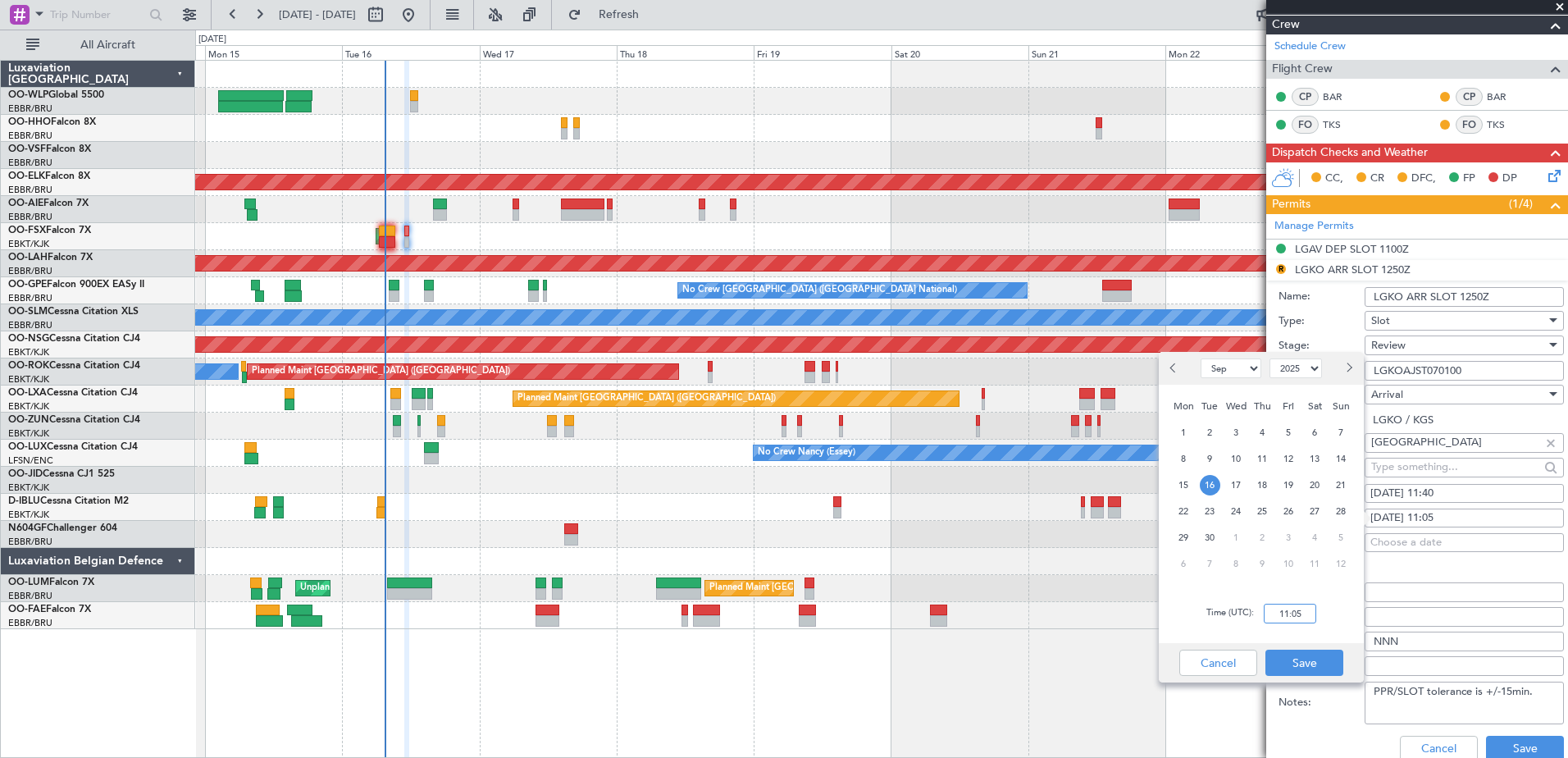
click at [1280, 614] on input "11:05" at bounding box center [1290, 614] width 52 height 20
type input "11:40"
click at [1315, 664] on button "Save" at bounding box center [1305, 662] width 78 height 27
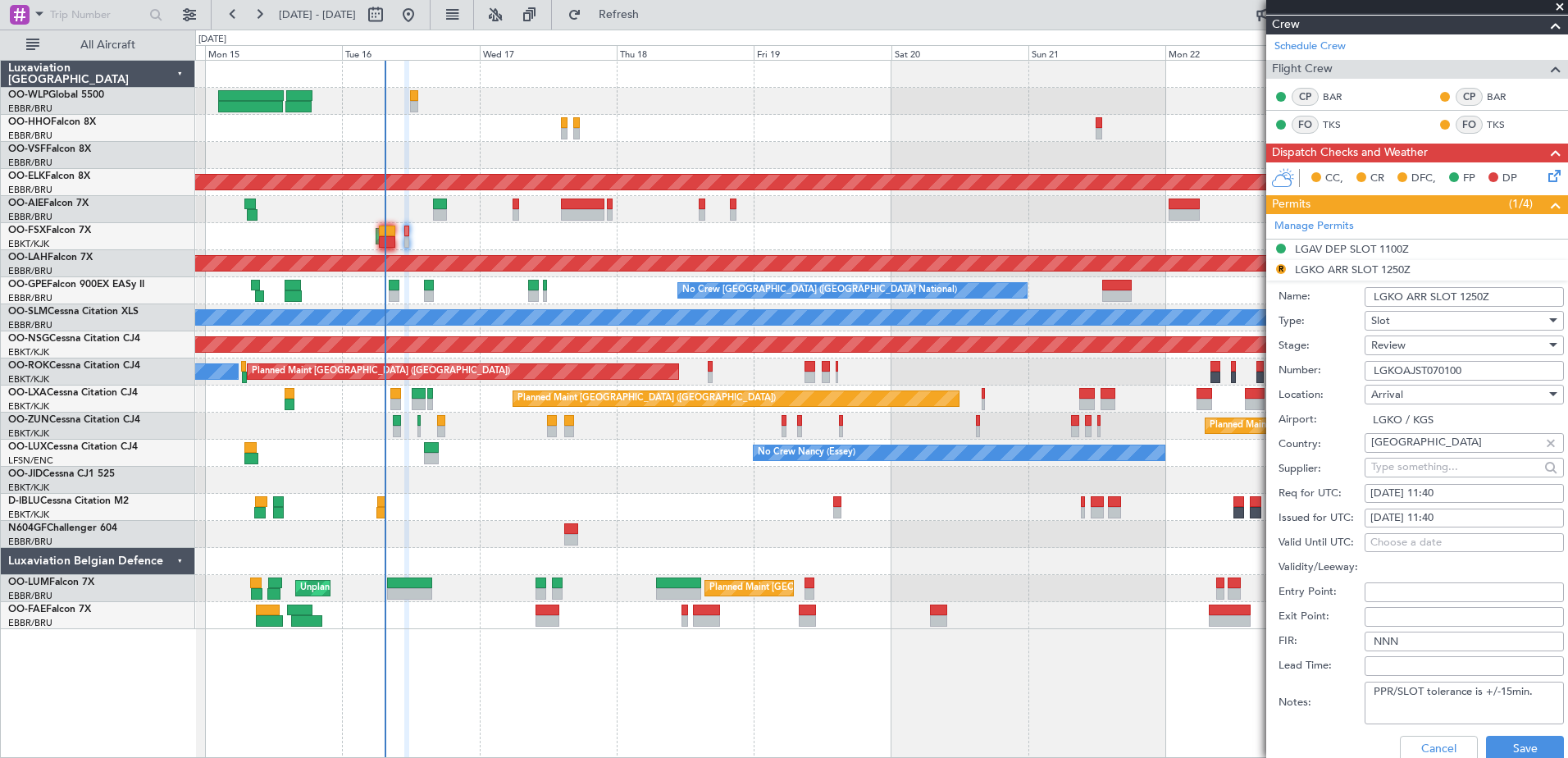
click at [1393, 345] on span "Review" at bounding box center [1389, 345] width 35 height 15
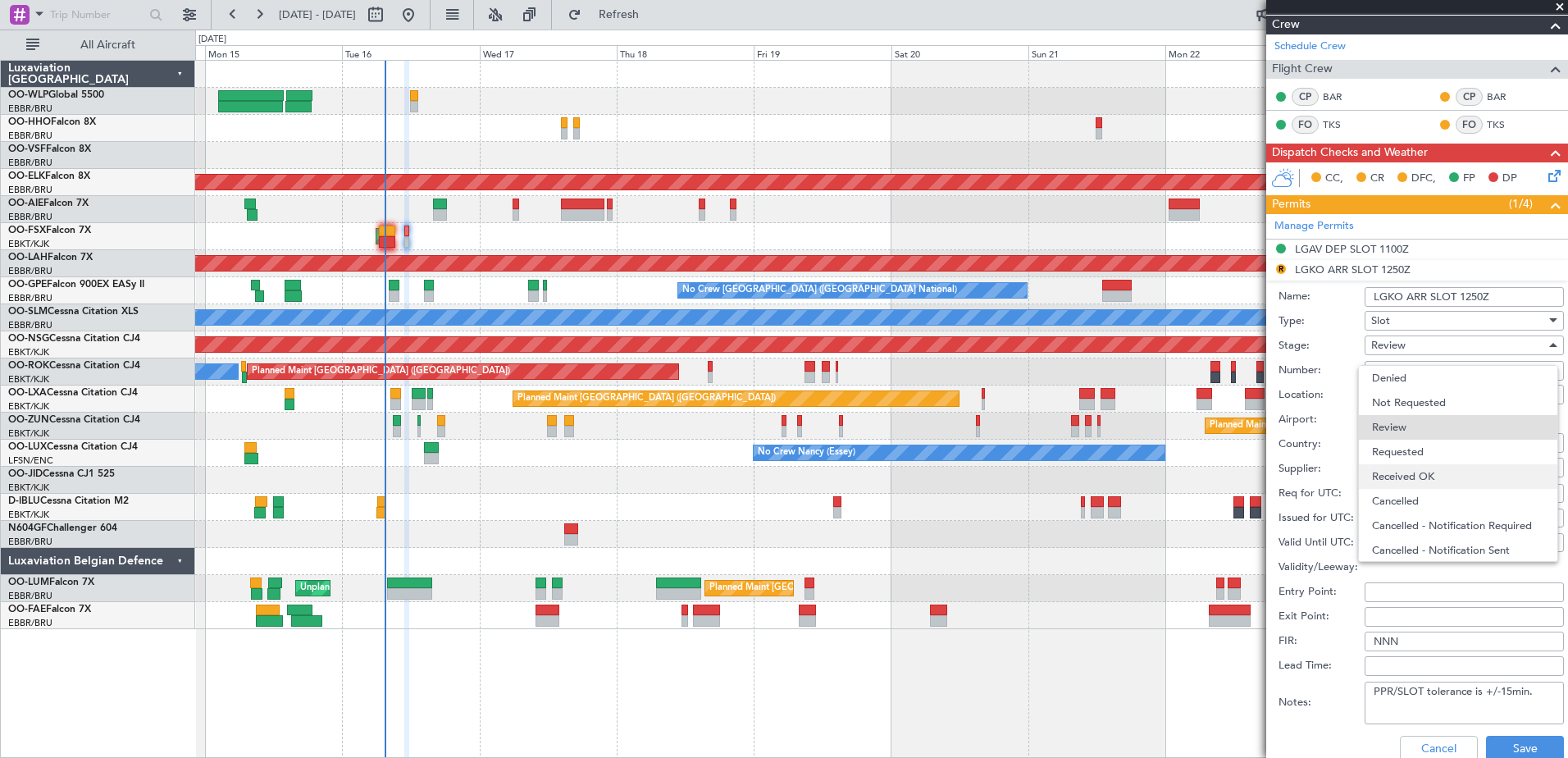
click at [1409, 472] on span "Received OK" at bounding box center [1458, 476] width 172 height 25
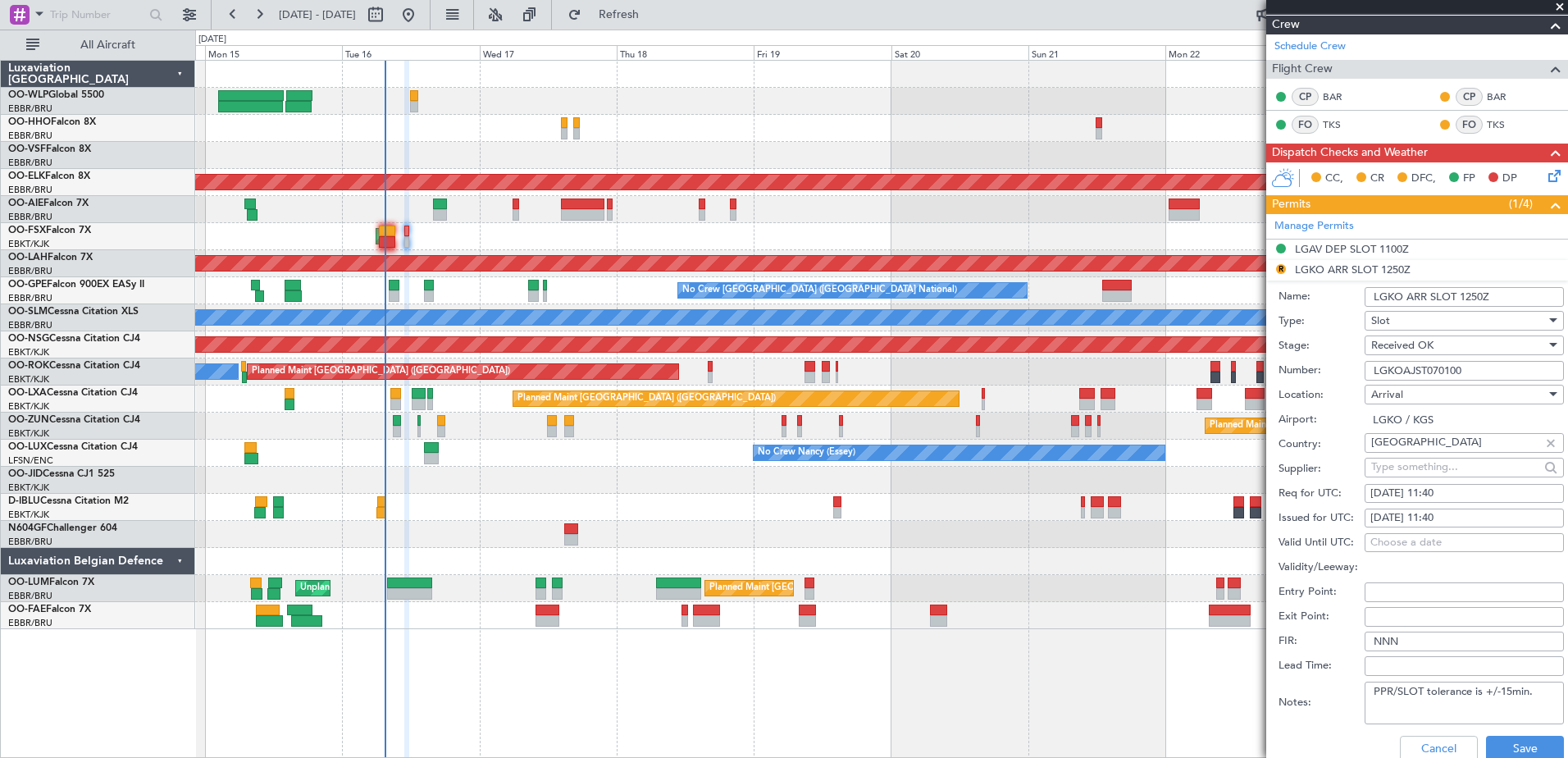
click at [1452, 343] on div "Received OK" at bounding box center [1458, 345] width 175 height 25
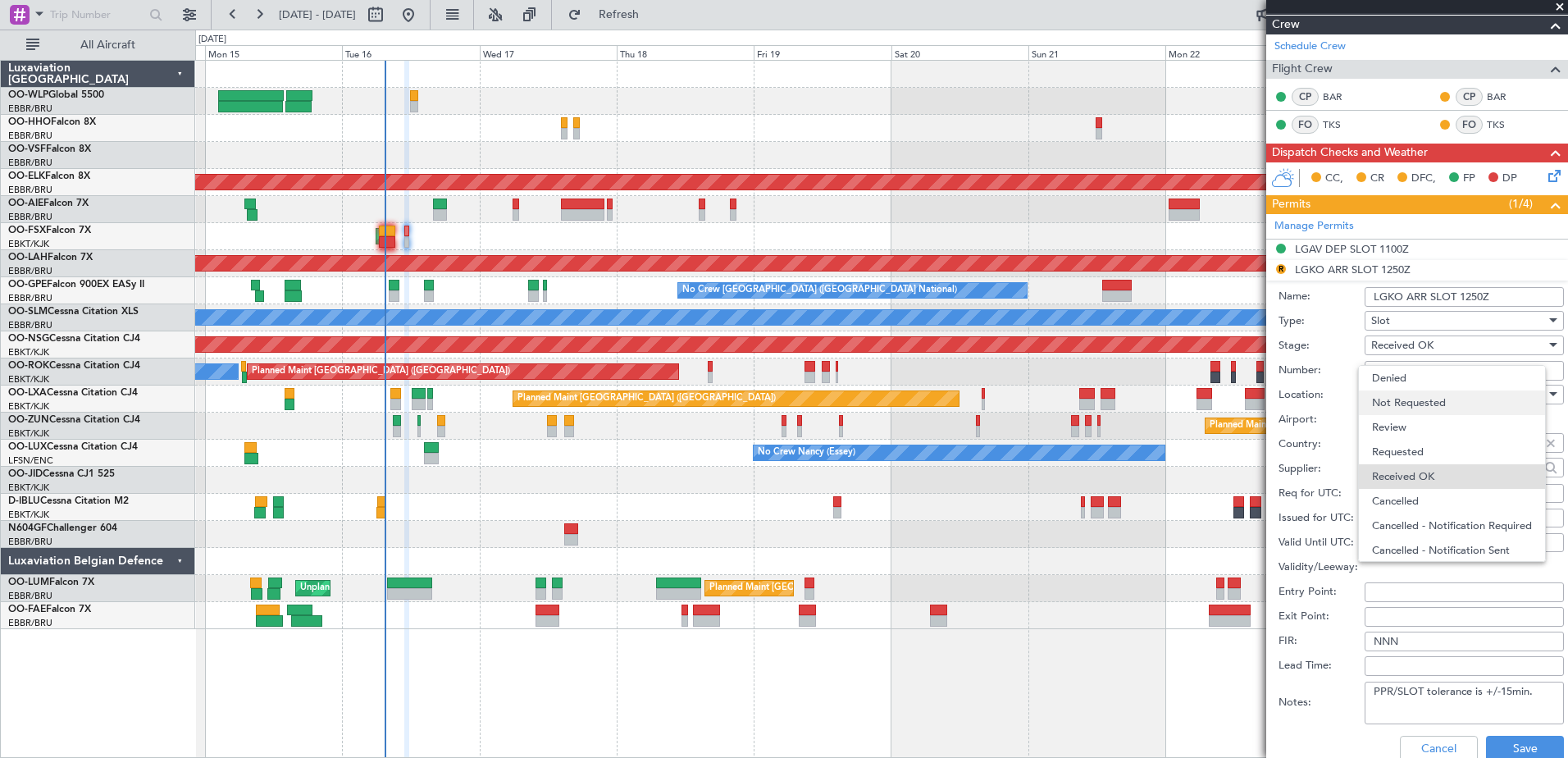
scroll to position [27, 0]
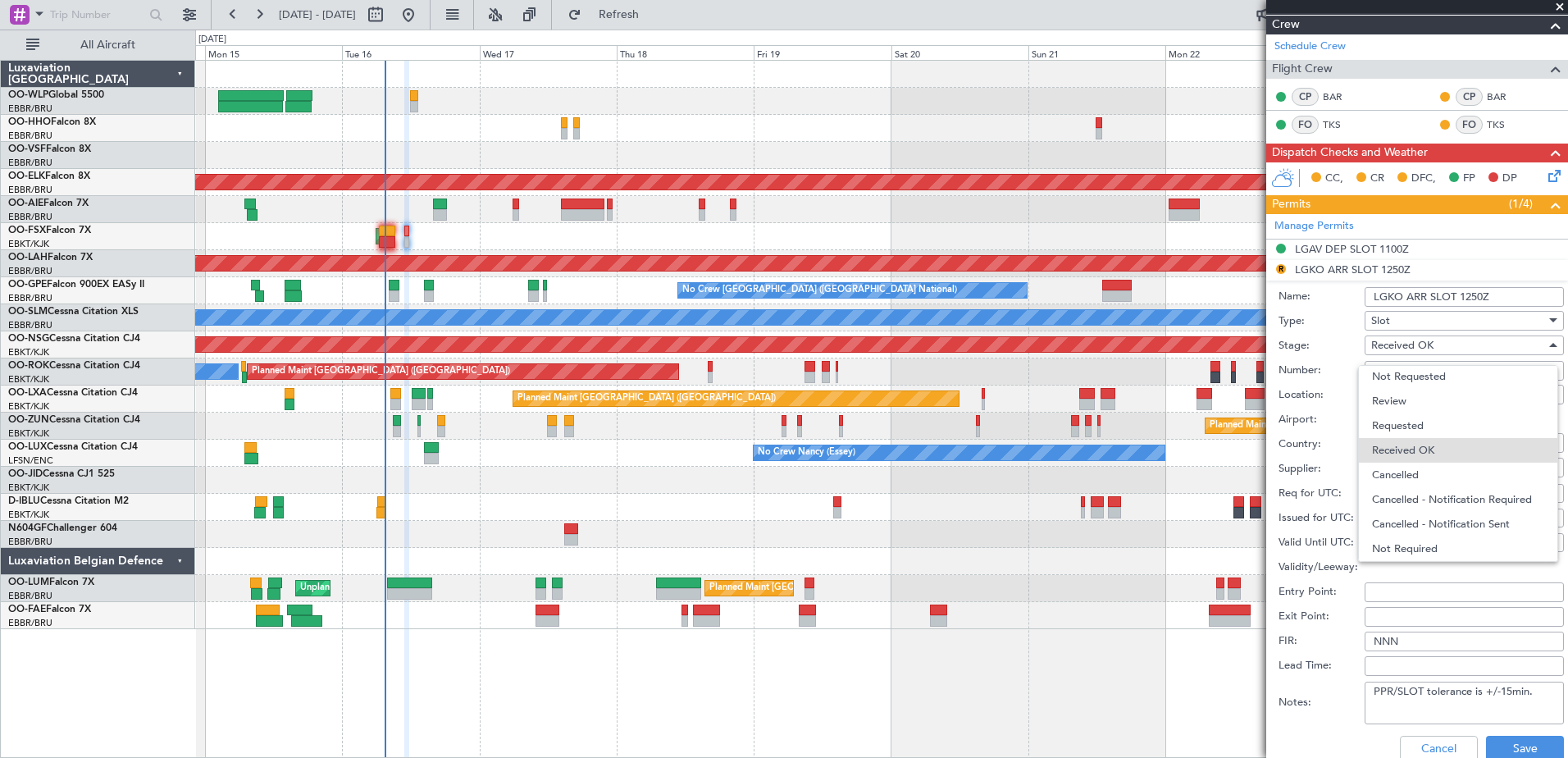
click at [1300, 726] on div at bounding box center [784, 379] width 1568 height 758
click at [1513, 745] on button "Save" at bounding box center [1525, 748] width 78 height 27
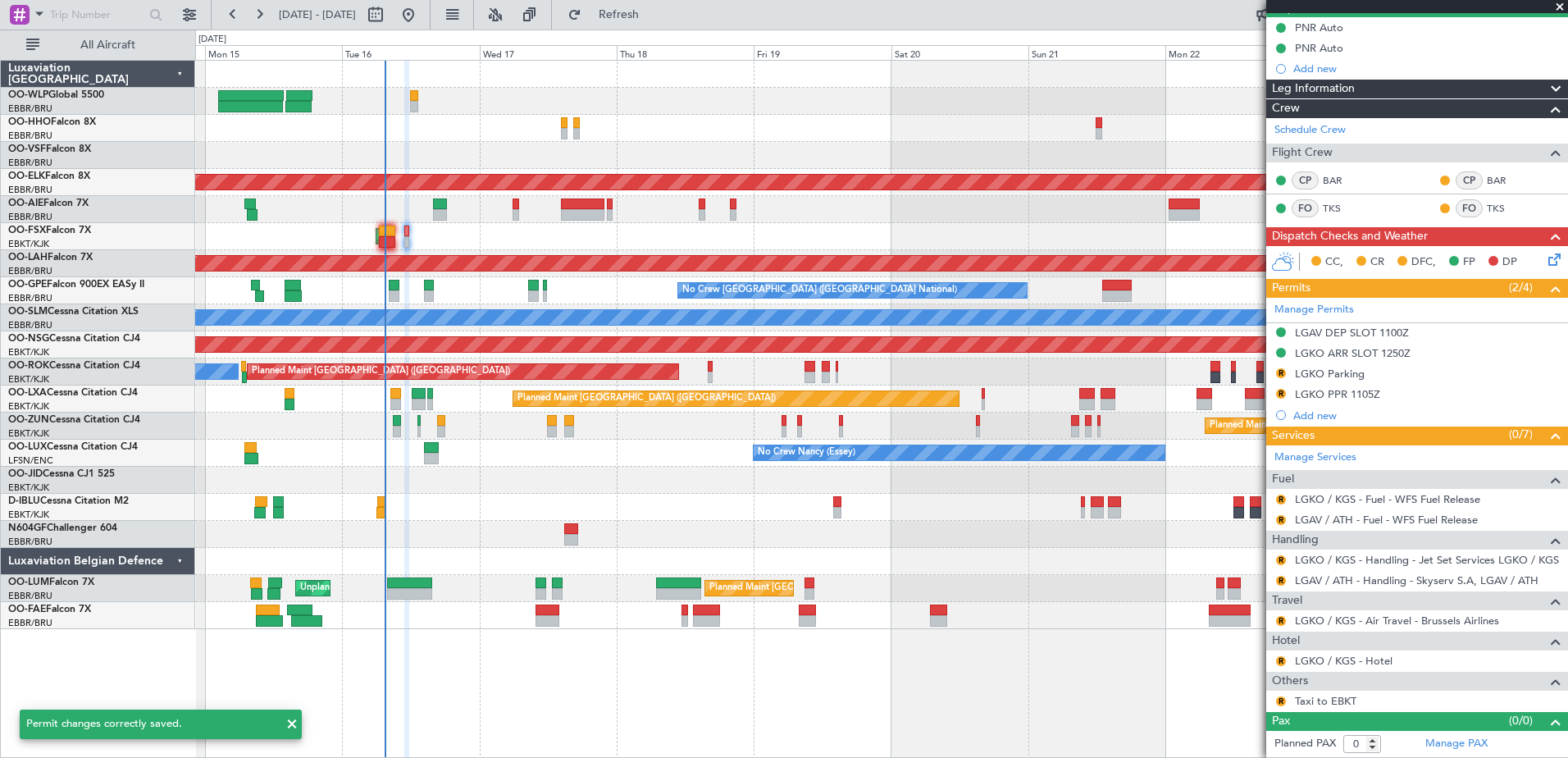
scroll to position [162, 0]
click at [1286, 378] on nimbus-traffic-light "R" at bounding box center [1281, 375] width 13 height 16
click at [1280, 374] on button "R" at bounding box center [1281, 373] width 10 height 10
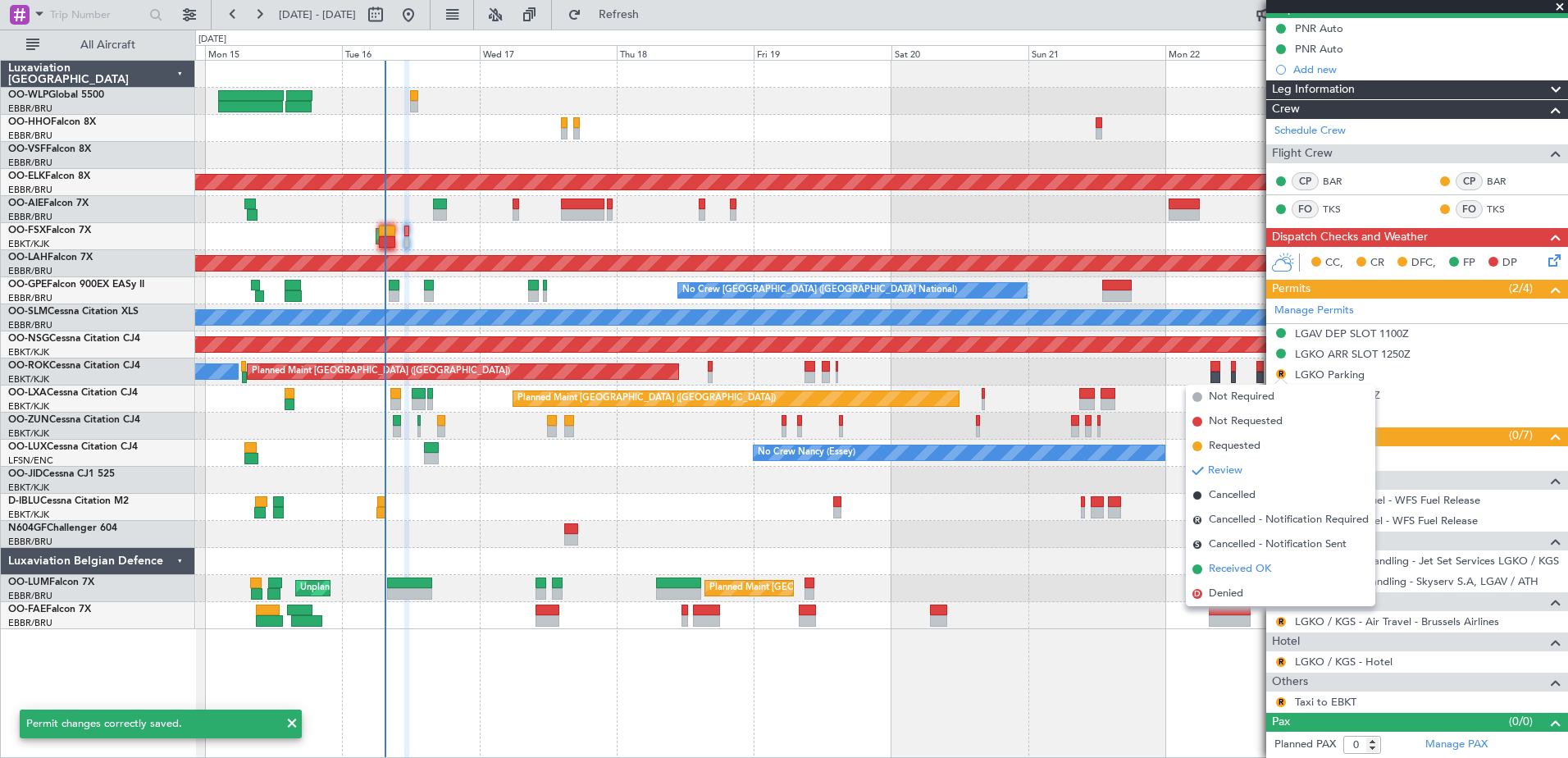
click at [1253, 564] on span "Received OK" at bounding box center [1240, 569] width 62 height 16
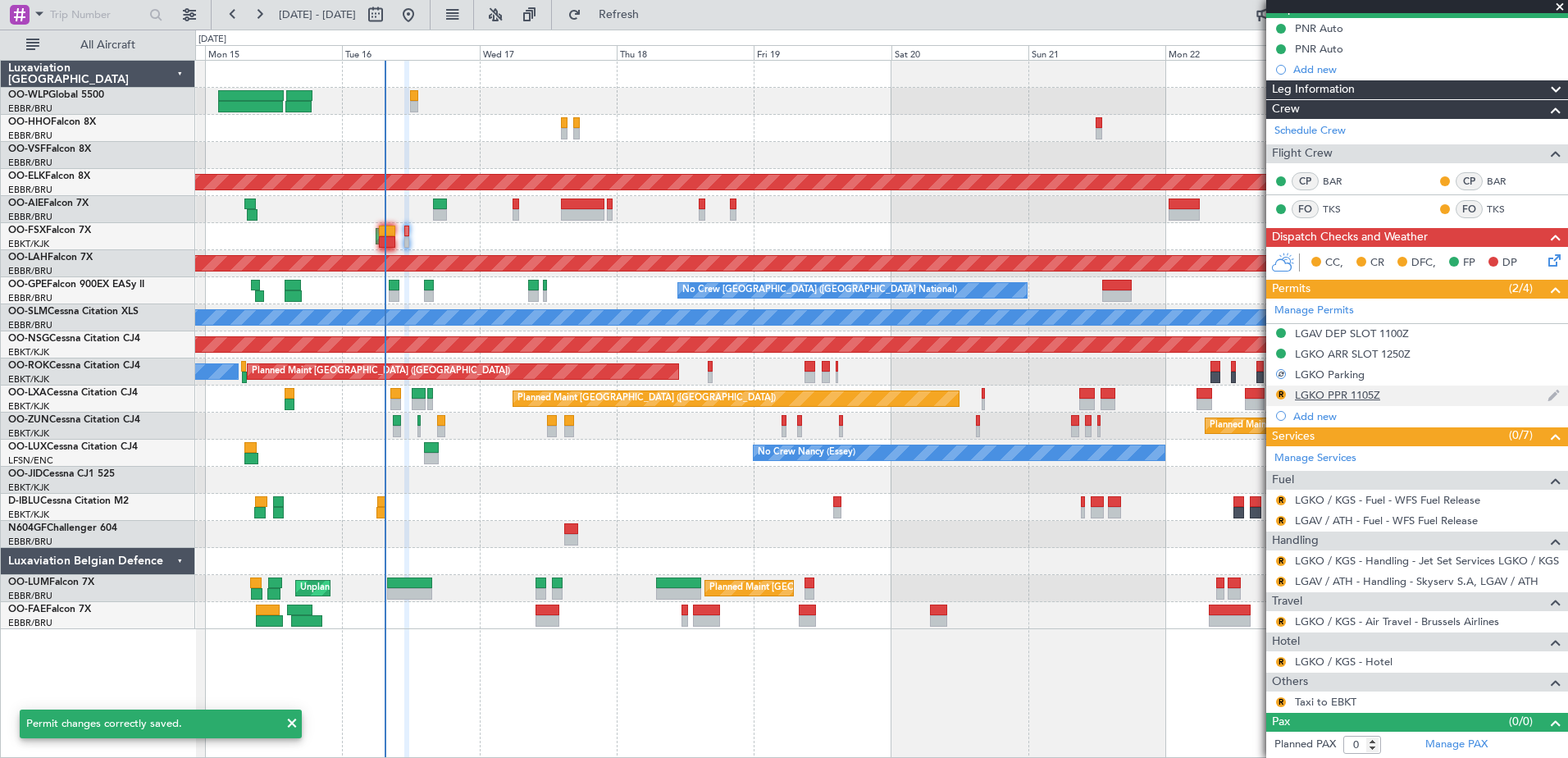
click at [1333, 393] on div "LGKO PPR 1105Z" at bounding box center [1337, 394] width 85 height 14
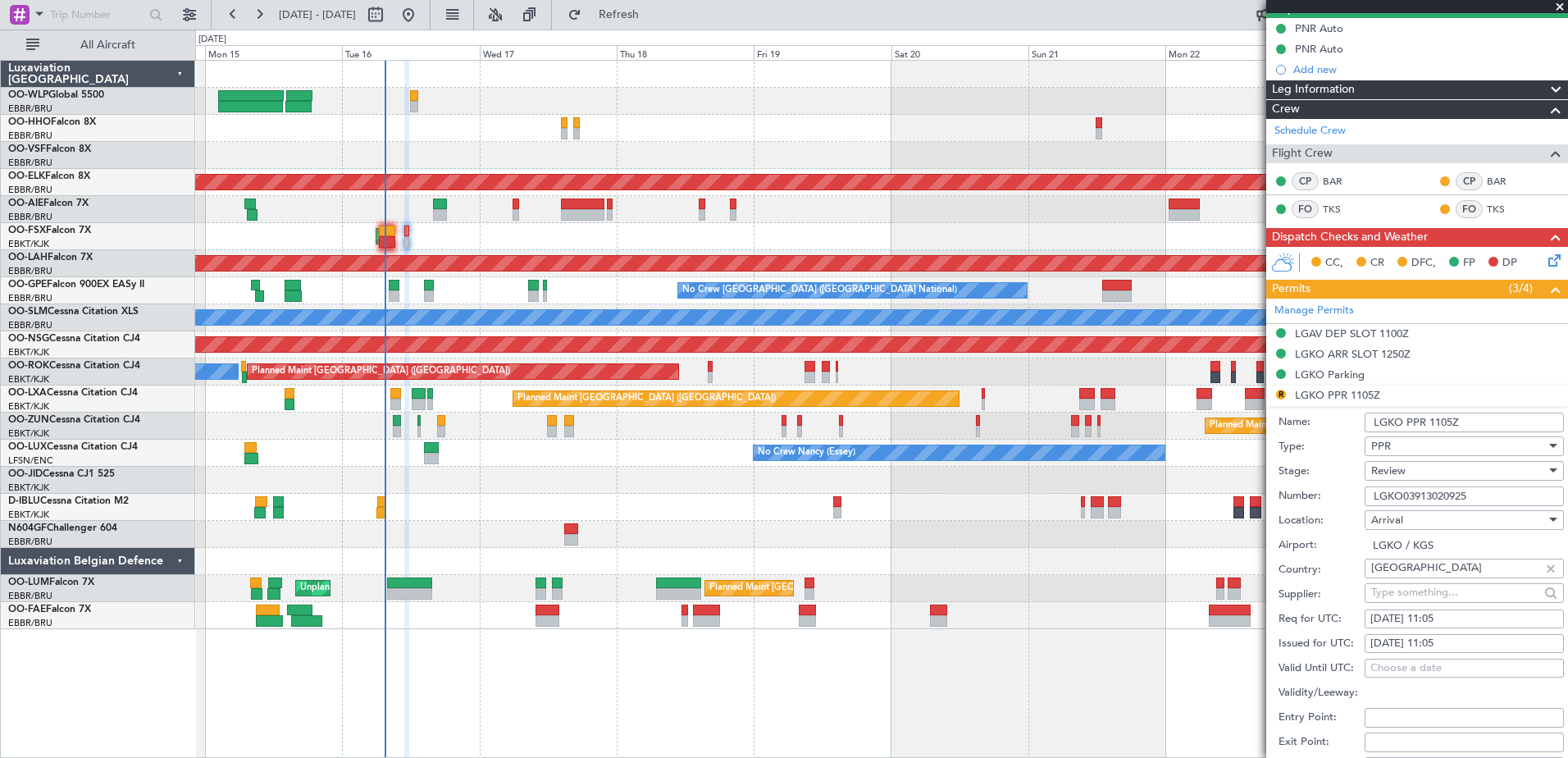
drag, startPoint x: 1475, startPoint y: 494, endPoint x: 1405, endPoint y: 509, distance: 71.6
click at [1405, 509] on form "Name: LGKO PPR 1105Z Type: PPR Stage: Review Number: LGKO03913020925 Location: …" at bounding box center [1417, 650] width 302 height 489
paste input "417016"
type input "LGKO04170160925"
click at [1398, 468] on span "Review" at bounding box center [1389, 471] width 35 height 15
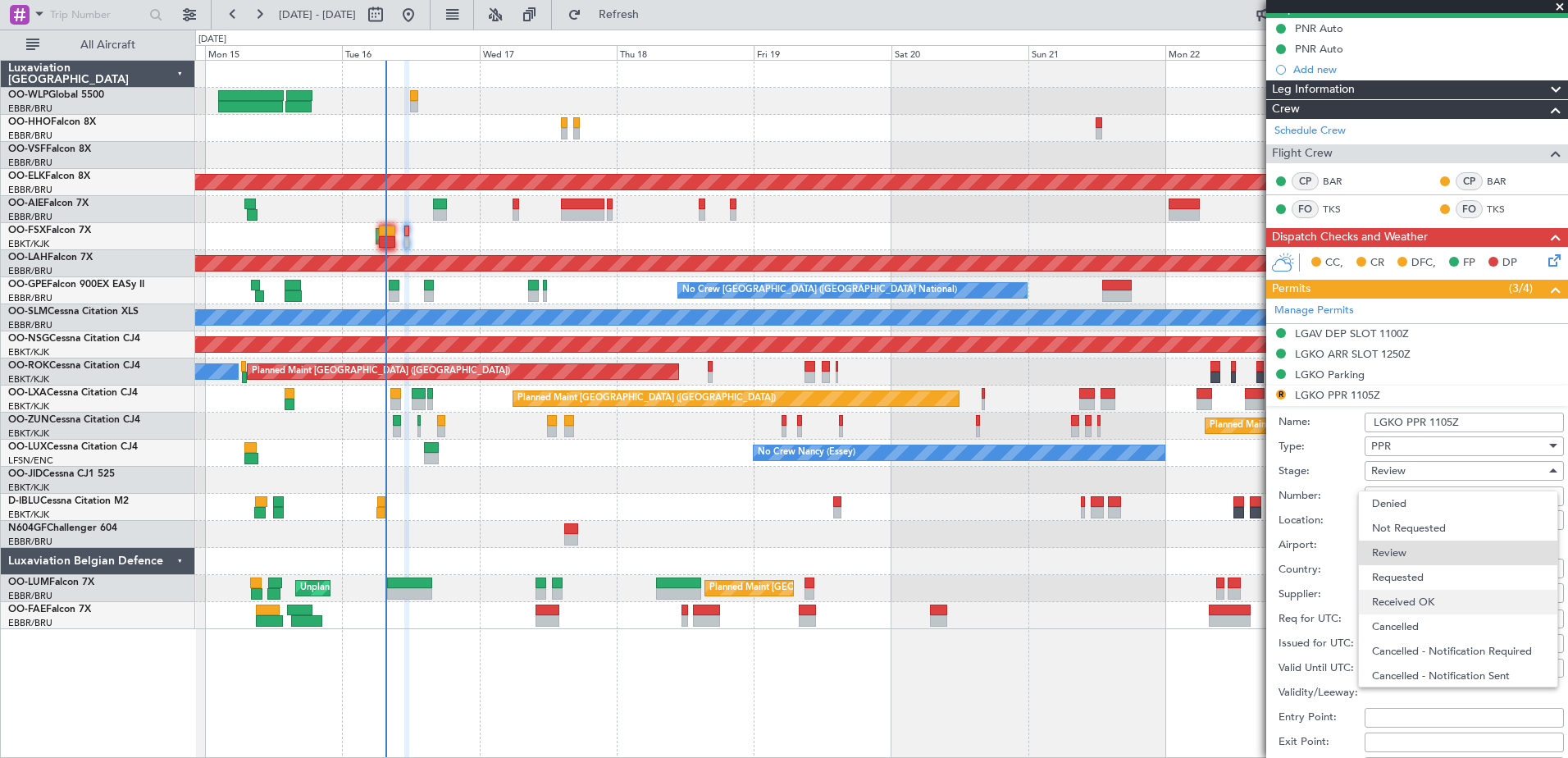
click at [1413, 595] on span "Received OK" at bounding box center [1458, 602] width 172 height 25
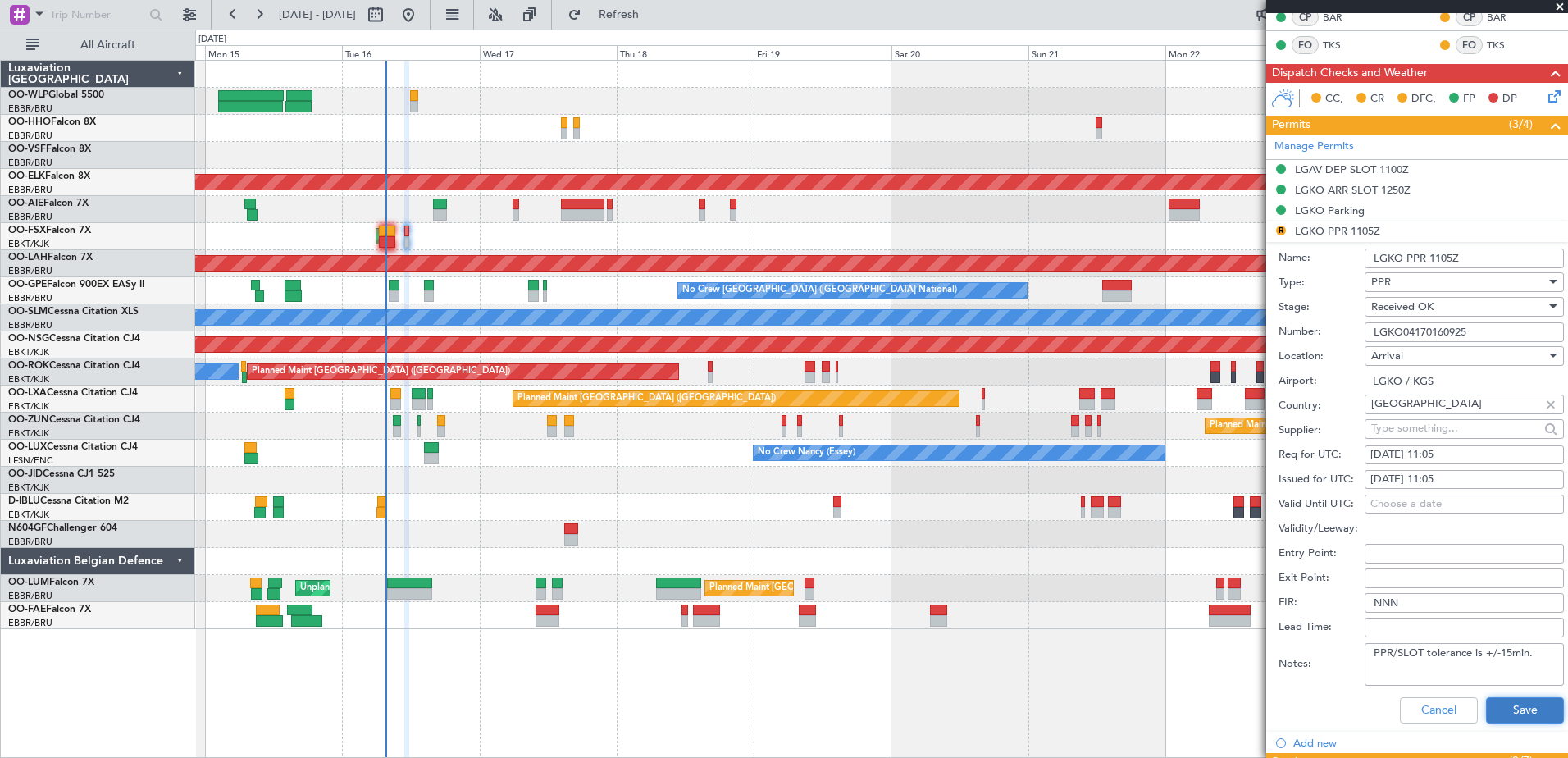
click at [1519, 715] on button "Save" at bounding box center [1525, 710] width 78 height 27
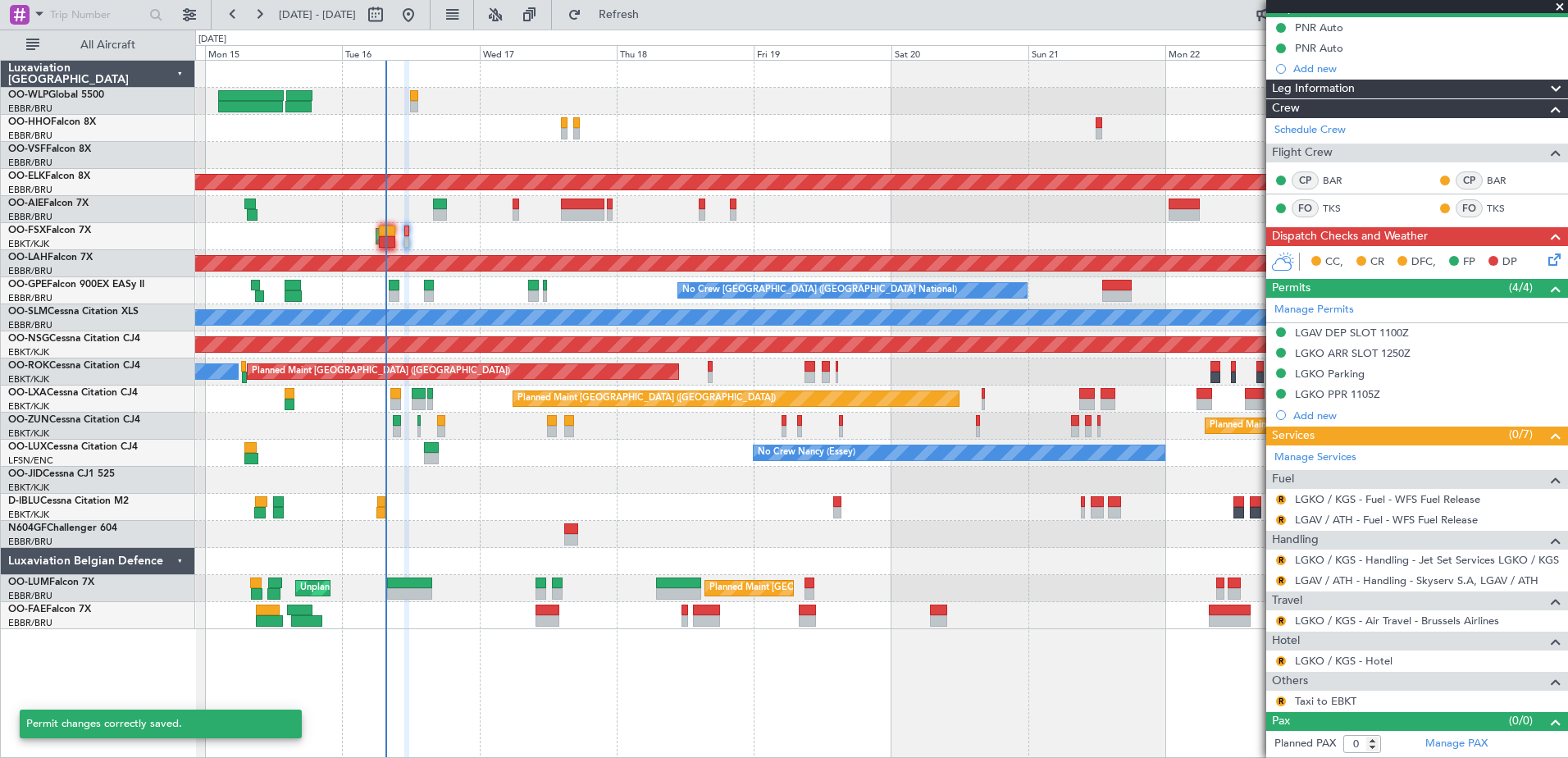
scroll to position [162, 0]
click at [1282, 499] on button "R" at bounding box center [1281, 500] width 10 height 10
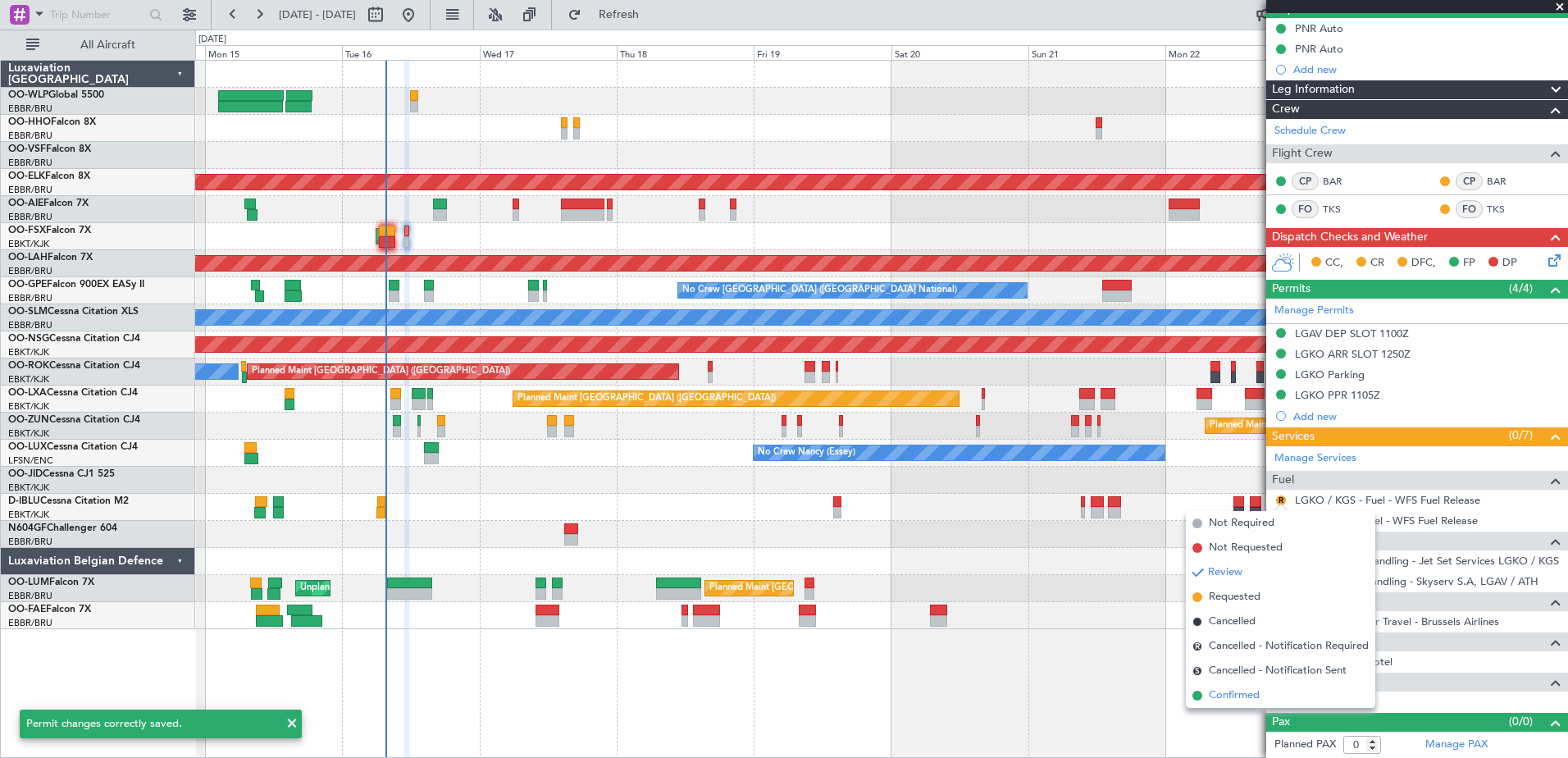
click at [1241, 699] on span "Confirmed" at bounding box center [1235, 695] width 51 height 16
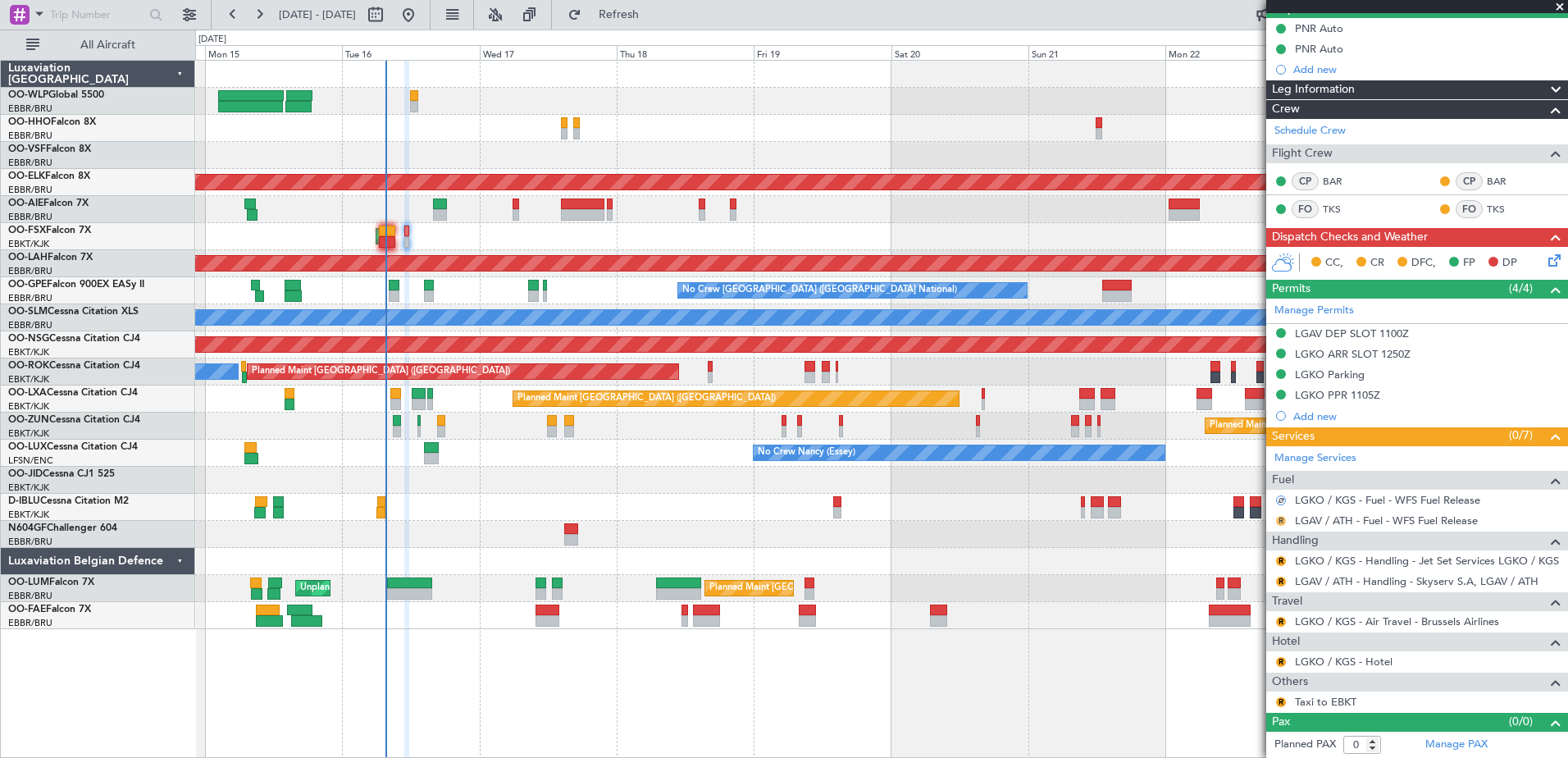
click at [1278, 517] on button "R" at bounding box center [1281, 520] width 10 height 10
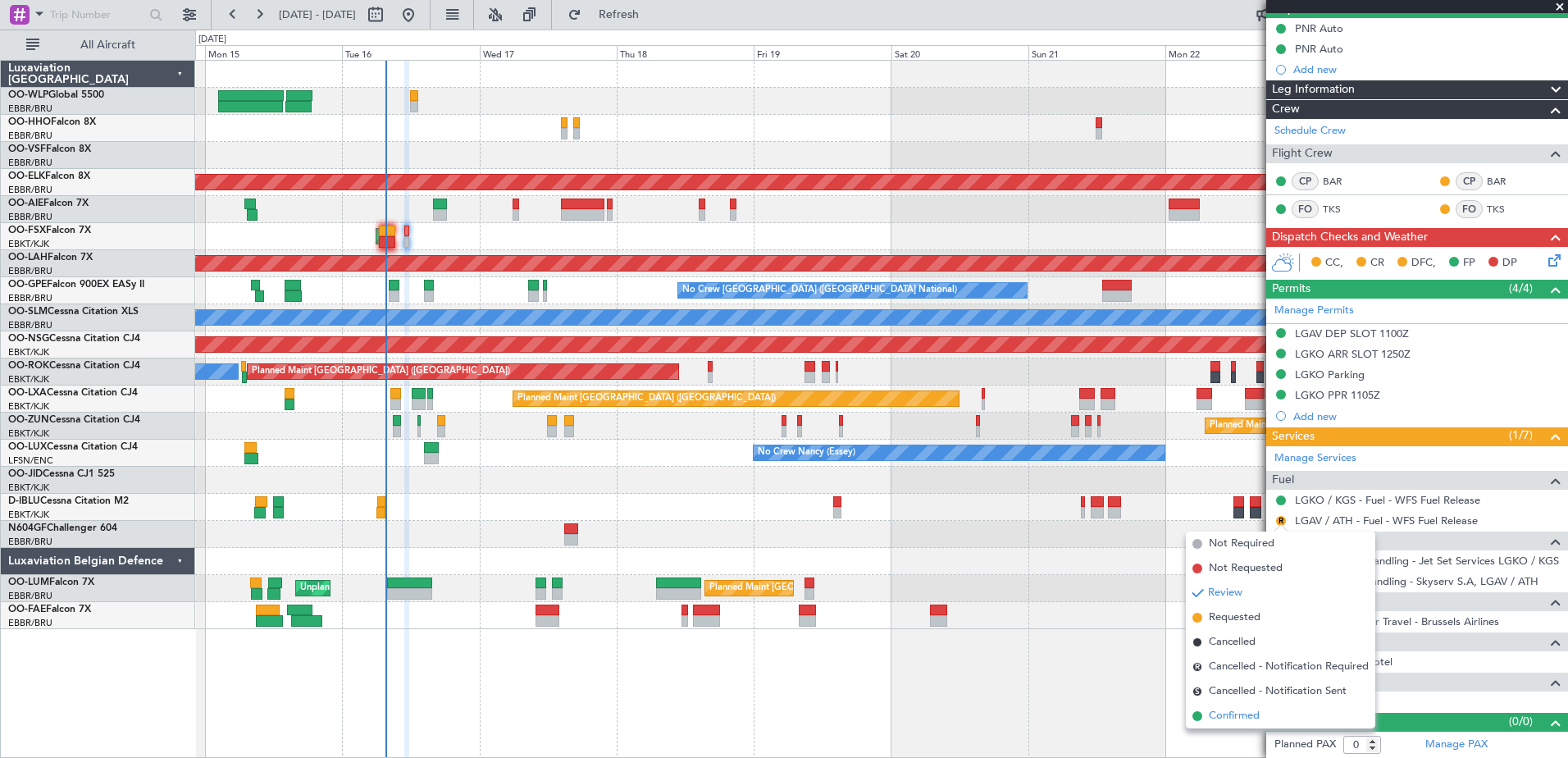
click at [1243, 721] on span "Confirmed" at bounding box center [1235, 716] width 51 height 16
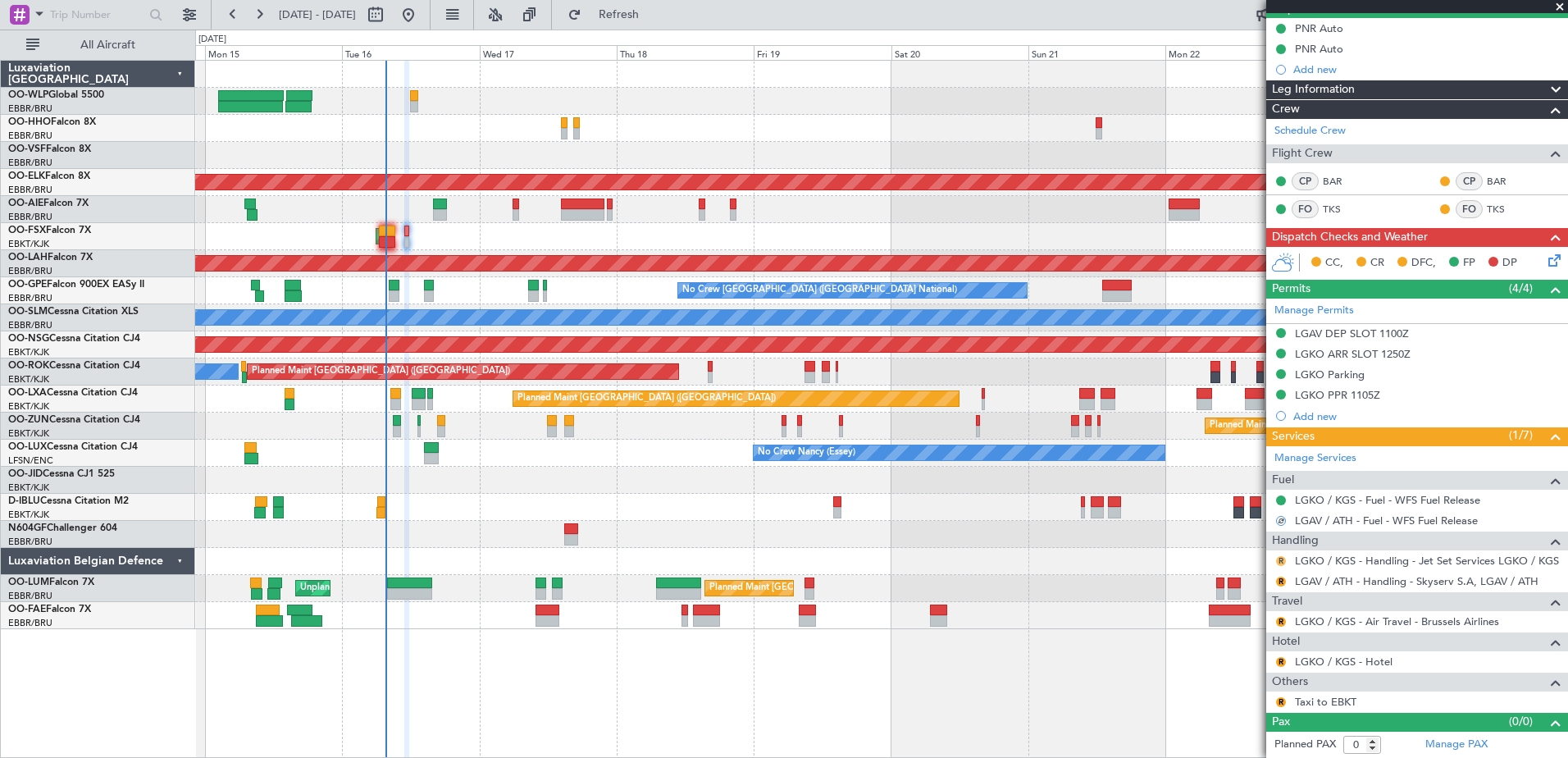
click at [1280, 556] on button "R" at bounding box center [1281, 560] width 10 height 10
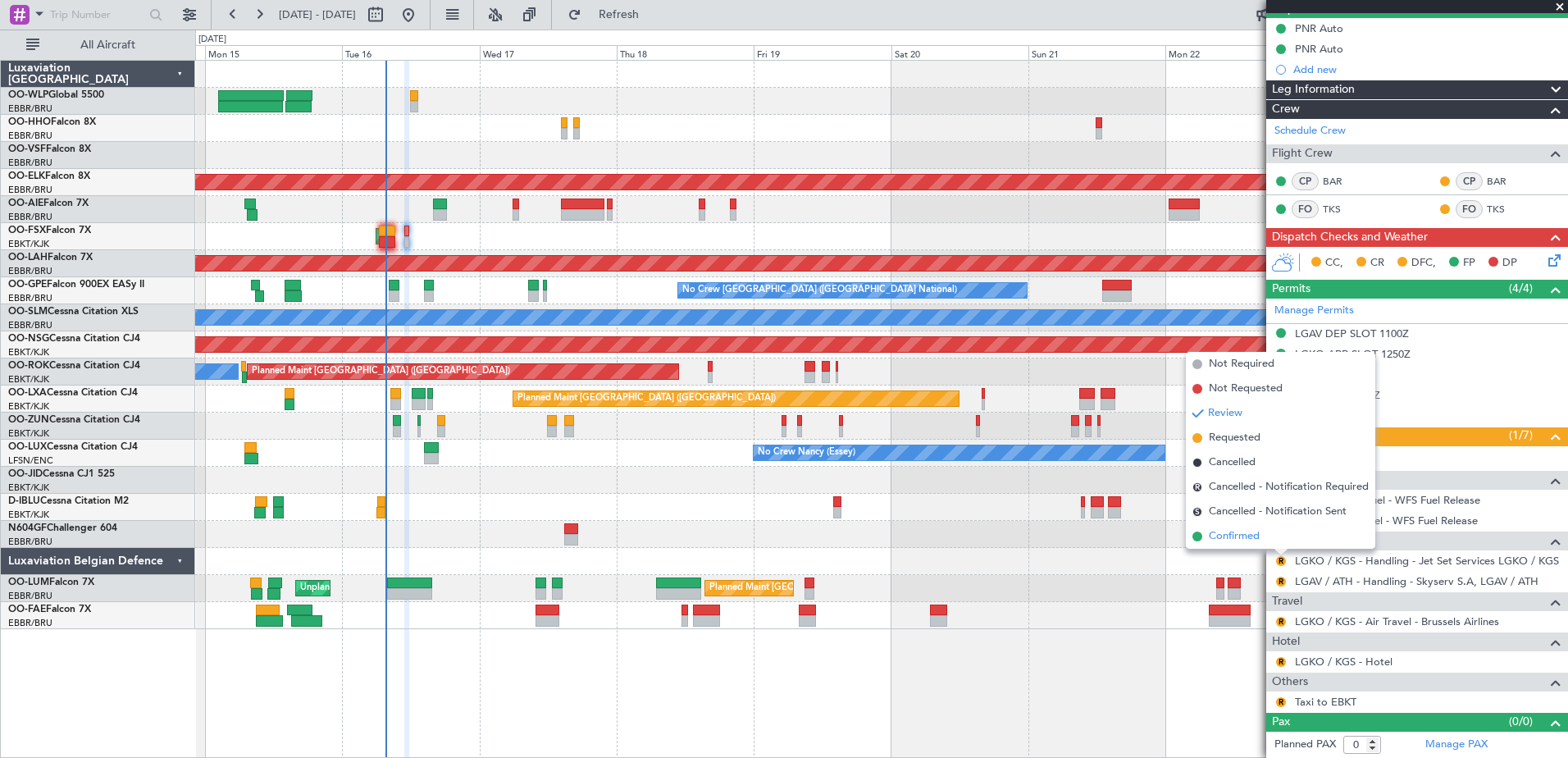
click at [1219, 536] on span "Confirmed" at bounding box center [1235, 536] width 51 height 16
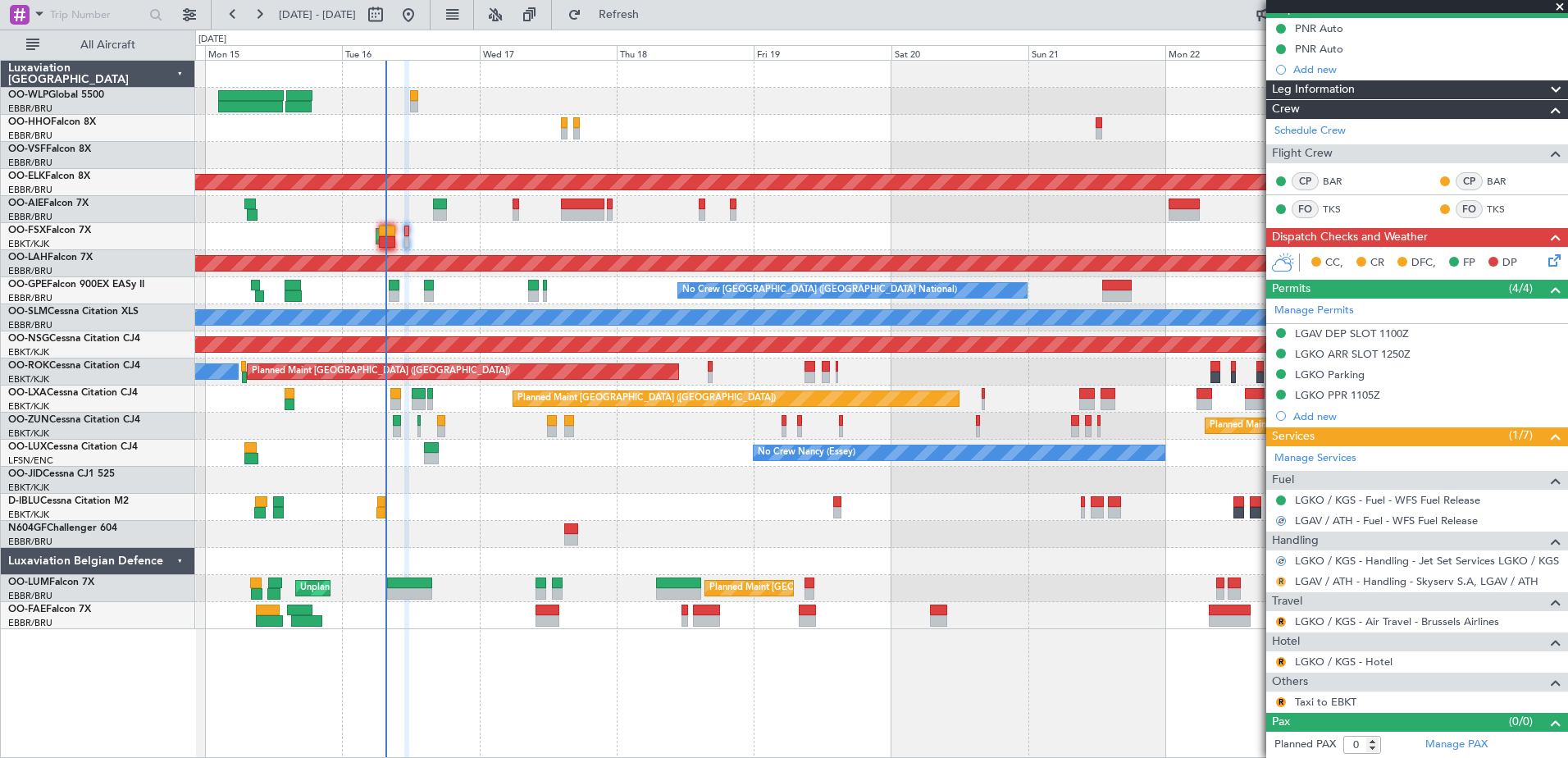
click at [1284, 582] on button "R" at bounding box center [1281, 581] width 10 height 10
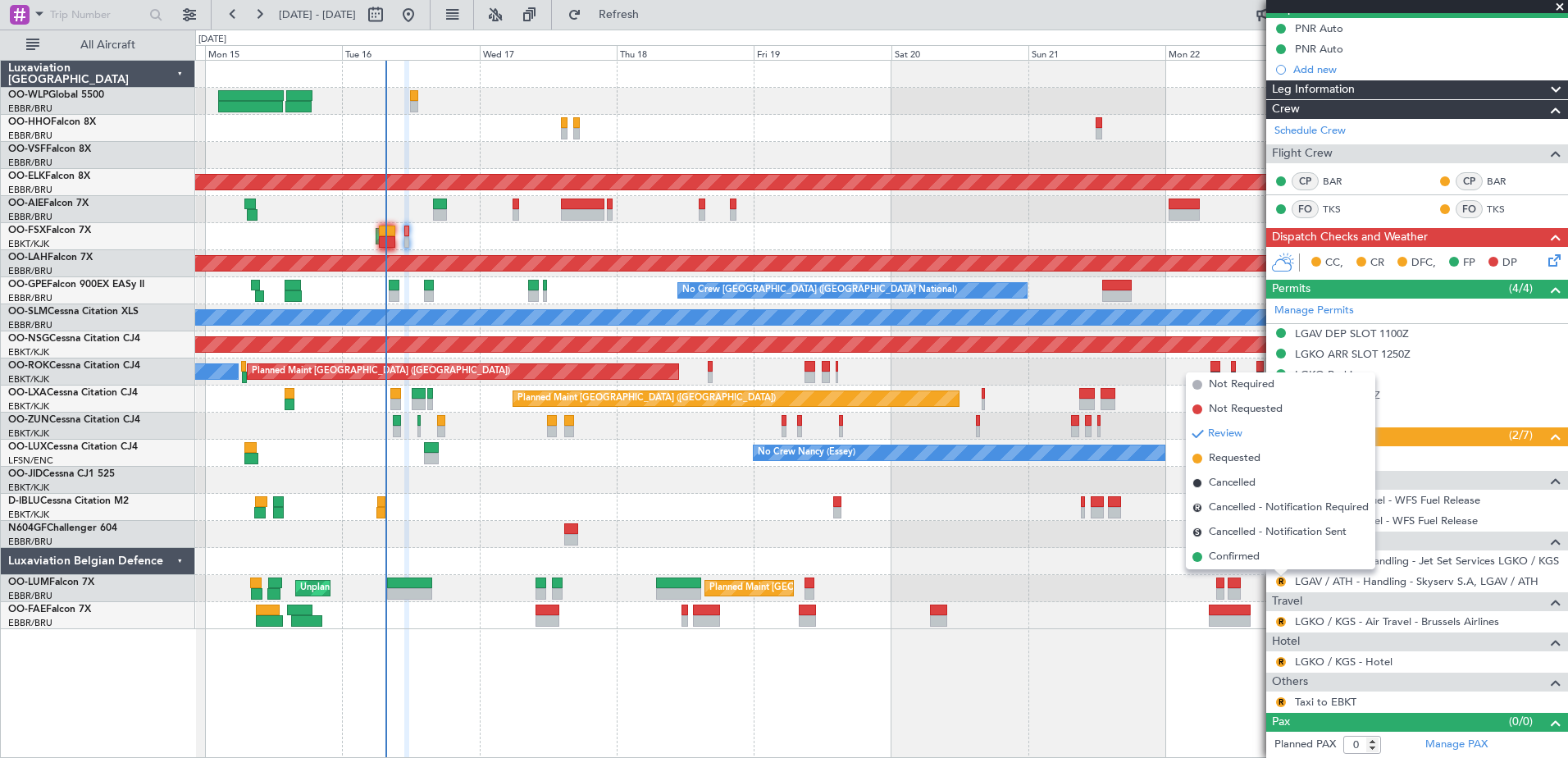
drag, startPoint x: 1230, startPoint y: 560, endPoint x: 1242, endPoint y: 581, distance: 24.2
click at [1230, 560] on span "Confirmed" at bounding box center [1235, 557] width 51 height 16
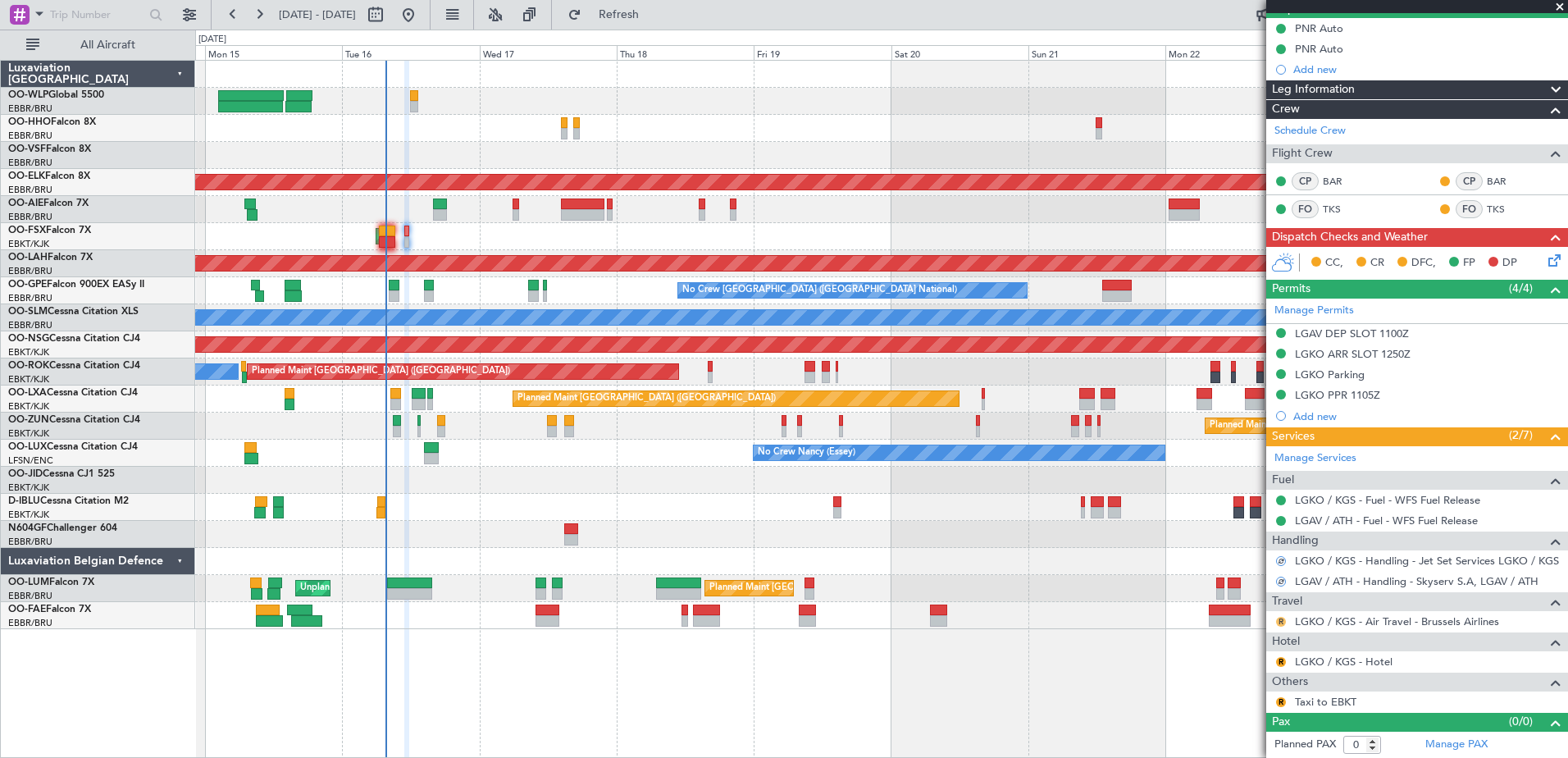
click at [1281, 619] on button "R" at bounding box center [1281, 621] width 10 height 10
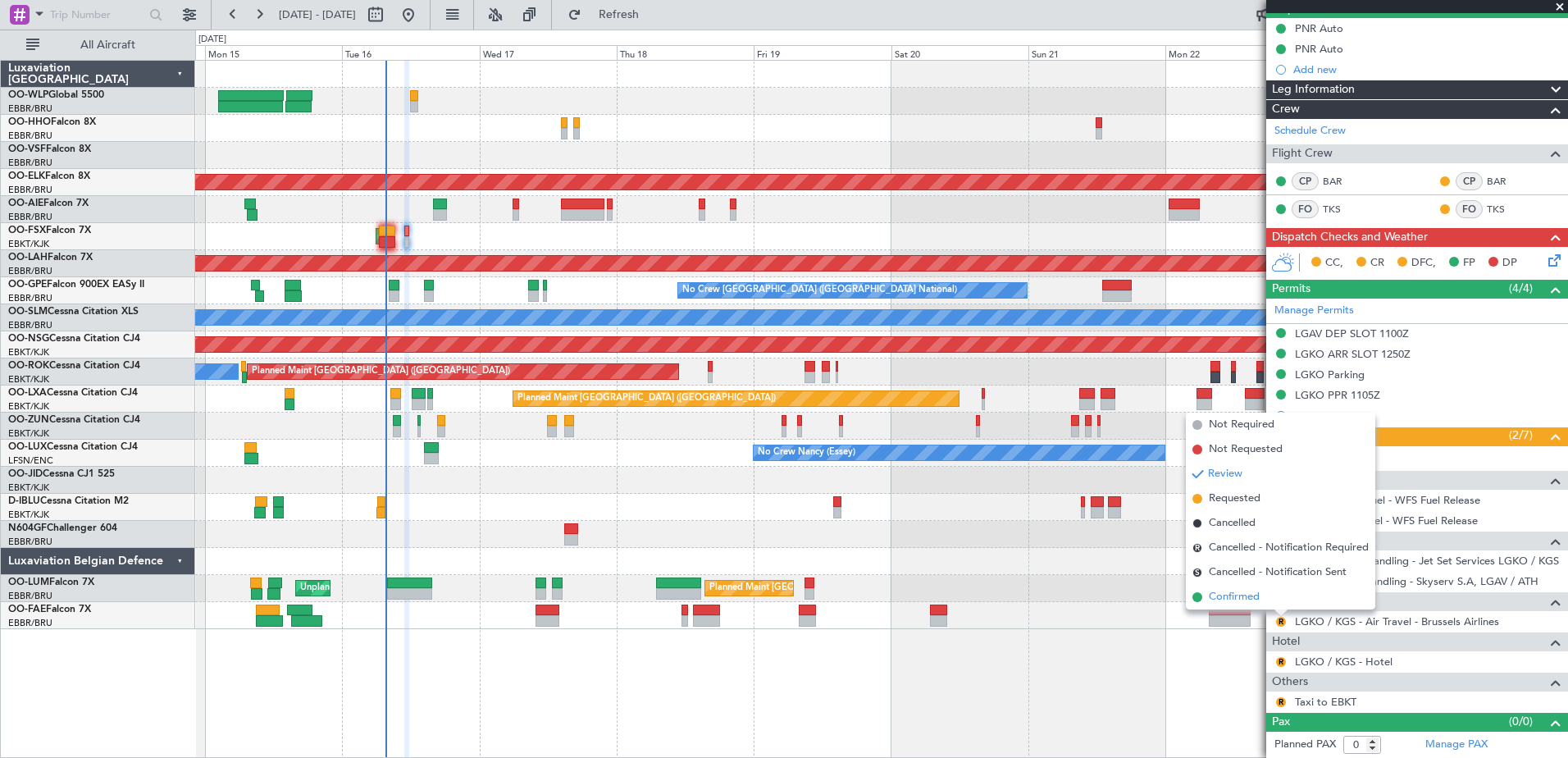
click at [1235, 597] on span "Confirmed" at bounding box center [1235, 597] width 51 height 16
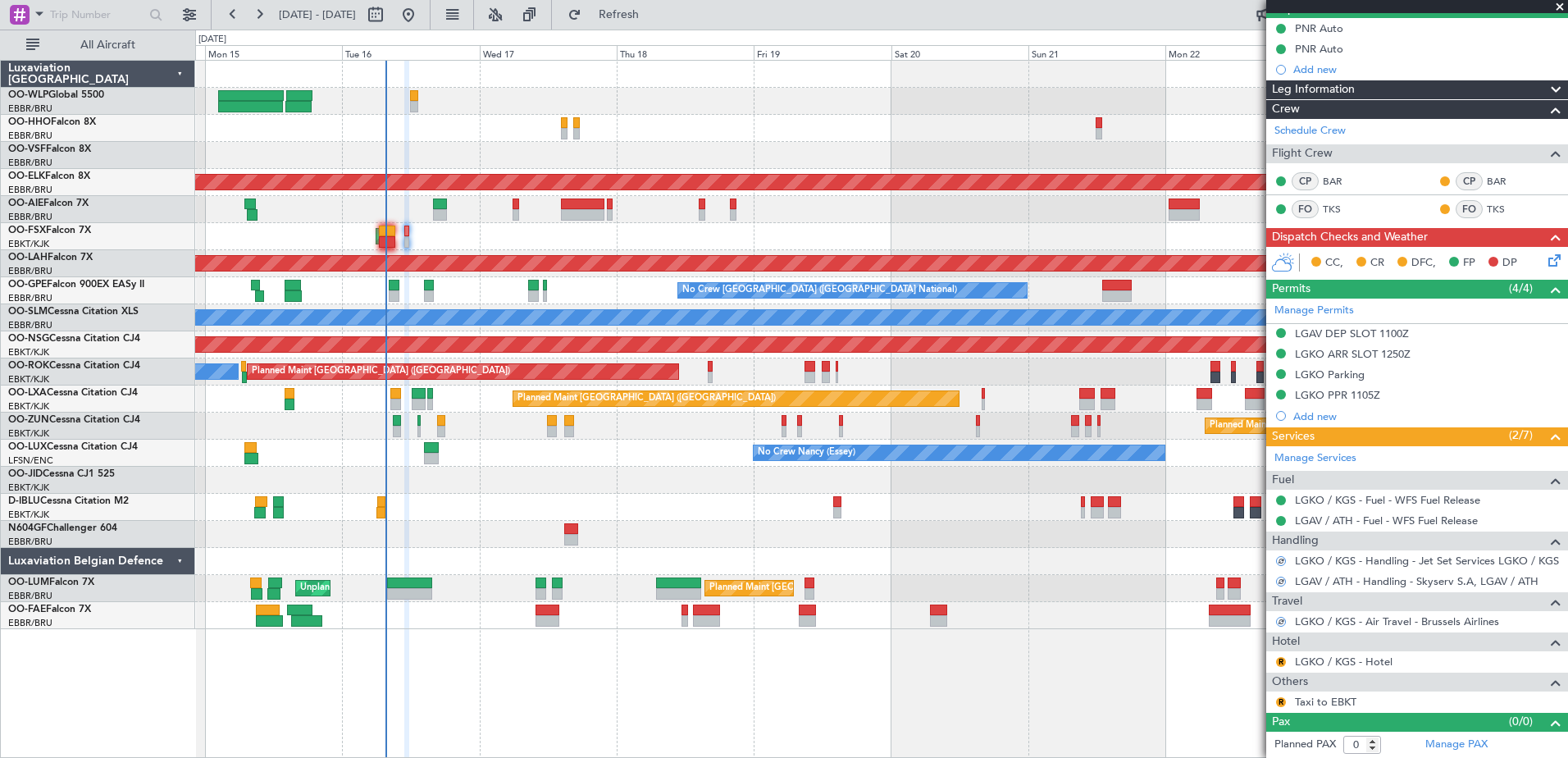
click at [1281, 655] on div "R" at bounding box center [1281, 661] width 13 height 13
click at [1278, 657] on button "R" at bounding box center [1281, 661] width 10 height 10
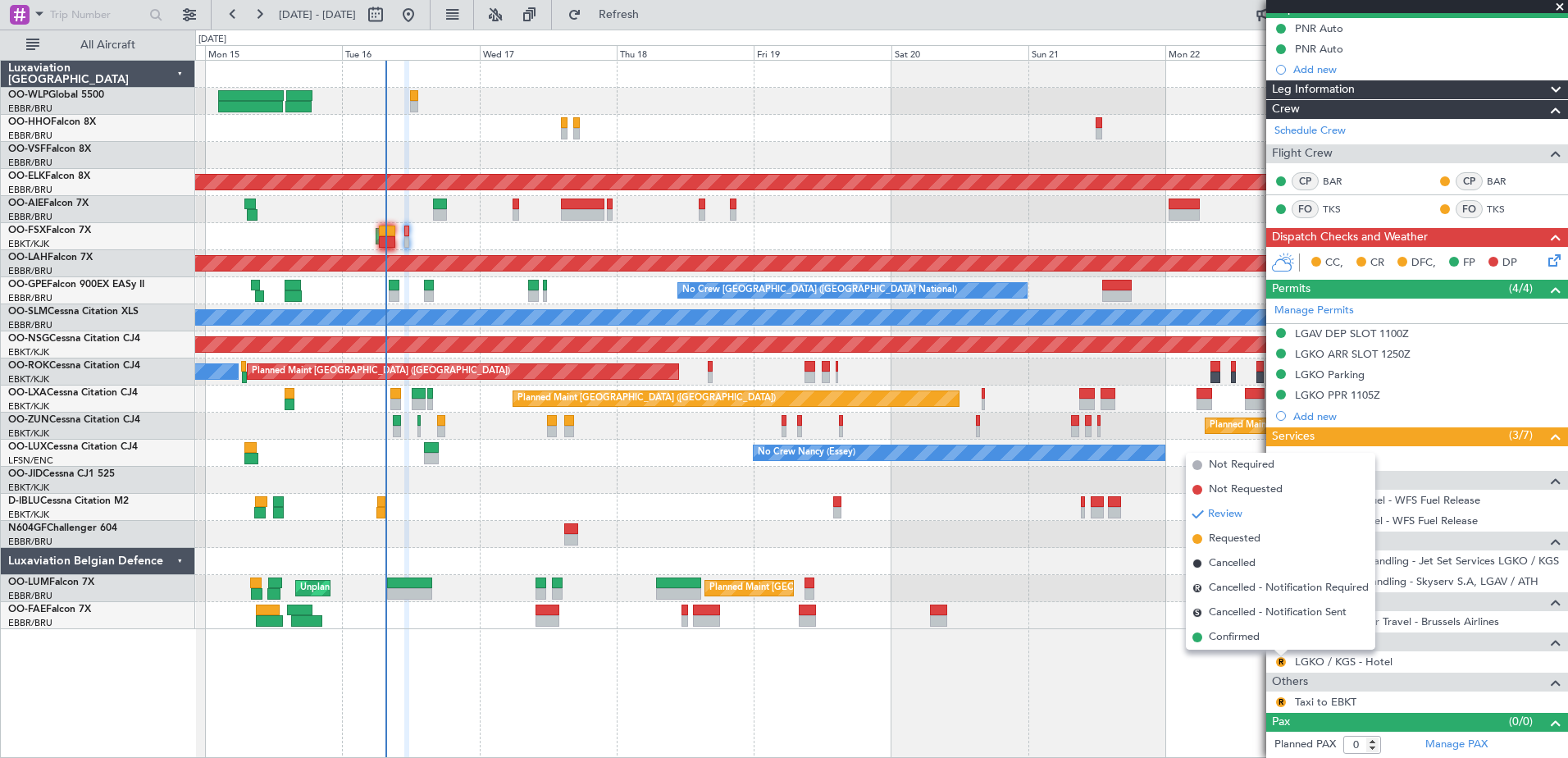
click at [1242, 636] on span "Confirmed" at bounding box center [1235, 637] width 51 height 16
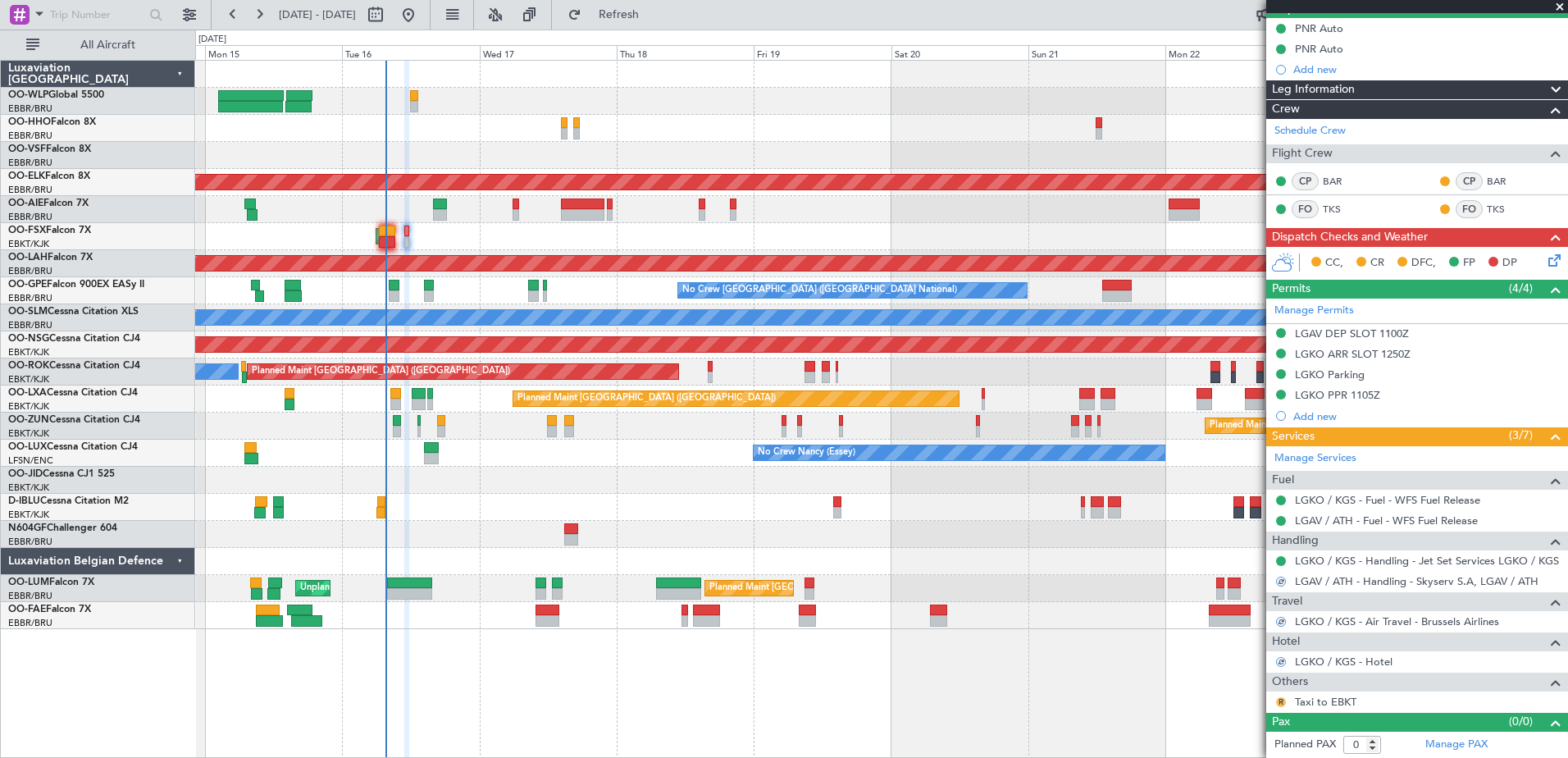
click at [1281, 700] on button "R" at bounding box center [1281, 701] width 10 height 10
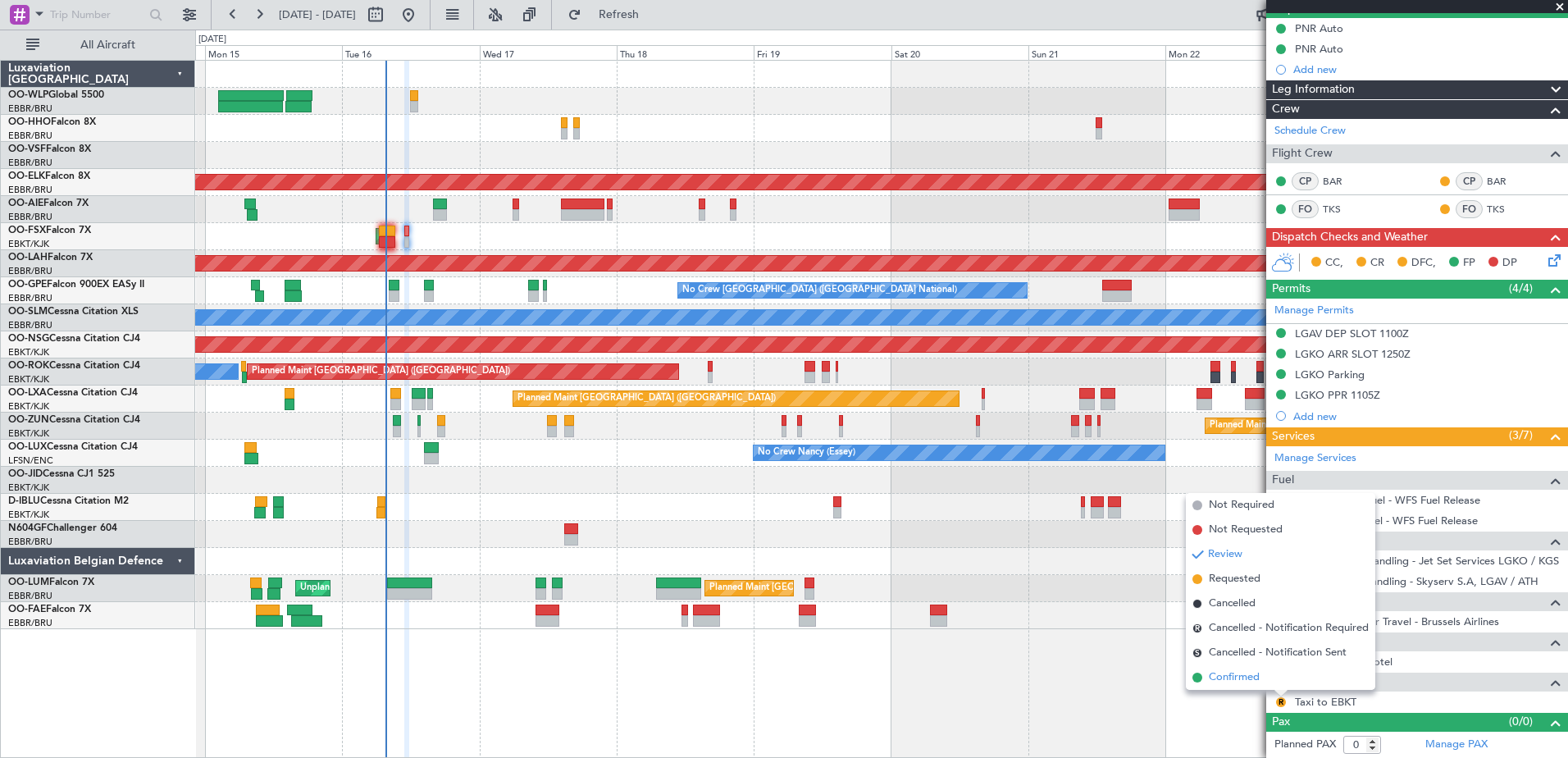
click at [1237, 678] on span "Confirmed" at bounding box center [1235, 678] width 51 height 16
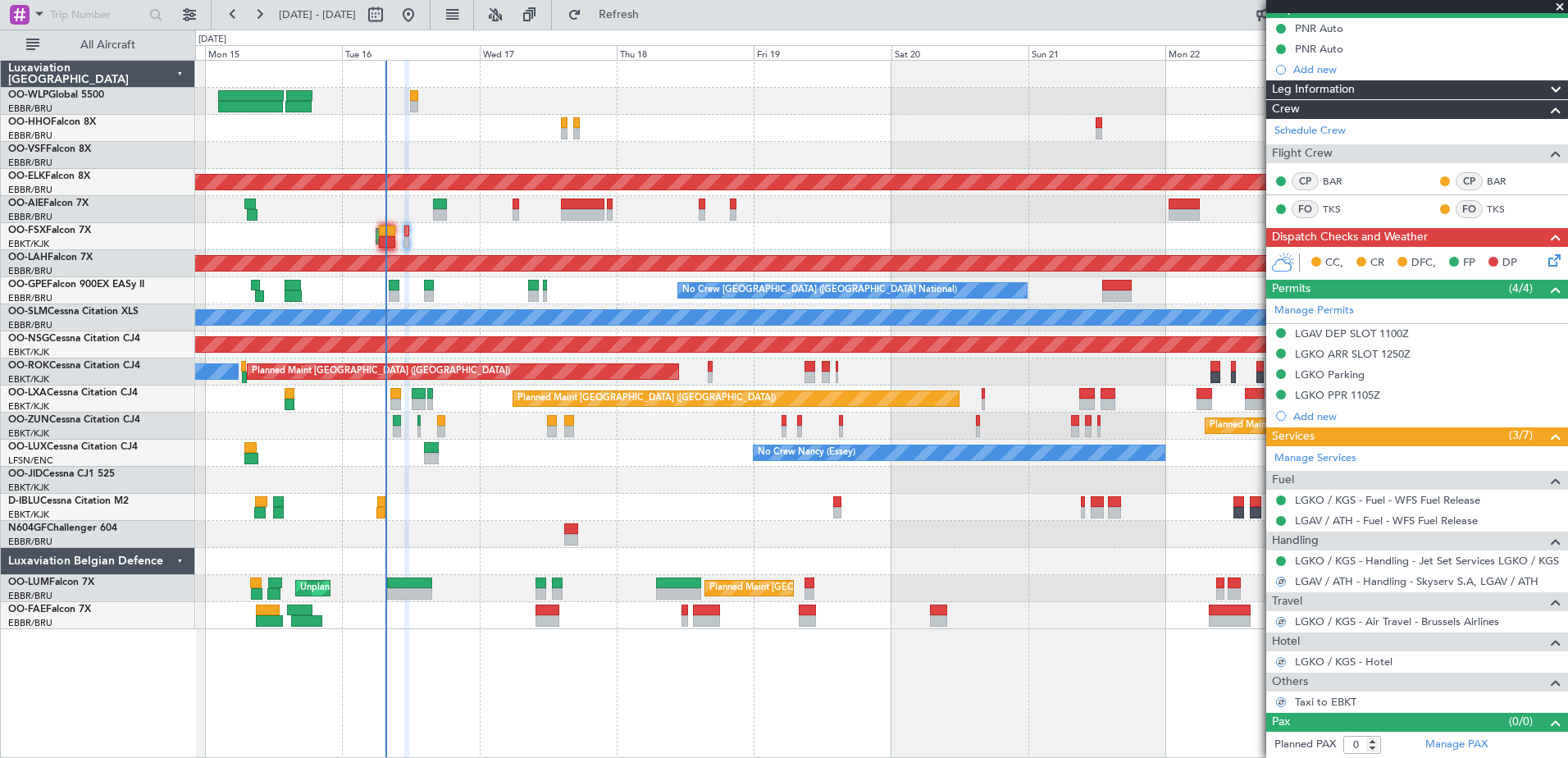
click at [1545, 256] on icon at bounding box center [1552, 257] width 13 height 13
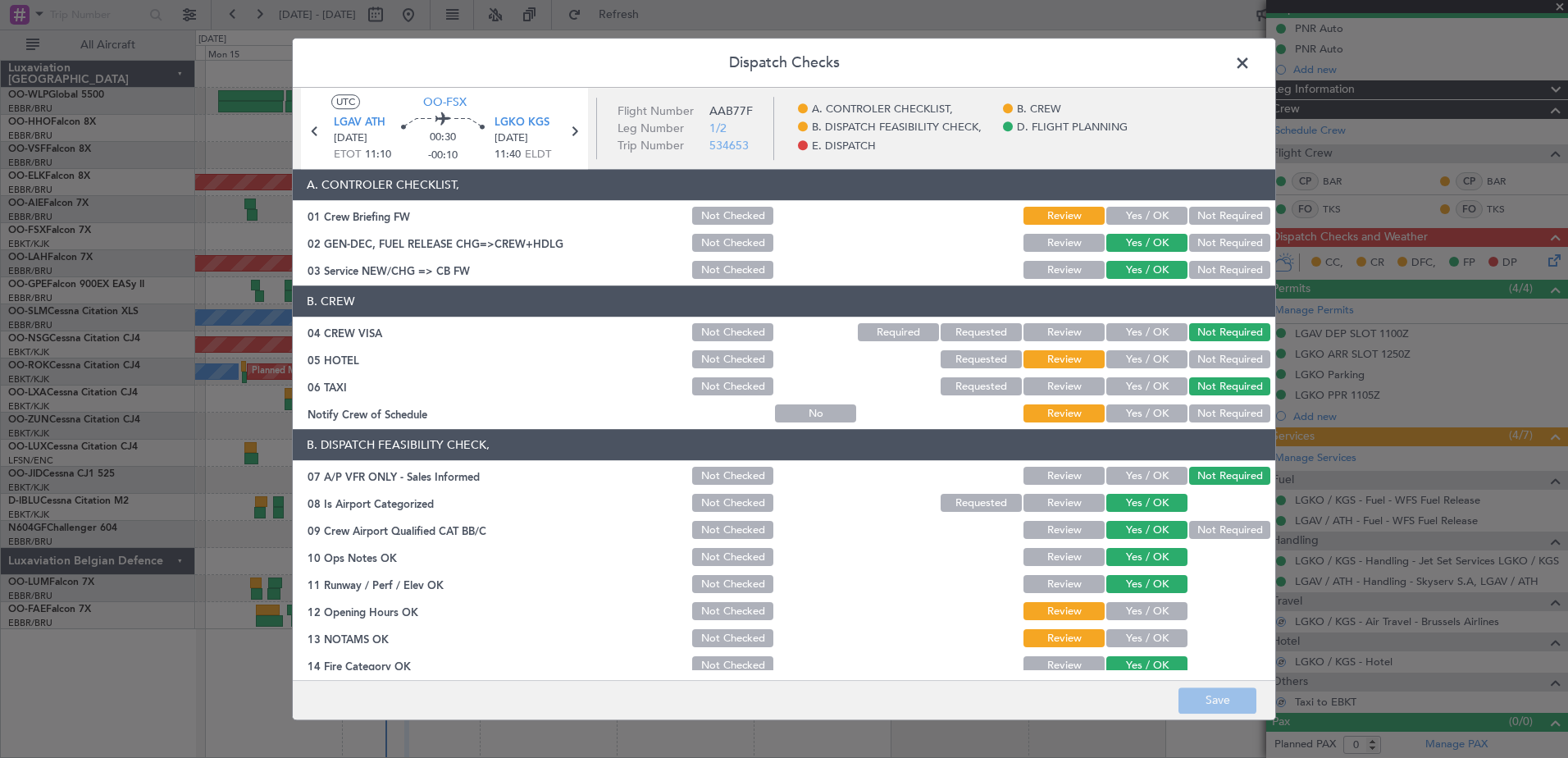
click at [1214, 213] on button "Not Required" at bounding box center [1230, 217] width 81 height 18
click at [1205, 358] on button "Not Required" at bounding box center [1230, 360] width 81 height 18
click at [1147, 411] on button "Yes / OK" at bounding box center [1147, 414] width 81 height 18
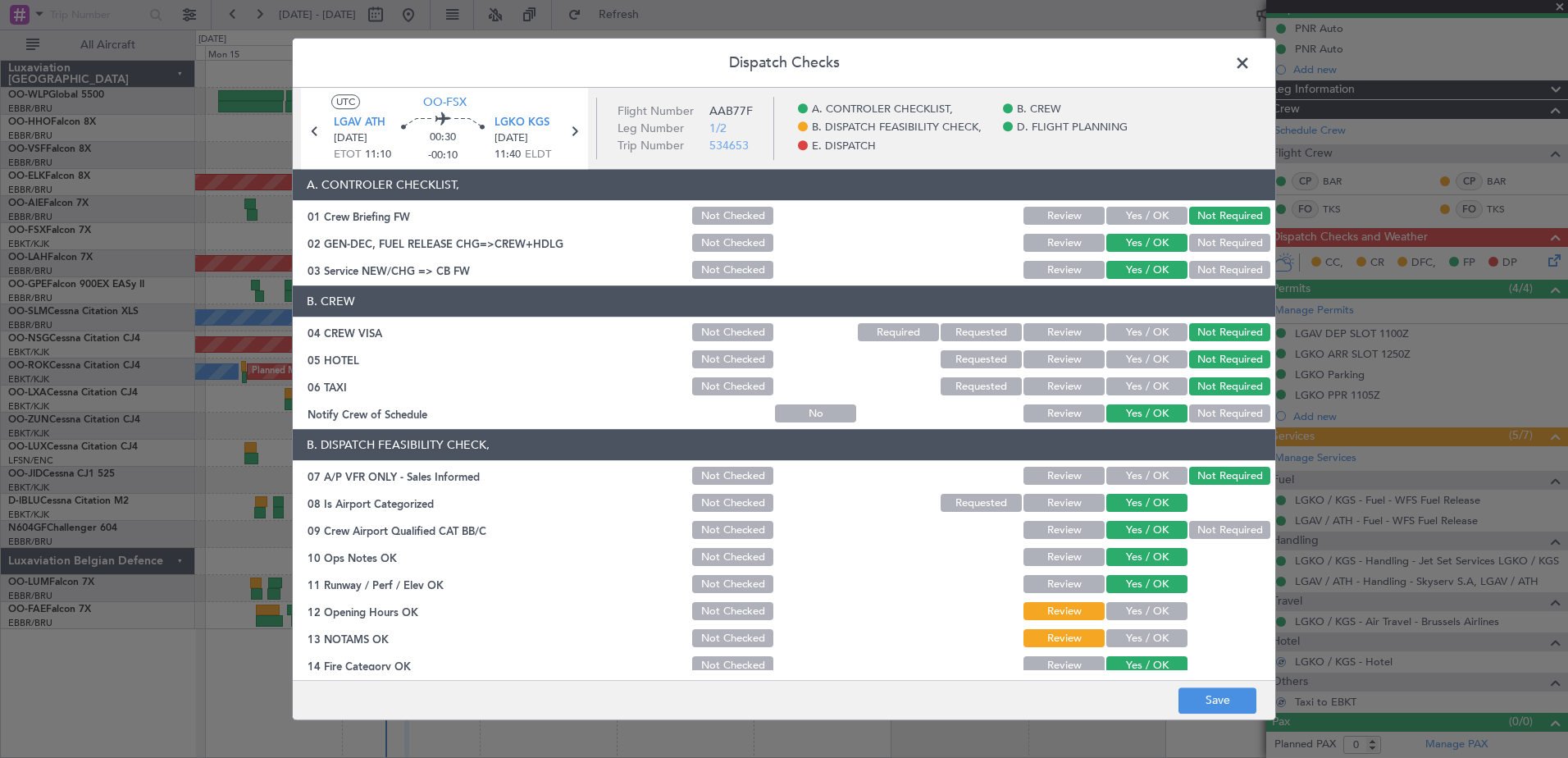
drag, startPoint x: 1158, startPoint y: 612, endPoint x: 1158, endPoint y: 637, distance: 25.0
click at [1157, 616] on button "Yes / OK" at bounding box center [1147, 612] width 81 height 18
click at [1160, 641] on button "Yes / OK" at bounding box center [1147, 639] width 81 height 18
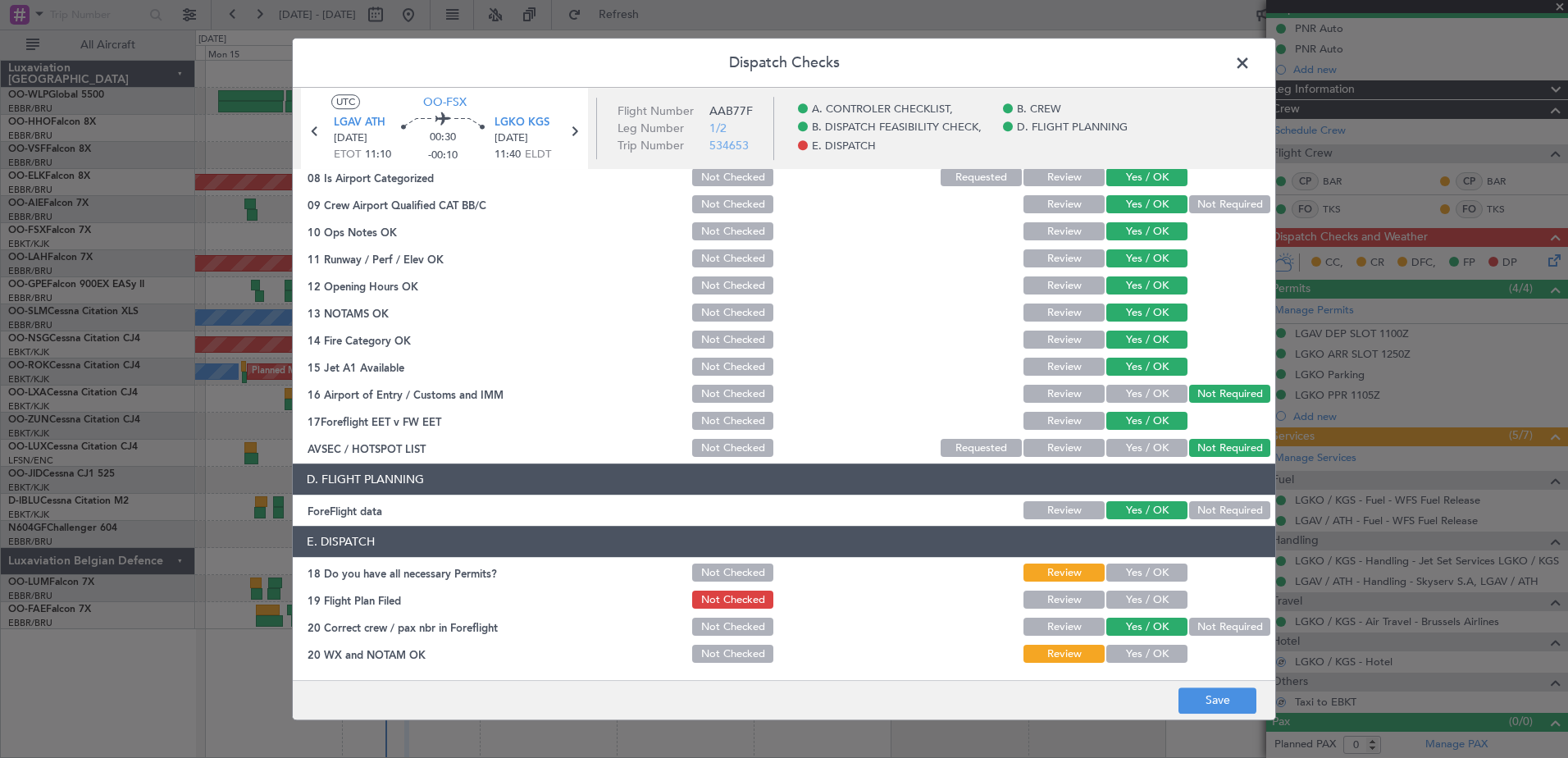
click at [1148, 573] on button "Yes / OK" at bounding box center [1147, 573] width 81 height 18
click at [1147, 599] on button "Yes / OK" at bounding box center [1147, 600] width 81 height 18
click at [1154, 656] on button "Yes / OK" at bounding box center [1147, 655] width 81 height 18
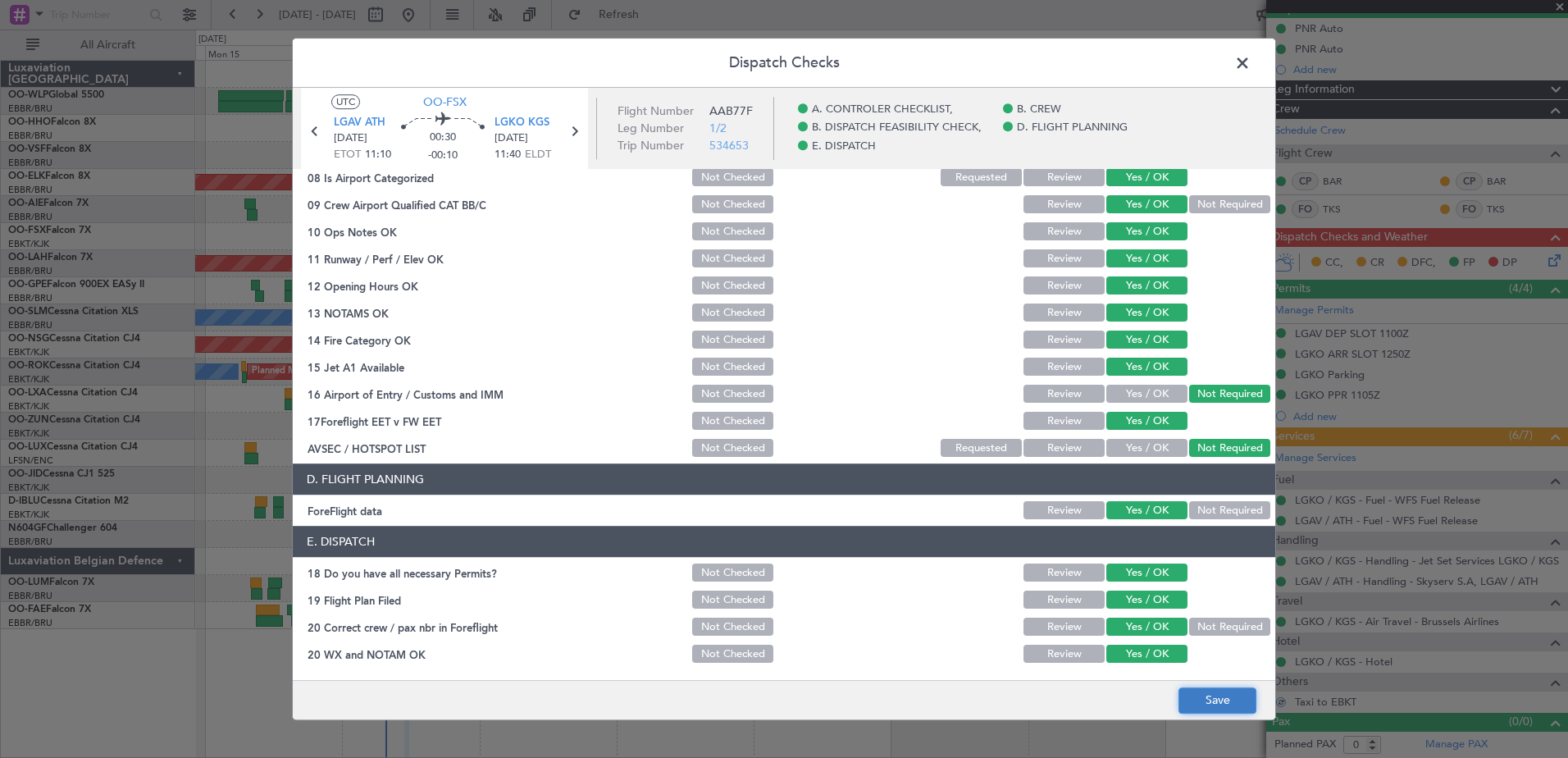
click at [1192, 690] on button "Save" at bounding box center [1218, 699] width 78 height 27
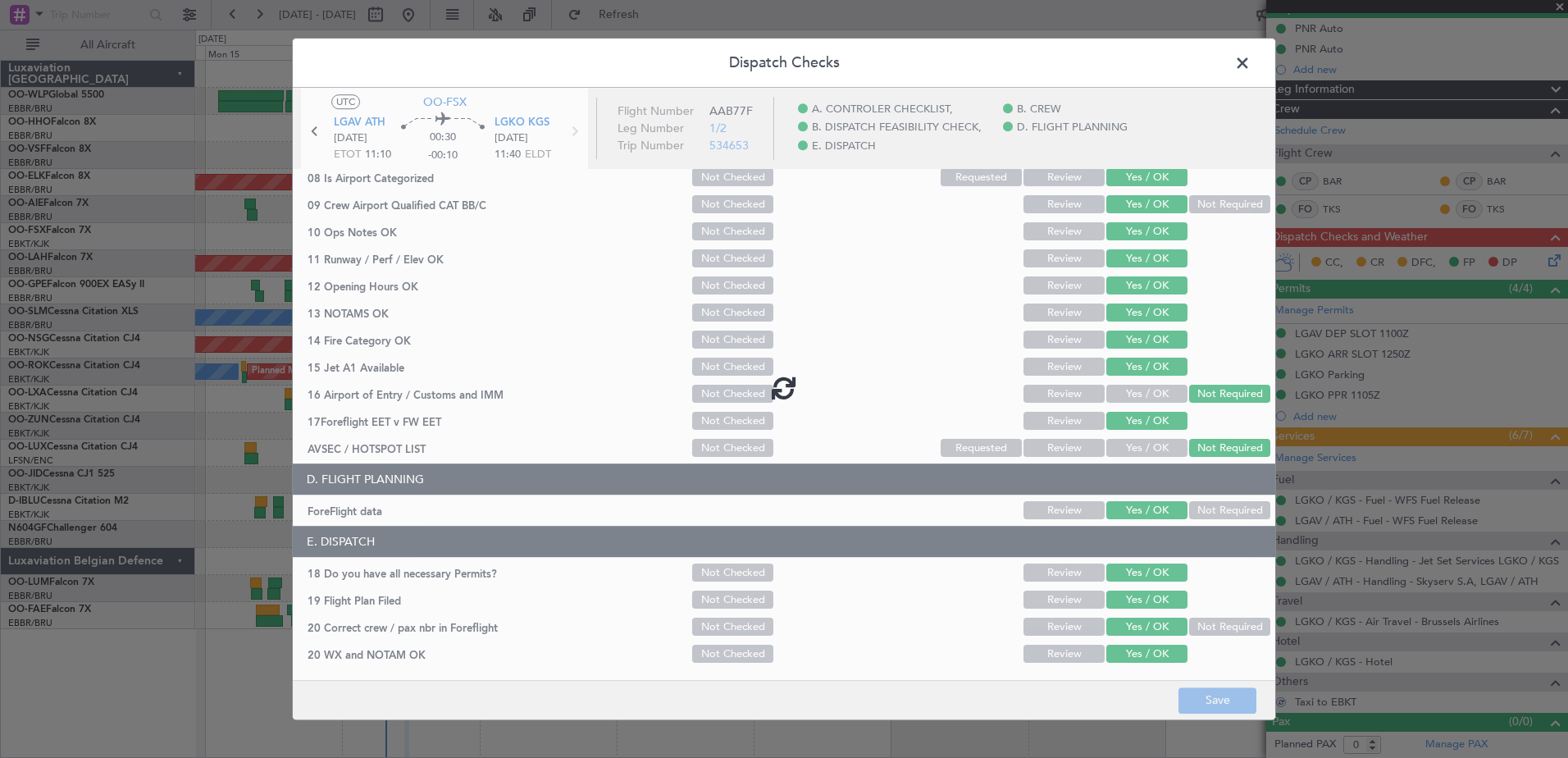
click at [1251, 62] on span at bounding box center [1251, 68] width 0 height 33
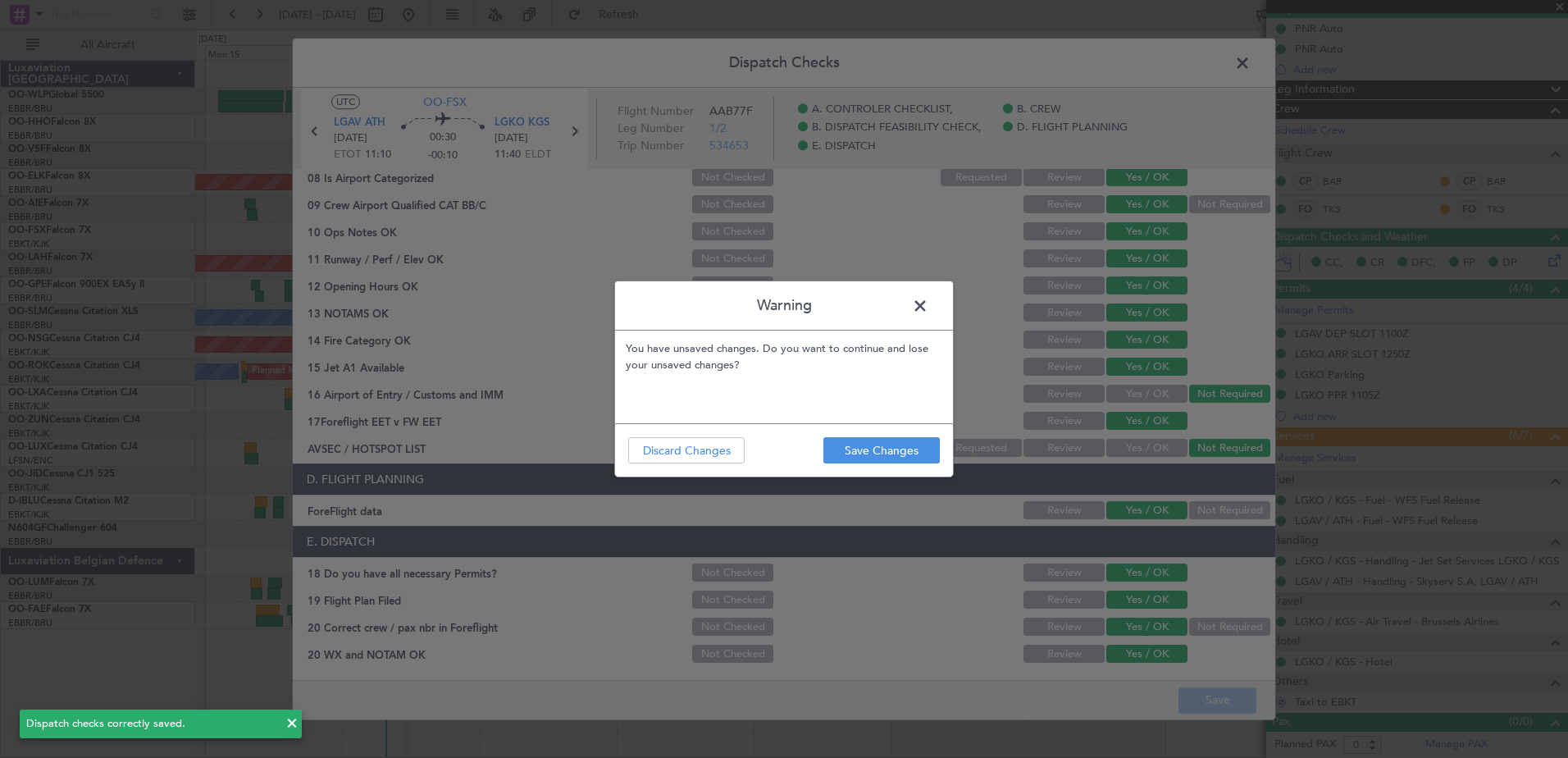
drag, startPoint x: 913, startPoint y: 308, endPoint x: 920, endPoint y: 297, distance: 13.0
click at [929, 305] on span at bounding box center [929, 310] width 0 height 33
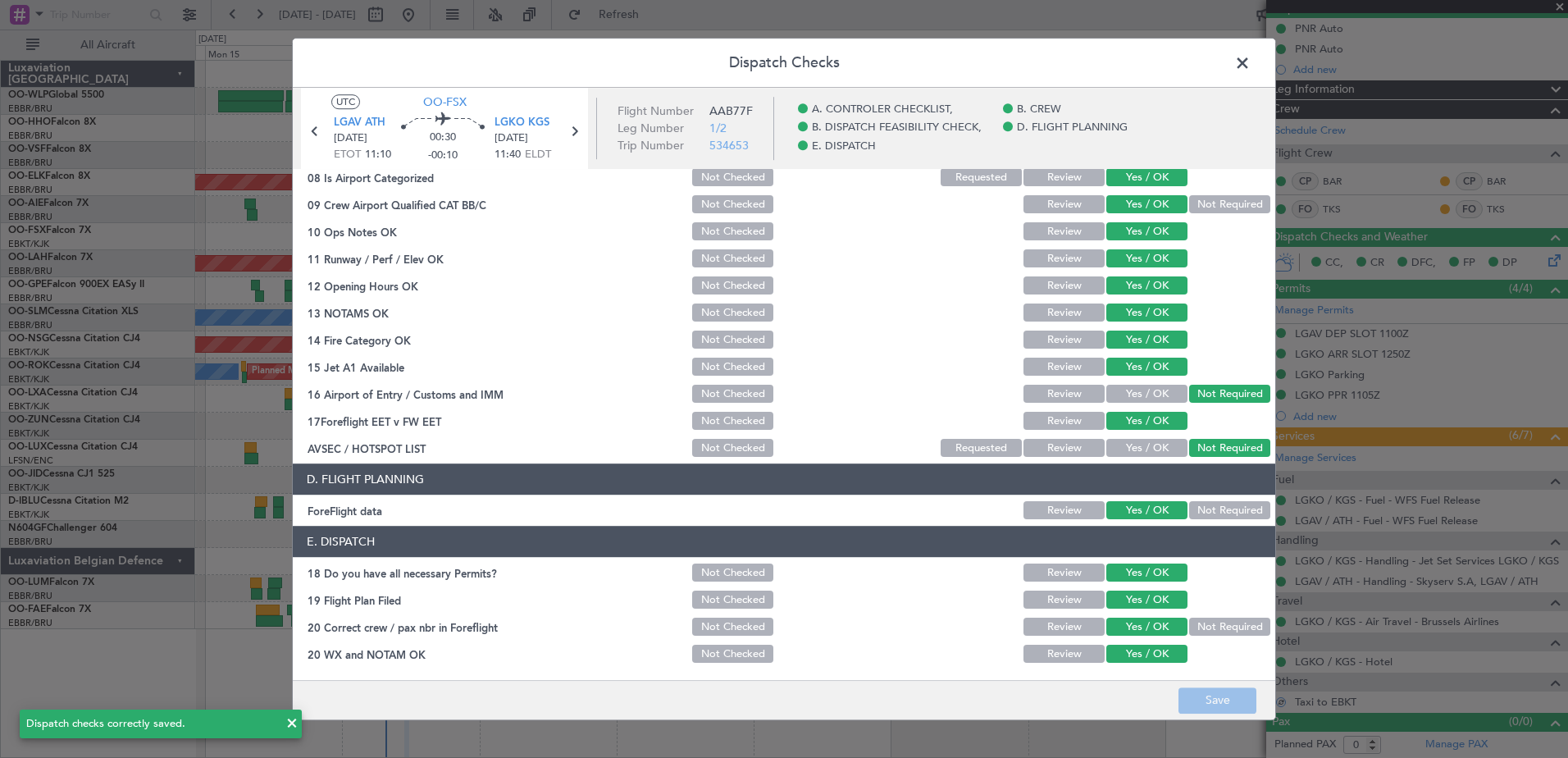
click at [1251, 62] on span at bounding box center [1251, 68] width 0 height 33
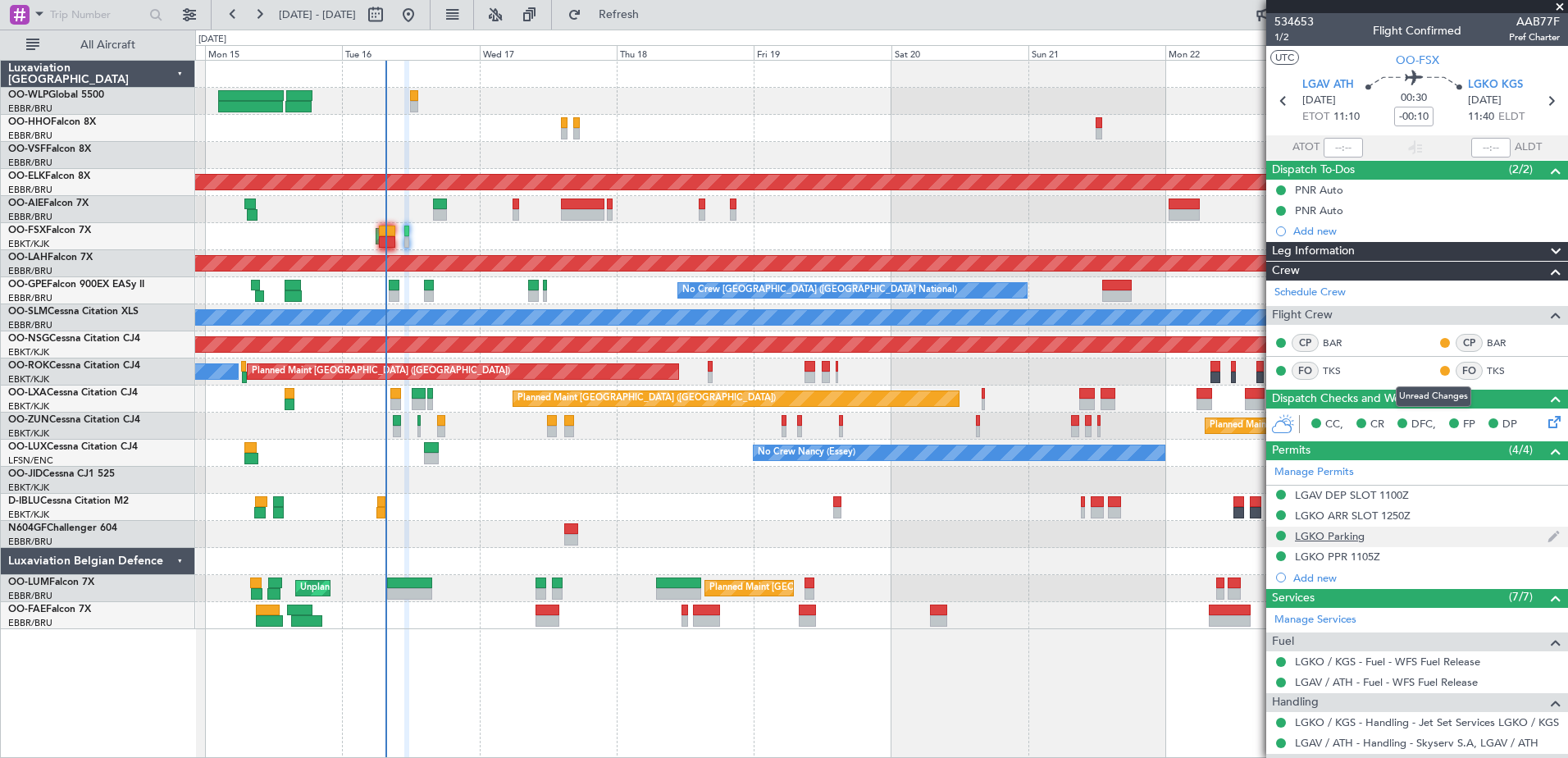
scroll to position [162, 0]
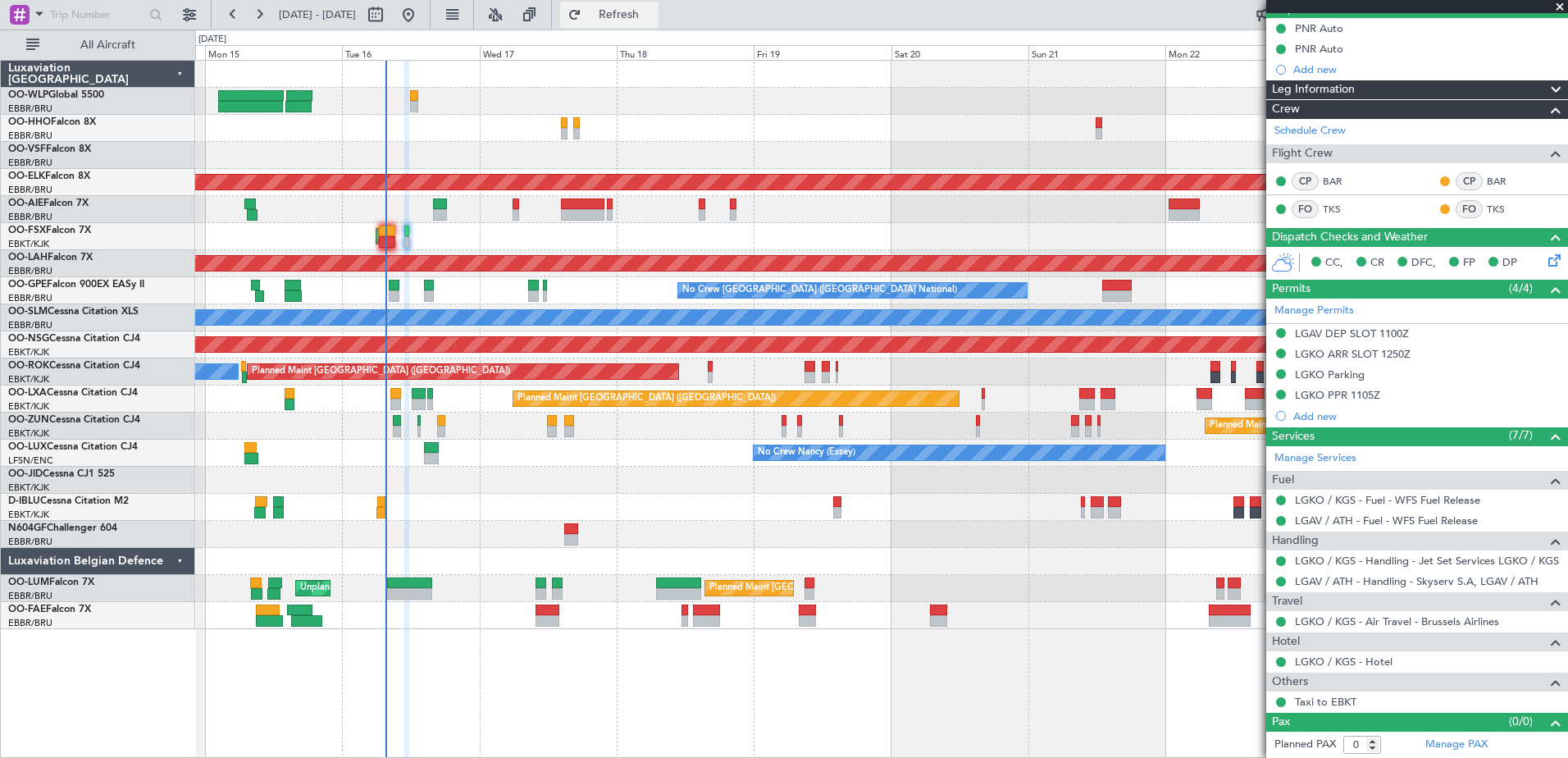
click at [654, 12] on span "Refresh" at bounding box center [618, 15] width 69 height 12
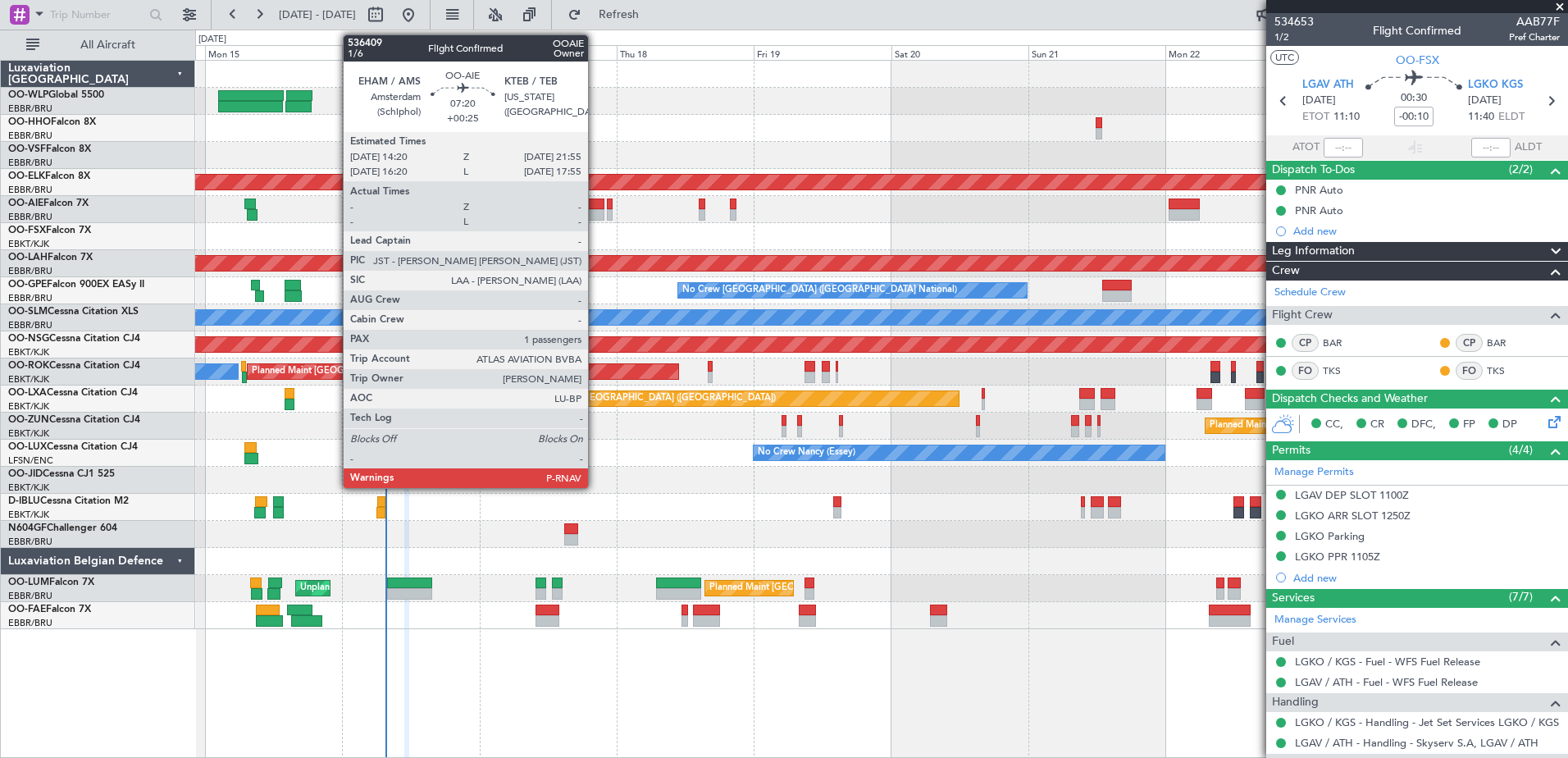
click at [596, 219] on div at bounding box center [583, 215] width 44 height 12
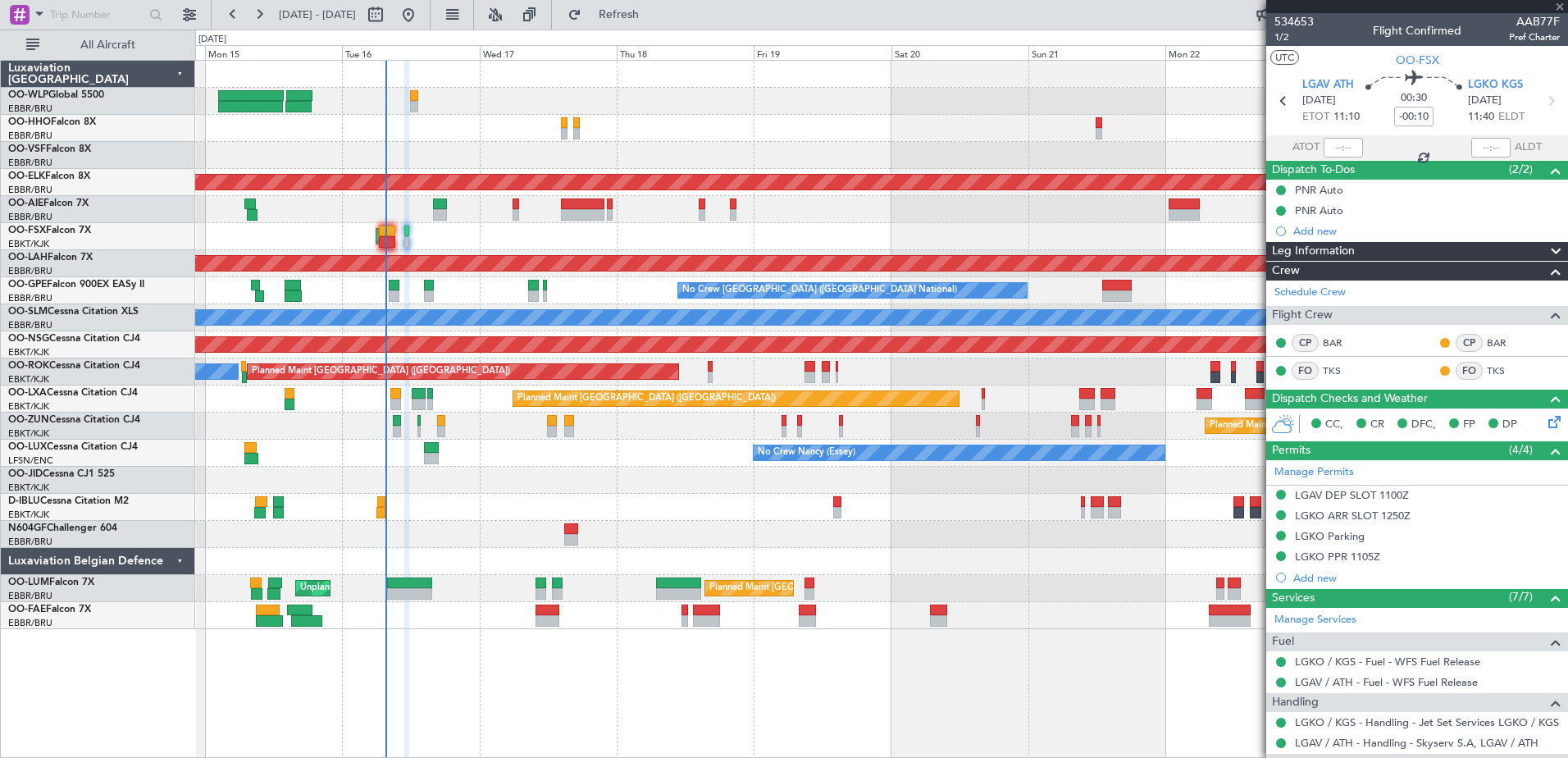
type input "+00:25"
type input "1"
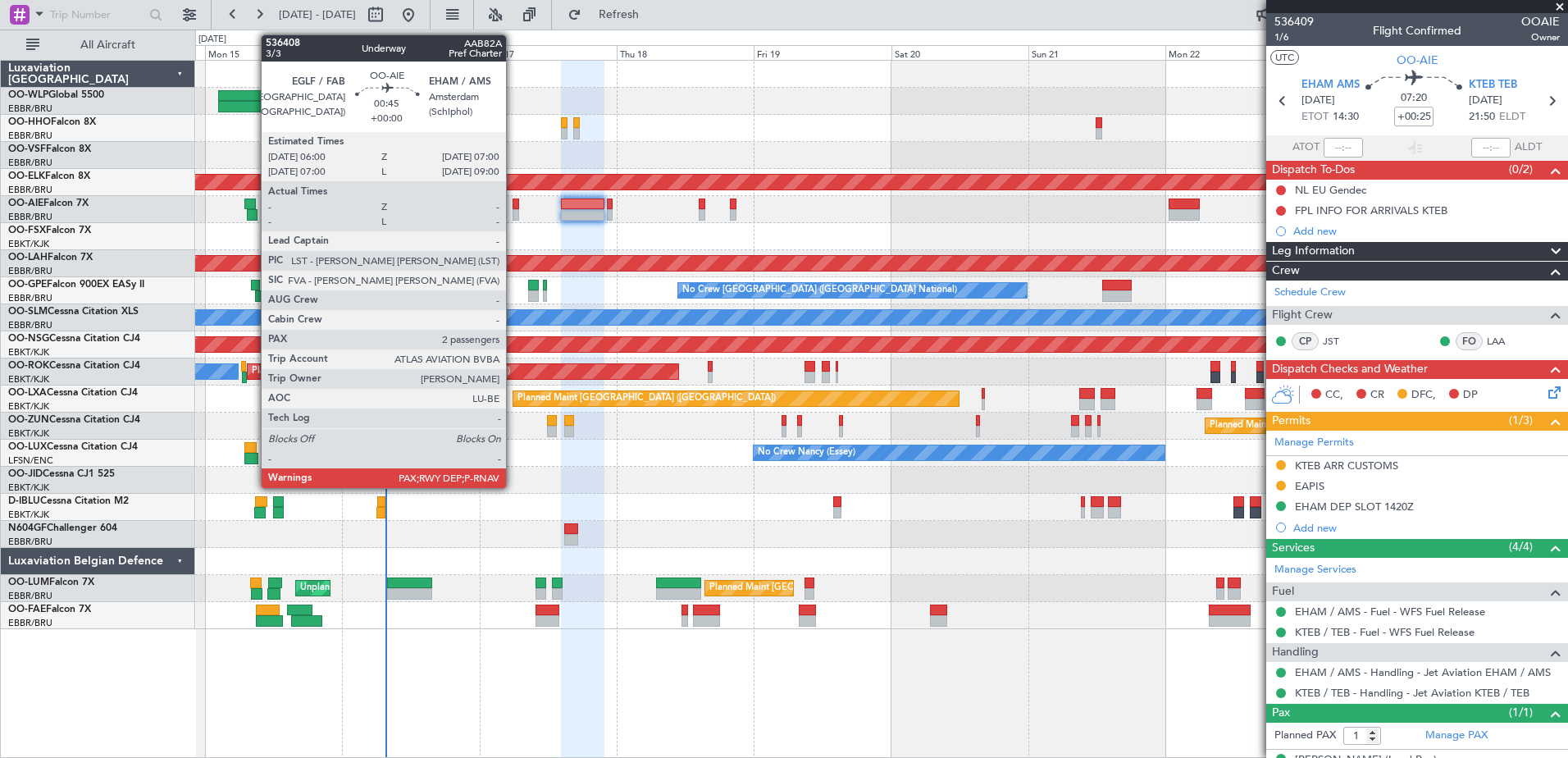
click at [513, 207] on div at bounding box center [515, 204] width 5 height 12
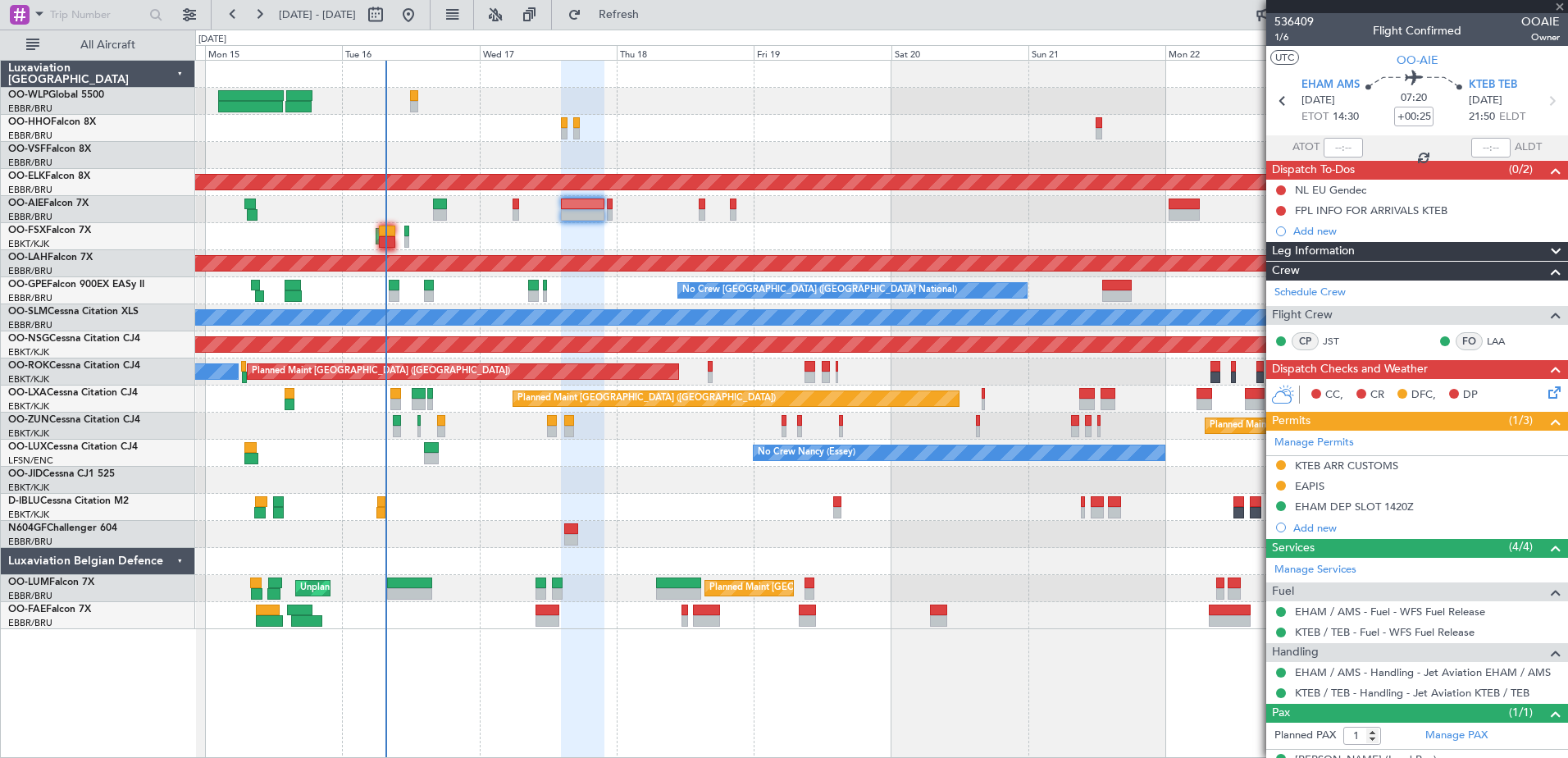
type input "2"
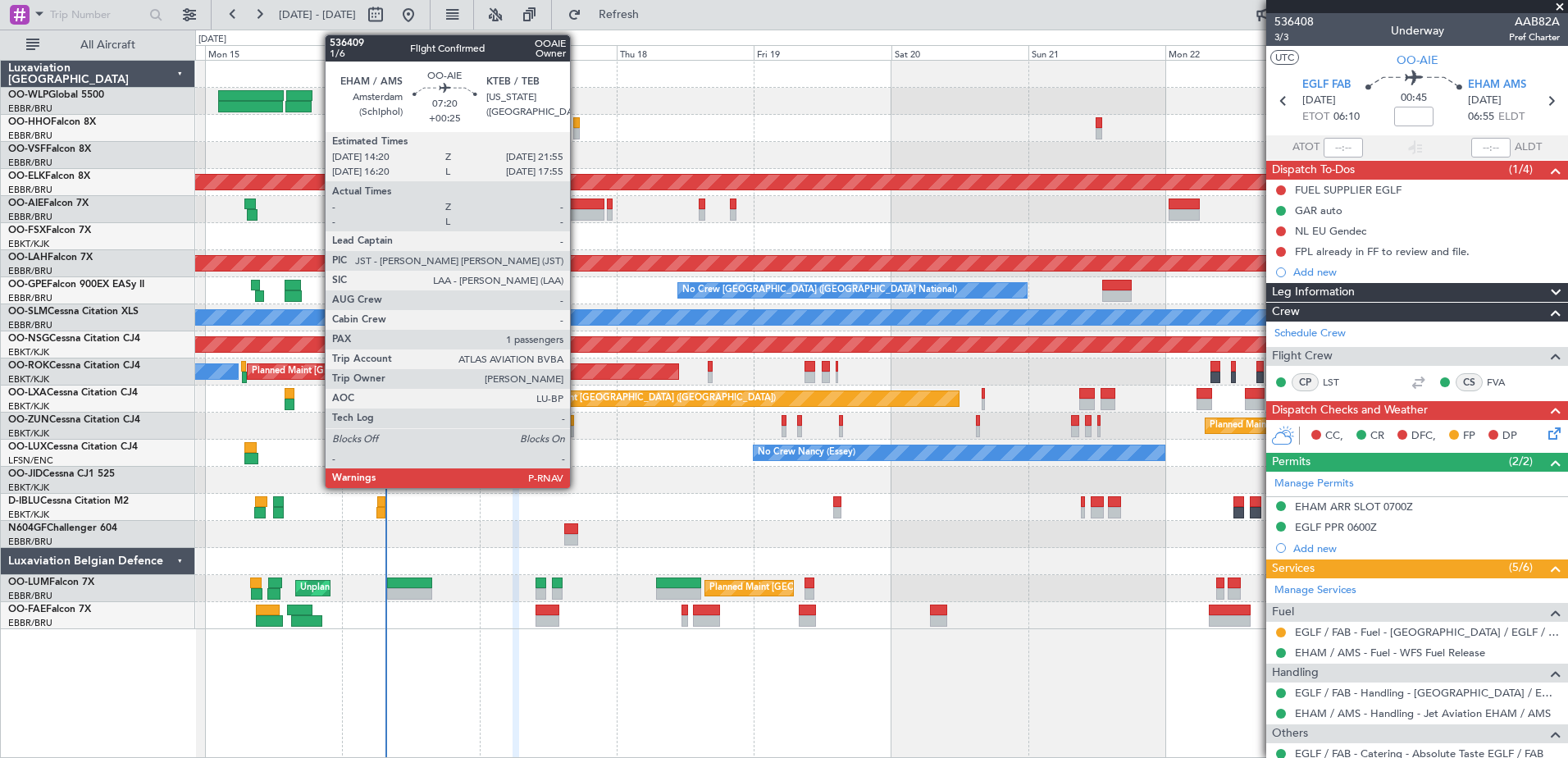
click at [578, 209] on div at bounding box center [583, 215] width 44 height 12
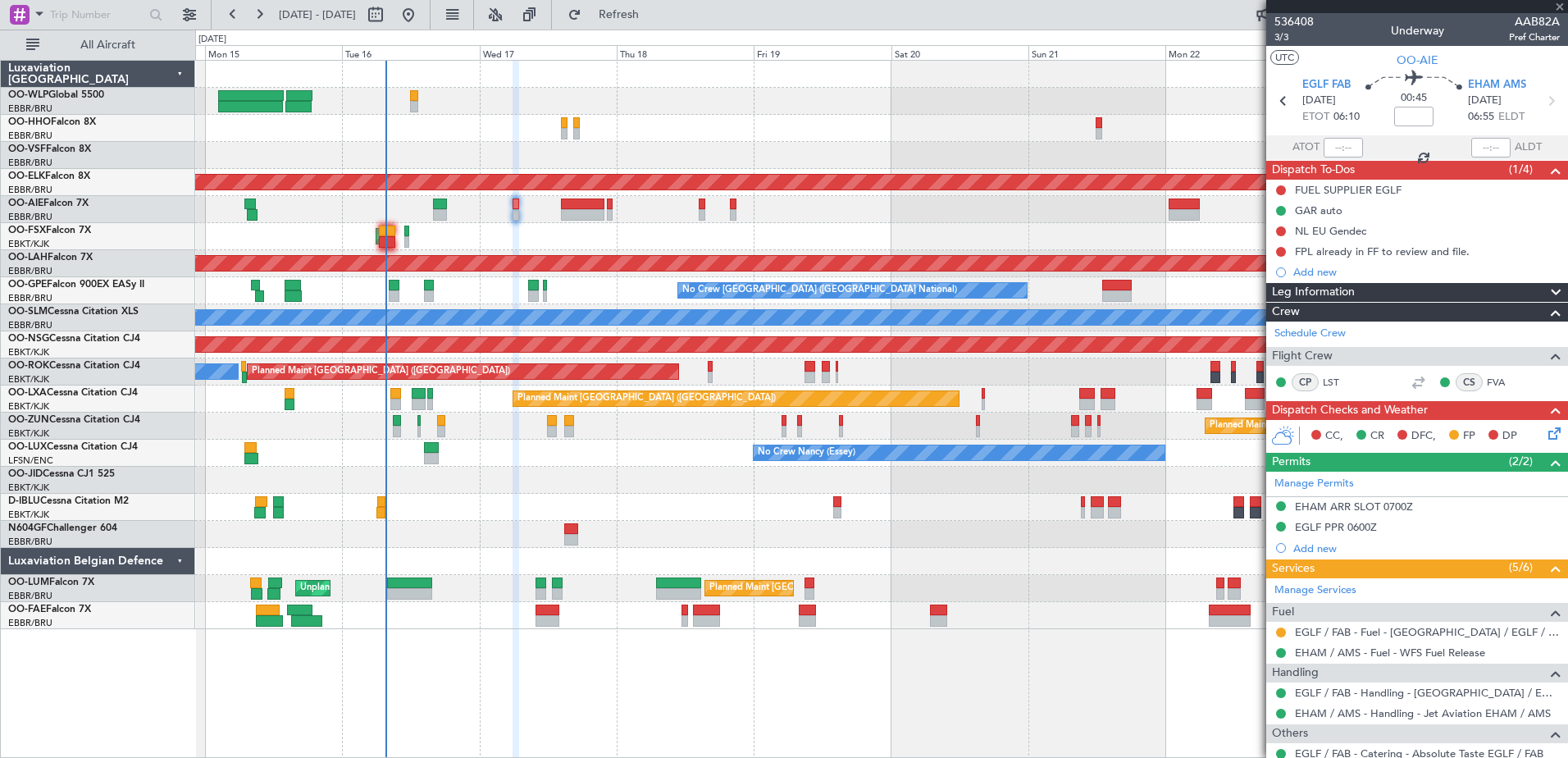
type input "+00:25"
type input "1"
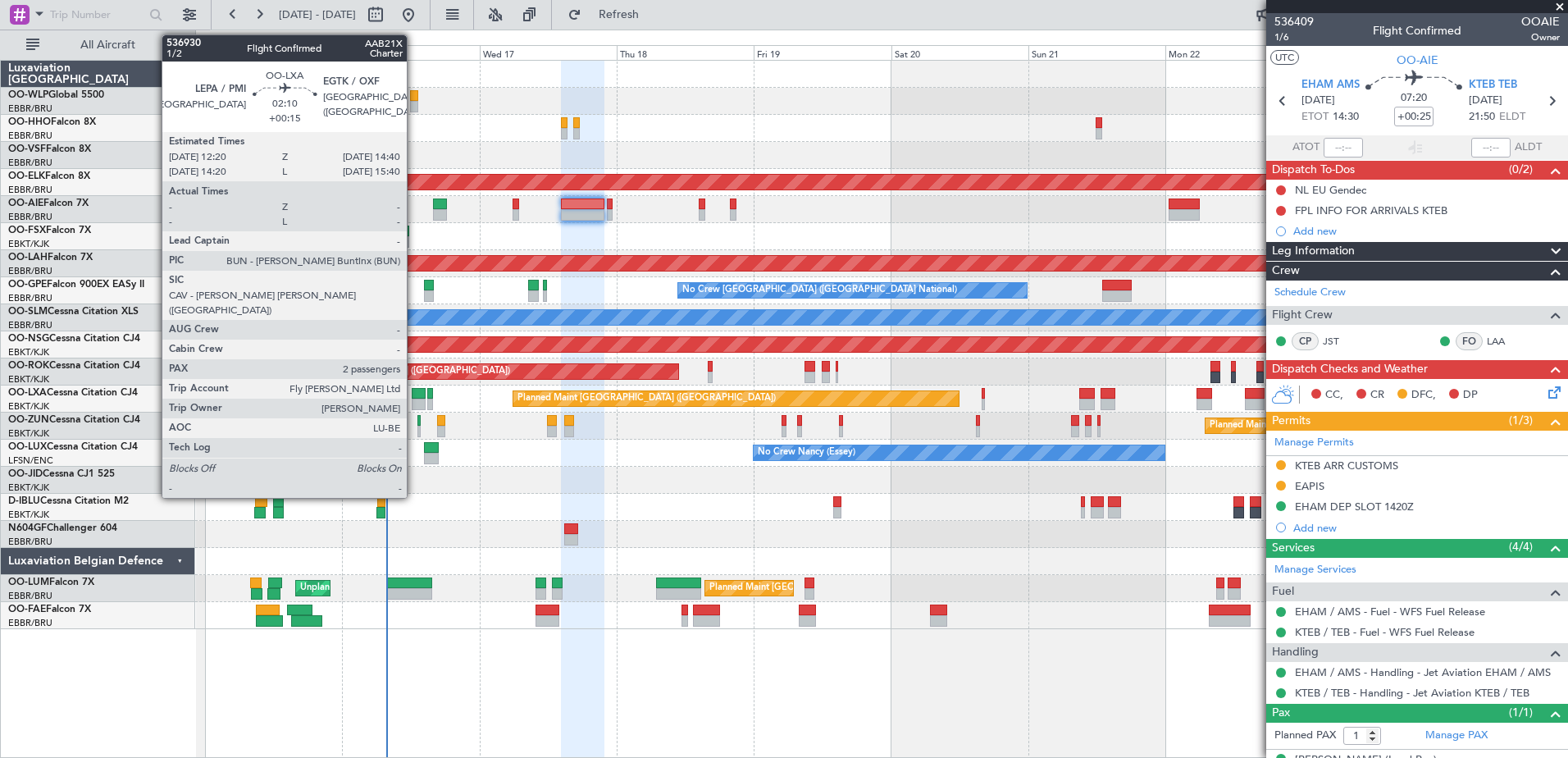
click at [414, 406] on div at bounding box center [418, 404] width 14 height 12
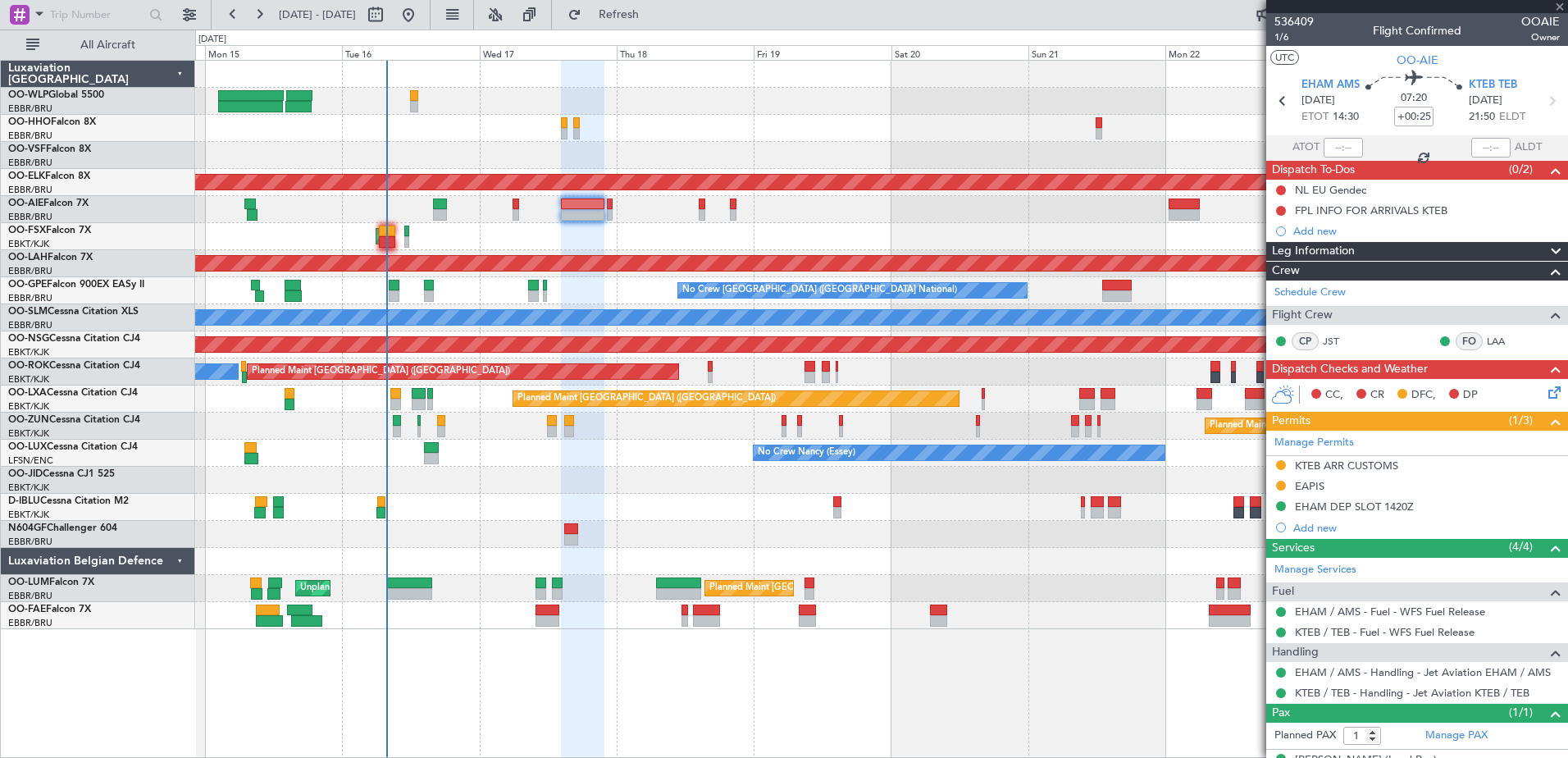
type input "+00:15"
type input "2"
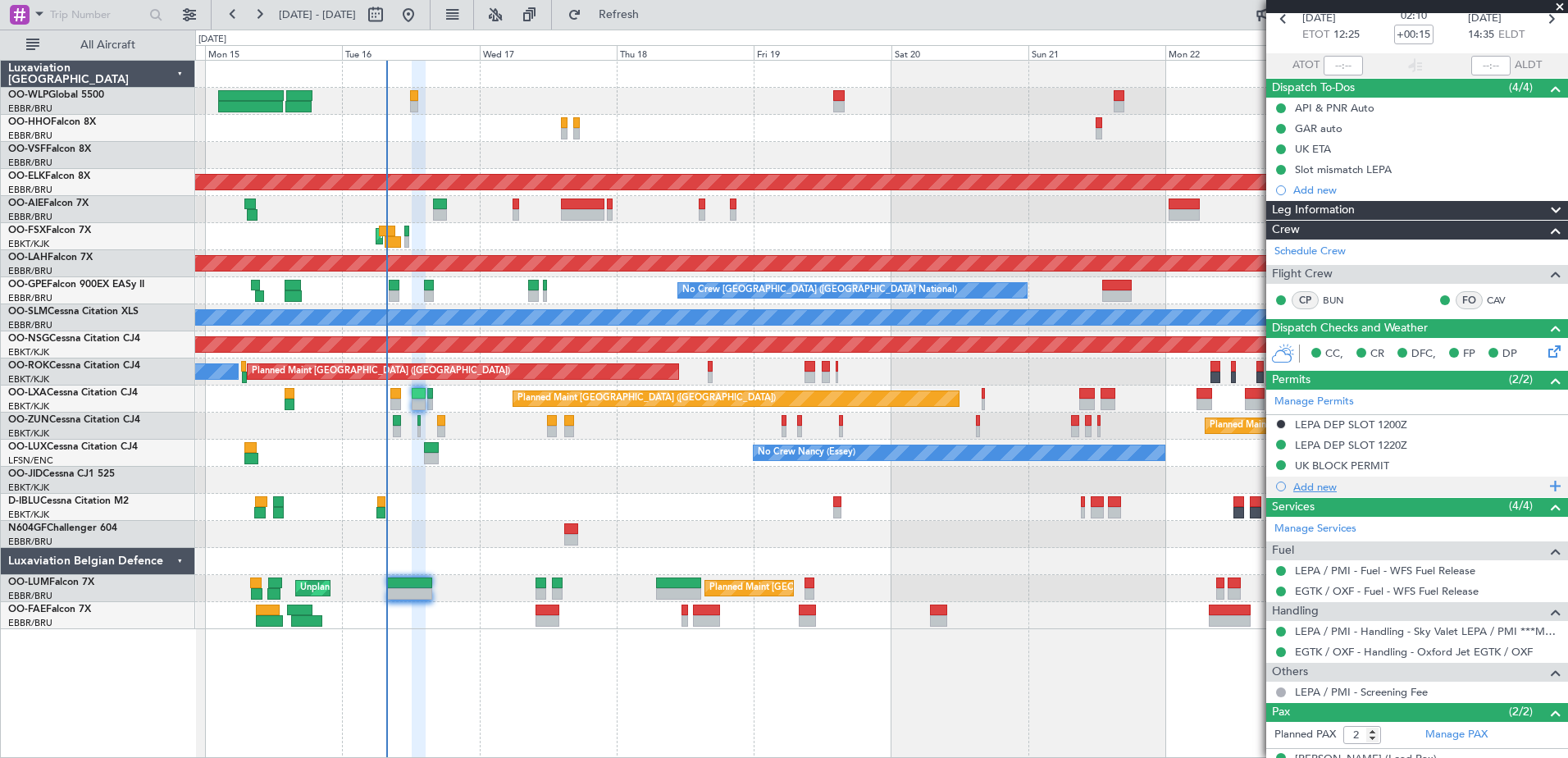
scroll to position [146, 0]
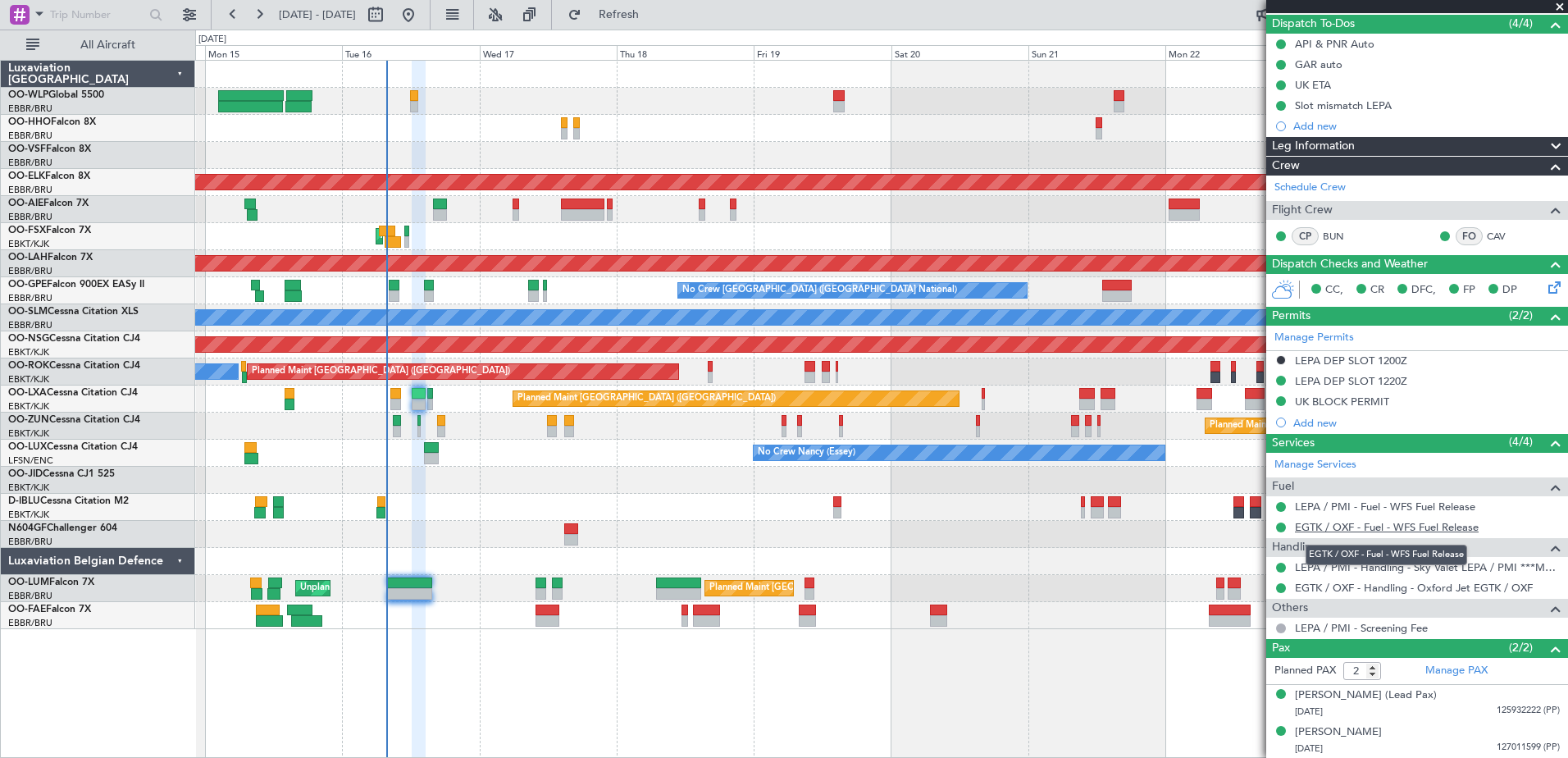
click at [1330, 528] on link "EGTK / OXF - Fuel - WFS Fuel Release" at bounding box center [1387, 526] width 184 height 14
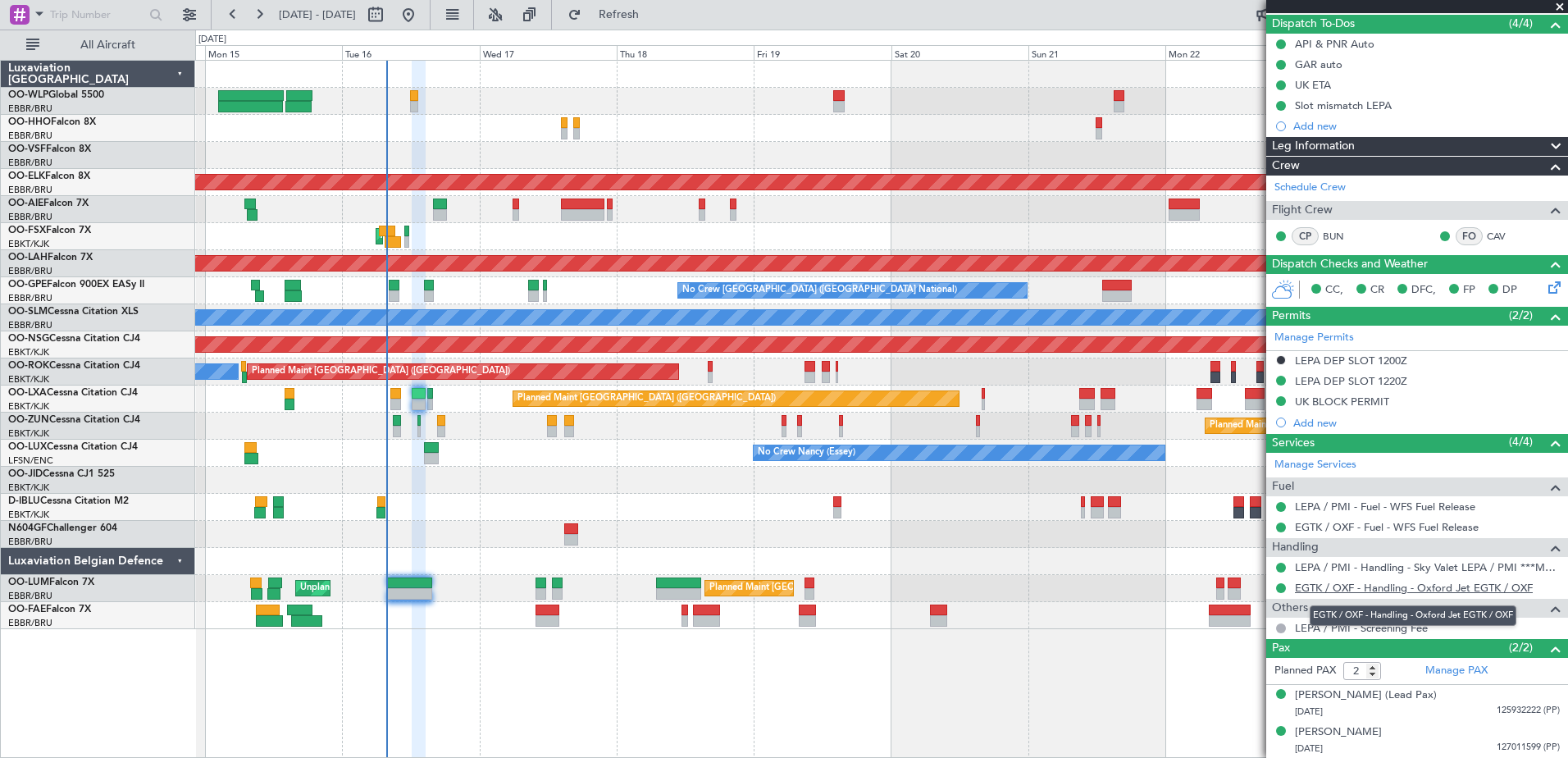
click at [1311, 582] on link "EGTK / OXF - Handling - Oxford Jet EGTK / OXF" at bounding box center [1414, 587] width 238 height 14
click at [651, 9] on span "Refresh" at bounding box center [618, 15] width 69 height 12
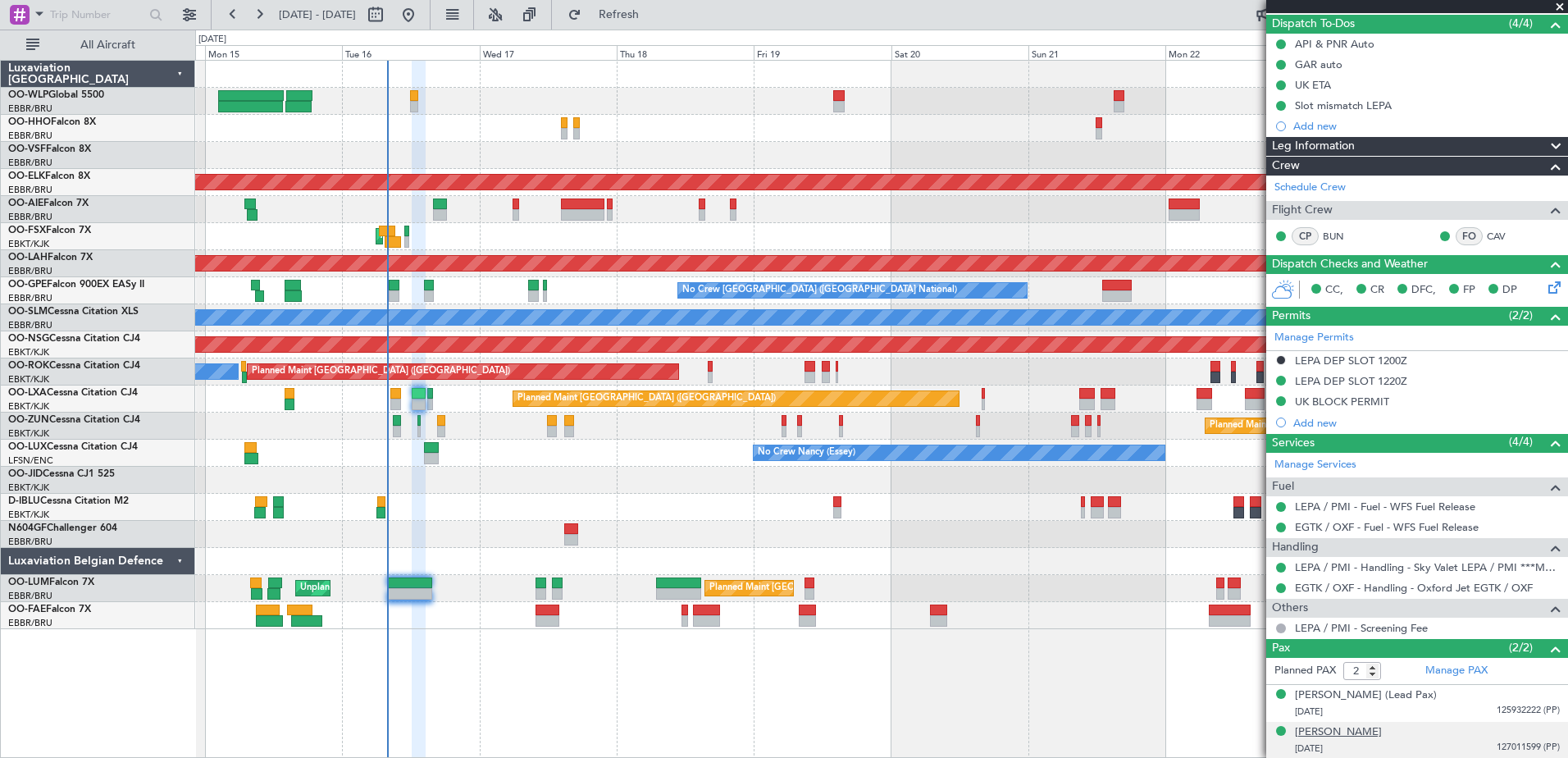
click at [1350, 727] on div "[PERSON_NAME]" at bounding box center [1338, 732] width 87 height 16
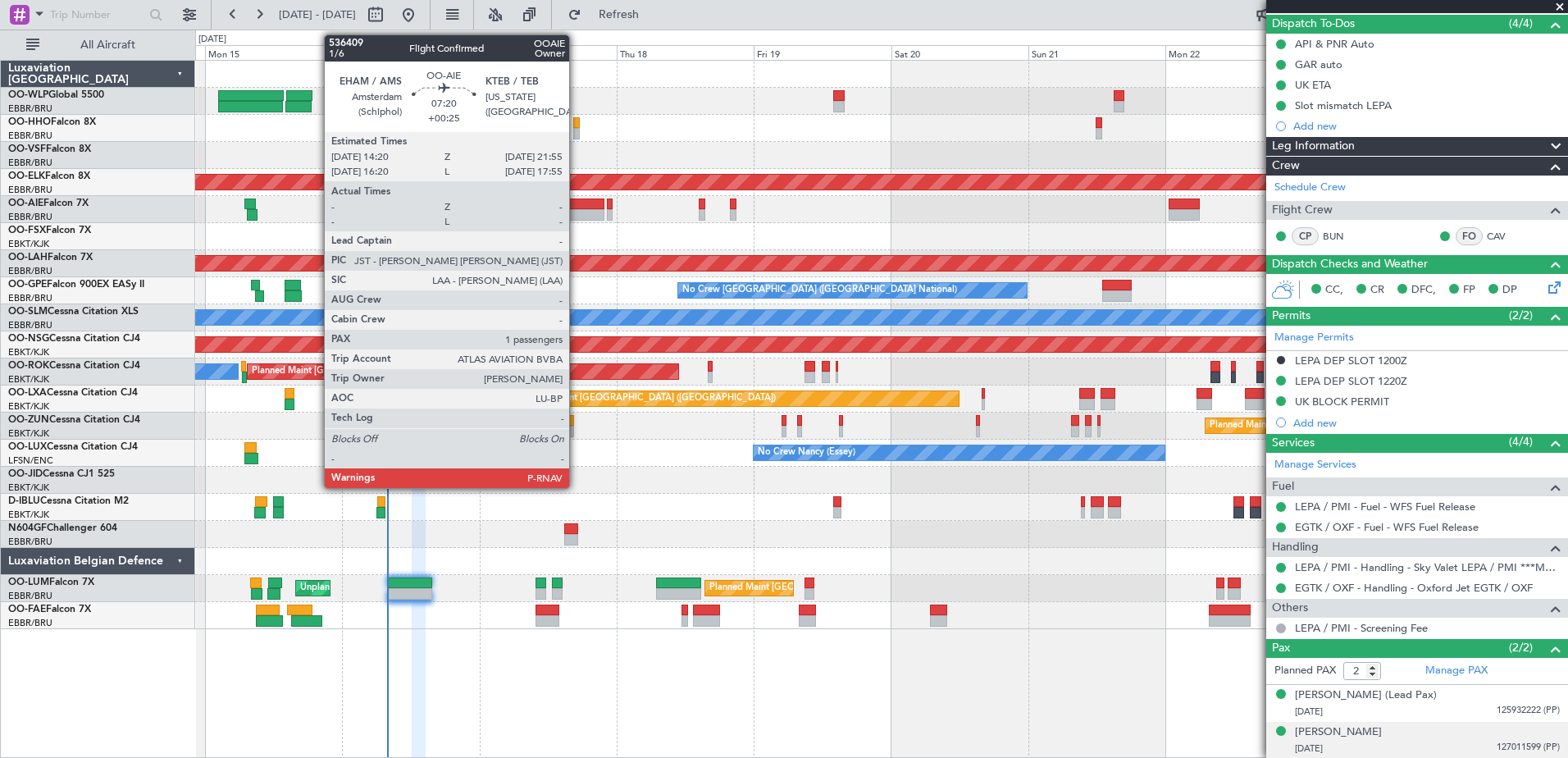
click at [576, 211] on div at bounding box center [583, 215] width 44 height 12
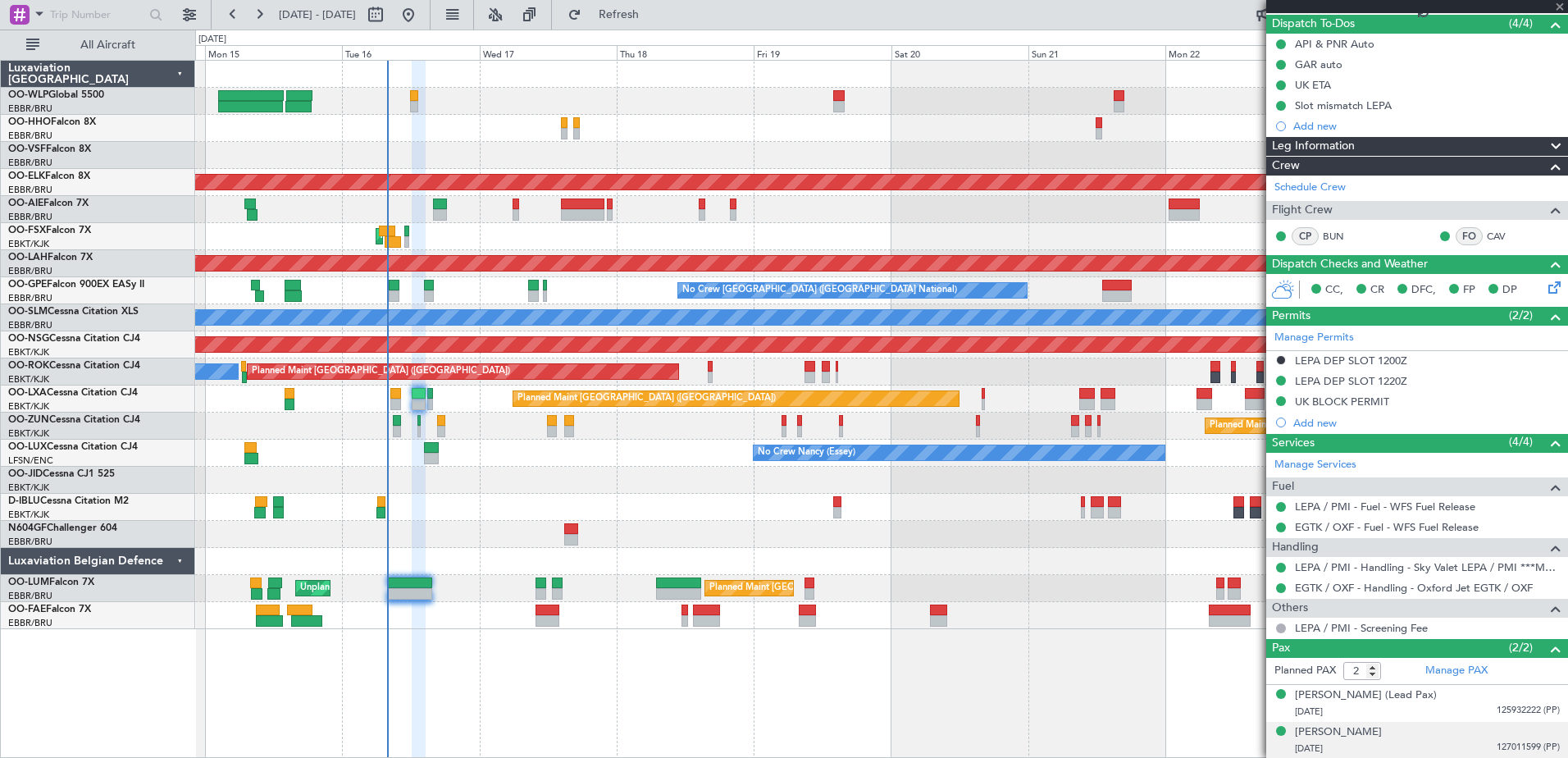
type input "+00:25"
type input "1"
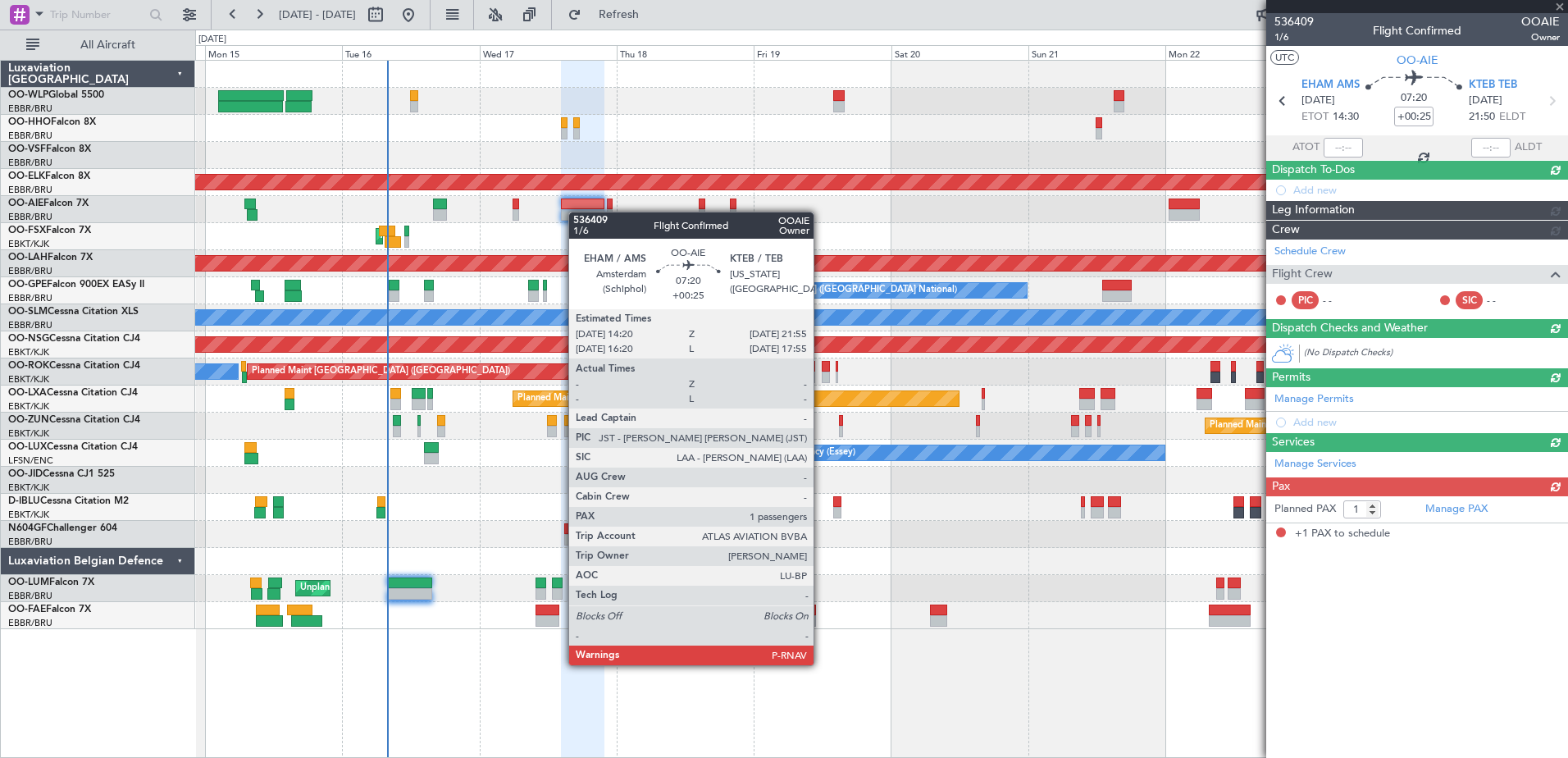
scroll to position [0, 0]
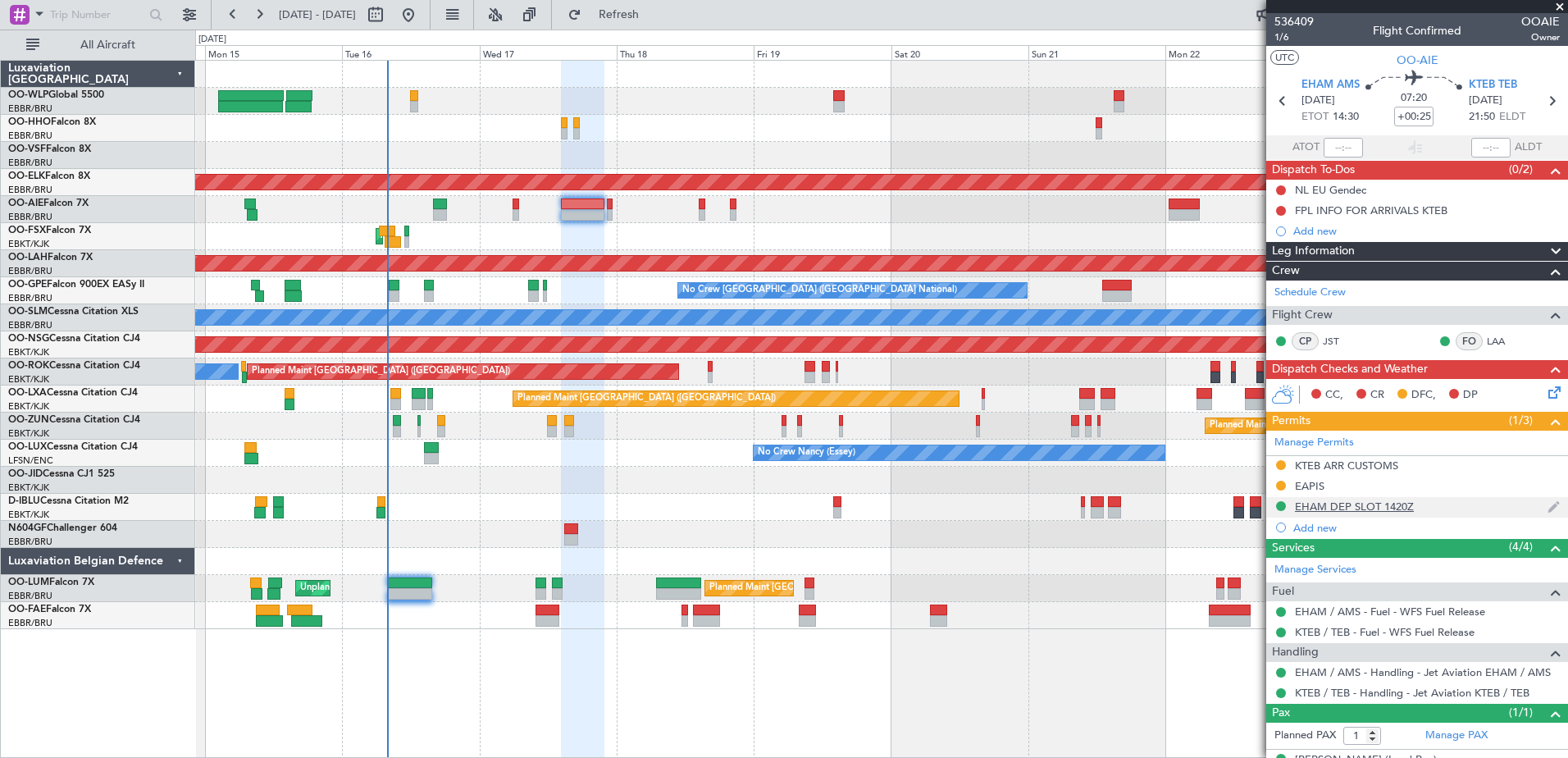
click at [1400, 505] on div "EHAM DEP SLOT 1420Z" at bounding box center [1355, 506] width 119 height 14
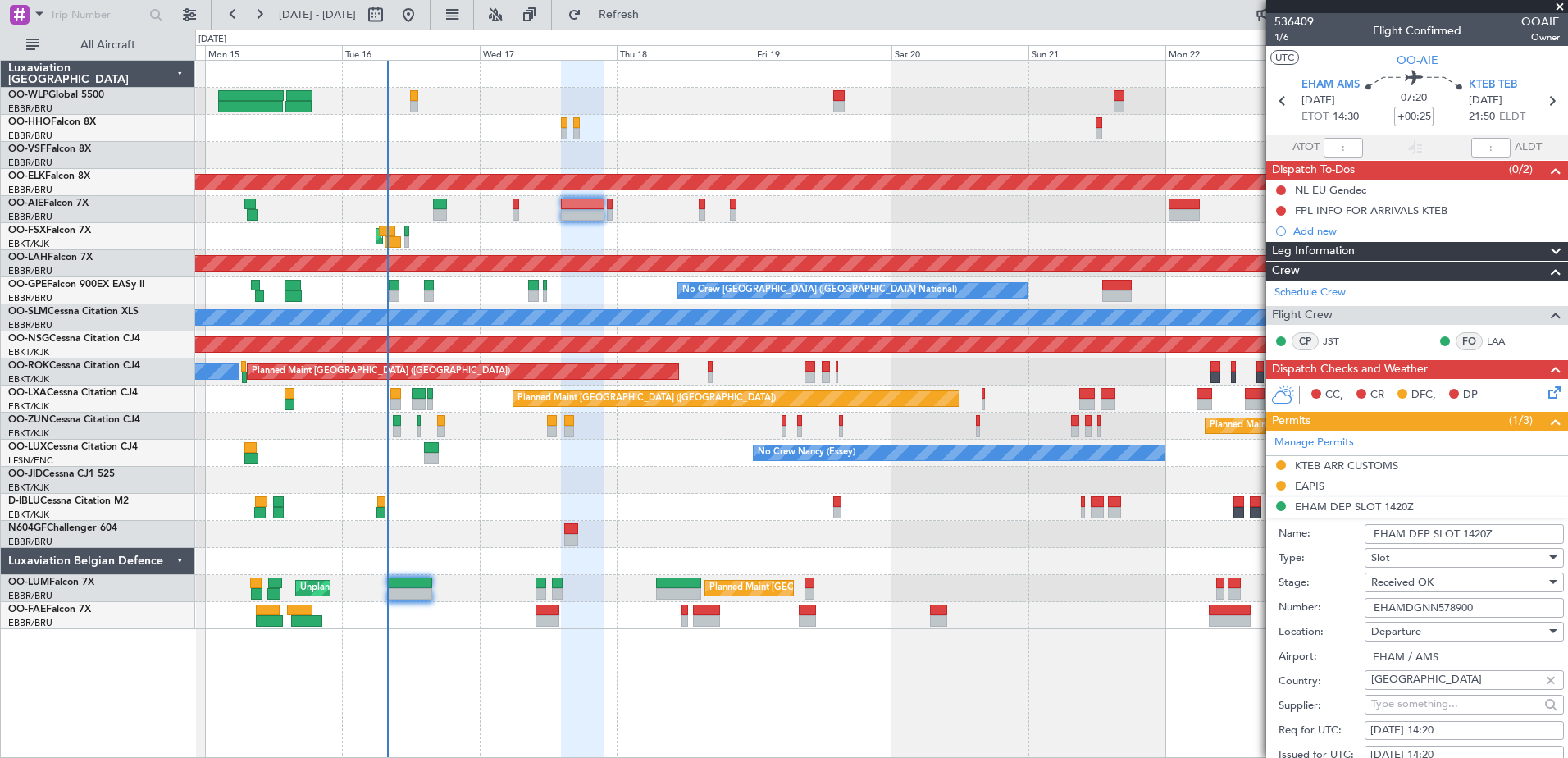
drag, startPoint x: 1498, startPoint y: 605, endPoint x: 1356, endPoint y: 592, distance: 142.6
click at [1356, 592] on form "Name: EHAM DEP SLOT 1420Z Type: Slot Stage: Received OK Number: EHAMDGNN578900 …" at bounding box center [1417, 762] width 302 height 489
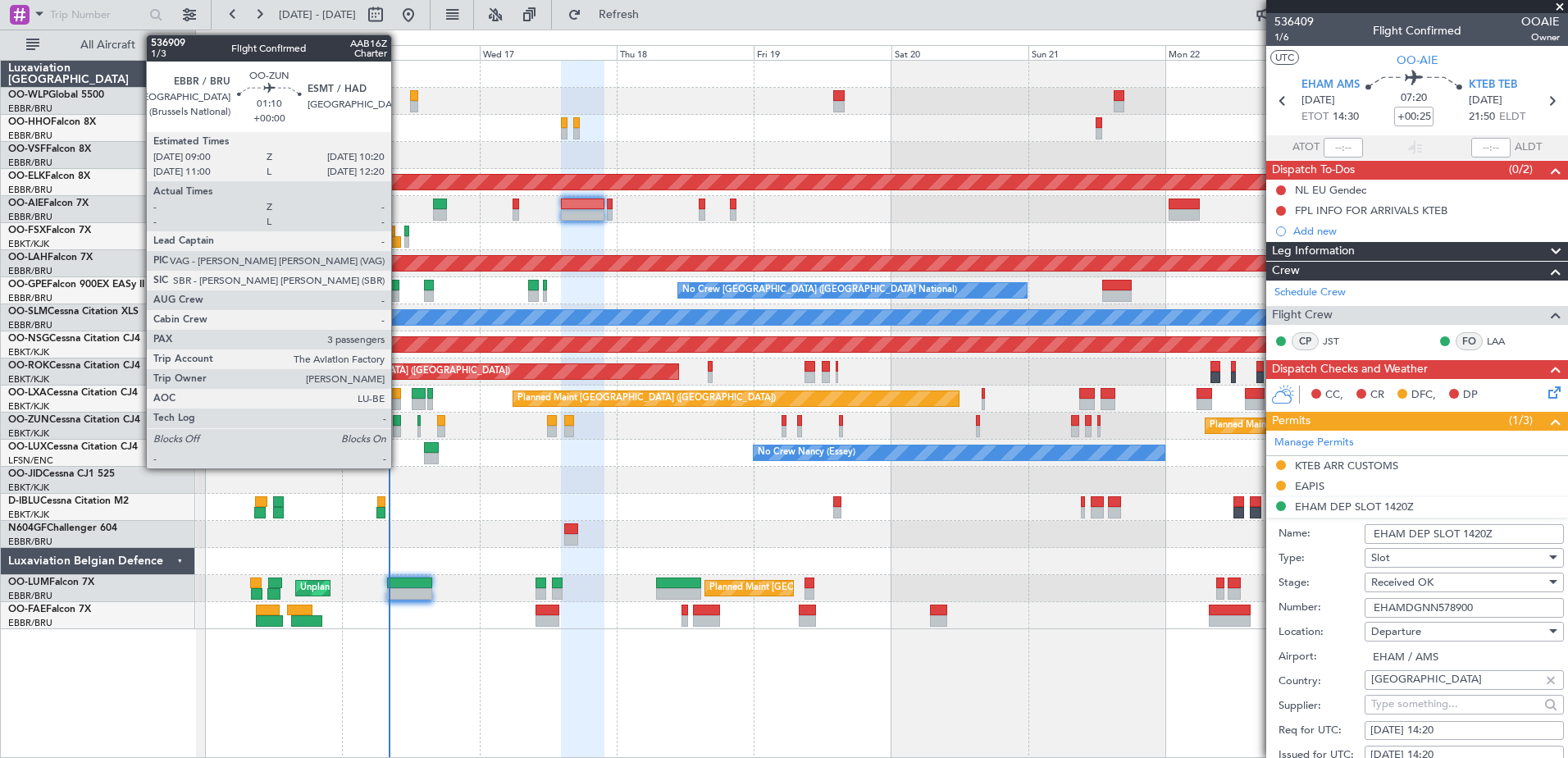
click at [399, 424] on div at bounding box center [397, 421] width 8 height 12
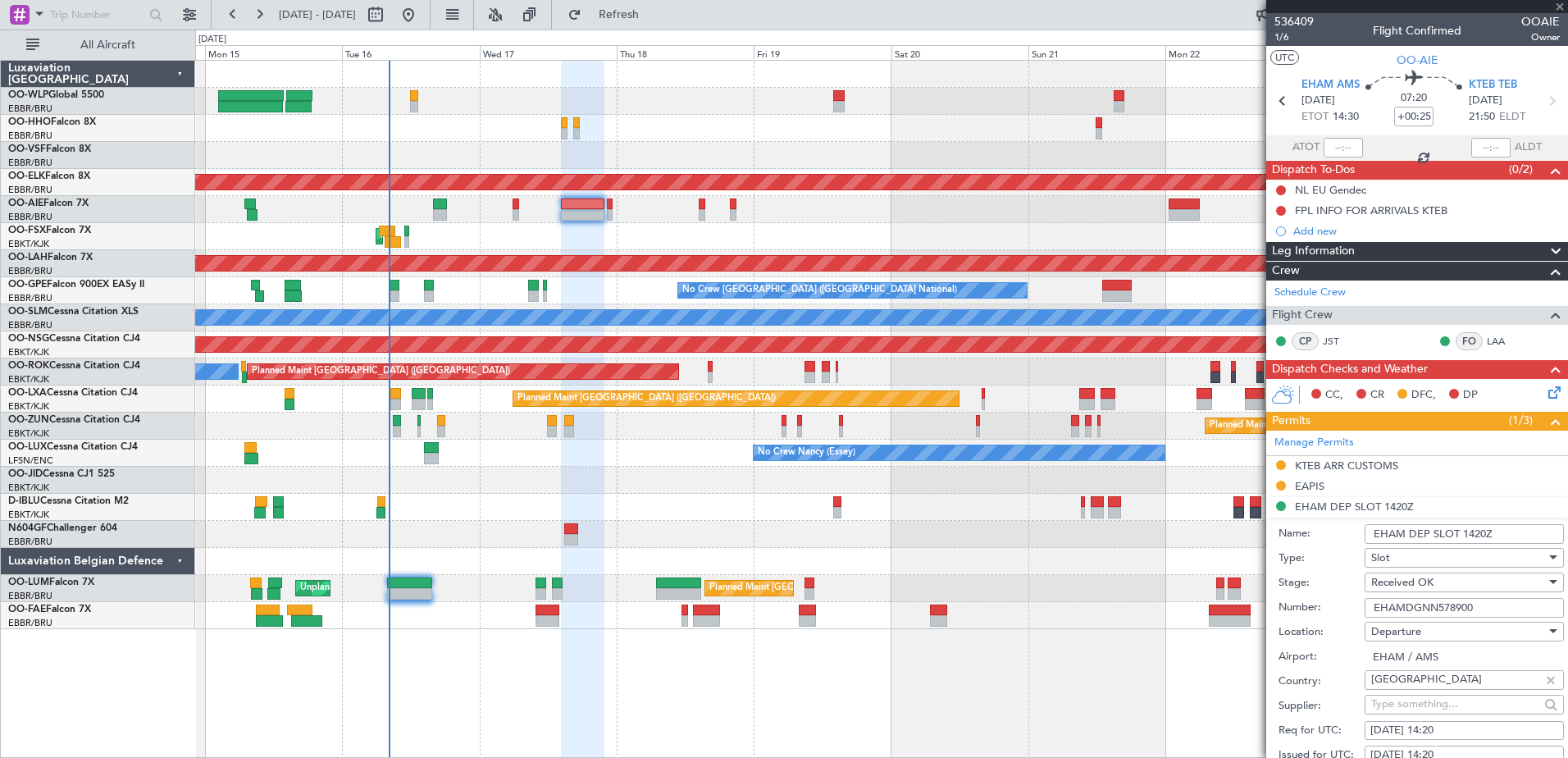
type input "3"
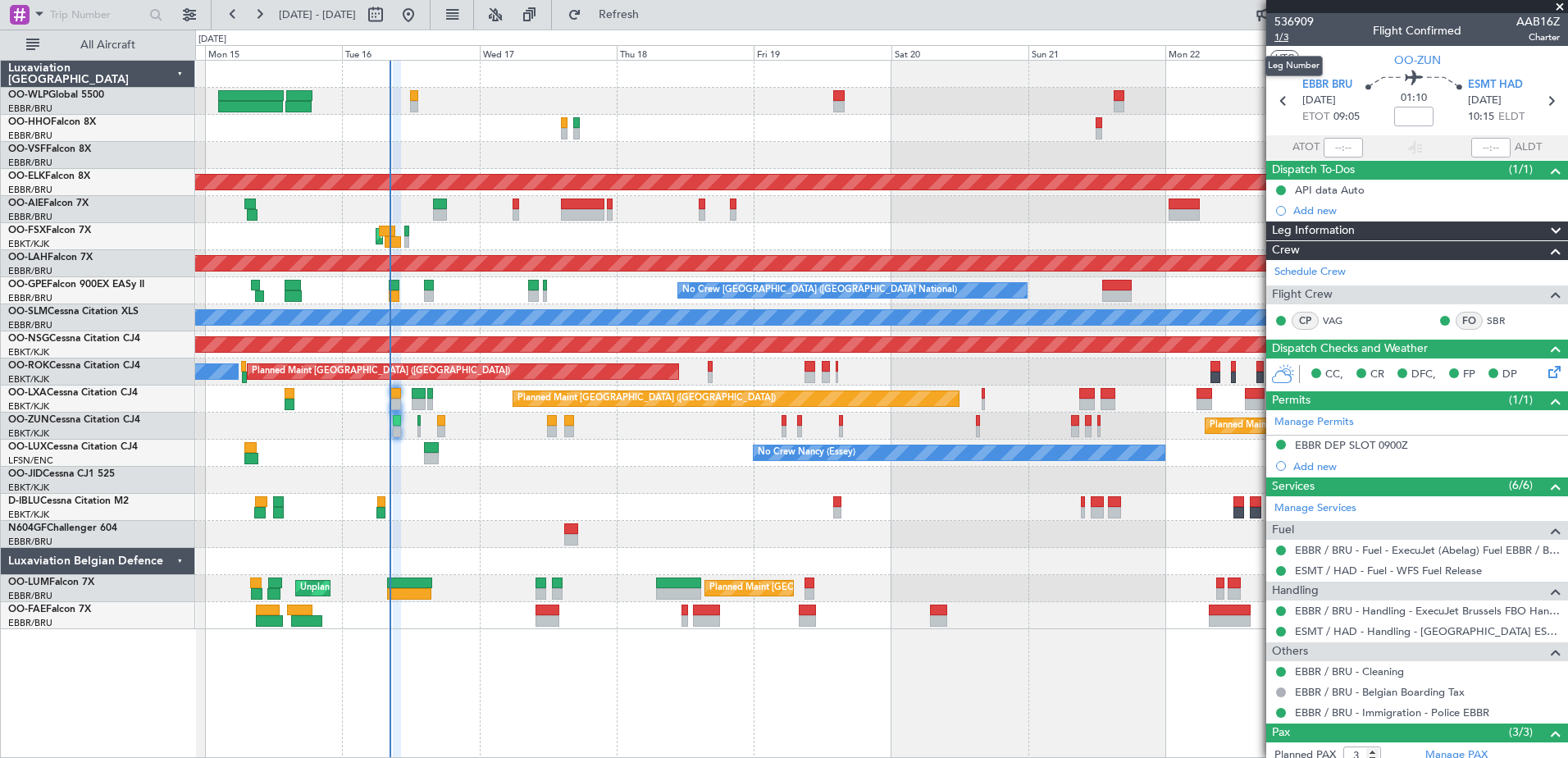
click at [1288, 39] on span "1/3" at bounding box center [1294, 37] width 39 height 14
click at [654, 9] on span "Refresh" at bounding box center [618, 15] width 69 height 12
click at [654, 20] on span "Refresh" at bounding box center [618, 15] width 69 height 12
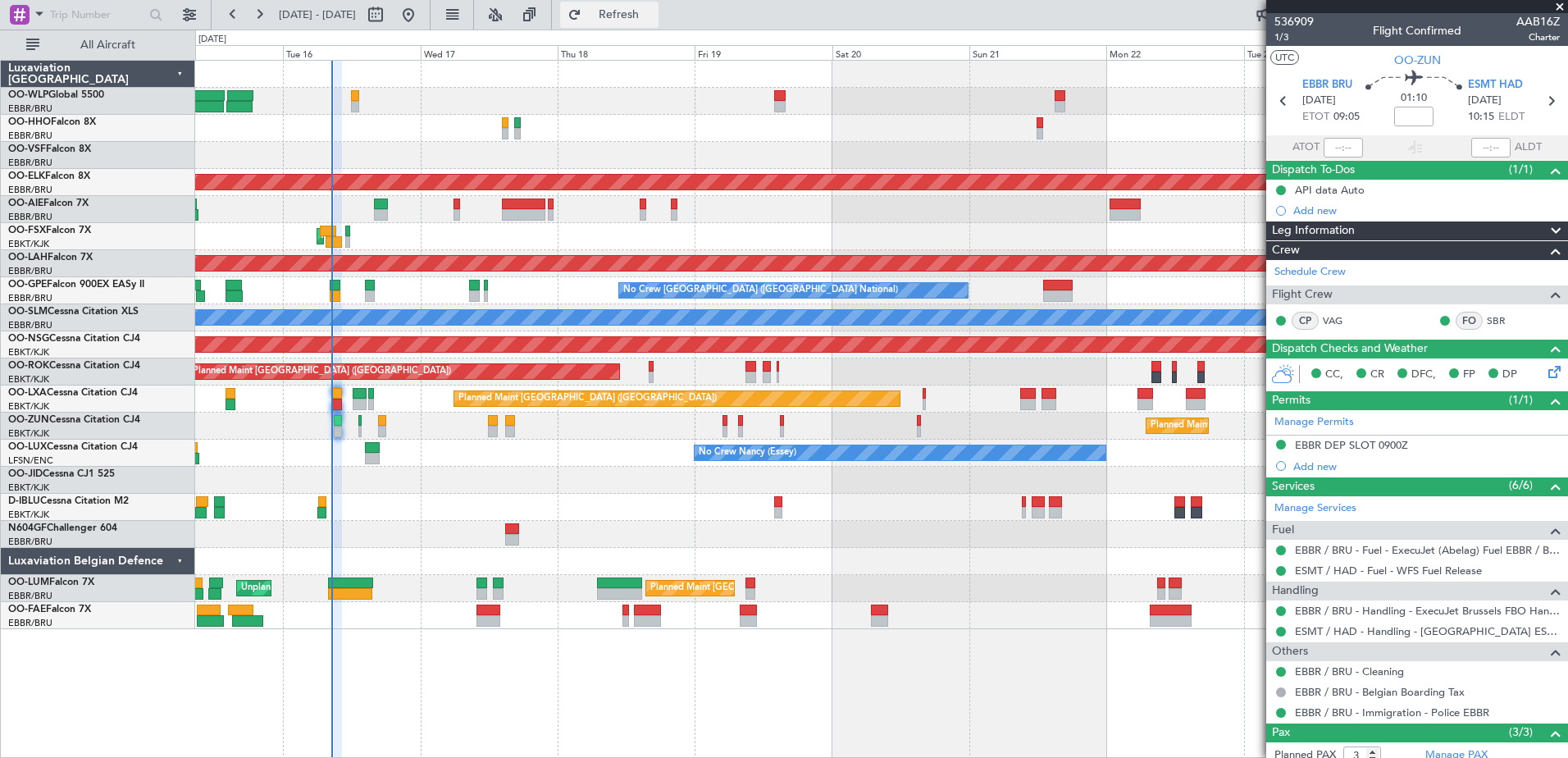
click at [654, 16] on span "Refresh" at bounding box center [618, 15] width 69 height 12
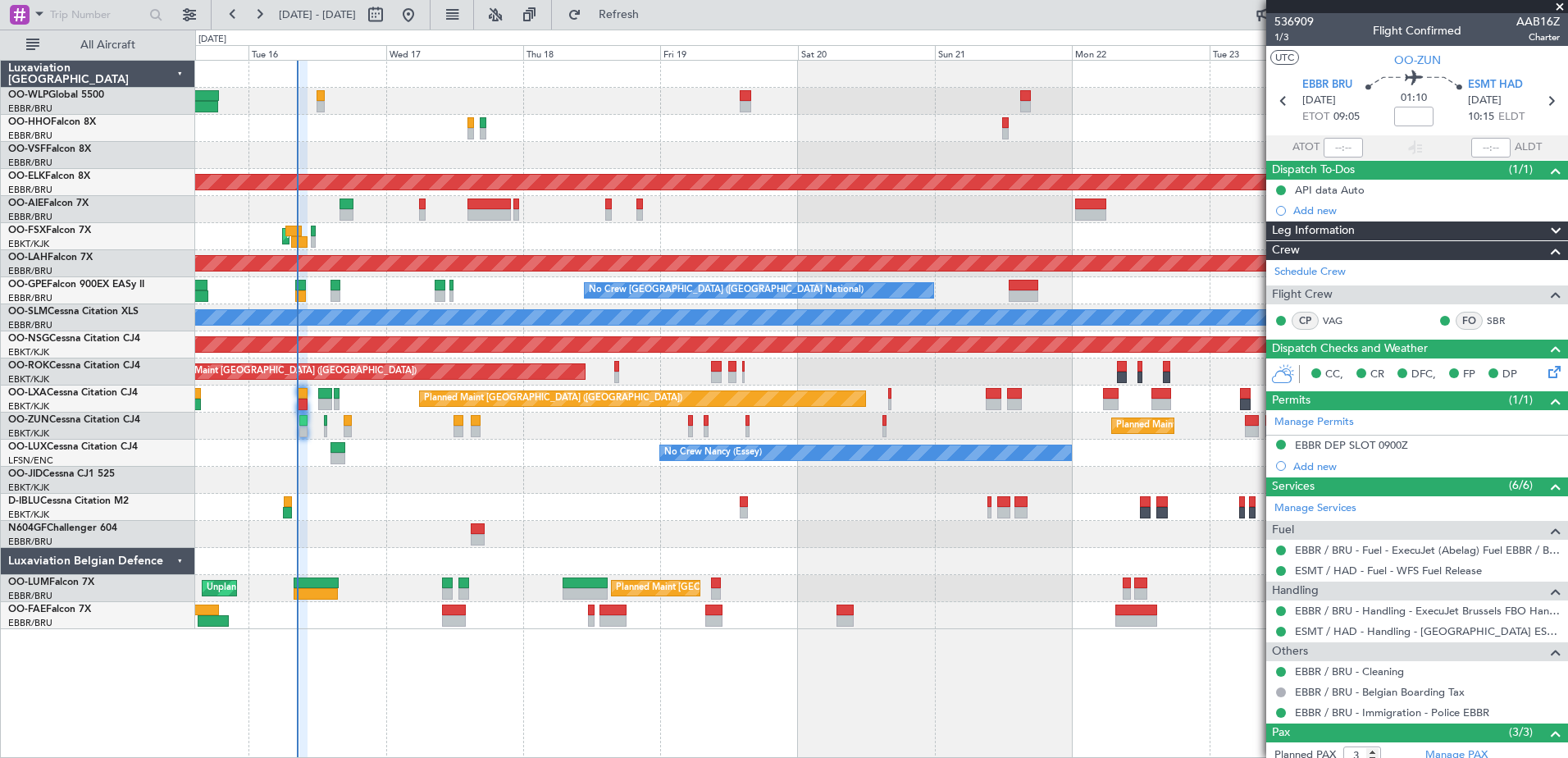
click at [1021, 569] on div at bounding box center [881, 561] width 1372 height 27
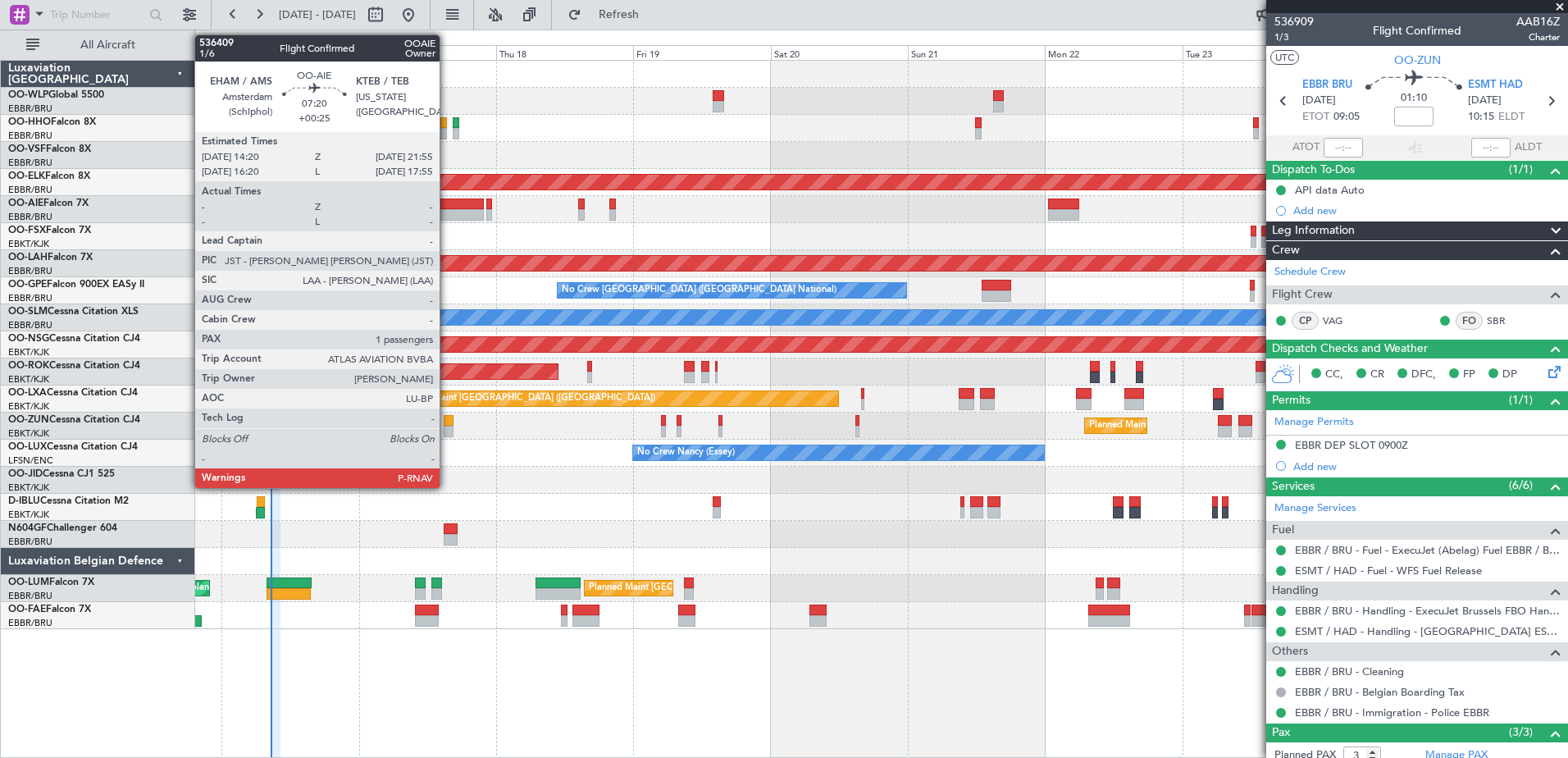
click at [447, 211] on div at bounding box center [463, 215] width 44 height 12
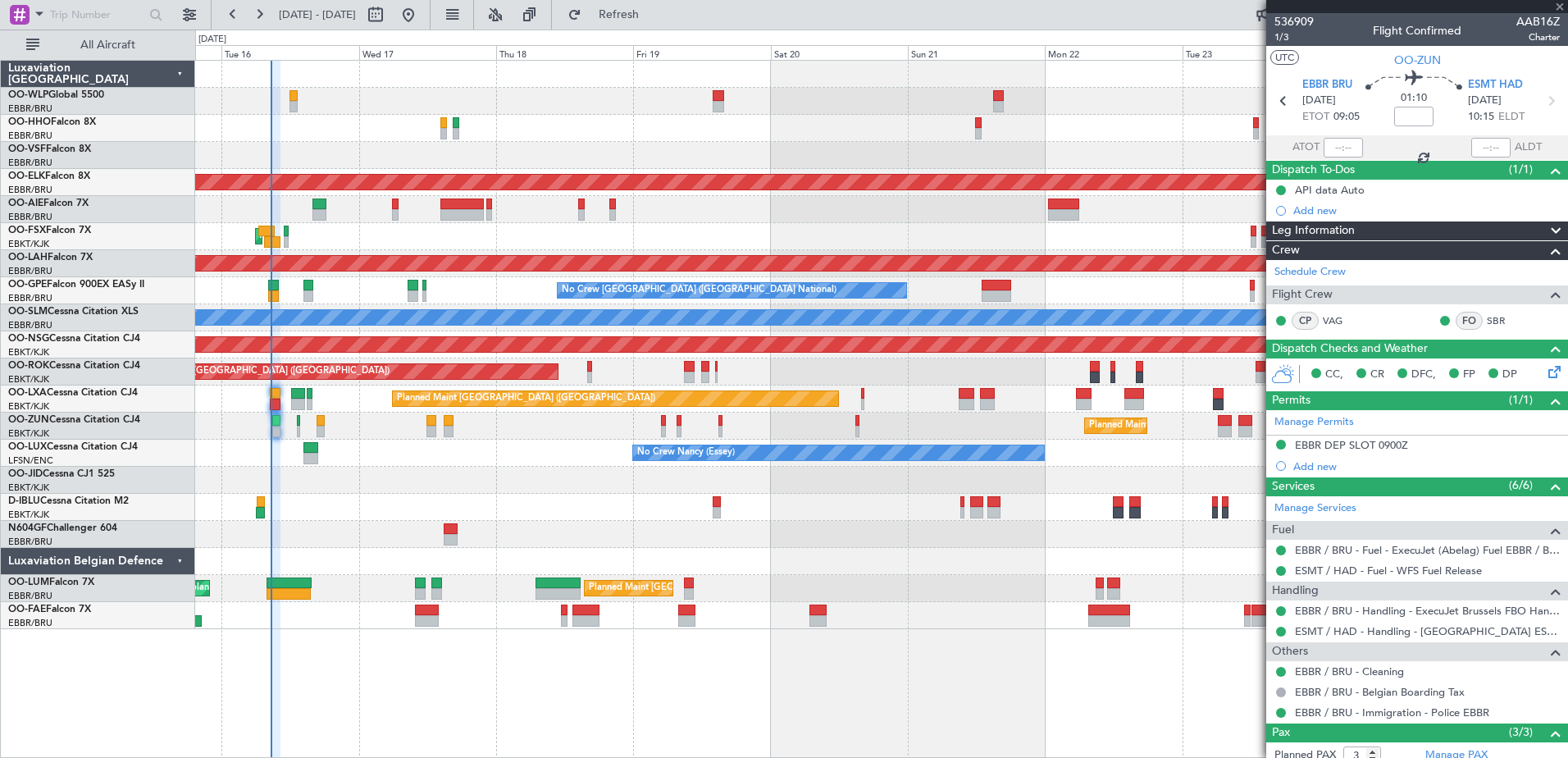
type input "+00:25"
type input "1"
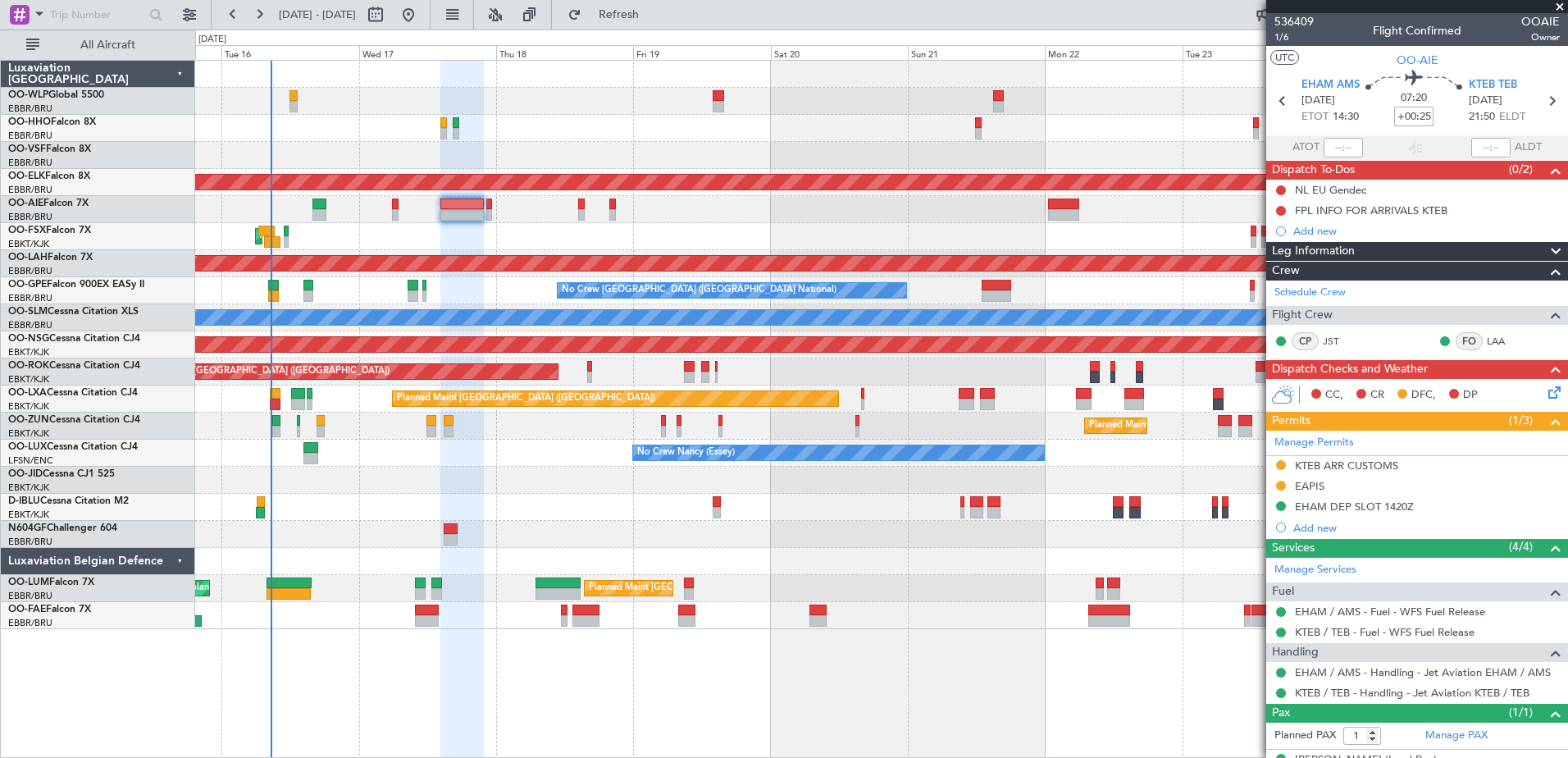
click at [1423, 118] on input "+00:25" at bounding box center [1413, 117] width 39 height 20
click at [1419, 116] on input "+00:25" at bounding box center [1413, 117] width 39 height 20
type input "+00:35"
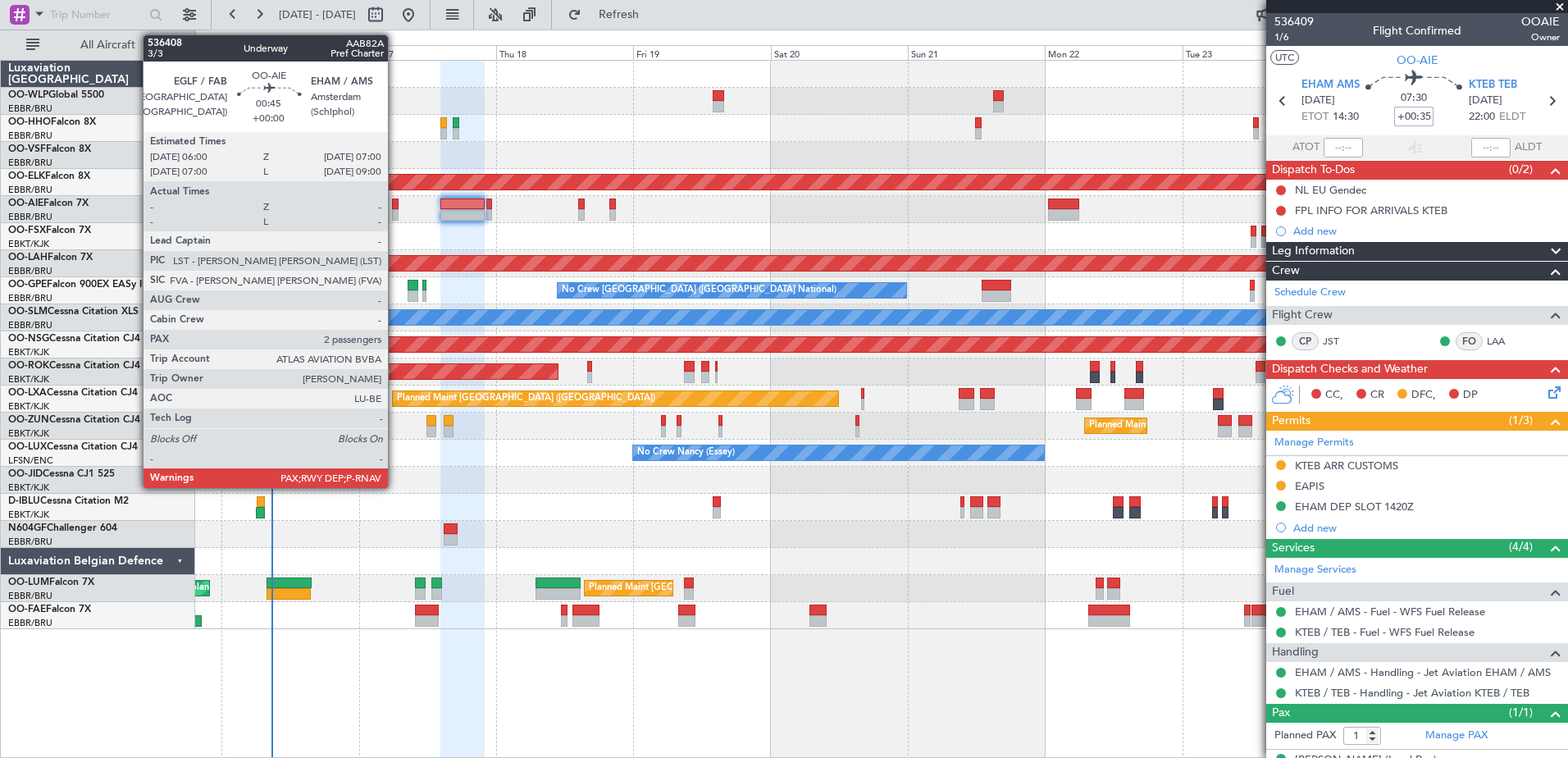
click at [395, 216] on div at bounding box center [395, 215] width 5 height 12
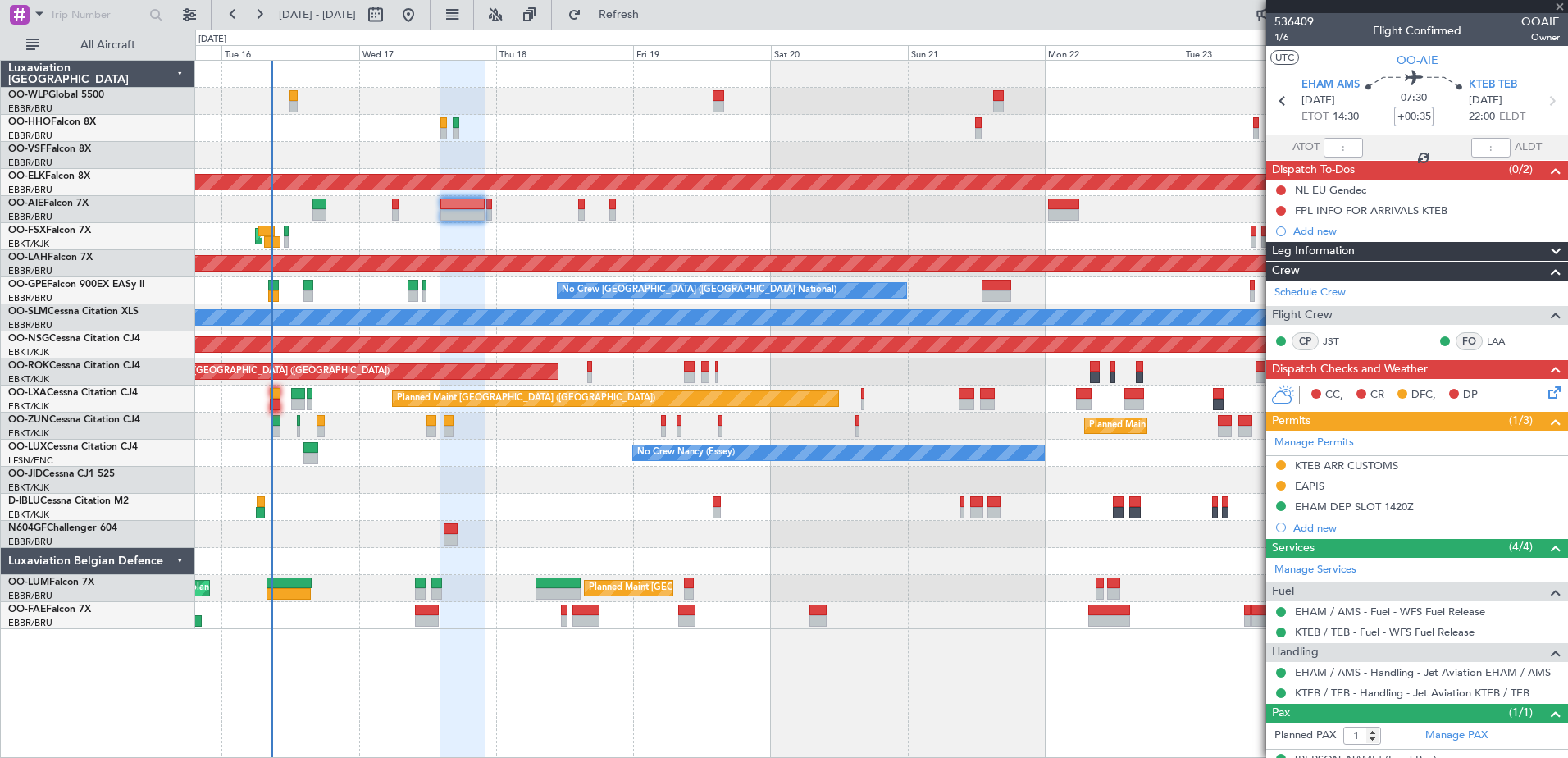
type input "2"
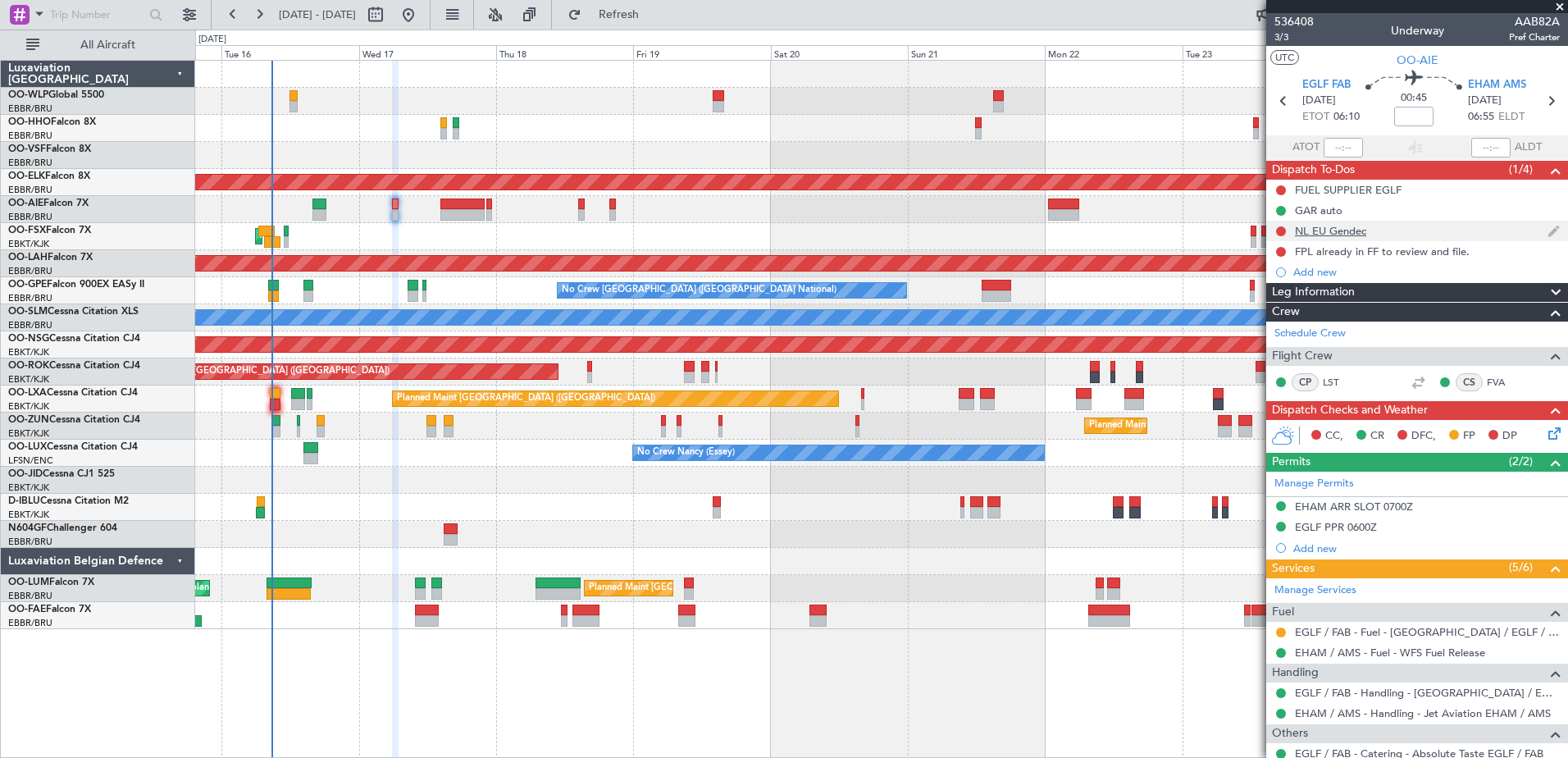
click at [1319, 234] on div "NL EU Gendec" at bounding box center [1331, 230] width 71 height 14
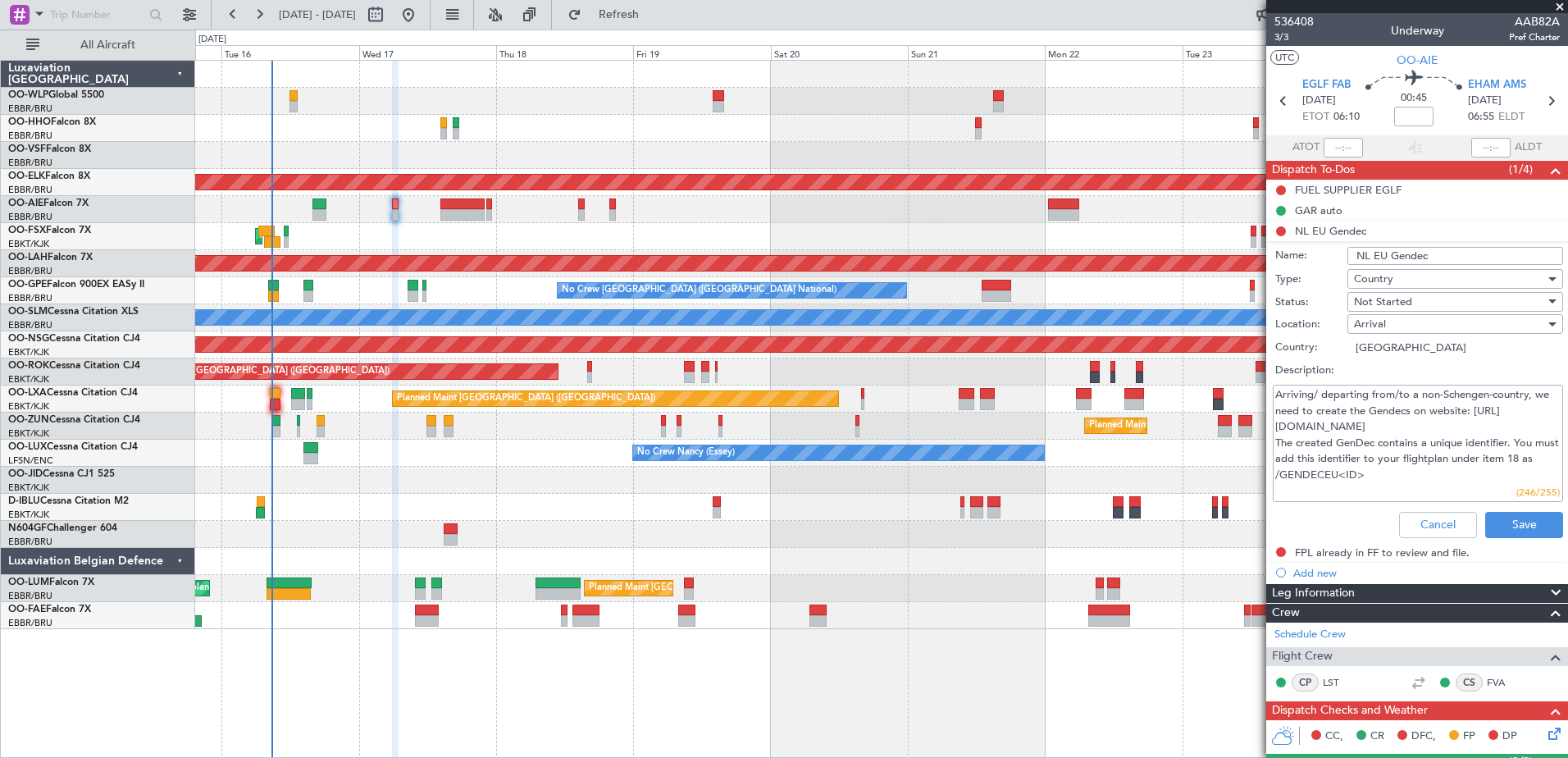
drag, startPoint x: 1404, startPoint y: 428, endPoint x: 1264, endPoint y: 418, distance: 140.4
click at [1264, 418] on fb-app "15 Sep 2025 - 25 Sep 2025 Refresh Quick Links All Aircraft Planned Maint Kortri…" at bounding box center [784, 384] width 1568 height 745
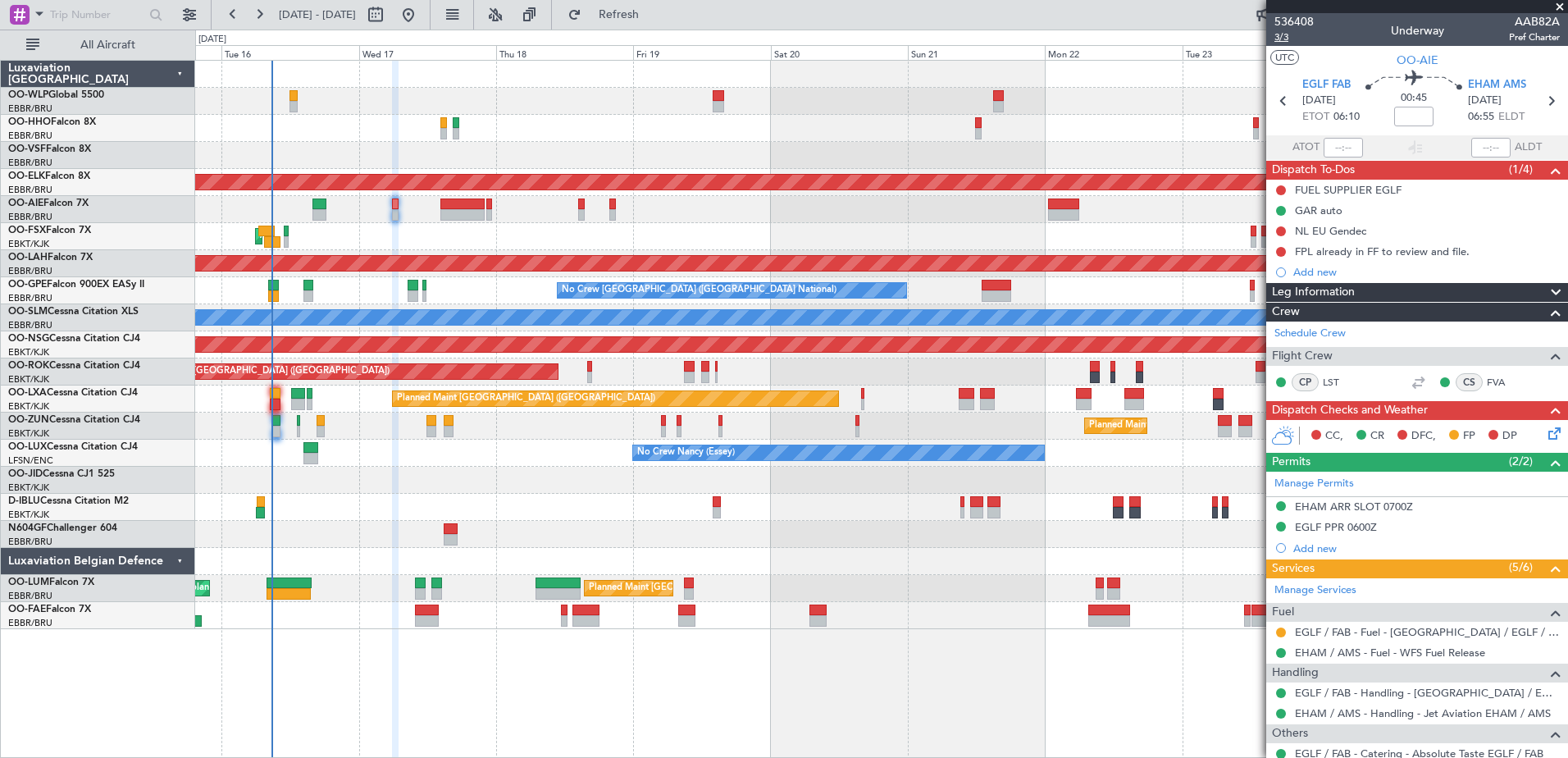
click at [1286, 42] on span "3/3" at bounding box center [1294, 37] width 39 height 14
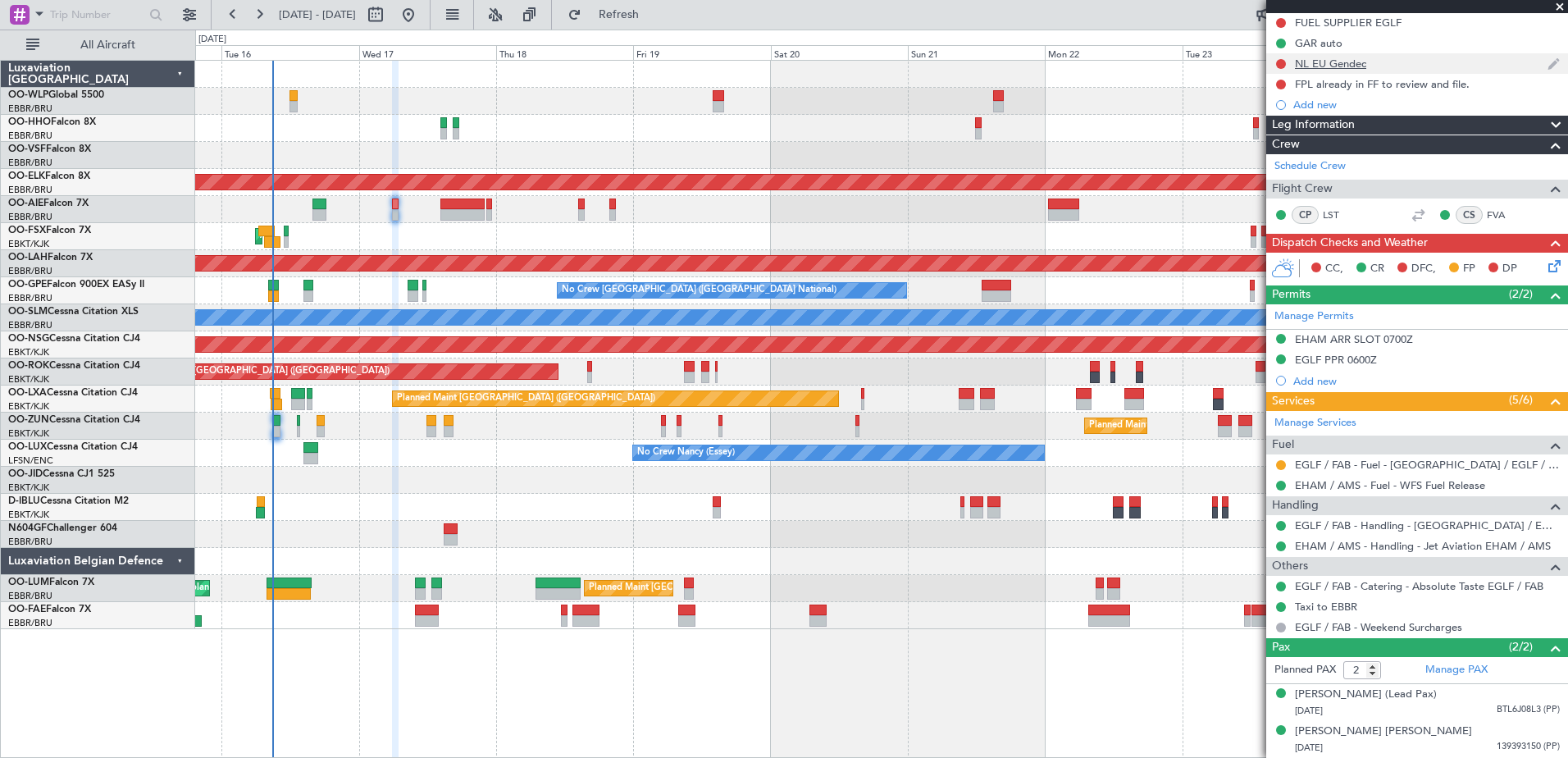
click at [1337, 57] on div "NL EU Gendec" at bounding box center [1331, 63] width 71 height 14
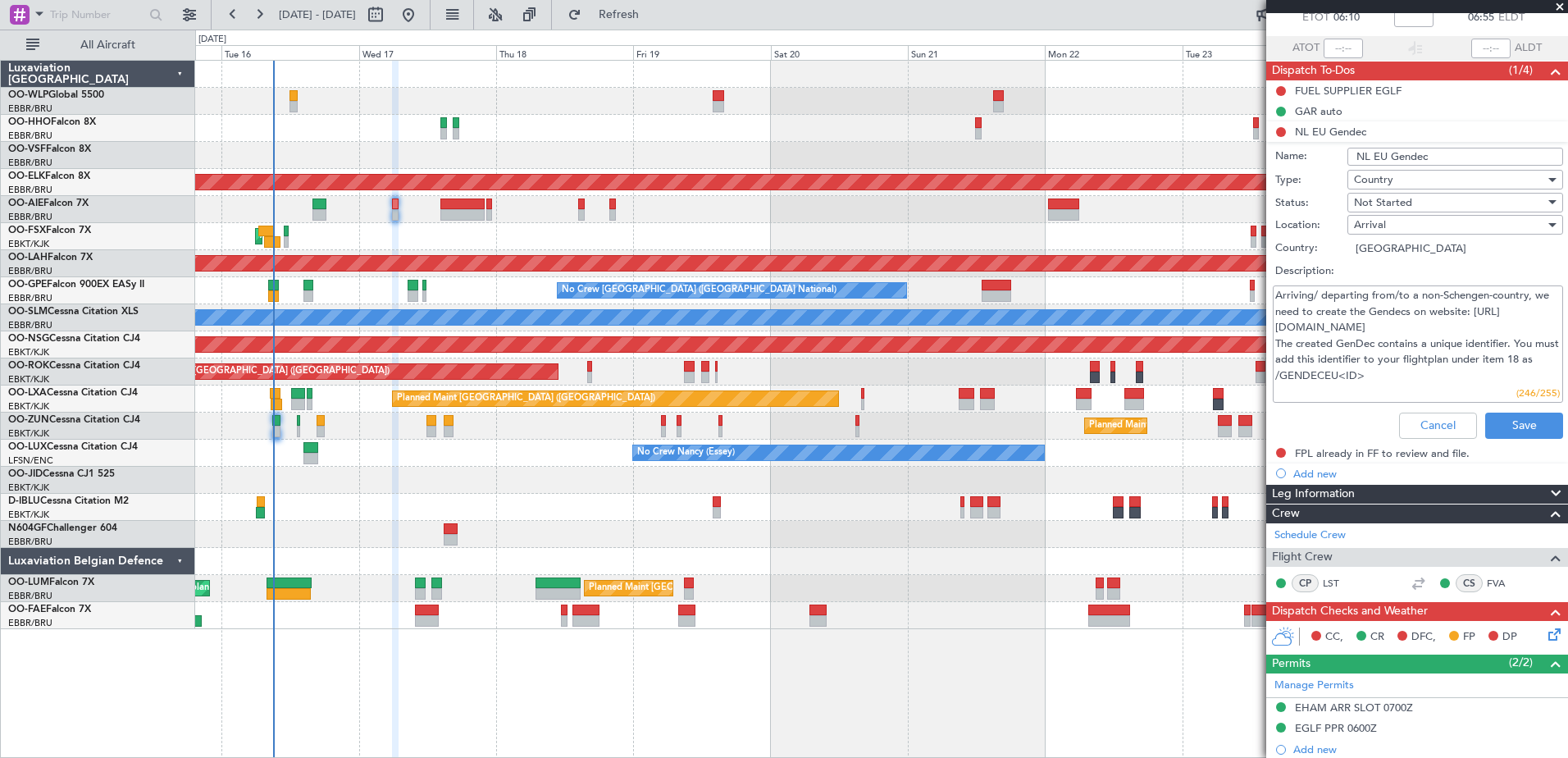
scroll to position [98, 0]
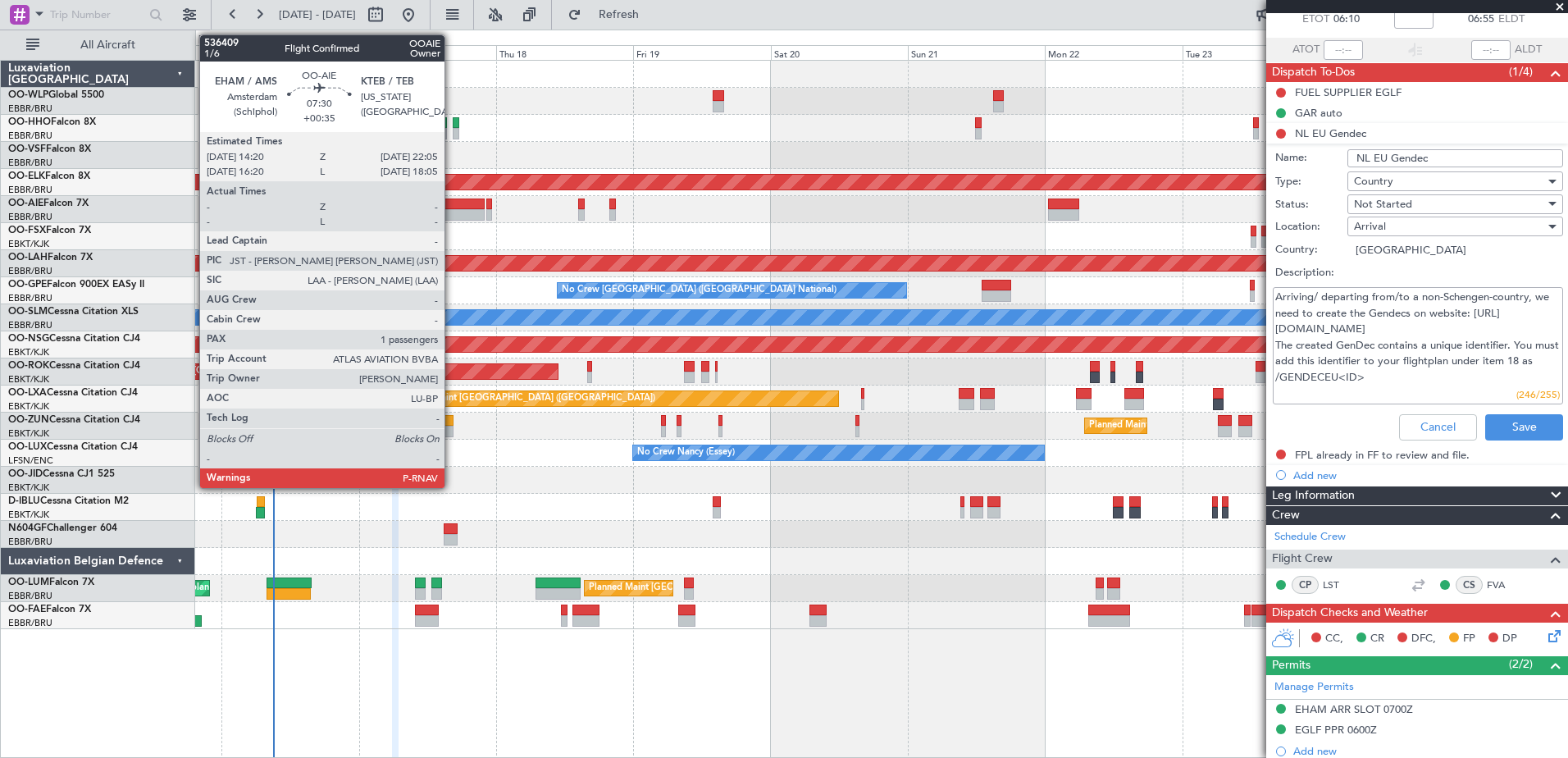
click at [455, 208] on div at bounding box center [463, 204] width 45 height 12
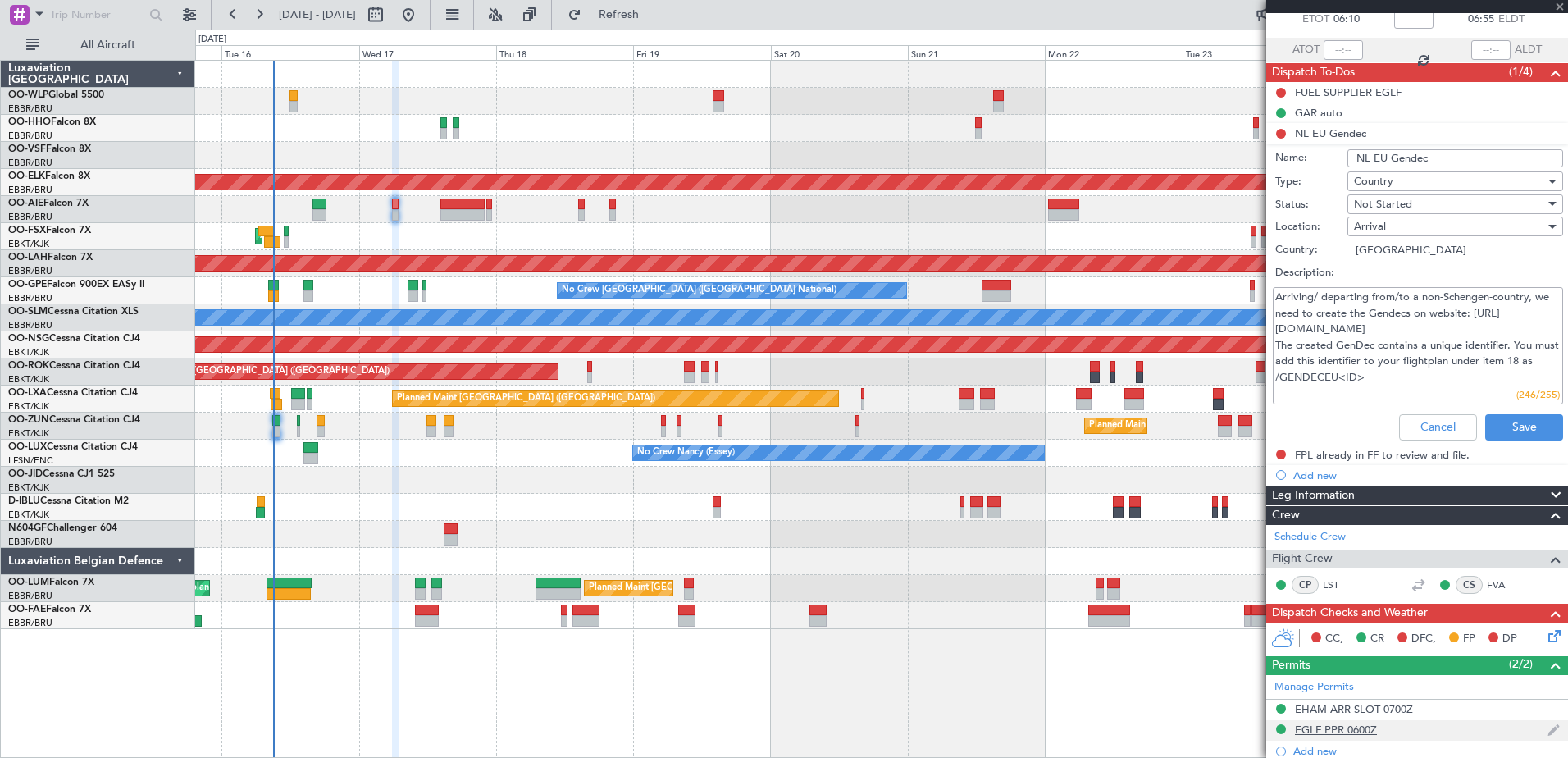
type input "+00:35"
type input "1"
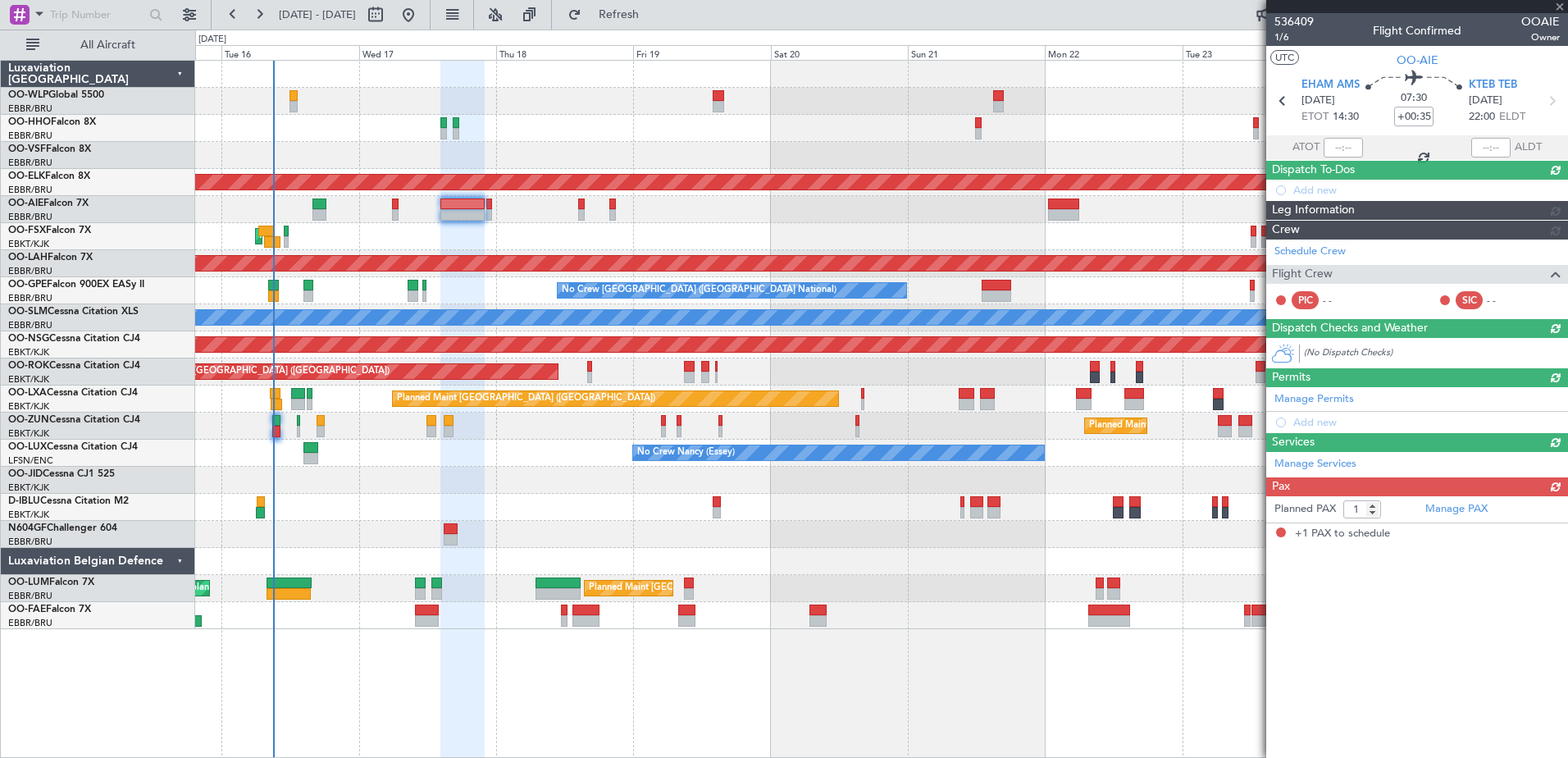
scroll to position [0, 0]
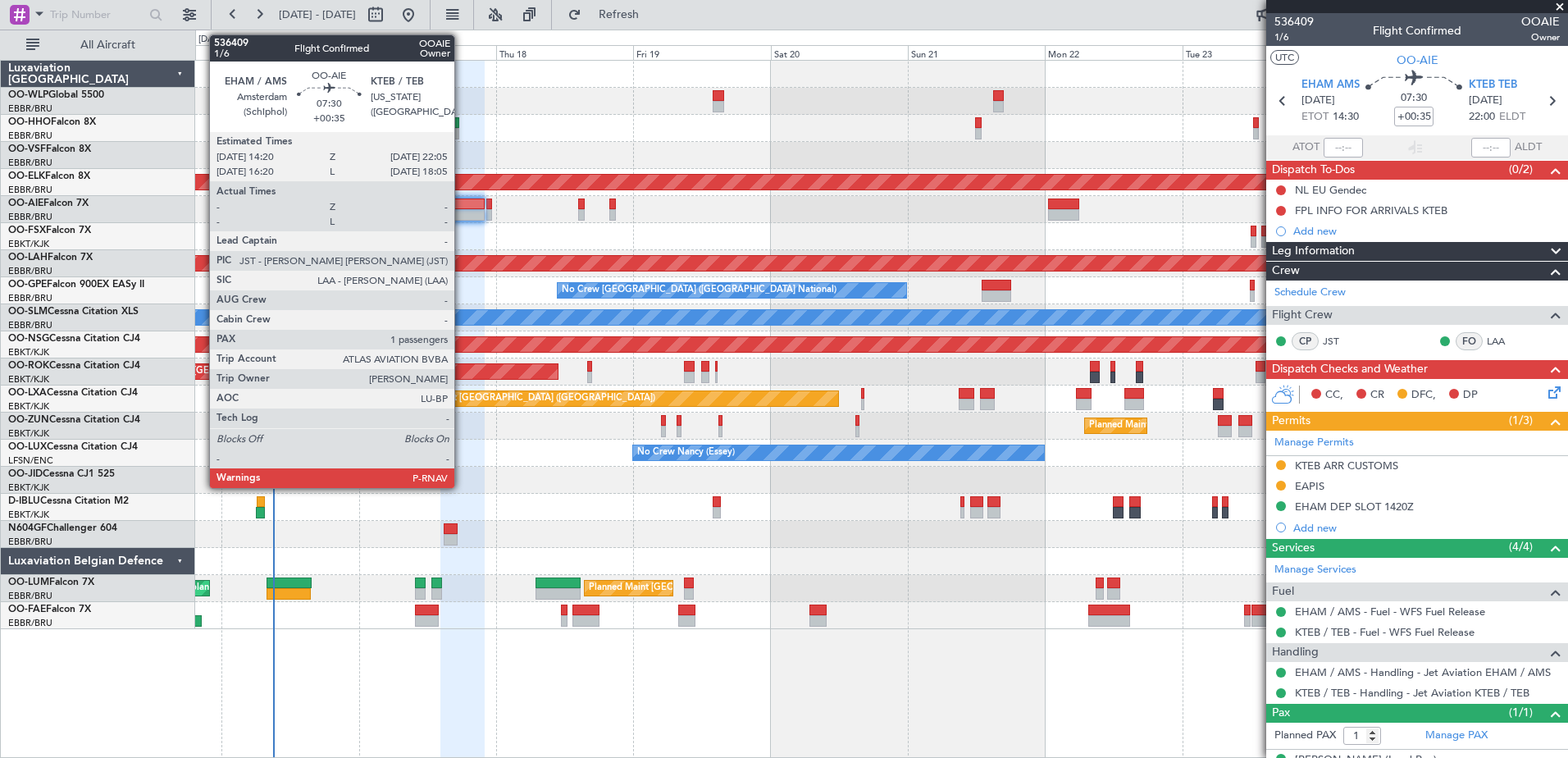
click at [462, 198] on div at bounding box center [463, 204] width 45 height 12
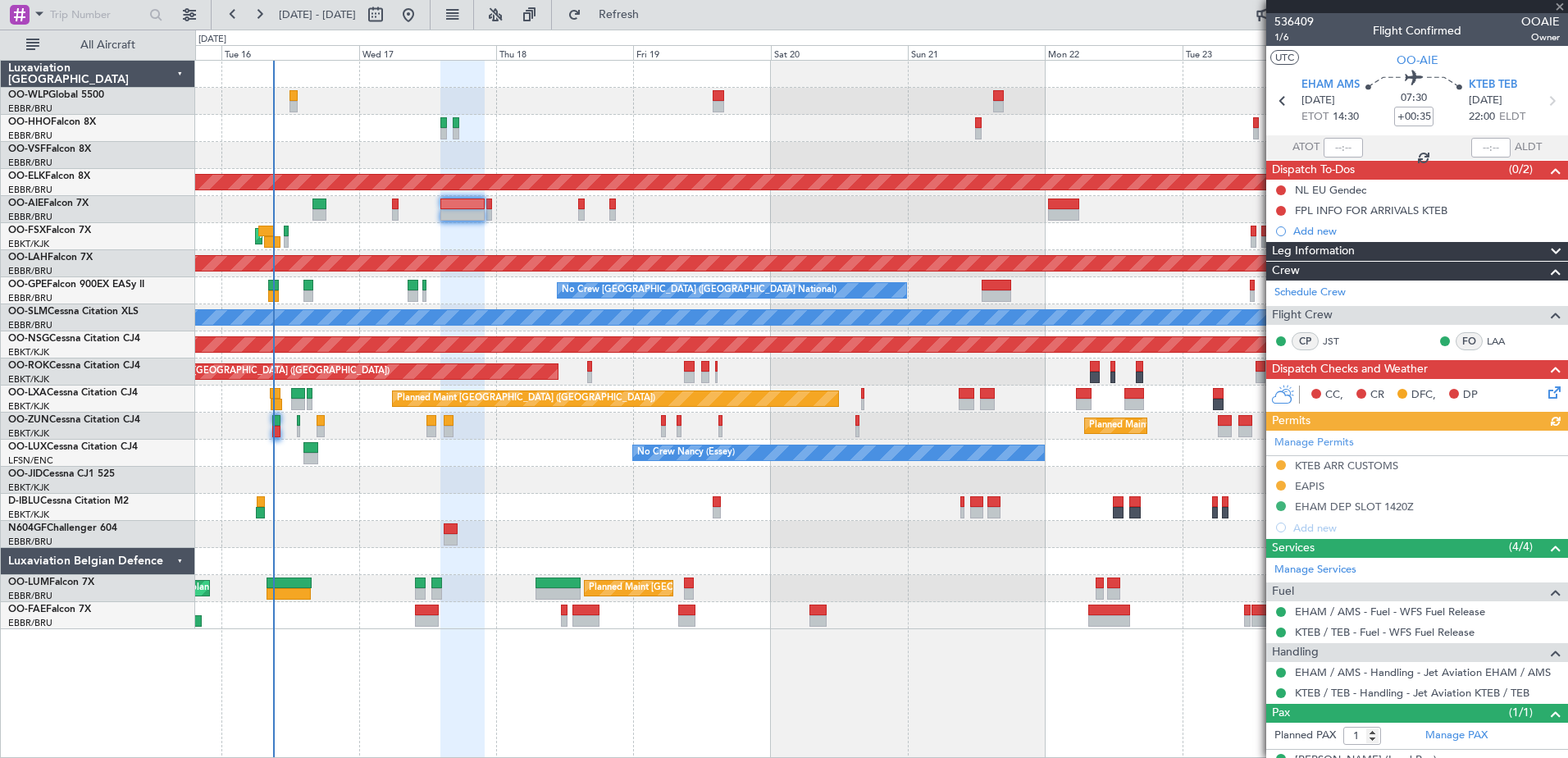
scroll to position [44, 0]
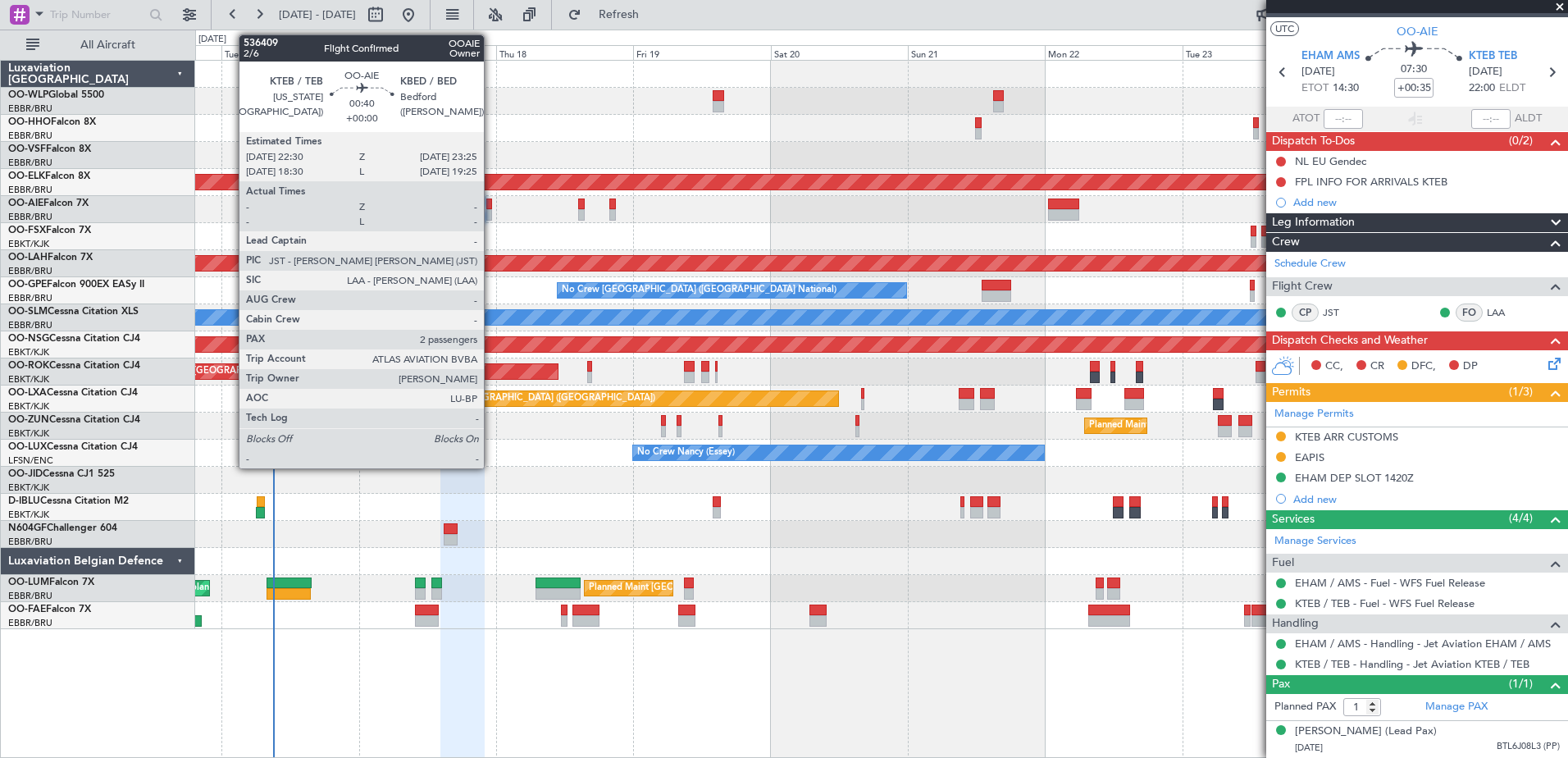
click at [491, 207] on div at bounding box center [489, 204] width 5 height 12
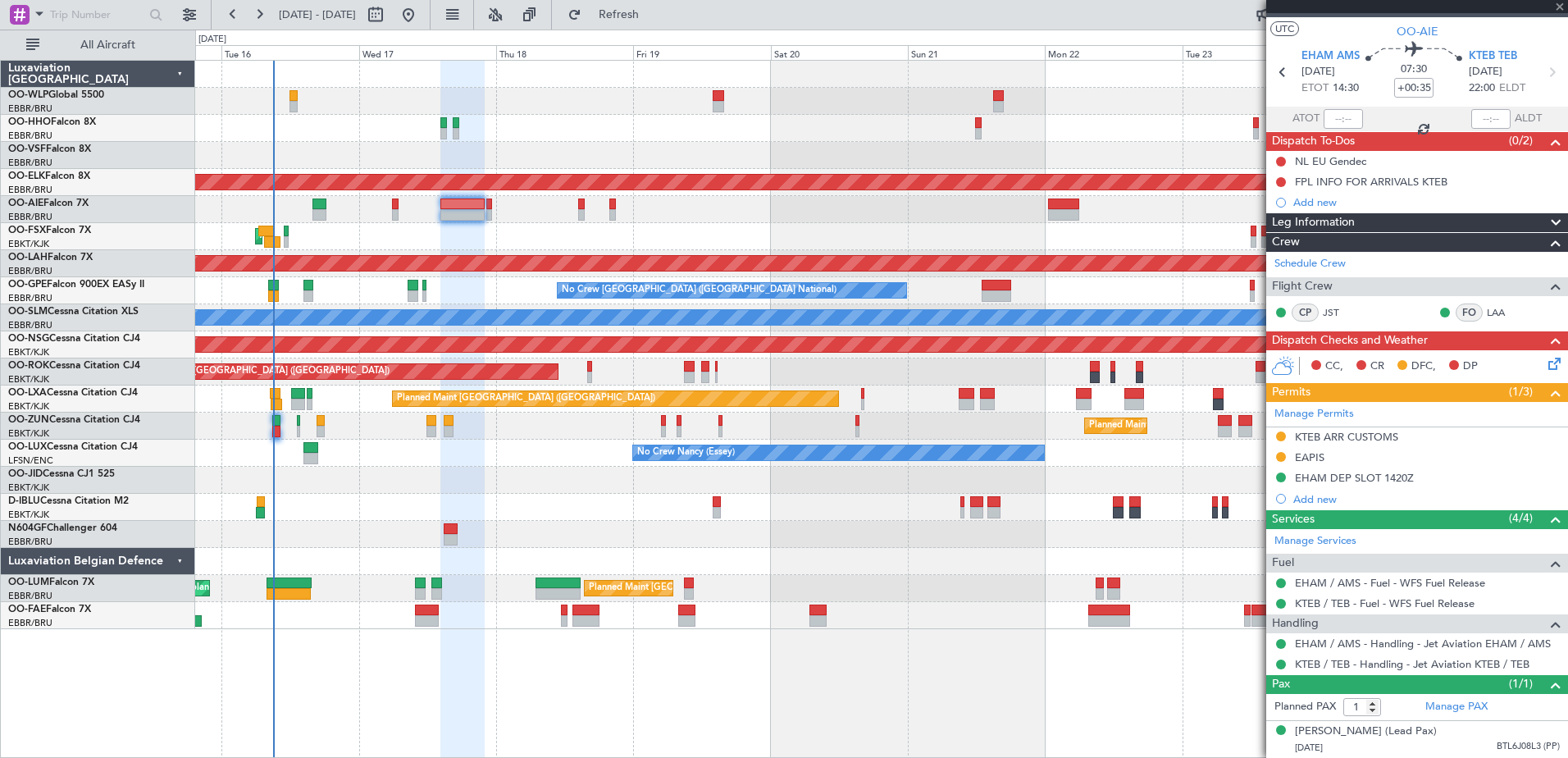
type input "2"
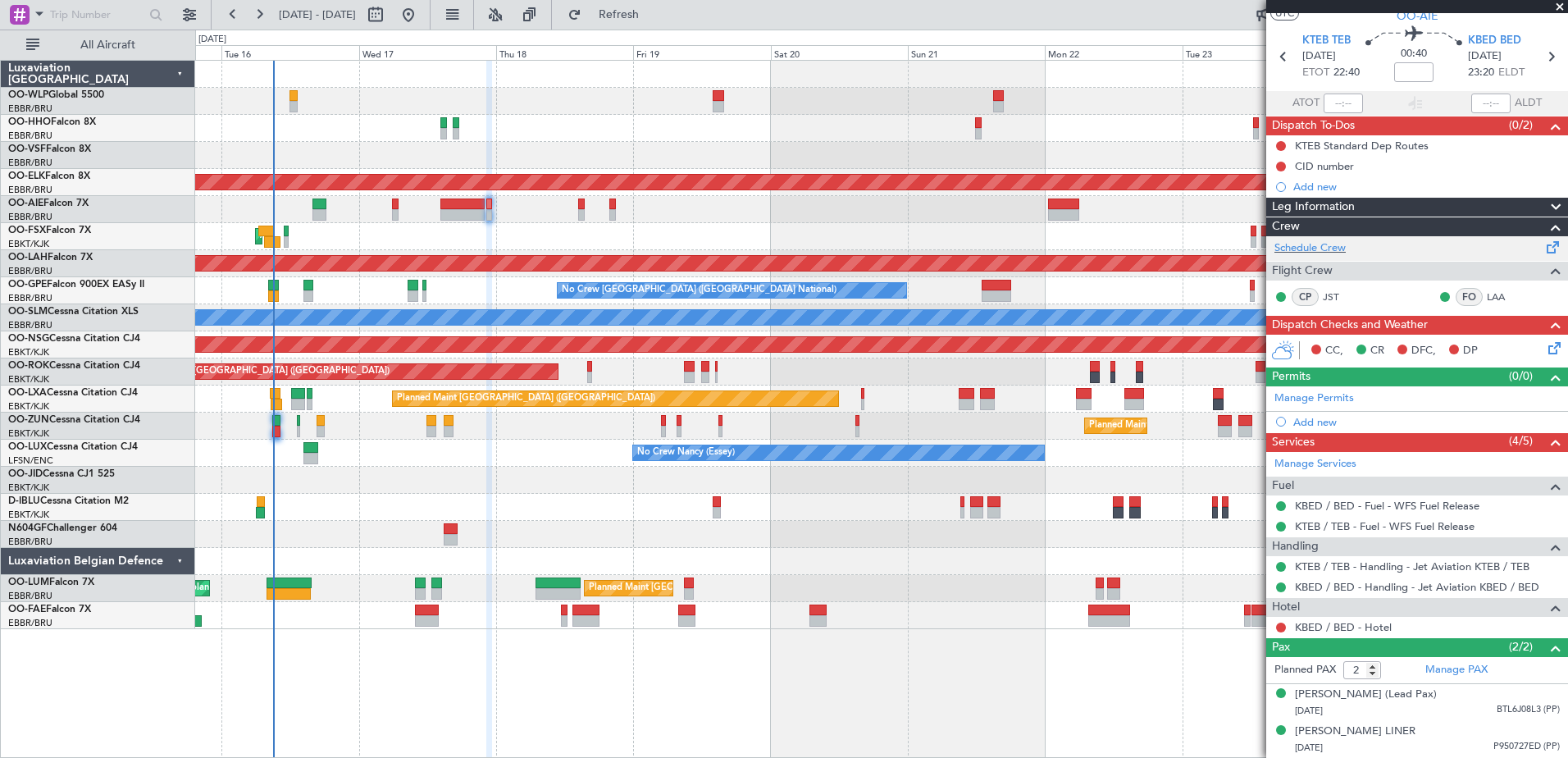
scroll to position [0, 0]
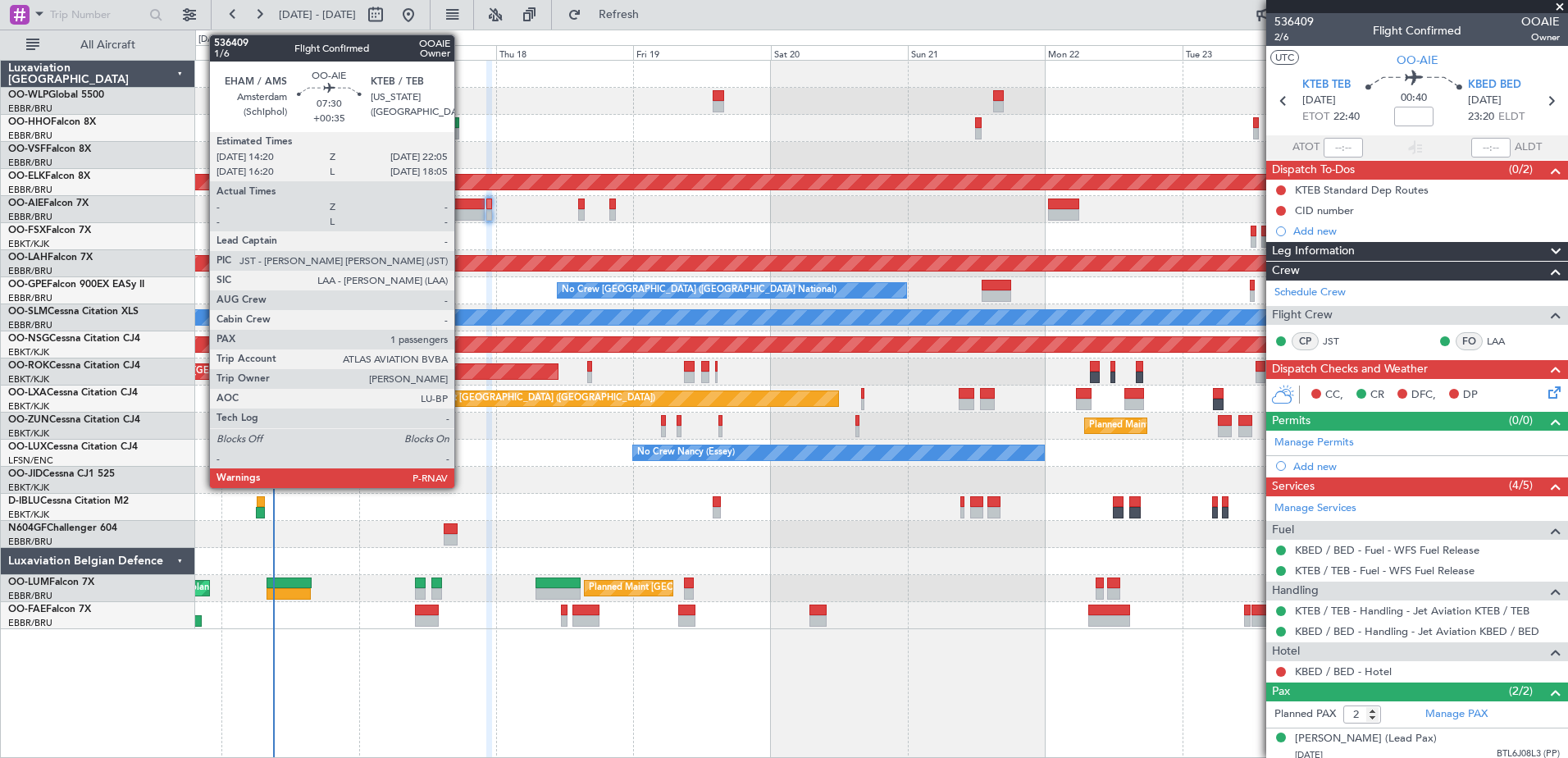
click at [462, 215] on div at bounding box center [463, 215] width 45 height 12
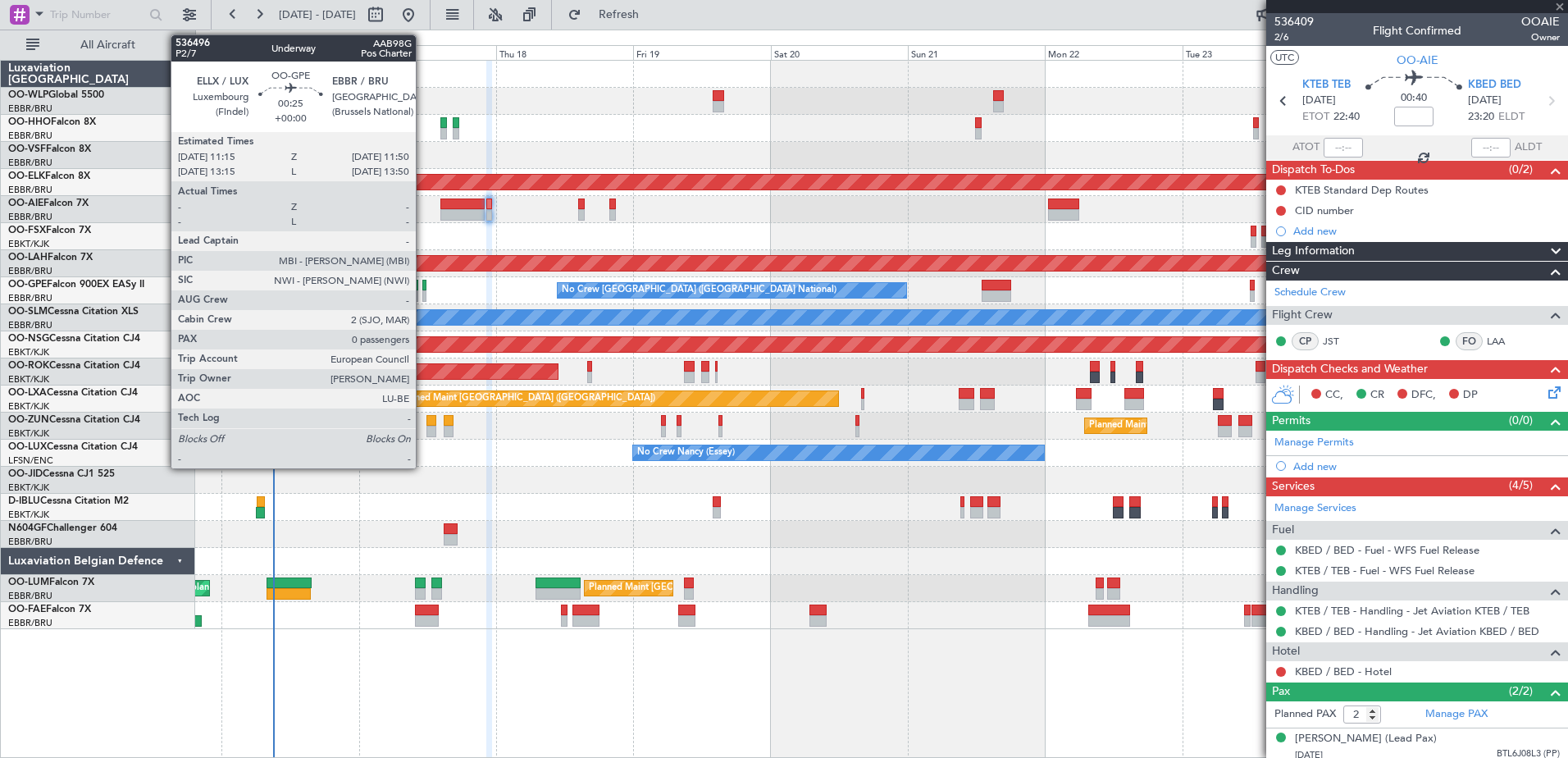
type input "+00:35"
type input "1"
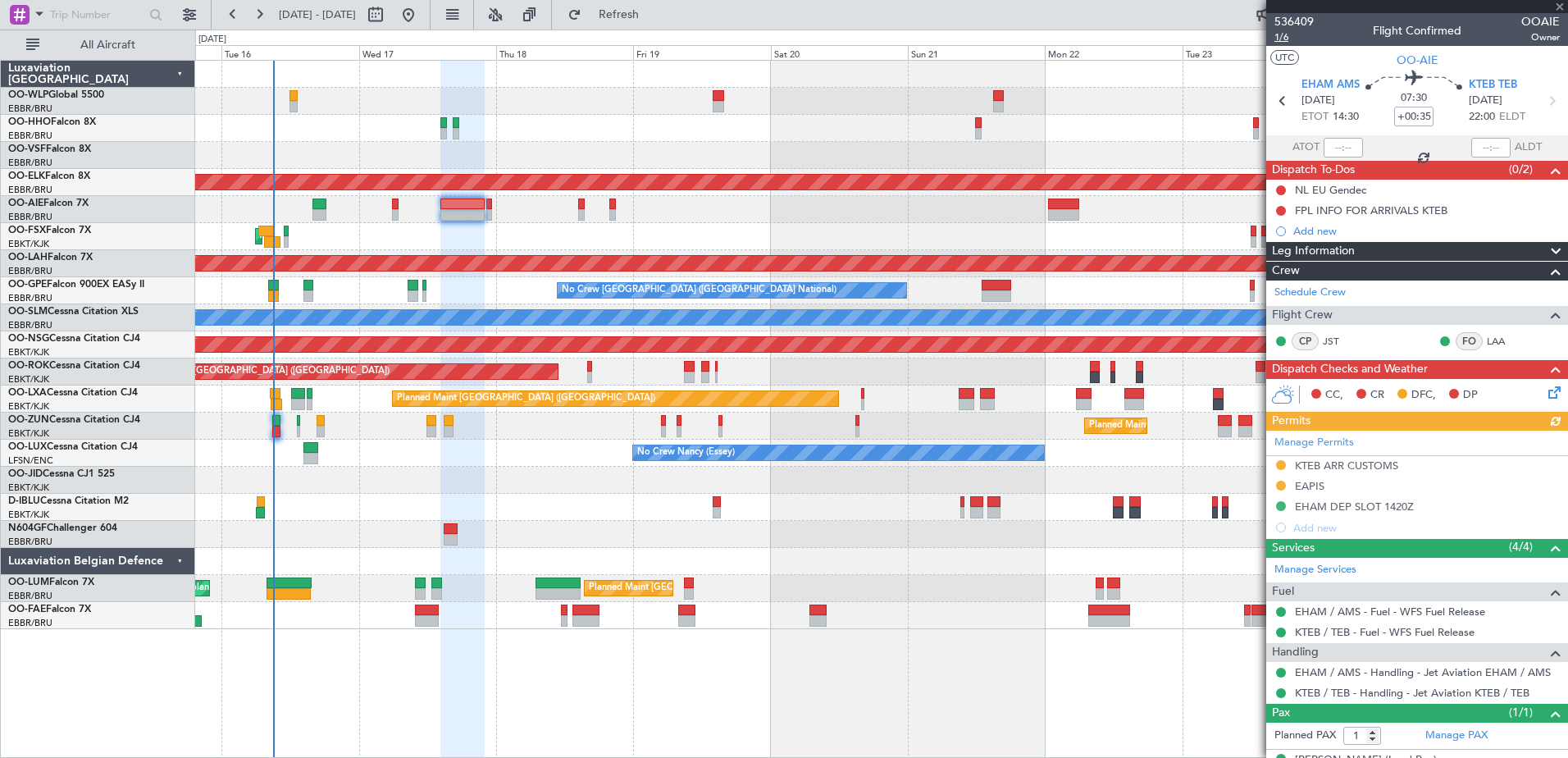
click at [1283, 37] on span "1/6" at bounding box center [1294, 37] width 39 height 14
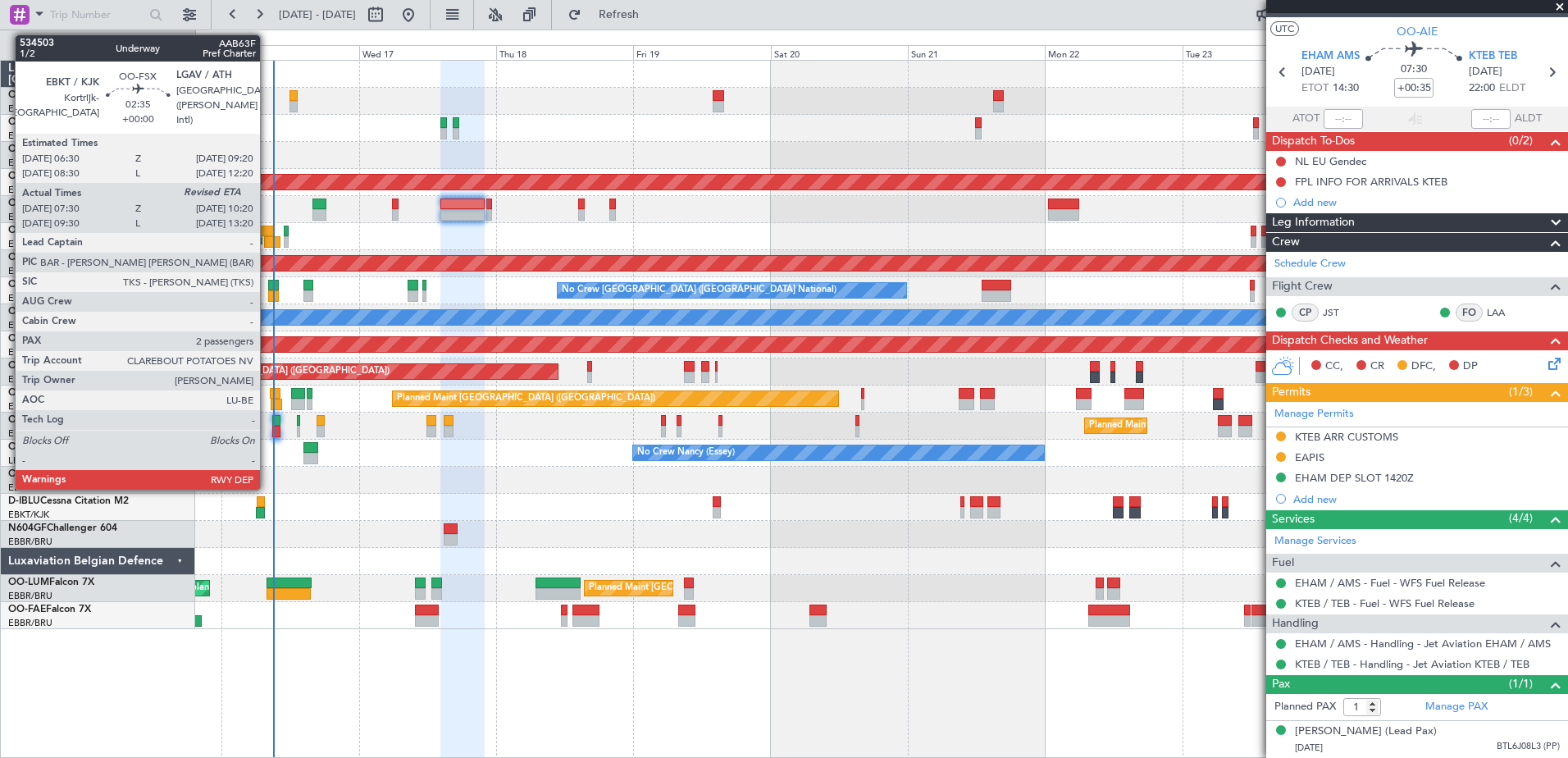
click at [267, 240] on div at bounding box center [273, 241] width 16 height 12
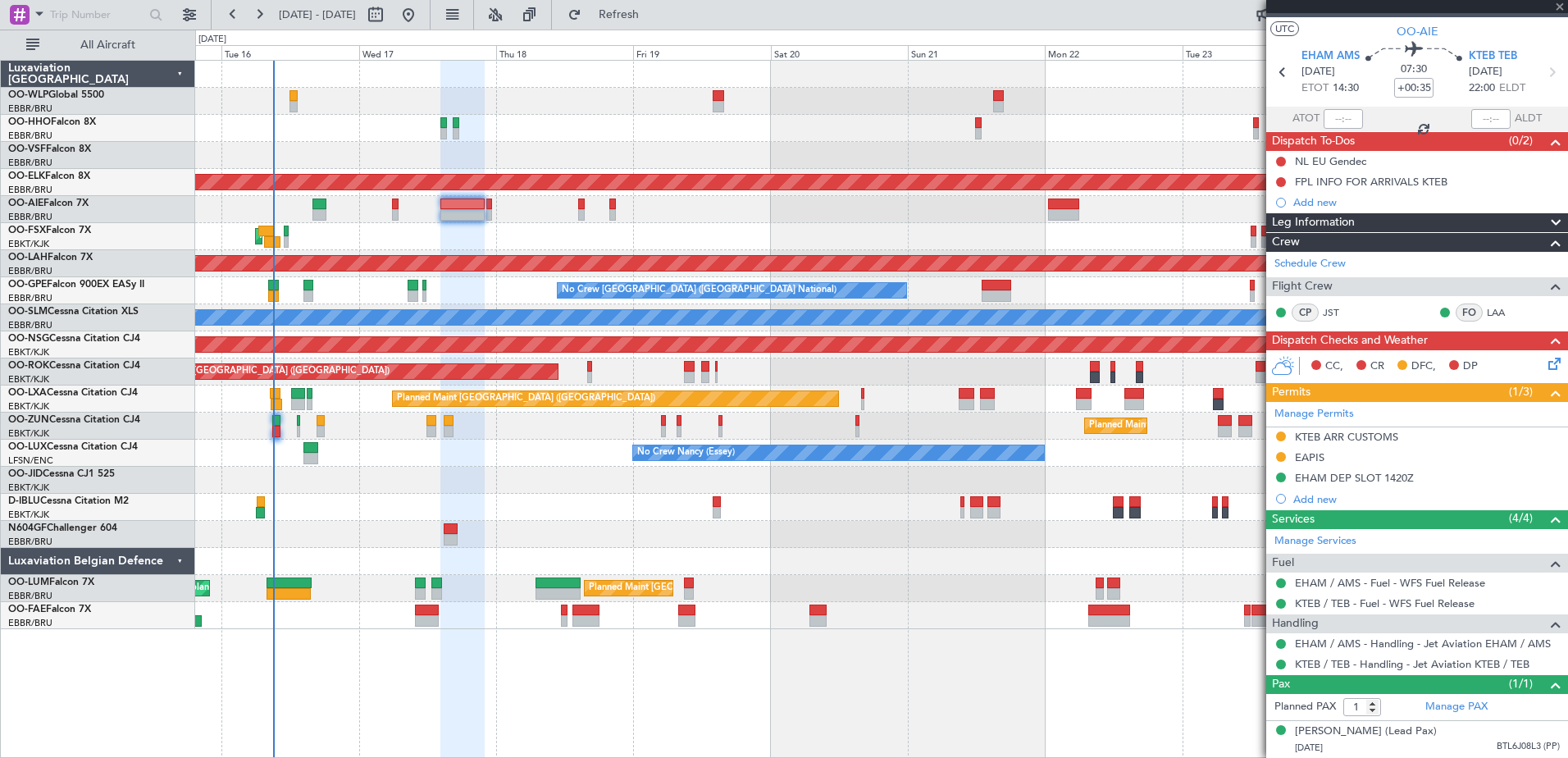
type input "07:40"
type input "2"
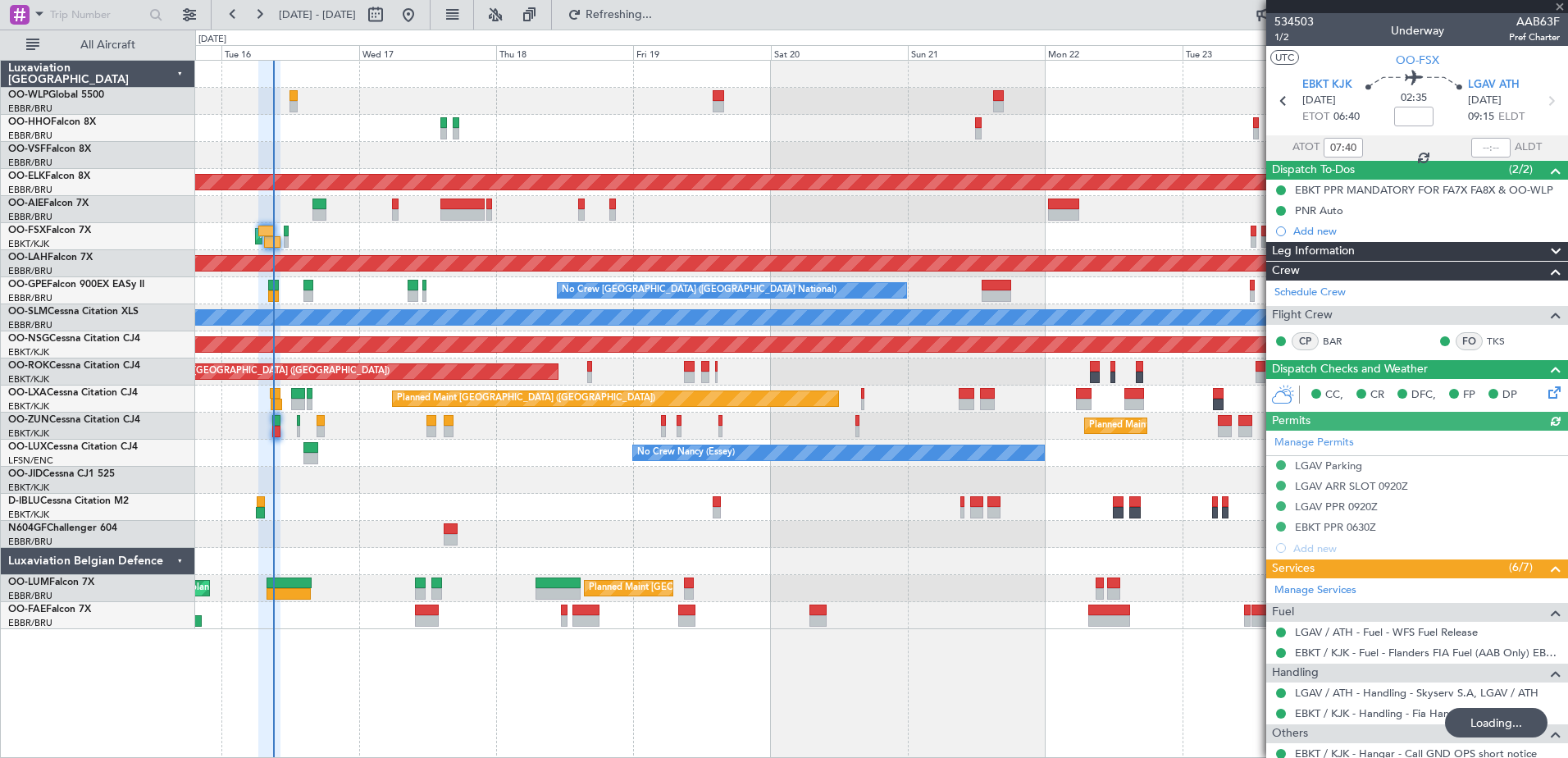
scroll to position [166, 0]
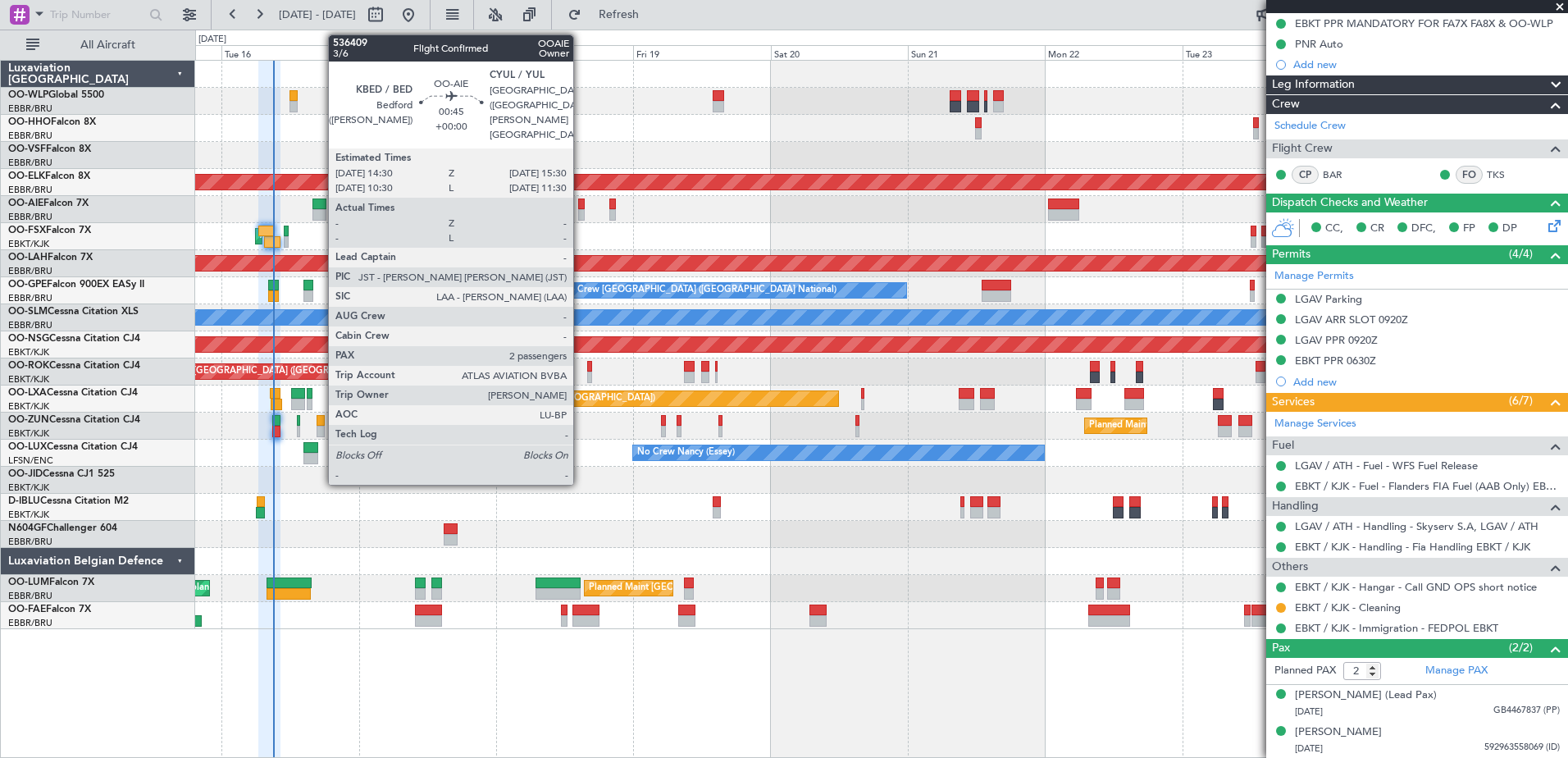
click at [581, 214] on div at bounding box center [581, 215] width 5 height 12
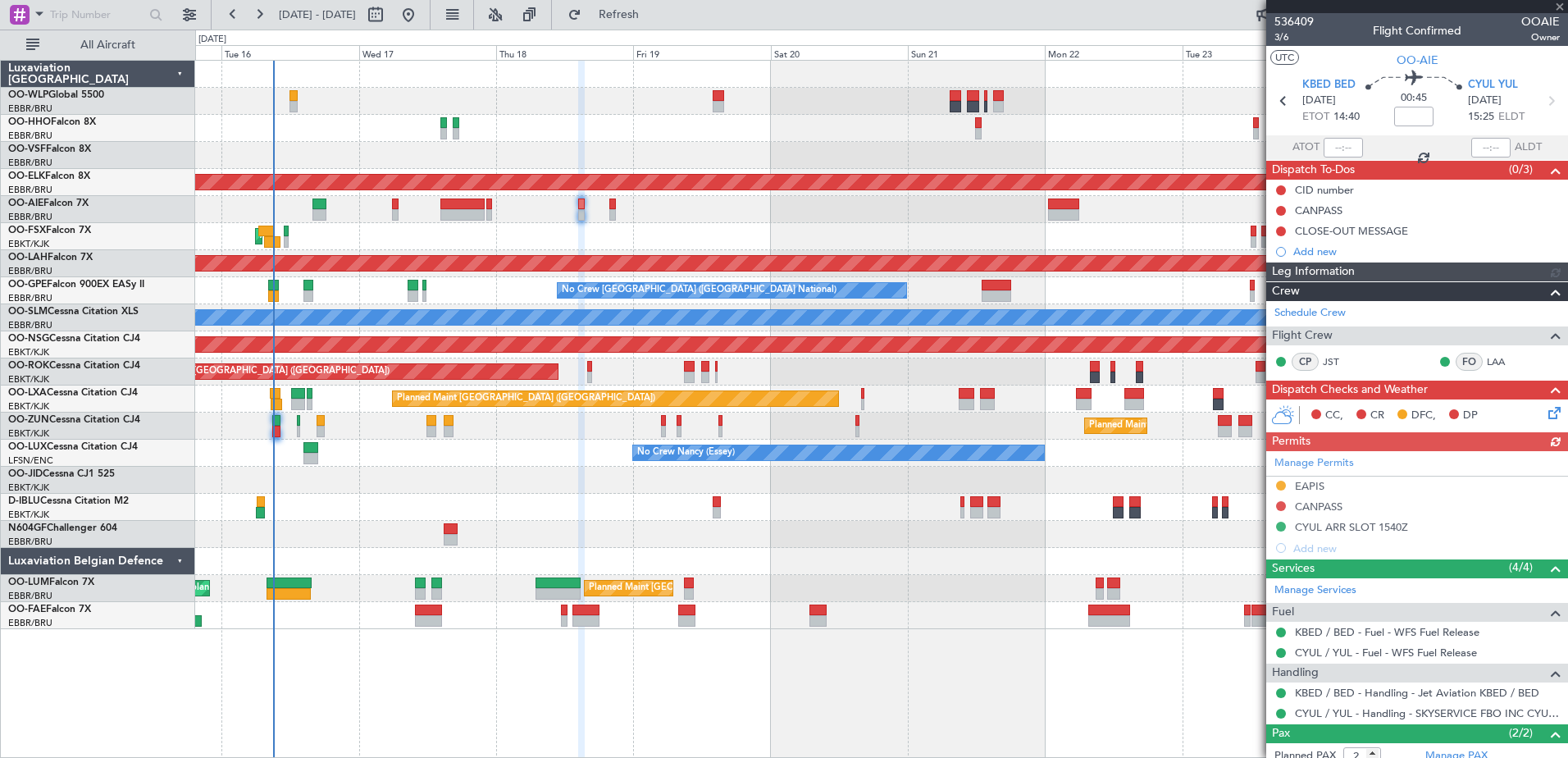
scroll to position [101, 0]
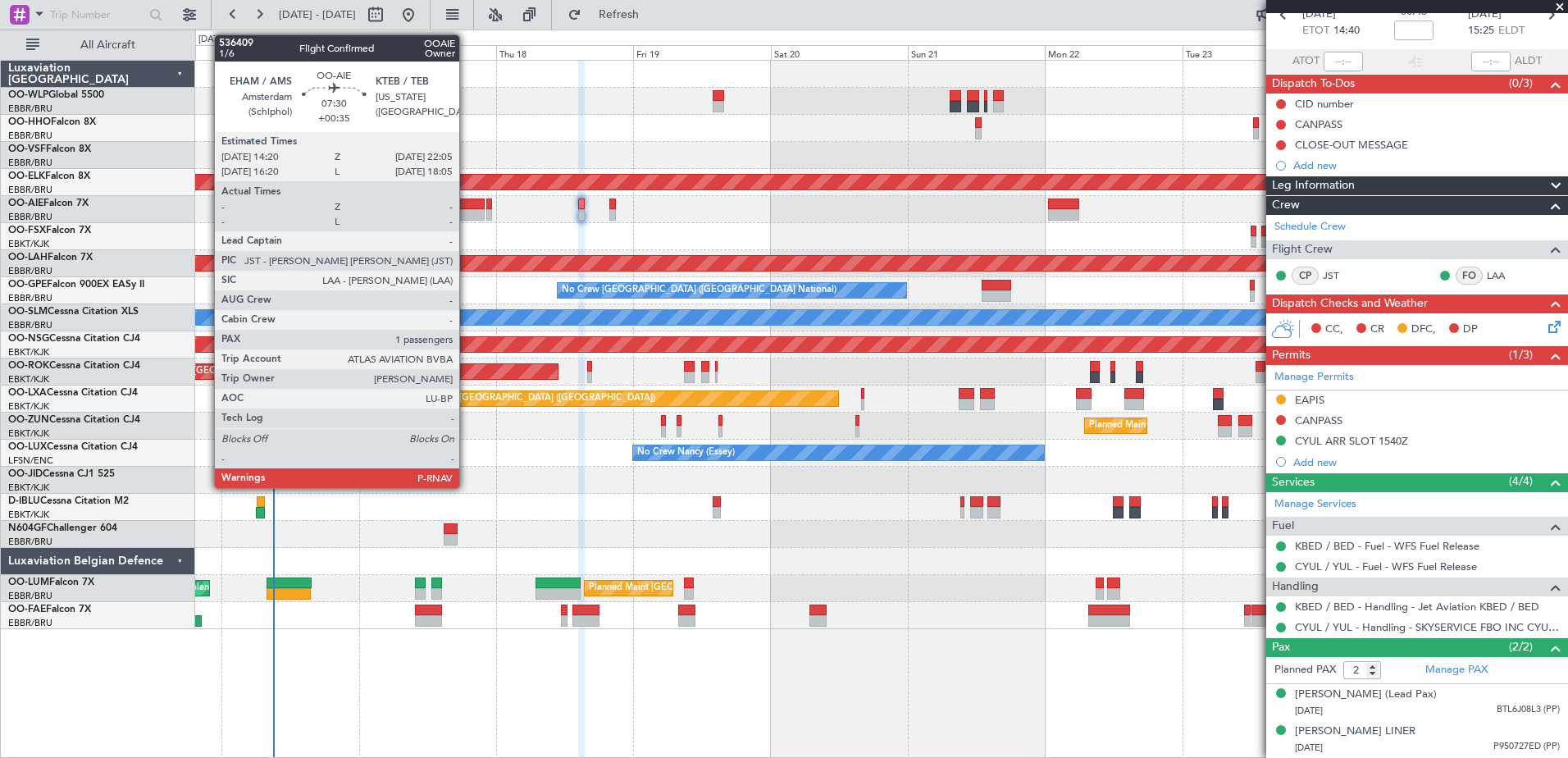
click at [467, 217] on div at bounding box center [463, 215] width 45 height 12
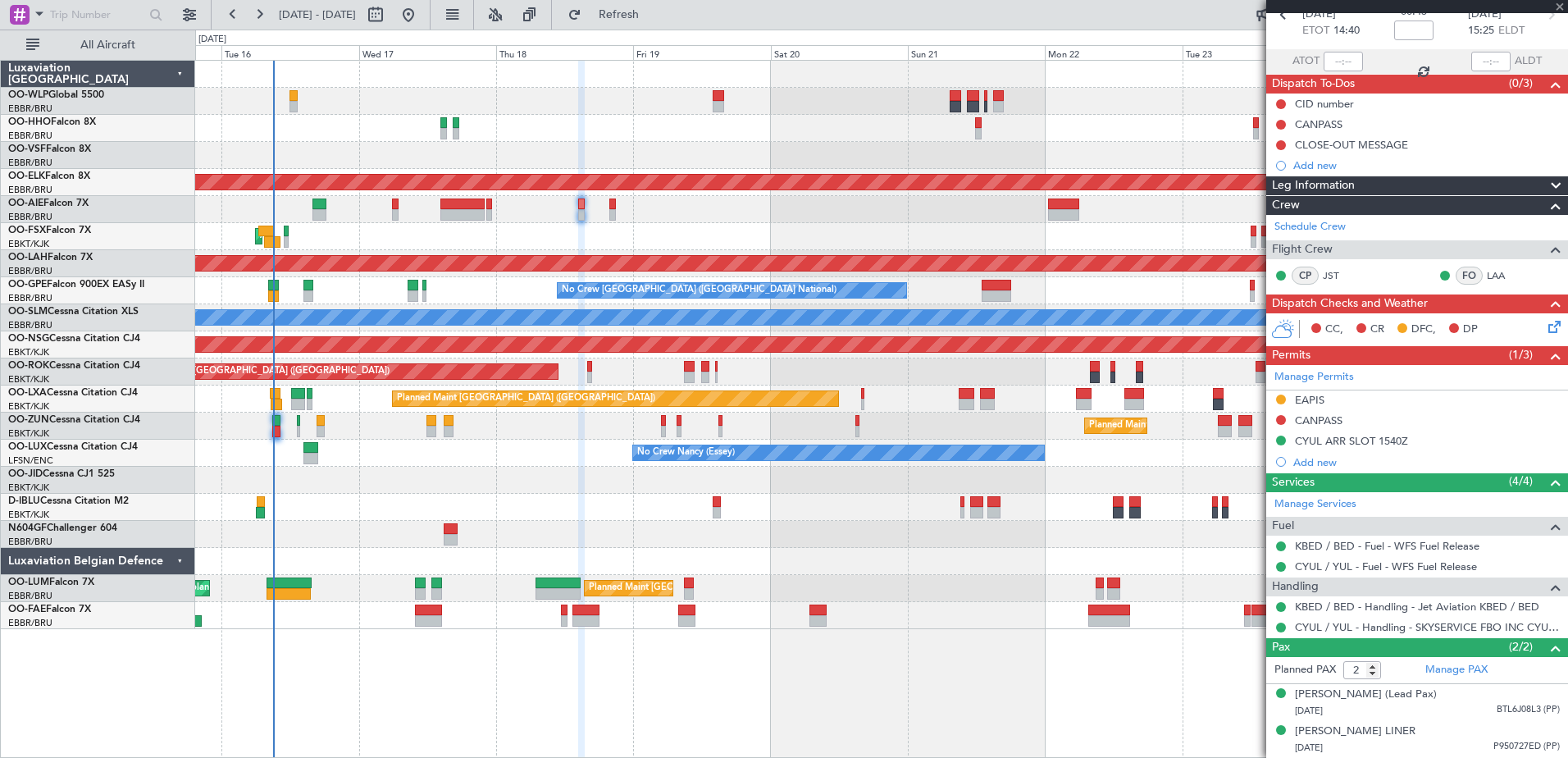
type input "+00:35"
type input "1"
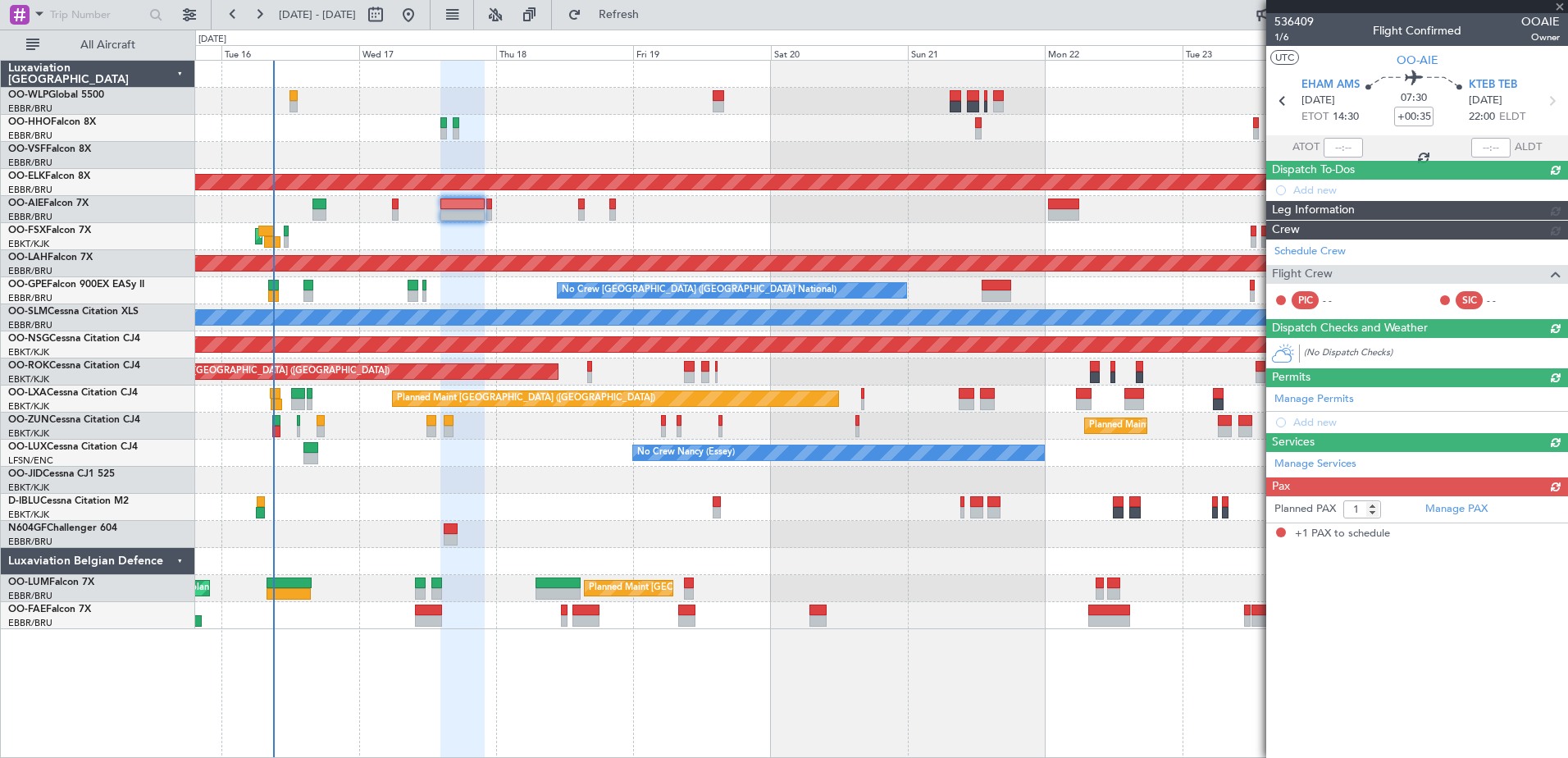
scroll to position [0, 0]
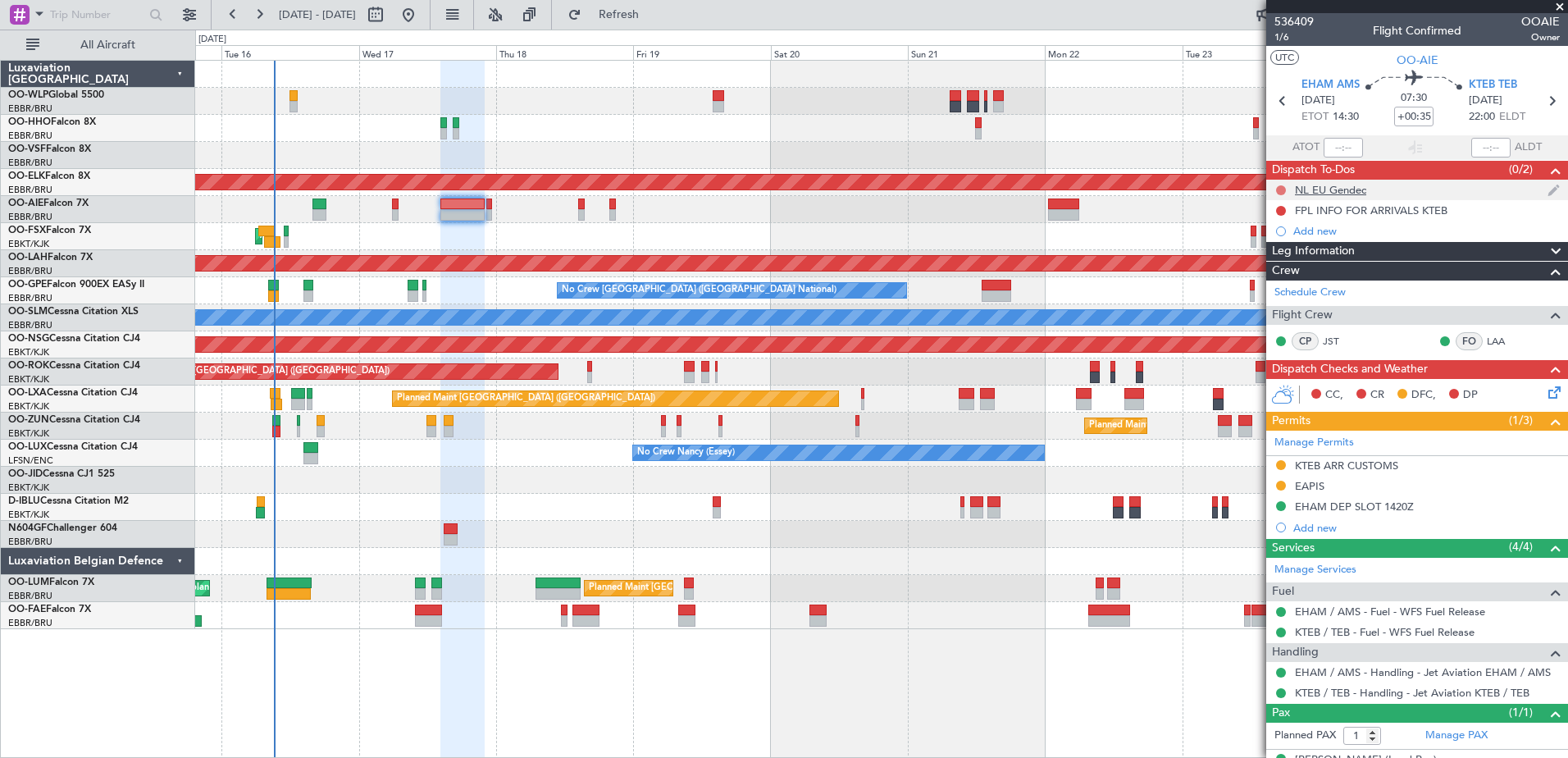
click at [1279, 188] on button at bounding box center [1281, 190] width 10 height 10
click at [1279, 263] on span "Completed" at bounding box center [1288, 262] width 54 height 16
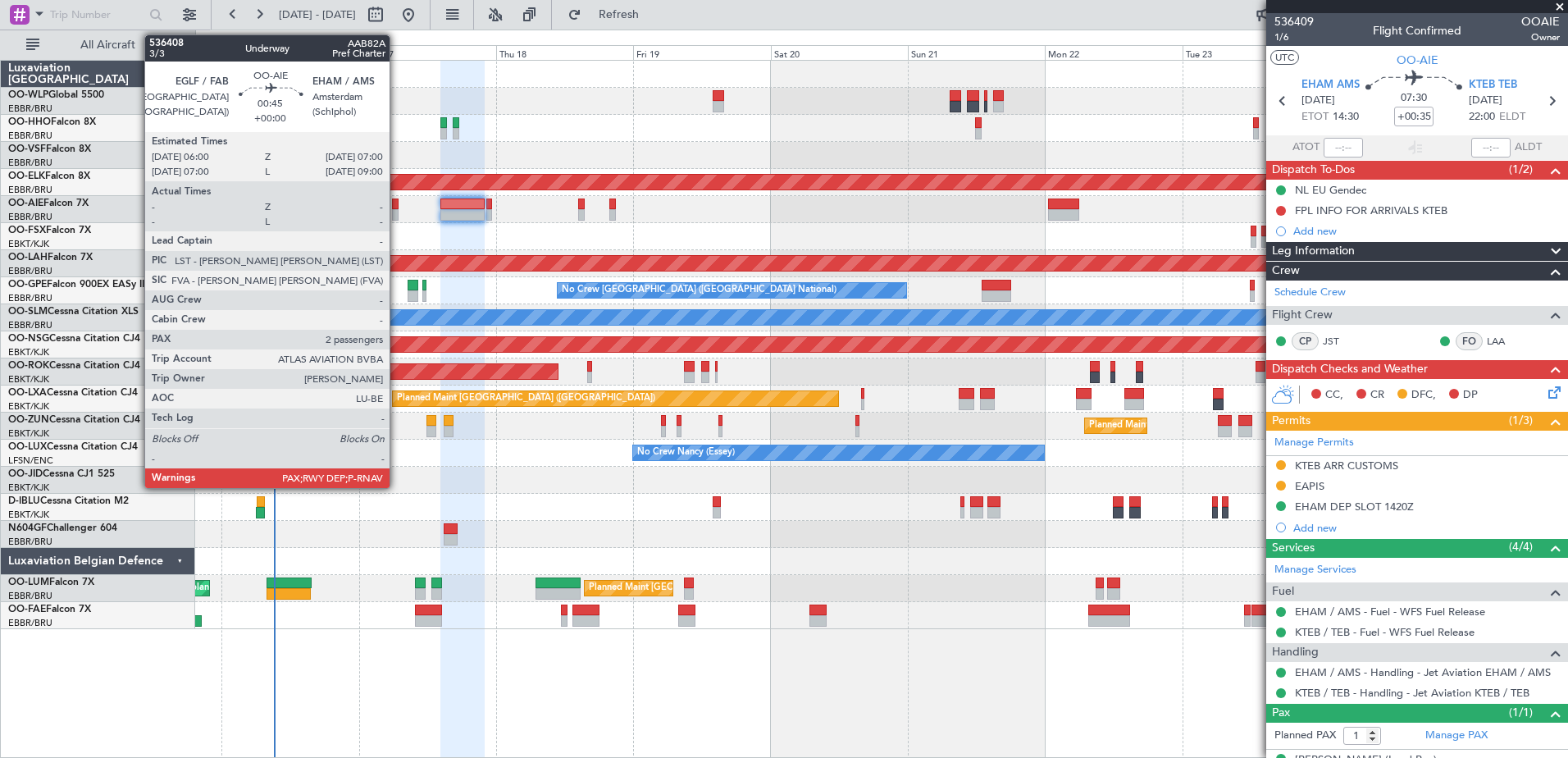
click at [397, 210] on div at bounding box center [395, 215] width 5 height 12
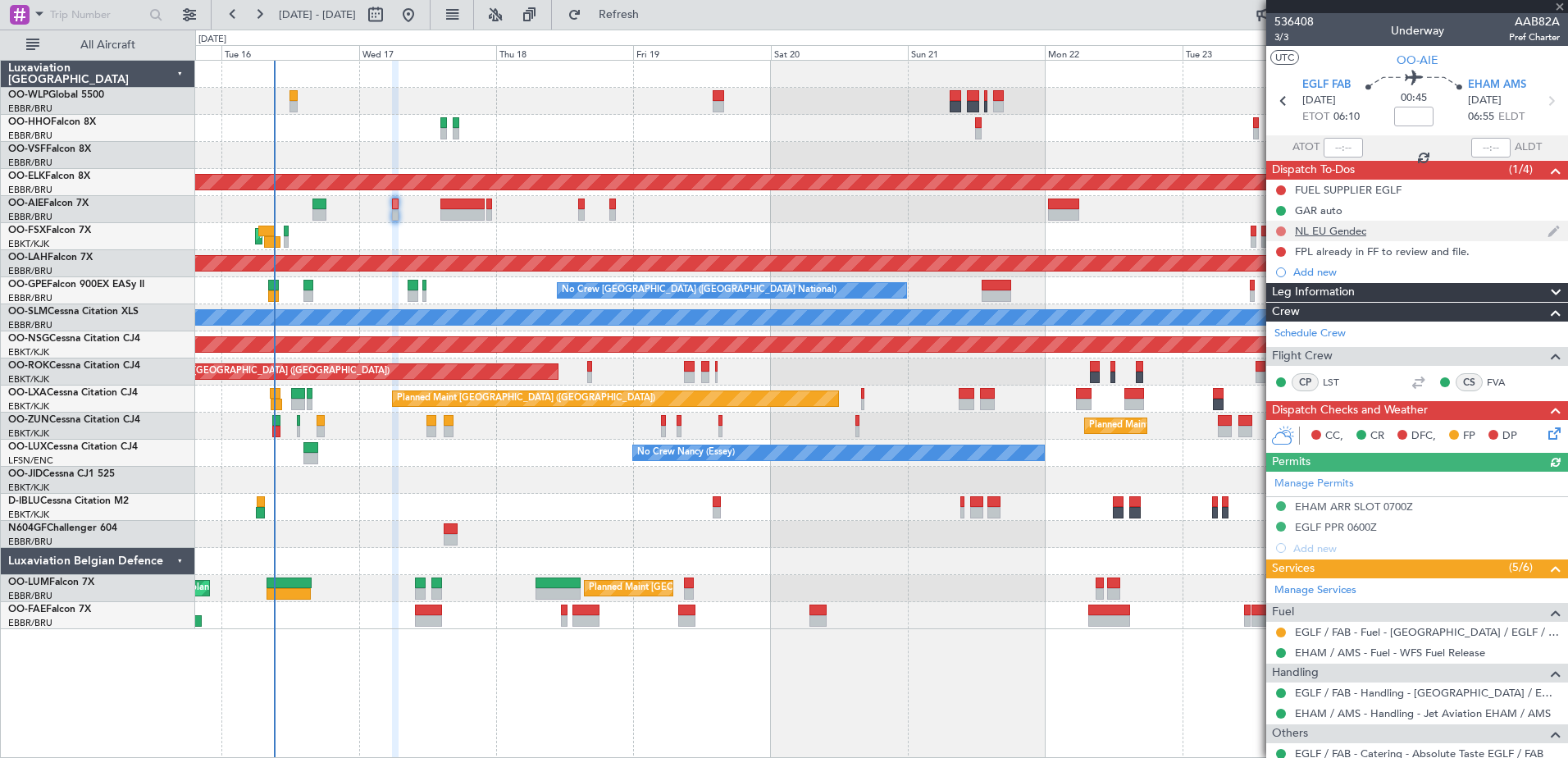
click at [1278, 230] on button at bounding box center [1281, 230] width 10 height 10
click at [1262, 302] on span "Completed" at bounding box center [1288, 304] width 54 height 16
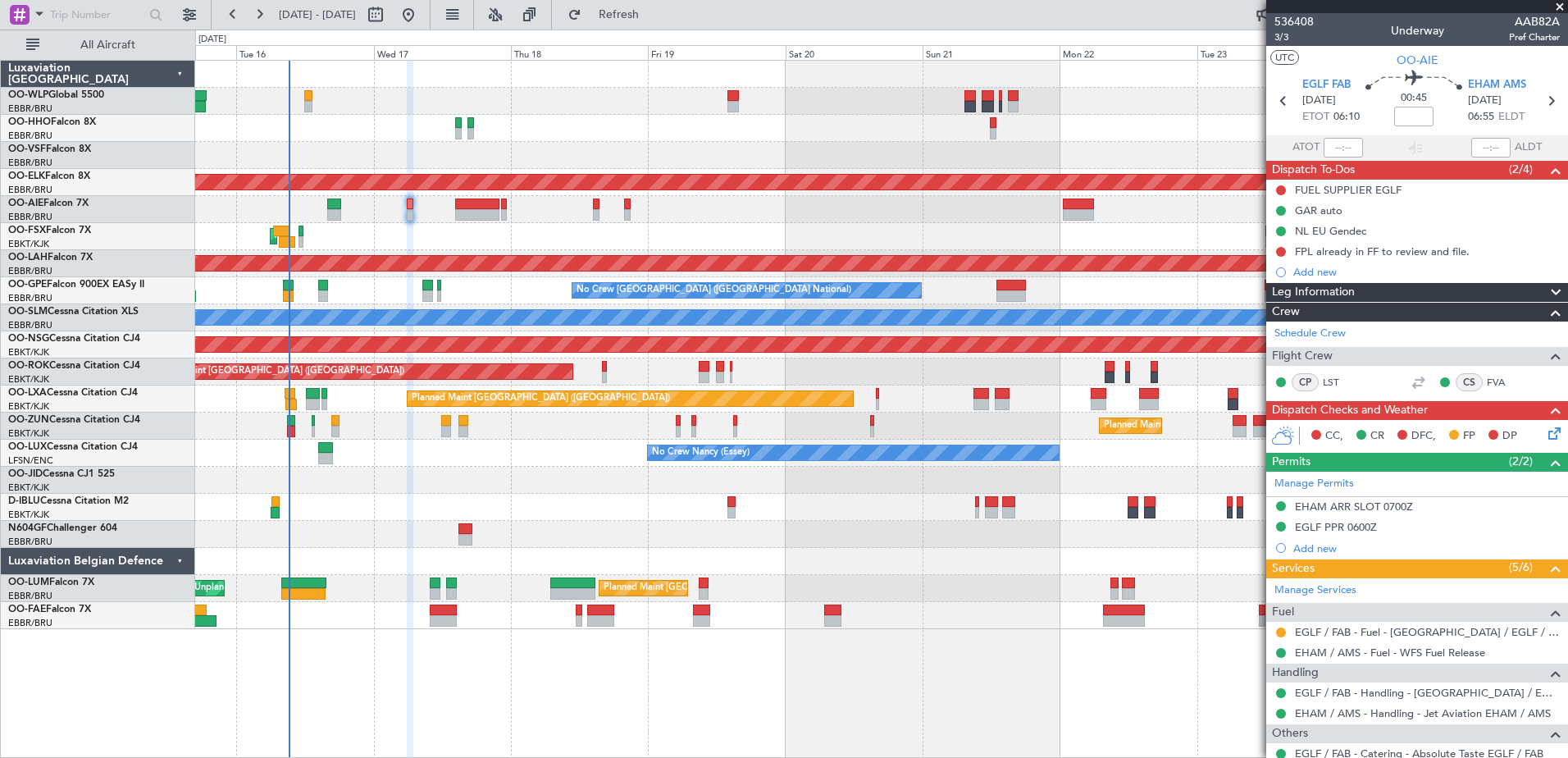
click at [364, 284] on div "No Crew [GEOGRAPHIC_DATA] ([GEOGRAPHIC_DATA] National) No Crew [GEOGRAPHIC_DATA…" at bounding box center [881, 291] width 1372 height 27
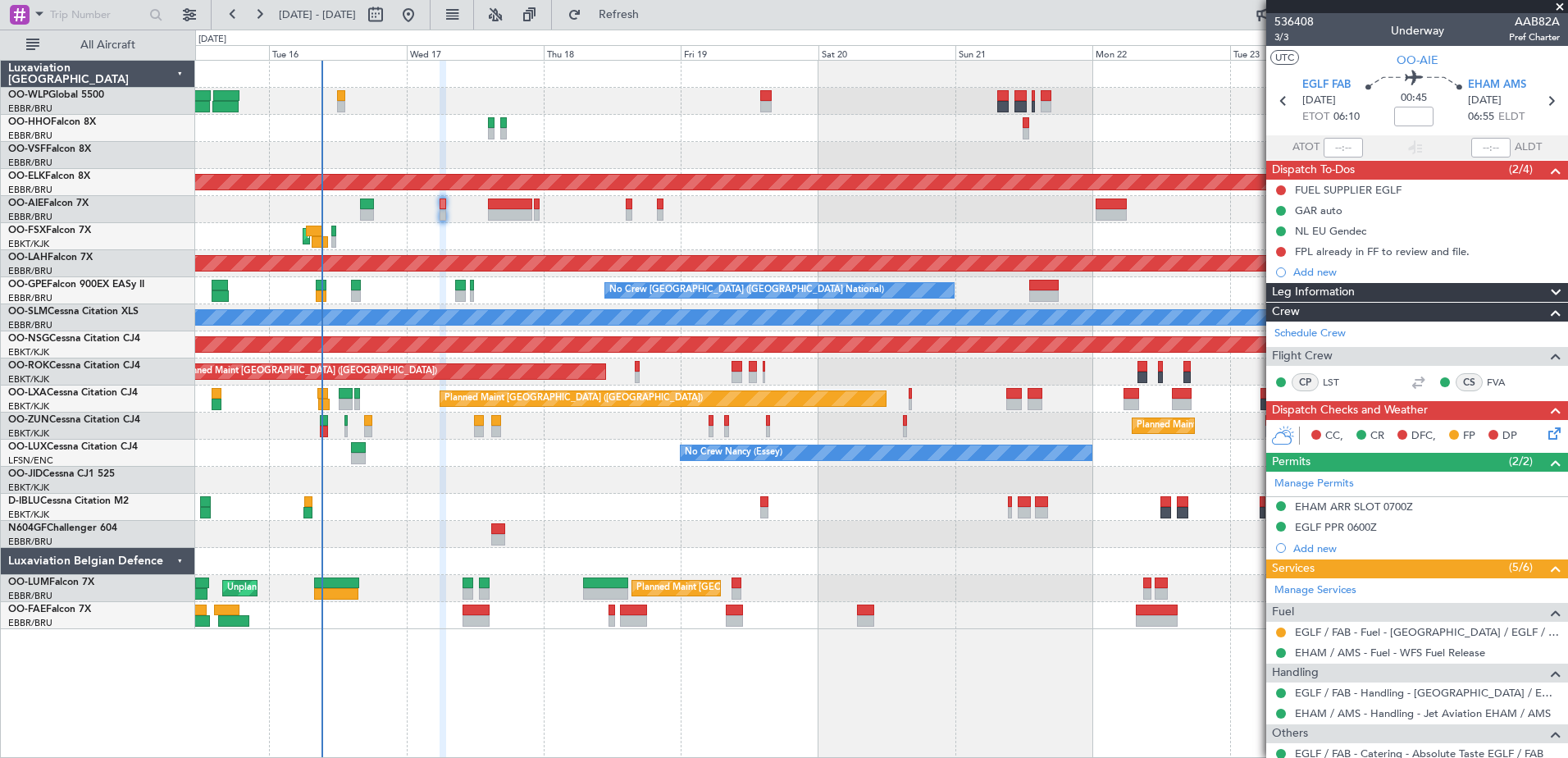
click at [393, 508] on div "A/C Unavailable [GEOGRAPHIC_DATA] ([GEOGRAPHIC_DATA] National) A/C Unavailable …" at bounding box center [881, 507] width 1372 height 27
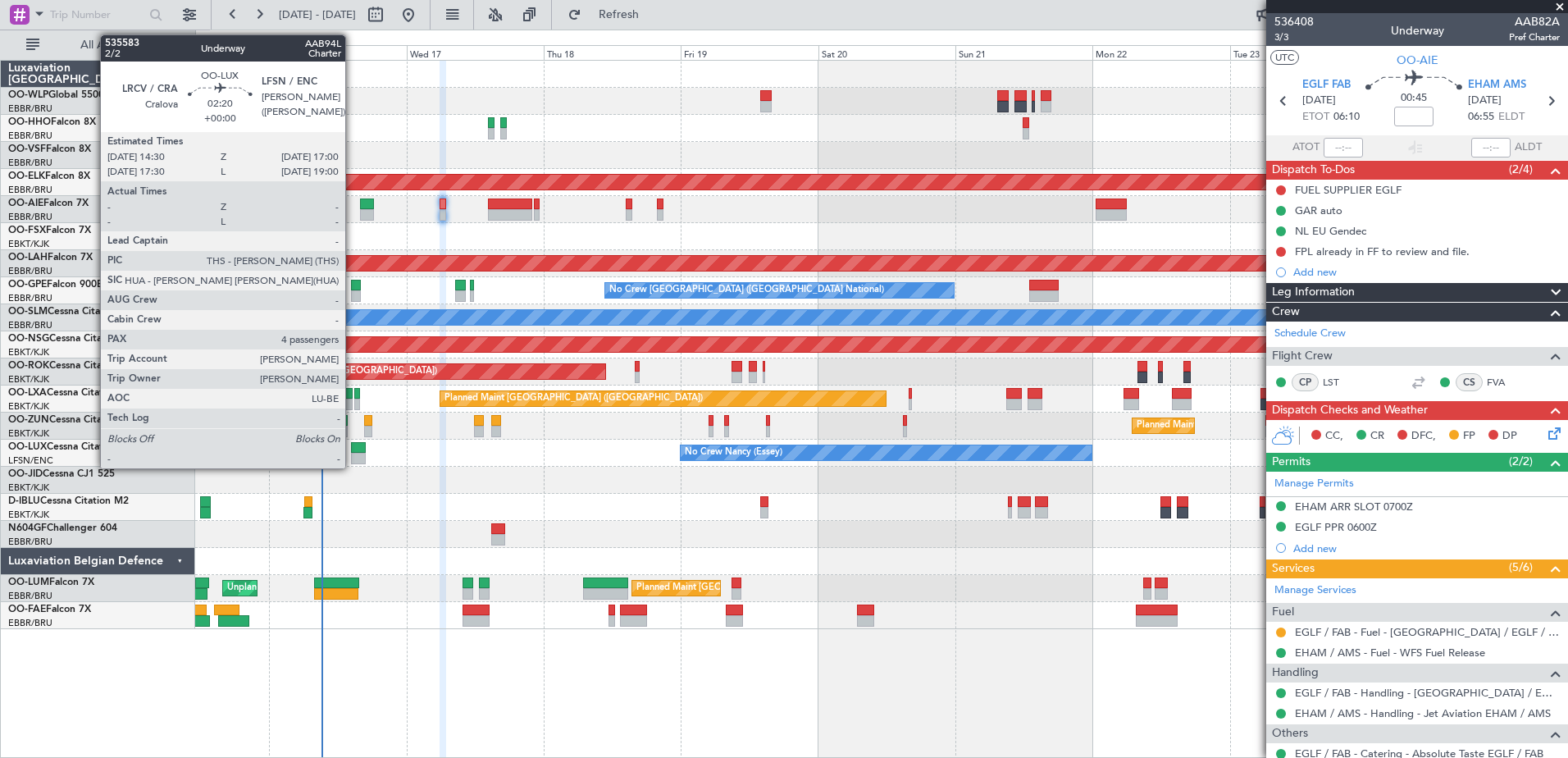
click at [353, 454] on div at bounding box center [359, 458] width 15 height 12
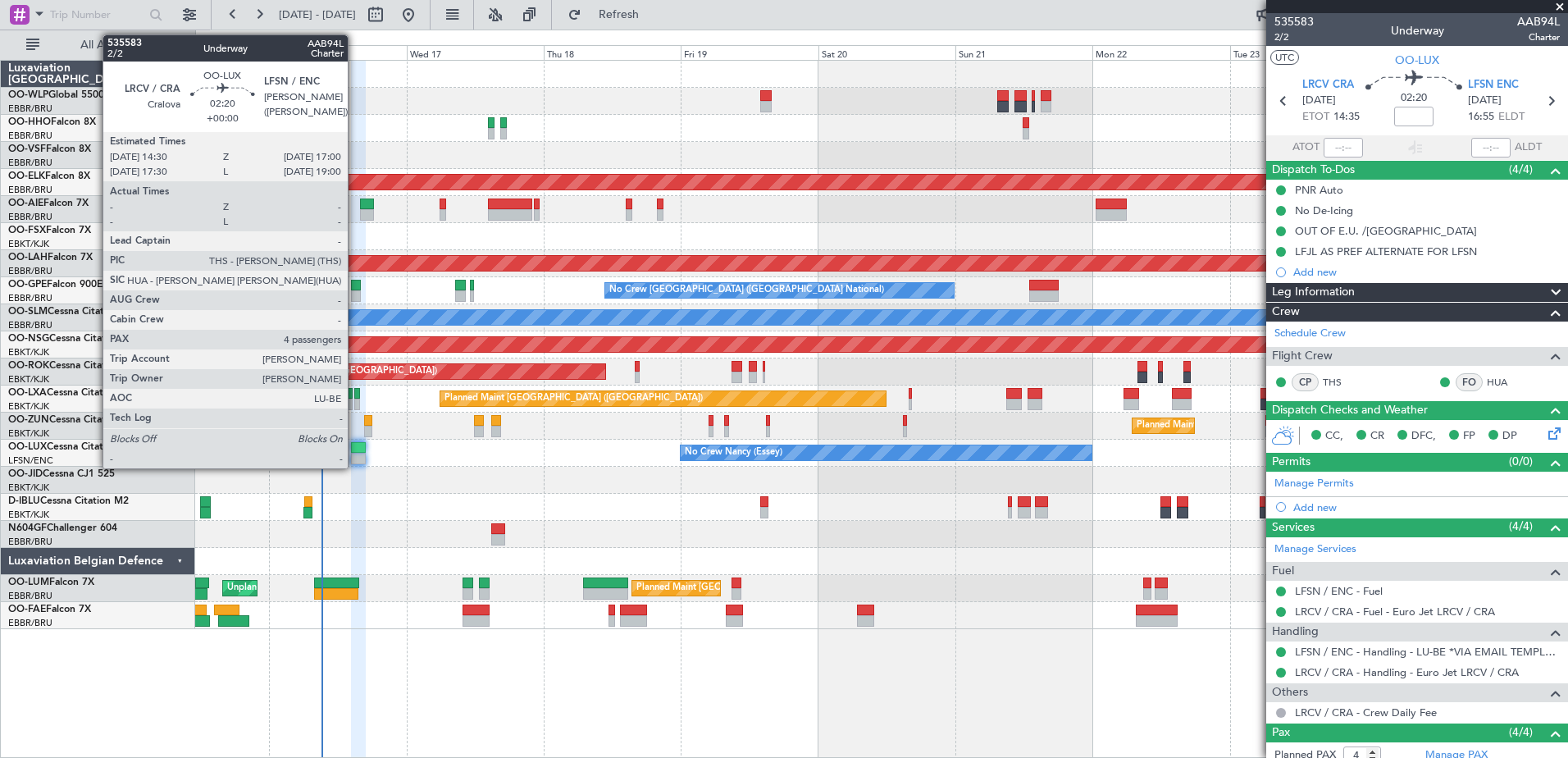
click at [355, 449] on div at bounding box center [359, 447] width 15 height 12
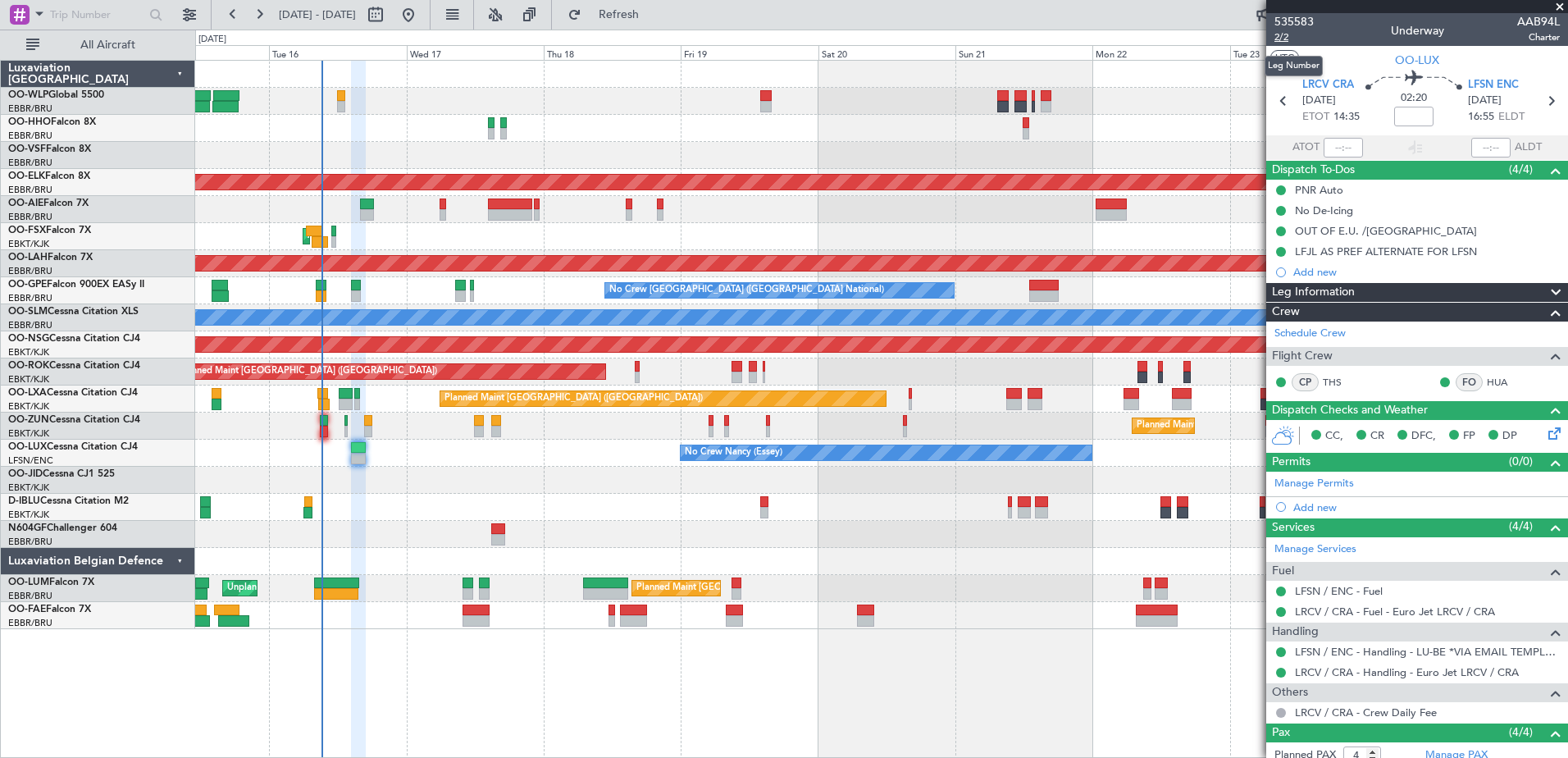
click at [1280, 36] on span "2/2" at bounding box center [1294, 37] width 39 height 14
click at [659, 23] on button "Refresh" at bounding box center [609, 15] width 99 height 27
click at [654, 19] on span "Refresh" at bounding box center [618, 15] width 69 height 12
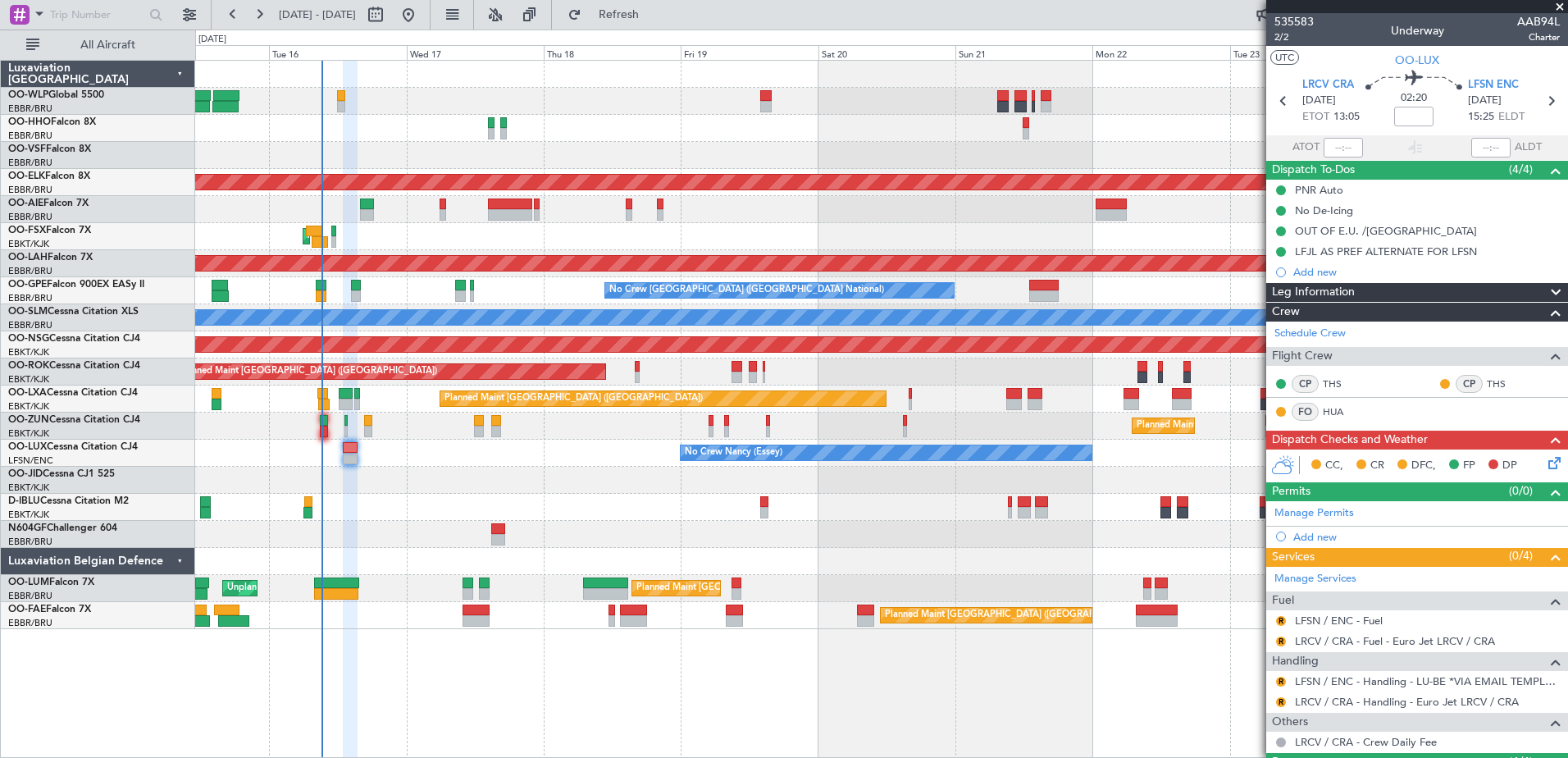
click at [1545, 464] on icon at bounding box center [1552, 460] width 13 height 13
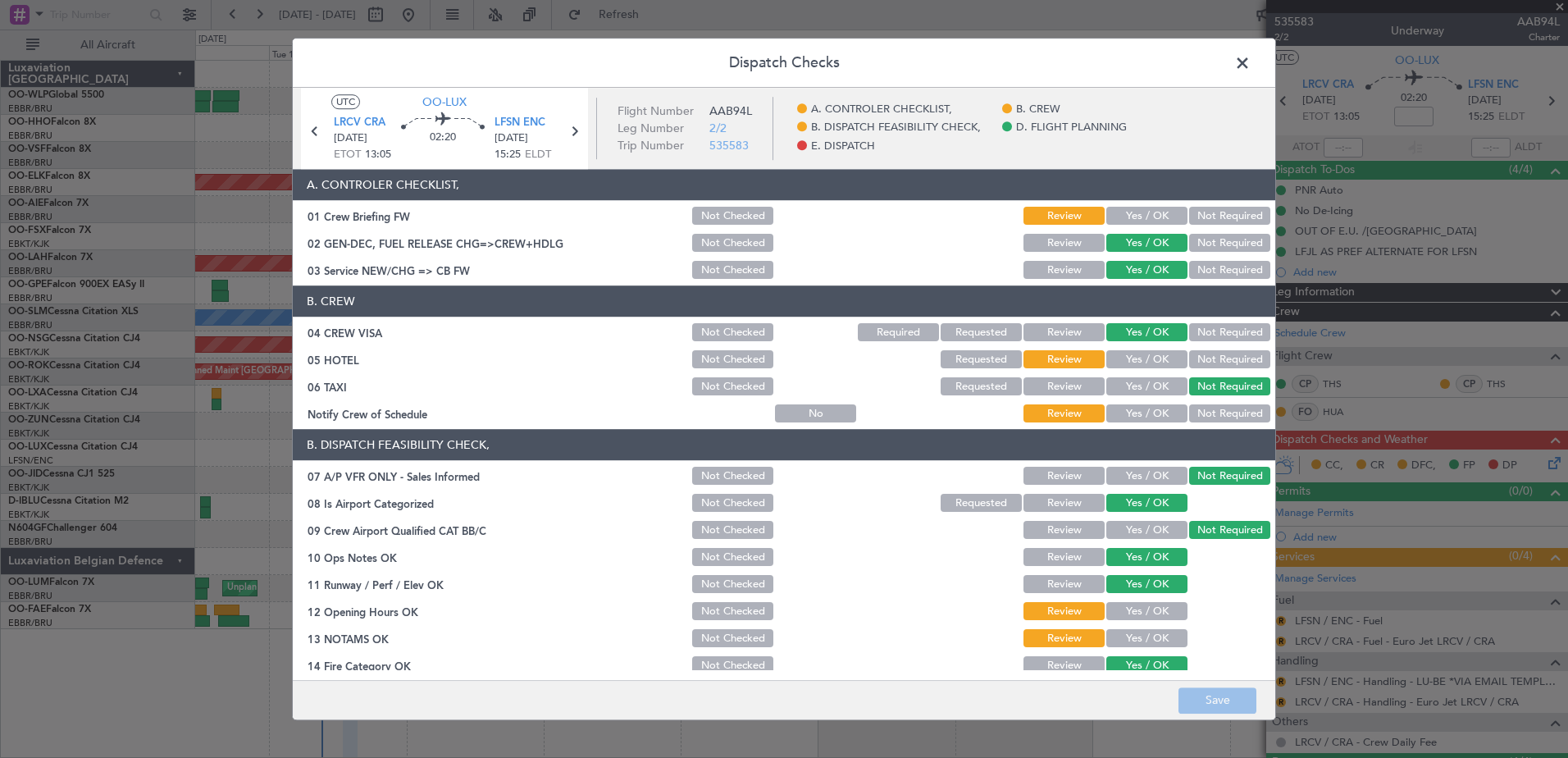
scroll to position [326, 0]
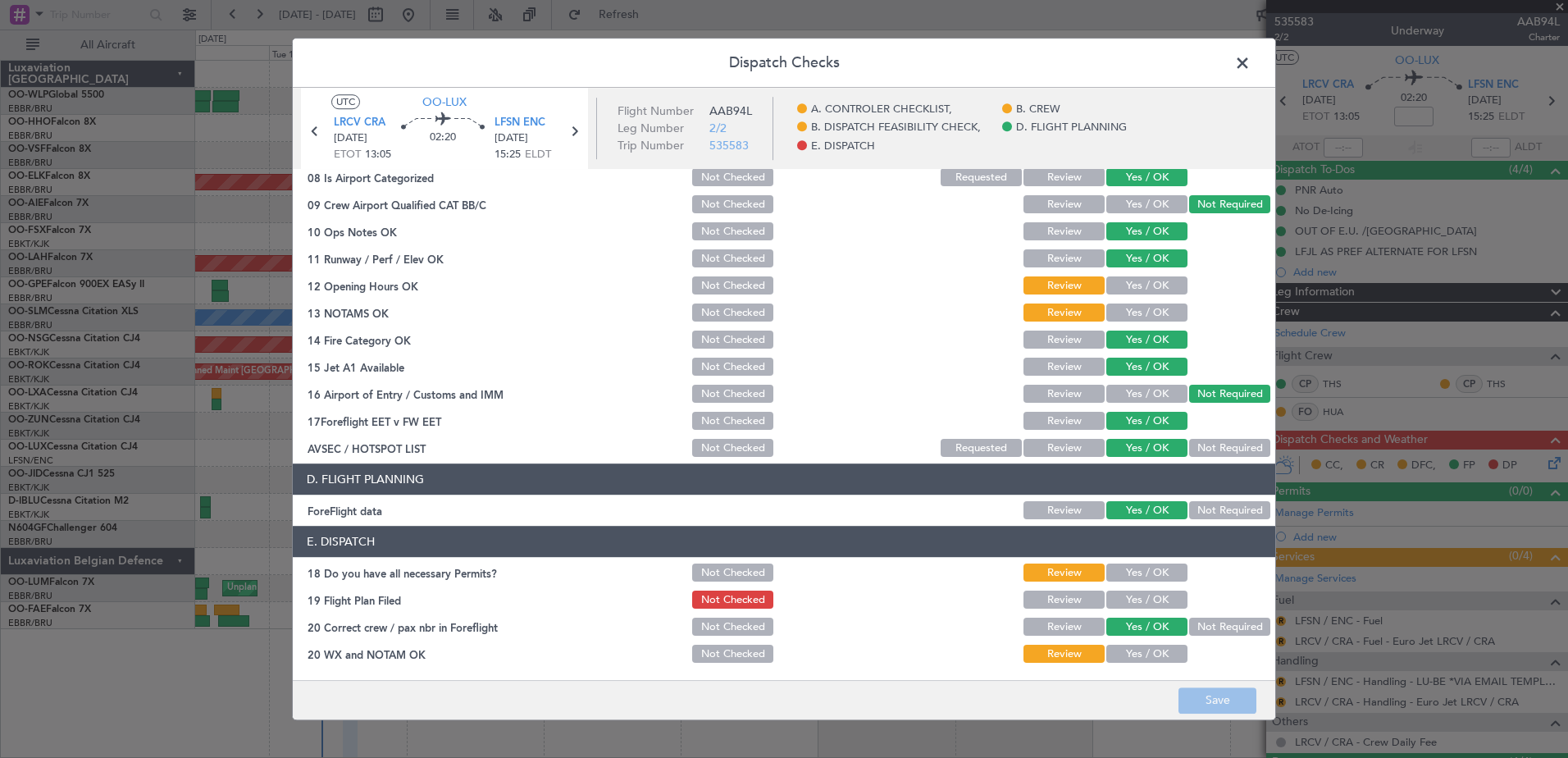
click at [1147, 567] on button "Yes / OK" at bounding box center [1147, 573] width 81 height 18
click at [1148, 589] on div "Yes / OK" at bounding box center [1145, 600] width 83 height 23
click at [1148, 598] on button "Yes / OK" at bounding box center [1147, 600] width 81 height 18
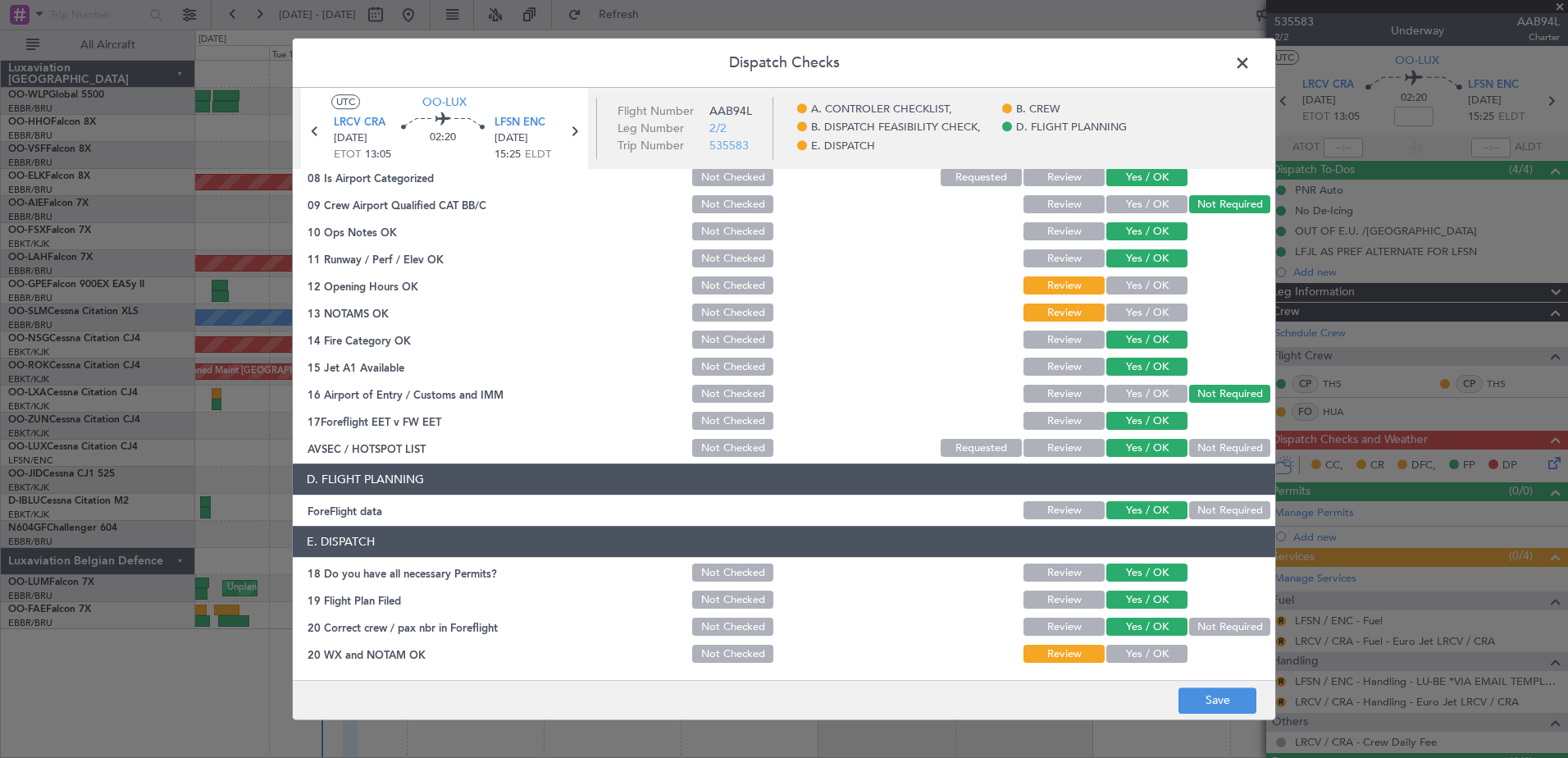
click at [1154, 662] on button "Yes / OK" at bounding box center [1147, 655] width 81 height 18
click at [1219, 699] on button "Save" at bounding box center [1218, 699] width 78 height 27
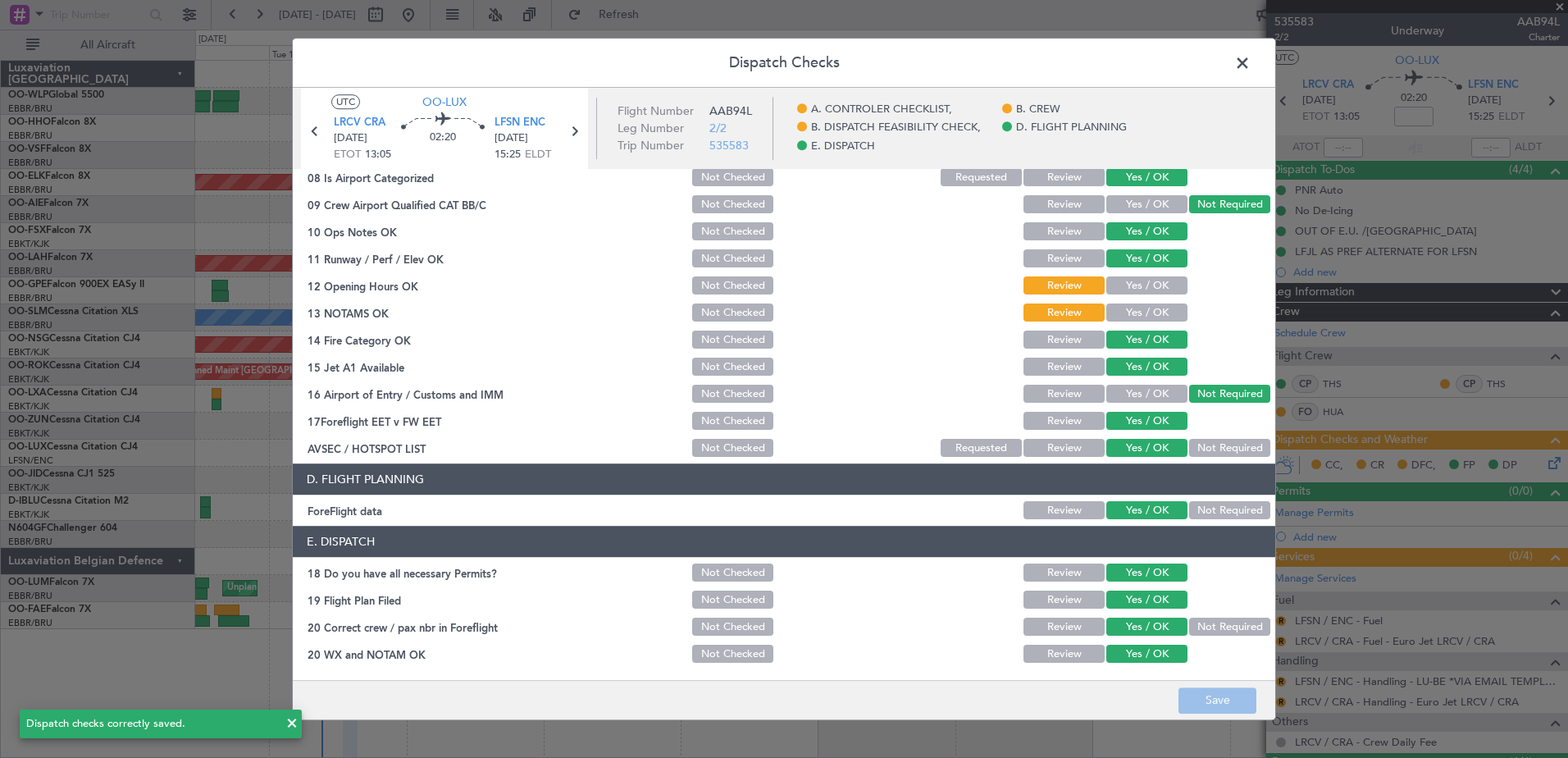
click at [1251, 59] on span at bounding box center [1251, 68] width 0 height 33
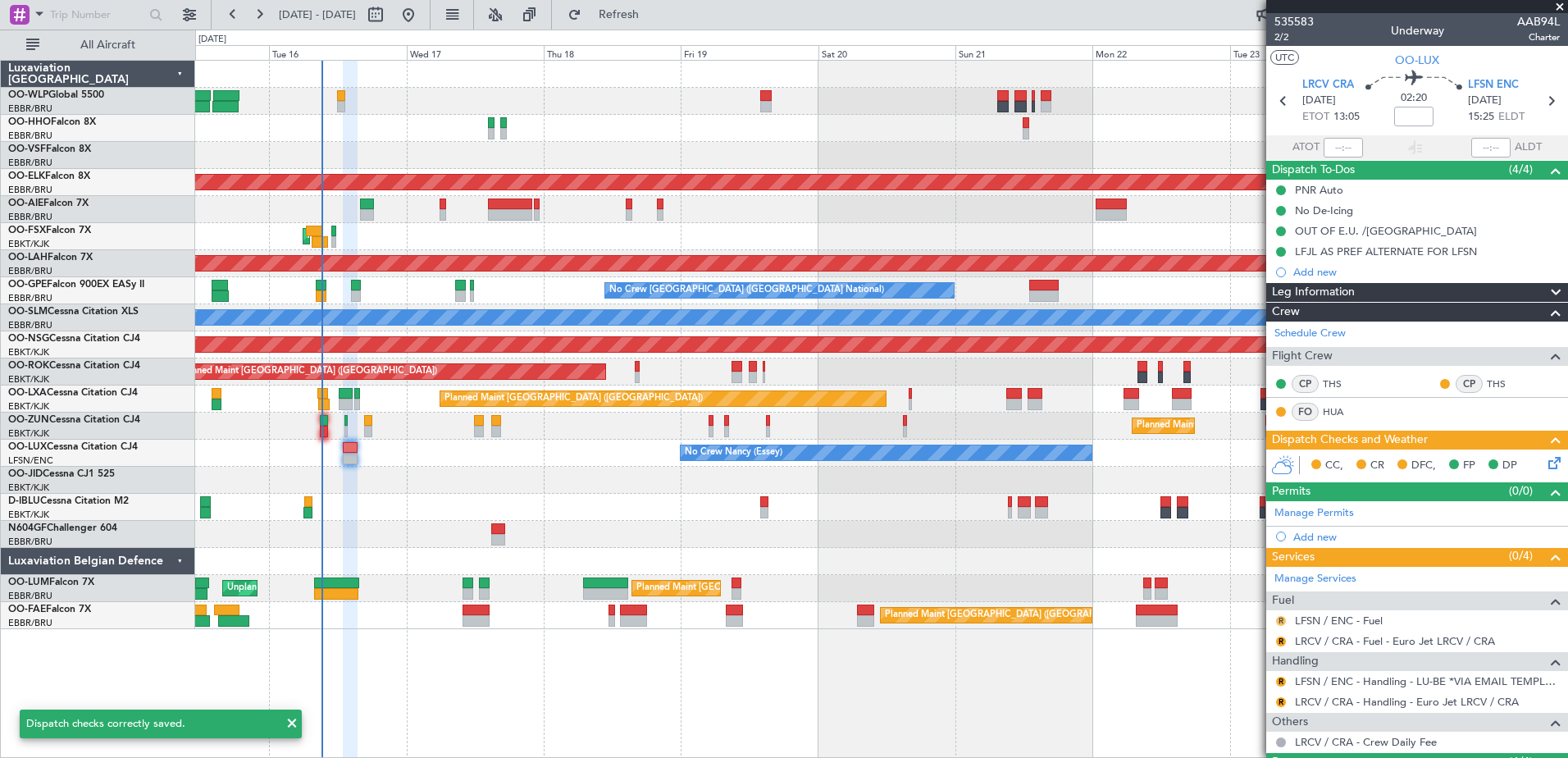
click at [1280, 621] on button "R" at bounding box center [1281, 620] width 10 height 10
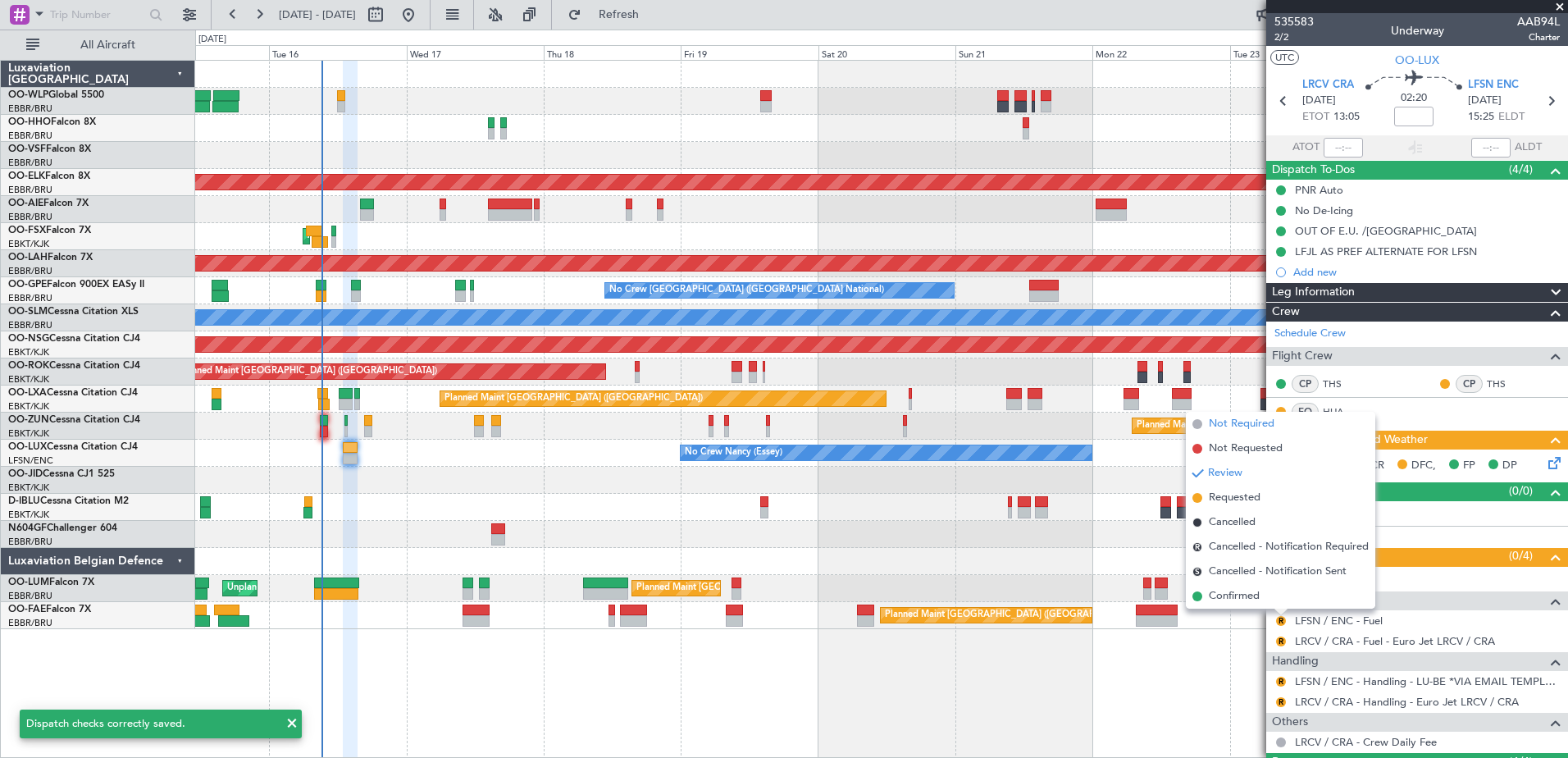
click at [1219, 426] on span "Not Required" at bounding box center [1242, 424] width 66 height 16
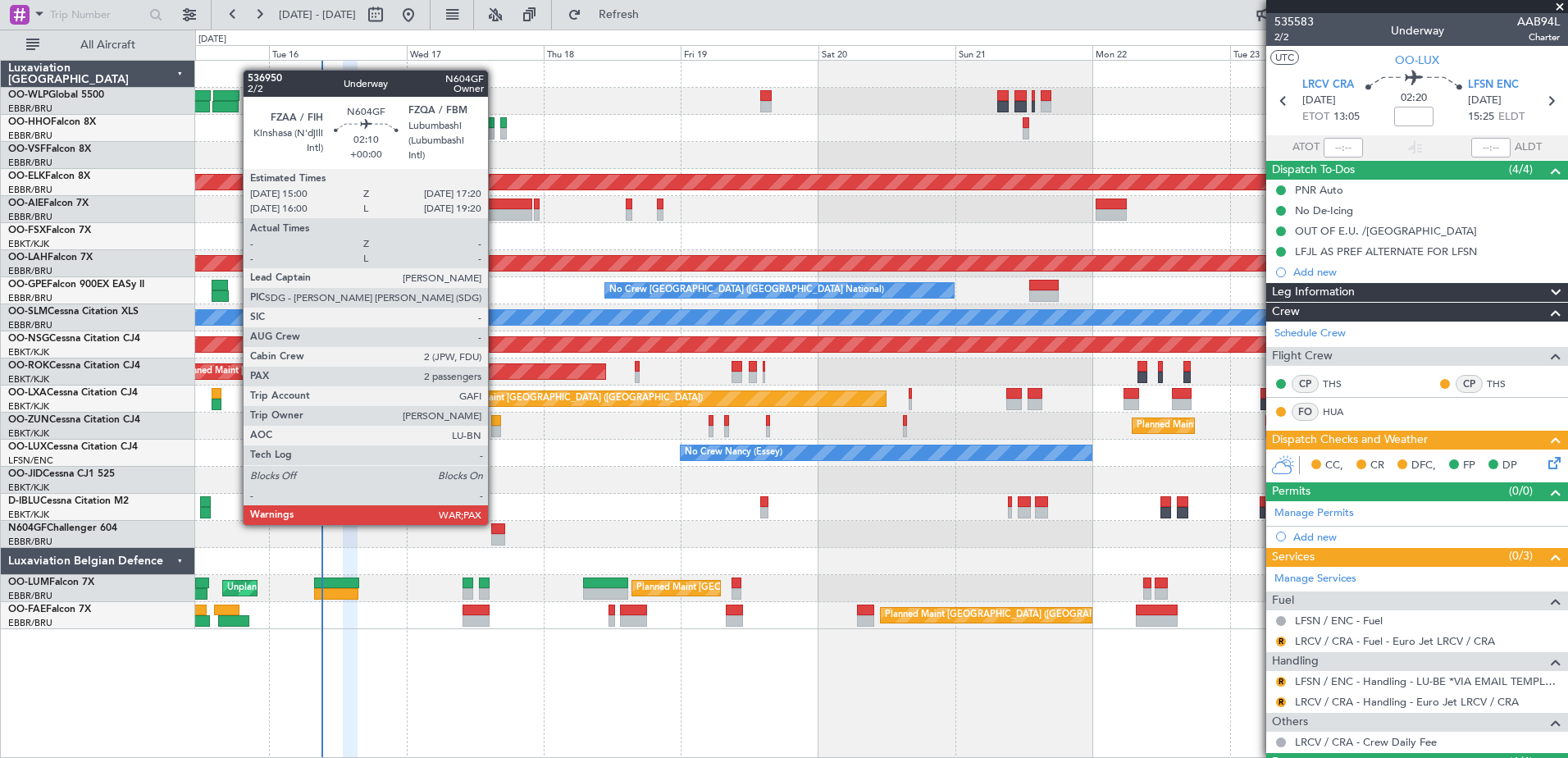
click at [496, 523] on div at bounding box center [498, 528] width 14 height 12
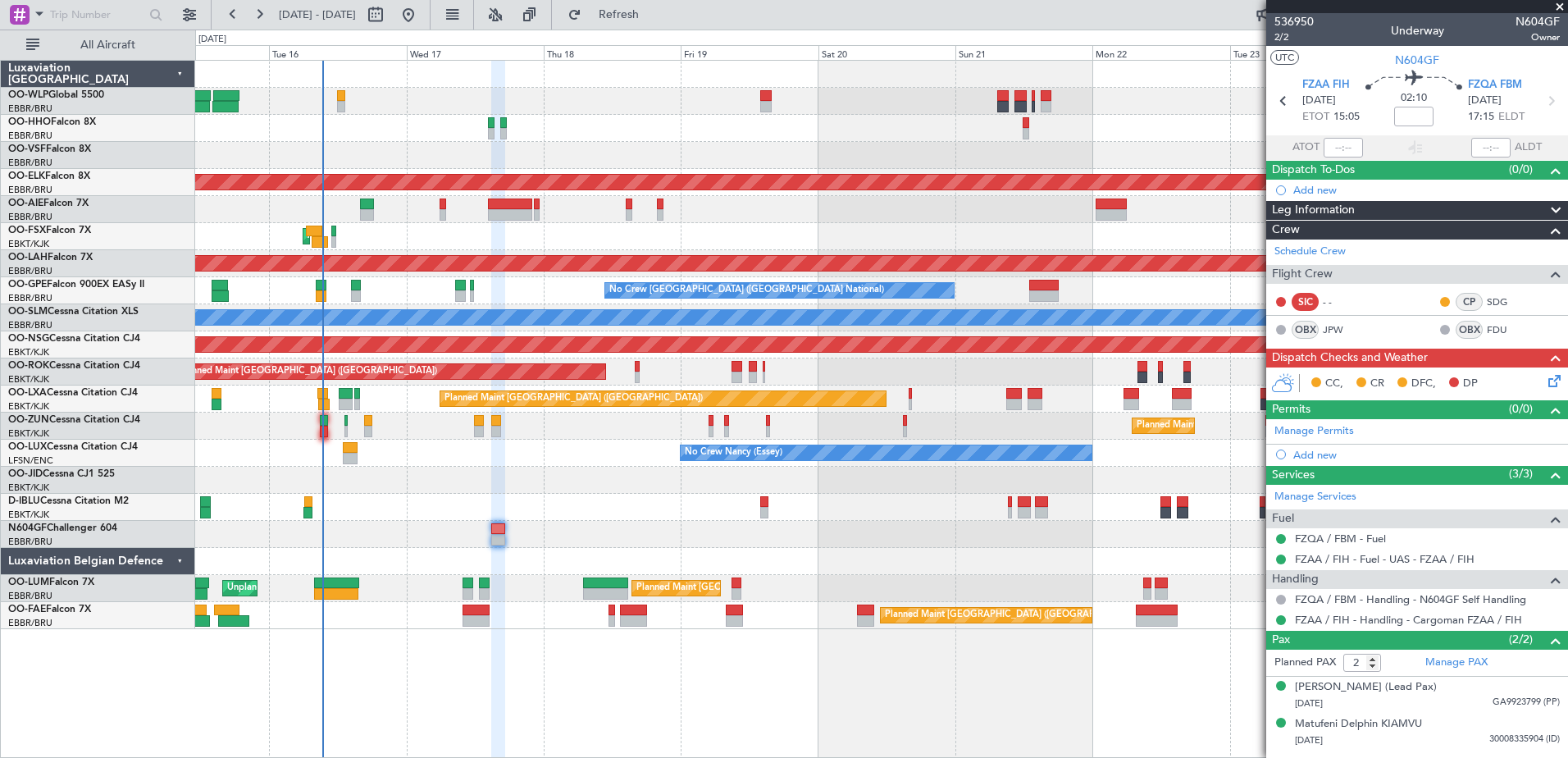
click at [1553, 379] on icon at bounding box center [1552, 378] width 13 height 13
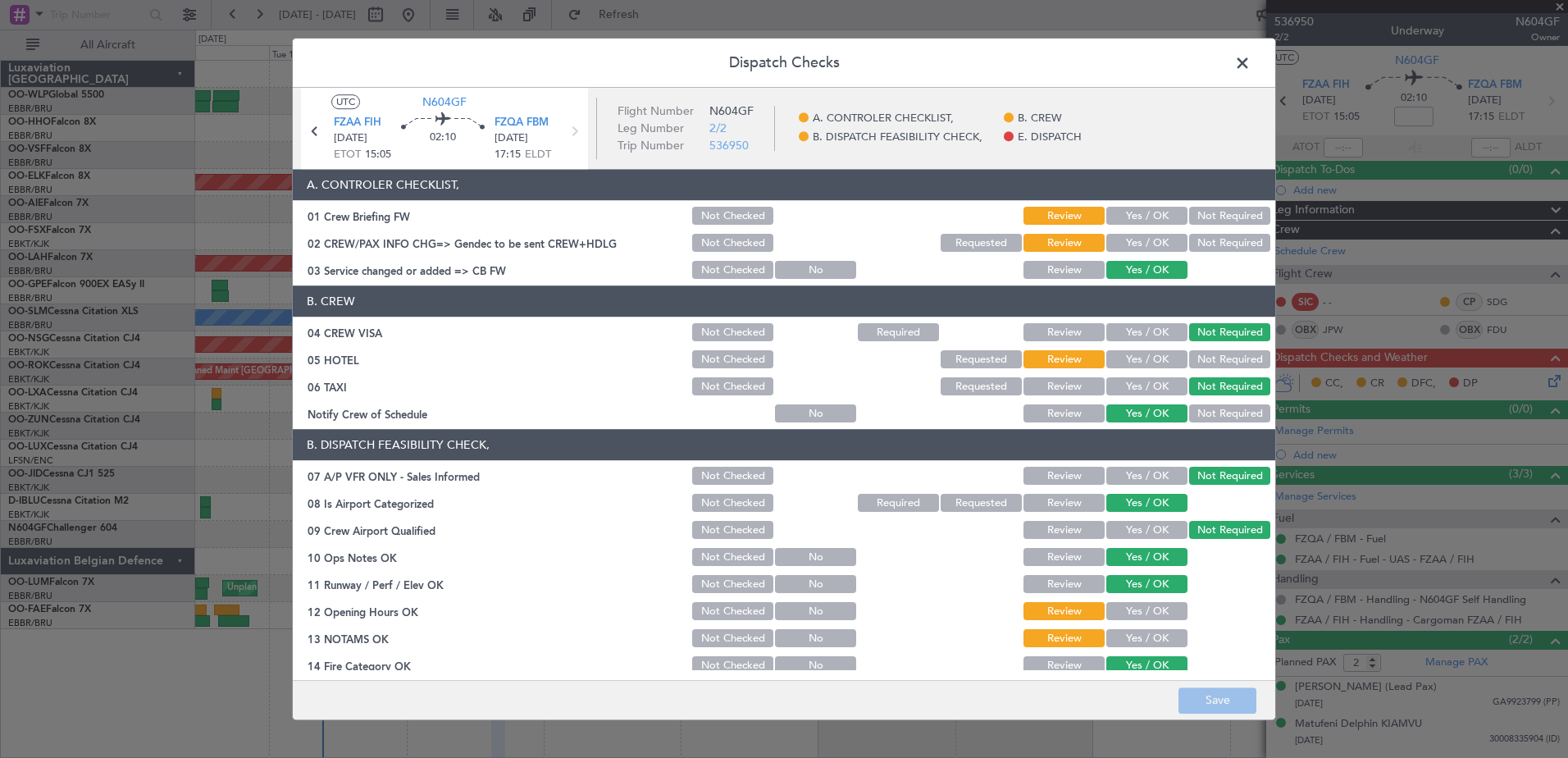
click at [1251, 62] on span at bounding box center [1251, 68] width 0 height 33
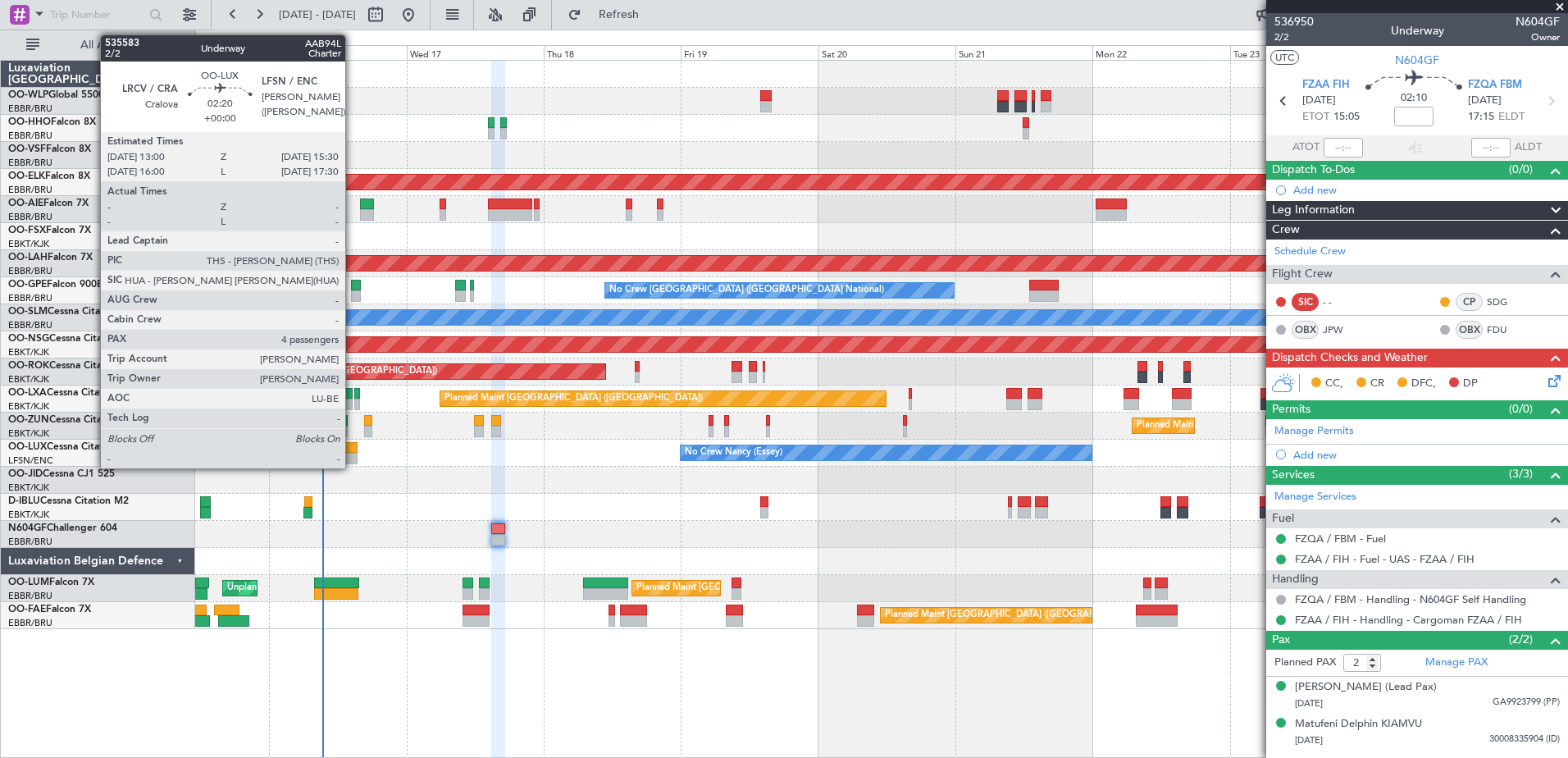
click at [353, 459] on div at bounding box center [350, 458] width 15 height 12
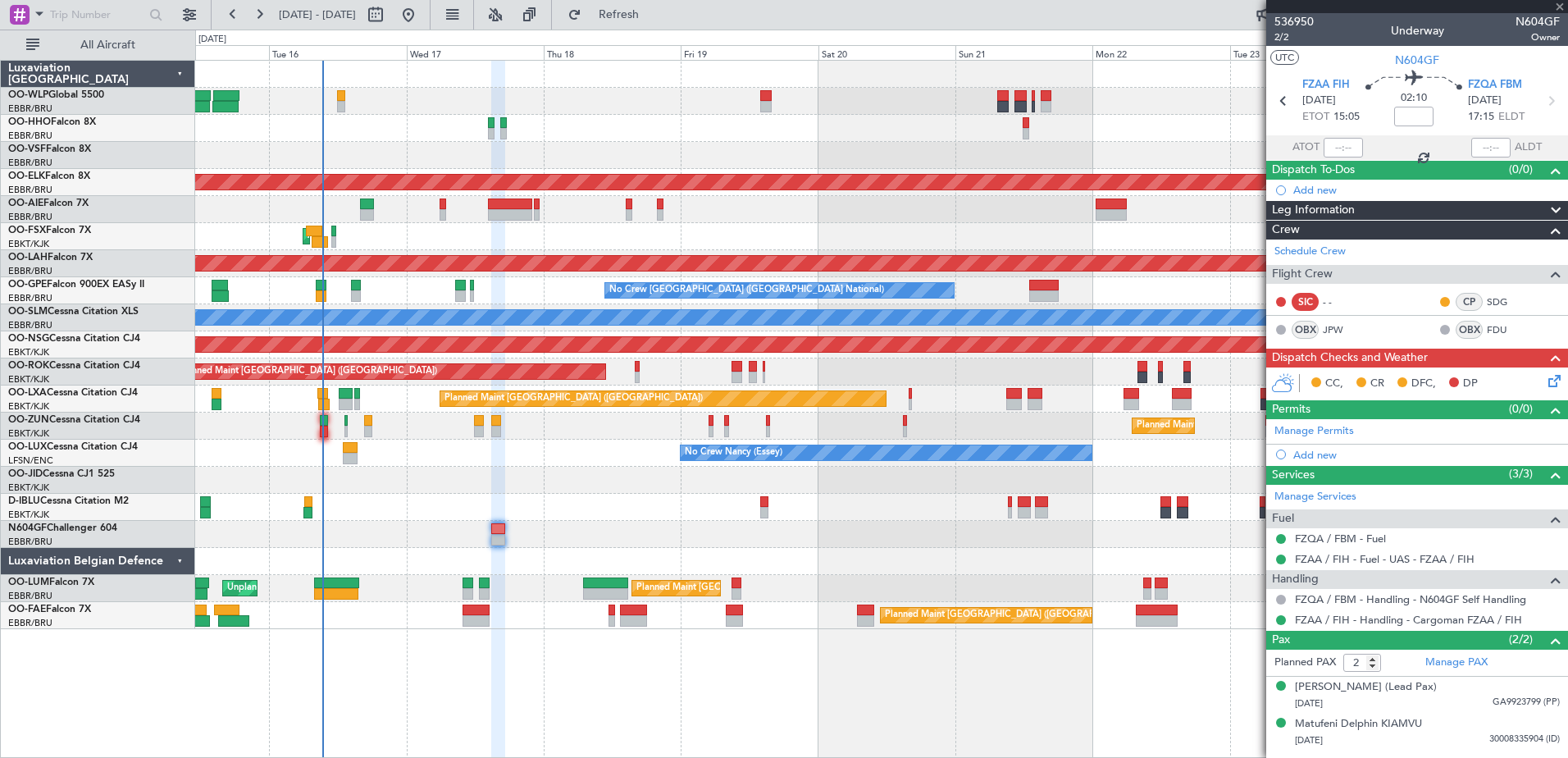
type input "4"
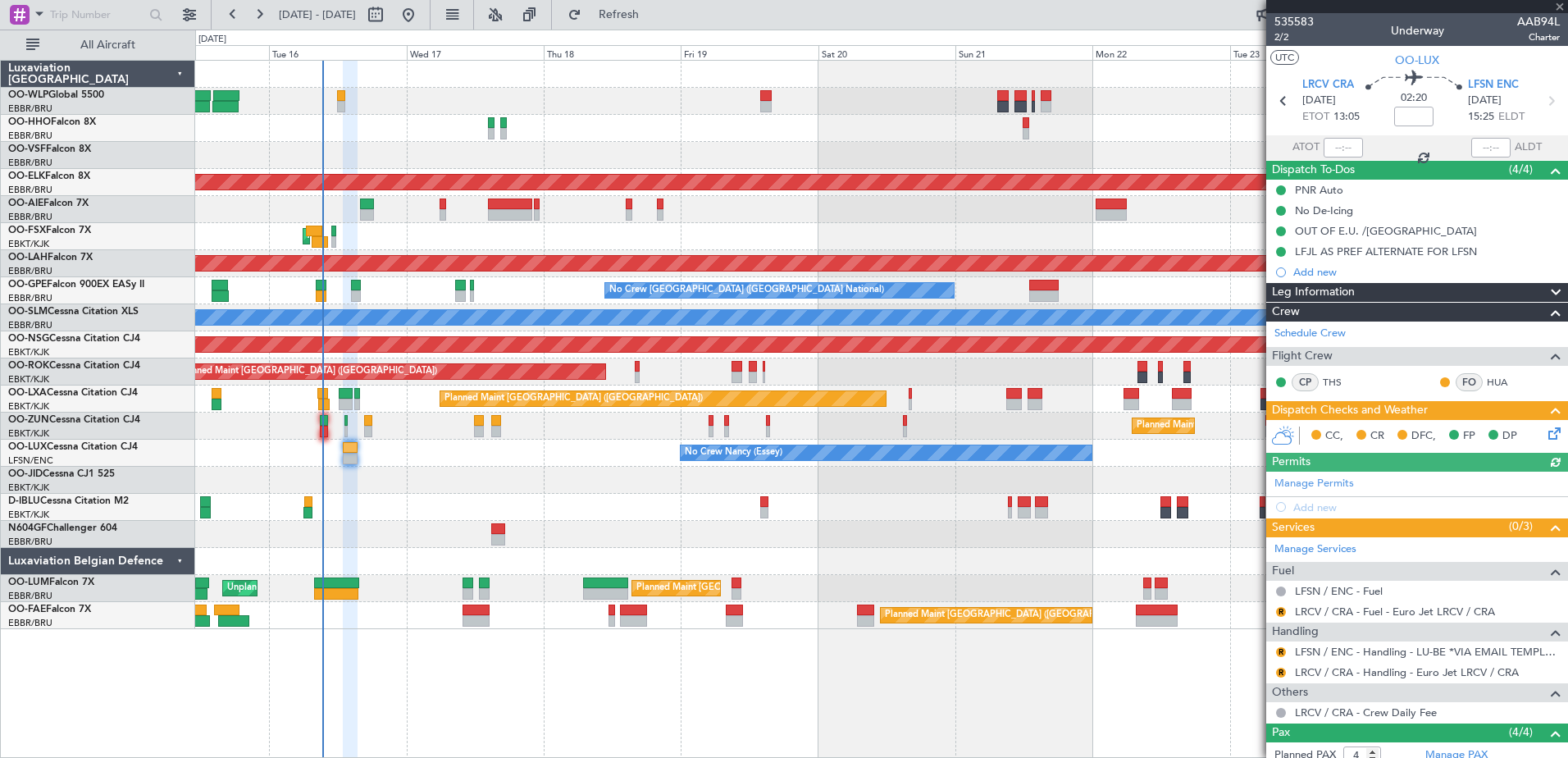
scroll to position [82, 0]
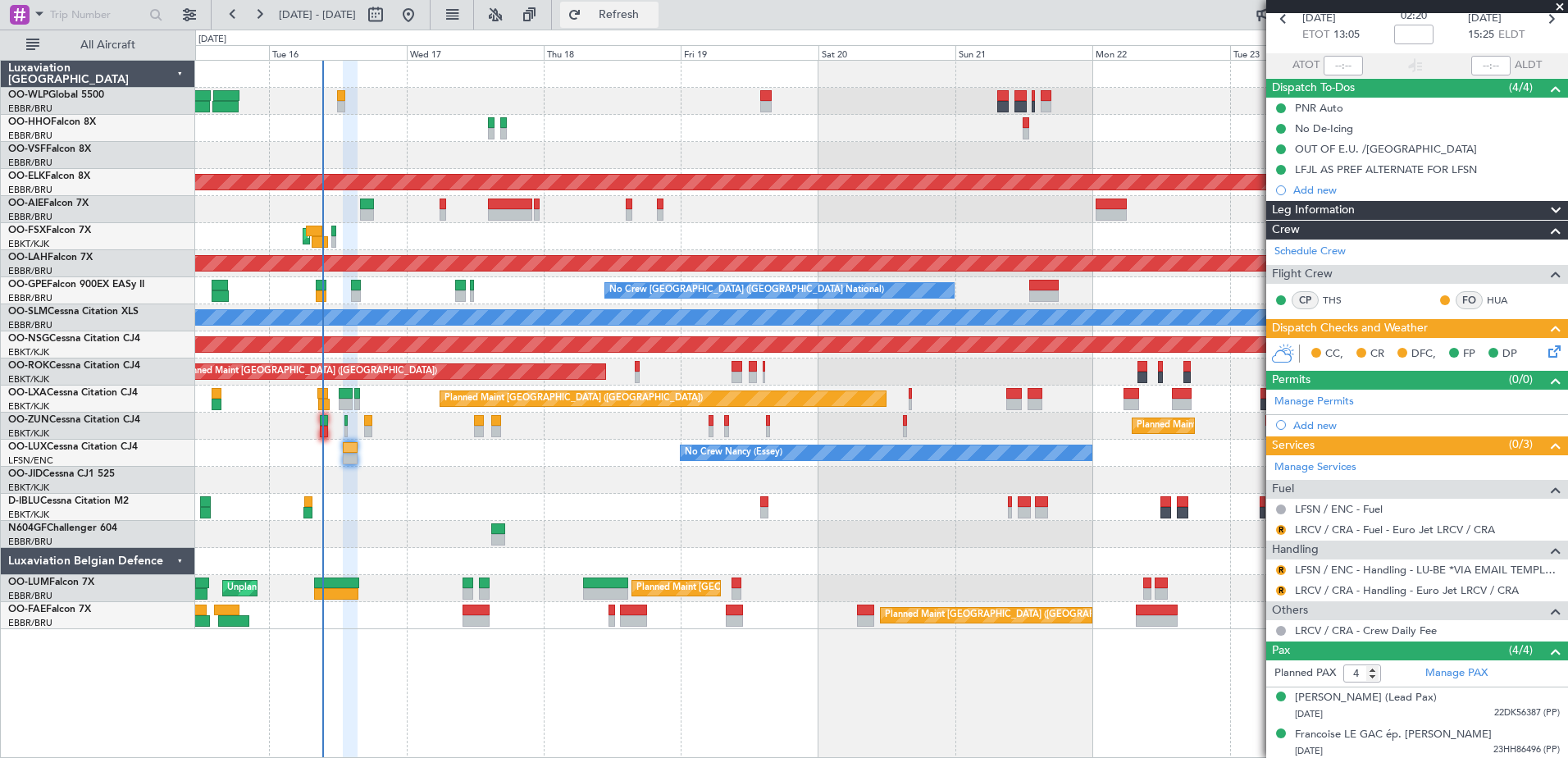
click at [654, 16] on span "Refresh" at bounding box center [618, 15] width 69 height 12
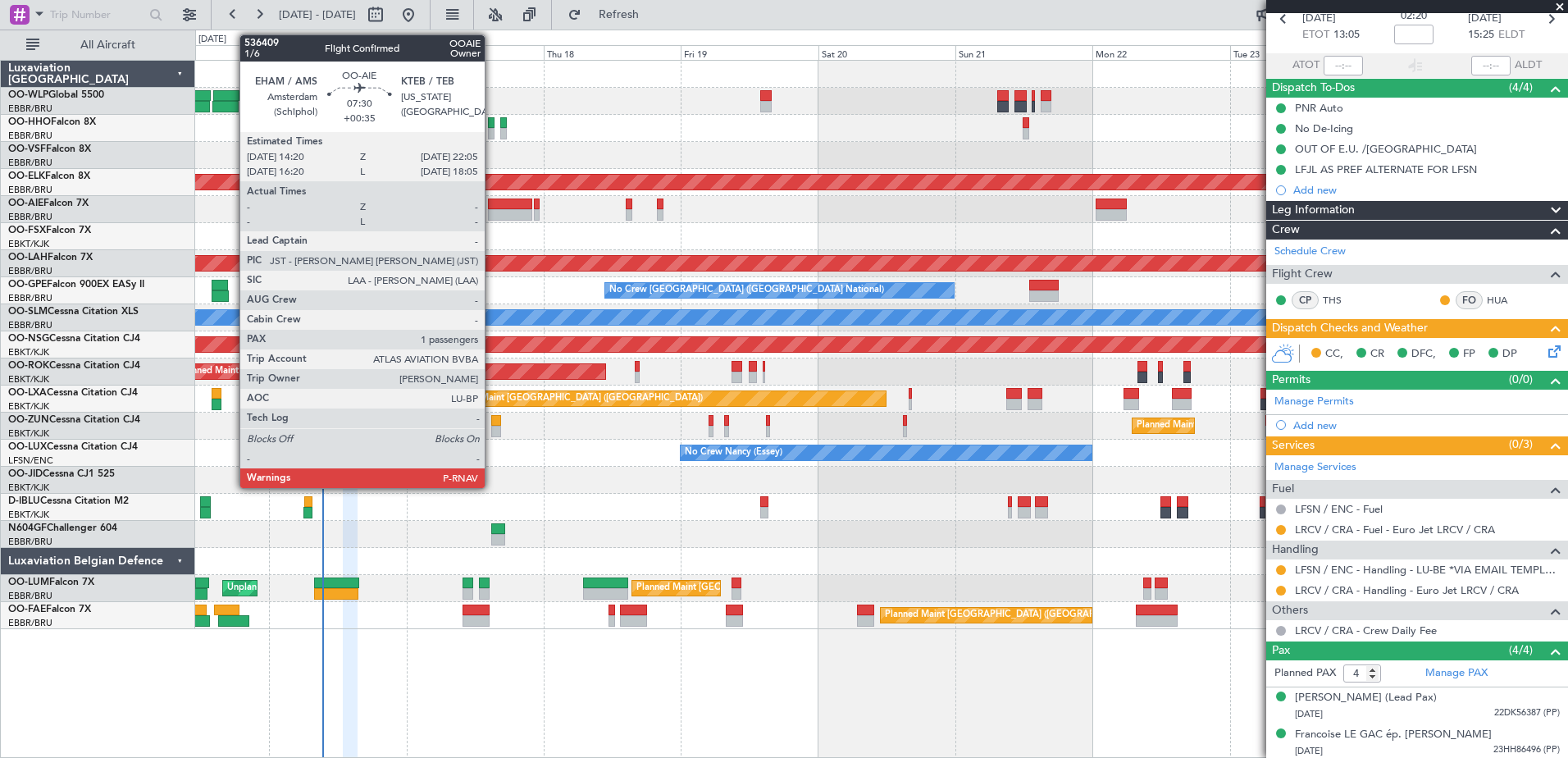
click at [492, 202] on div at bounding box center [510, 204] width 45 height 12
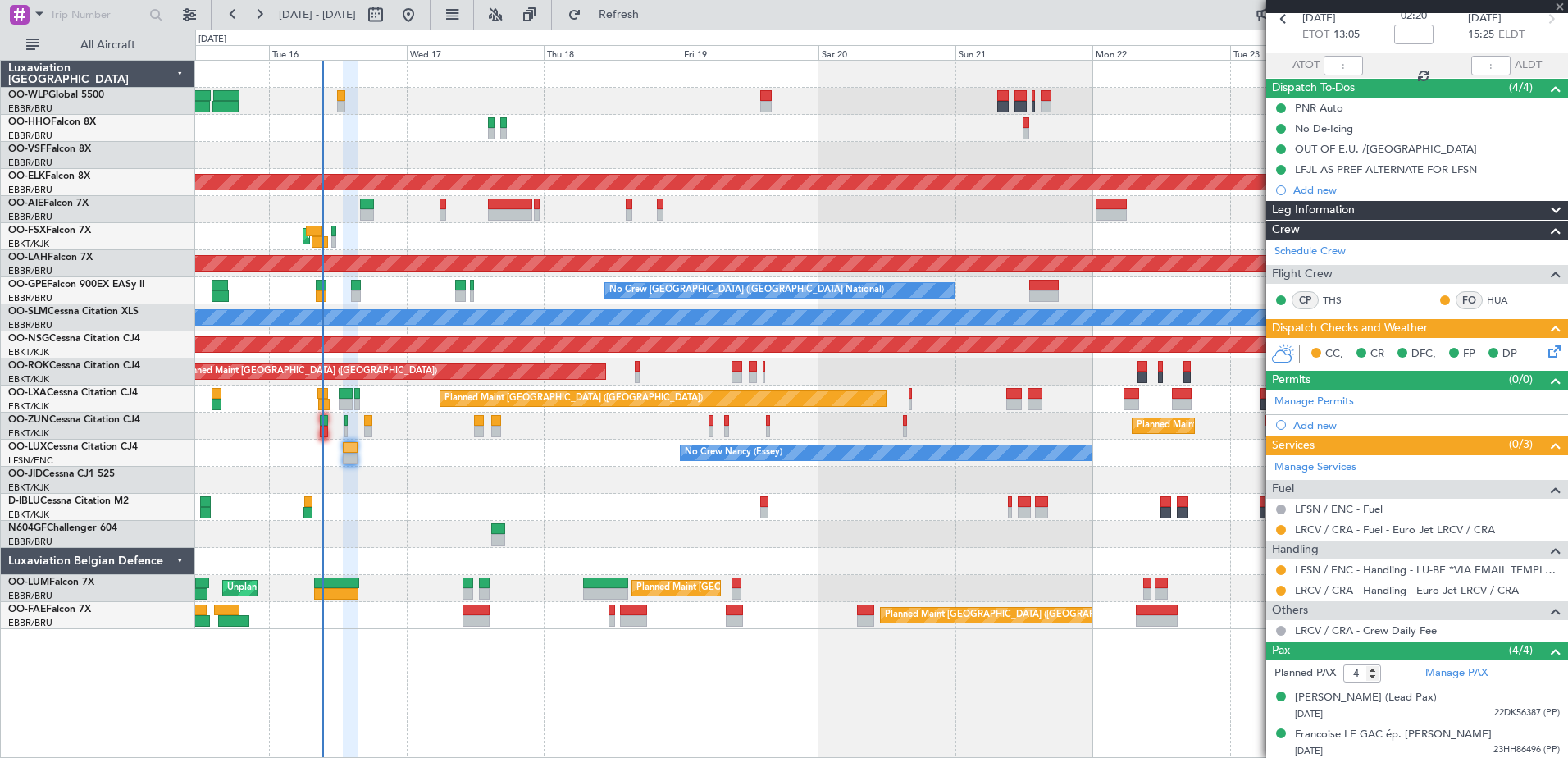
type input "+00:35"
type input "1"
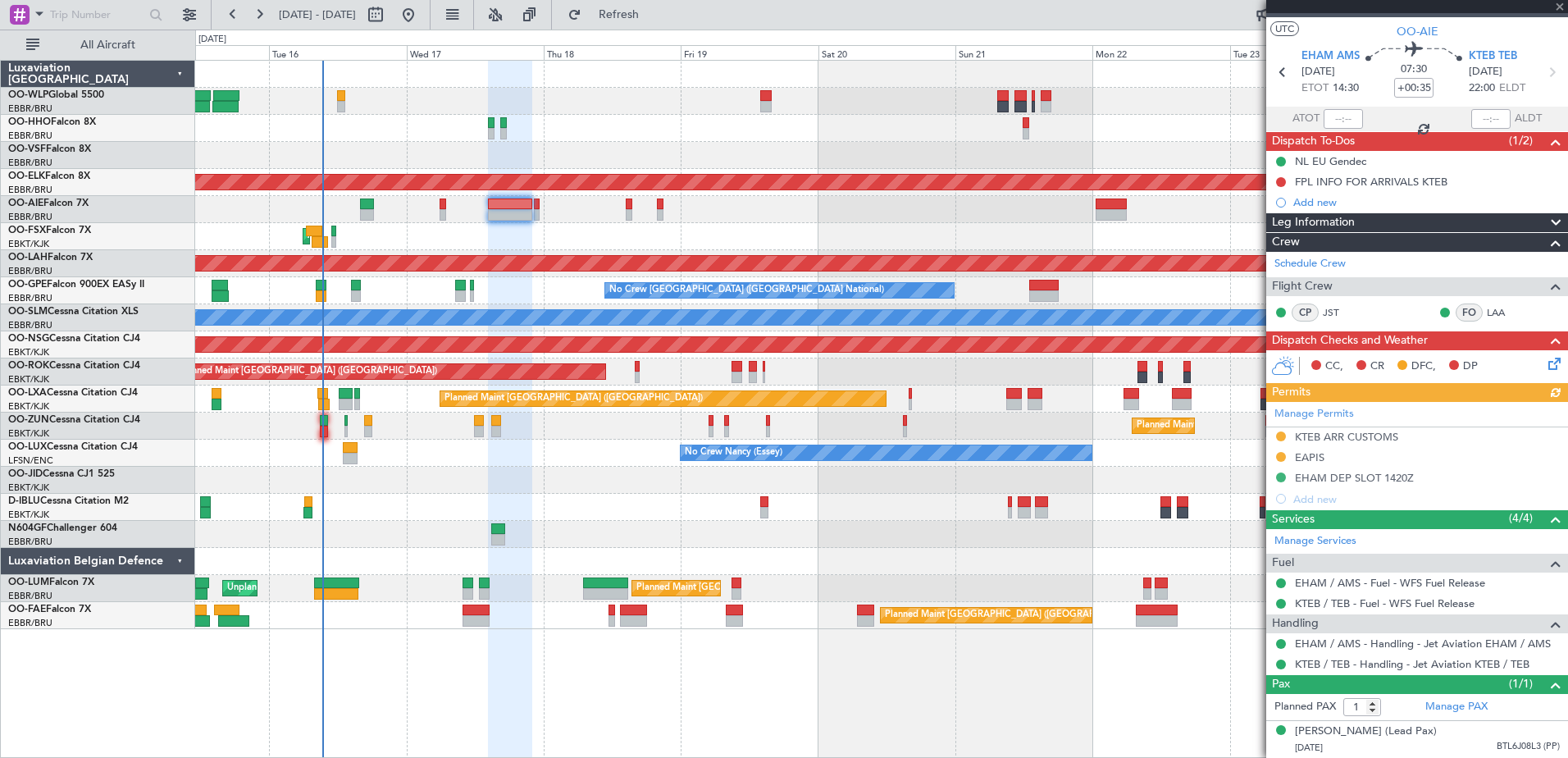
scroll to position [0, 0]
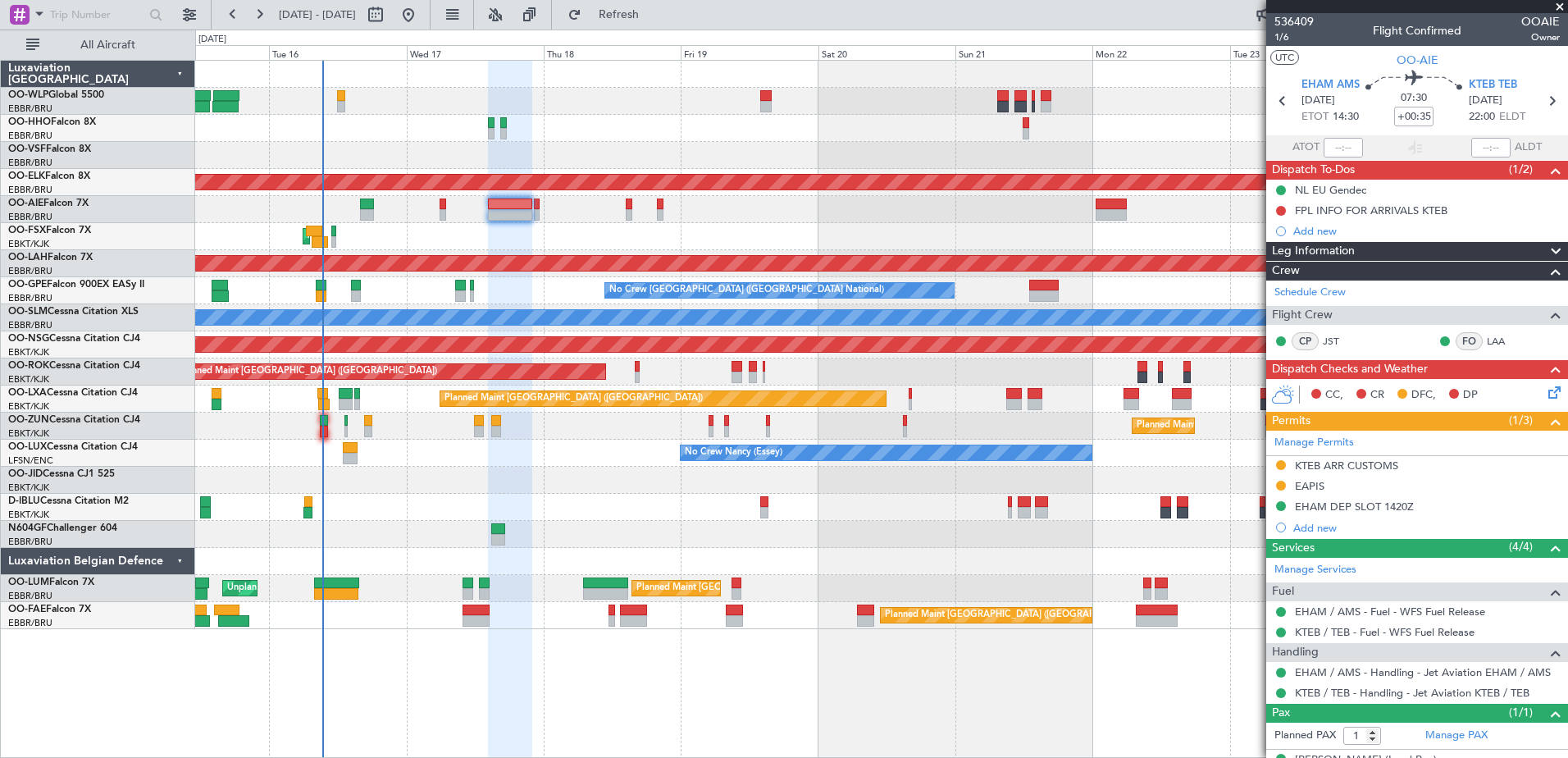
click at [1305, 232] on div "Add new" at bounding box center [1426, 230] width 266 height 14
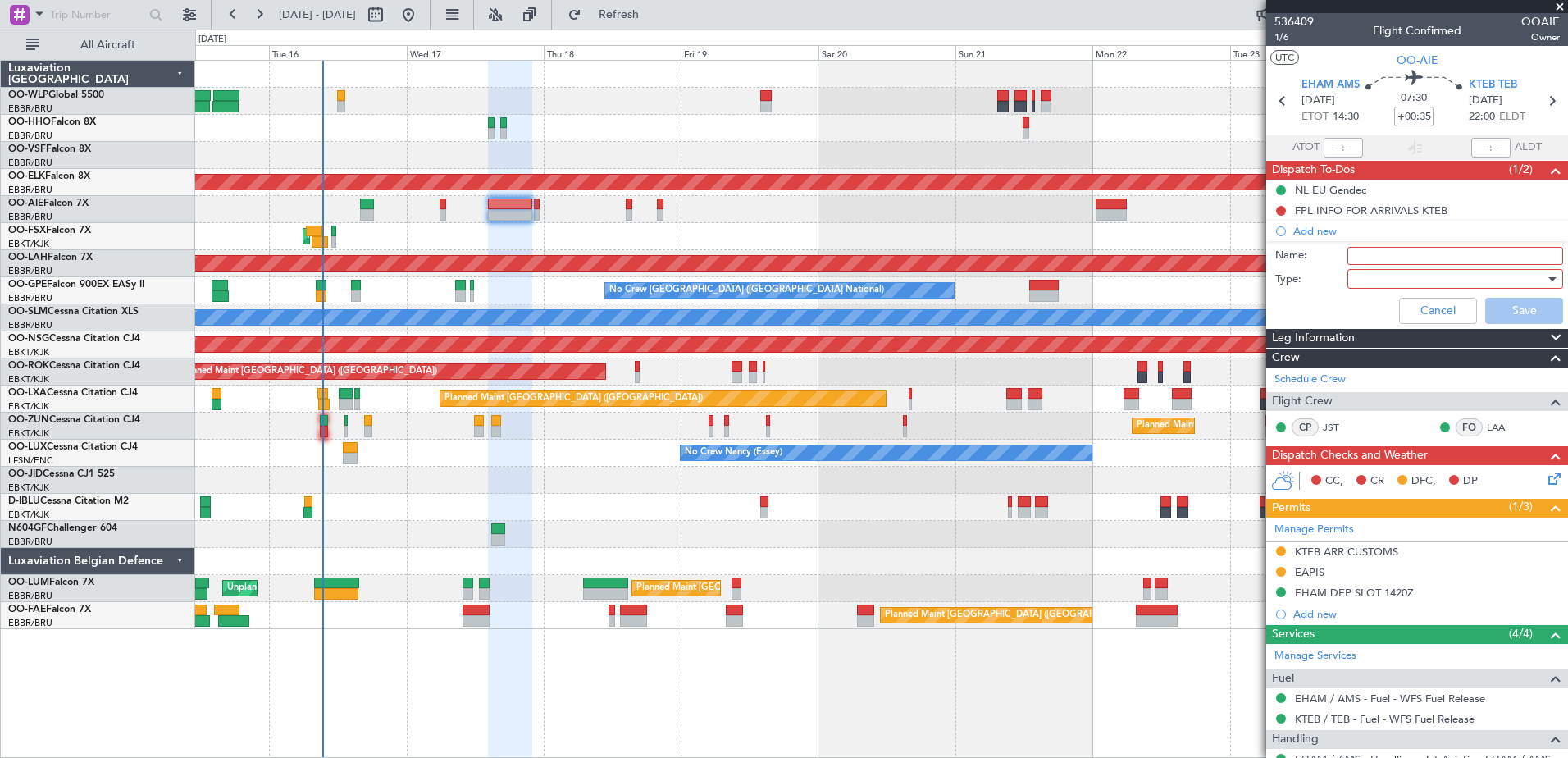
click at [1409, 256] on input "Name:" at bounding box center [1455, 256] width 216 height 18
type input "s"
type input "f"
click at [1519, 256] on input "scheduled to be sent to ATC at 1501Z" at bounding box center [1455, 256] width 216 height 18
type input "scheduled to be sent to ATC at 1620Z"
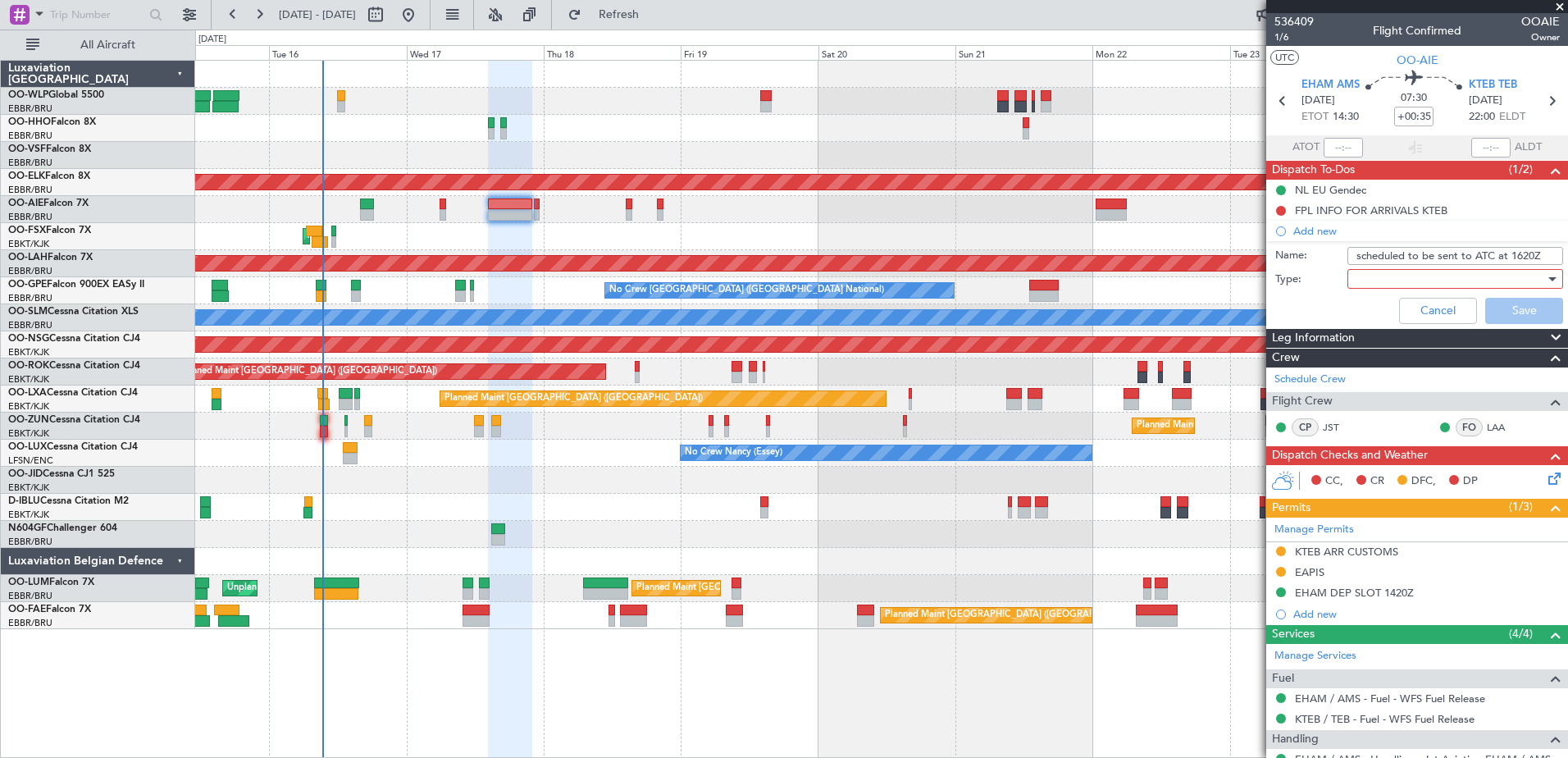
click at [1452, 282] on div at bounding box center [1449, 278] width 191 height 25
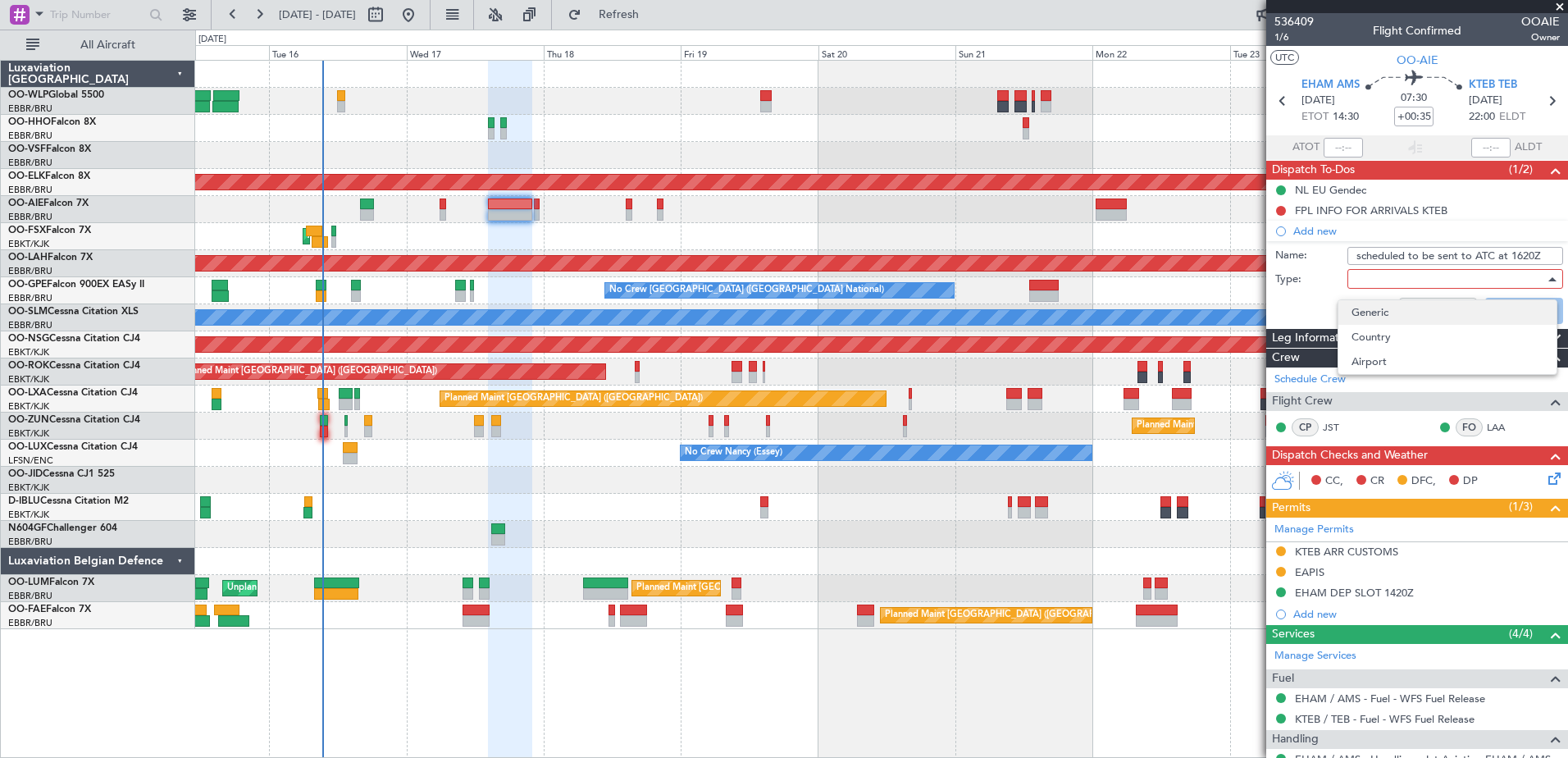
click at [1422, 317] on span "Generic" at bounding box center [1448, 312] width 192 height 25
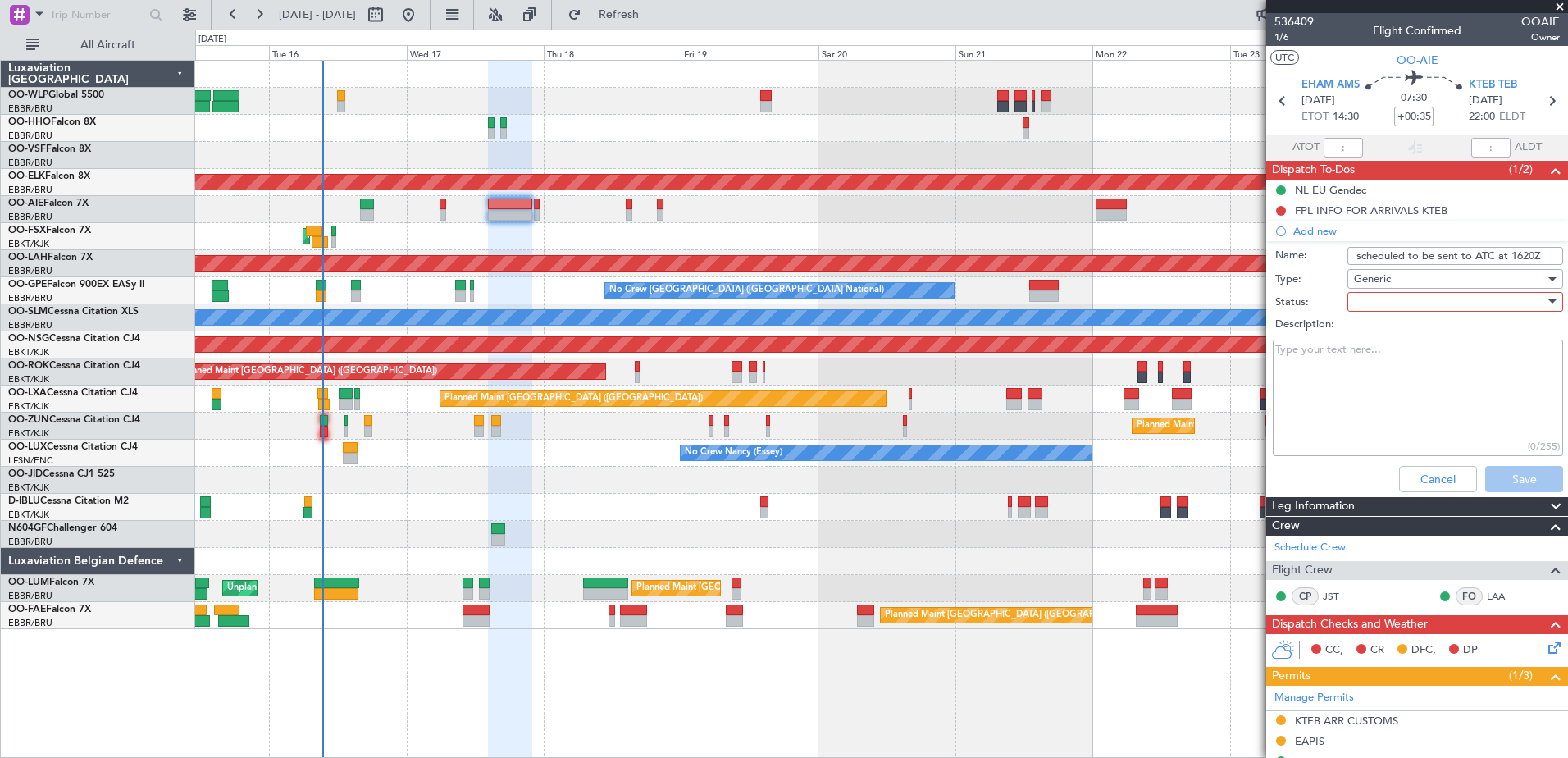
click at [1433, 302] on div at bounding box center [1449, 302] width 191 height 25
click at [1417, 355] on span "In Progress" at bounding box center [1448, 358] width 192 height 25
click at [1503, 473] on button "Save" at bounding box center [1524, 478] width 78 height 27
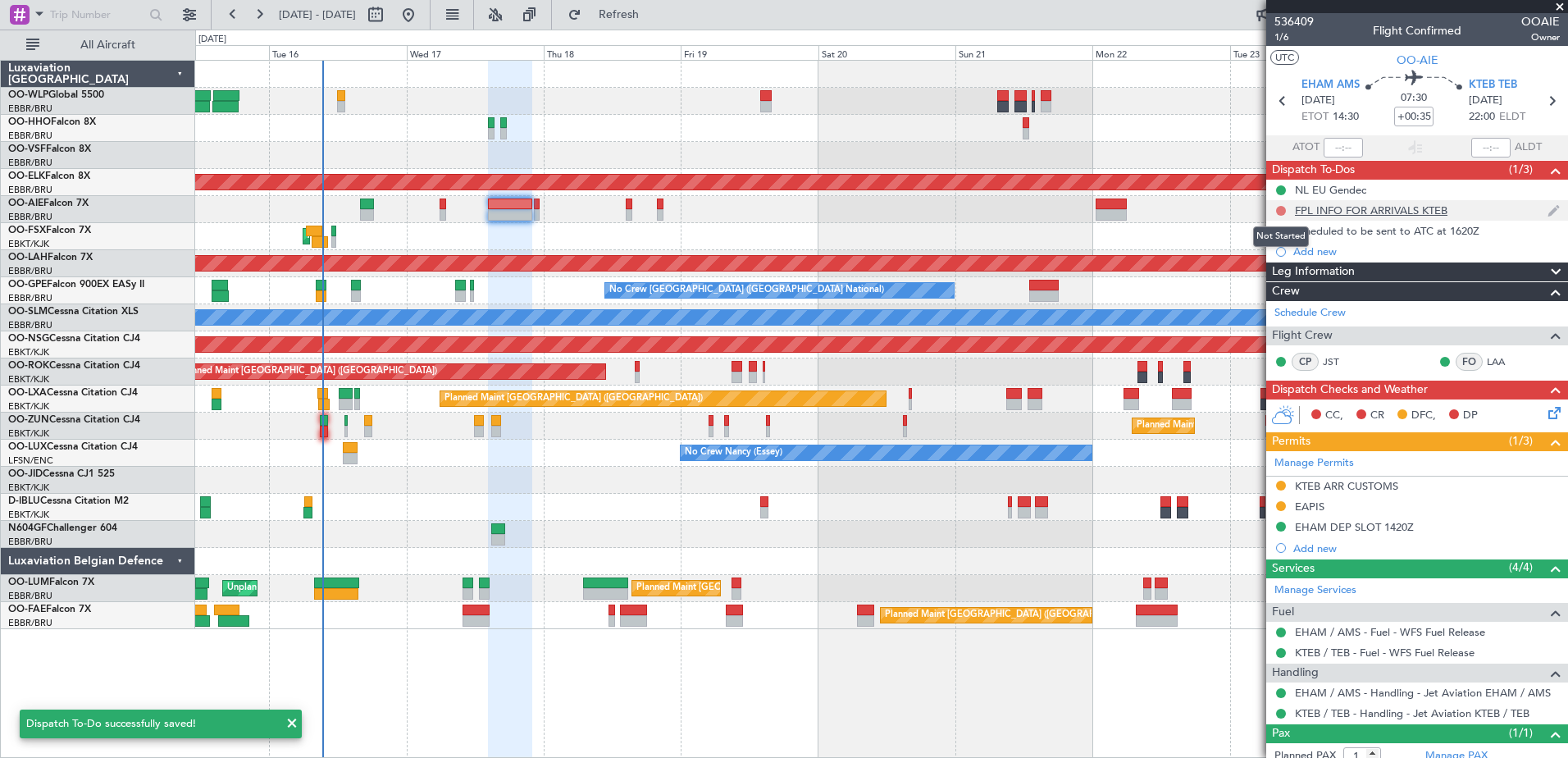
click at [1283, 210] on button at bounding box center [1281, 210] width 10 height 10
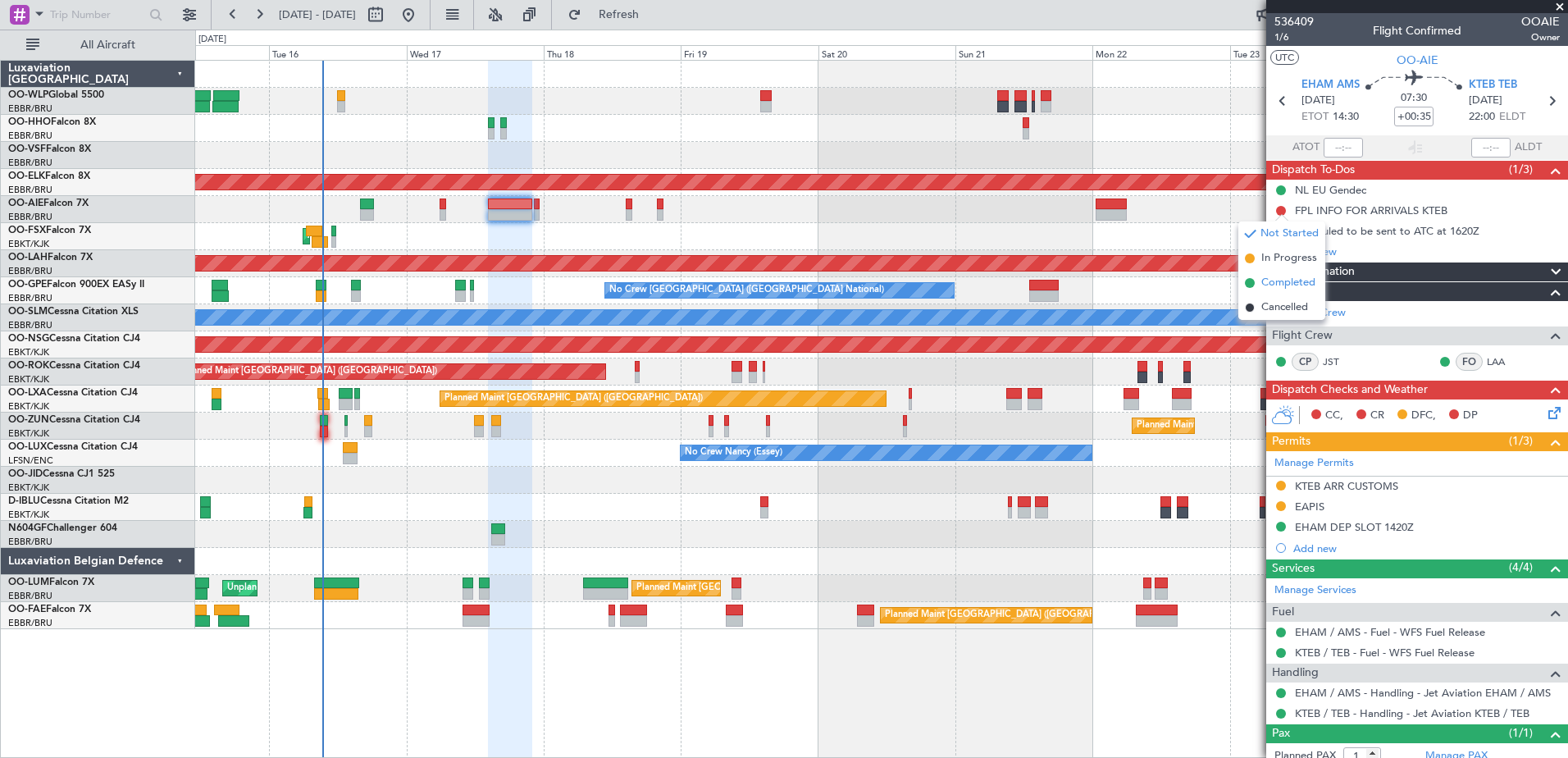
click at [1292, 282] on span "Completed" at bounding box center [1288, 283] width 54 height 16
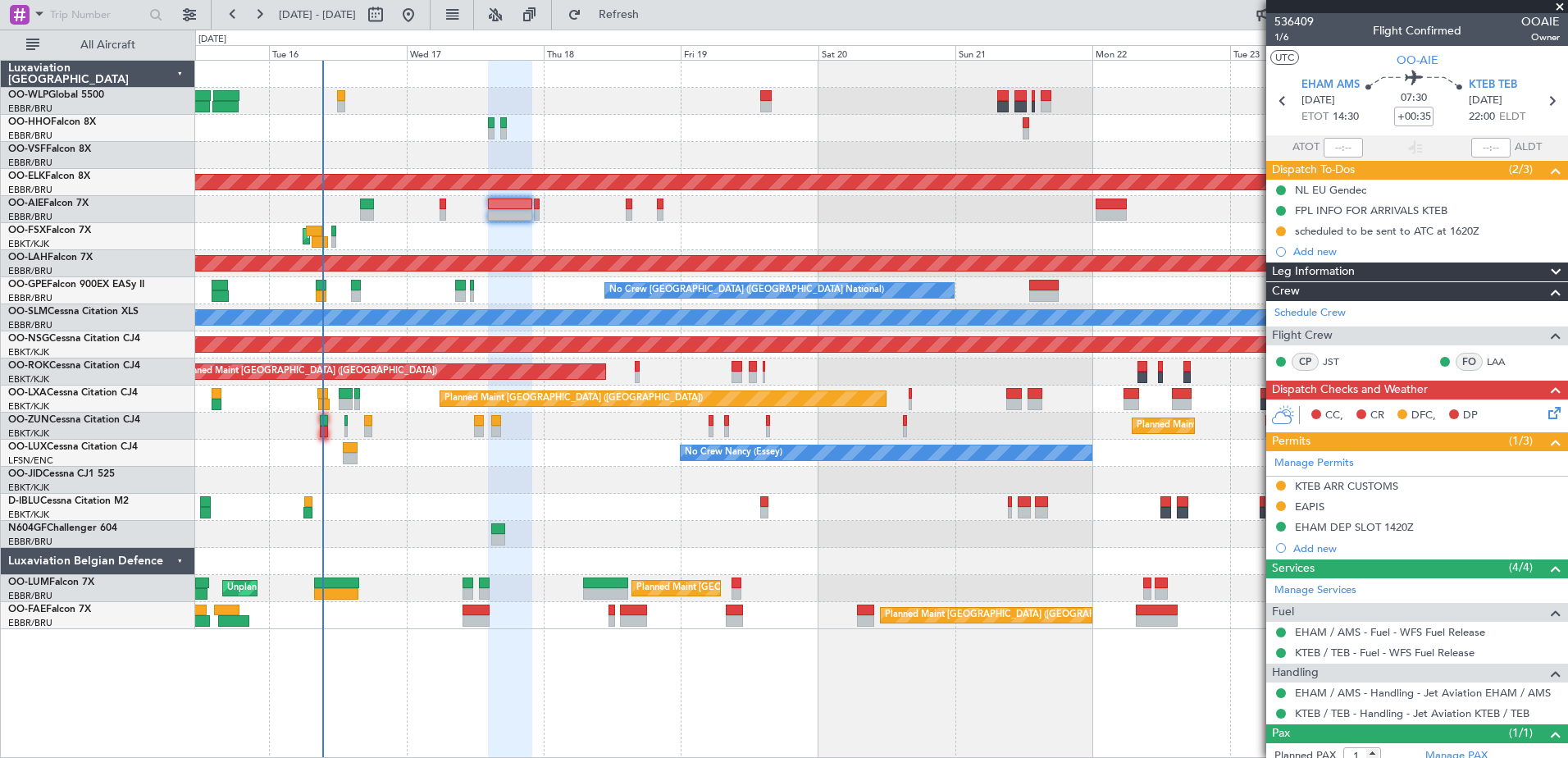
click at [1545, 417] on icon at bounding box center [1552, 410] width 13 height 13
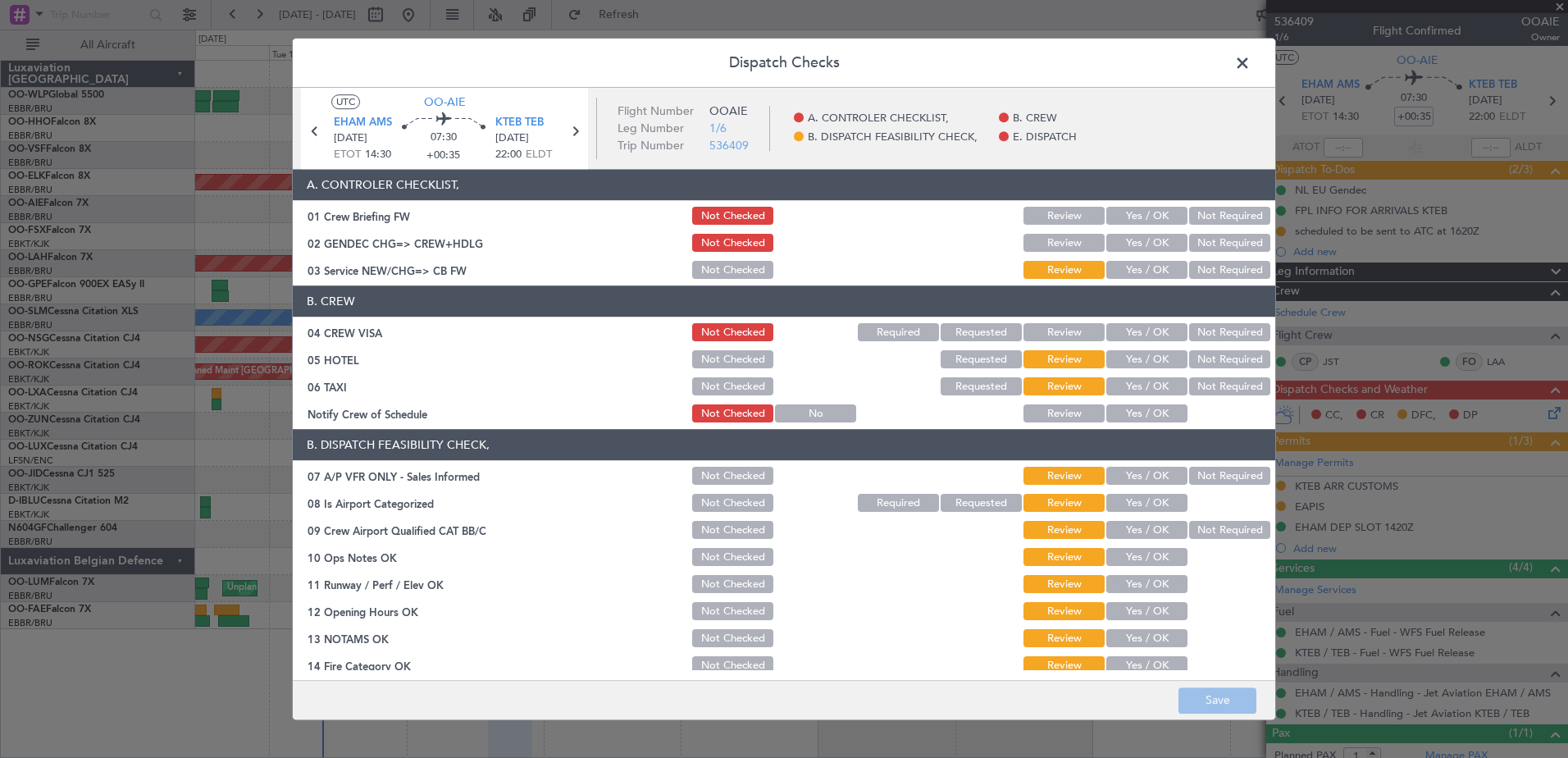
drag, startPoint x: 1127, startPoint y: 410, endPoint x: 1189, endPoint y: 399, distance: 63.0
click at [1128, 409] on button "Yes / OK" at bounding box center [1147, 414] width 81 height 18
click at [1206, 386] on button "Not Required" at bounding box center [1230, 387] width 81 height 18
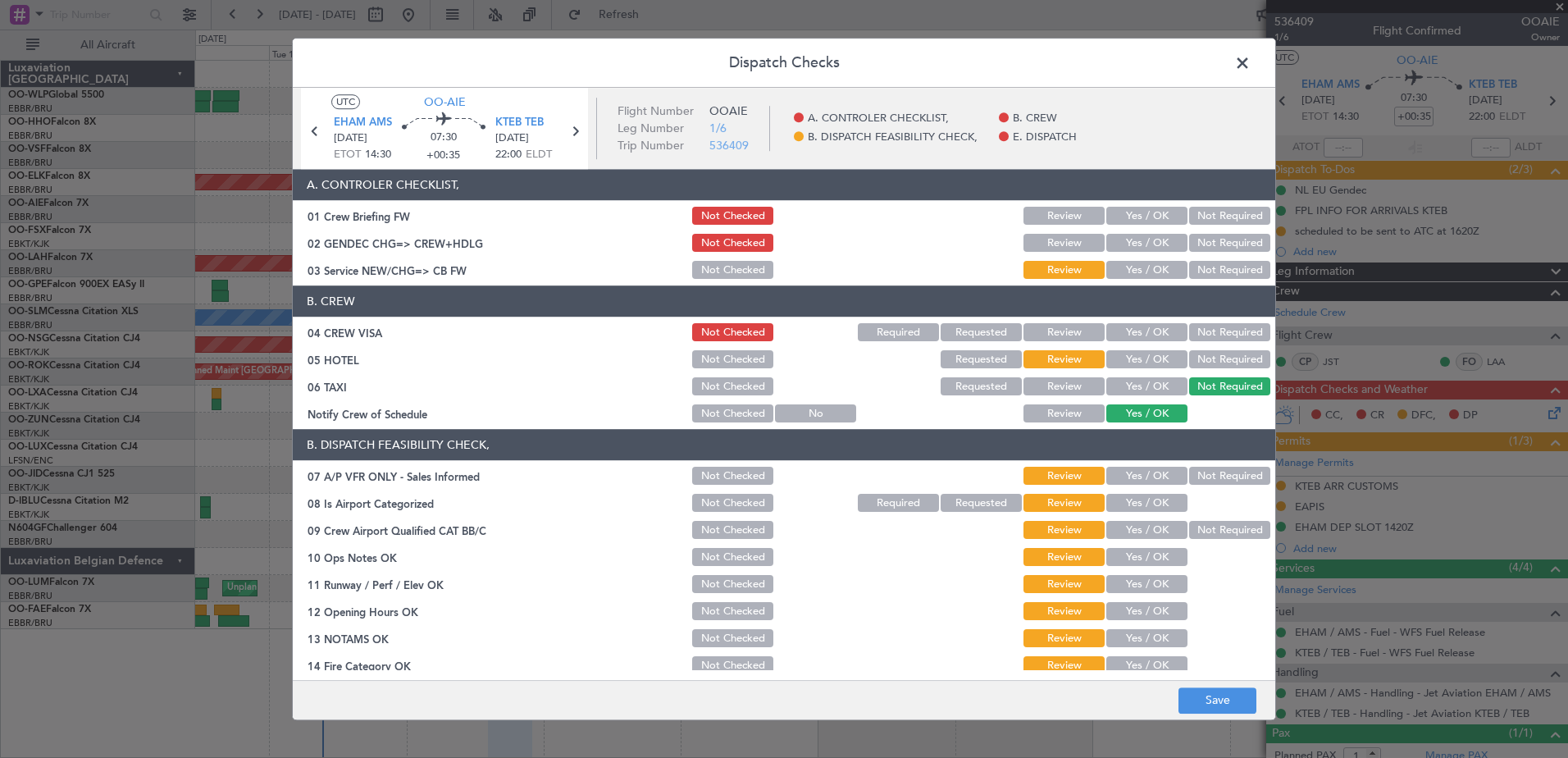
drag, startPoint x: 1204, startPoint y: 362, endPoint x: 1203, endPoint y: 342, distance: 20.0
click at [1204, 361] on button "Not Required" at bounding box center [1230, 360] width 81 height 18
click at [1198, 328] on button "Not Required" at bounding box center [1230, 333] width 81 height 18
click at [1122, 266] on button "Yes / OK" at bounding box center [1147, 271] width 81 height 18
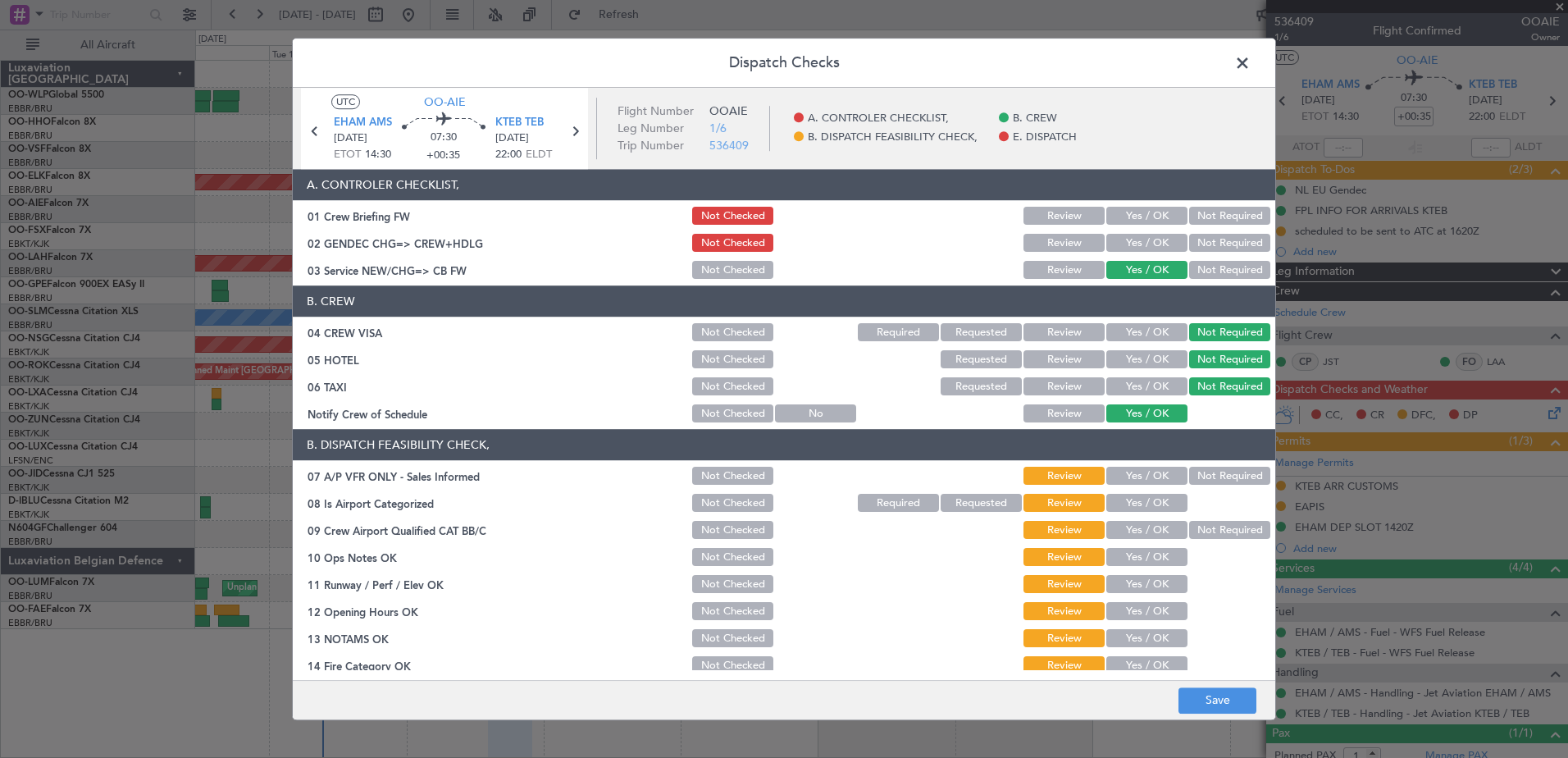
drag, startPoint x: 1227, startPoint y: 479, endPoint x: 1163, endPoint y: 494, distance: 65.7
click at [1219, 480] on button "Not Required" at bounding box center [1230, 476] width 81 height 18
click at [1147, 503] on button "Yes / OK" at bounding box center [1147, 504] width 81 height 18
click at [1189, 525] on button "Not Required" at bounding box center [1230, 530] width 81 height 18
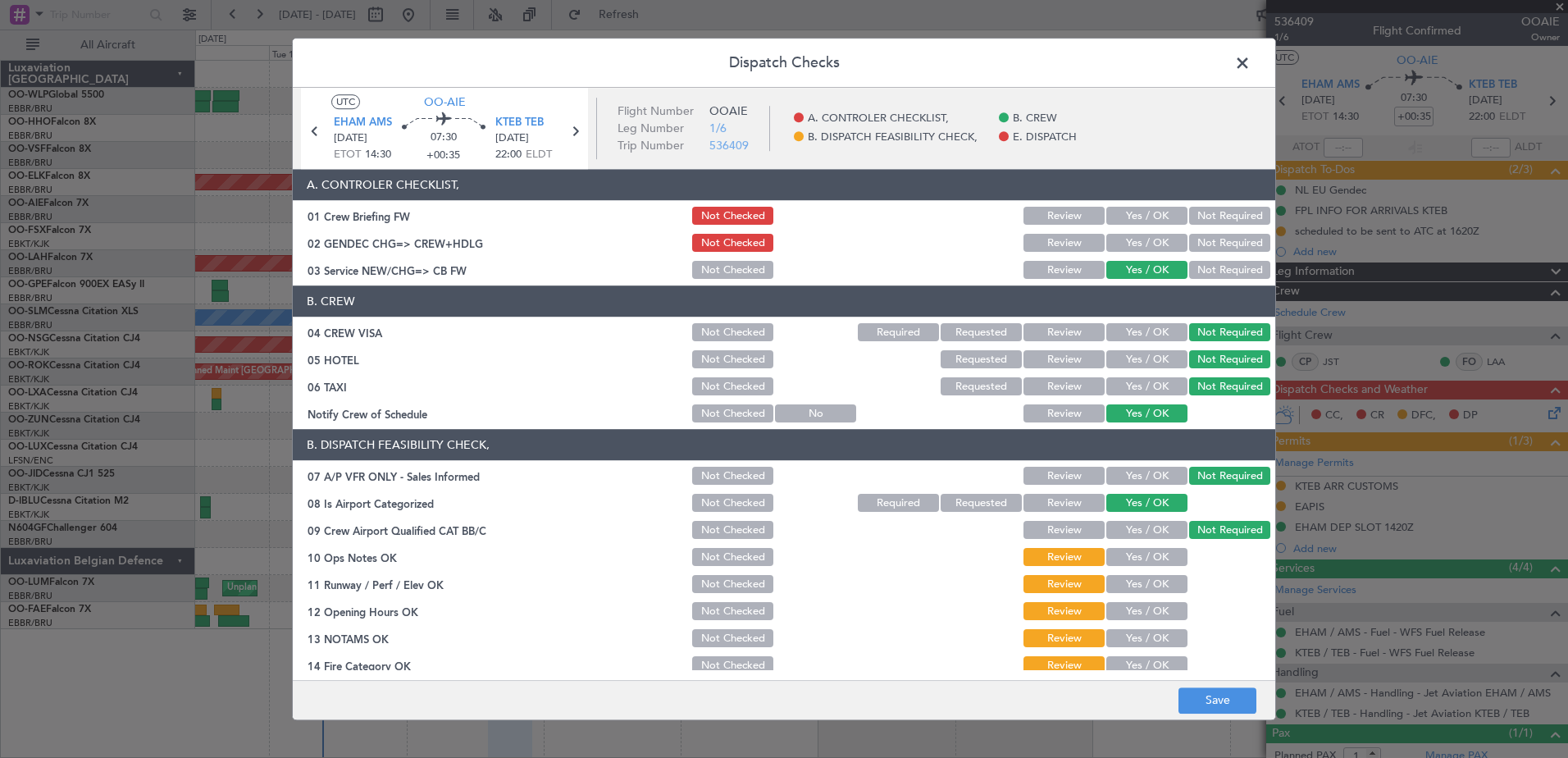
click at [1163, 560] on button "Yes / OK" at bounding box center [1147, 558] width 81 height 18
drag, startPoint x: 1163, startPoint y: 582, endPoint x: 1161, endPoint y: 599, distance: 17.1
click at [1163, 583] on button "Yes / OK" at bounding box center [1147, 584] width 81 height 18
click at [1159, 618] on button "Yes / OK" at bounding box center [1147, 612] width 81 height 18
drag, startPoint x: 1159, startPoint y: 635, endPoint x: 1157, endPoint y: 646, distance: 11.2
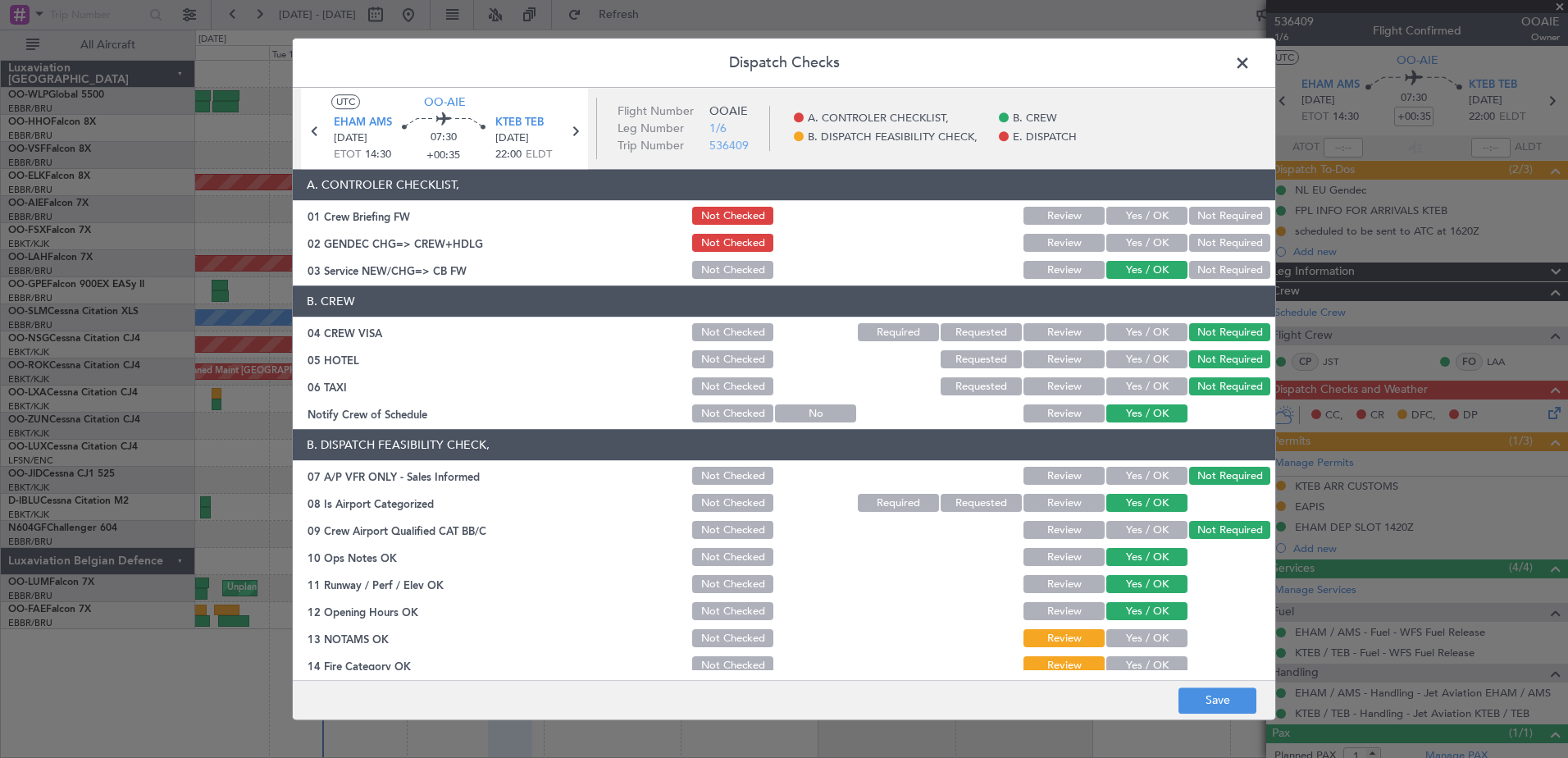
click at [1158, 639] on button "Yes / OK" at bounding box center [1147, 639] width 81 height 18
click at [1155, 655] on div "Yes / OK" at bounding box center [1145, 666] width 83 height 23
click at [1160, 659] on button "Yes / OK" at bounding box center [1147, 666] width 81 height 18
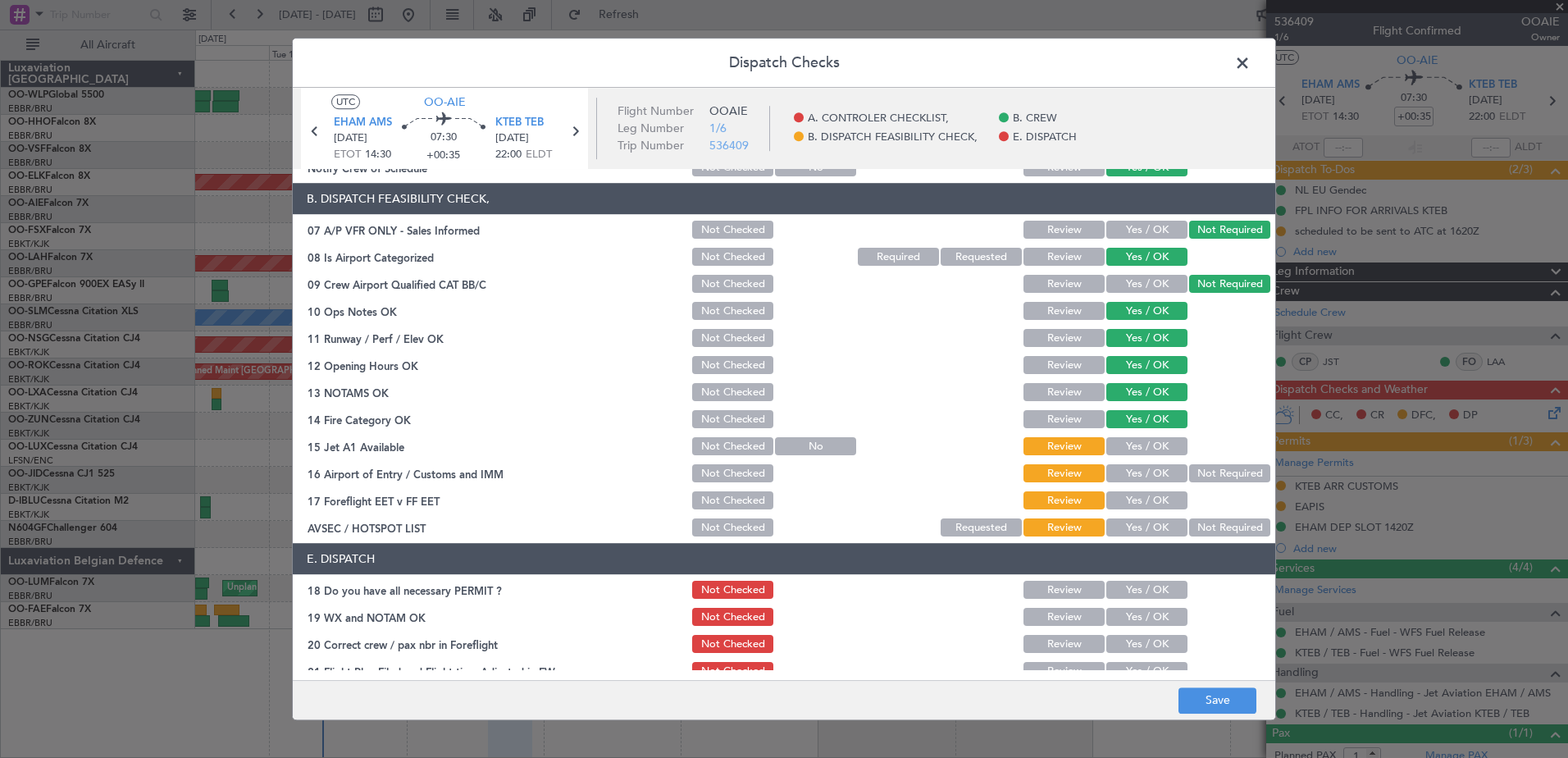
drag, startPoint x: 1144, startPoint y: 450, endPoint x: 1142, endPoint y: 463, distance: 13.2
click at [1144, 454] on button "Yes / OK" at bounding box center [1147, 447] width 81 height 18
click at [1142, 468] on button "Yes / OK" at bounding box center [1147, 474] width 81 height 18
click at [1150, 504] on button "Yes / OK" at bounding box center [1147, 501] width 81 height 18
click at [1154, 528] on button "Yes / OK" at bounding box center [1147, 528] width 81 height 18
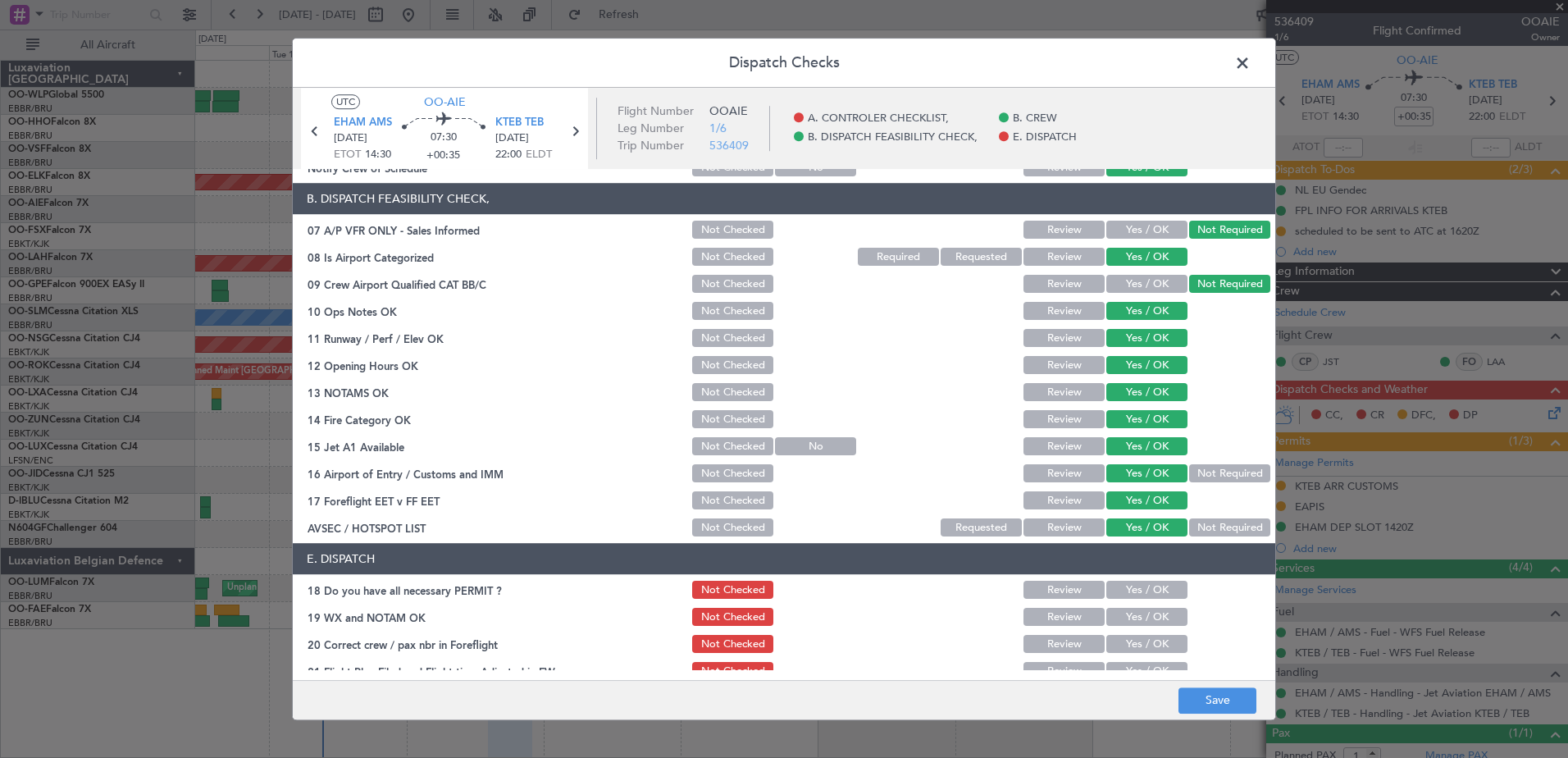
click at [1189, 525] on button "Not Required" at bounding box center [1230, 528] width 81 height 18
click at [1152, 593] on button "Yes / OK" at bounding box center [1147, 591] width 81 height 18
click at [1150, 618] on button "Yes / OK" at bounding box center [1147, 617] width 81 height 18
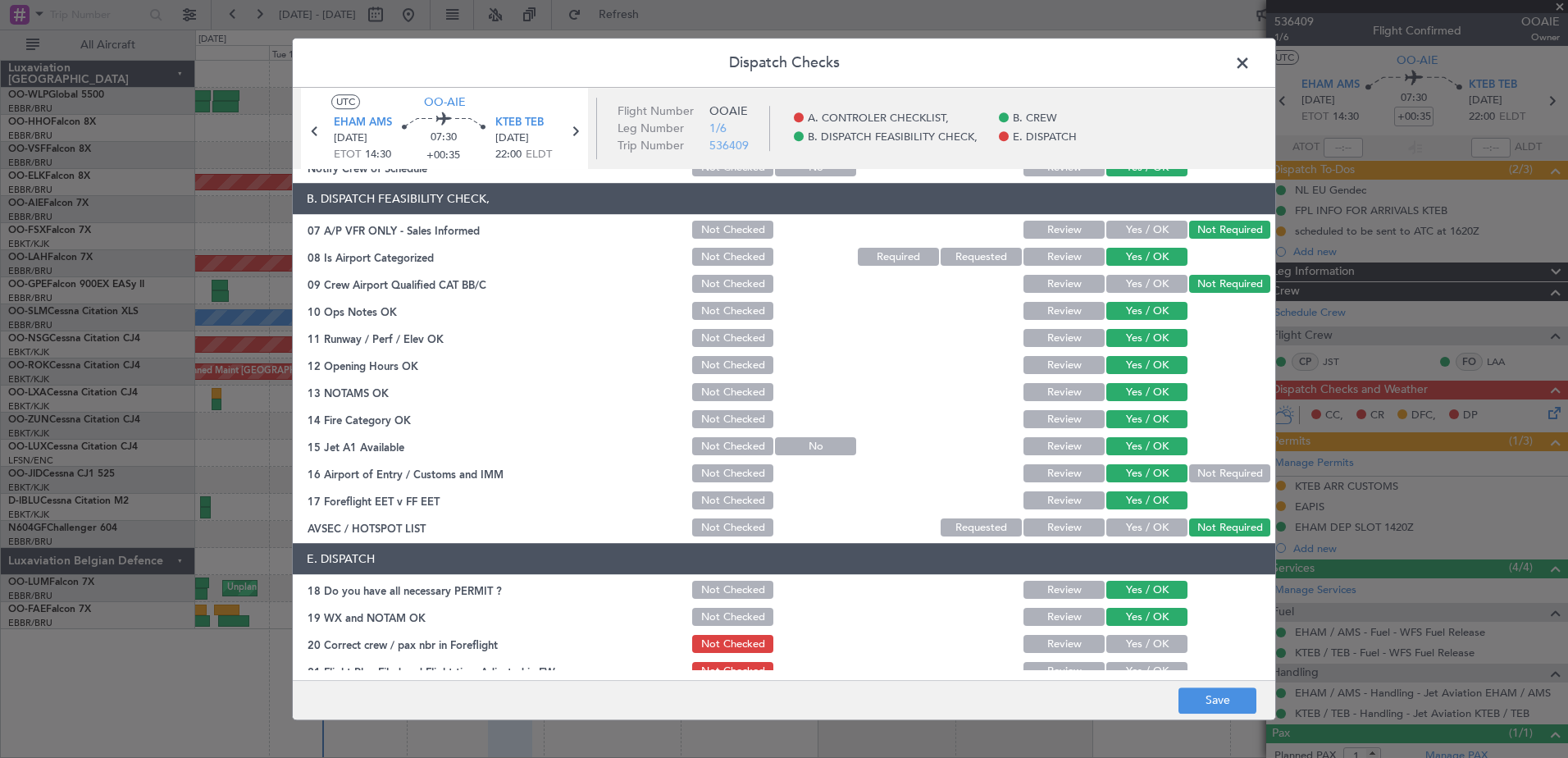
click at [1153, 643] on button "Yes / OK" at bounding box center [1147, 645] width 81 height 18
click at [1150, 663] on button "Yes / OK" at bounding box center [1147, 672] width 81 height 18
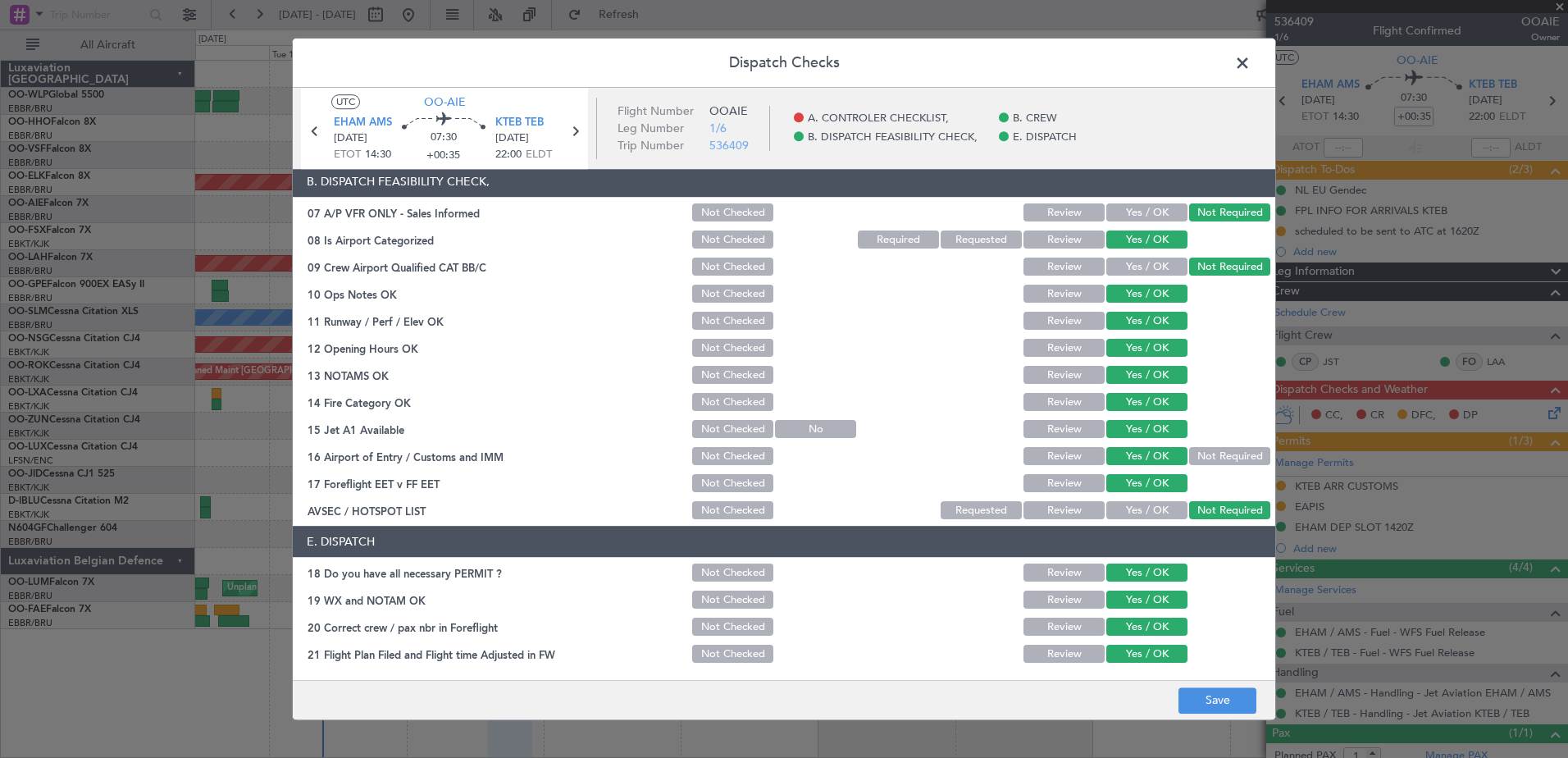
click at [1077, 652] on button "Review" at bounding box center [1064, 655] width 81 height 18
click at [1221, 690] on button "Save" at bounding box center [1218, 699] width 78 height 27
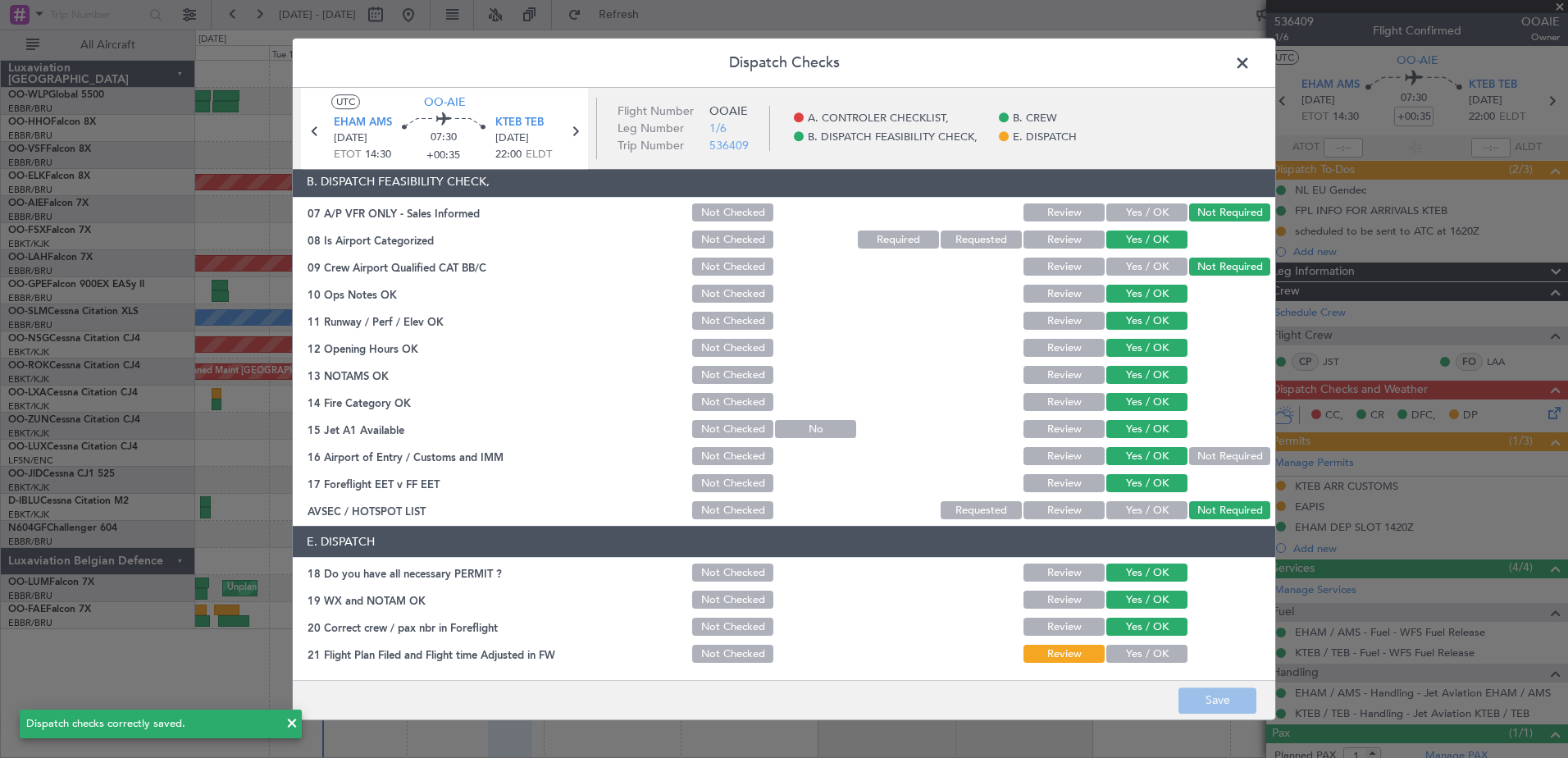
click at [1251, 59] on span at bounding box center [1251, 68] width 0 height 33
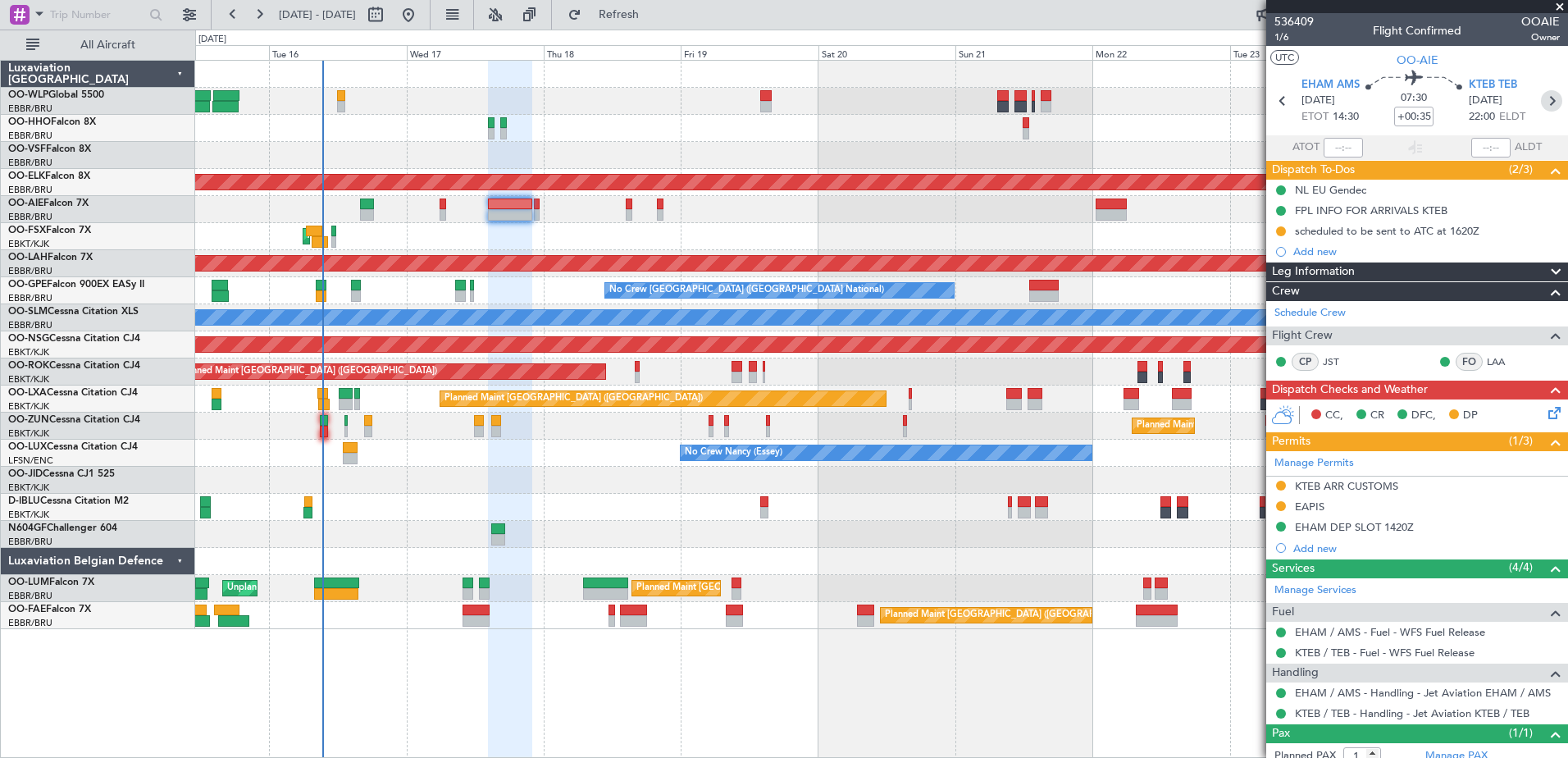
click at [1544, 103] on icon at bounding box center [1552, 101] width 21 height 21
type input "2"
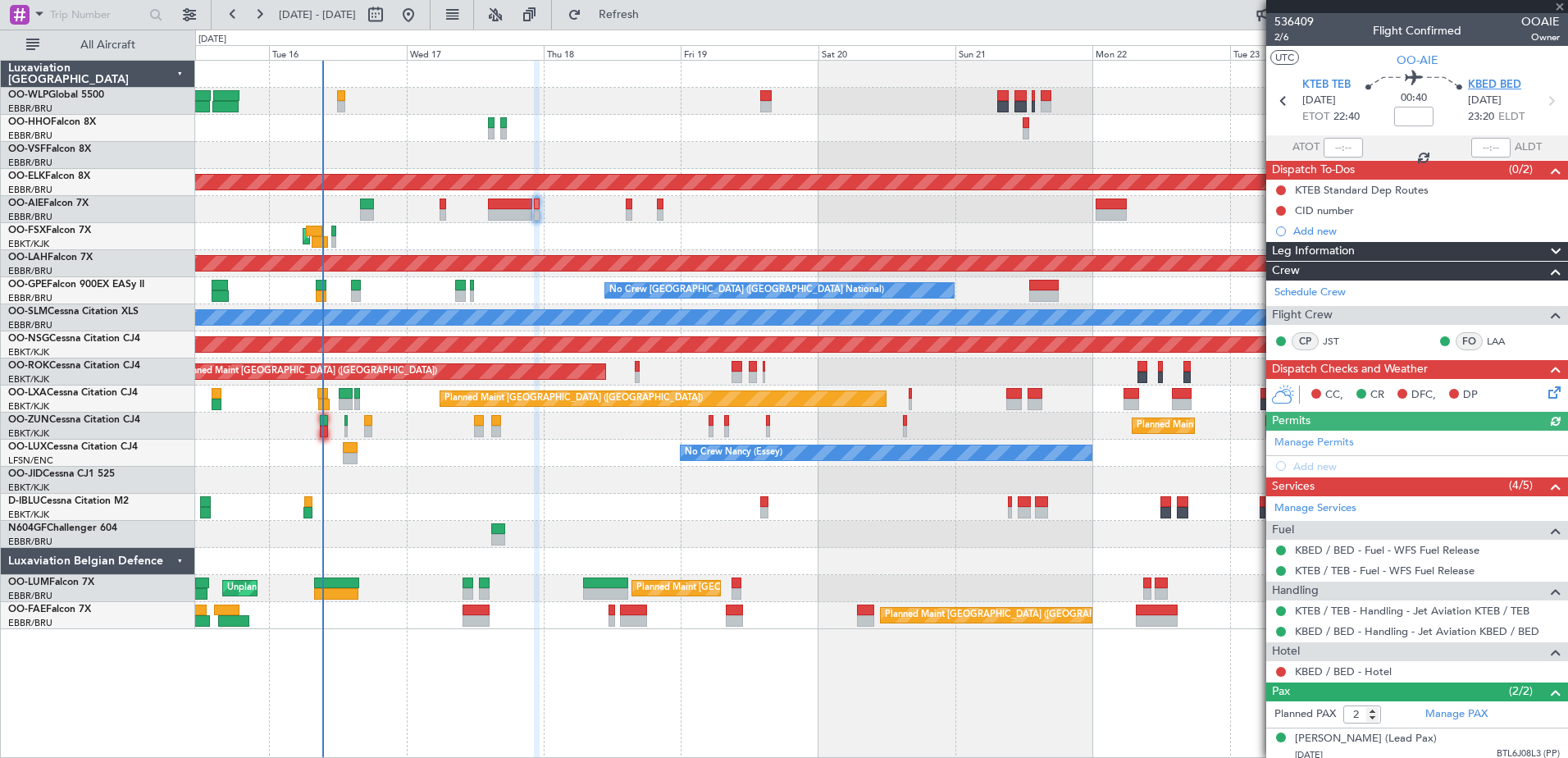
click at [1482, 82] on span "KBED BED" at bounding box center [1495, 85] width 53 height 16
click at [1415, 108] on input at bounding box center [1413, 117] width 39 height 20
type input "-00:10"
click at [1279, 186] on button at bounding box center [1281, 190] width 10 height 10
click at [1288, 281] on span "Cancelled" at bounding box center [1284, 287] width 47 height 16
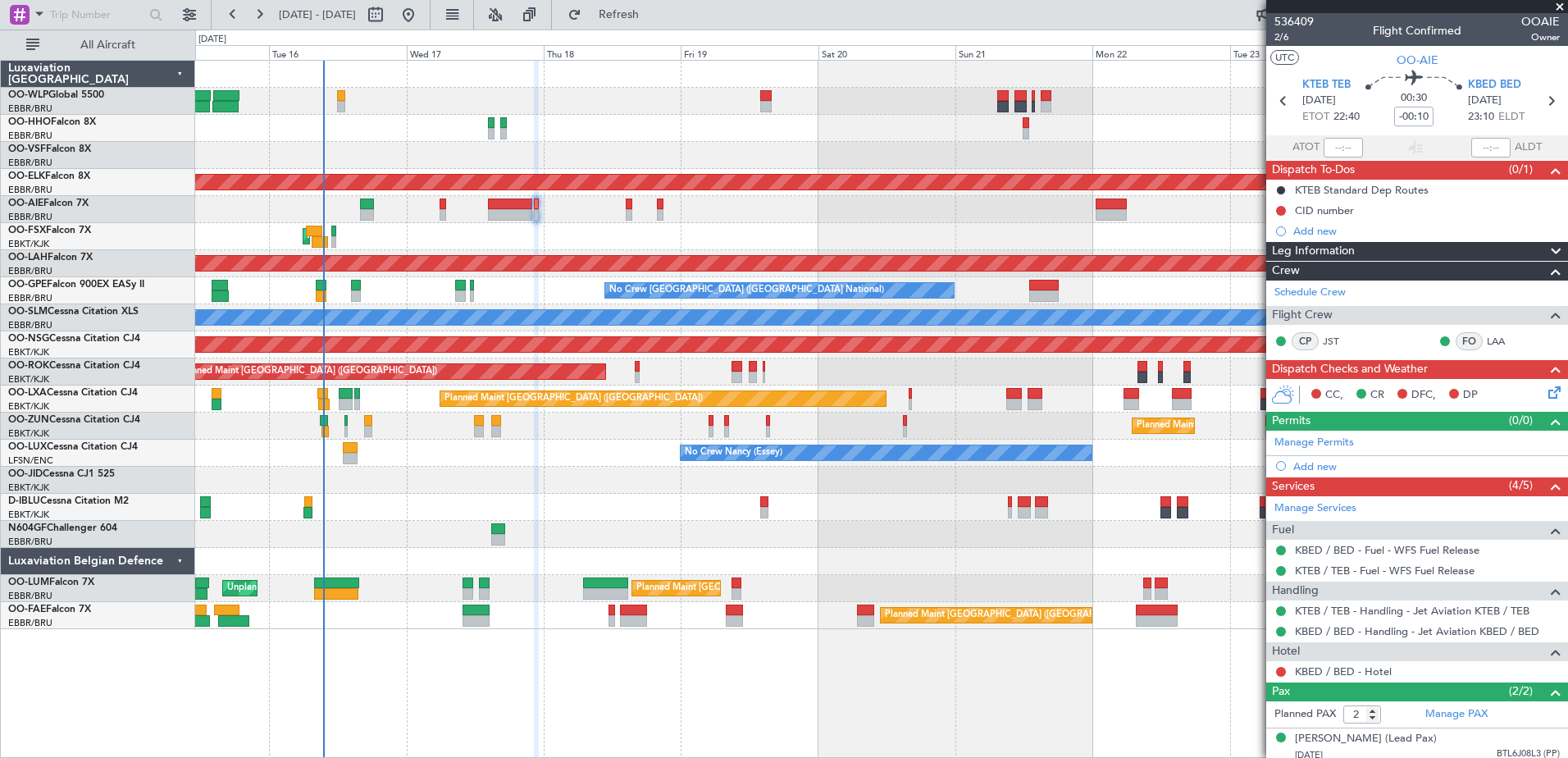
click at [1545, 383] on icon at bounding box center [1552, 390] width 13 height 13
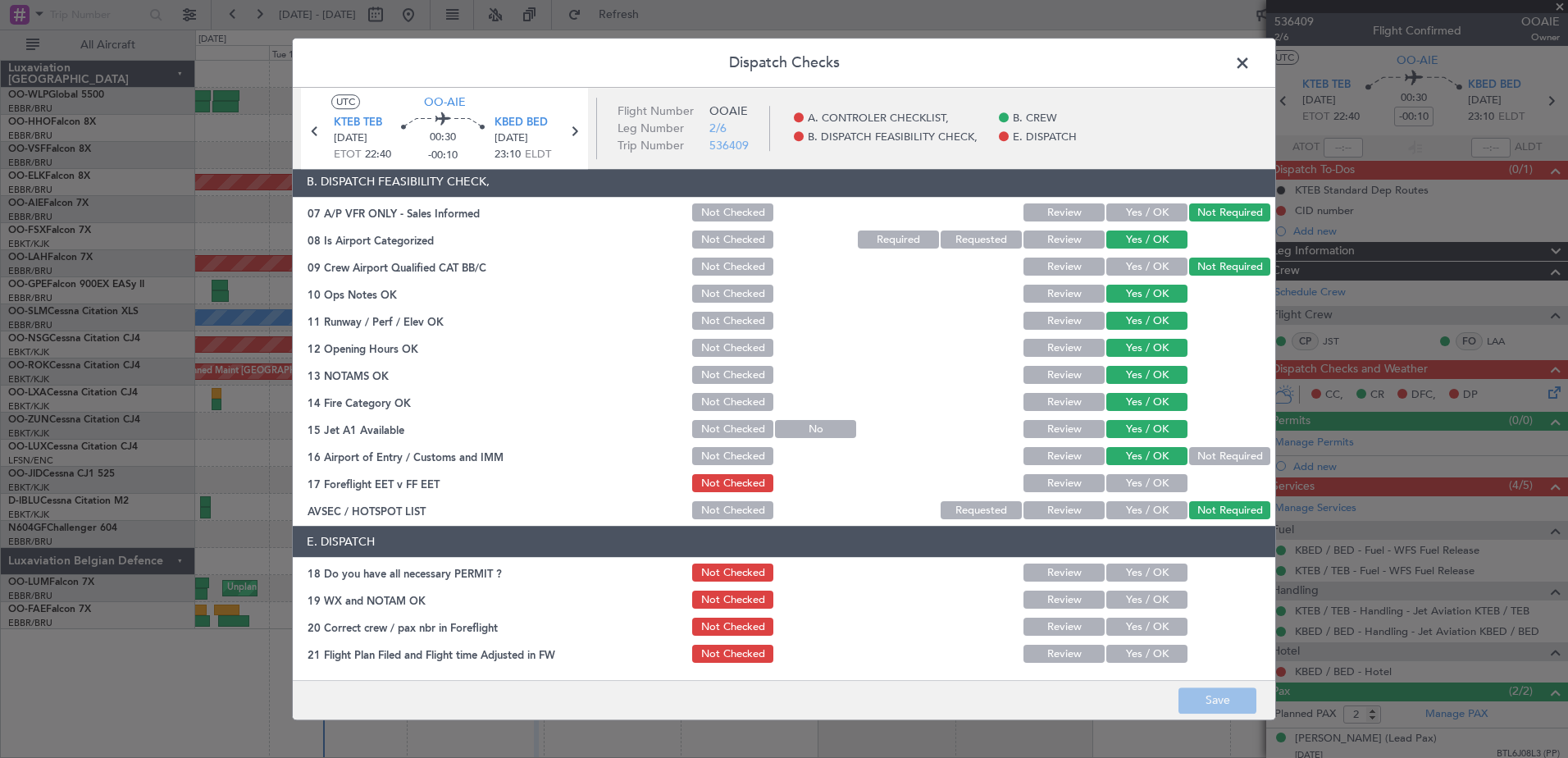
click at [1147, 488] on button "Yes / OK" at bounding box center [1147, 484] width 81 height 18
click at [1155, 571] on button "Yes / OK" at bounding box center [1147, 573] width 81 height 18
click at [1159, 600] on button "Yes / OK" at bounding box center [1147, 600] width 81 height 18
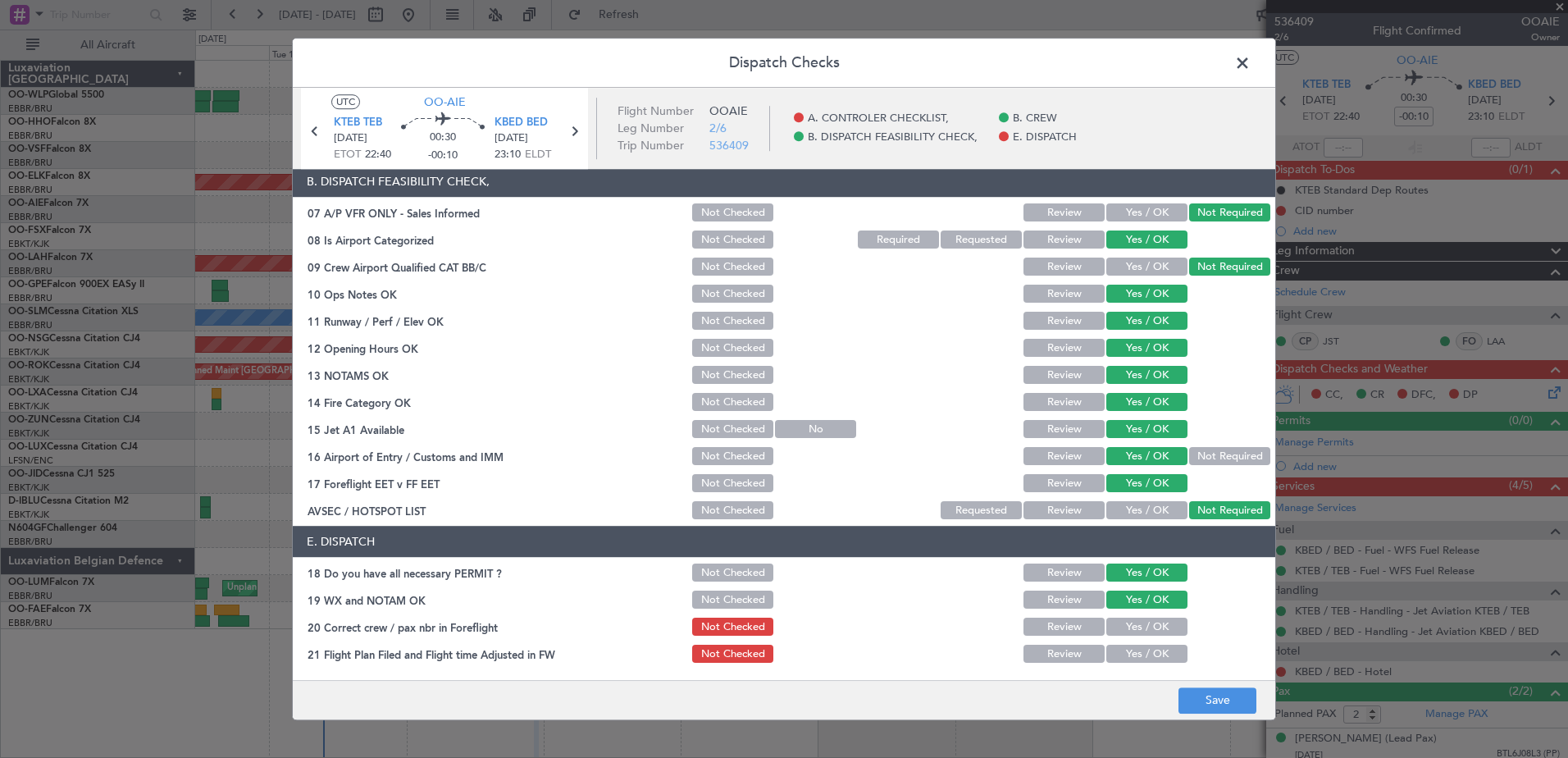
click at [1159, 627] on button "Yes / OK" at bounding box center [1147, 627] width 81 height 18
click at [1064, 654] on button "Review" at bounding box center [1064, 655] width 81 height 18
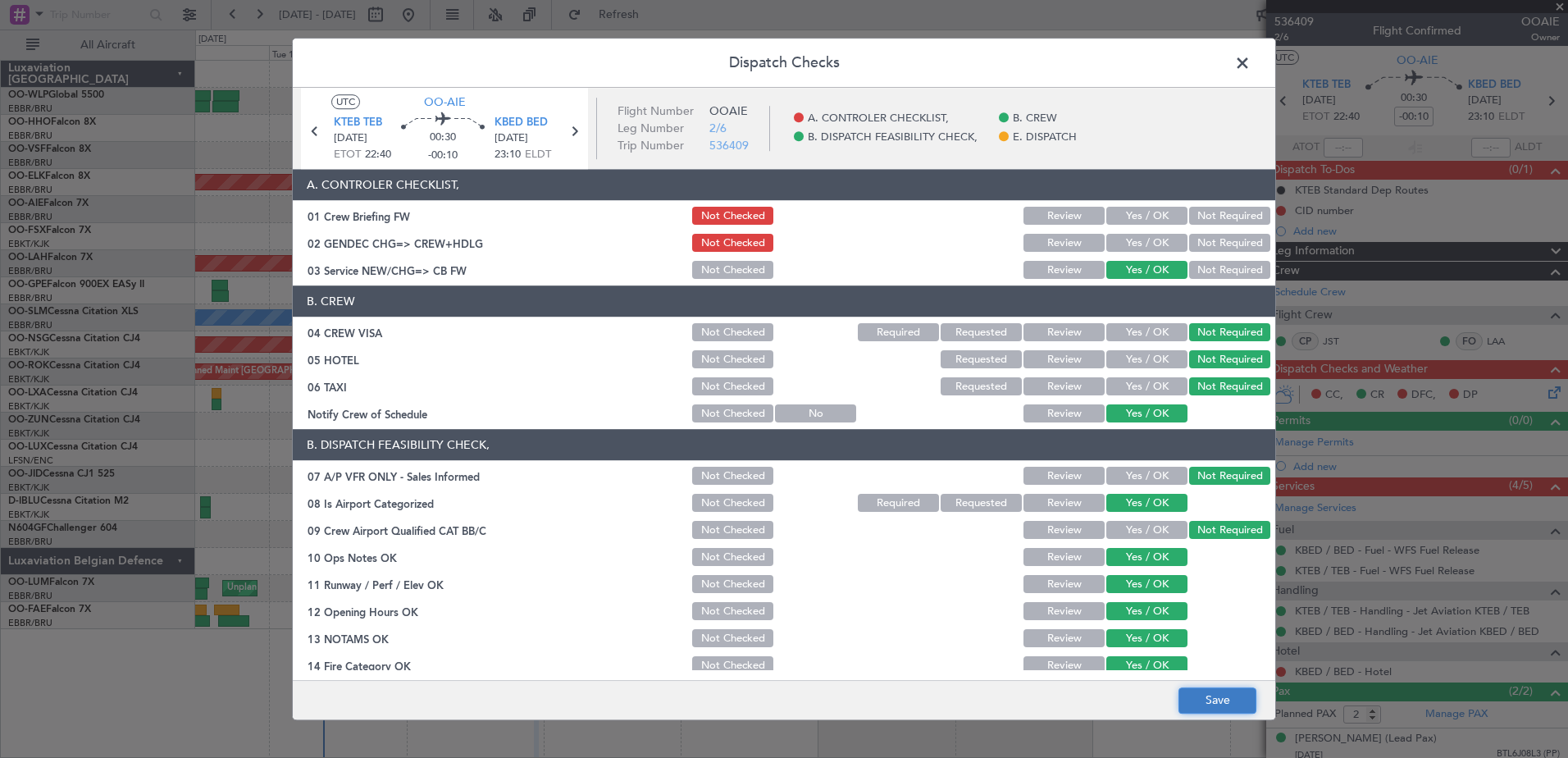
click at [1215, 709] on button "Save" at bounding box center [1218, 699] width 78 height 27
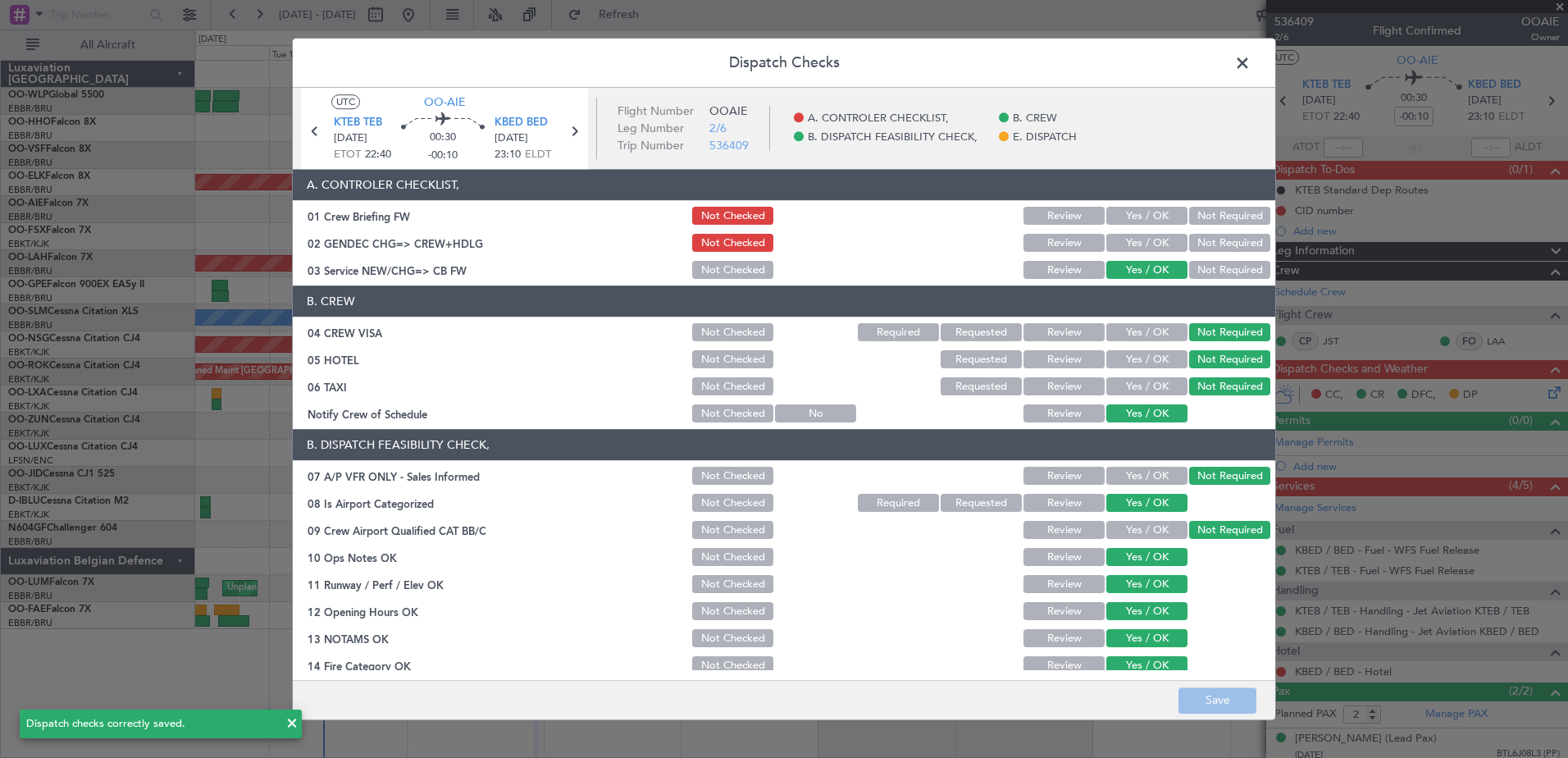
click at [1251, 66] on span at bounding box center [1251, 68] width 0 height 33
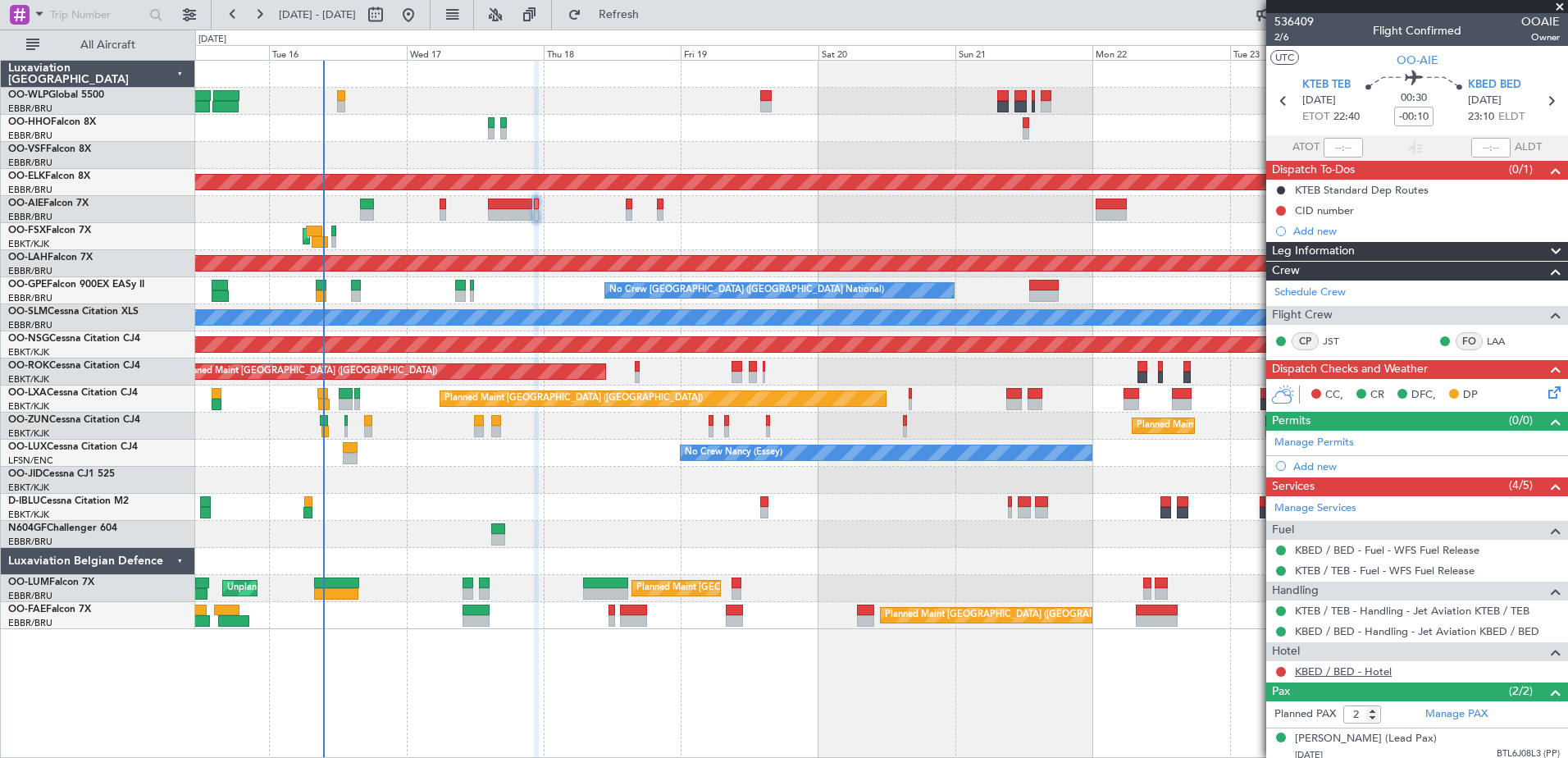
click at [1359, 669] on link "KBED / BED - Hotel" at bounding box center [1344, 670] width 97 height 14
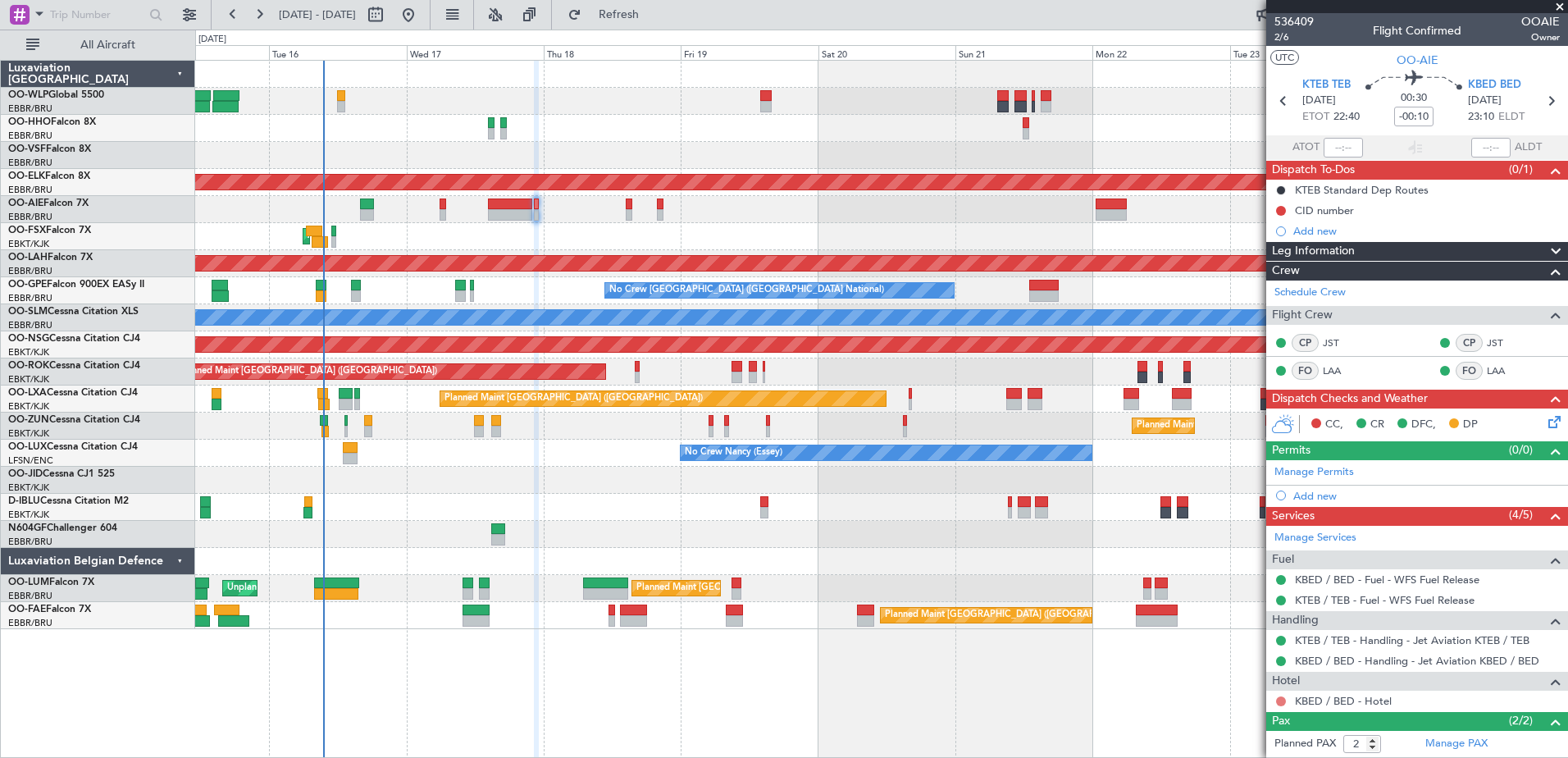
click at [1282, 700] on button at bounding box center [1281, 700] width 10 height 10
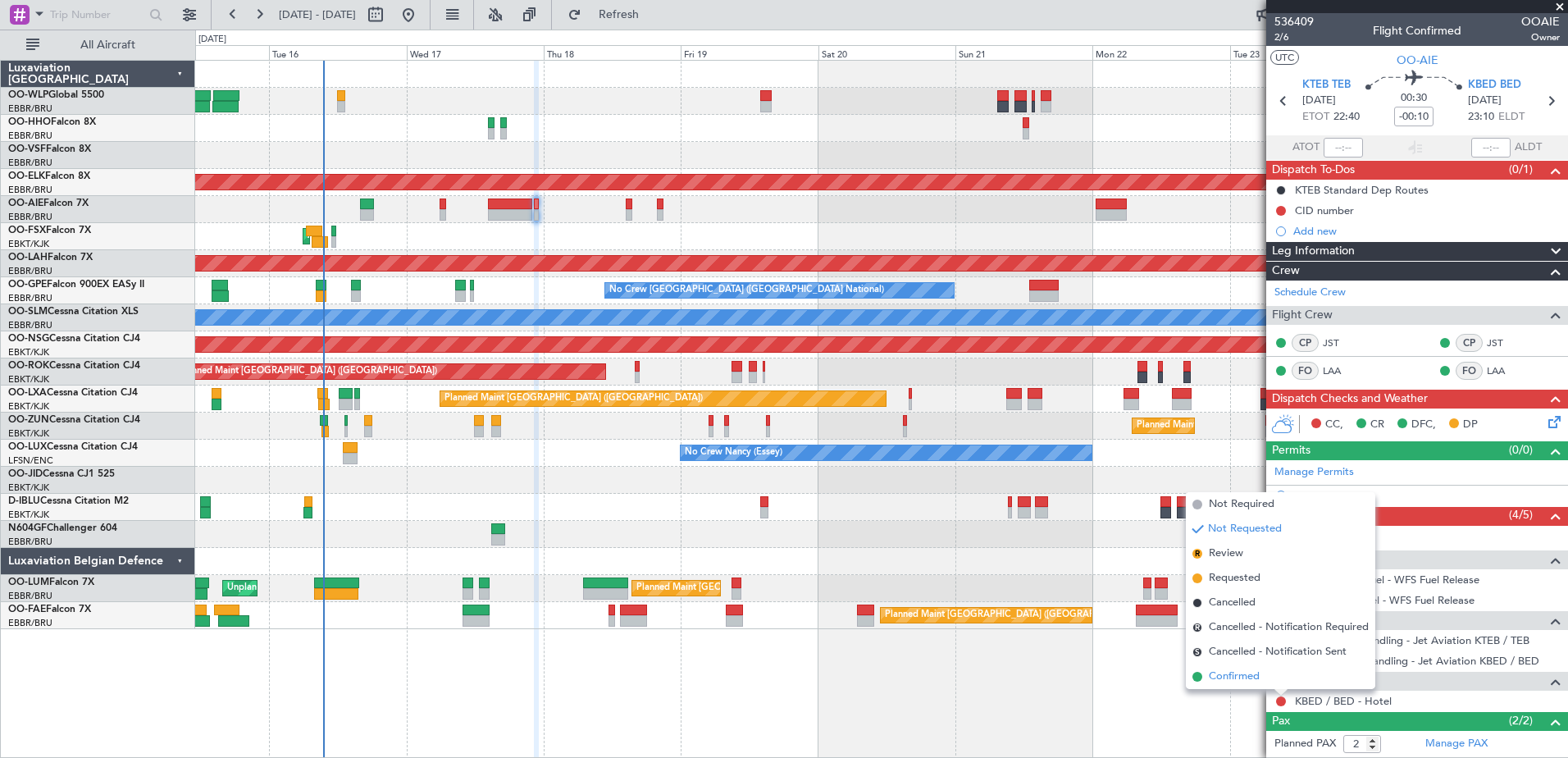
click at [1225, 678] on span "Confirmed" at bounding box center [1235, 677] width 51 height 16
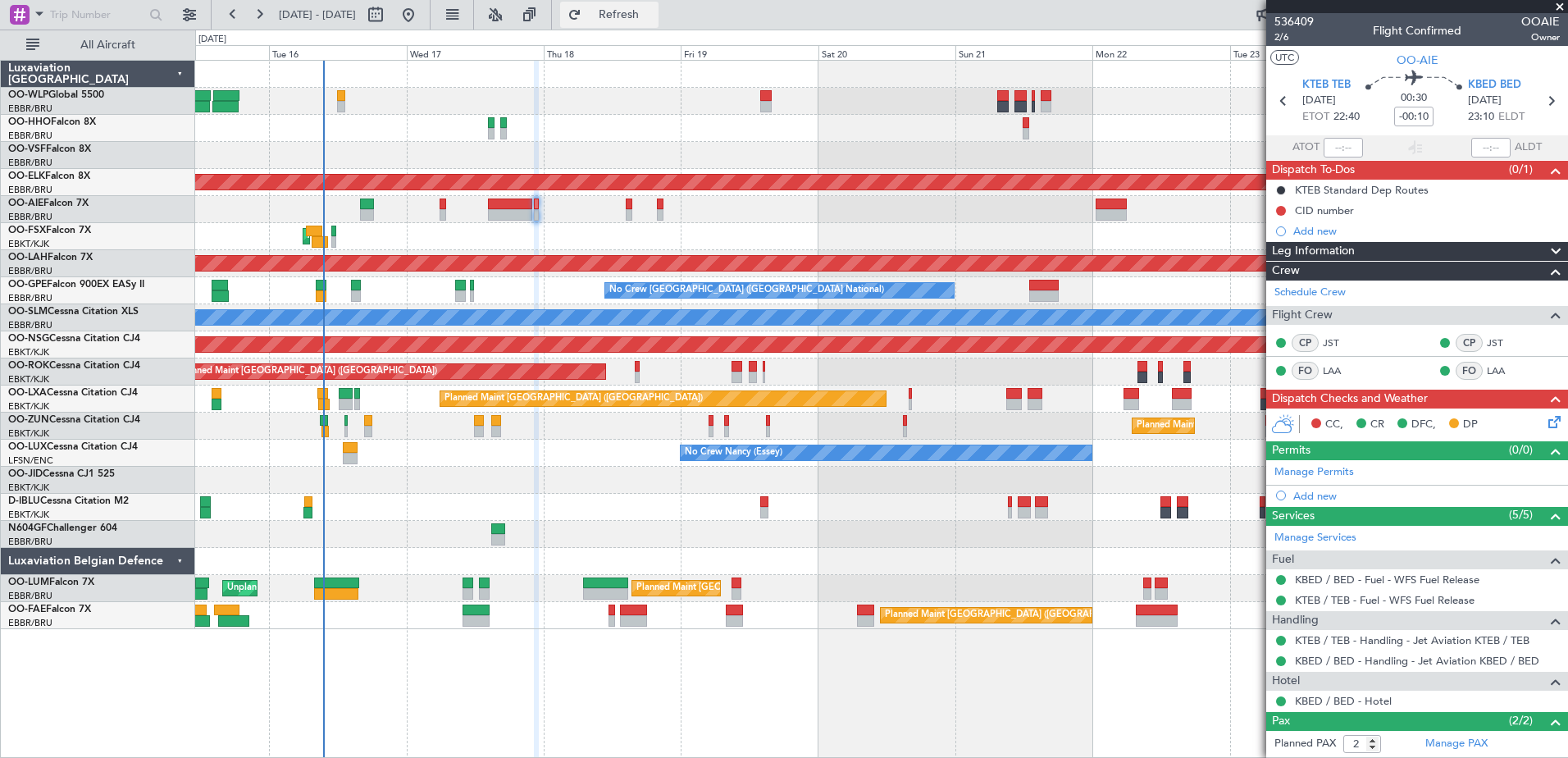
click at [654, 20] on span "Refresh" at bounding box center [618, 15] width 69 height 12
click at [1310, 227] on div "Add new" at bounding box center [1419, 230] width 252 height 14
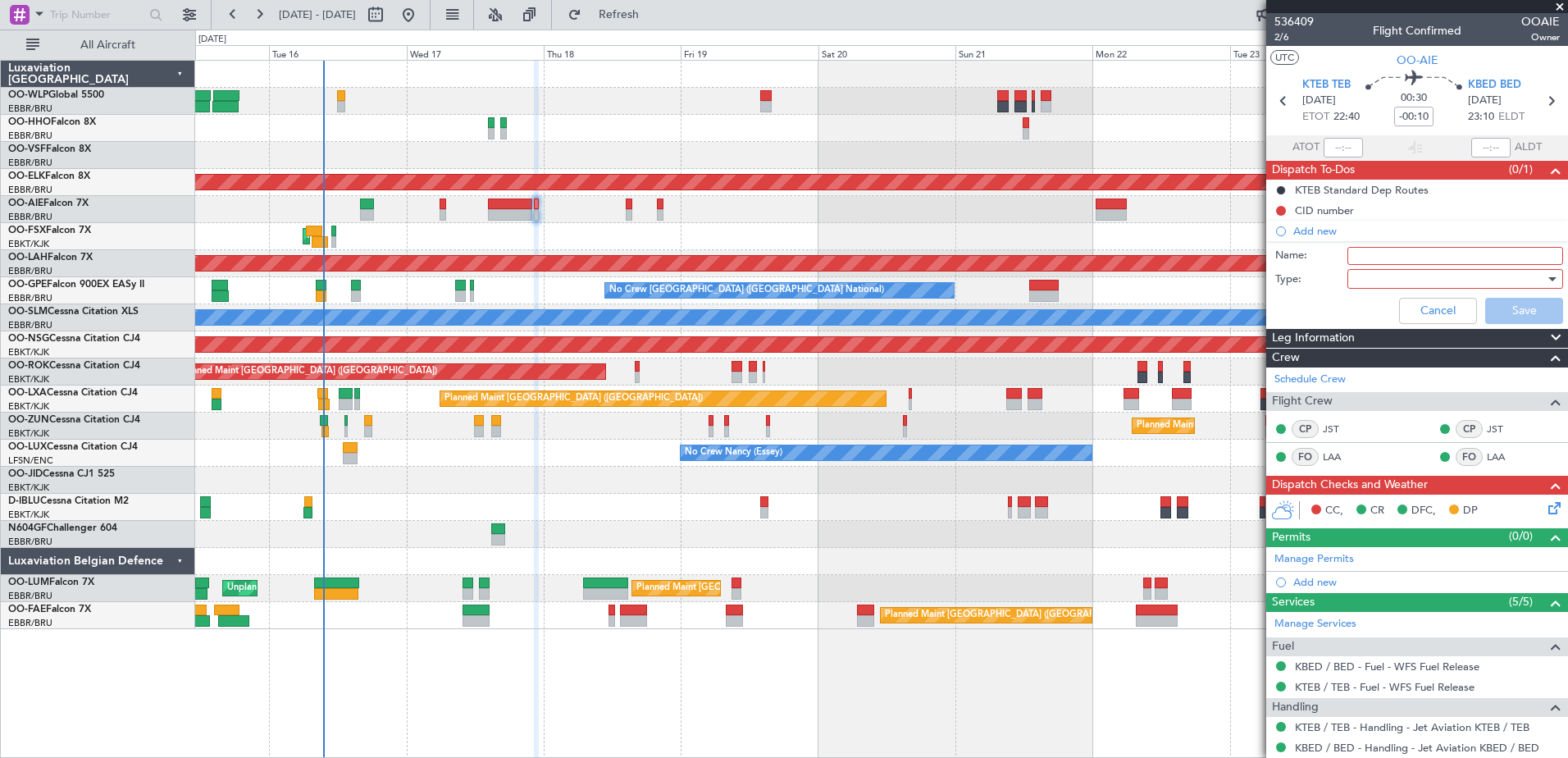
click at [1404, 255] on input "Name:" at bounding box center [1455, 256] width 216 height 18
drag, startPoint x: 1536, startPoint y: 248, endPoint x: 1510, endPoint y: 260, distance: 28.6
click at [1510, 260] on input "scheduled to be sent to ATC at 1501Z" at bounding box center [1455, 256] width 216 height 18
click at [1524, 250] on input "scheduled to be sent to ATC at 1501Z" at bounding box center [1455, 256] width 216 height 18
drag, startPoint x: 1527, startPoint y: 251, endPoint x: 1508, endPoint y: 260, distance: 21.0
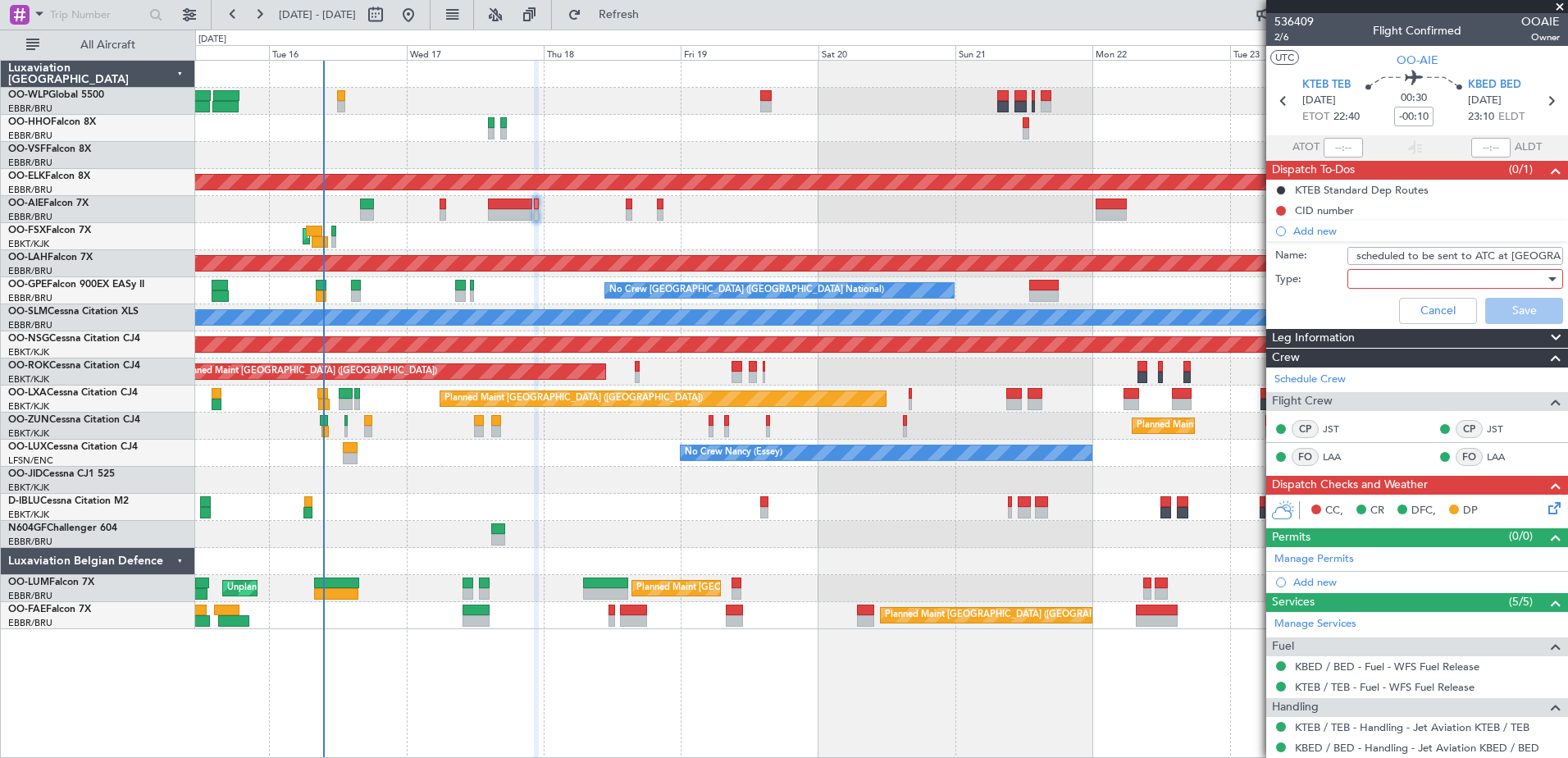
click at [1508, 260] on input "scheduled to be sent to ATC at 1501Z" at bounding box center [1455, 256] width 216 height 18
type input "scheduled to be sent to ATC at 0030Z"
click at [1520, 274] on div at bounding box center [1449, 278] width 191 height 25
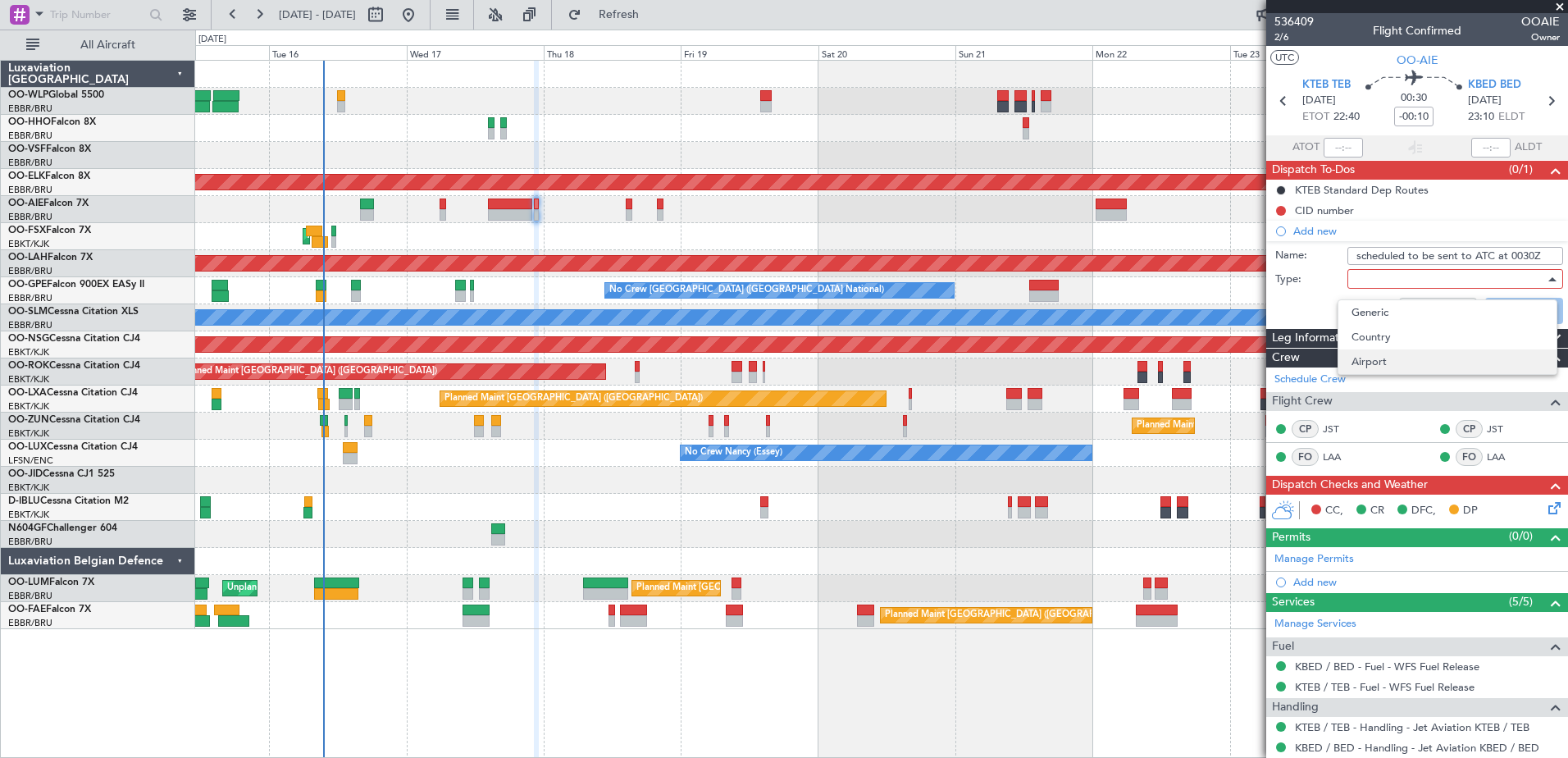
click at [1380, 362] on span "Airport" at bounding box center [1448, 361] width 192 height 25
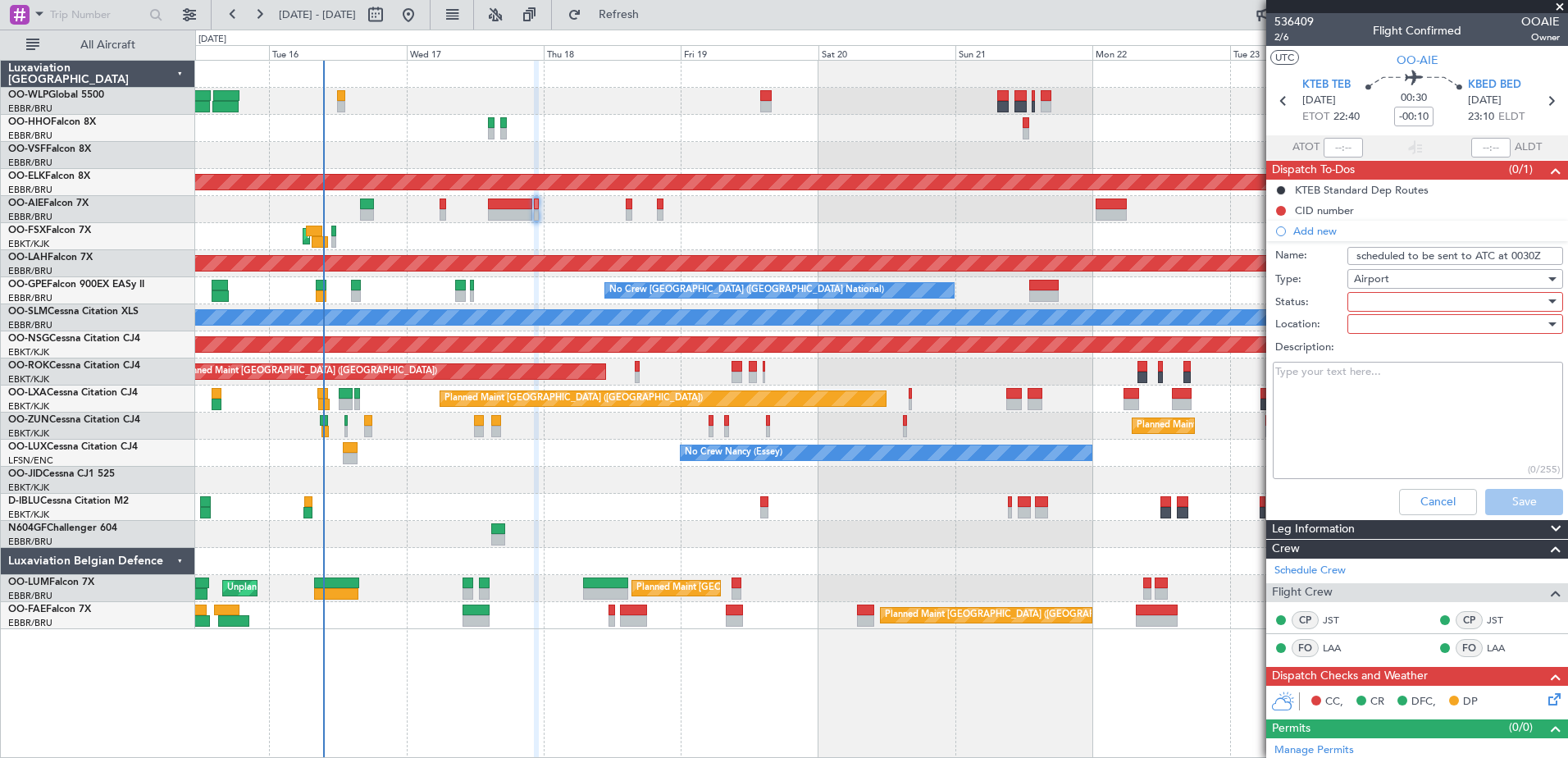
click at [1384, 302] on div at bounding box center [1449, 302] width 191 height 25
click at [1389, 359] on span "In Progress" at bounding box center [1448, 358] width 192 height 25
click at [1393, 276] on div "Airport" at bounding box center [1449, 278] width 191 height 25
click at [1391, 315] on span "Generic" at bounding box center [1448, 312] width 192 height 25
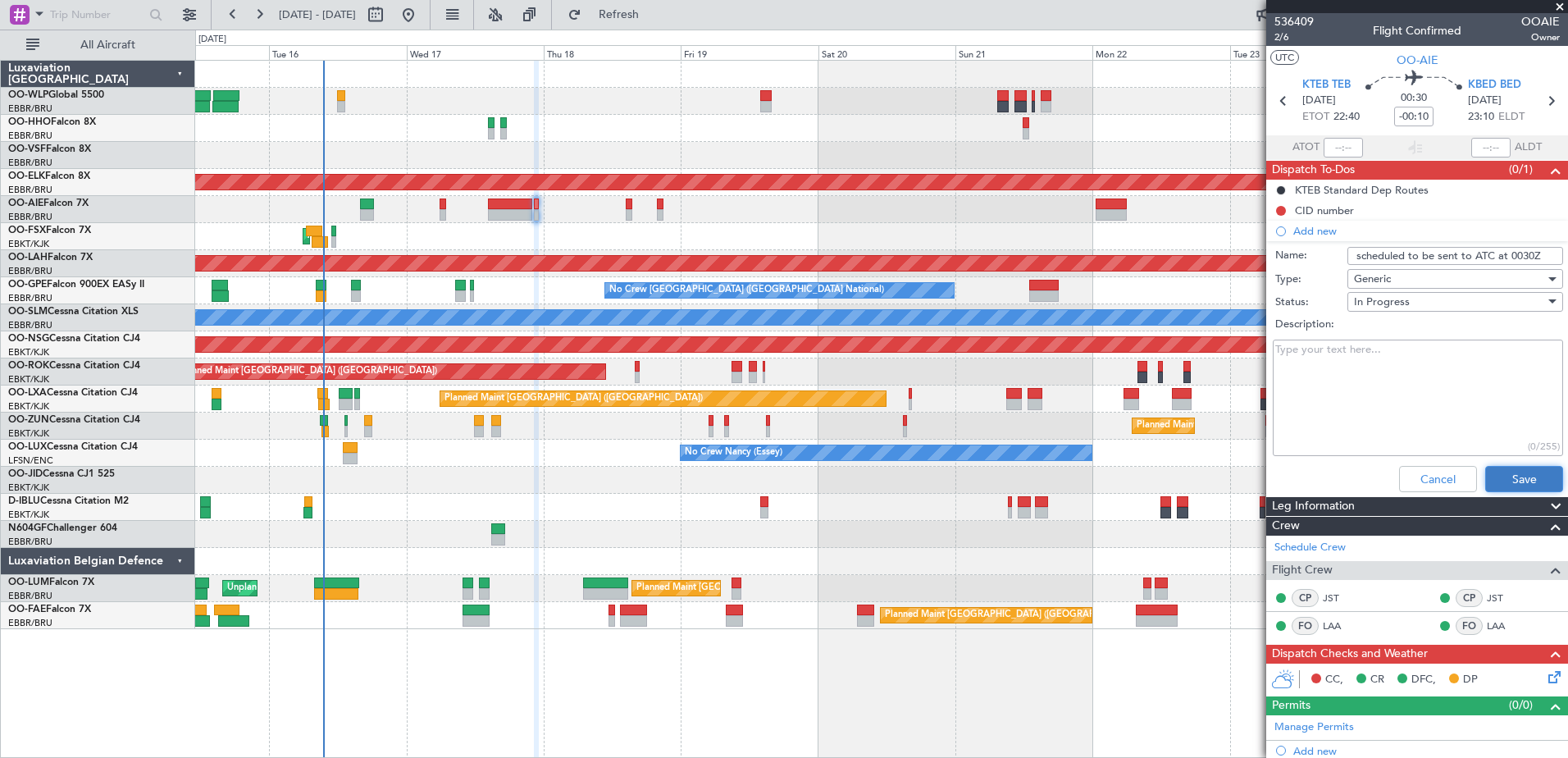
click at [1520, 477] on button "Save" at bounding box center [1524, 478] width 78 height 27
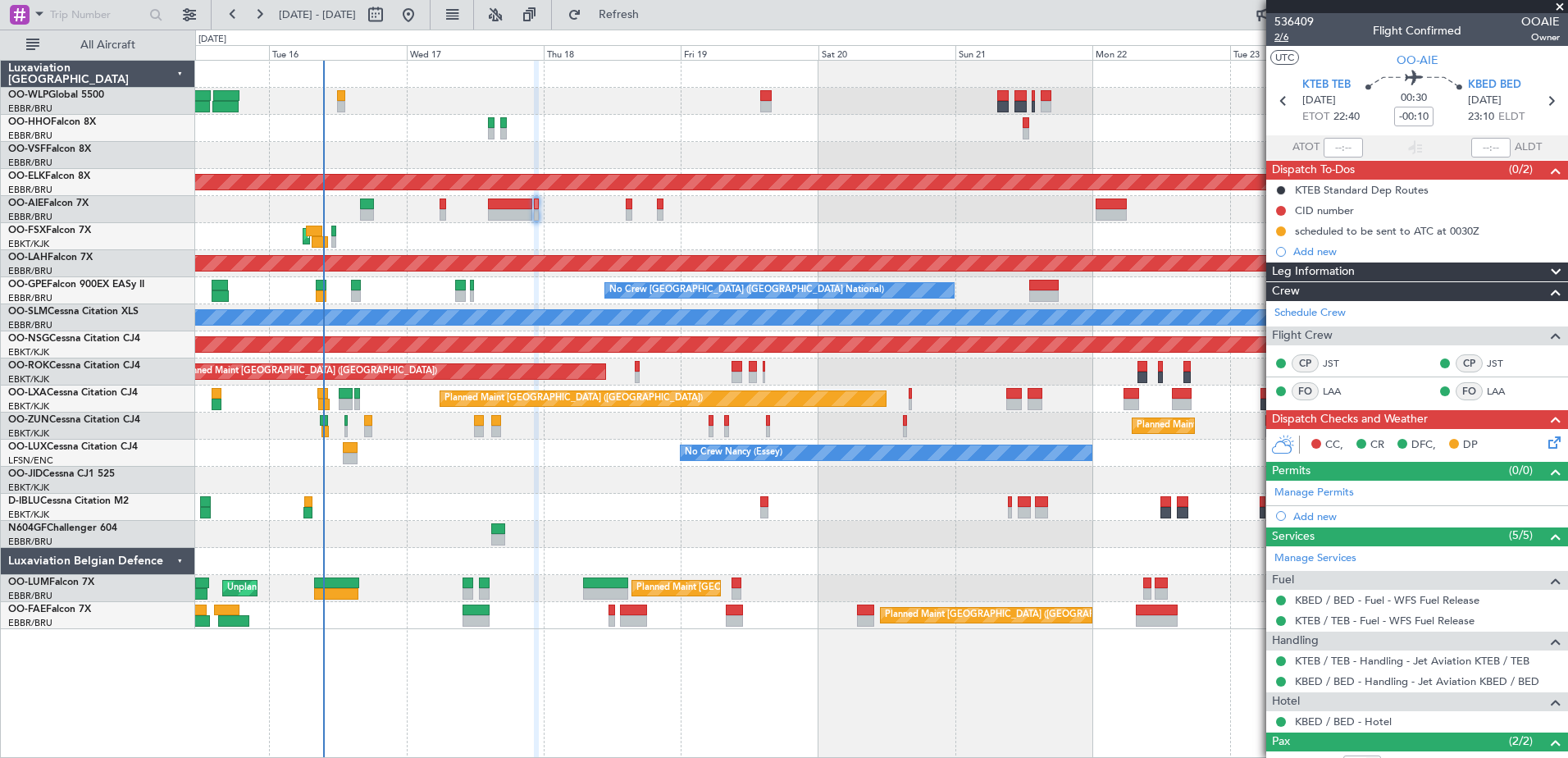
click at [1282, 40] on span "2/6" at bounding box center [1294, 37] width 39 height 14
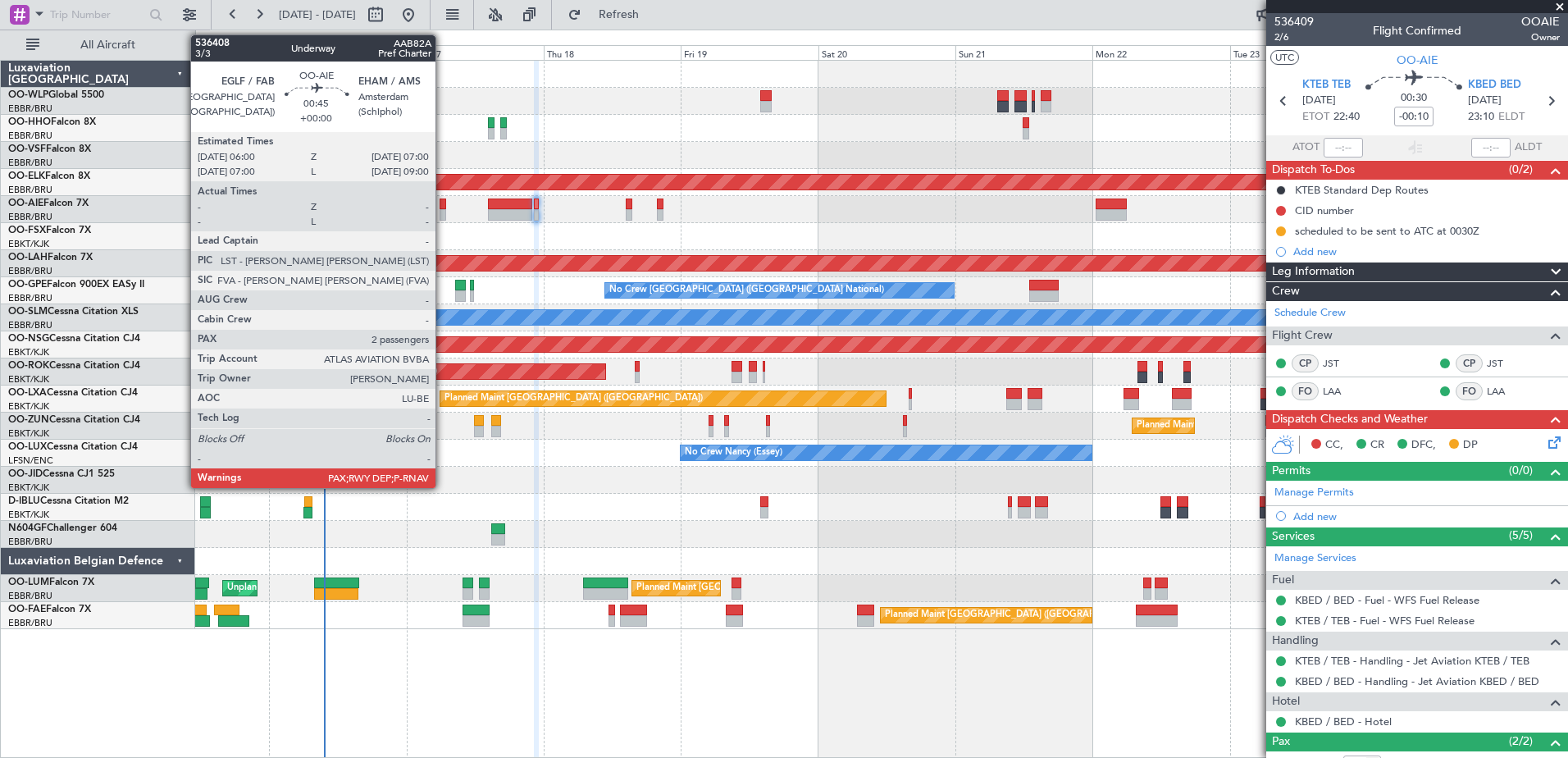
click at [443, 208] on div at bounding box center [443, 204] width 5 height 12
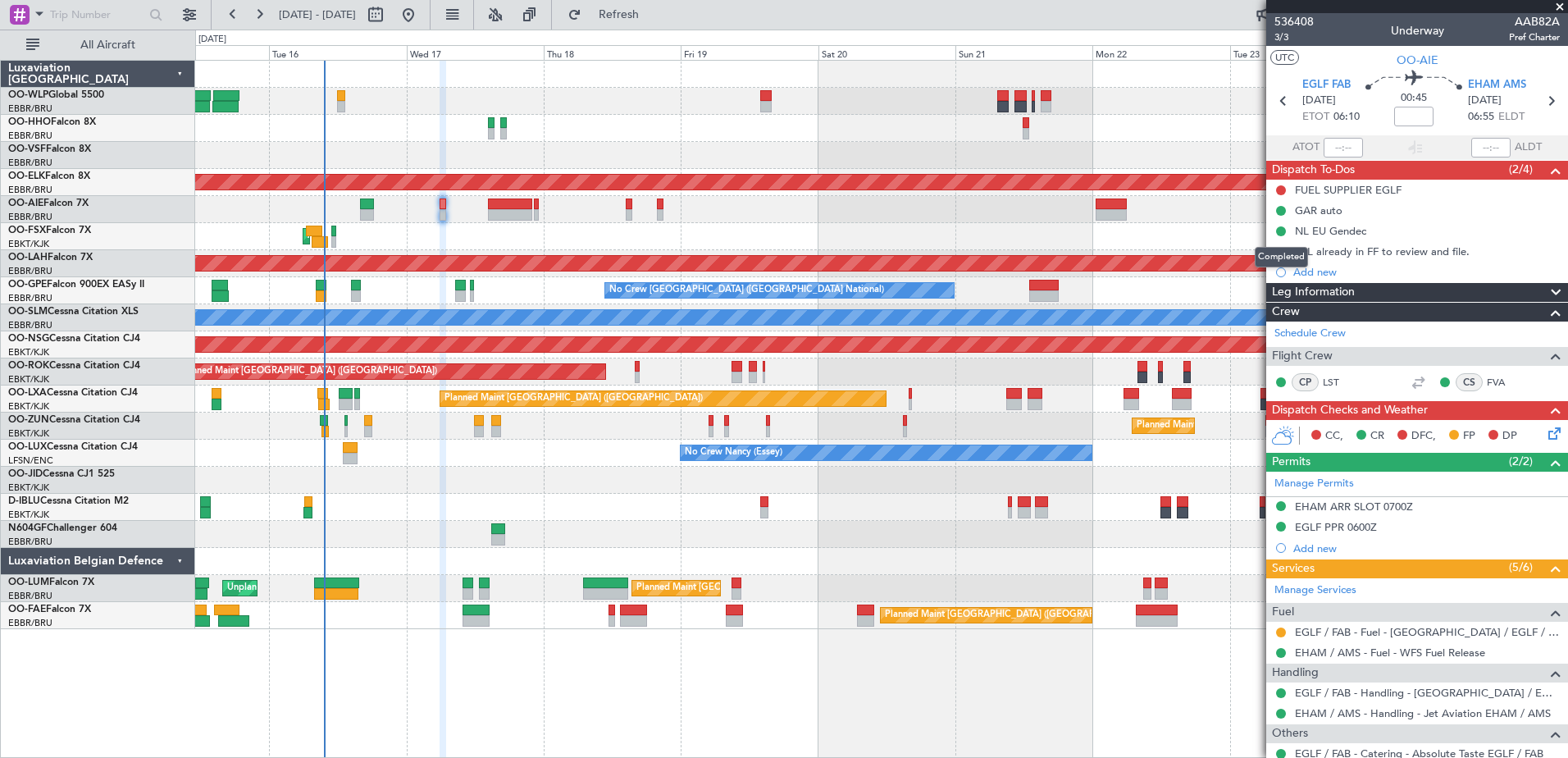
click at [1281, 252] on div "Completed" at bounding box center [1282, 257] width 53 height 20
click at [1281, 249] on button at bounding box center [1281, 251] width 10 height 10
click at [1282, 326] on span "Completed" at bounding box center [1288, 324] width 54 height 16
click at [1545, 434] on icon at bounding box center [1552, 431] width 13 height 13
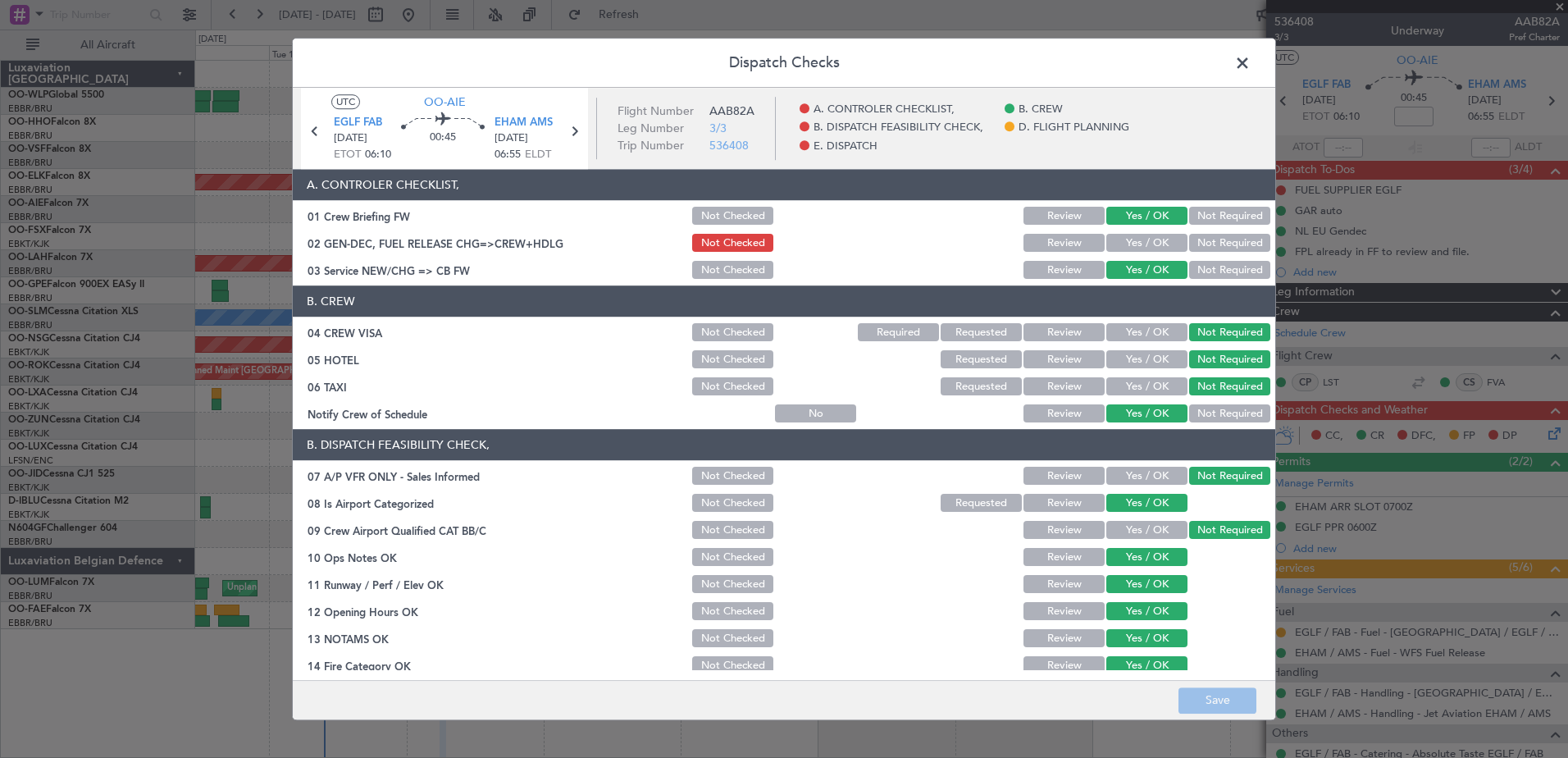
click at [1134, 241] on button "Yes / OK" at bounding box center [1147, 243] width 81 height 18
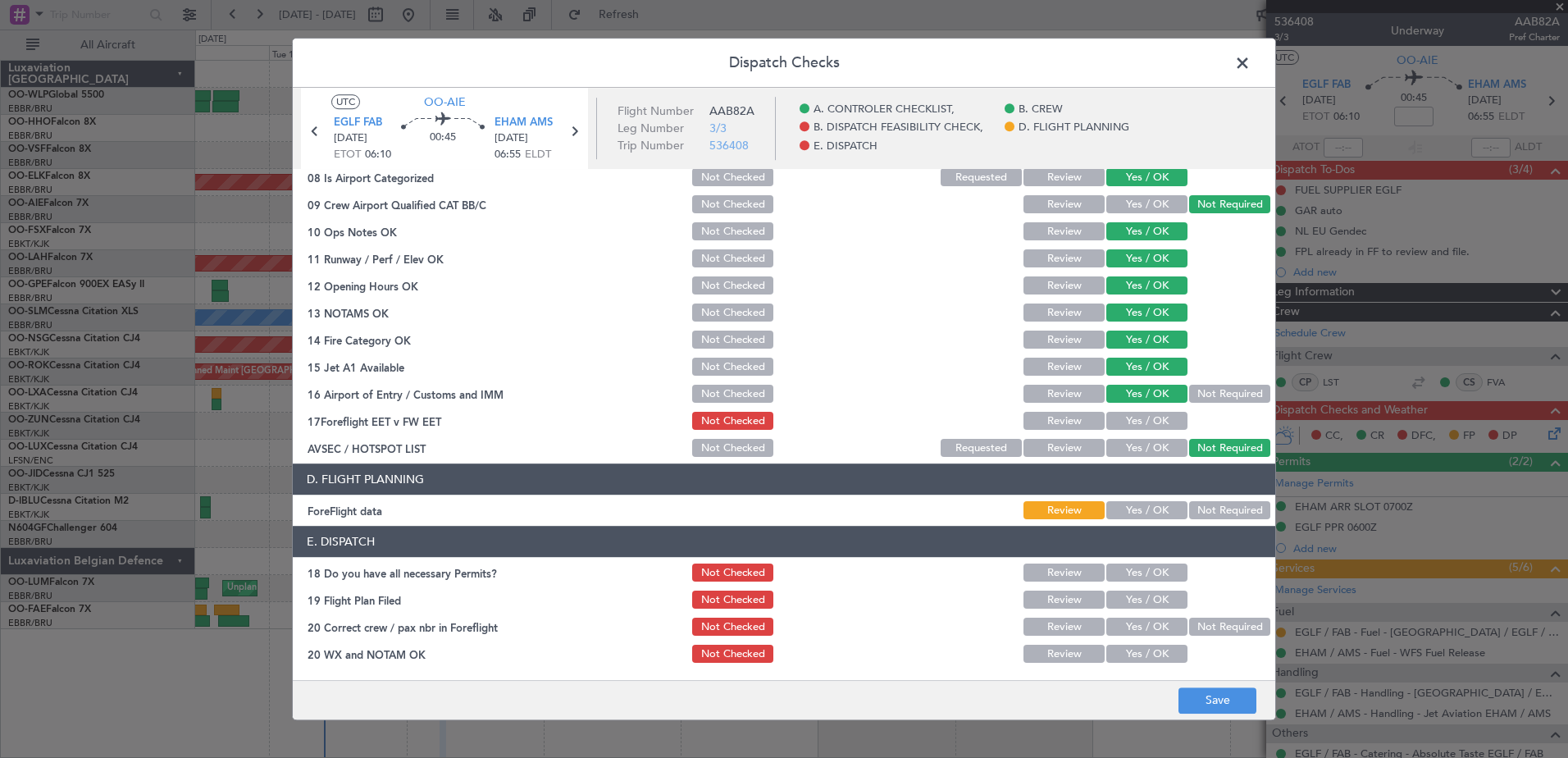
click at [1153, 567] on button "Yes / OK" at bounding box center [1147, 573] width 81 height 18
drag, startPoint x: 1156, startPoint y: 594, endPoint x: 1158, endPoint y: 610, distance: 16.1
click at [1157, 599] on button "Yes / OK" at bounding box center [1147, 600] width 81 height 18
click at [1161, 631] on button "Yes / OK" at bounding box center [1147, 627] width 81 height 18
click at [1163, 652] on button "Yes / OK" at bounding box center [1147, 655] width 81 height 18
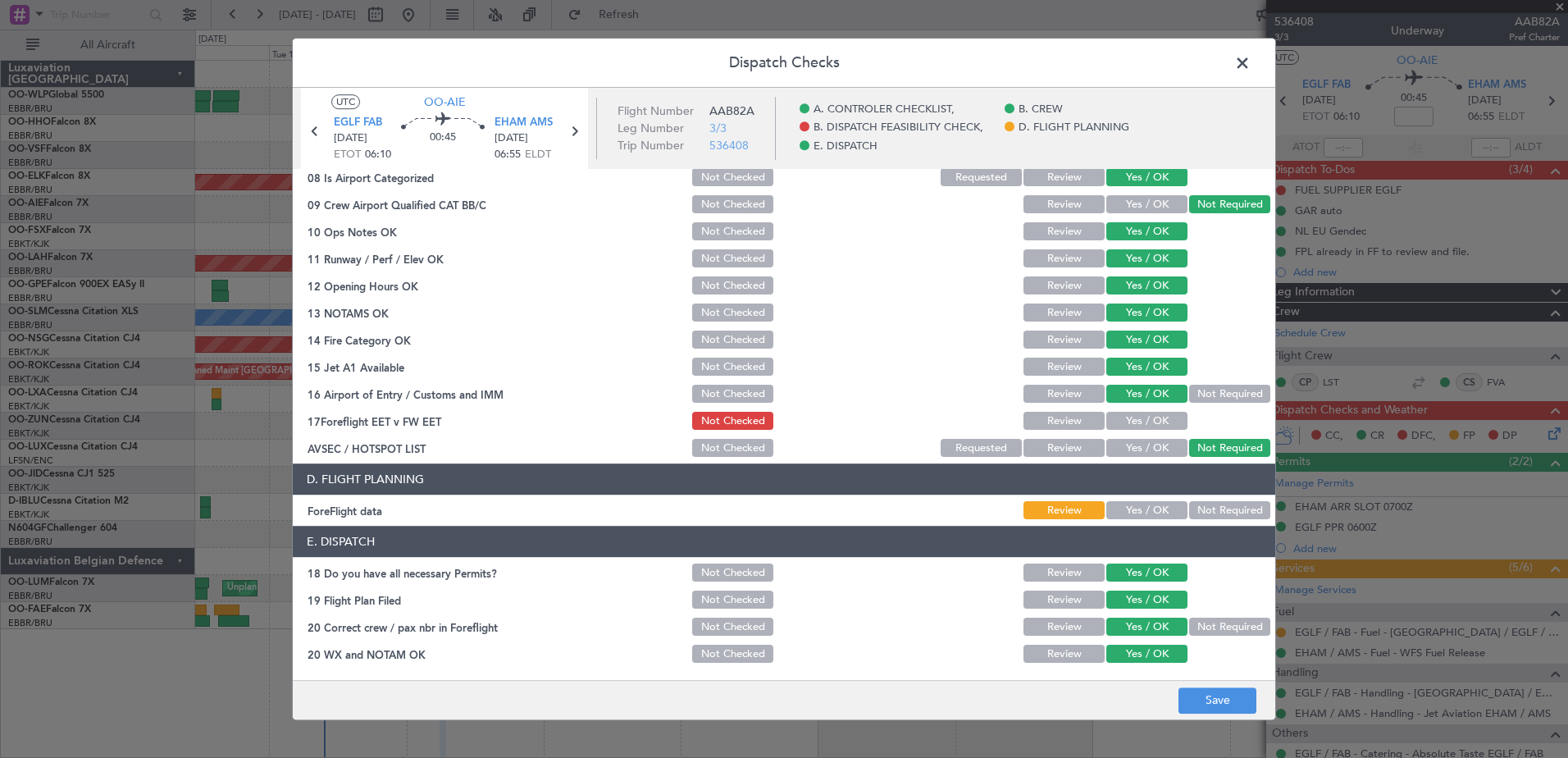
click at [1140, 503] on button "Yes / OK" at bounding box center [1147, 511] width 81 height 18
click at [1150, 424] on button "Yes / OK" at bounding box center [1147, 422] width 81 height 18
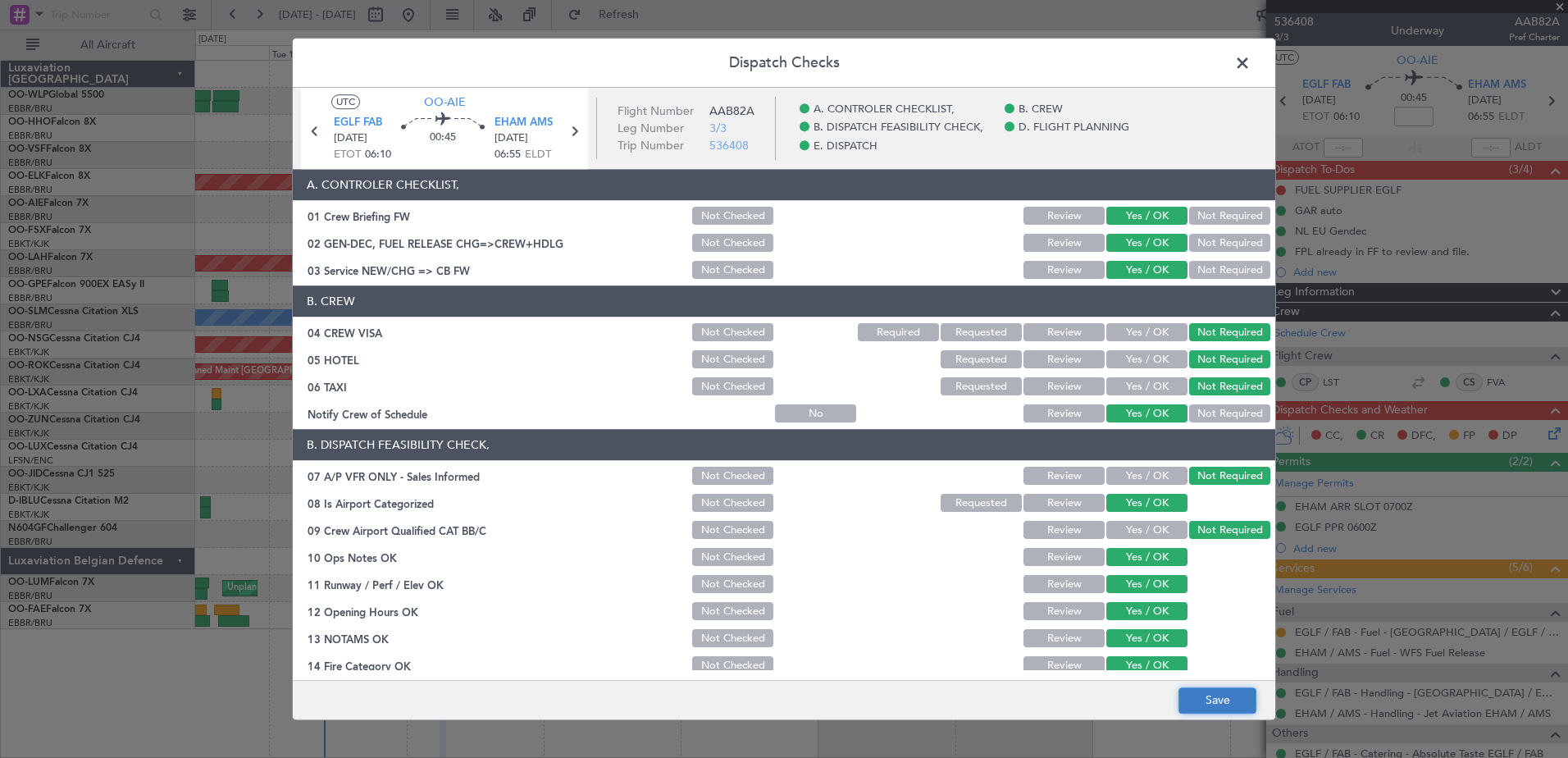
click at [1210, 702] on button "Save" at bounding box center [1218, 699] width 78 height 27
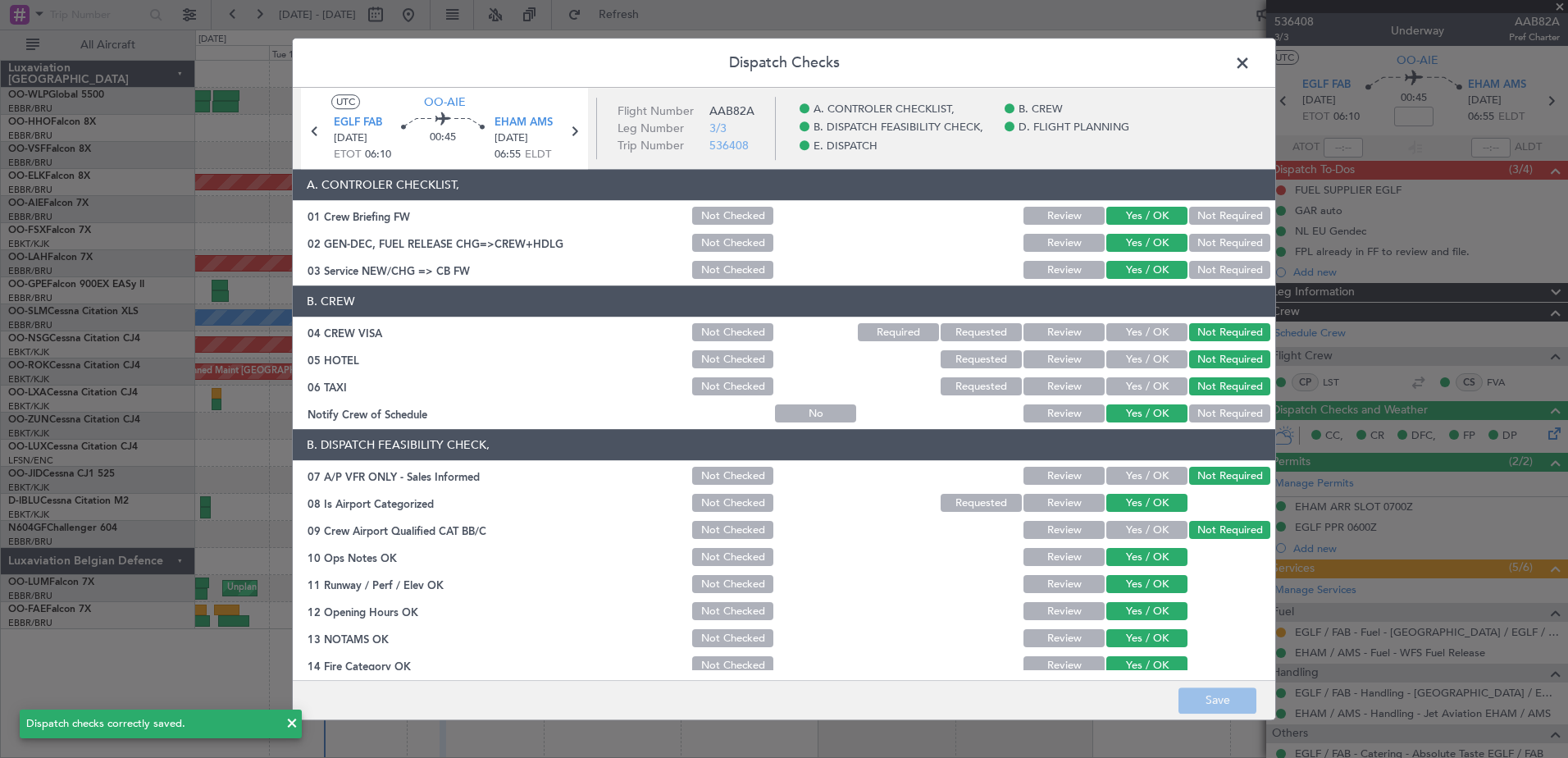
click at [1251, 64] on span at bounding box center [1251, 68] width 0 height 33
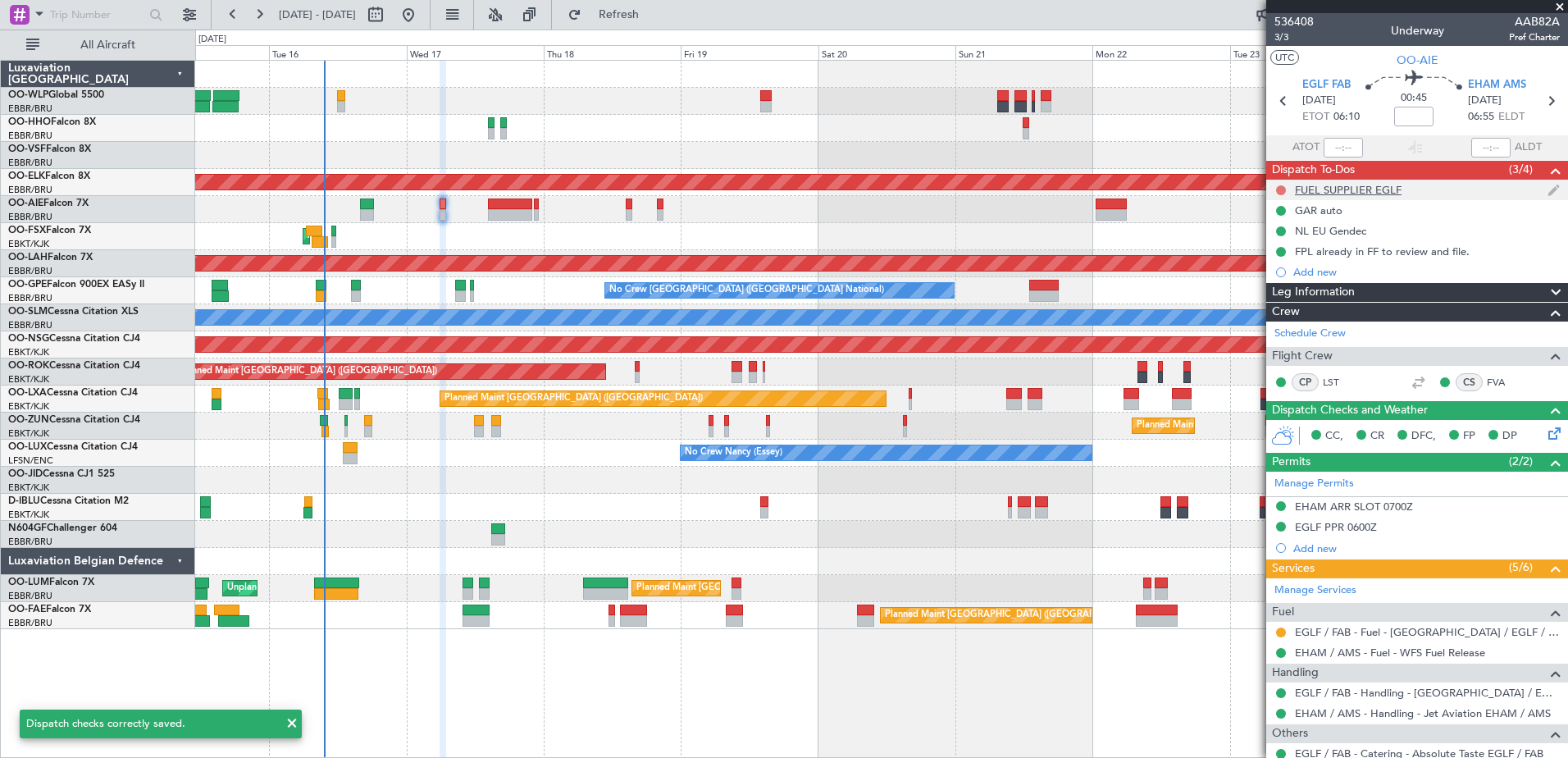
click at [1281, 189] on button at bounding box center [1281, 190] width 10 height 10
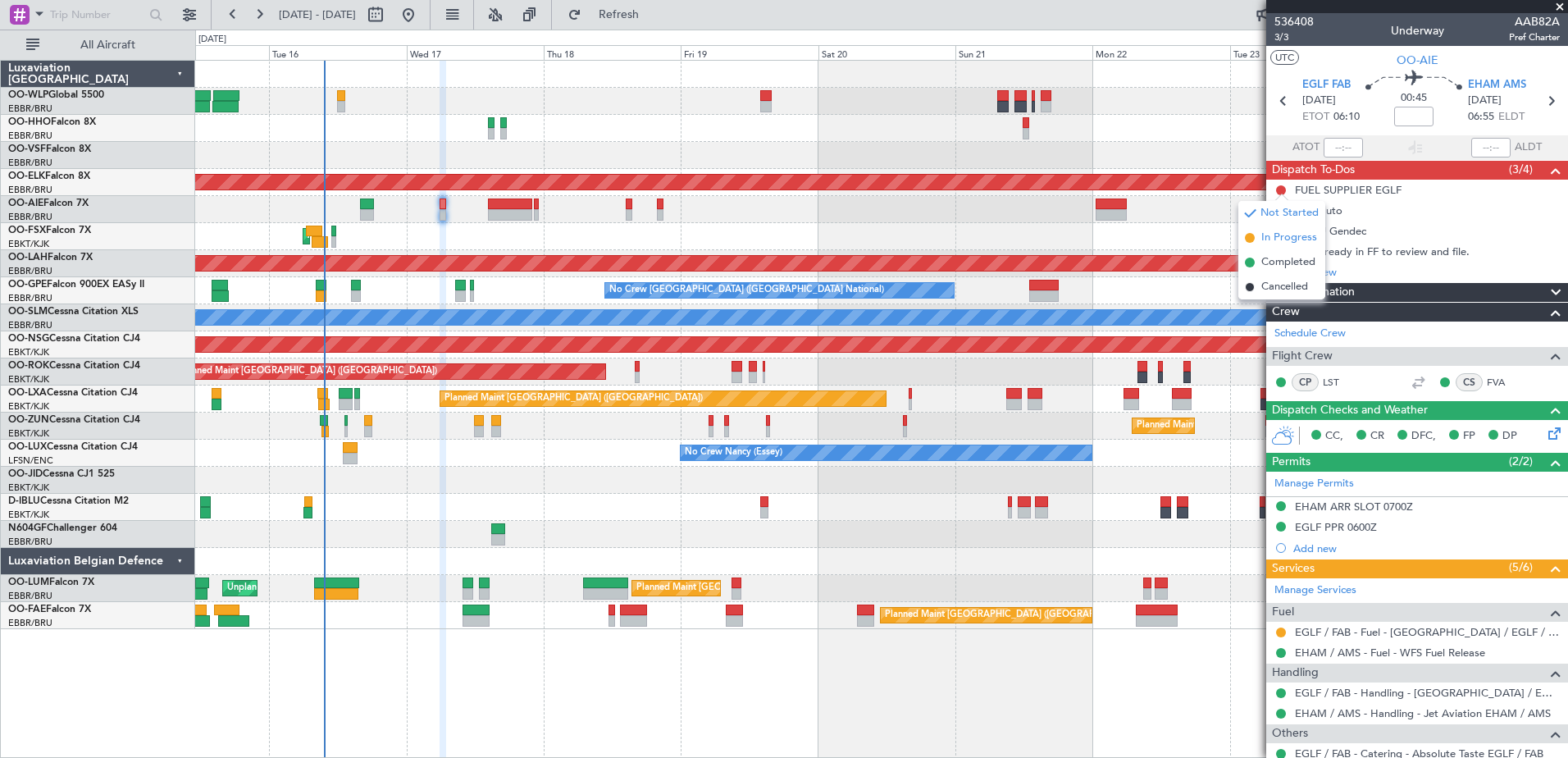
click at [1284, 235] on span "In Progress" at bounding box center [1289, 238] width 56 height 16
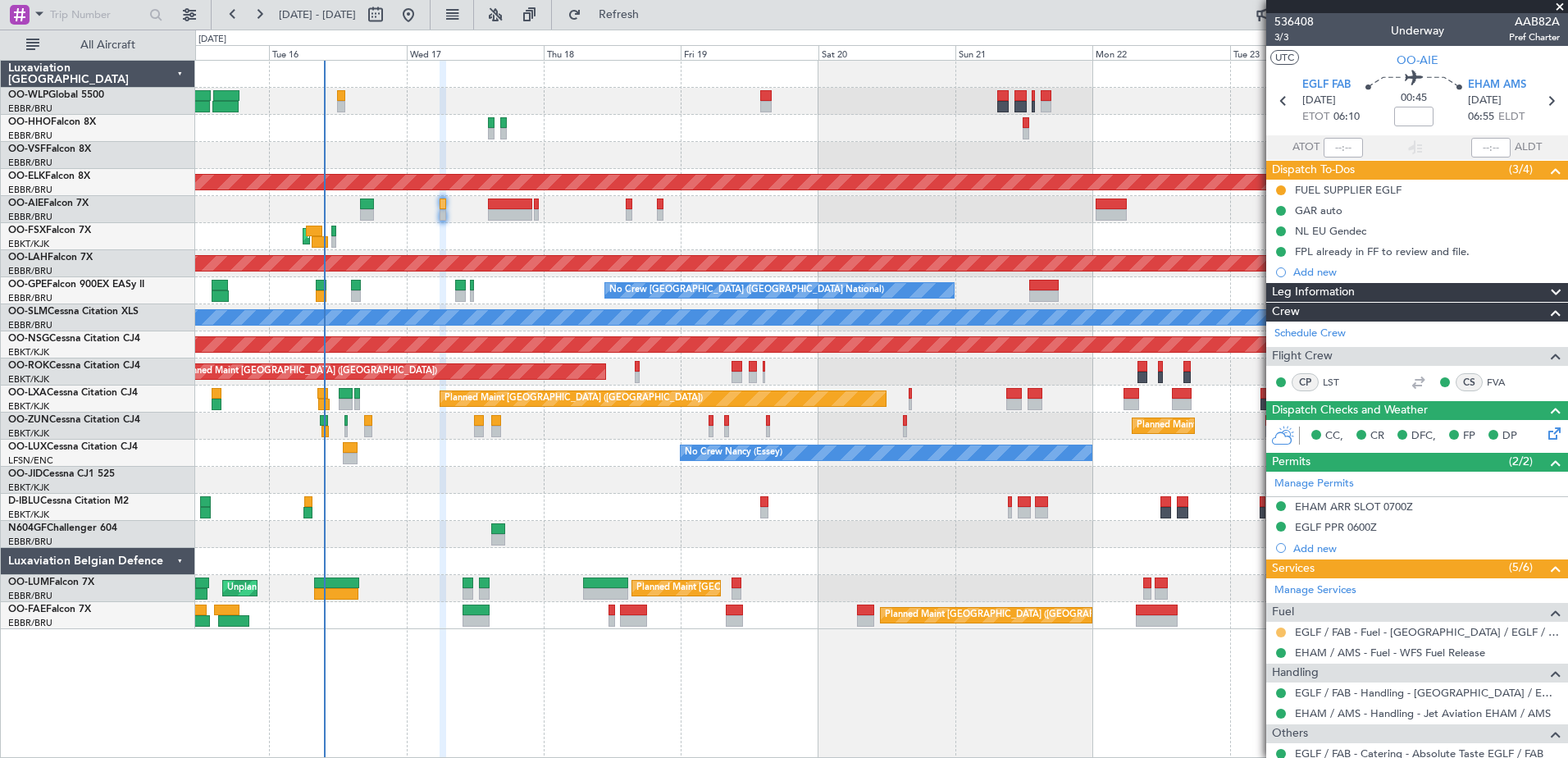
click at [1281, 630] on button at bounding box center [1281, 632] width 10 height 10
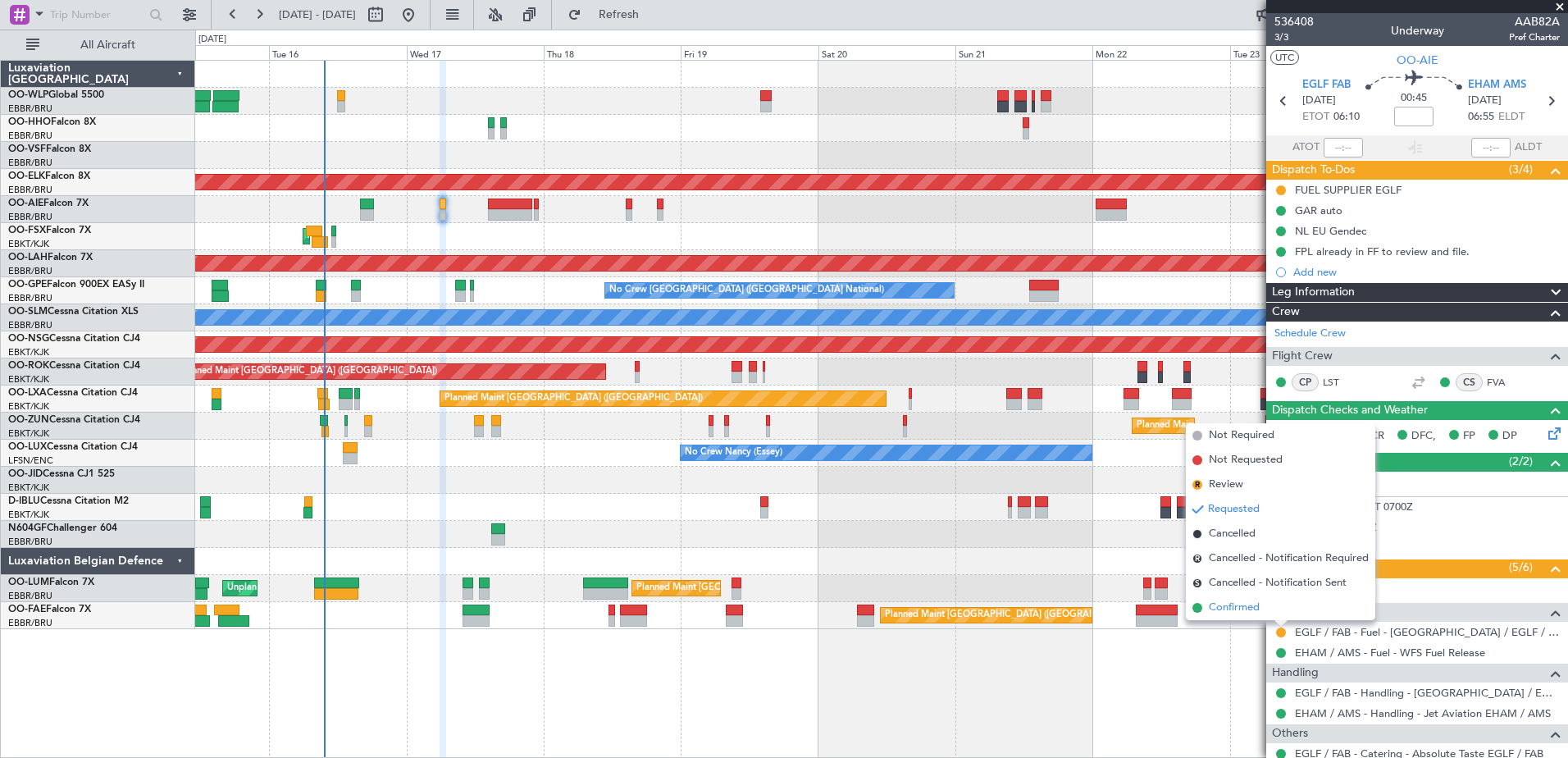
click at [1248, 607] on span "Confirmed" at bounding box center [1235, 607] width 51 height 16
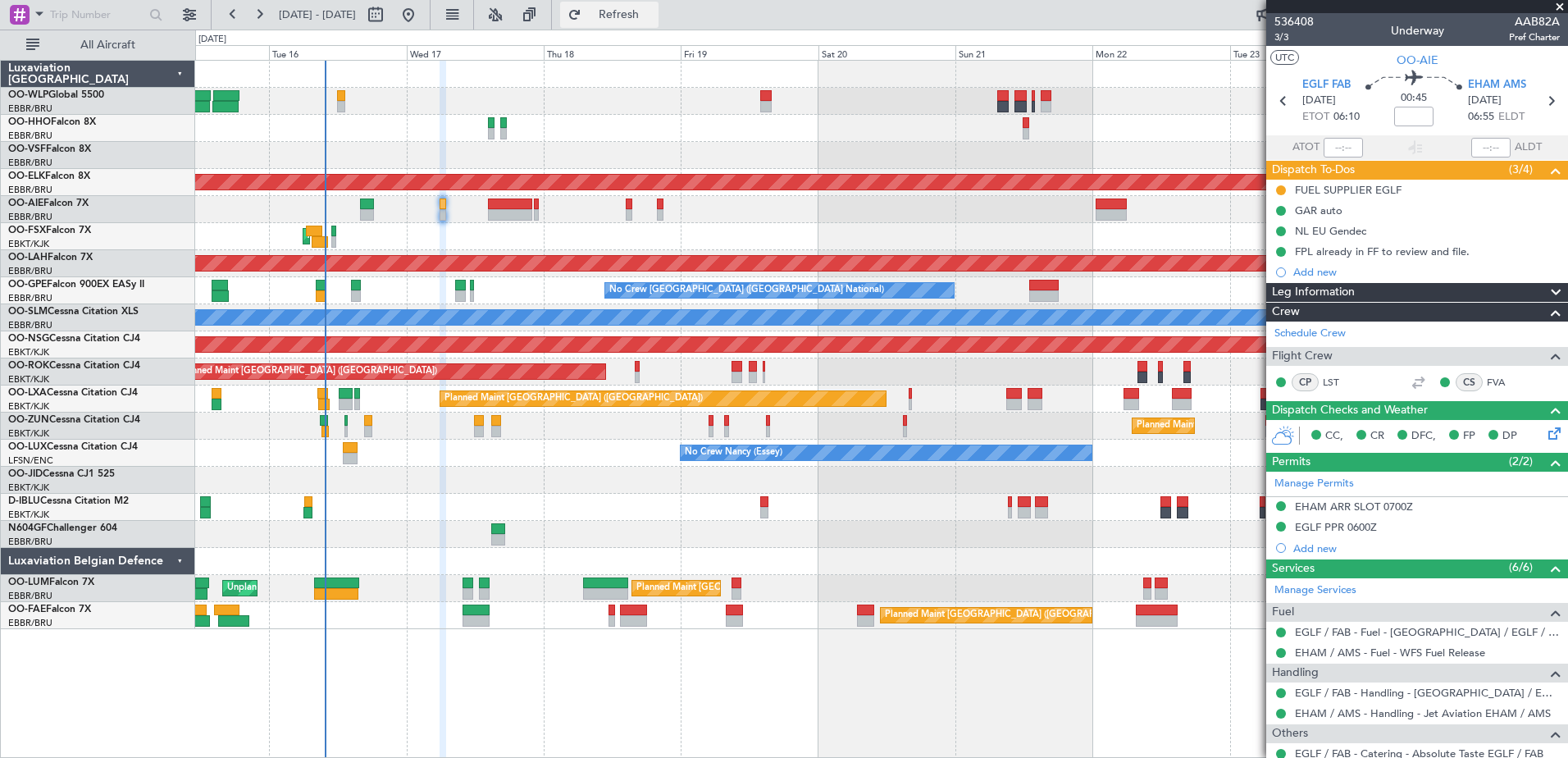
click at [654, 20] on span "Refresh" at bounding box center [618, 15] width 69 height 12
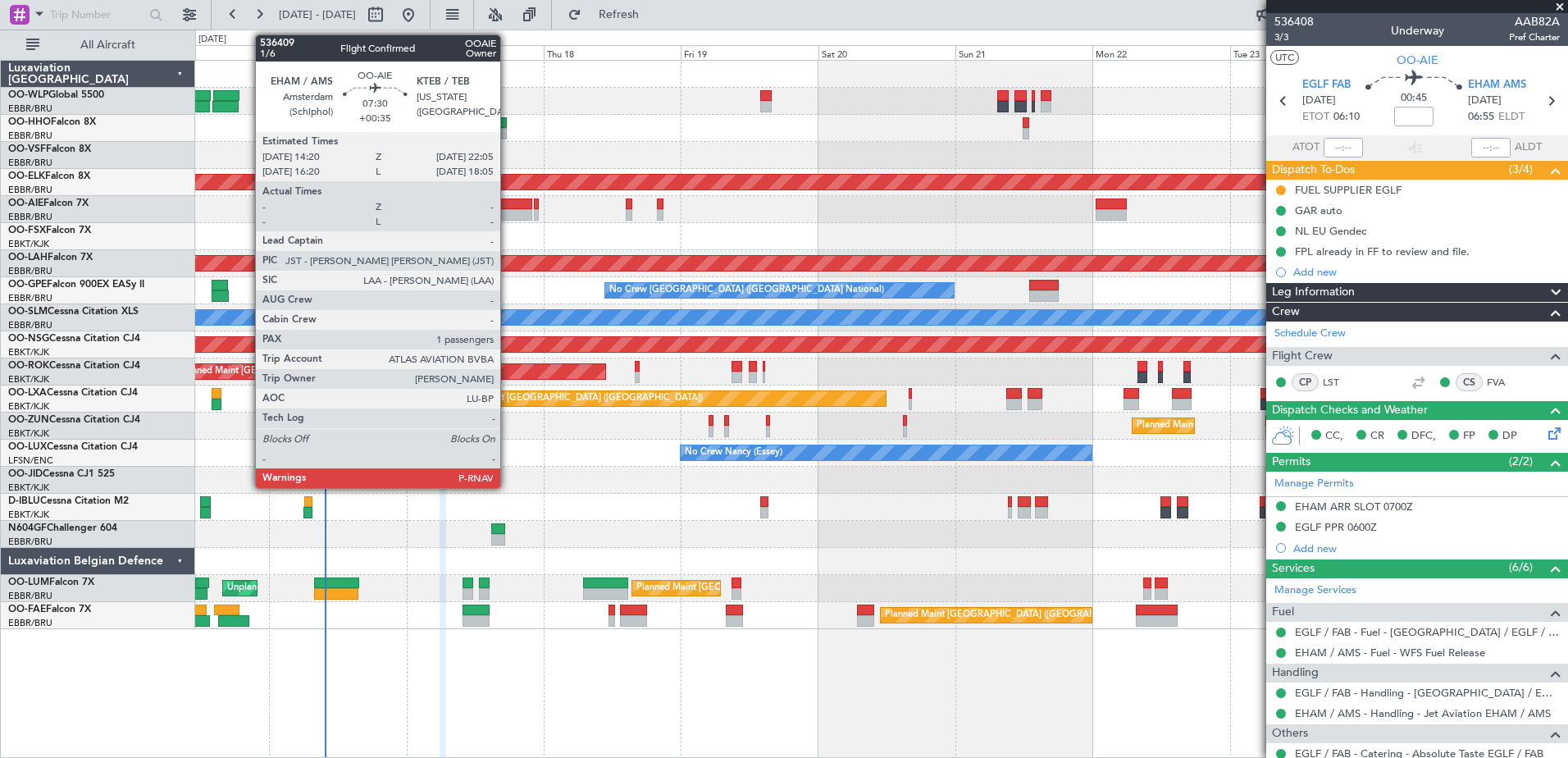
click at [508, 210] on div at bounding box center [510, 215] width 45 height 12
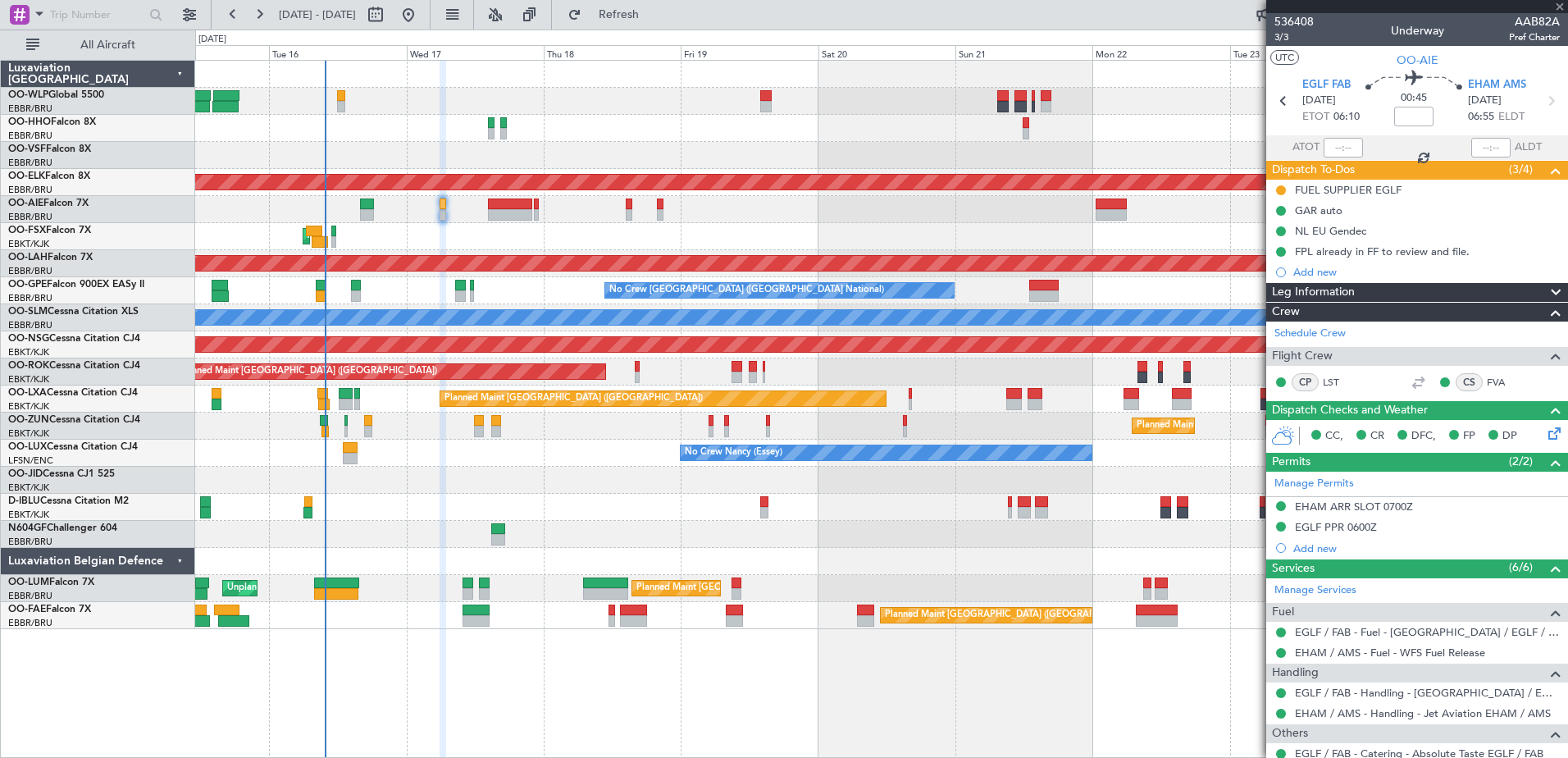
type input "+00:35"
type input "1"
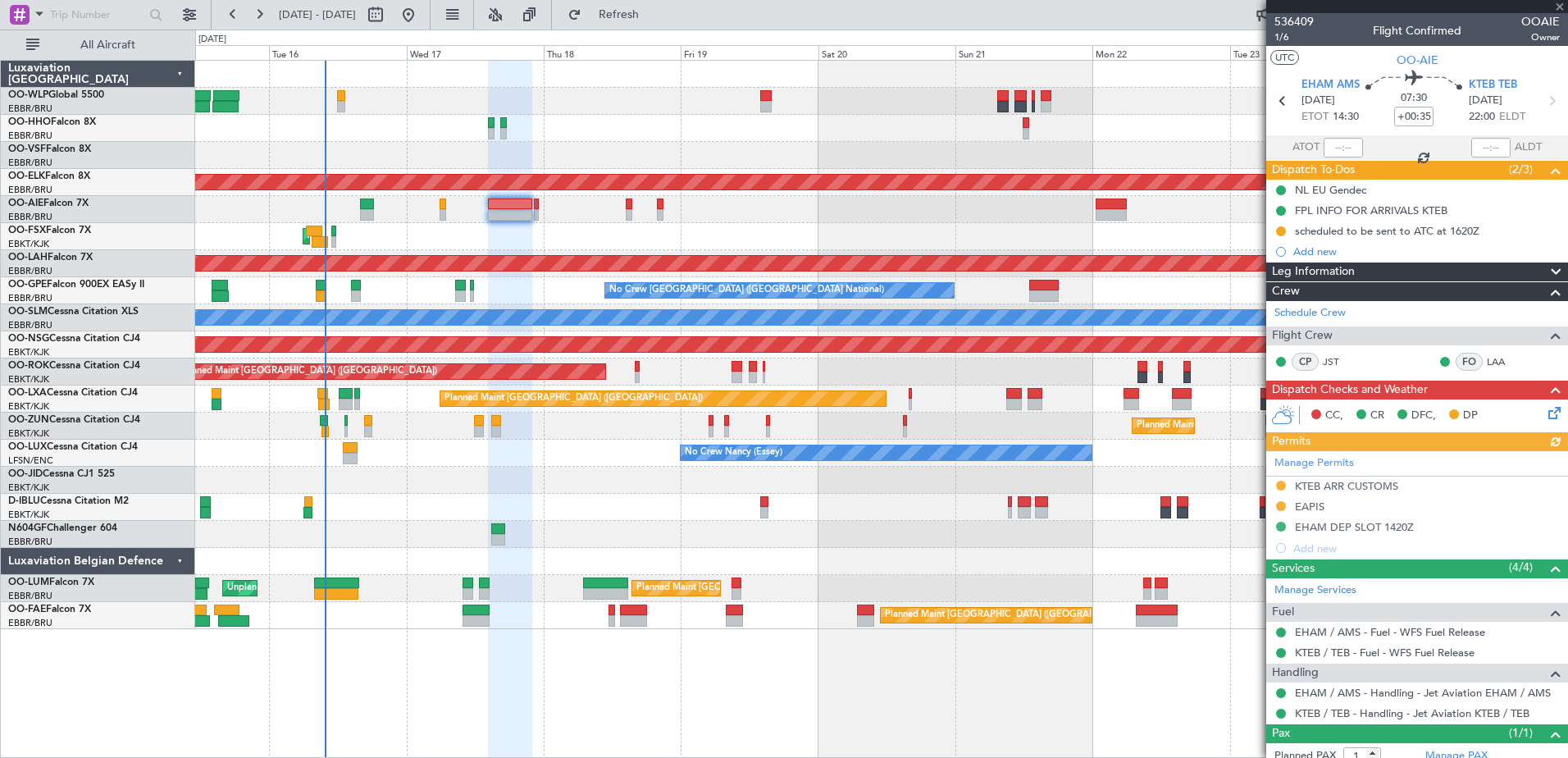
click at [1545, 411] on icon at bounding box center [1552, 410] width 13 height 13
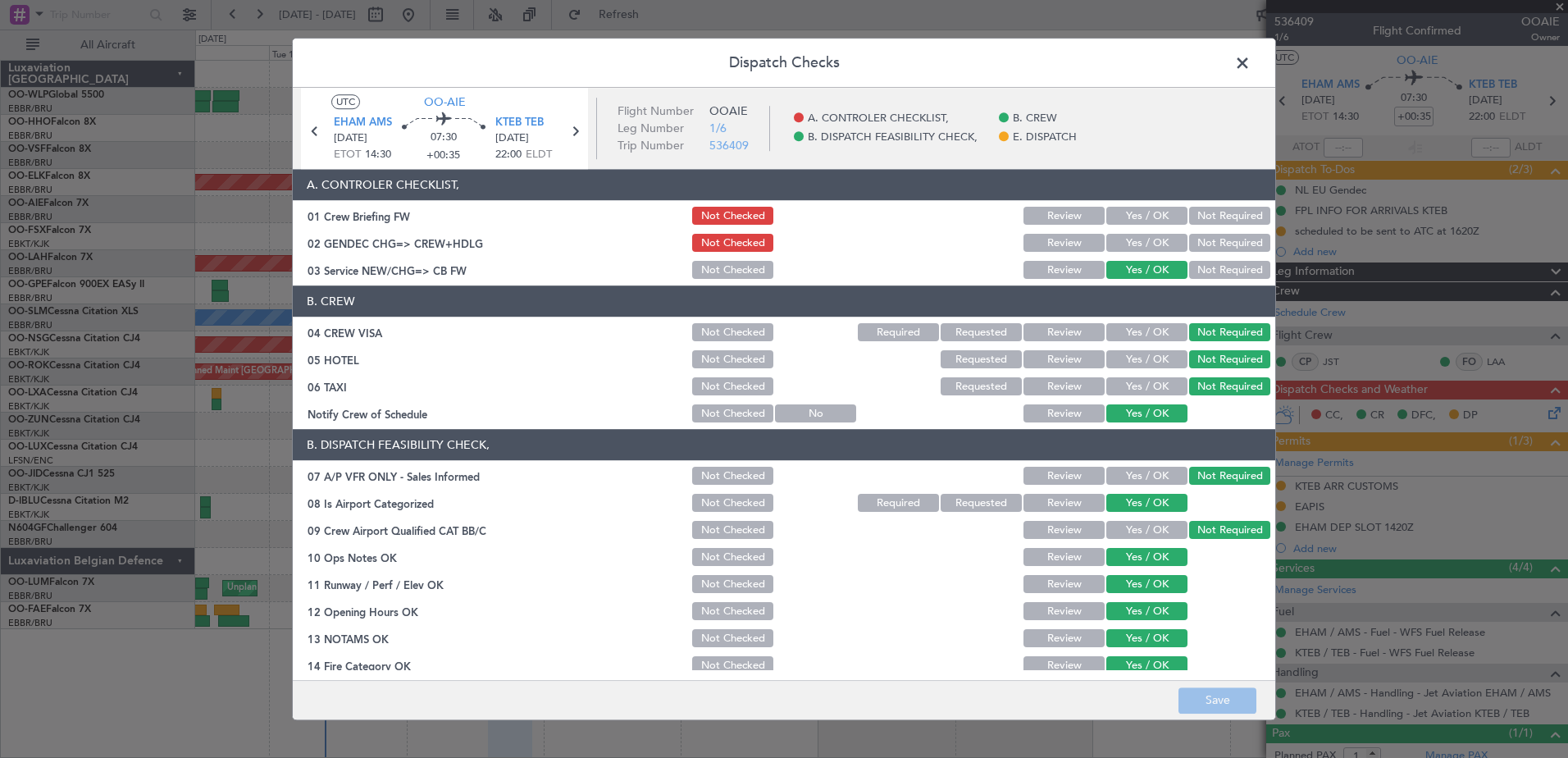
click at [1155, 242] on button "Yes / OK" at bounding box center [1147, 243] width 81 height 18
click at [1228, 689] on button "Save" at bounding box center [1218, 699] width 78 height 27
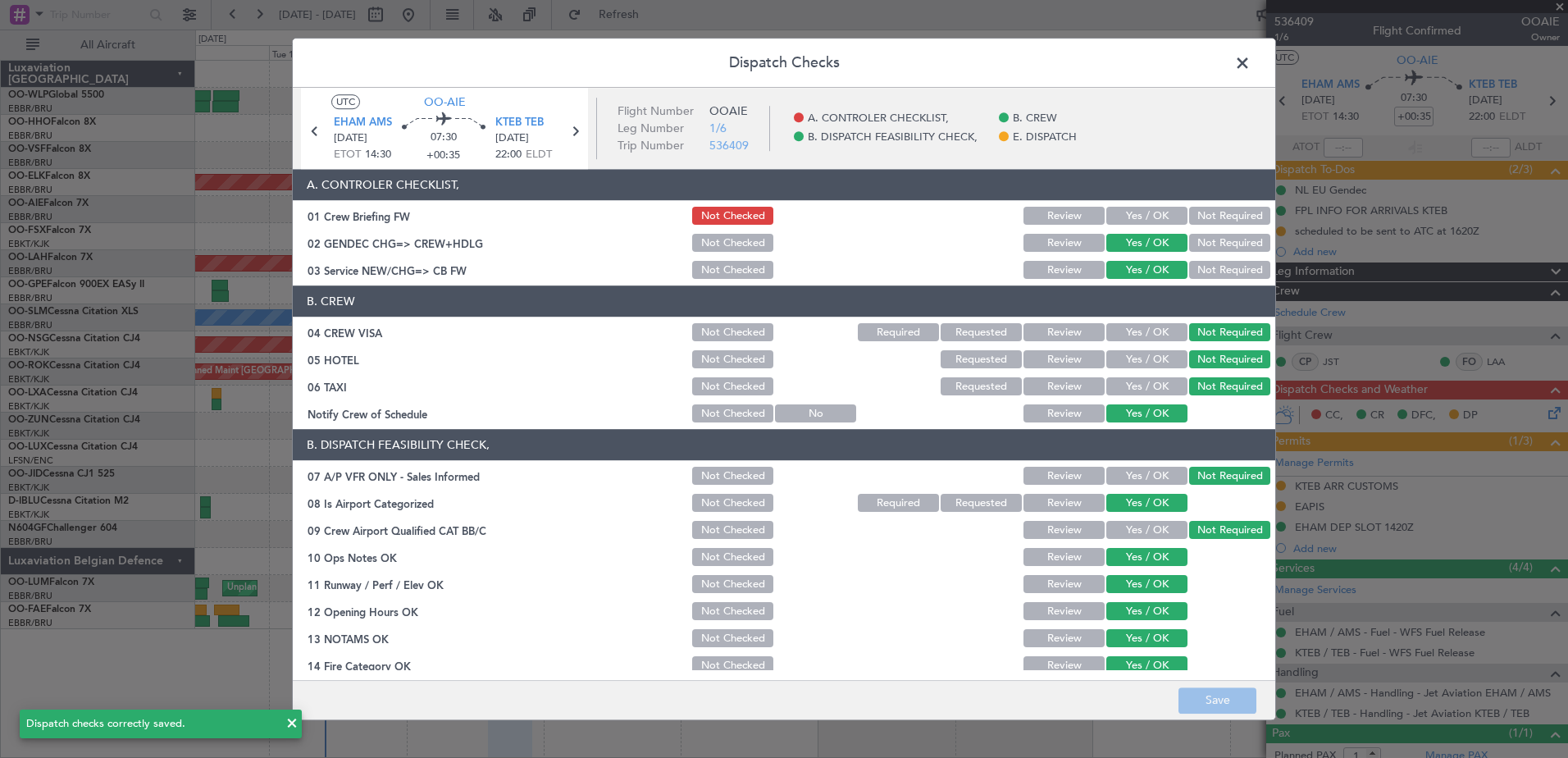
click at [1251, 60] on span at bounding box center [1251, 68] width 0 height 33
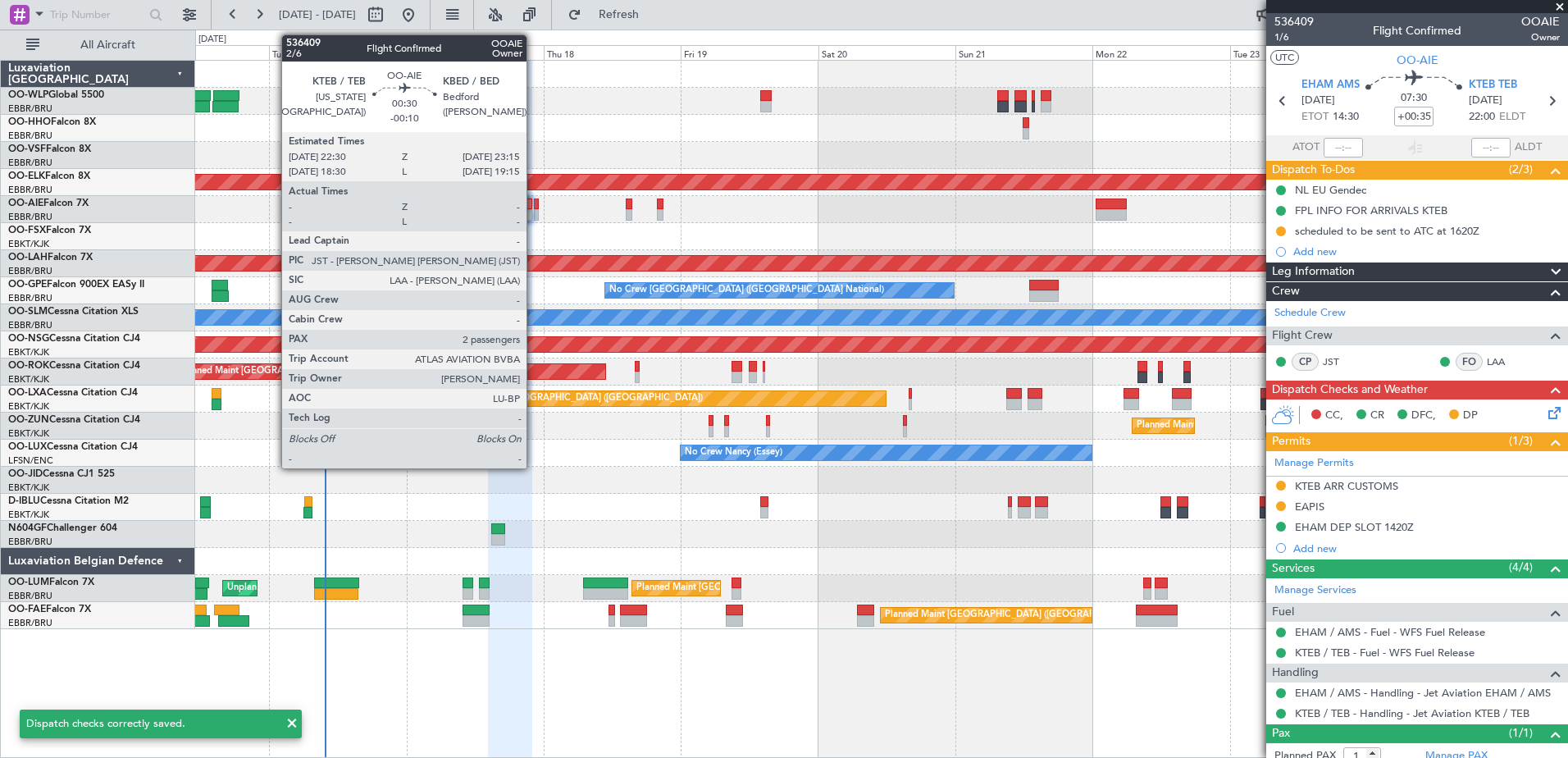
click at [534, 210] on div at bounding box center [536, 215] width 5 height 12
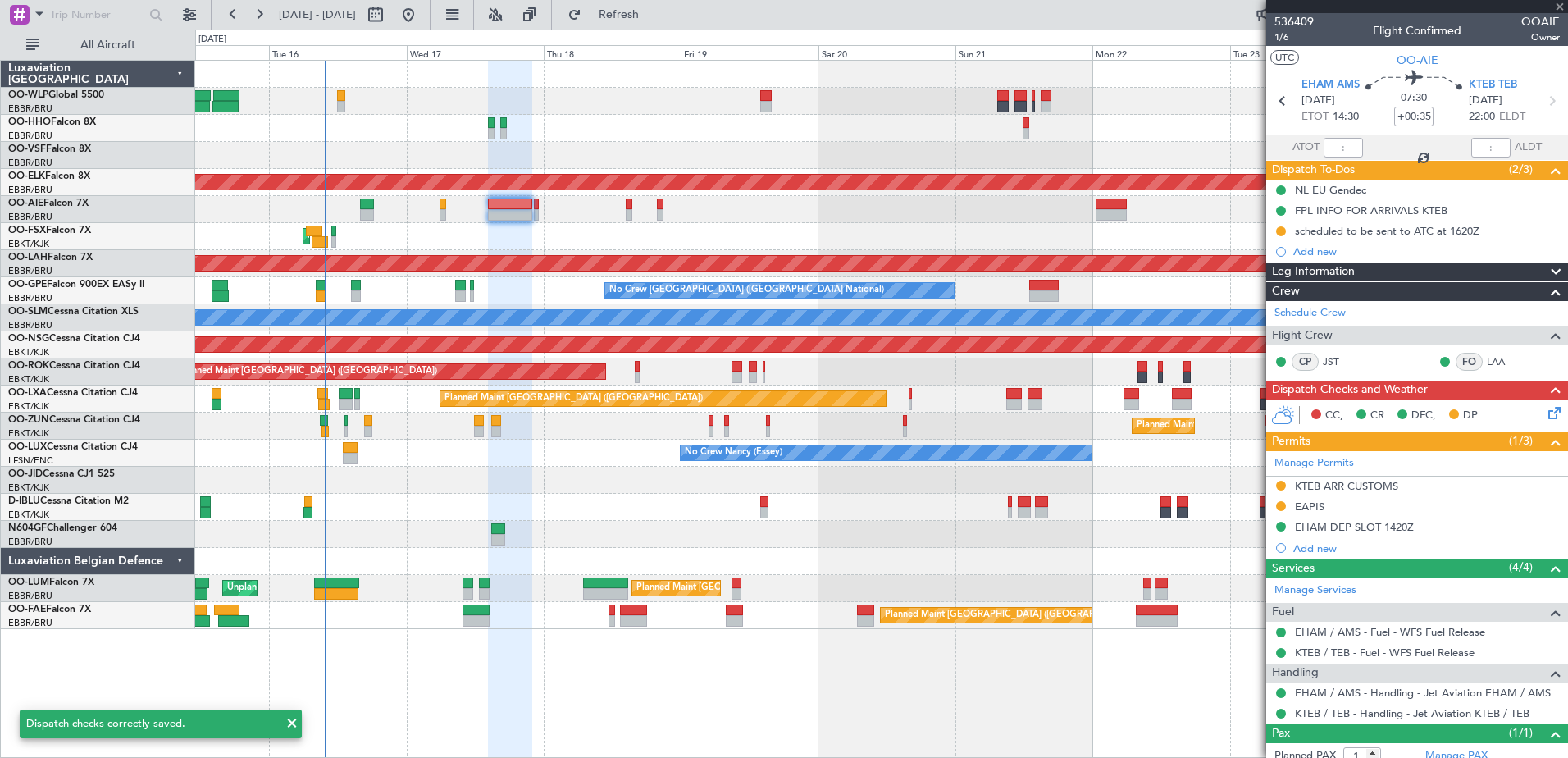
type input "-00:10"
type input "2"
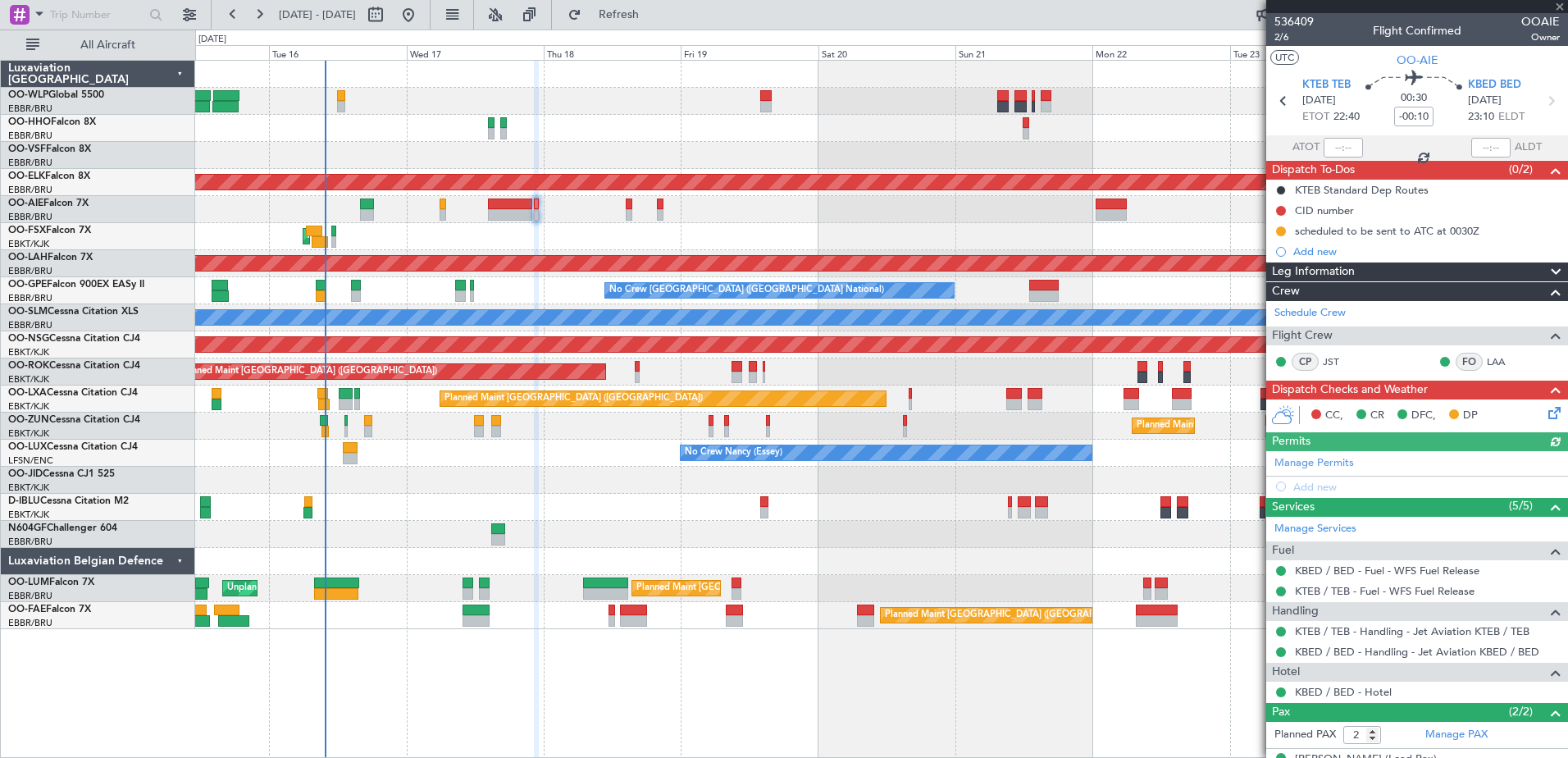
click at [1545, 414] on icon at bounding box center [1552, 410] width 13 height 13
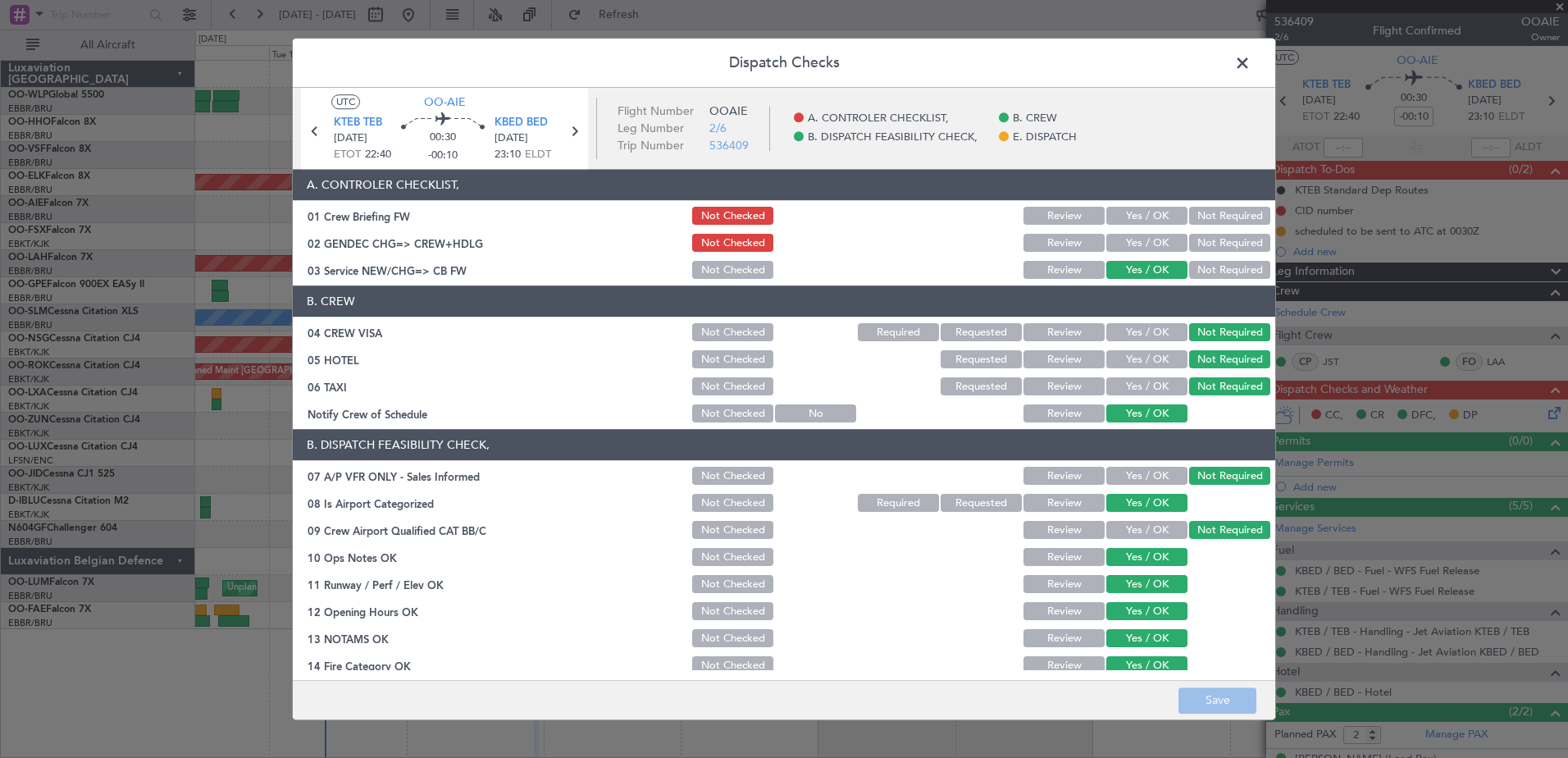
click at [1144, 239] on button "Yes / OK" at bounding box center [1147, 243] width 81 height 18
click at [1223, 695] on button "Save" at bounding box center [1218, 699] width 78 height 27
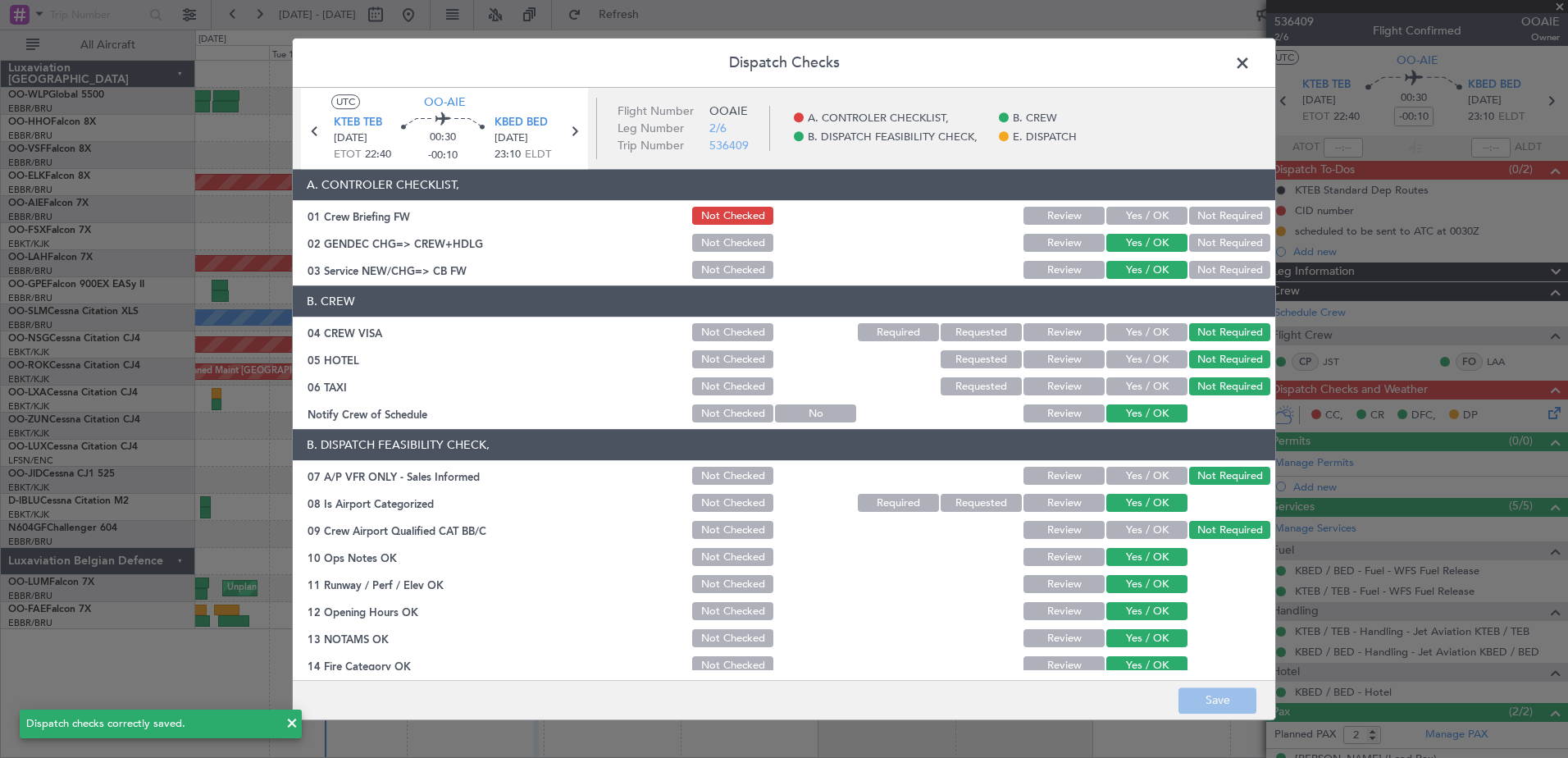
click at [1251, 61] on span at bounding box center [1251, 68] width 0 height 33
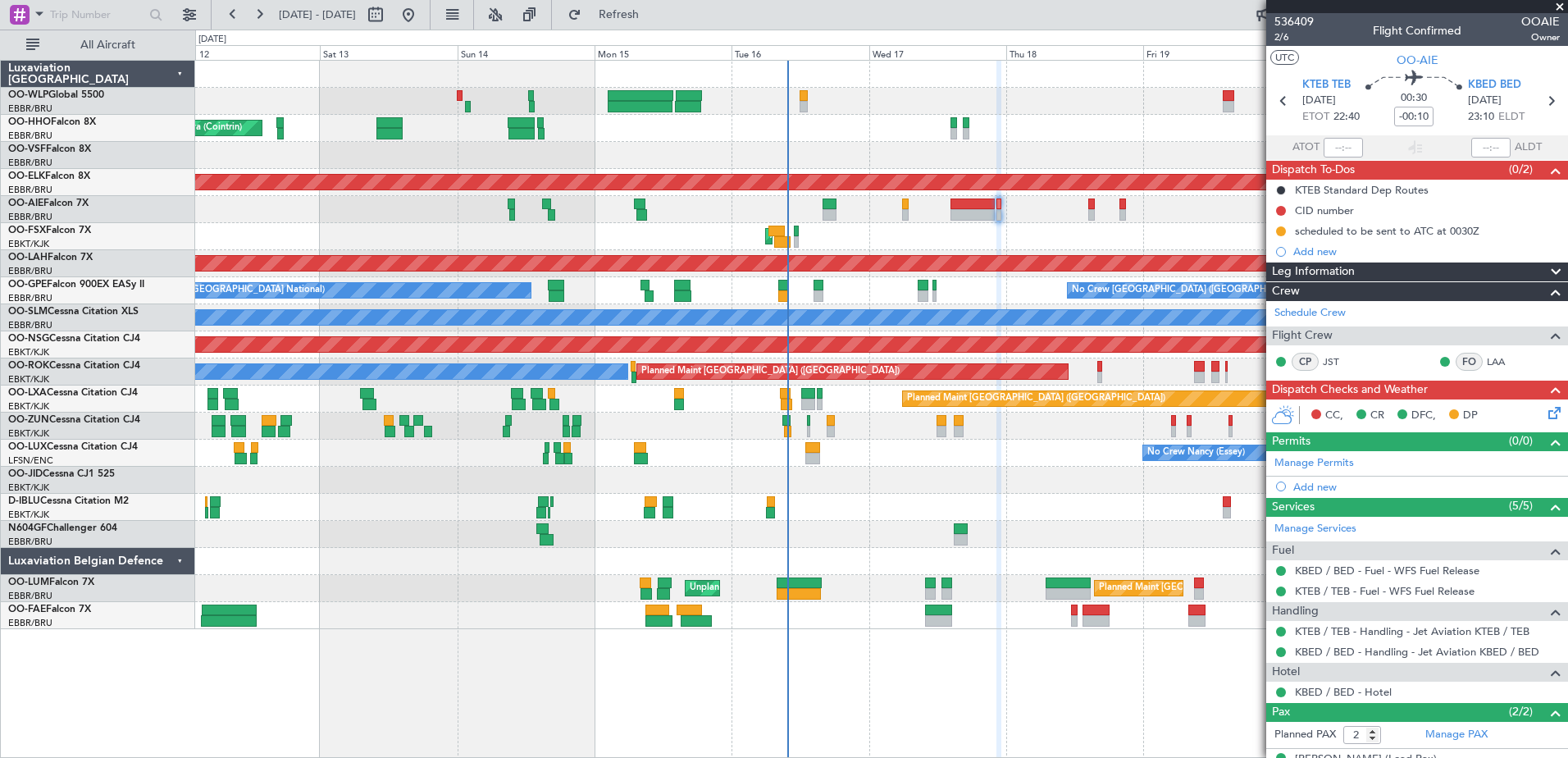
click at [822, 198] on div "Planned Maint Liege Planned Maint Geneva (Cointrin) AOG Maint New York (Teterbo…" at bounding box center [881, 344] width 1372 height 568
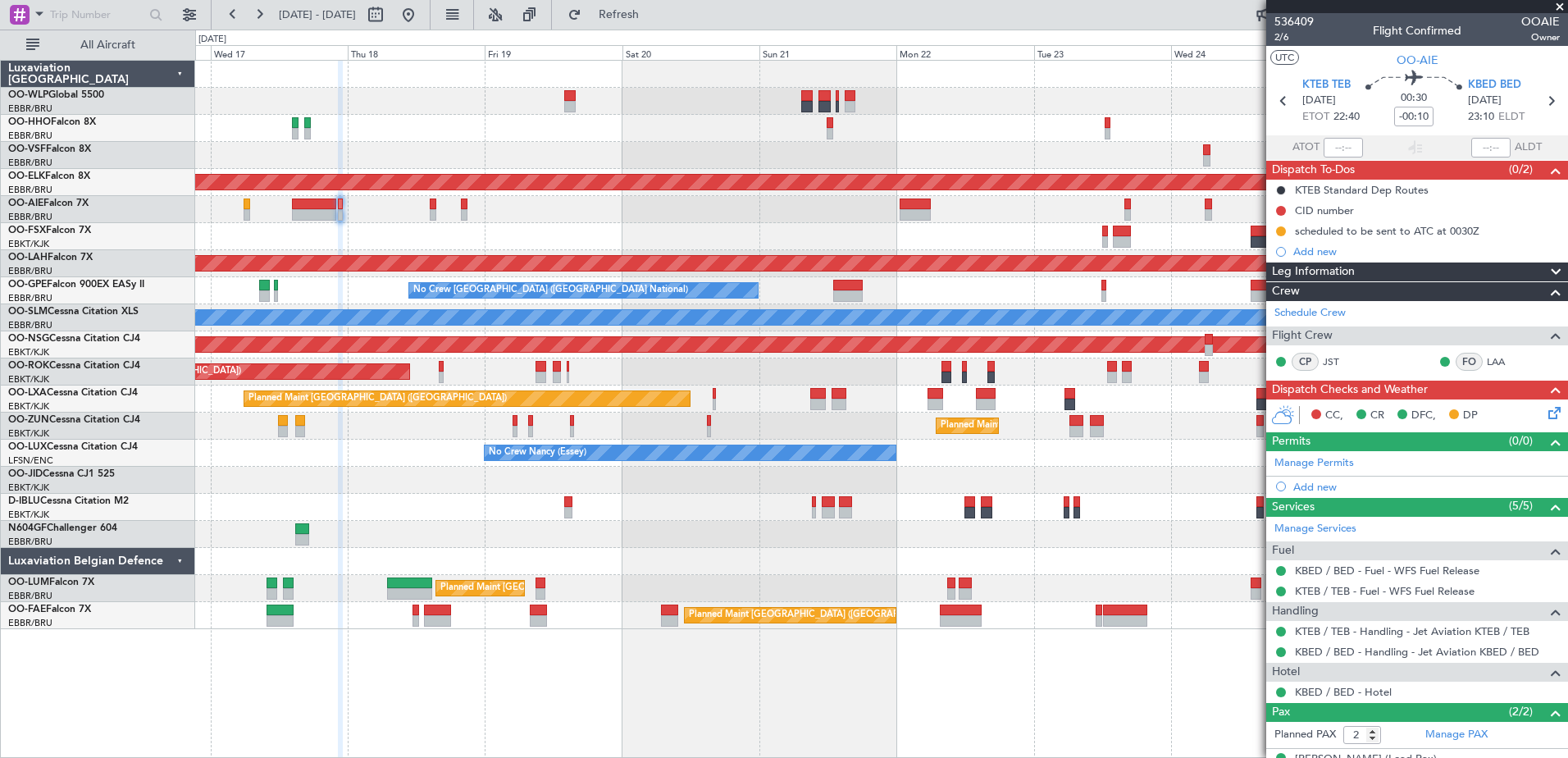
click at [394, 471] on div "Planned Maint Kortrijk-[GEOGRAPHIC_DATA]" at bounding box center [881, 480] width 1372 height 27
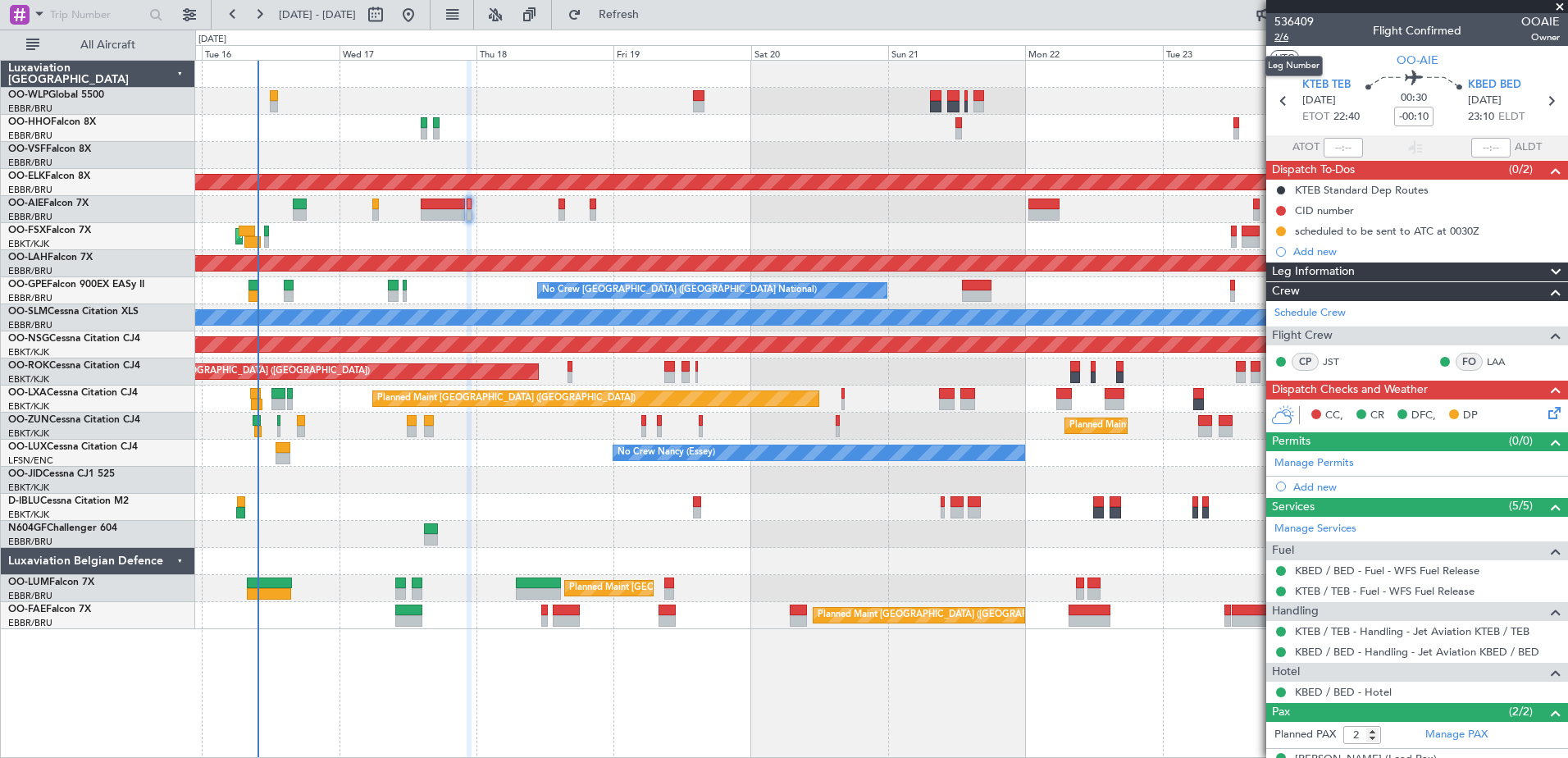
click at [1287, 36] on span "2/6" at bounding box center [1294, 37] width 39 height 14
click at [1285, 36] on span "2/6" at bounding box center [1294, 37] width 39 height 14
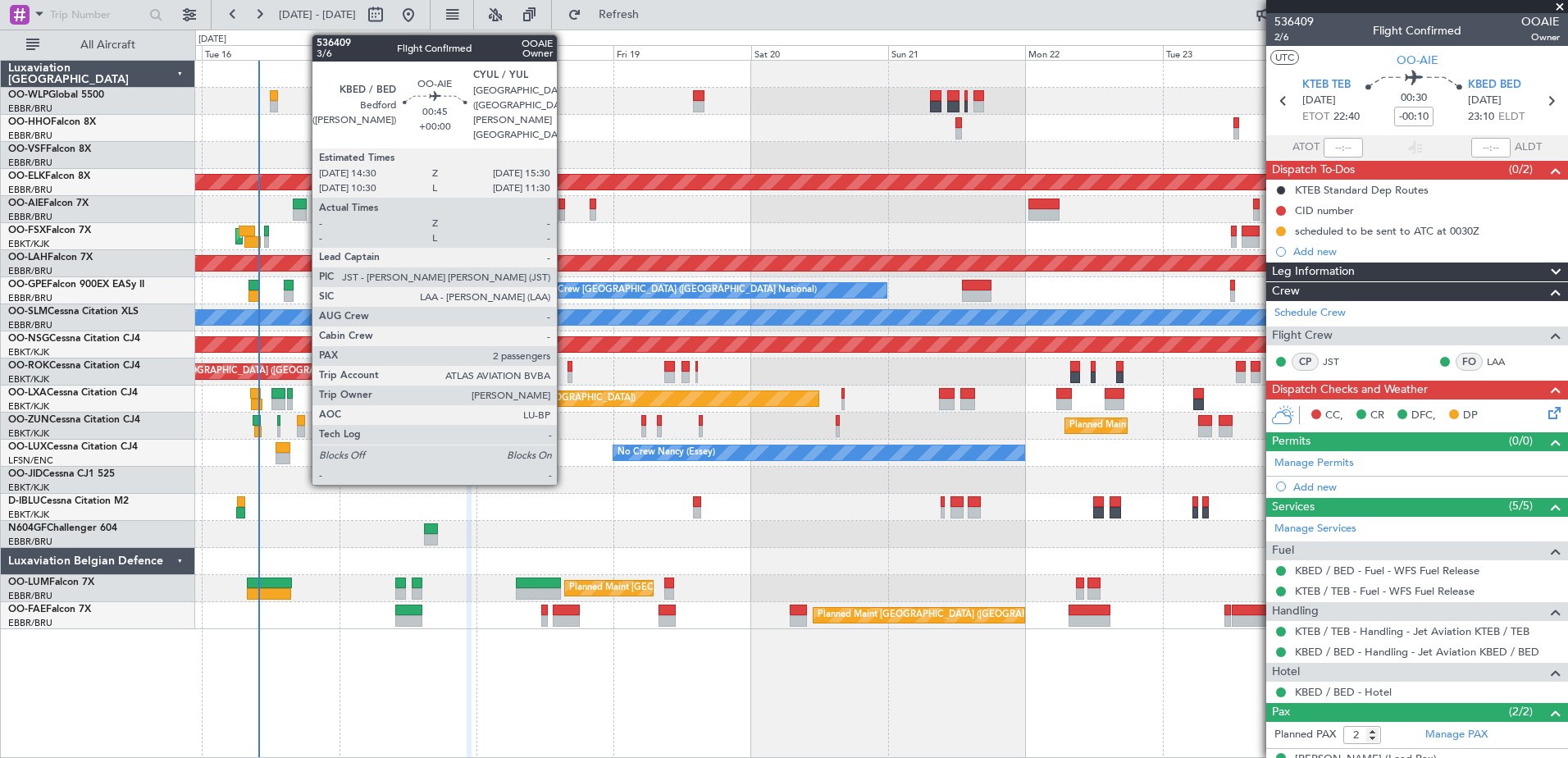
click at [564, 212] on div at bounding box center [562, 215] width 5 height 12
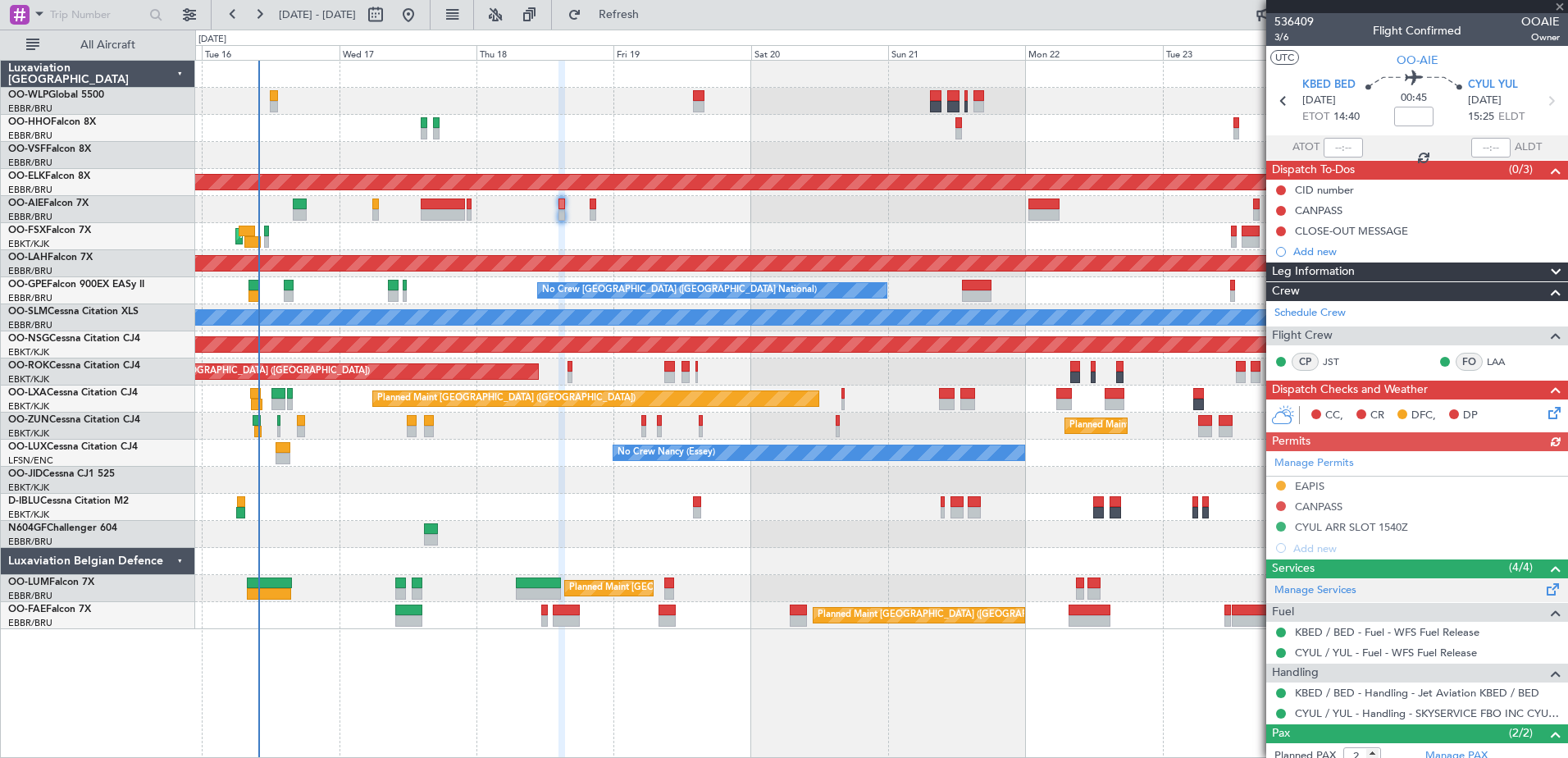
scroll to position [101, 0]
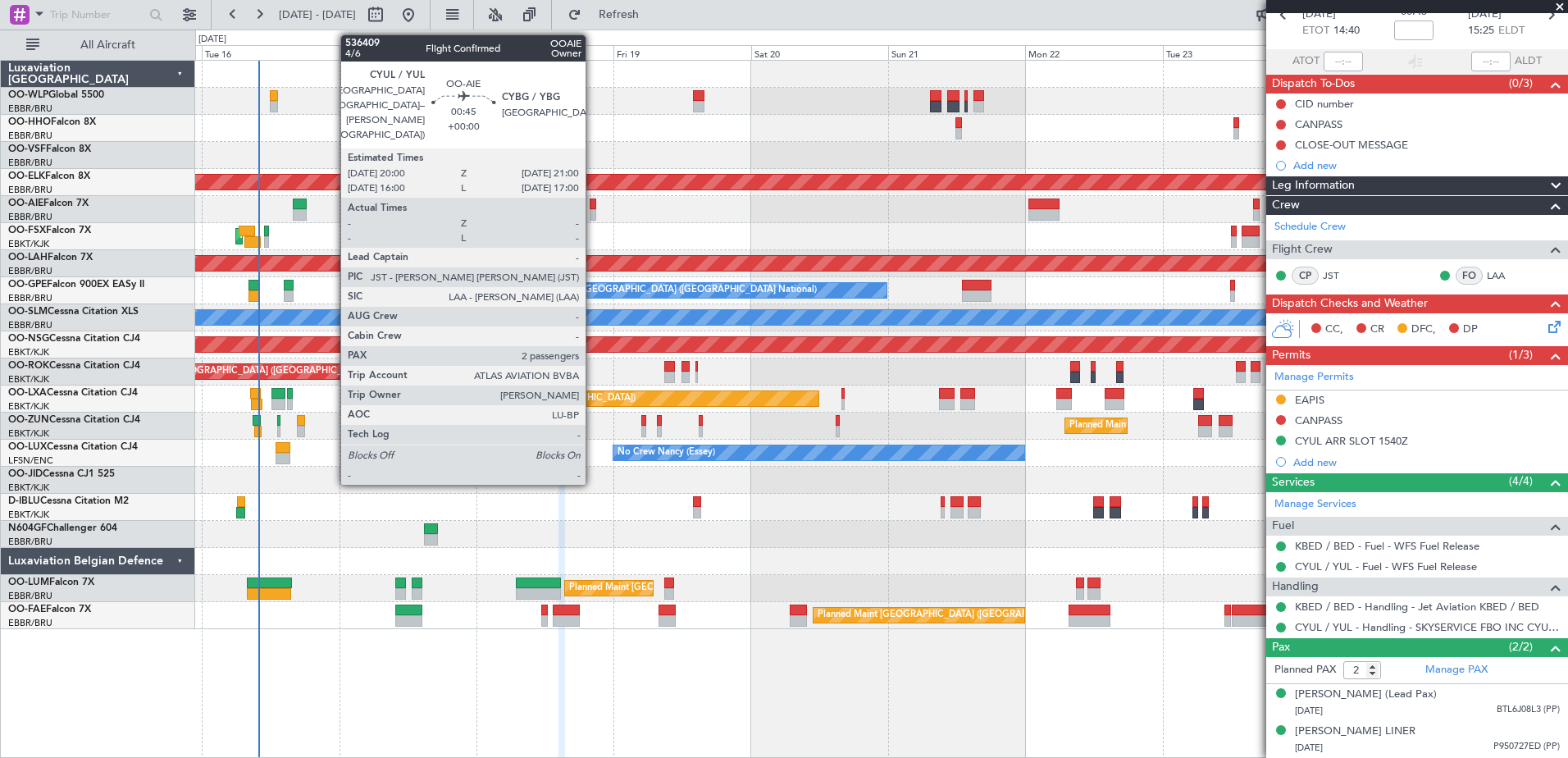
click at [593, 205] on div at bounding box center [593, 204] width 5 height 12
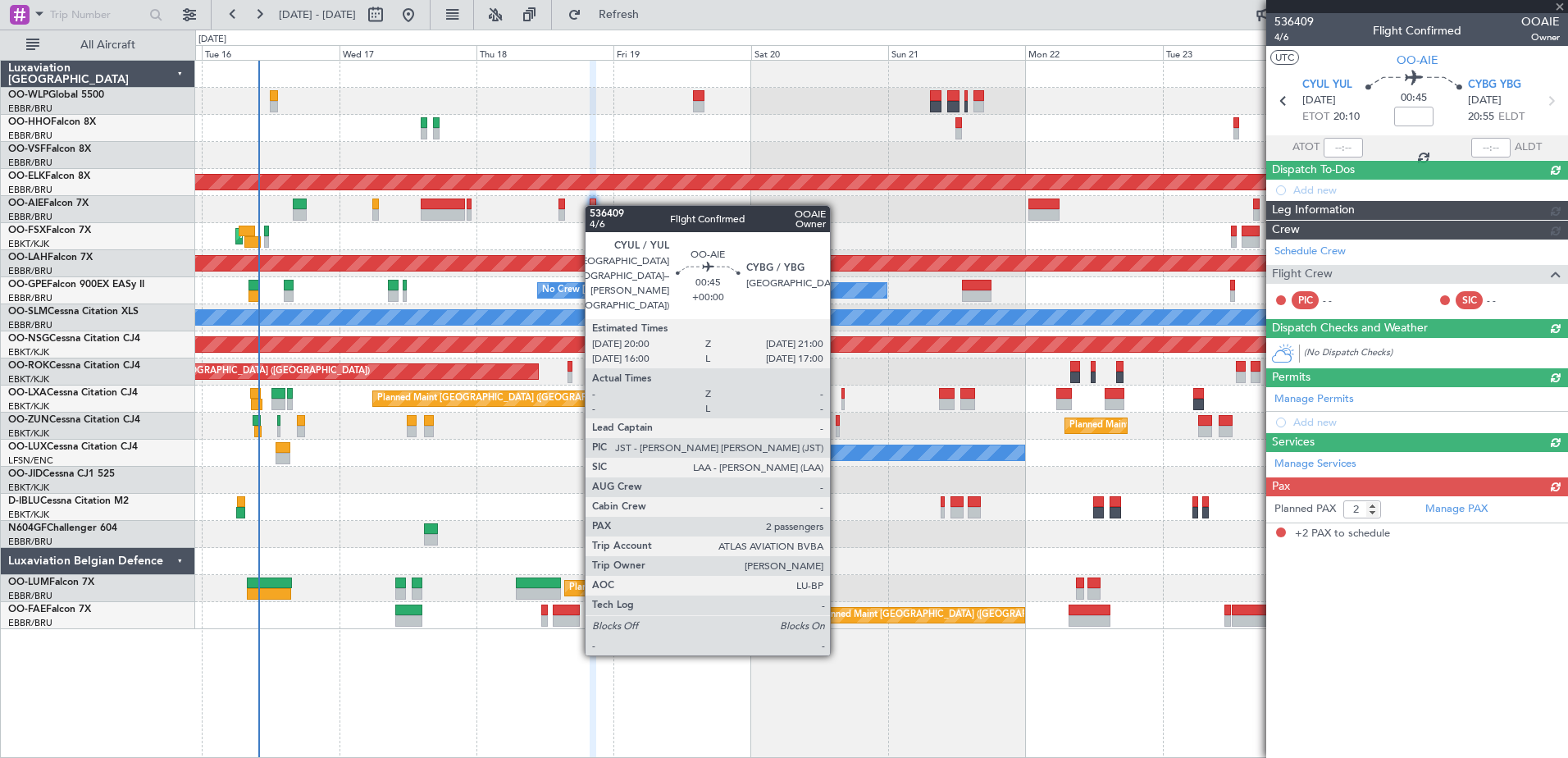
scroll to position [0, 0]
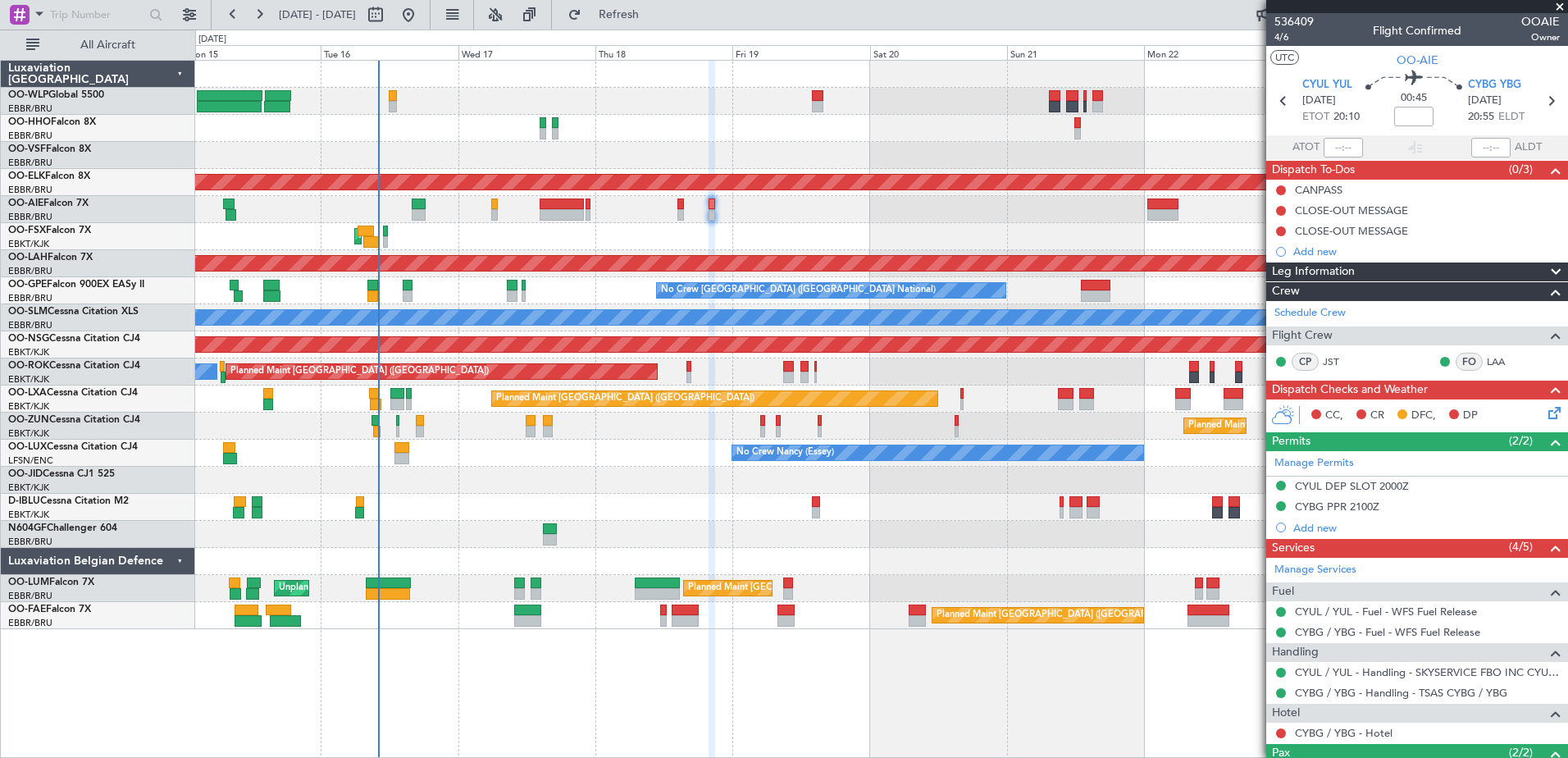
click at [579, 521] on div "Planned Maint Kortrijk-Wevelgem Planned Maint London (Farnborough) AOG Maint Ko…" at bounding box center [881, 344] width 1372 height 568
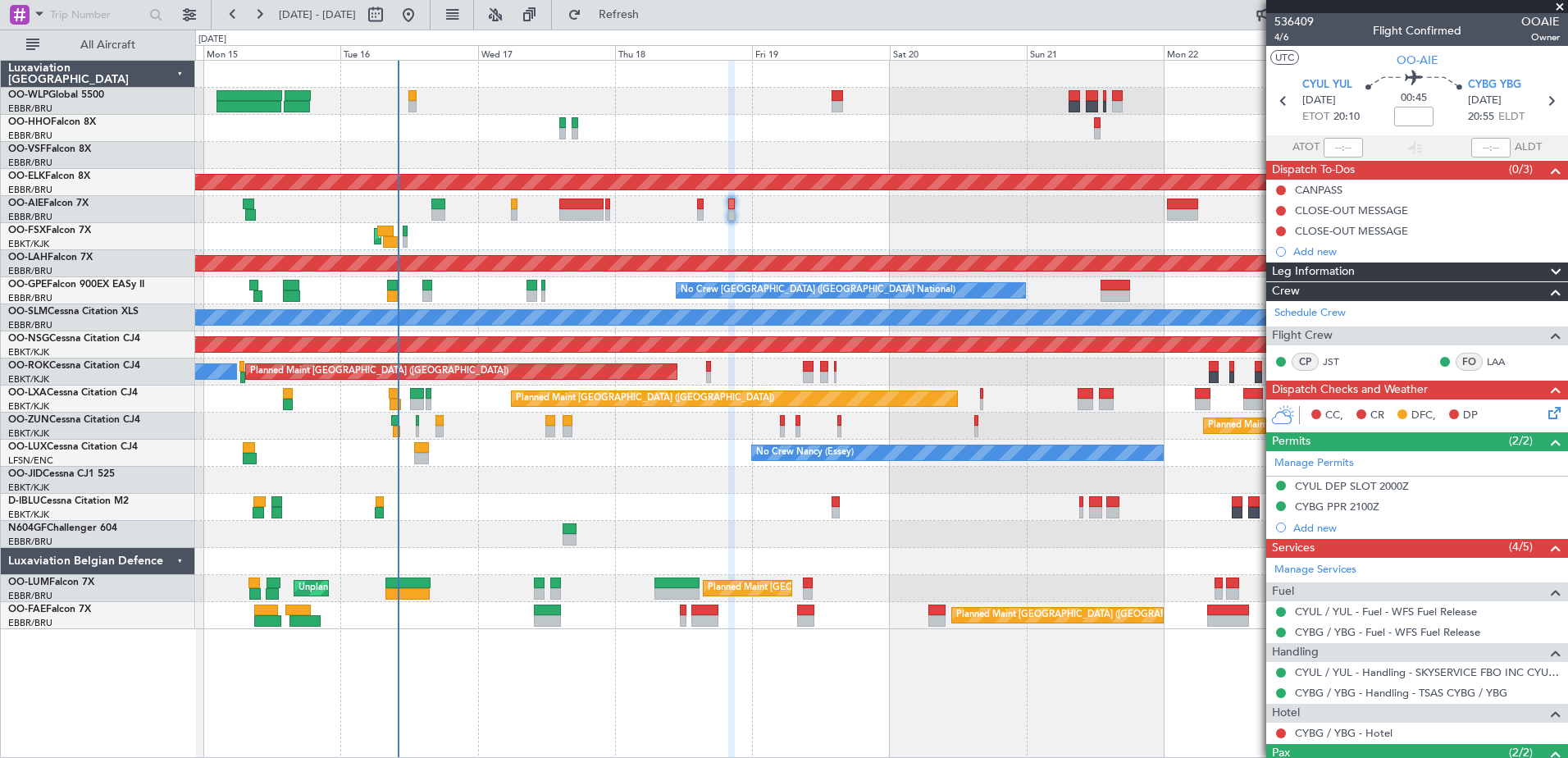
click at [431, 120] on div "Planned Maint Geneva (Cointrin)" at bounding box center [881, 129] width 1372 height 27
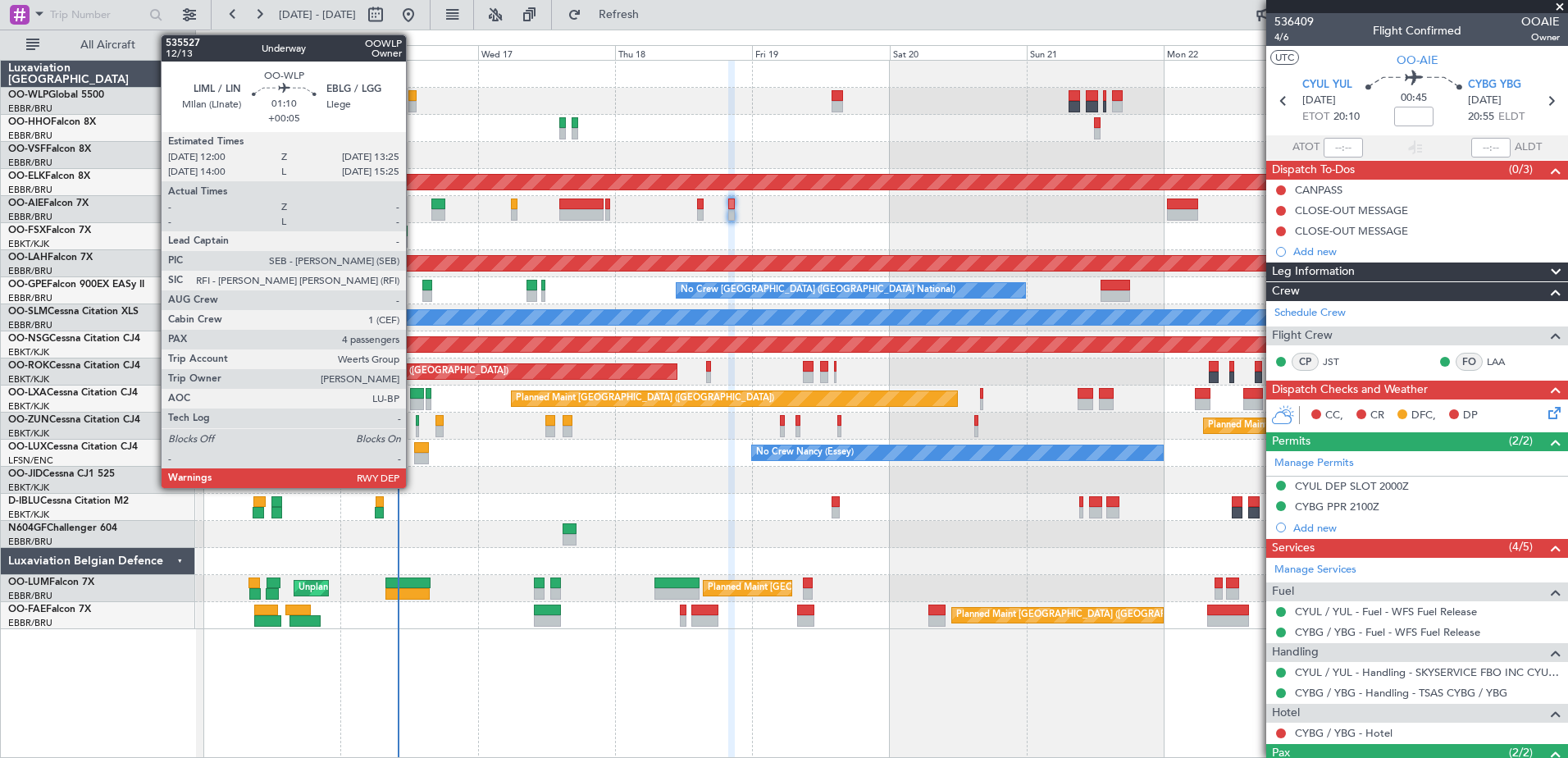
click at [413, 108] on div at bounding box center [413, 106] width 8 height 12
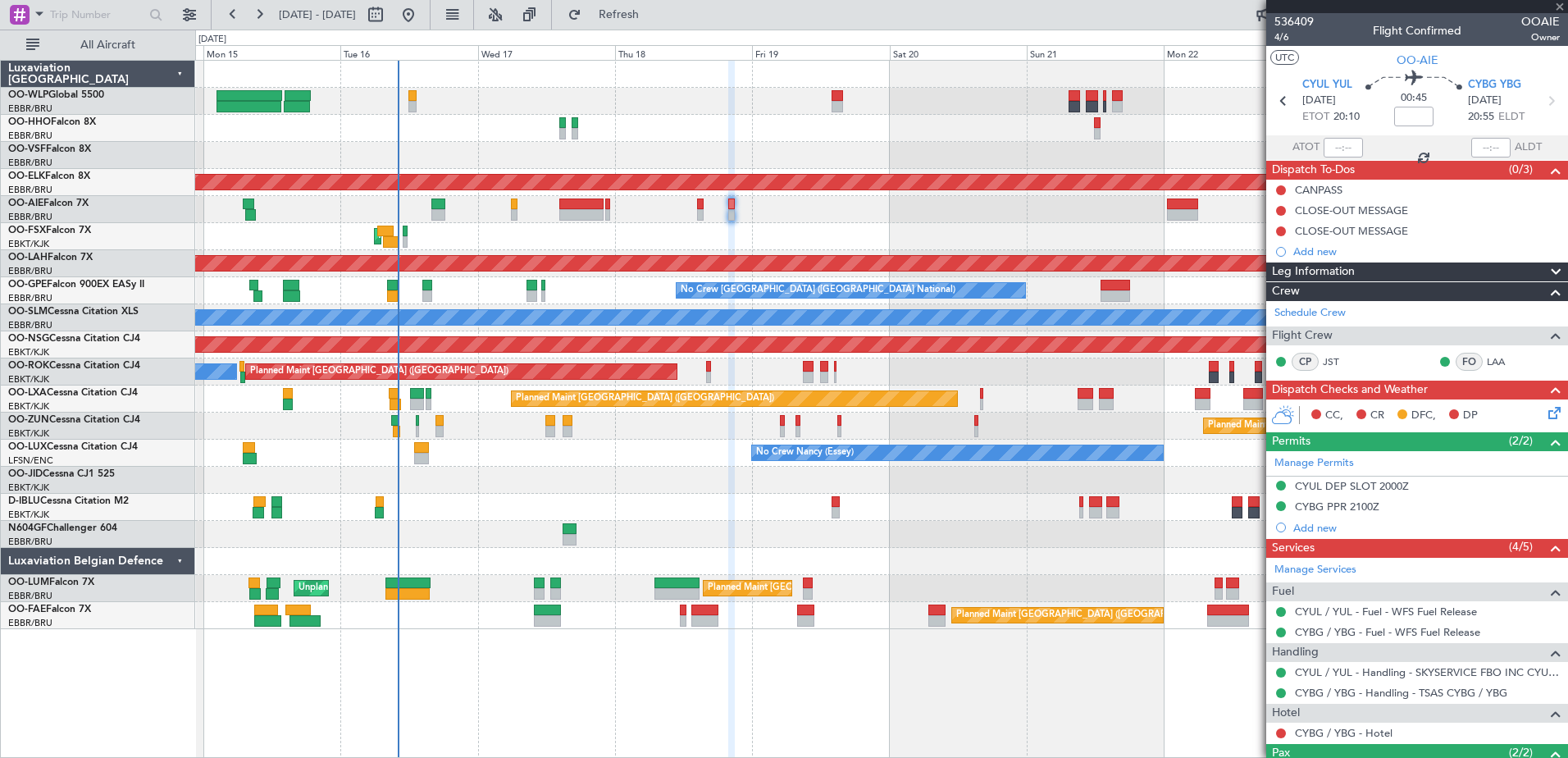
type input "+00:05"
type input "4"
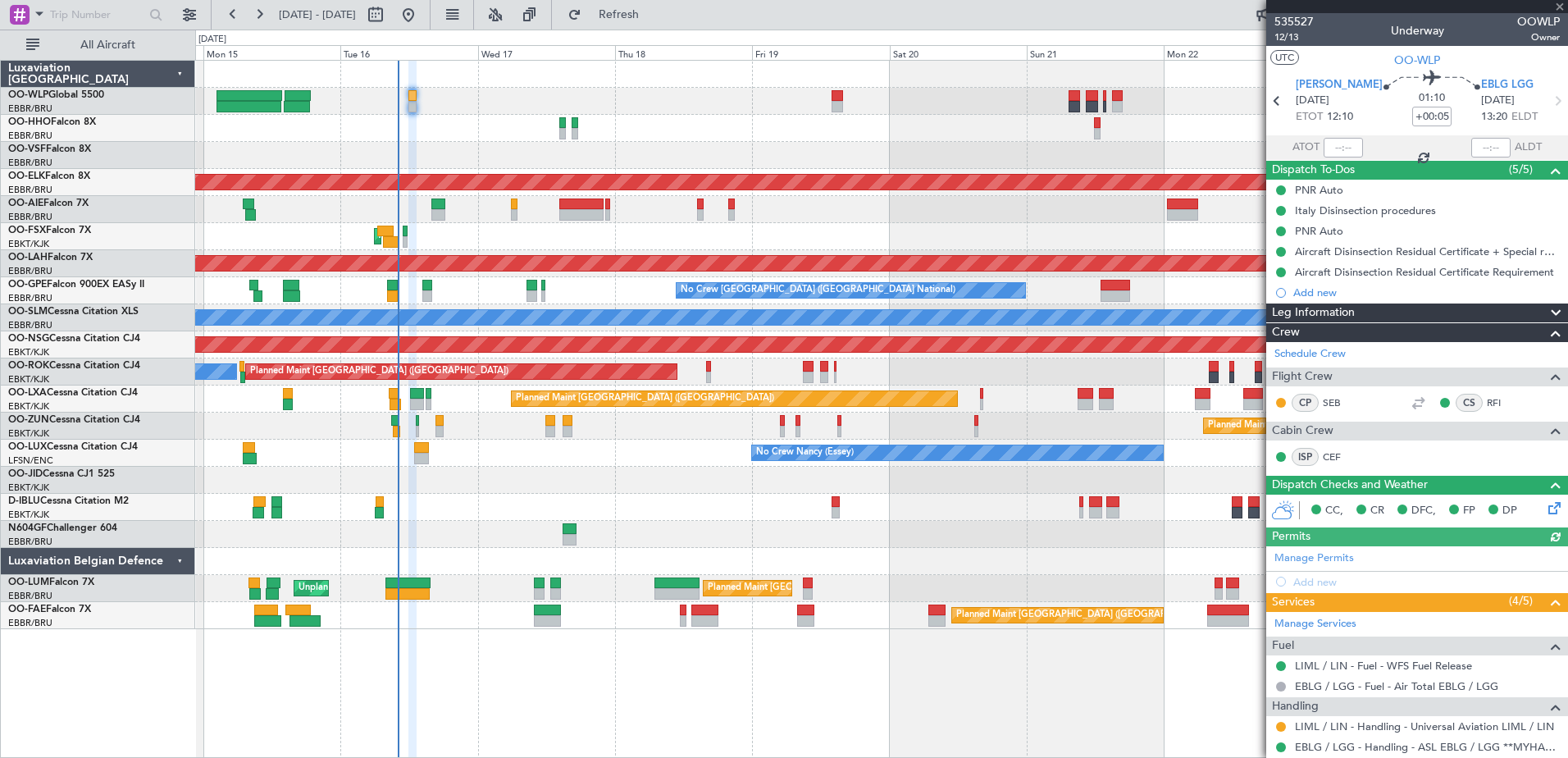
scroll to position [246, 0]
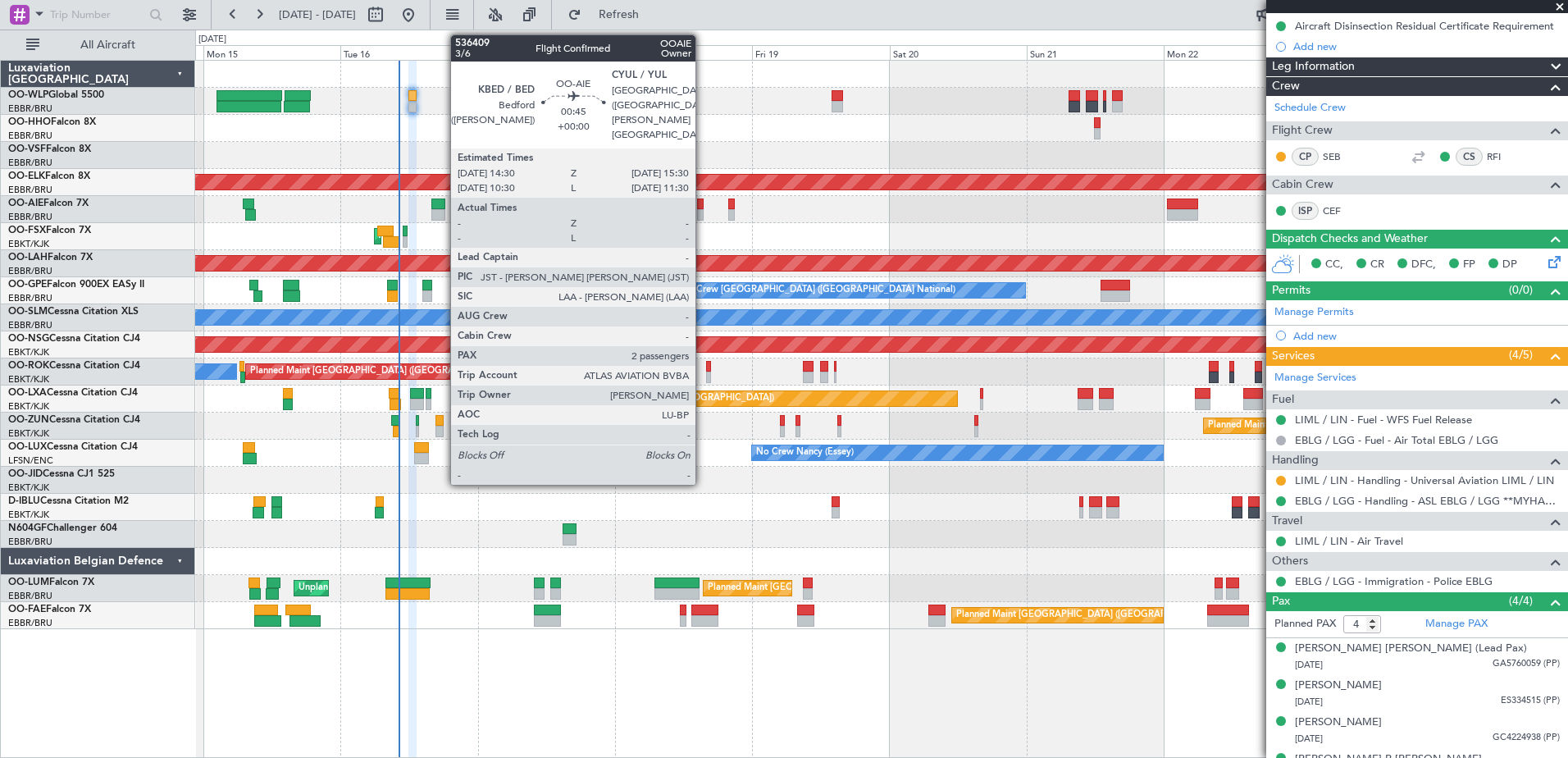
click at [703, 210] on div at bounding box center [700, 215] width 5 height 12
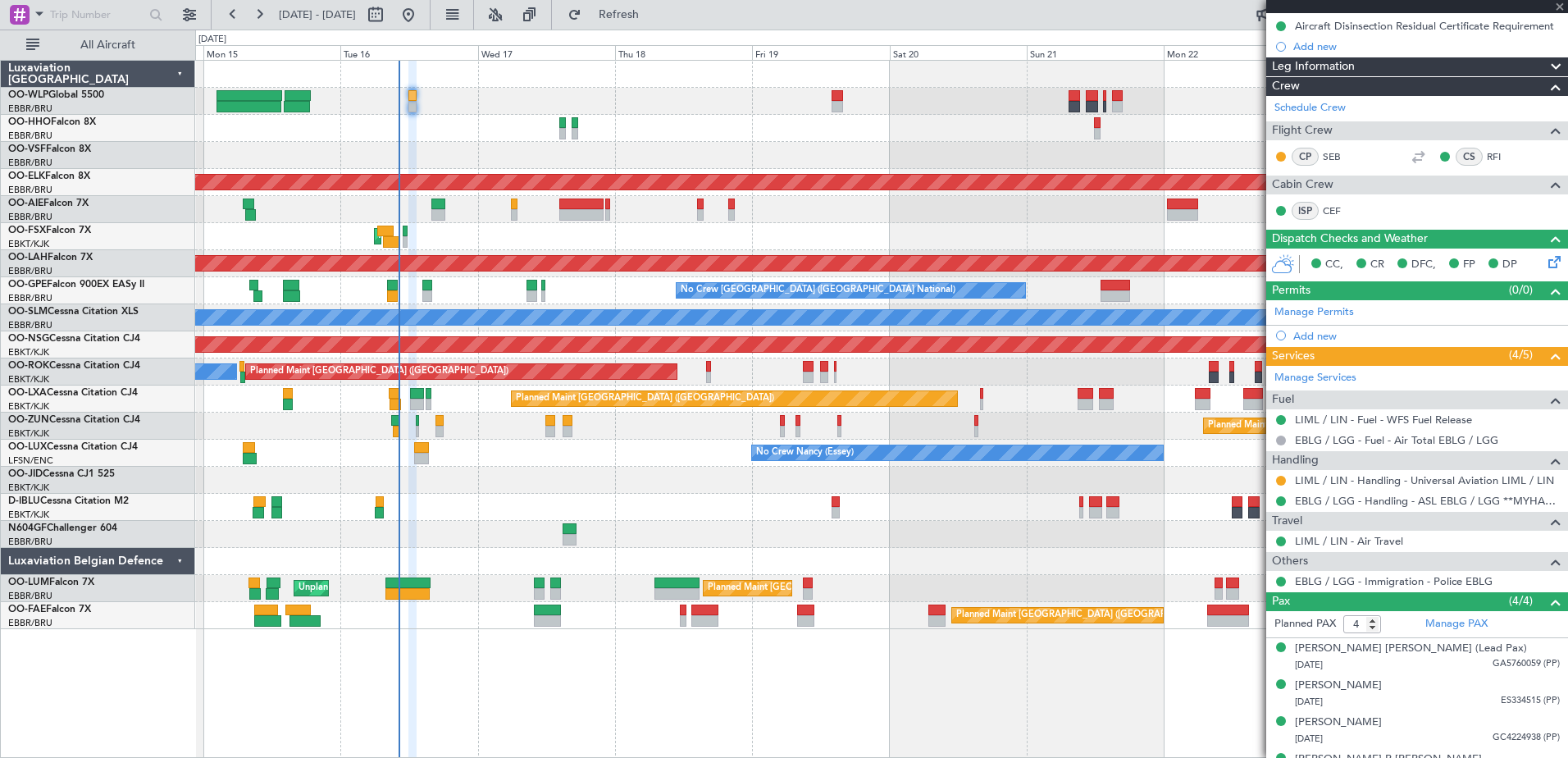
type input "2"
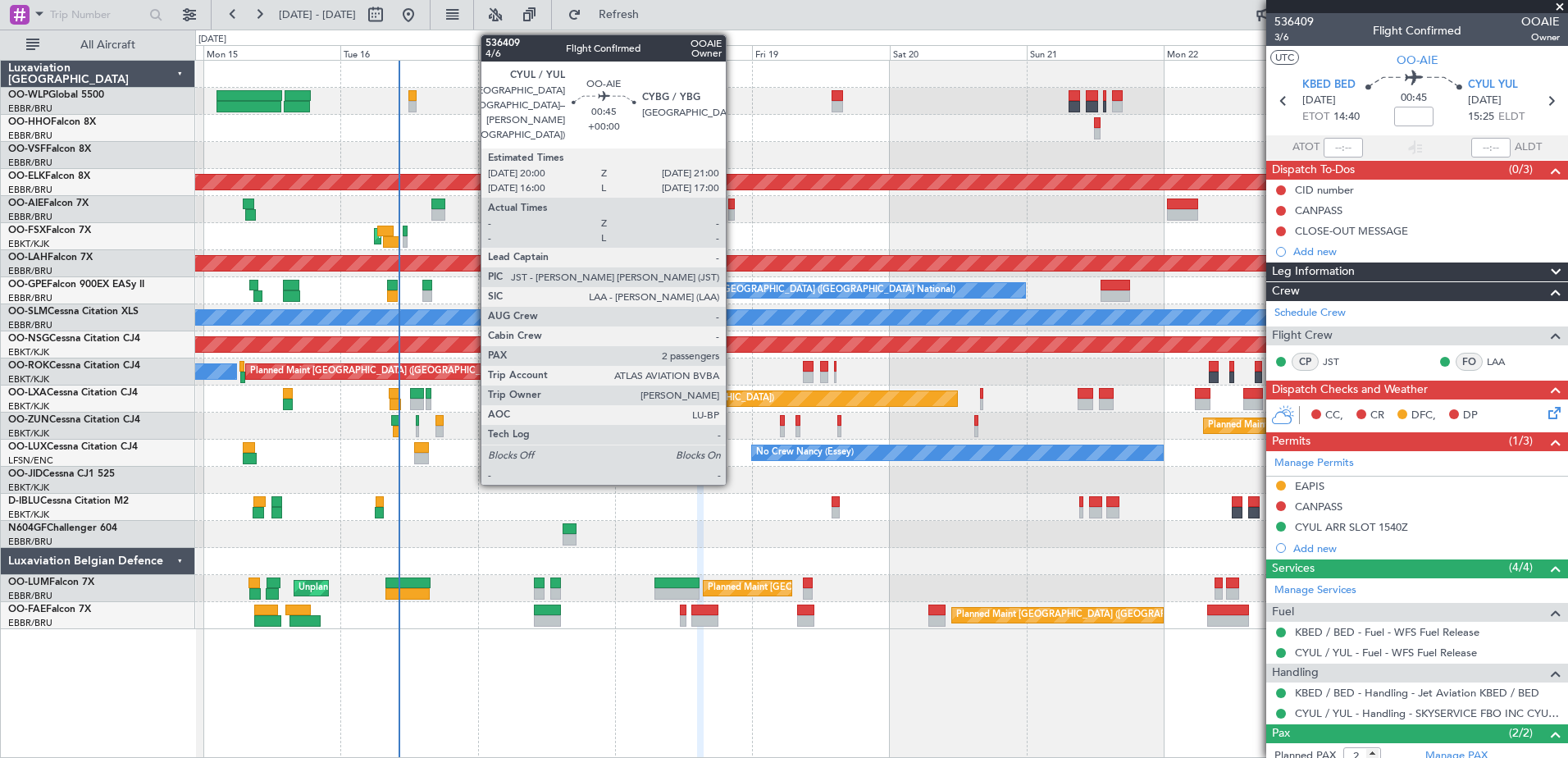
click at [734, 213] on div at bounding box center [731, 215] width 5 height 12
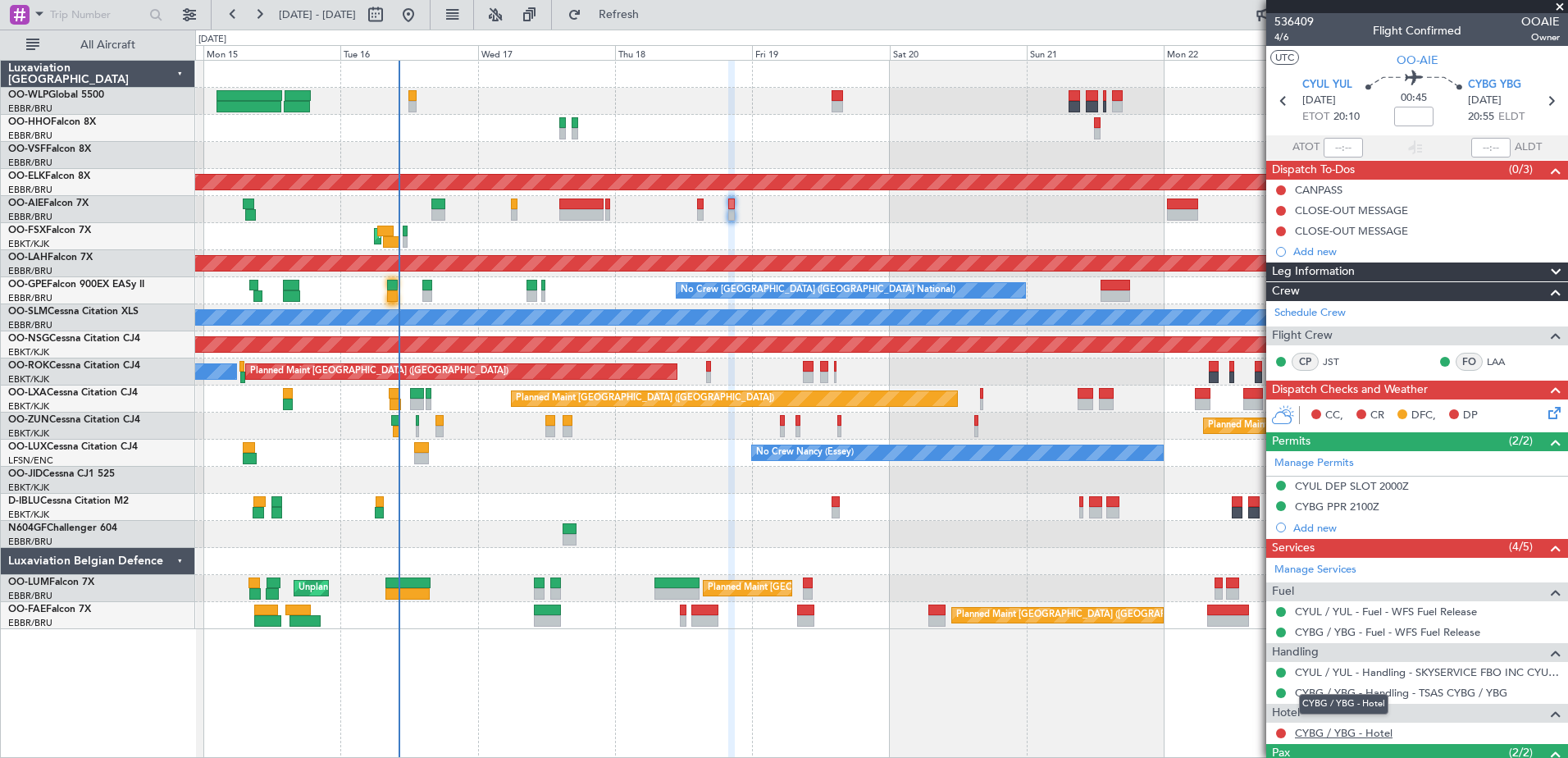
click at [1349, 727] on link "CYBG / YBG - Hotel" at bounding box center [1344, 732] width 98 height 14
click at [1282, 734] on button at bounding box center [1281, 732] width 10 height 10
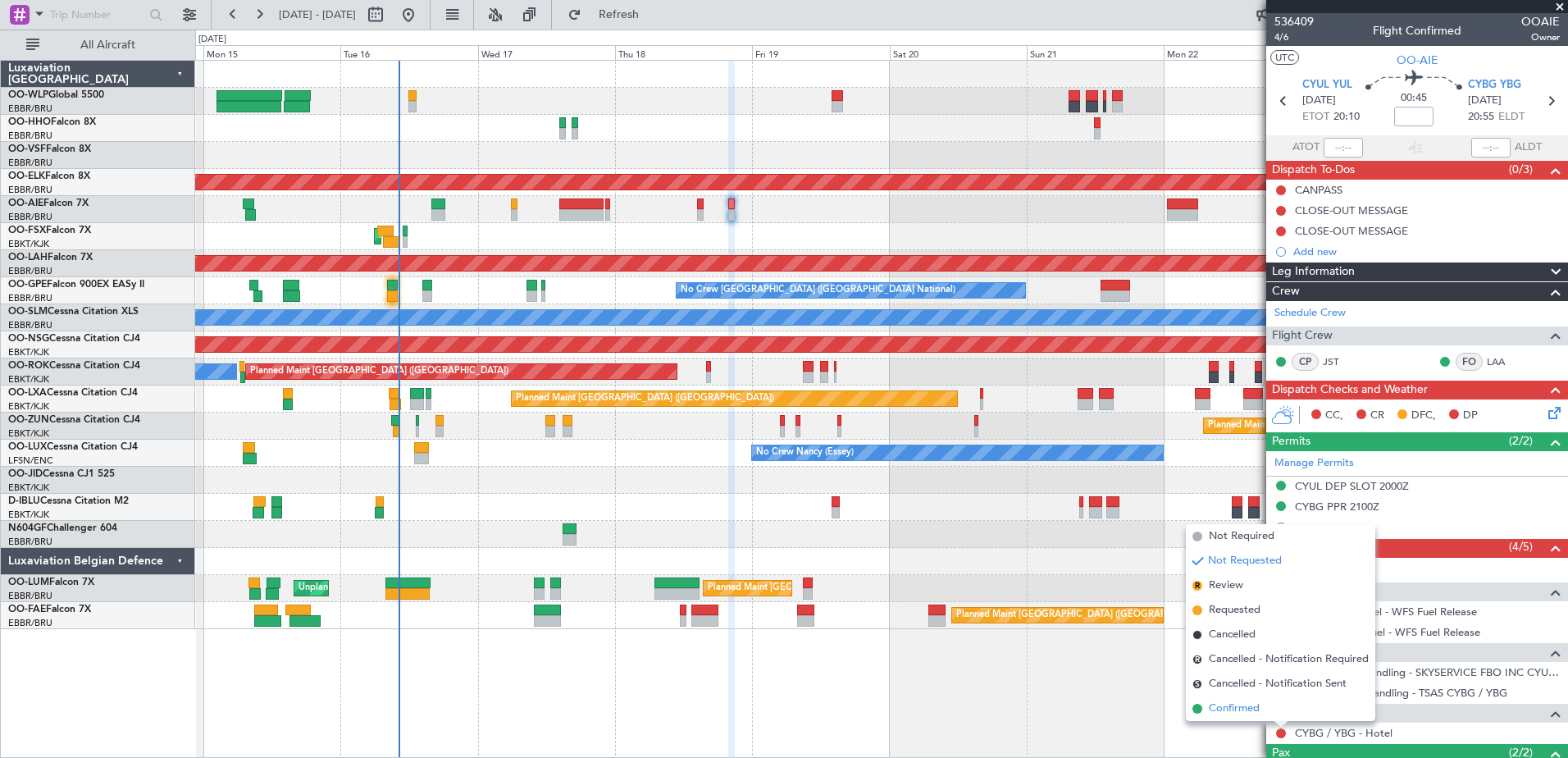
click at [1242, 705] on span "Confirmed" at bounding box center [1235, 709] width 51 height 16
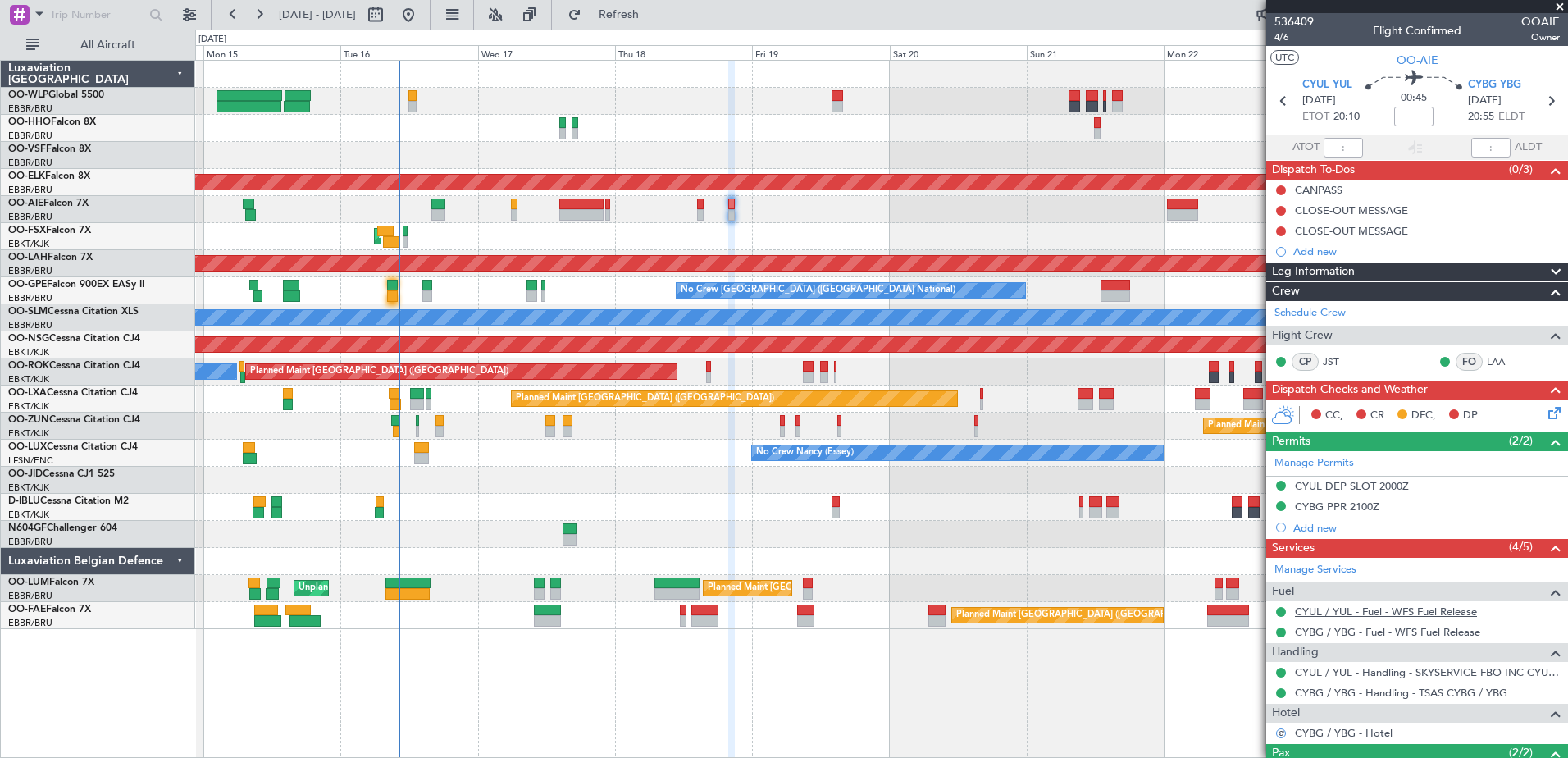
scroll to position [122, 0]
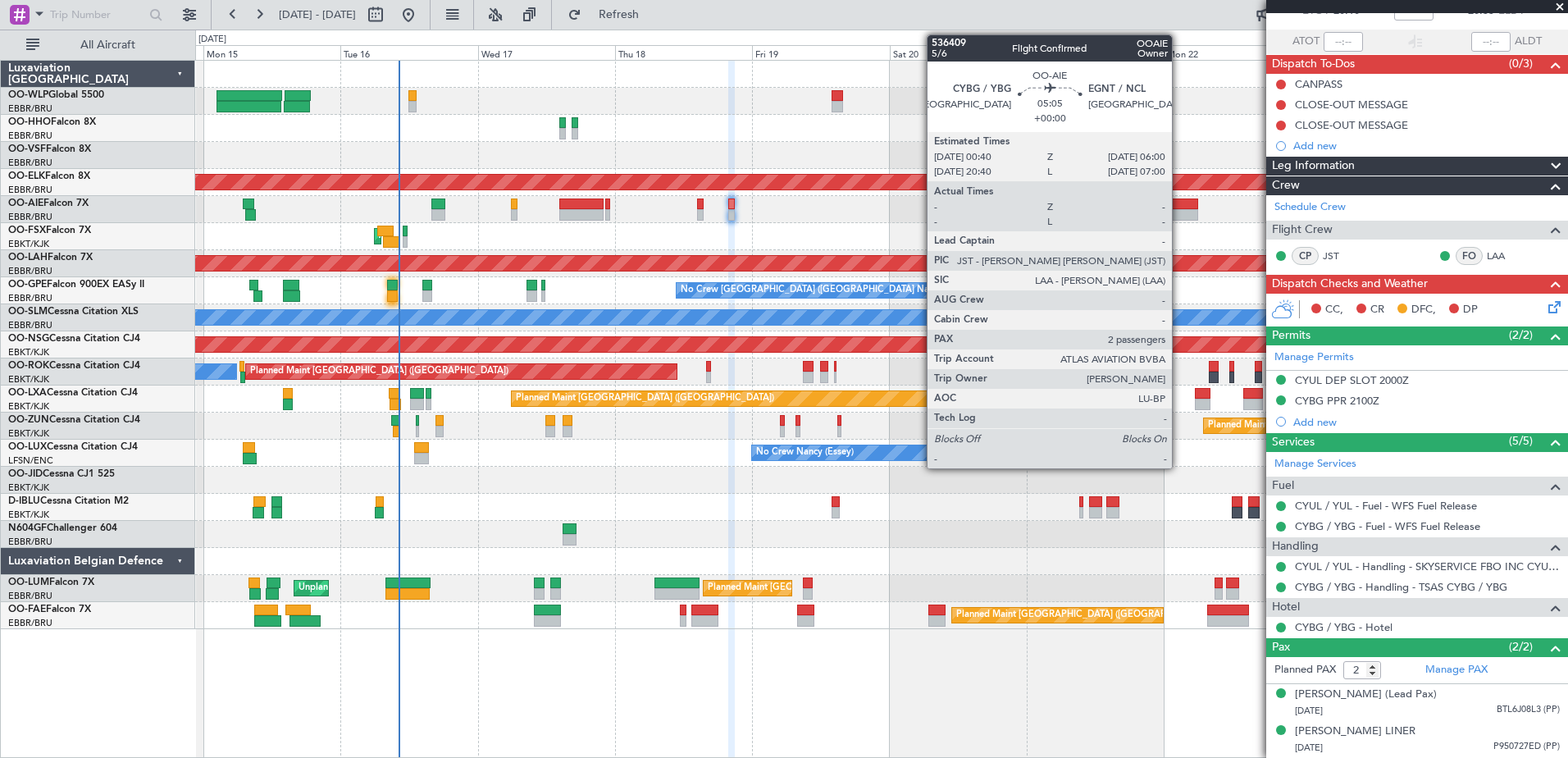
click at [1179, 216] on div at bounding box center [1183, 215] width 31 height 12
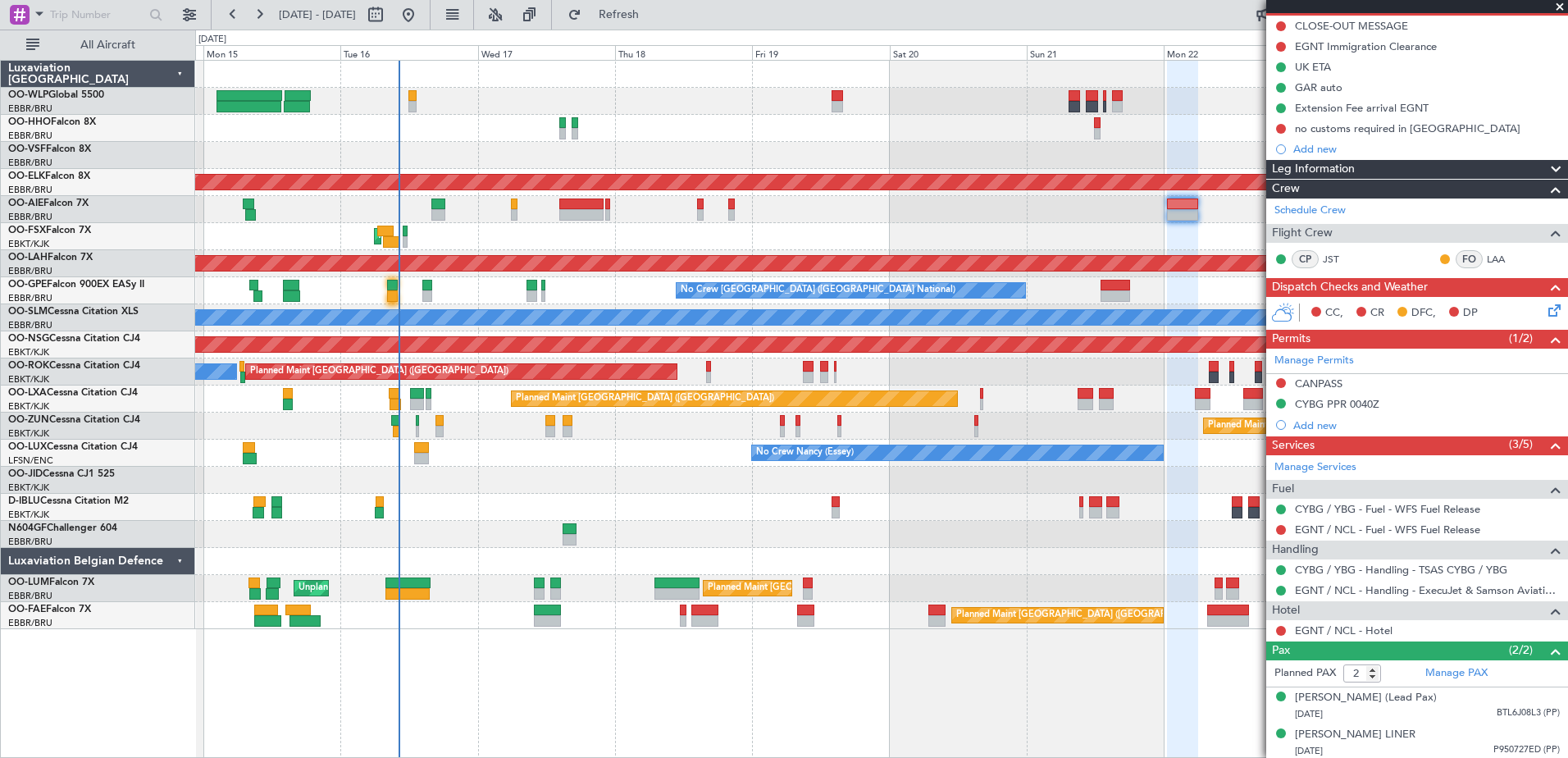
scroll to position [183, 0]
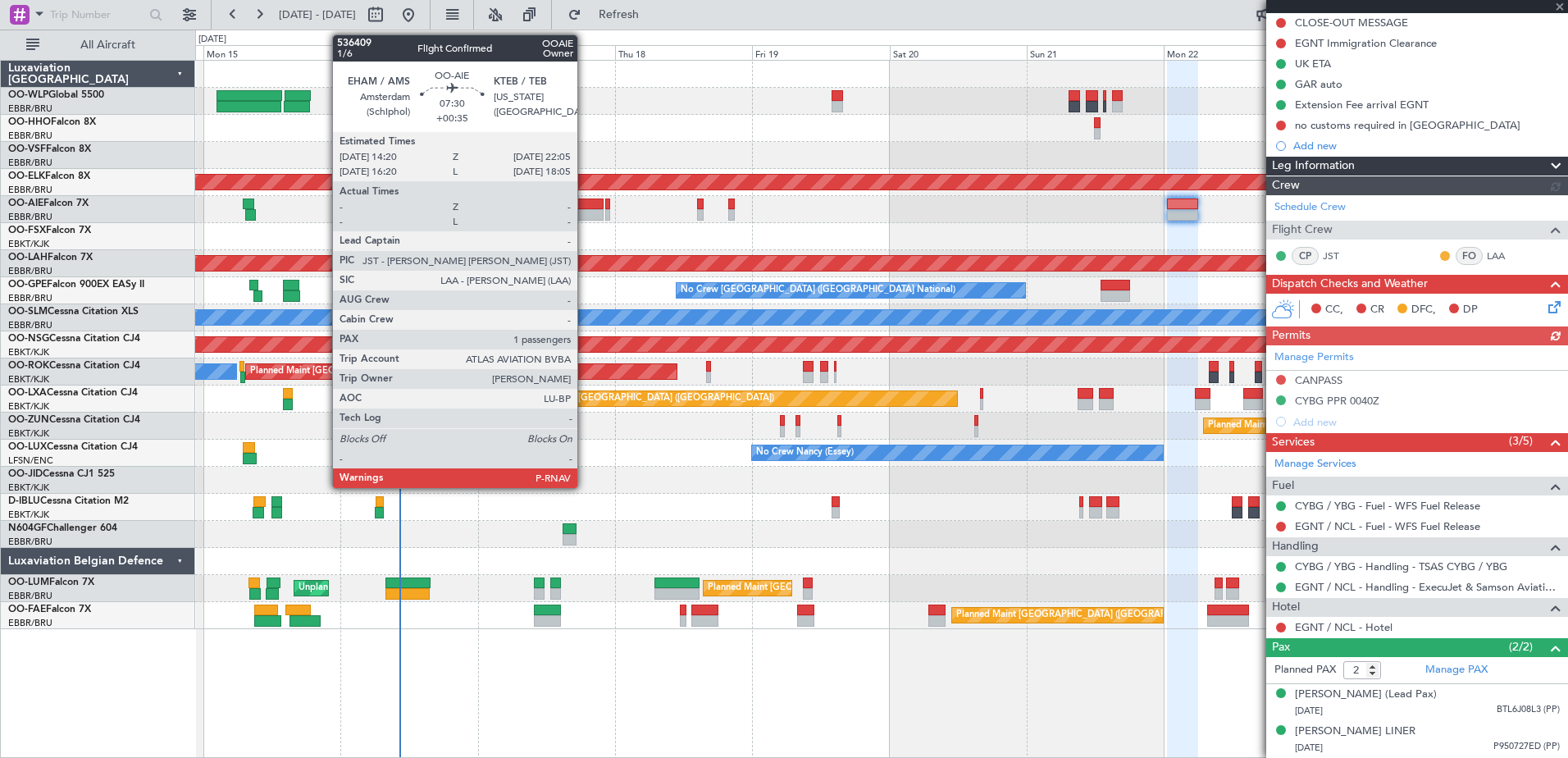
click at [583, 207] on div at bounding box center [582, 204] width 45 height 12
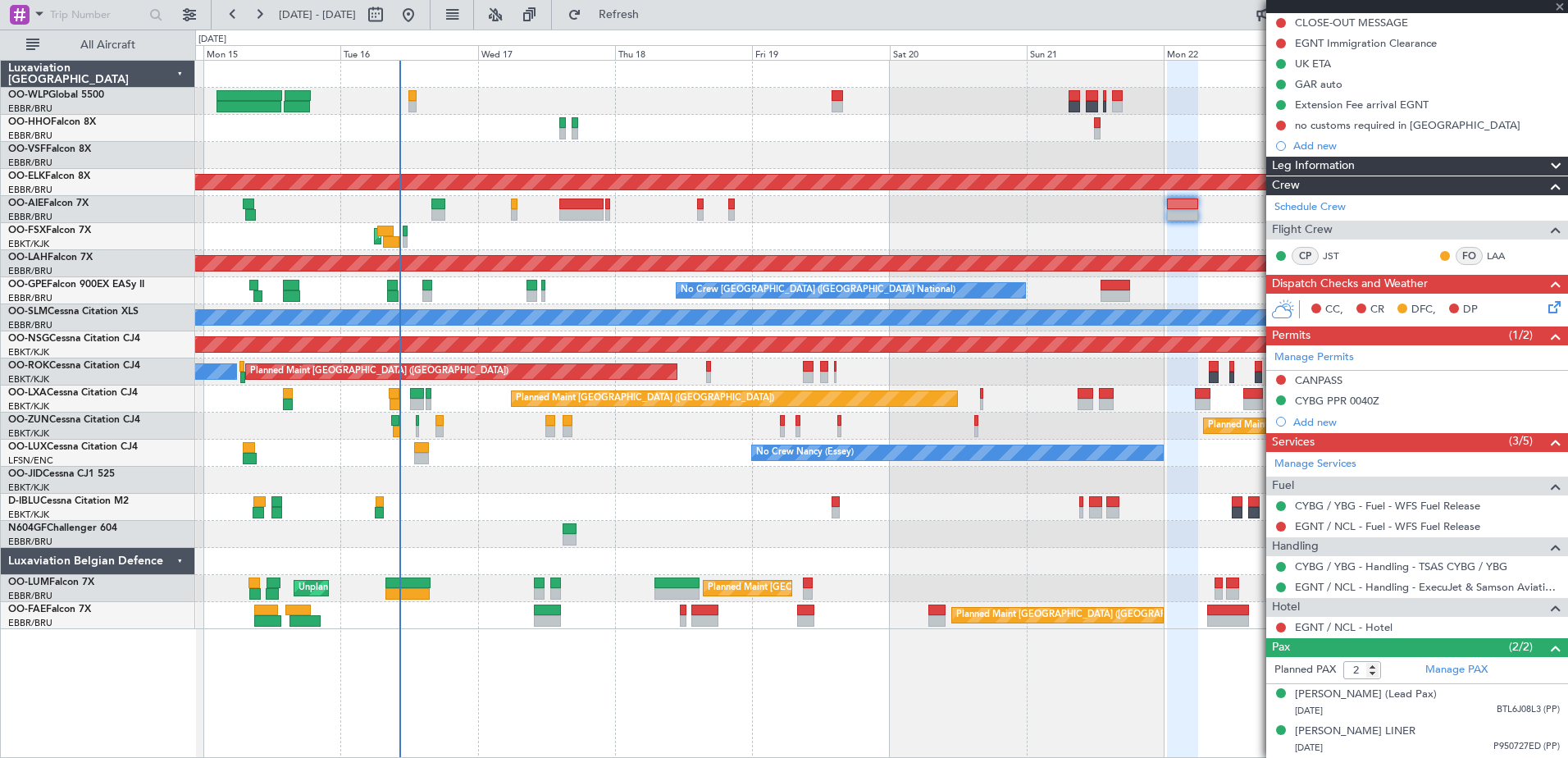
type input "+00:35"
type input "1"
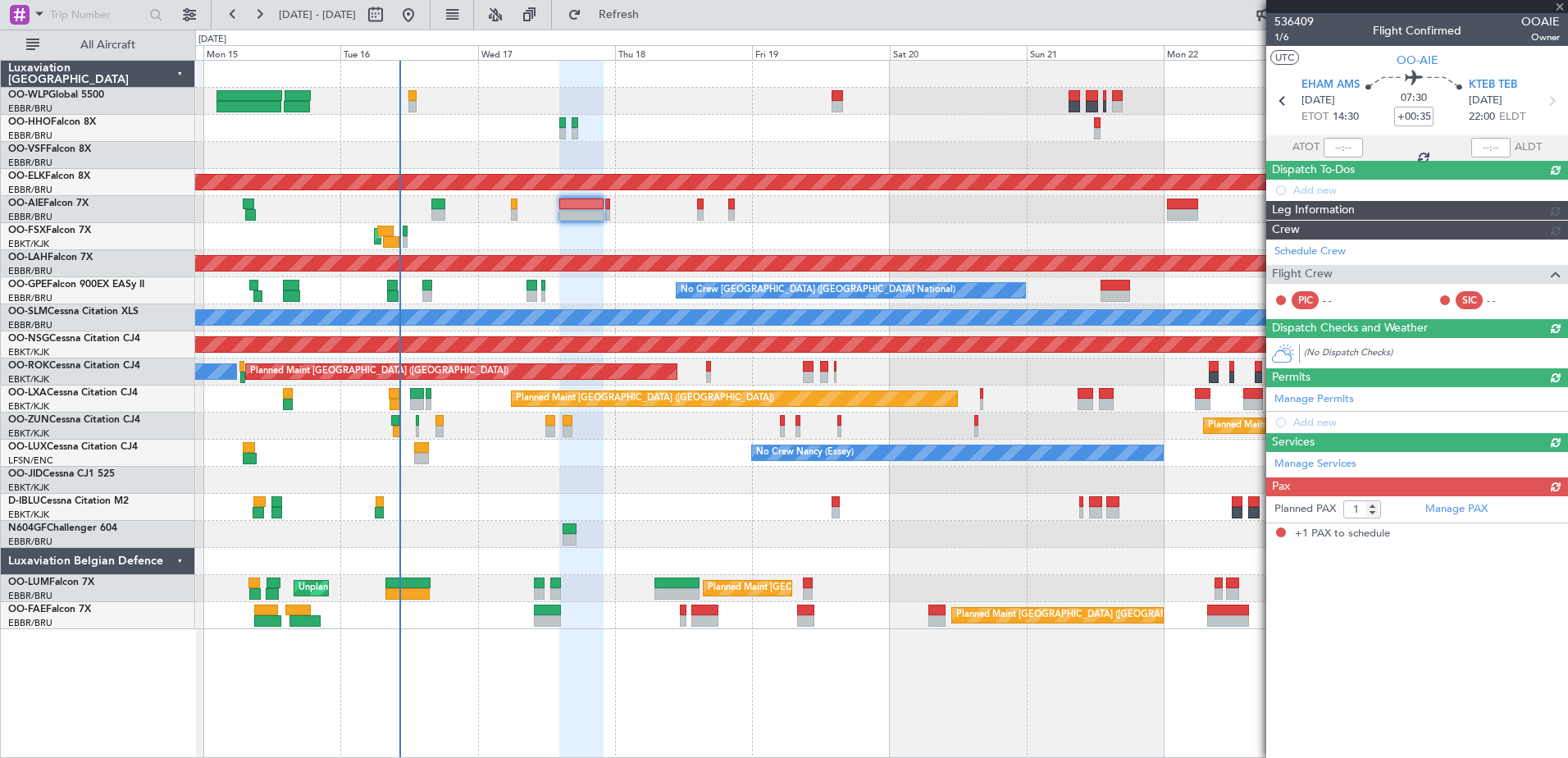
scroll to position [0, 0]
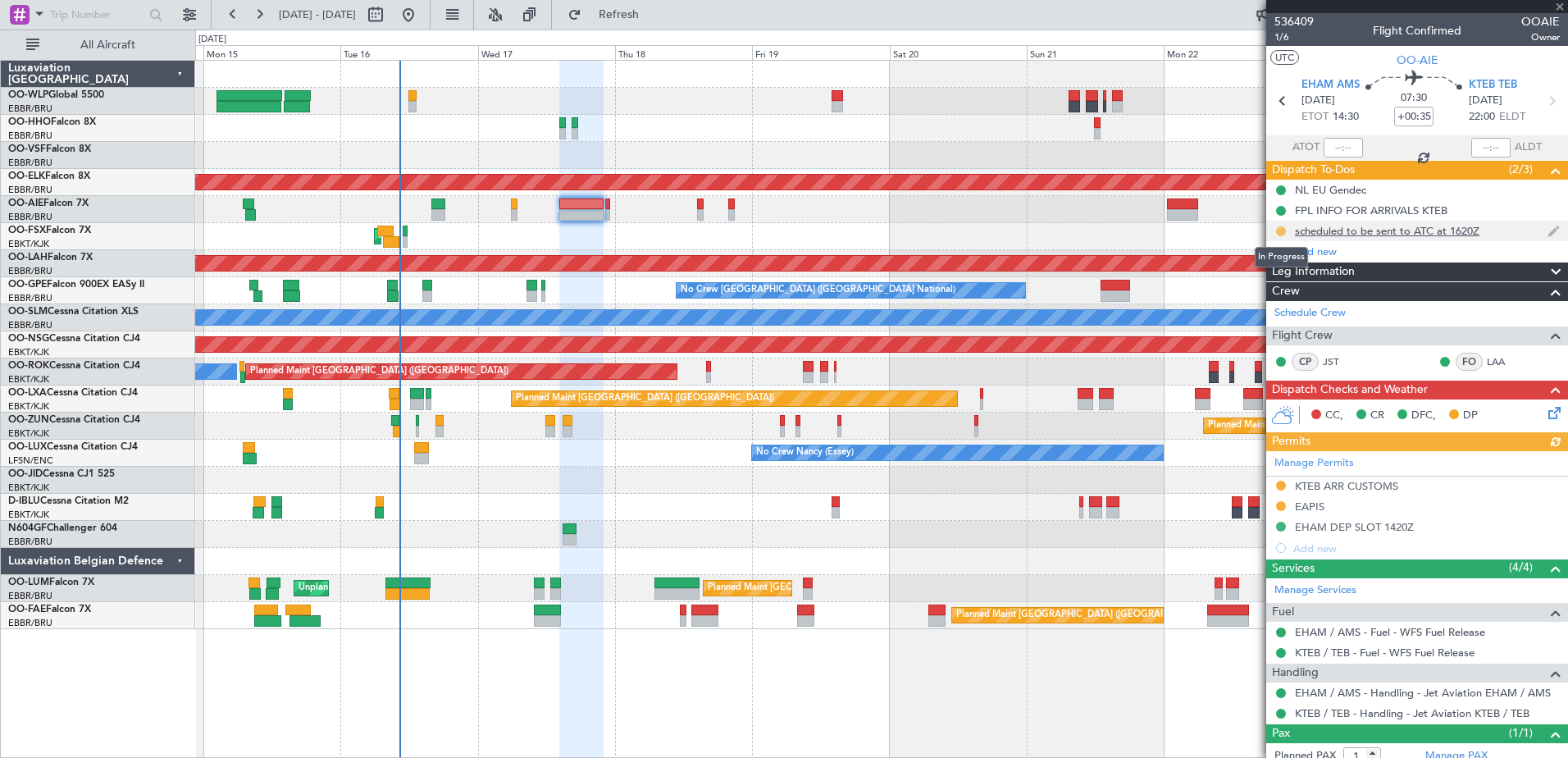
click at [1278, 233] on button at bounding box center [1281, 230] width 10 height 10
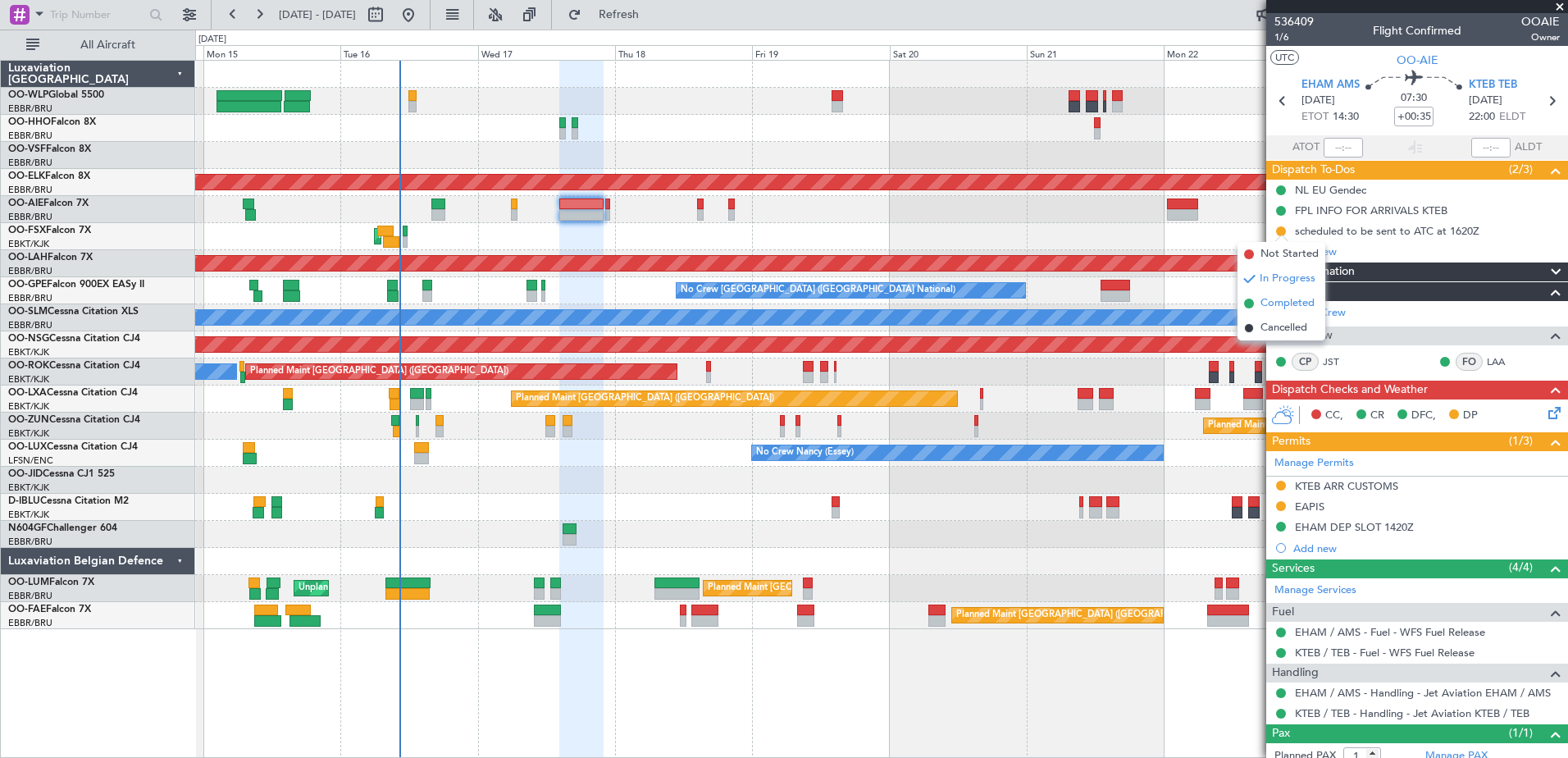
click at [1288, 307] on span "Completed" at bounding box center [1287, 304] width 54 height 16
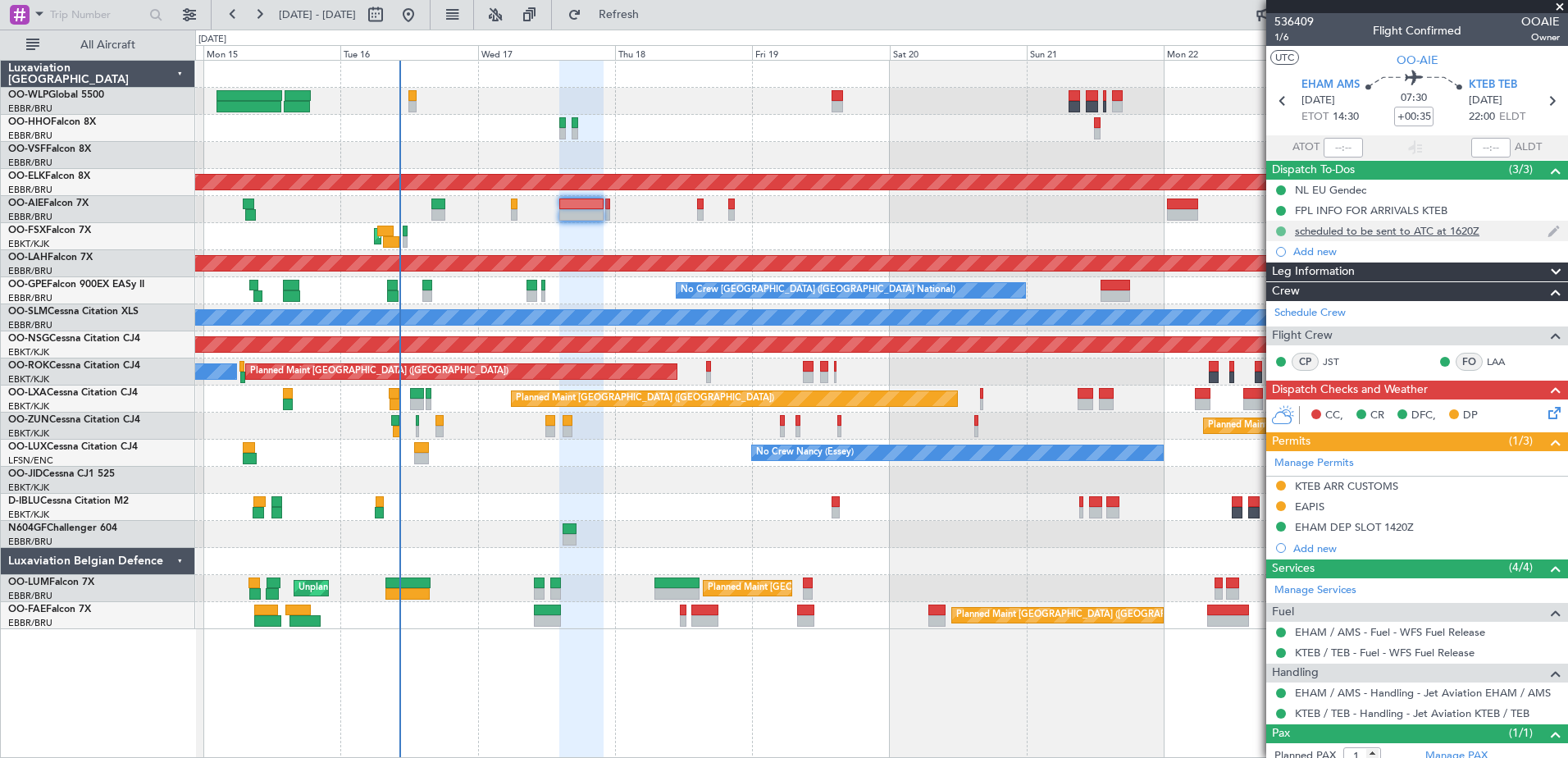
click at [1283, 235] on mat-tooltip-component "Completed" at bounding box center [1281, 257] width 76 height 44
click at [1279, 232] on button at bounding box center [1281, 230] width 10 height 10
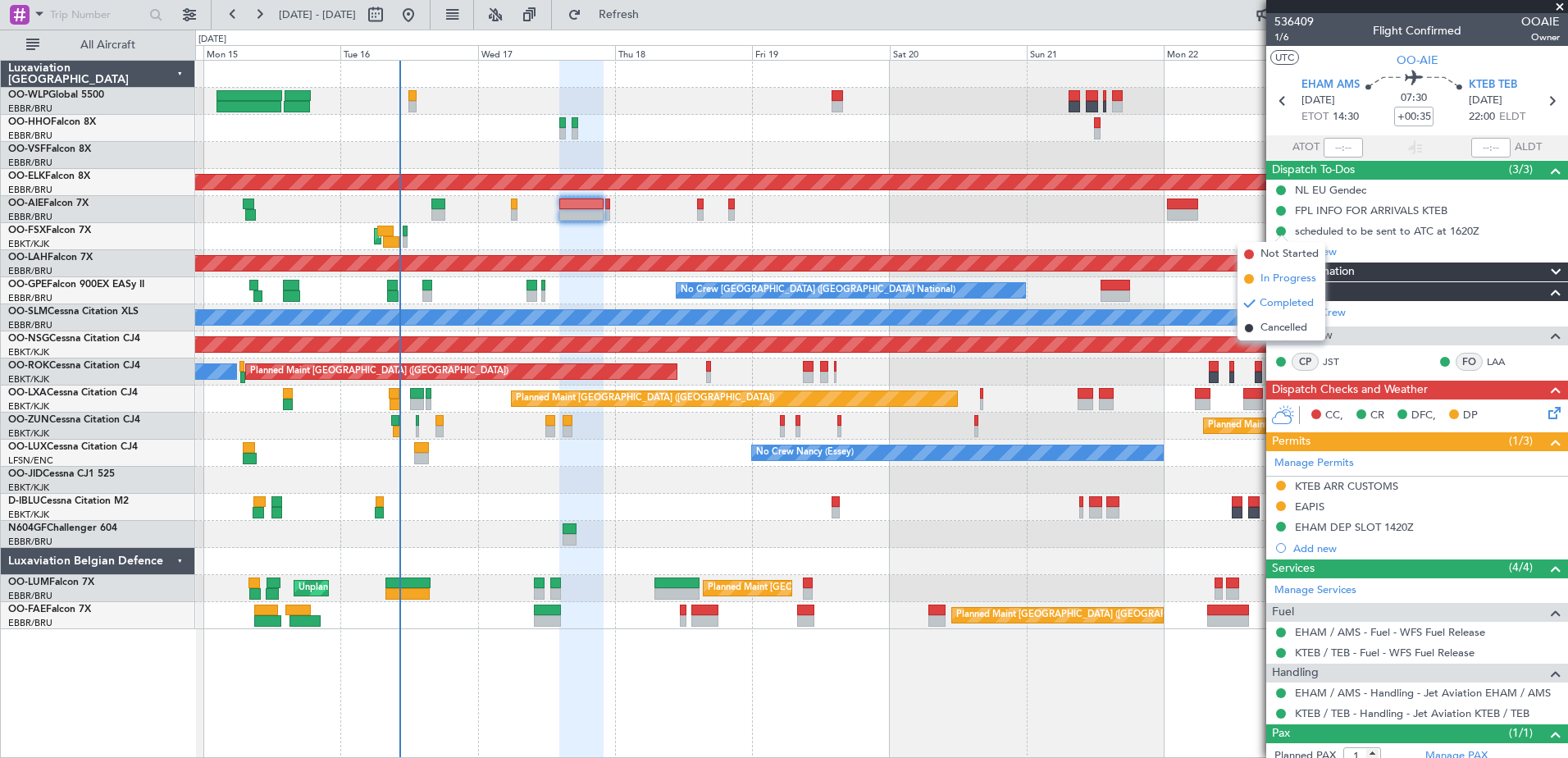
click at [1281, 274] on span "In Progress" at bounding box center [1288, 279] width 56 height 16
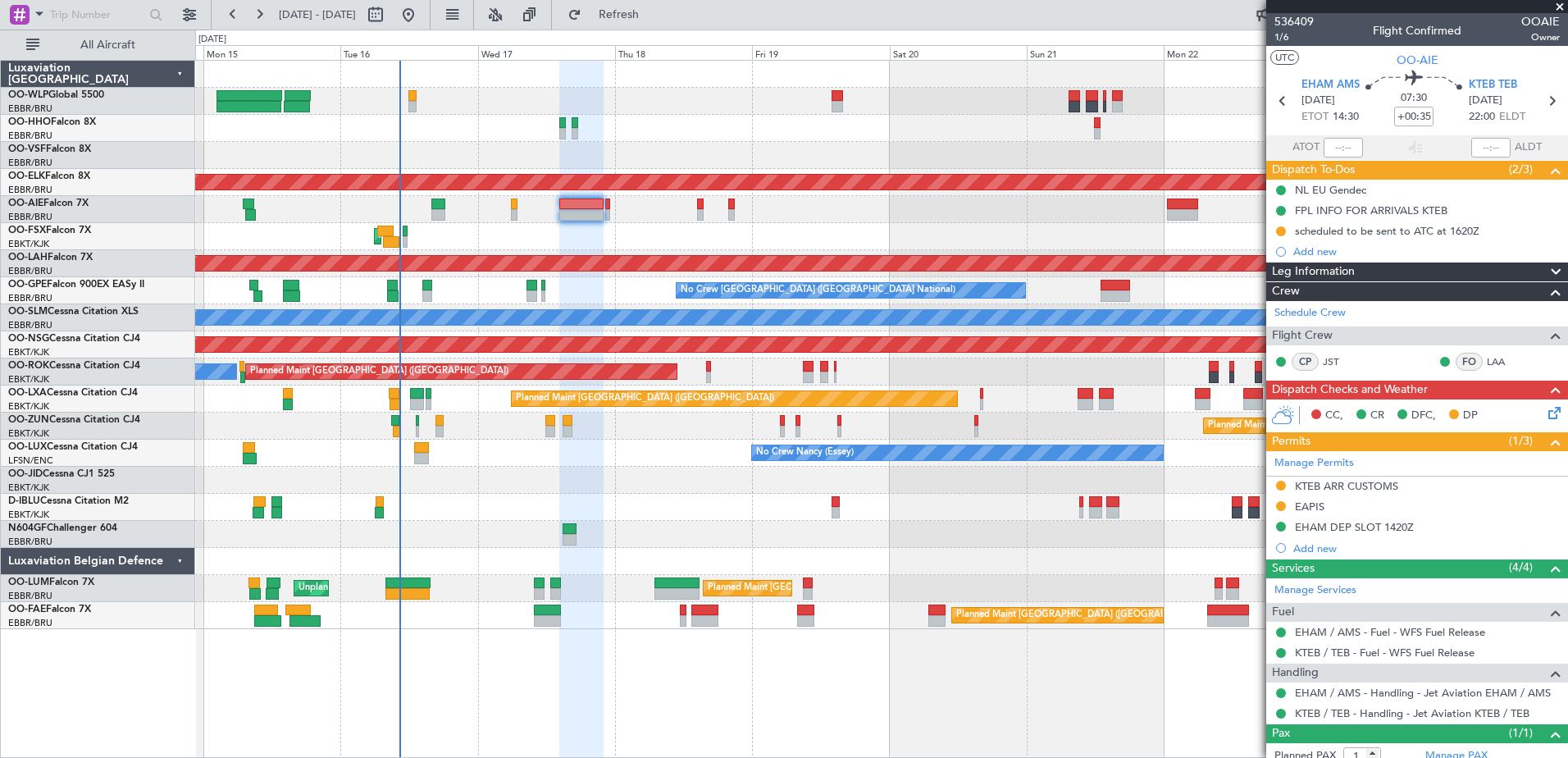
click at [1545, 407] on icon at bounding box center [1552, 410] width 13 height 13
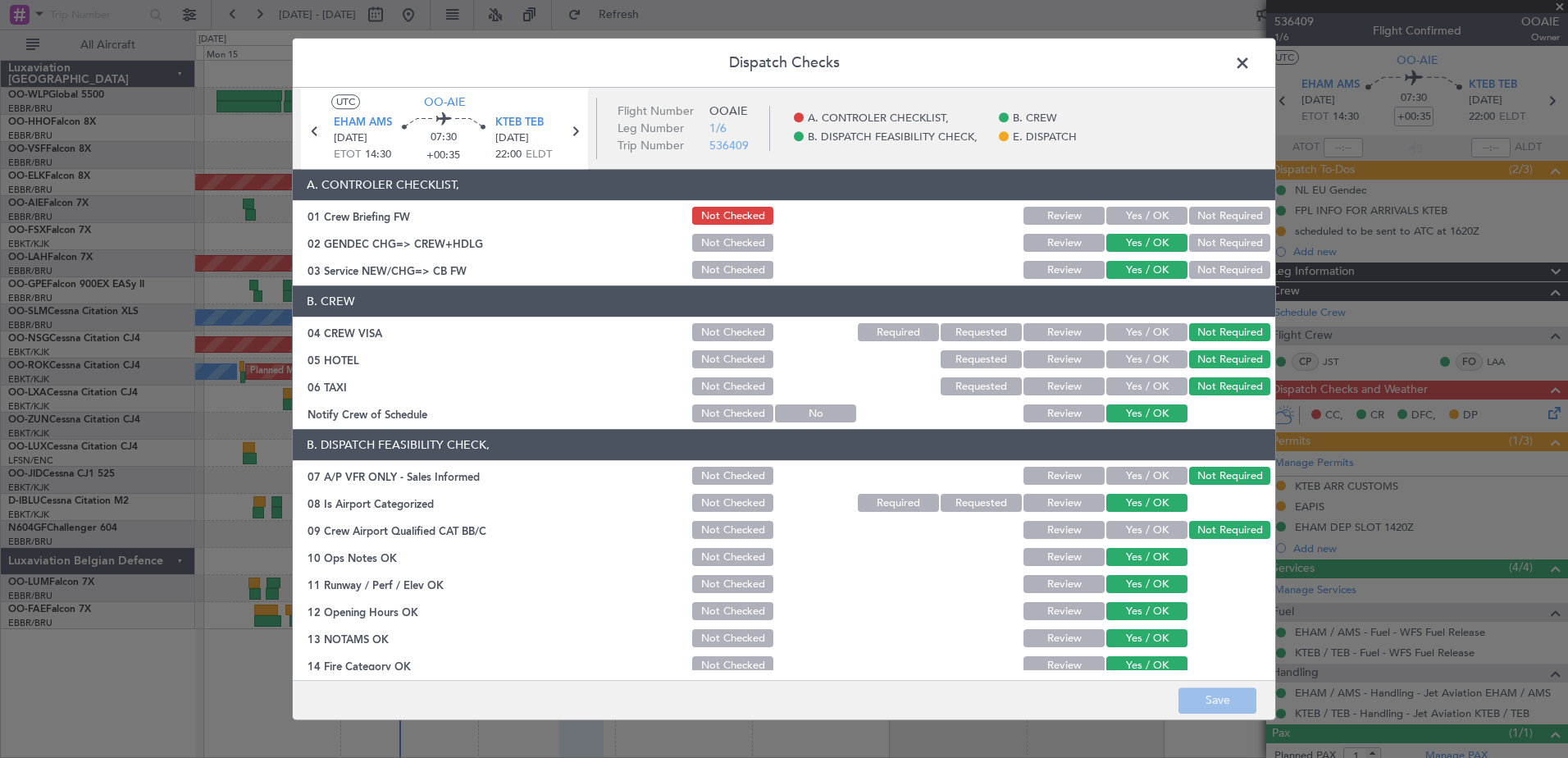
click at [1149, 218] on button "Yes / OK" at bounding box center [1147, 217] width 81 height 18
click at [1220, 691] on button "Save" at bounding box center [1218, 699] width 78 height 27
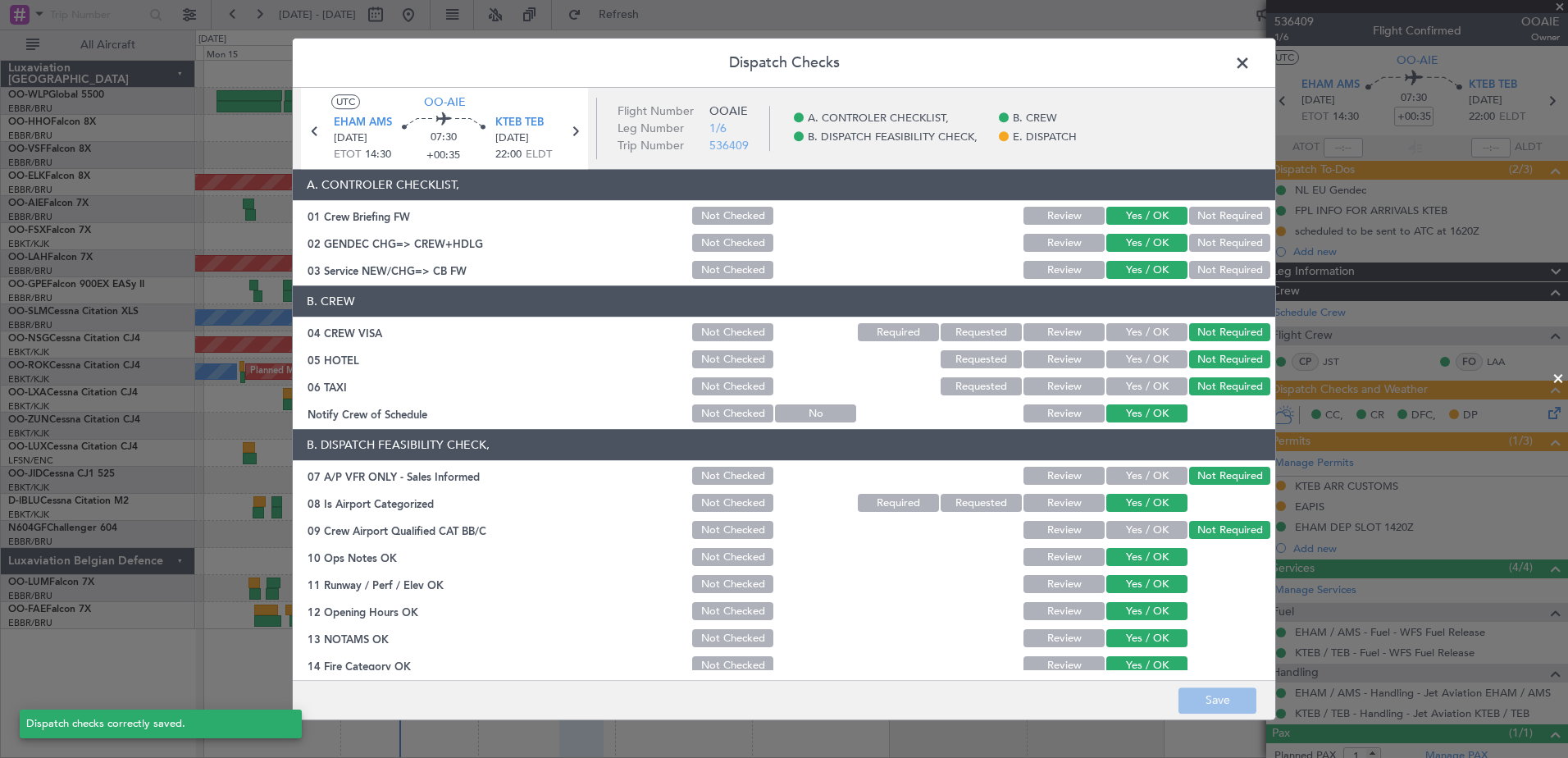
scroll to position [263, 0]
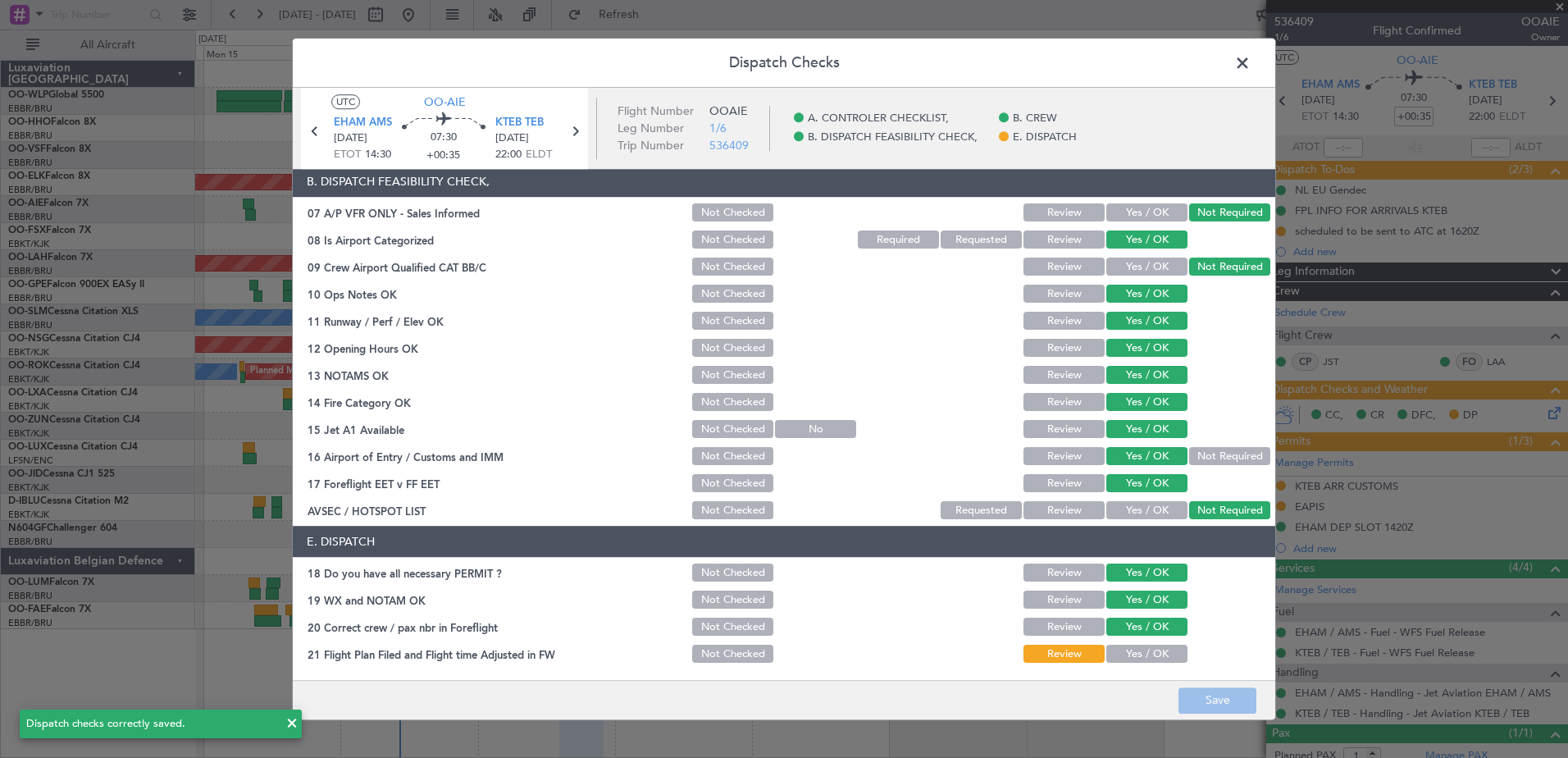
click at [1251, 64] on span at bounding box center [1251, 68] width 0 height 33
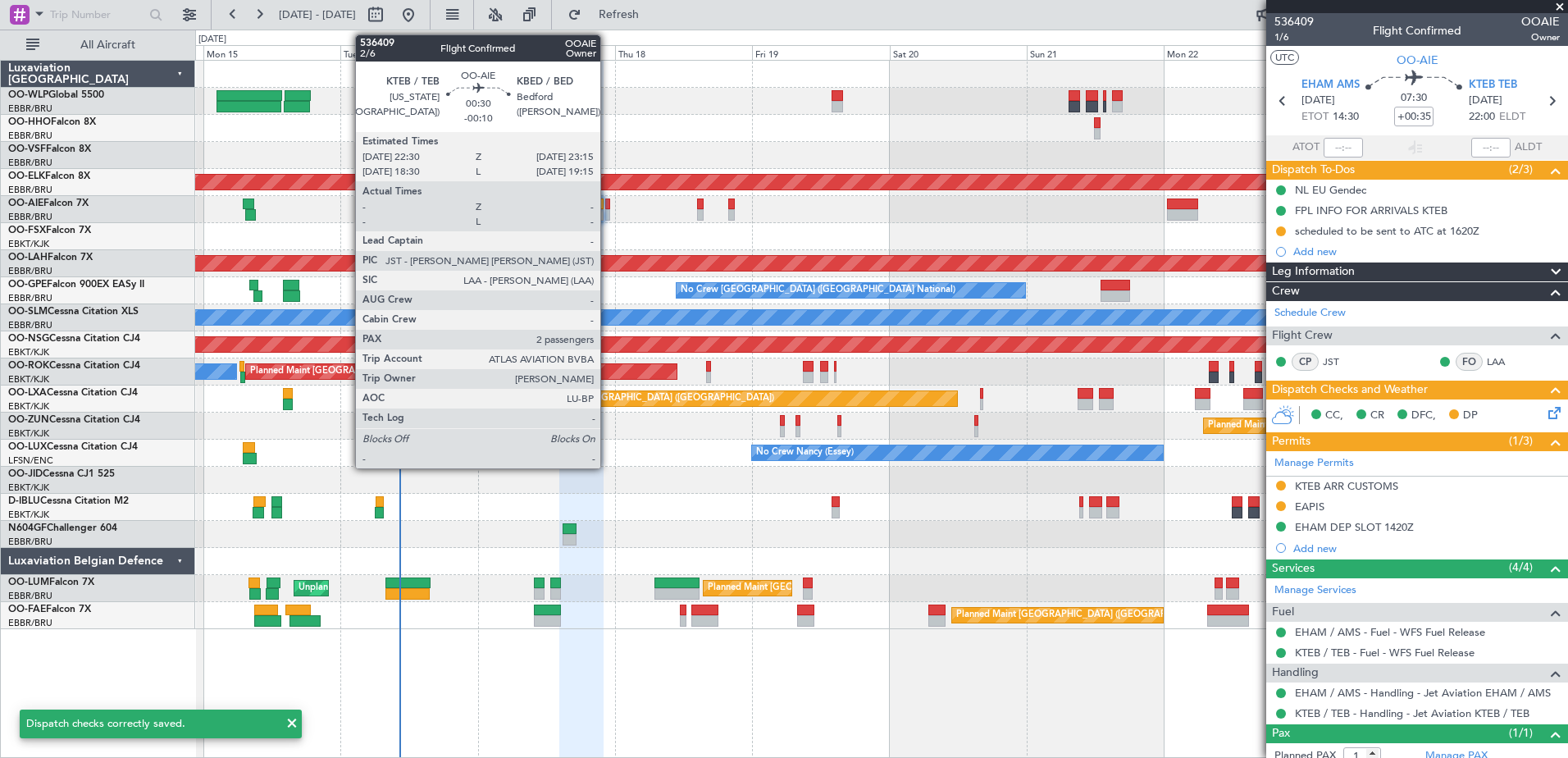
click at [607, 214] on div at bounding box center [607, 215] width 5 height 12
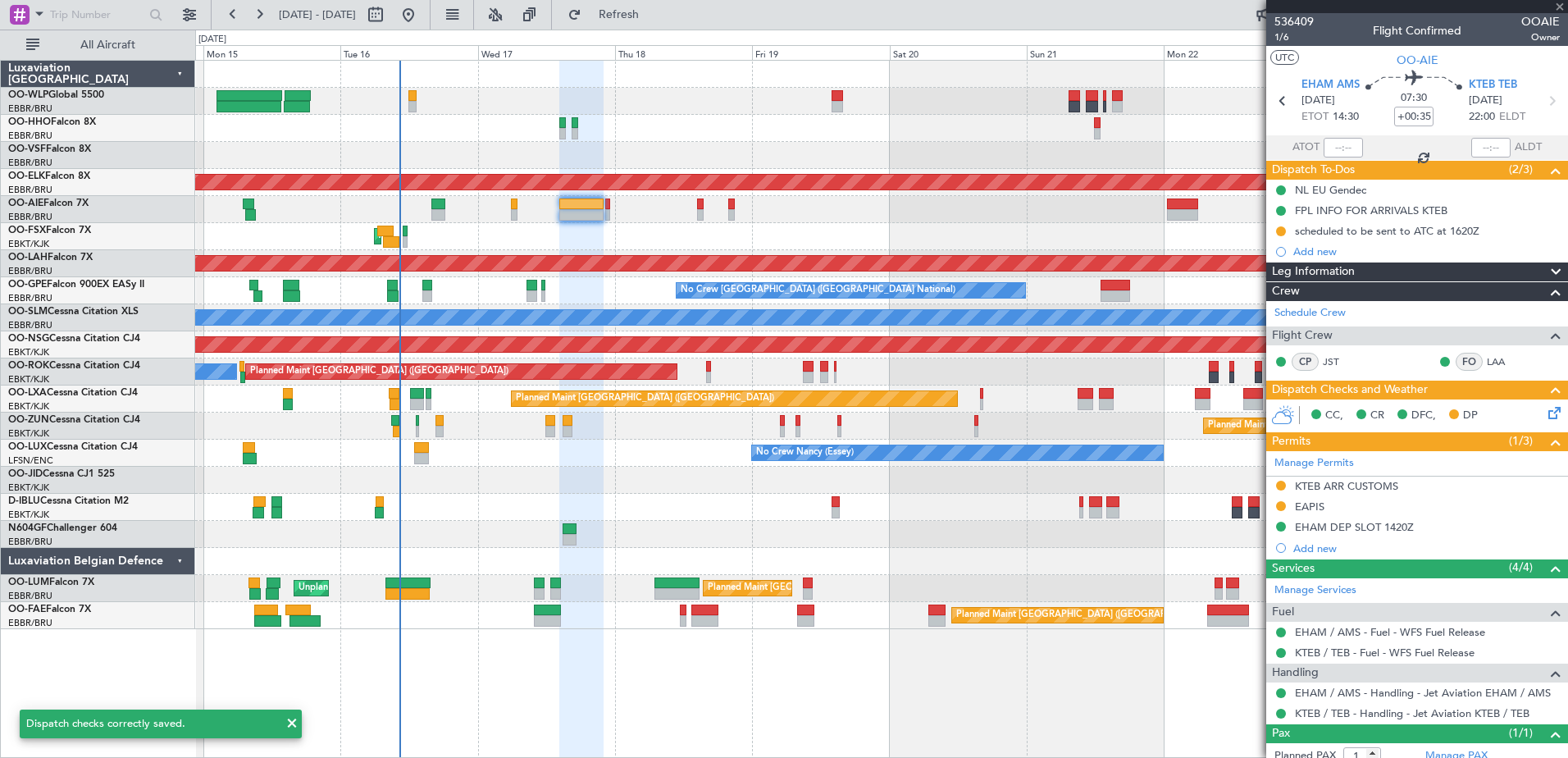
type input "-00:10"
type input "2"
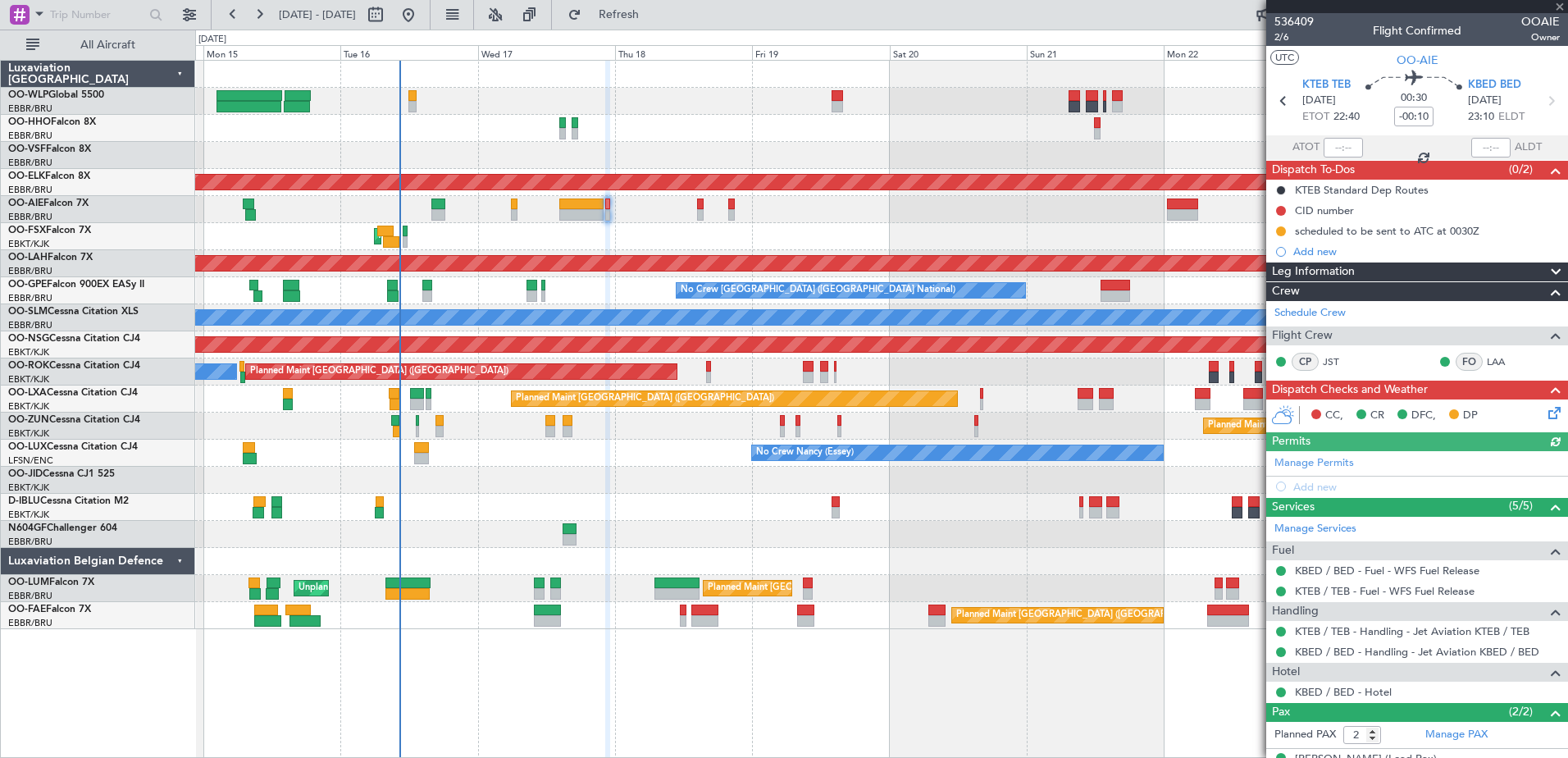
click at [1545, 413] on icon at bounding box center [1552, 410] width 13 height 13
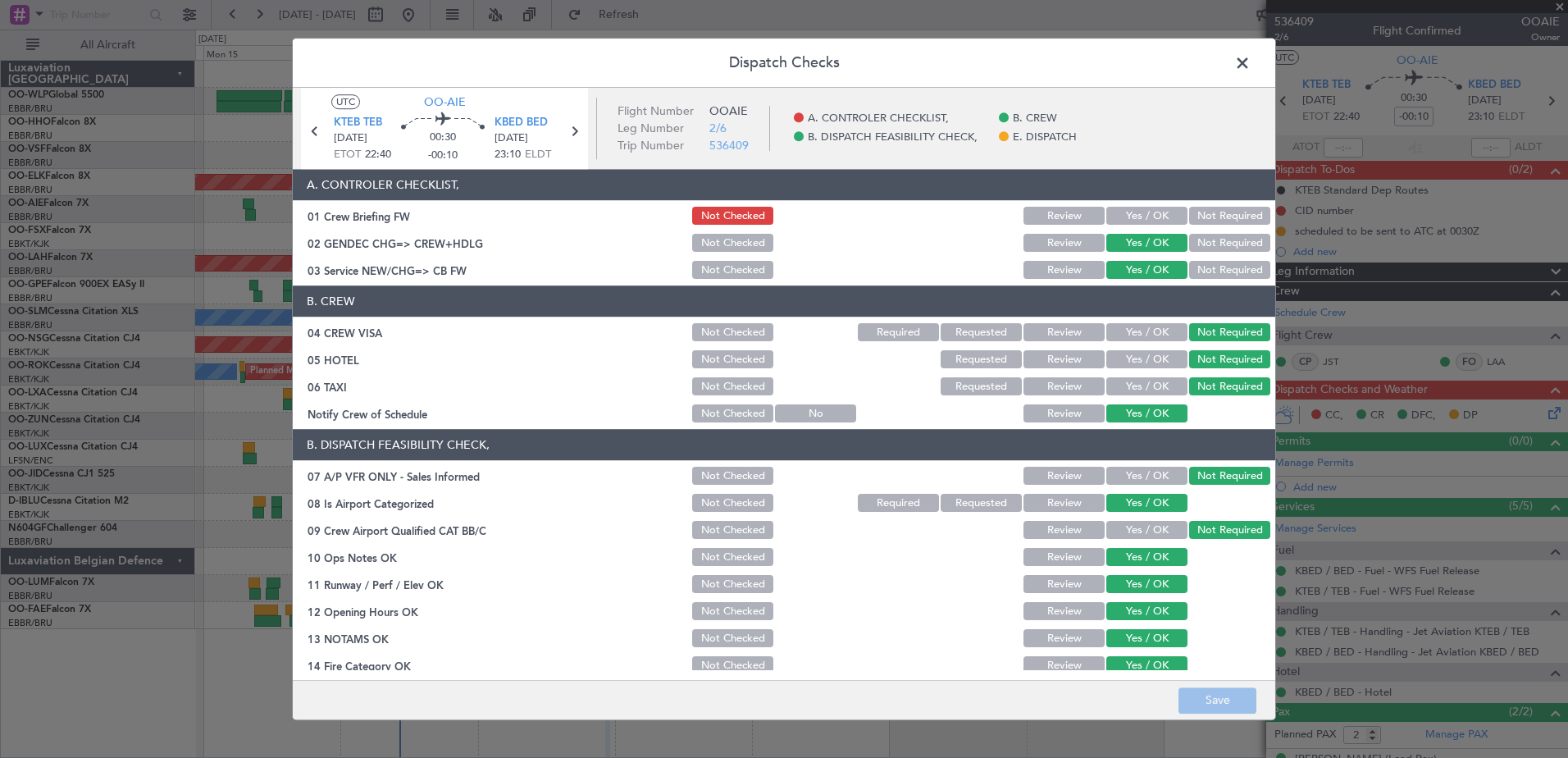
click at [1140, 219] on button "Yes / OK" at bounding box center [1147, 217] width 81 height 18
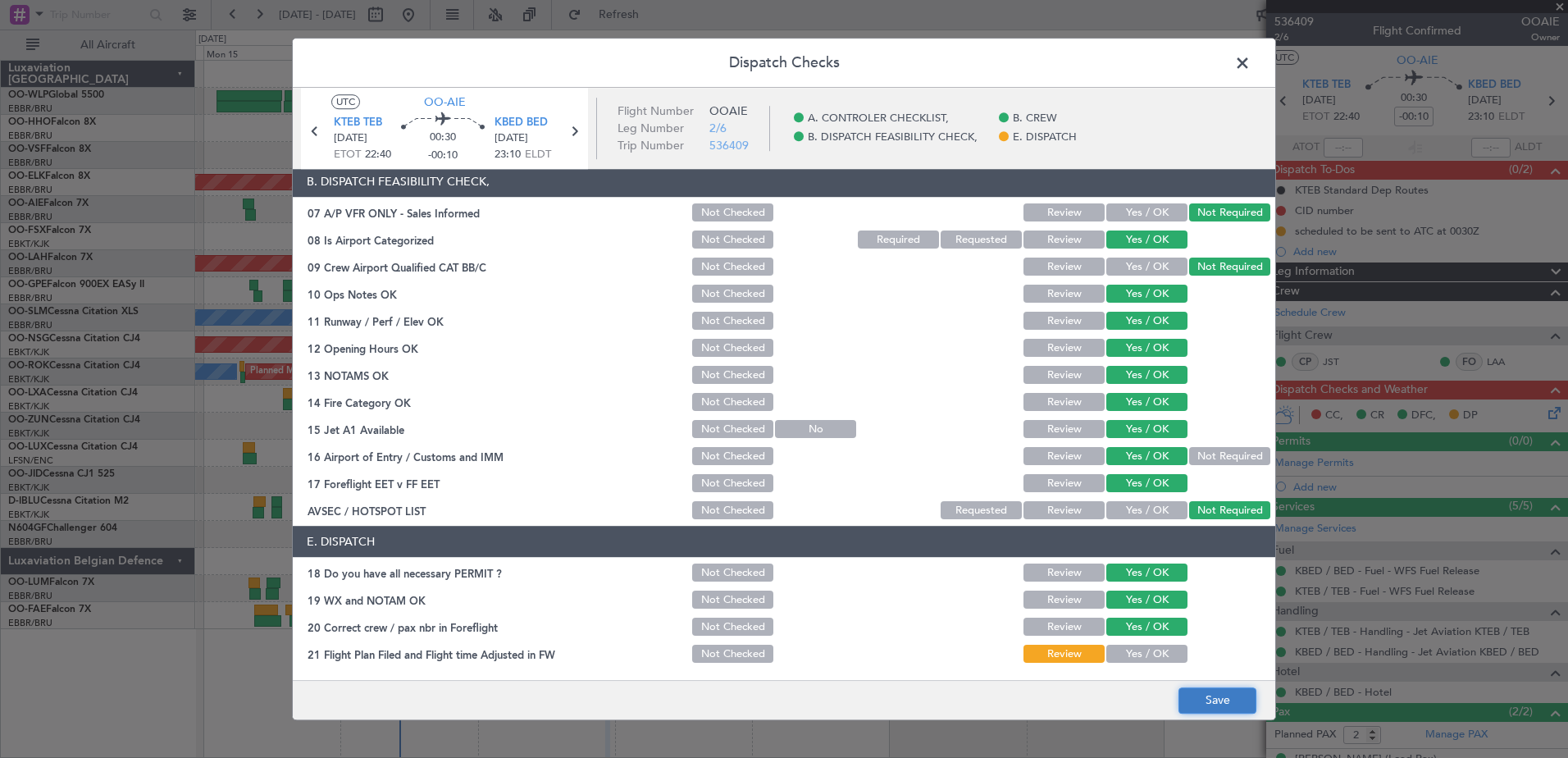
click at [1240, 693] on button "Save" at bounding box center [1218, 699] width 78 height 27
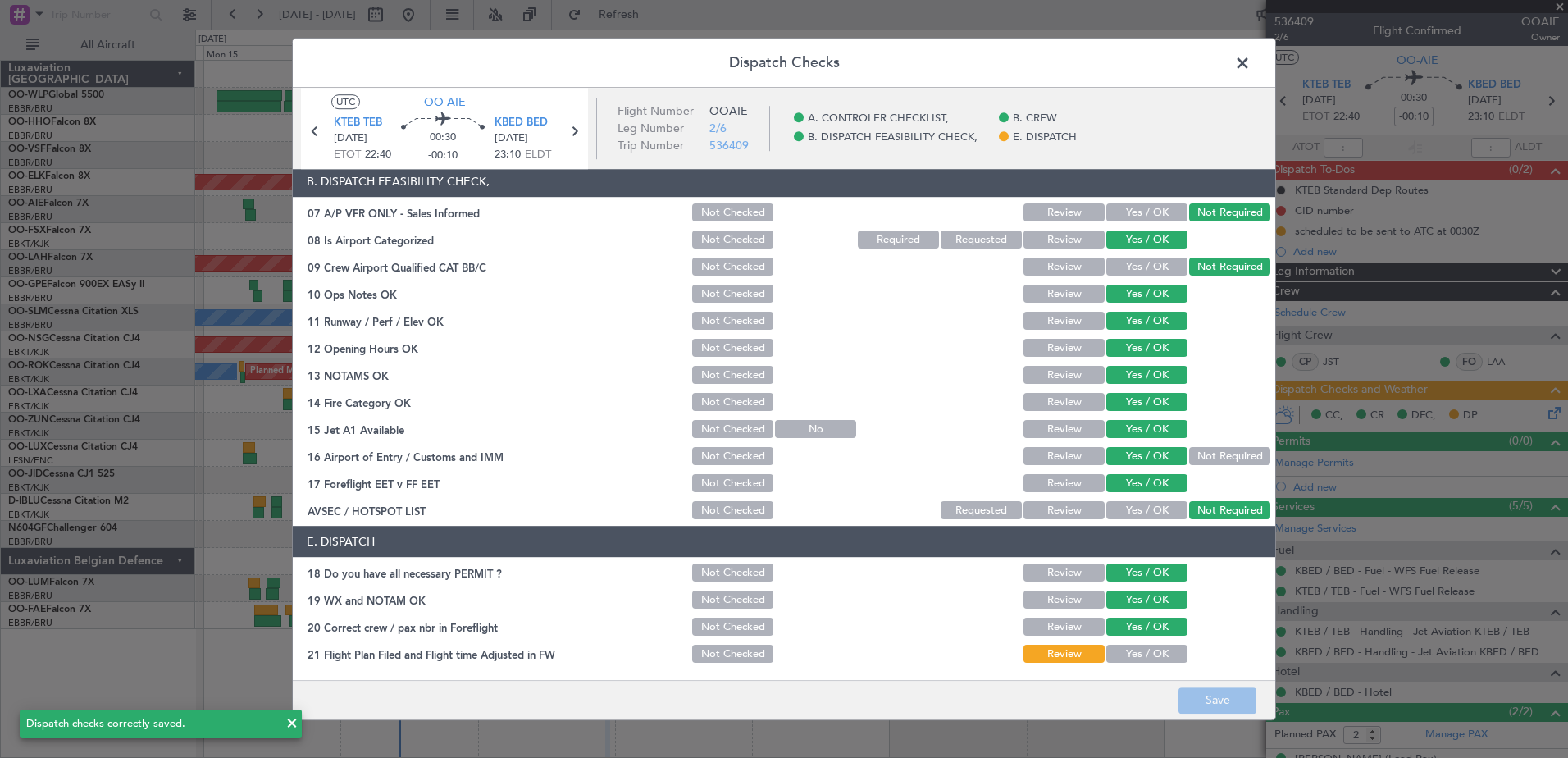
click at [1251, 57] on span at bounding box center [1251, 68] width 0 height 33
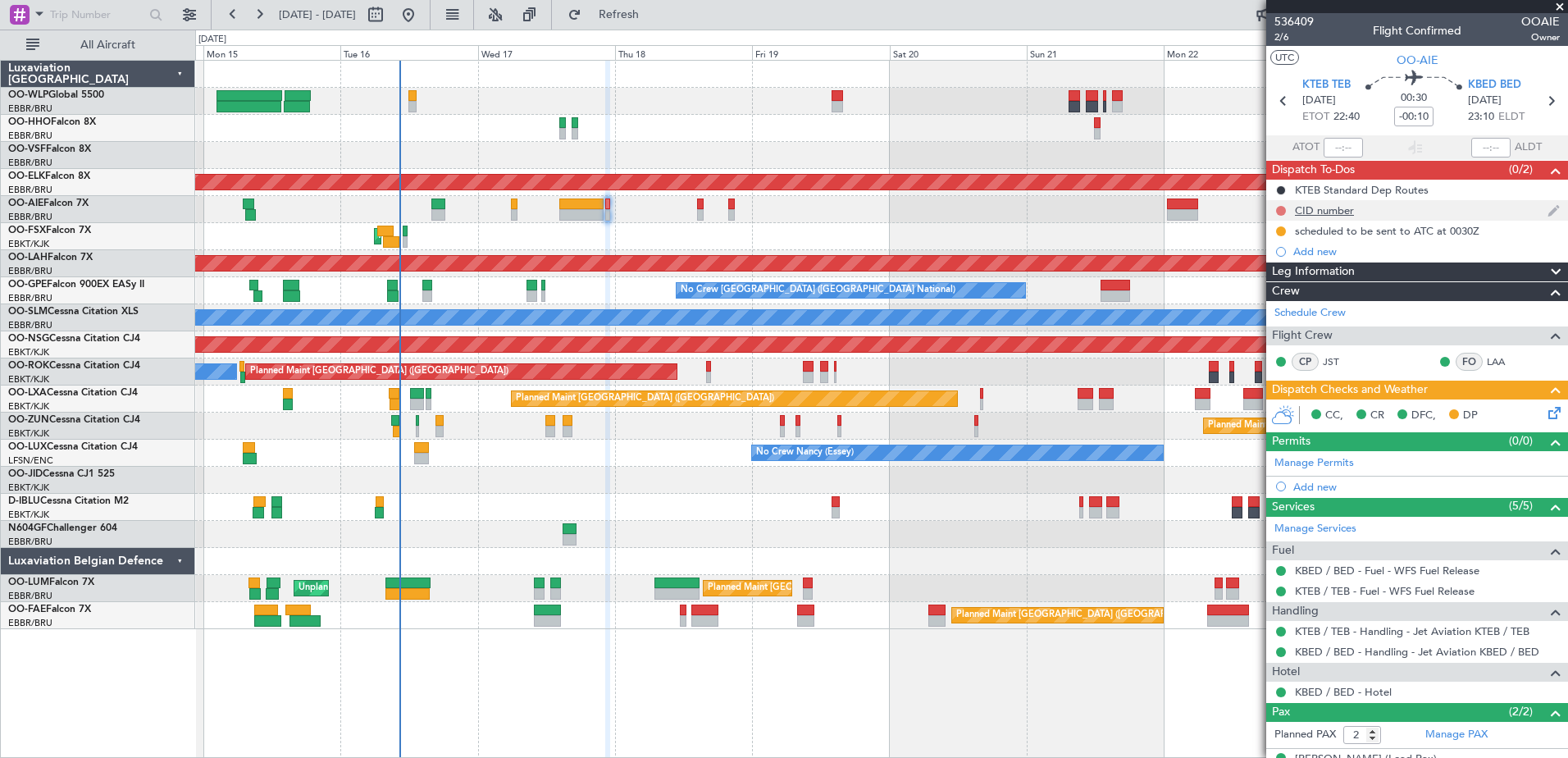
click at [1280, 210] on button at bounding box center [1281, 210] width 10 height 10
click at [1282, 262] on span "In Progress" at bounding box center [1289, 258] width 56 height 16
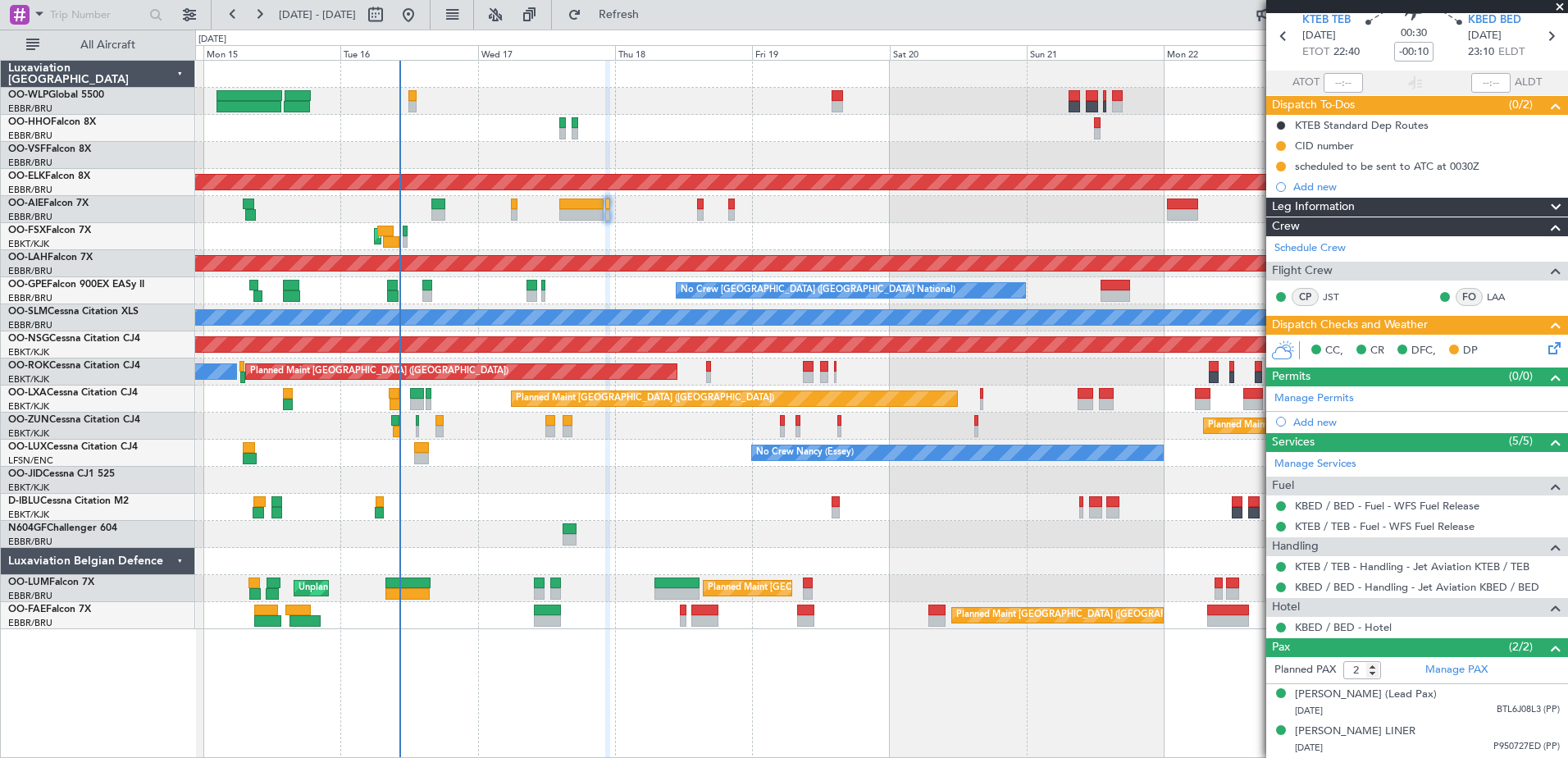
scroll to position [0, 0]
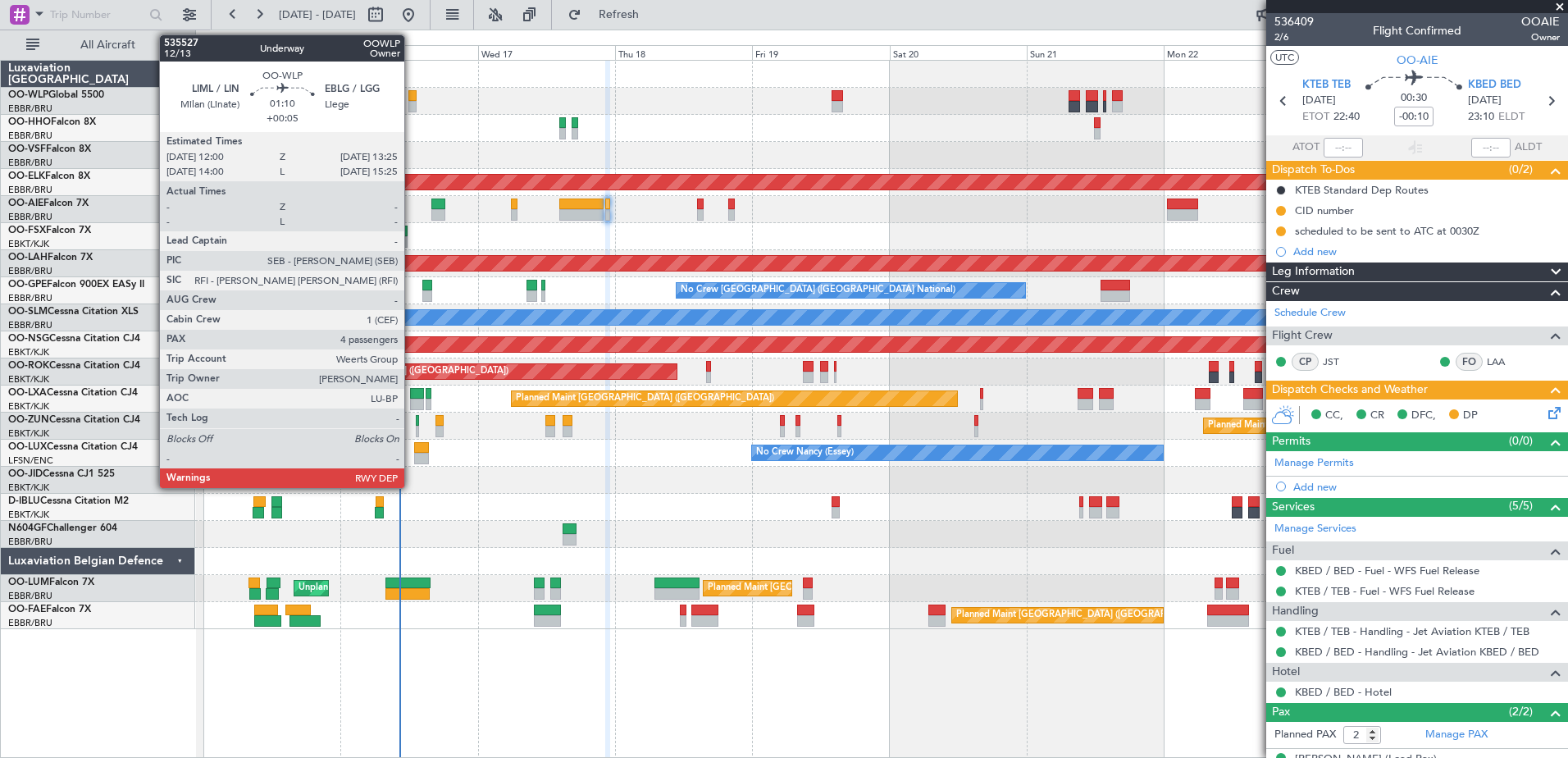
click at [412, 92] on div at bounding box center [413, 96] width 8 height 12
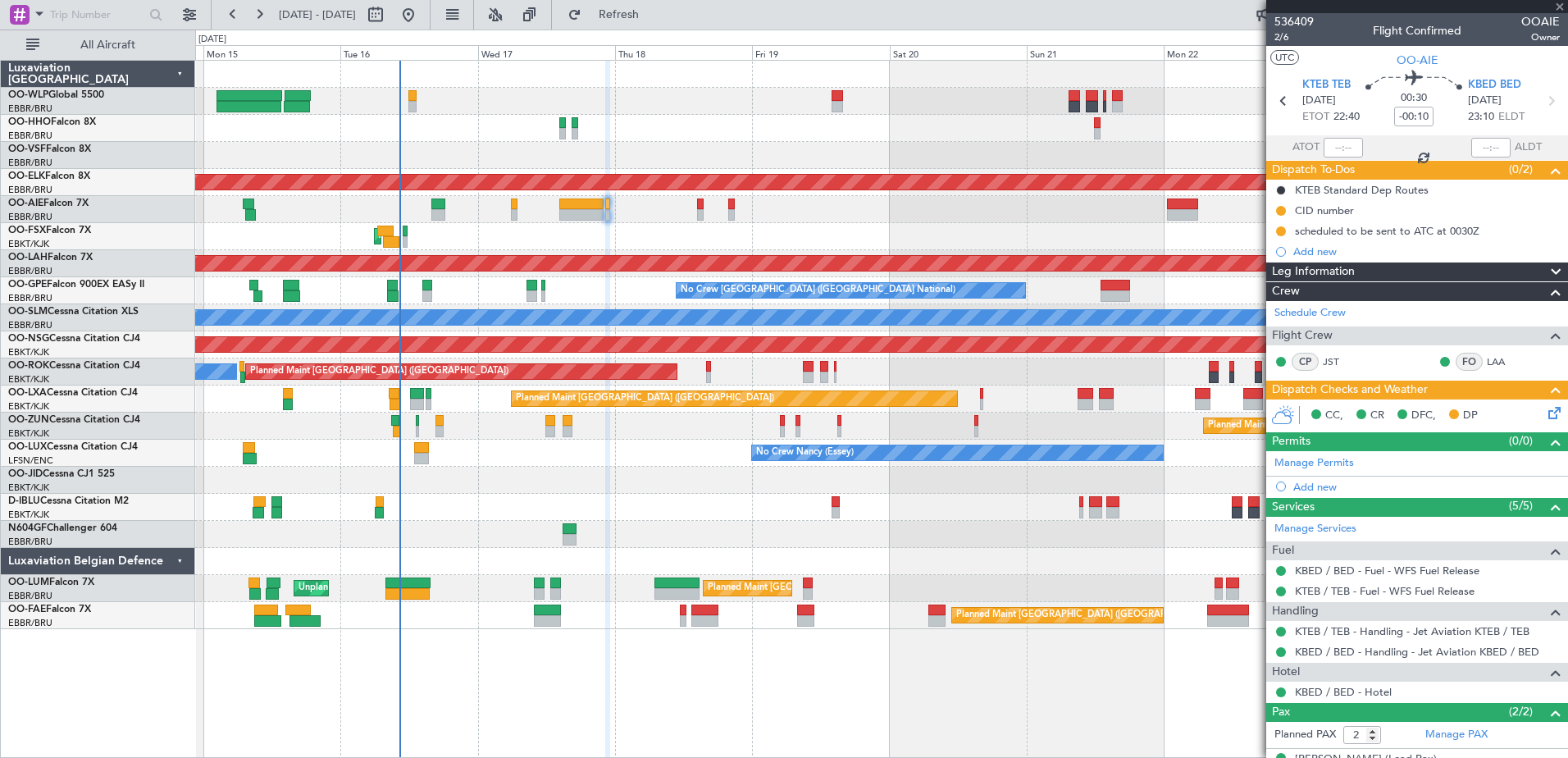
type input "+00:05"
type input "4"
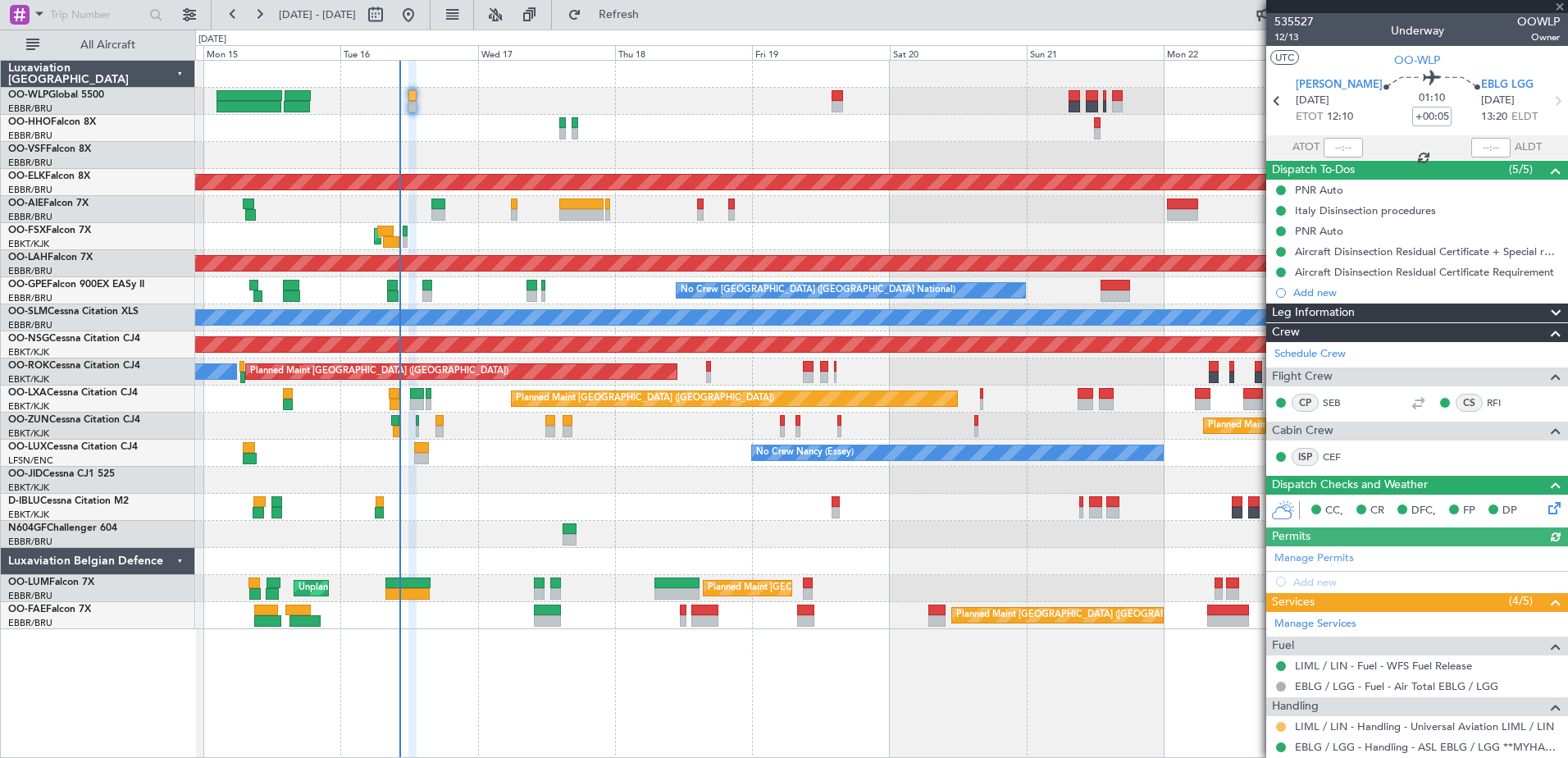
click at [1282, 726] on button at bounding box center [1281, 726] width 10 height 10
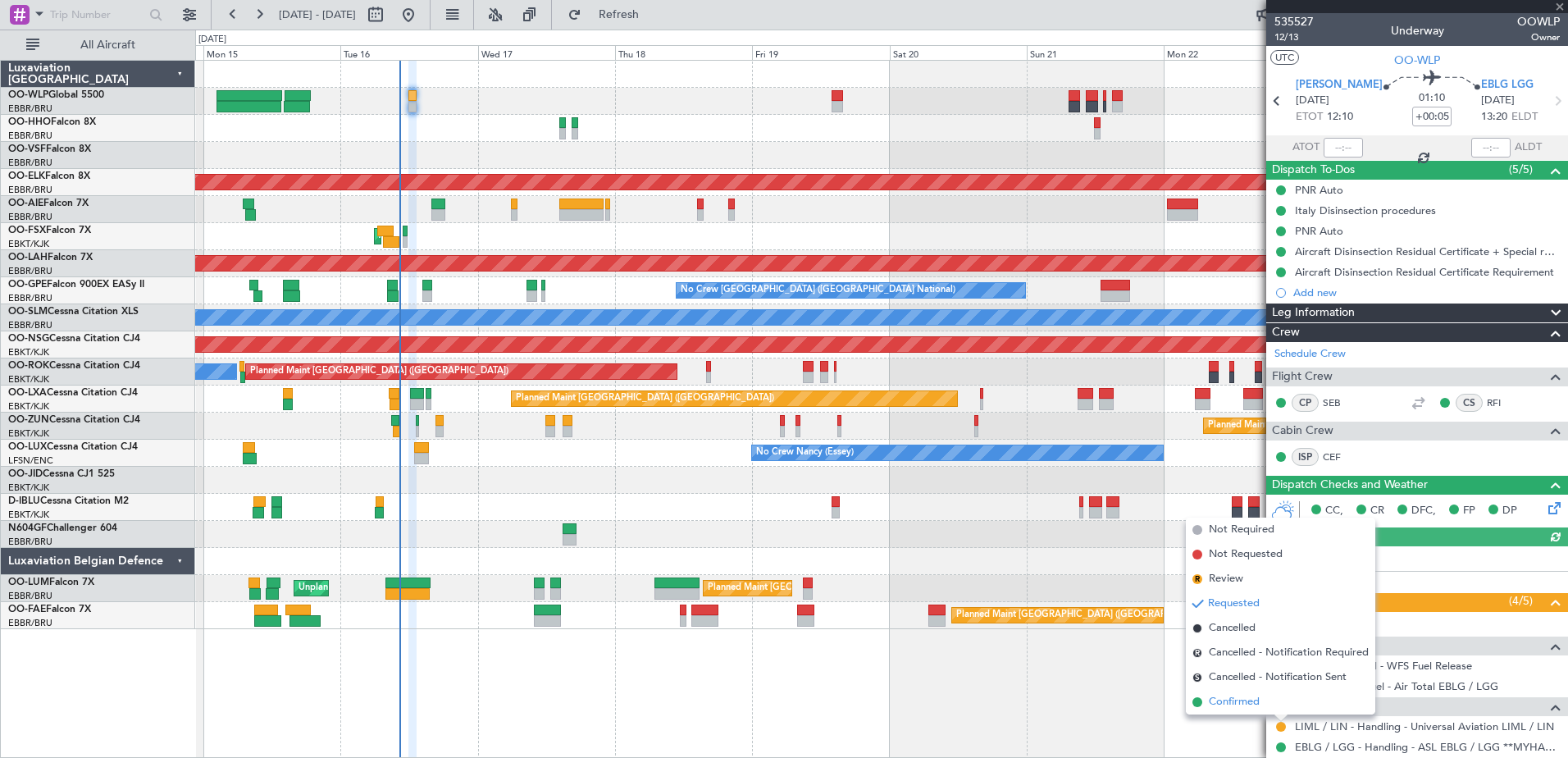
click at [1239, 699] on span "Confirmed" at bounding box center [1235, 702] width 51 height 16
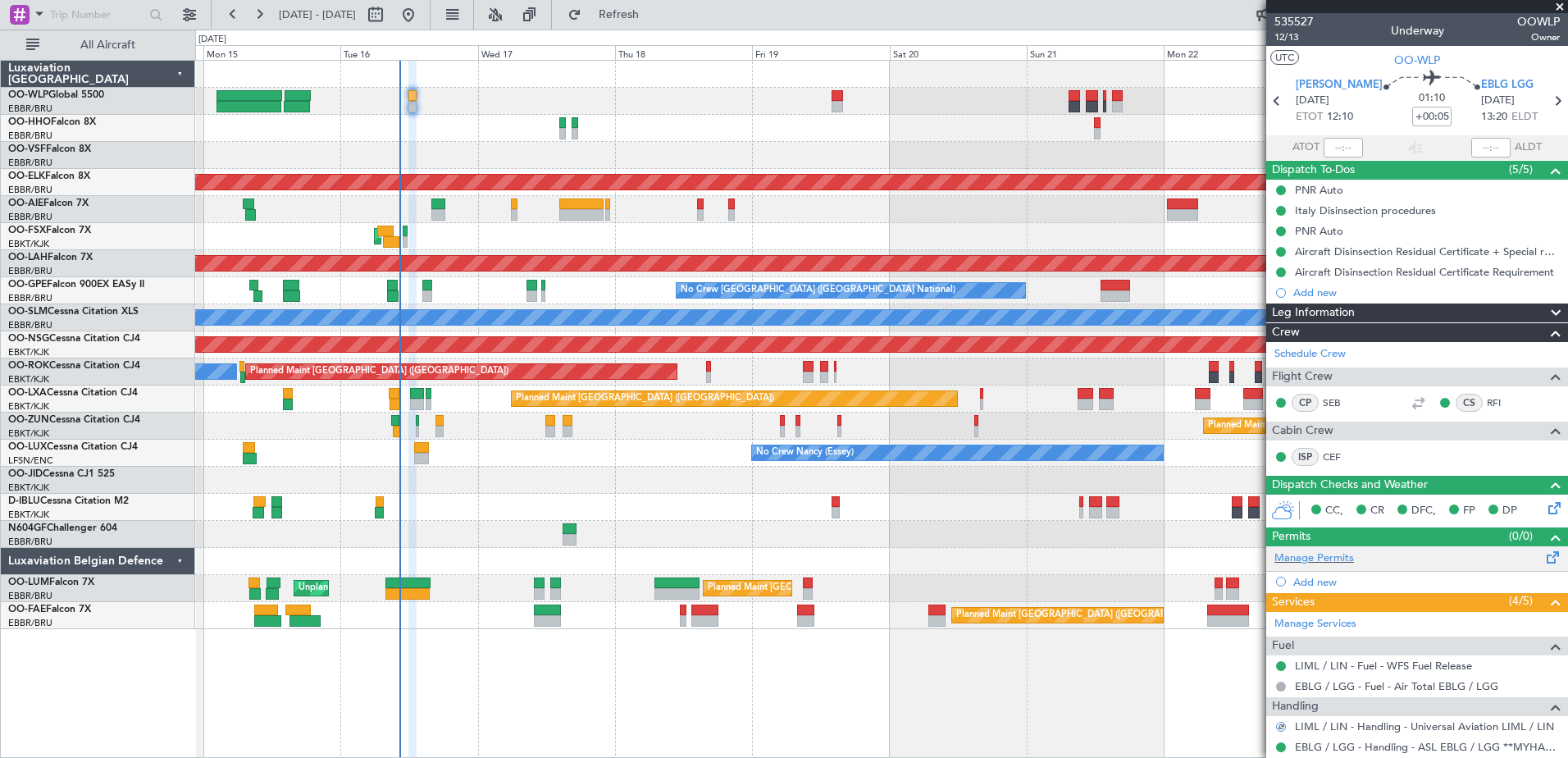
scroll to position [273, 0]
